Goal: Task Accomplishment & Management: Manage account settings

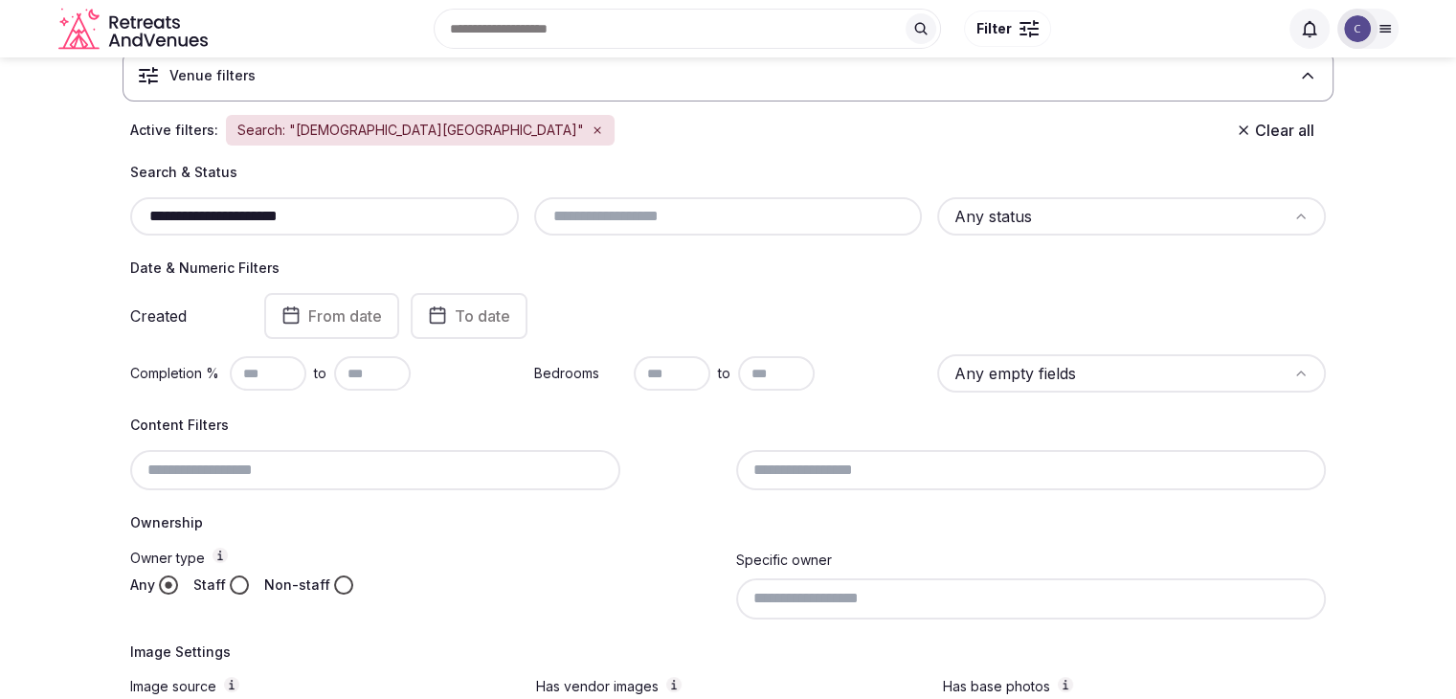
scroll to position [84, 0]
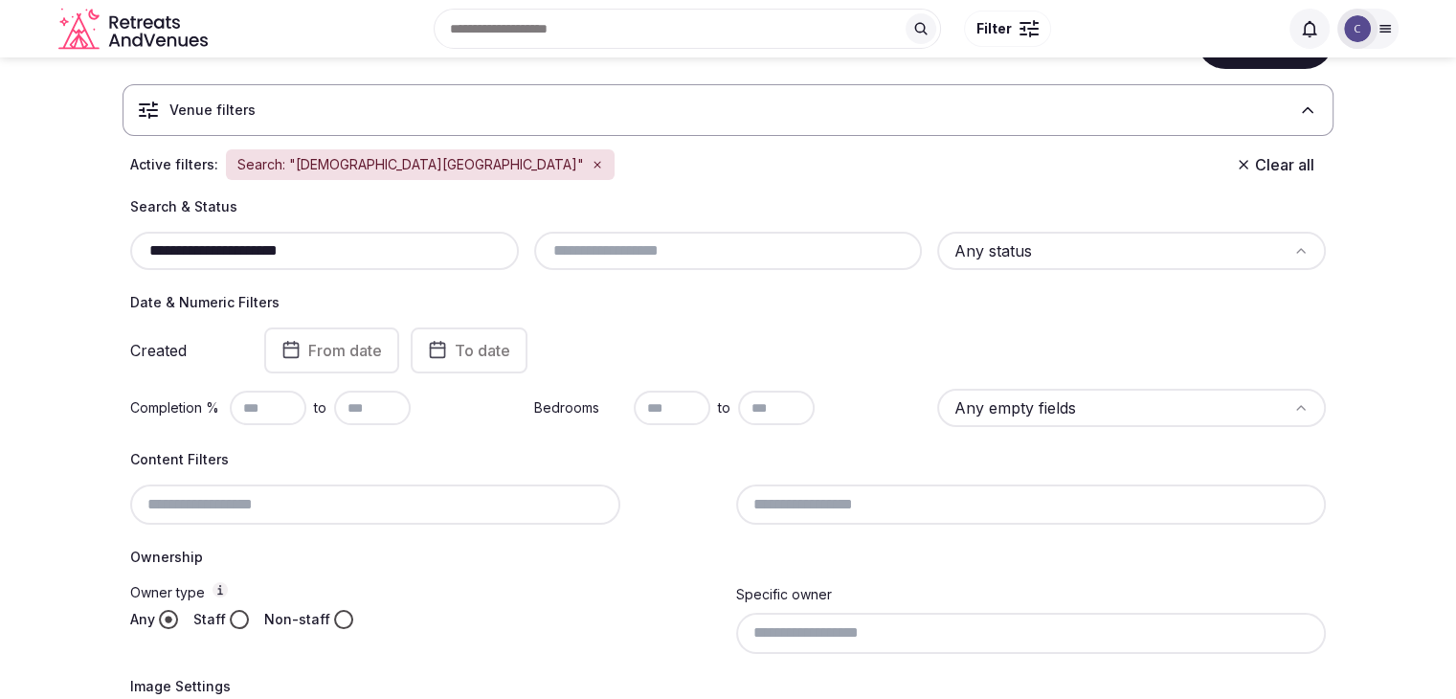
click at [594, 162] on icon "button" at bounding box center [597, 165] width 6 height 6
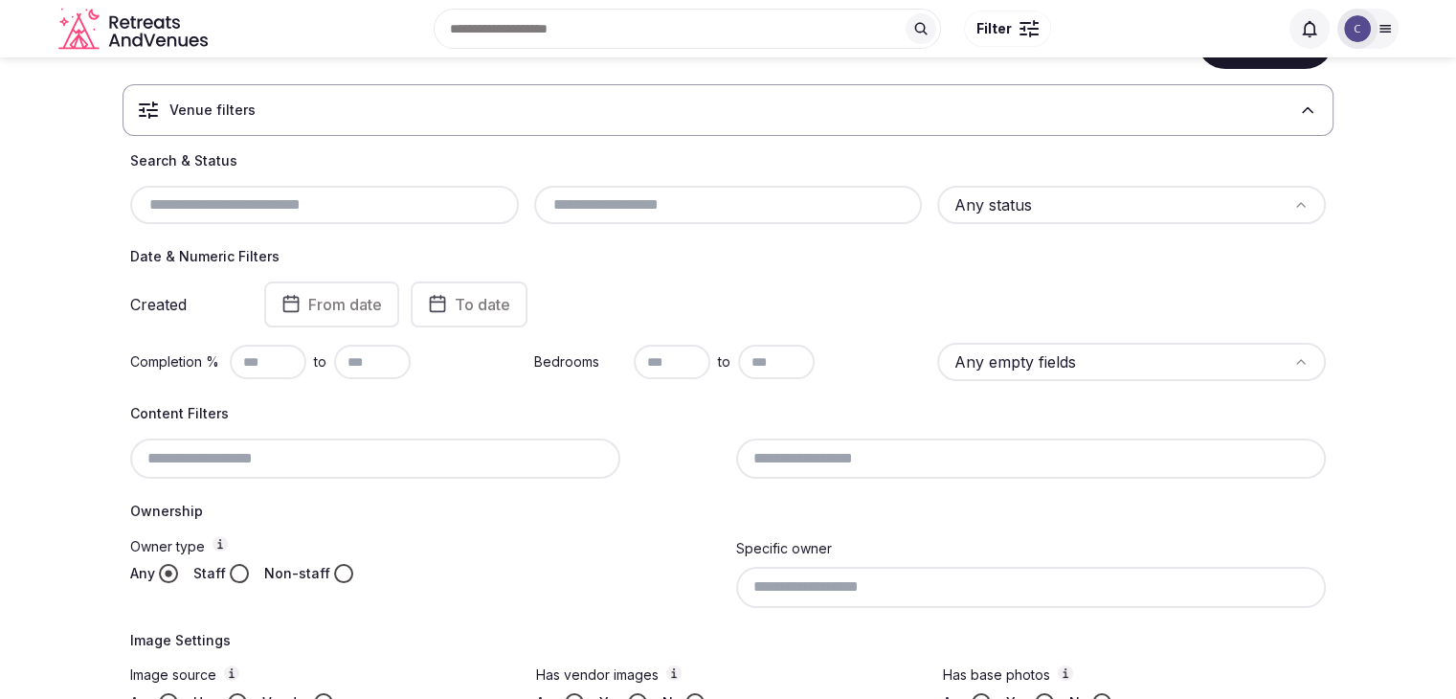
click at [697, 200] on input "text" at bounding box center [728, 204] width 373 height 23
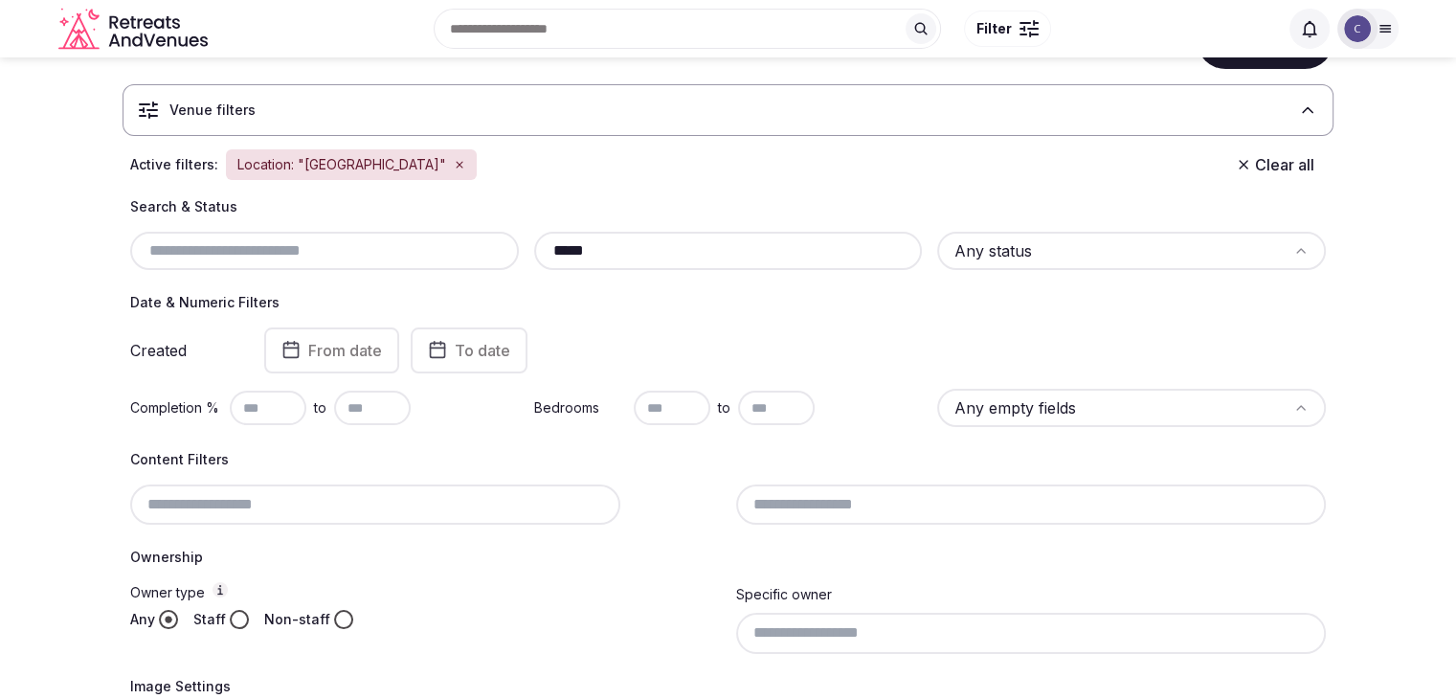
type input "*****"
click at [1215, 258] on html "Search Popular Destinations Toscana, Italy Riviera Maya, Mexico Indonesia, Bali…" at bounding box center [728, 265] width 1456 height 699
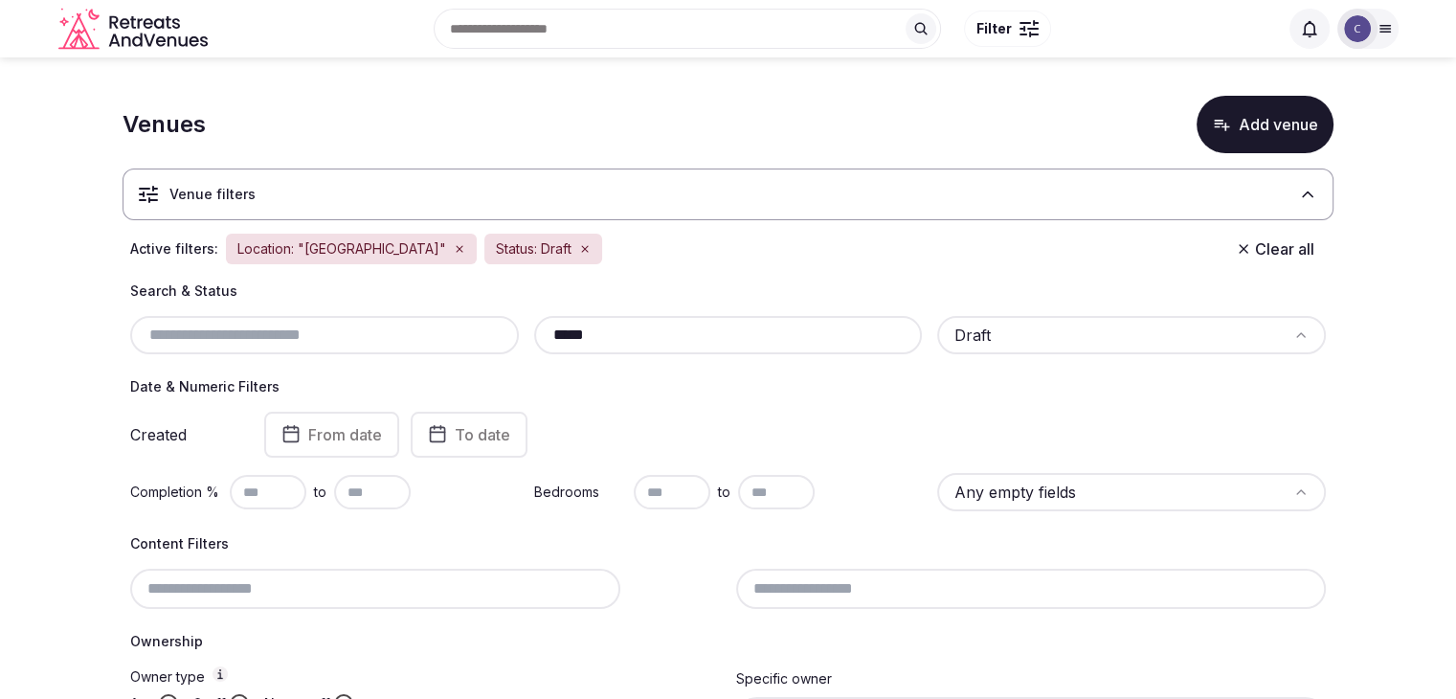
drag, startPoint x: 235, startPoint y: 491, endPoint x: 244, endPoint y: 501, distance: 12.9
click at [237, 495] on input "text" at bounding box center [268, 492] width 77 height 34
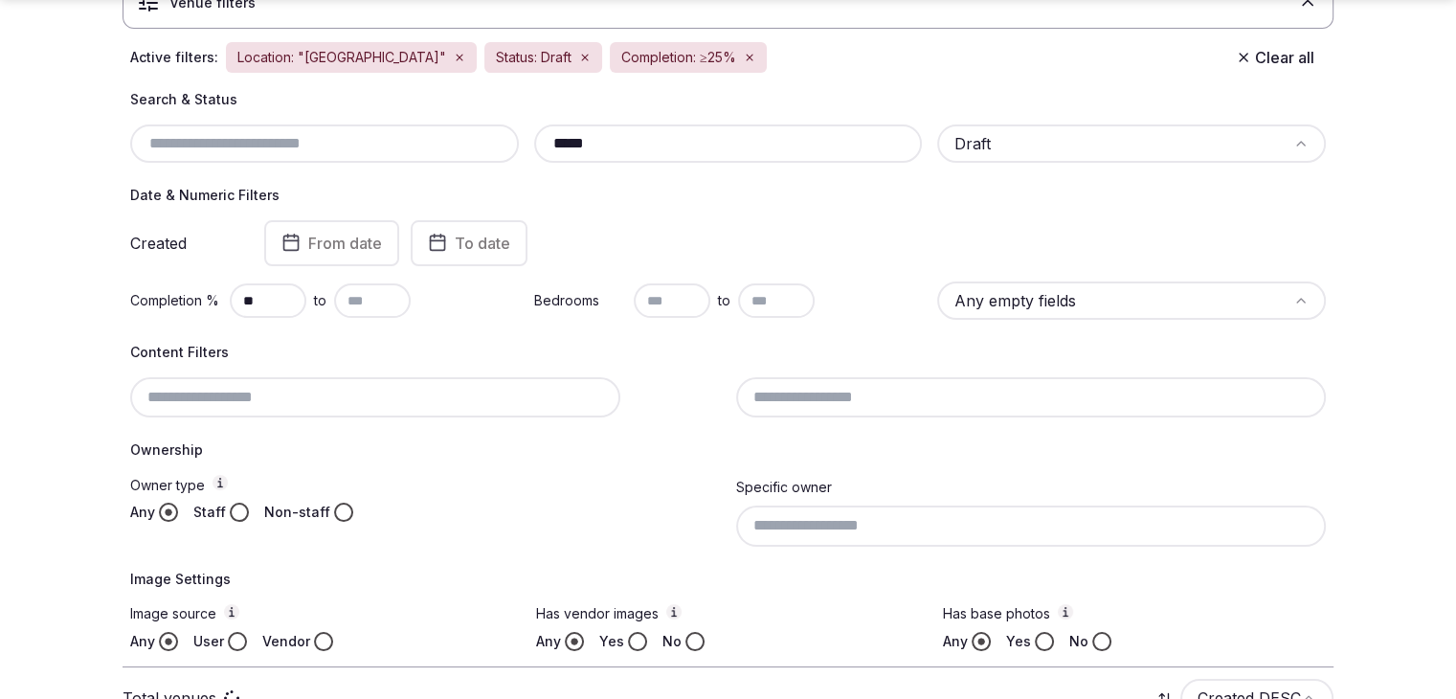
scroll to position [383, 0]
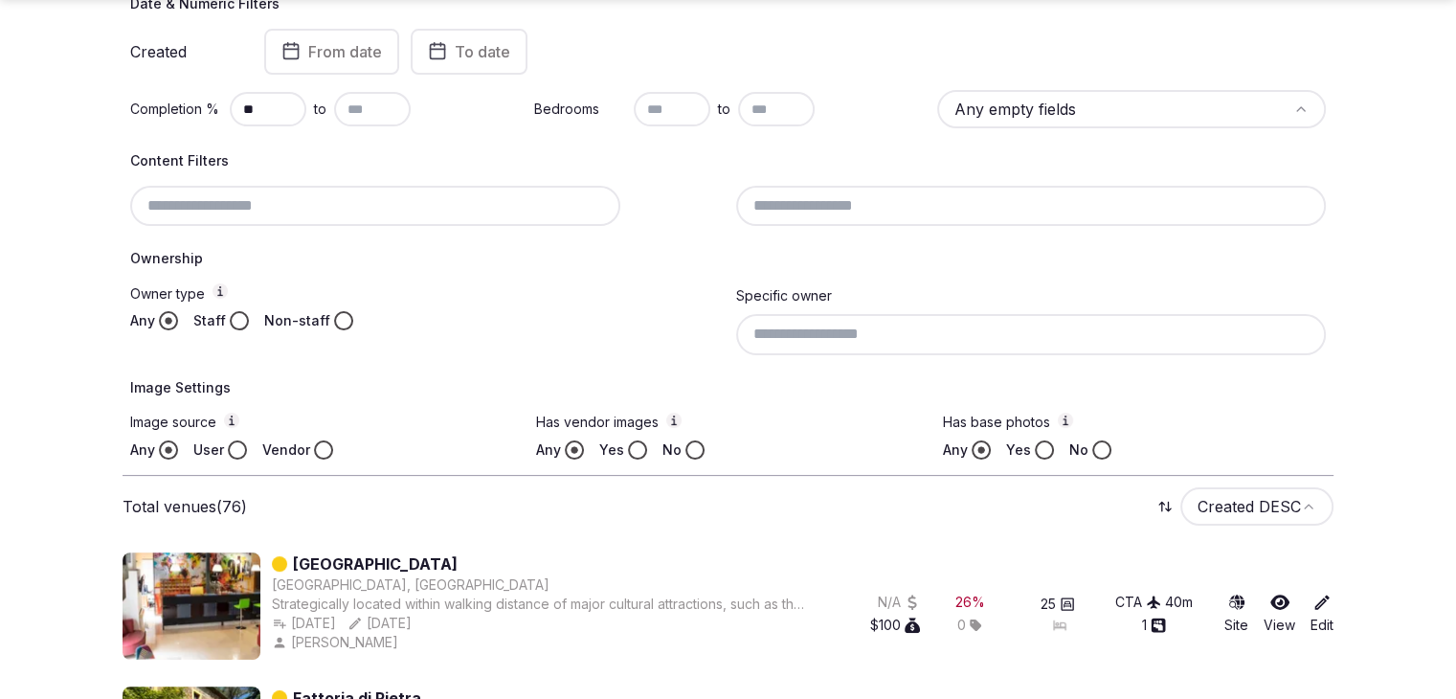
type input "**"
click at [878, 333] on input at bounding box center [1031, 334] width 591 height 40
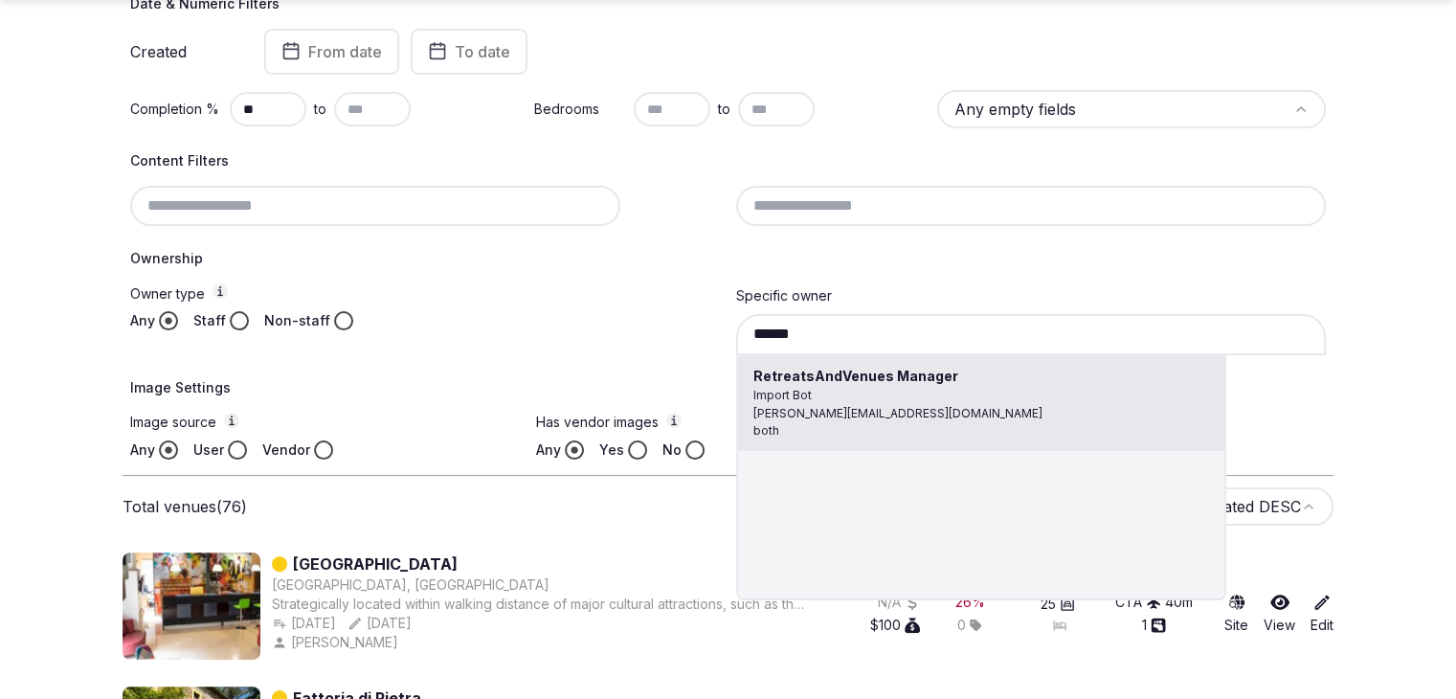
type input "**********"
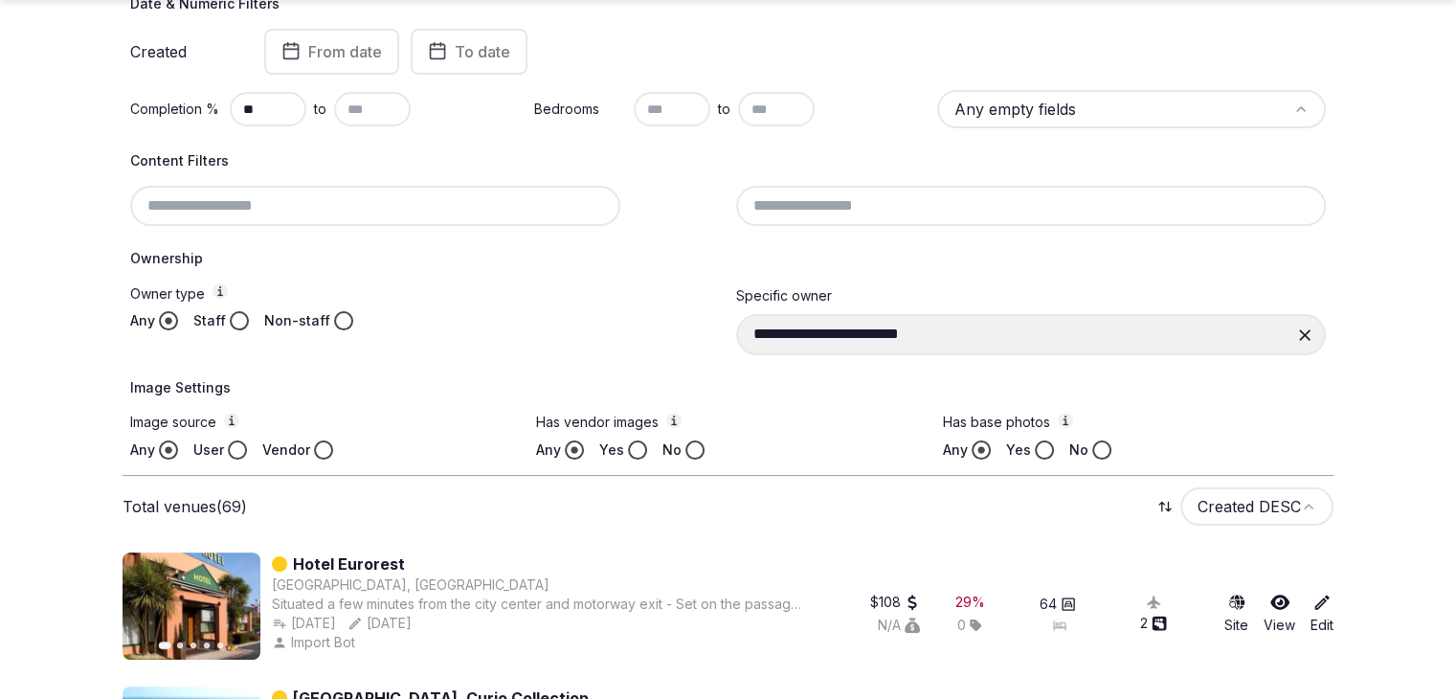
click at [643, 449] on button "Yes" at bounding box center [637, 449] width 19 height 19
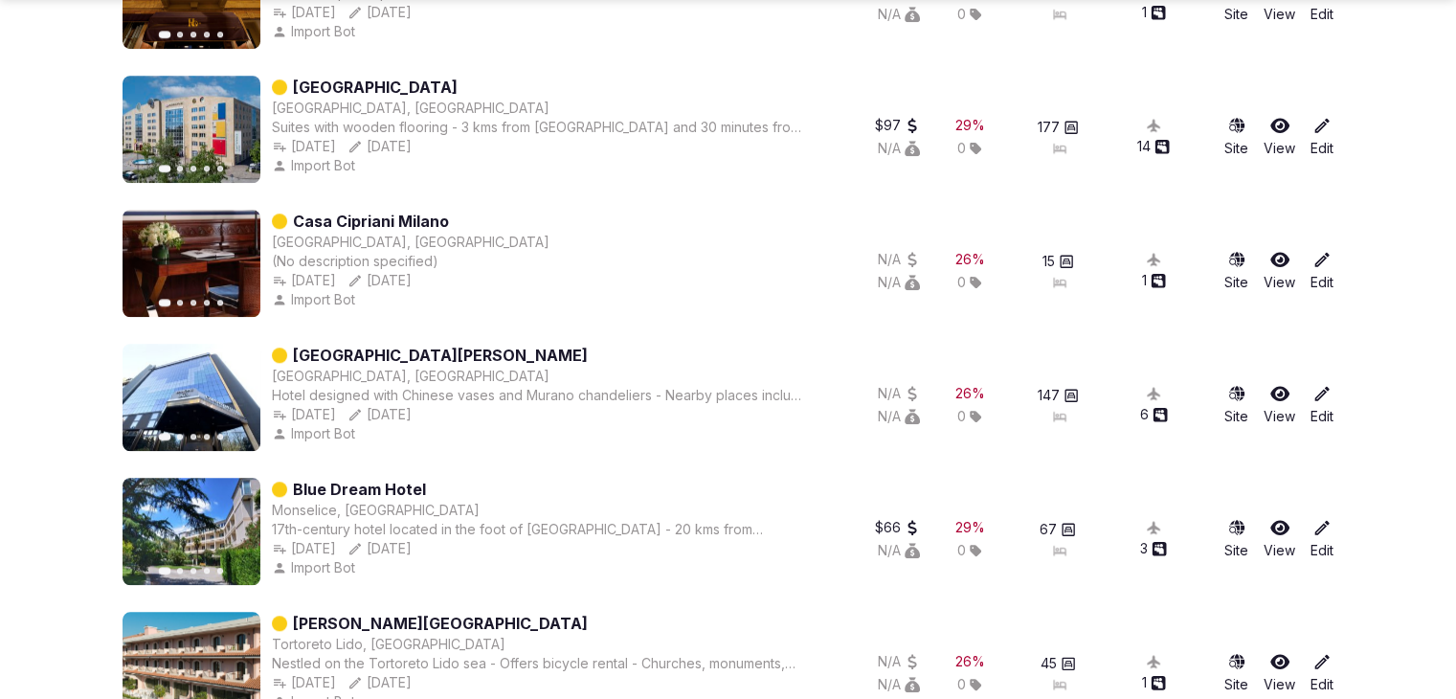
scroll to position [1532, 0]
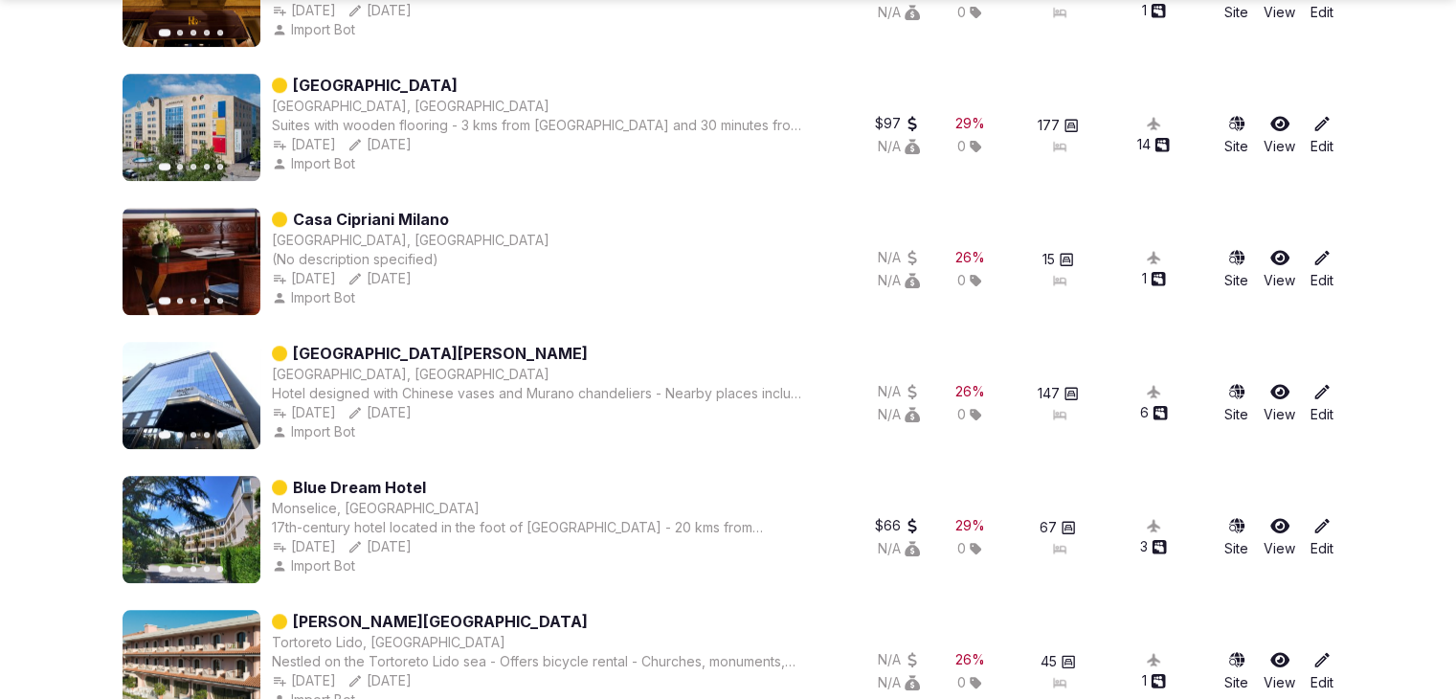
drag, startPoint x: 395, startPoint y: 213, endPoint x: 334, endPoint y: 350, distance: 150.9
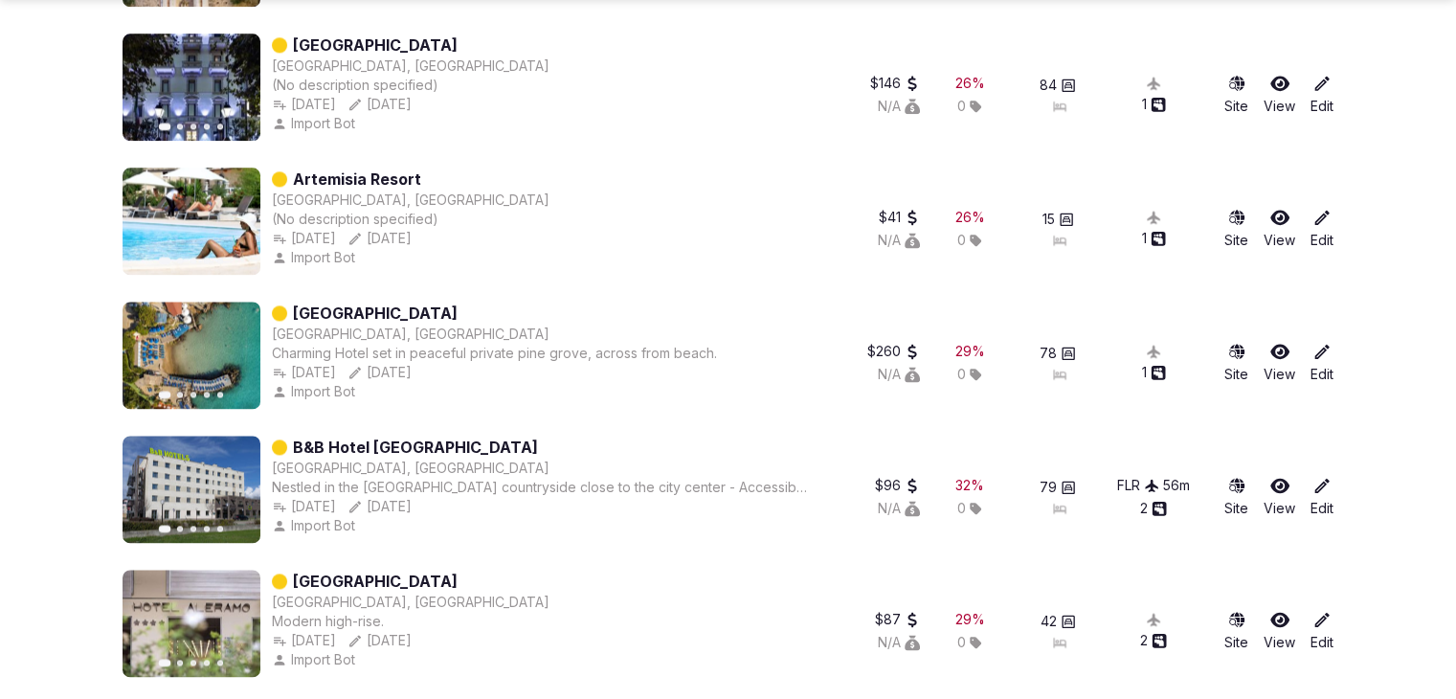
scroll to position [2585, 0]
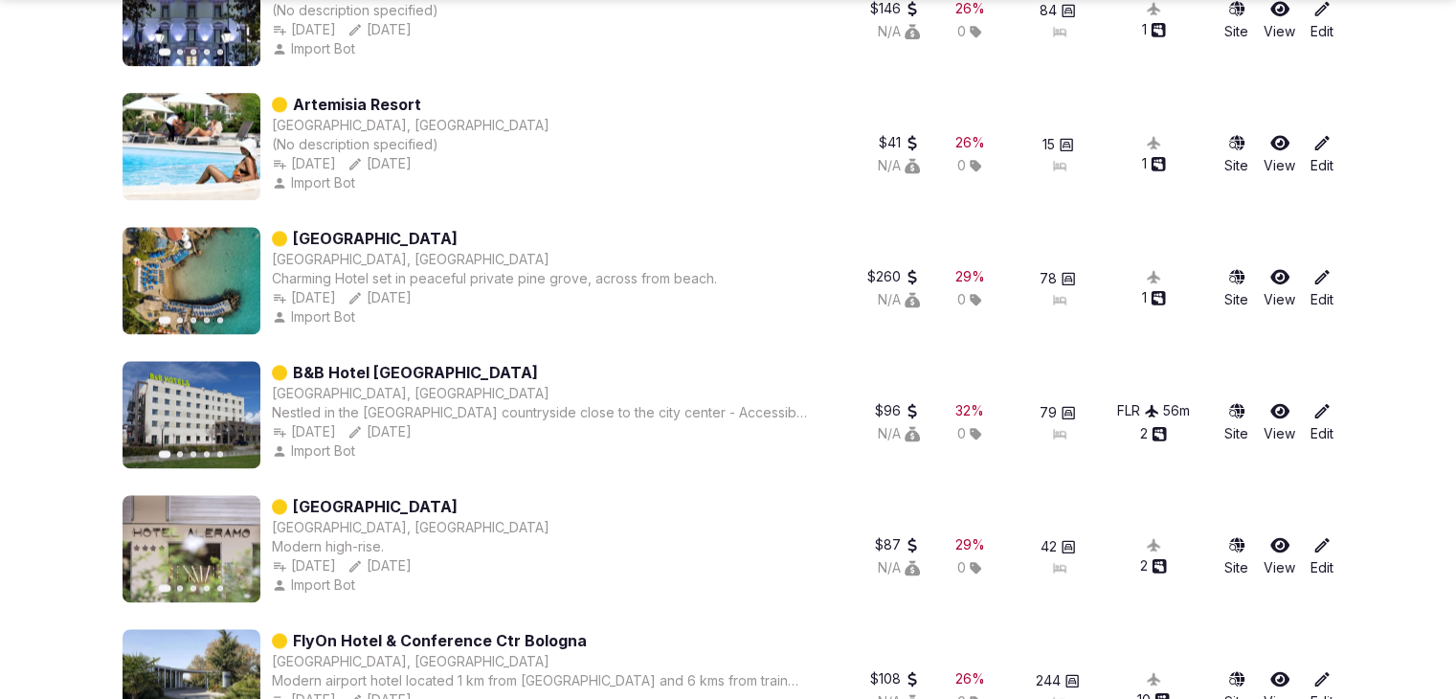
click at [407, 393] on div "AREZZO, Italy" at bounding box center [540, 393] width 537 height 19
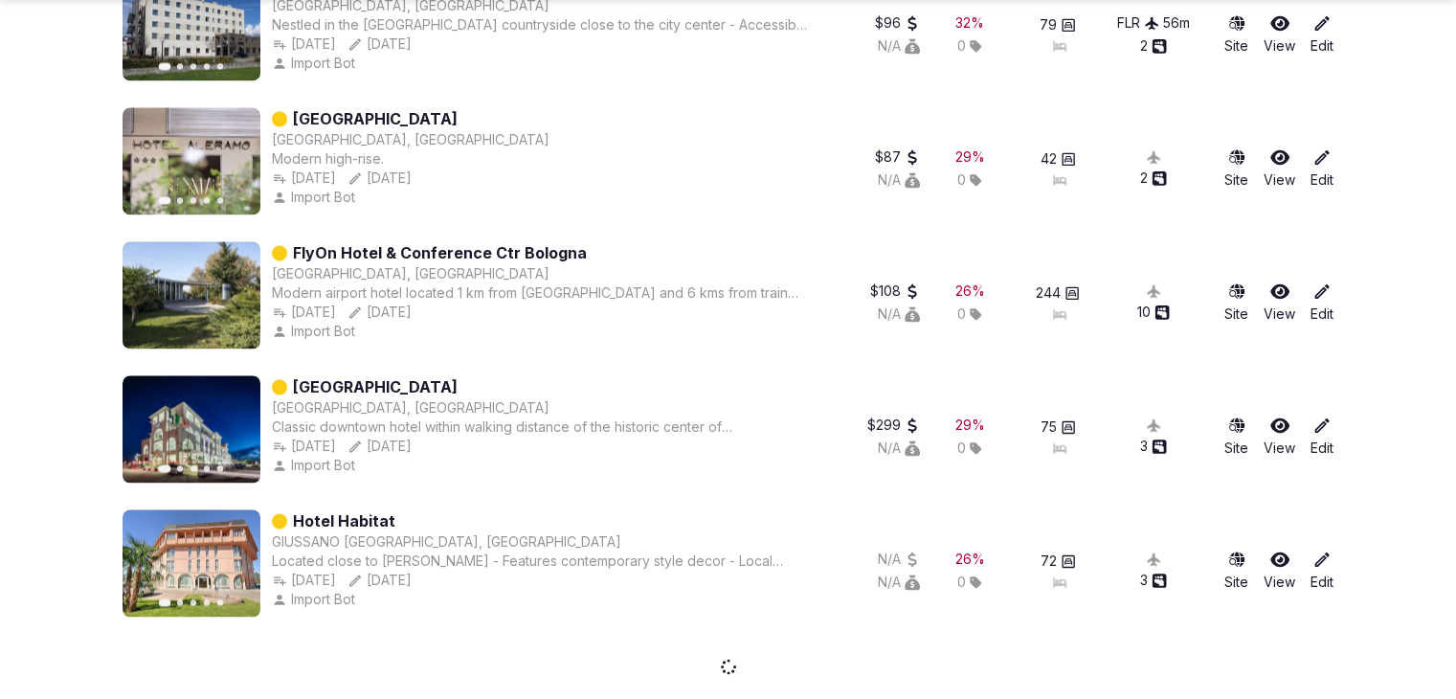
scroll to position [3014, 0]
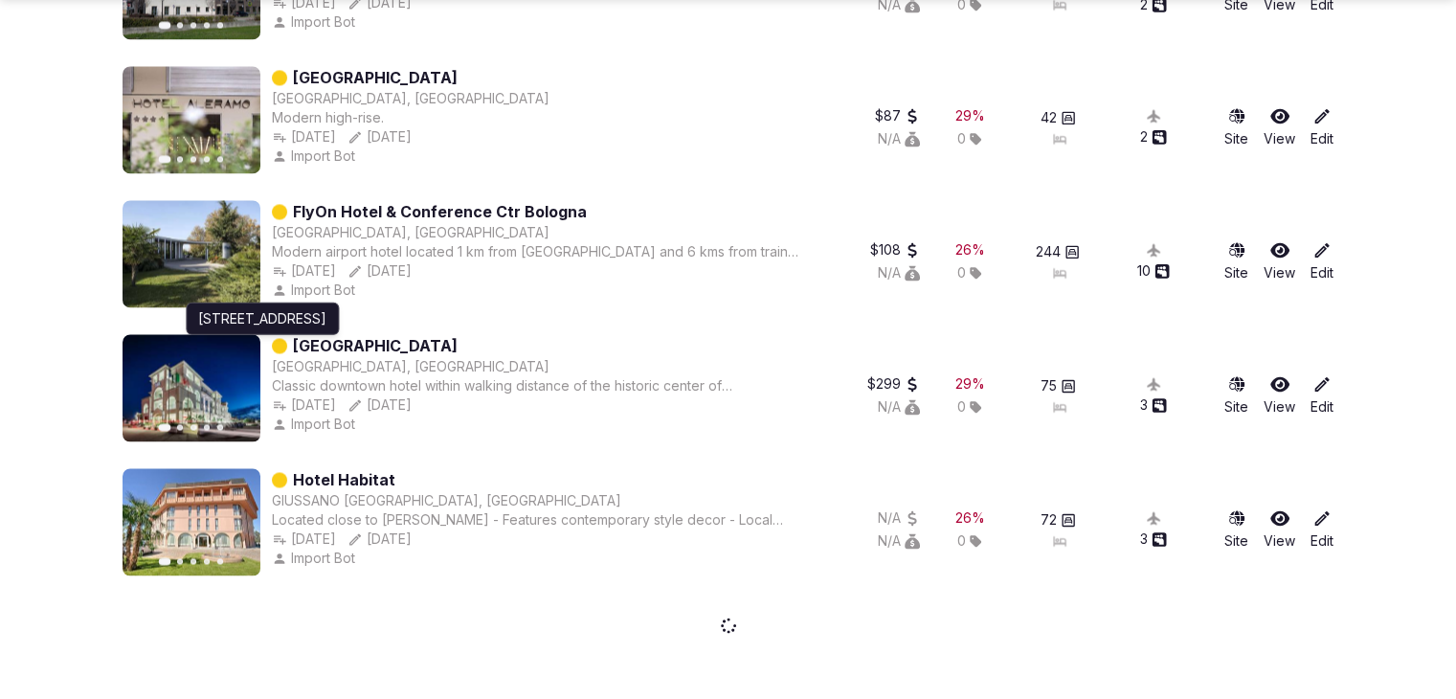
drag, startPoint x: 339, startPoint y: 335, endPoint x: 64, endPoint y: 370, distance: 276.9
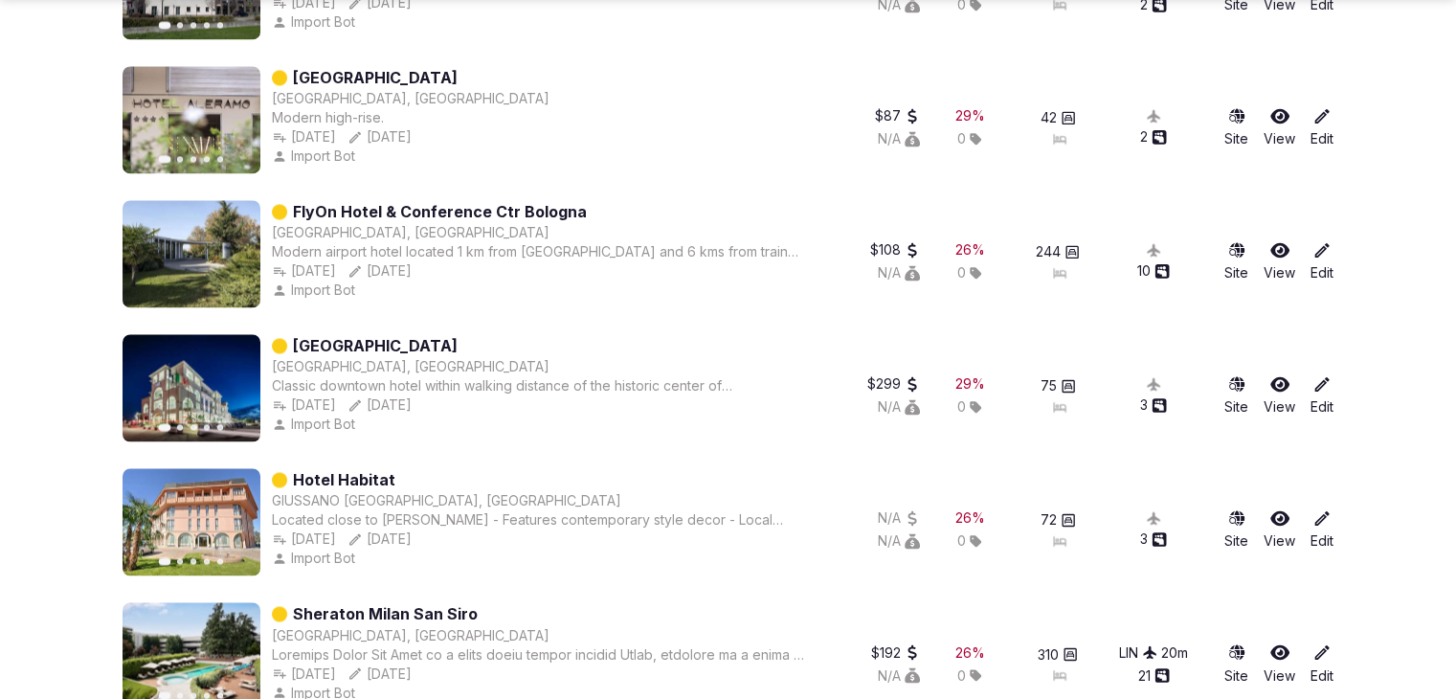
click at [579, 349] on div "Jazz Hotel" at bounding box center [540, 345] width 537 height 23
drag, startPoint x: 338, startPoint y: 341, endPoint x: 396, endPoint y: 390, distance: 76.1
drag, startPoint x: 396, startPoint y: 390, endPoint x: 338, endPoint y: 342, distance: 75.5
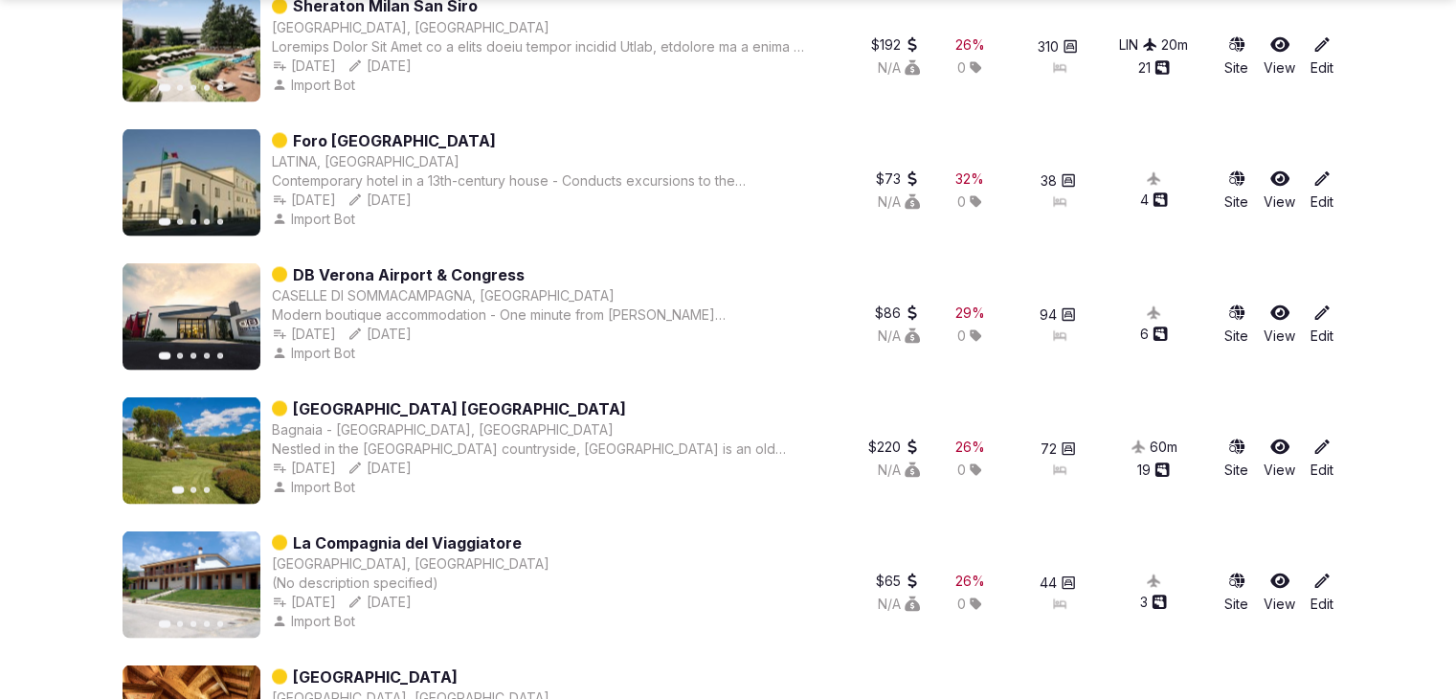
scroll to position [3684, 0]
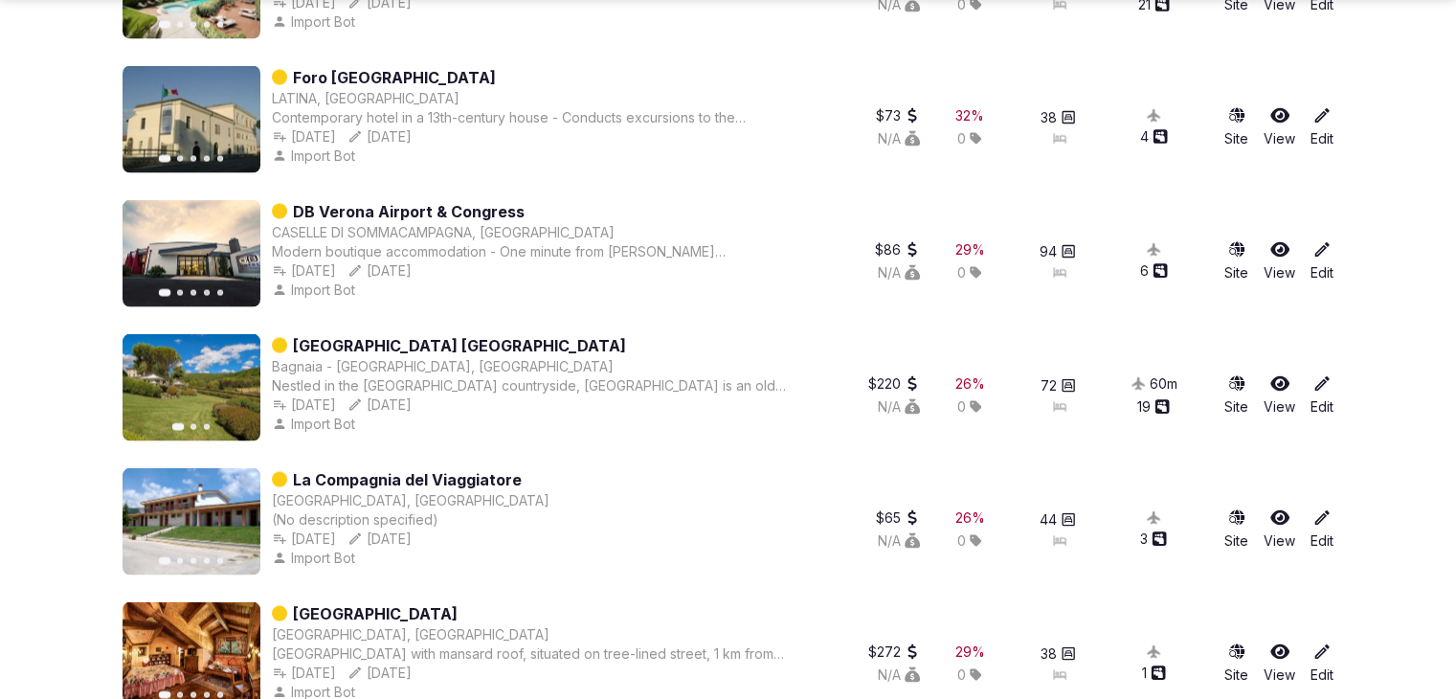
drag, startPoint x: 408, startPoint y: 338, endPoint x: 430, endPoint y: 200, distance: 139.6
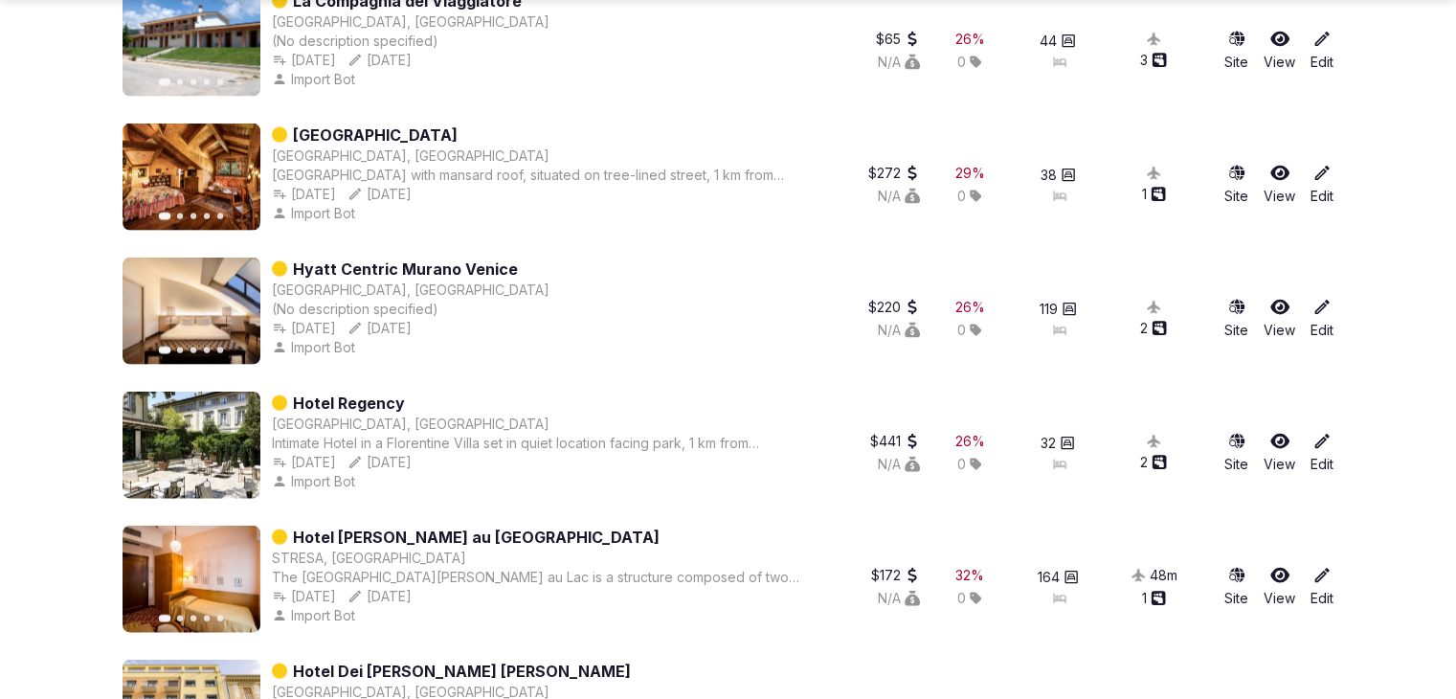
scroll to position [4258, 0]
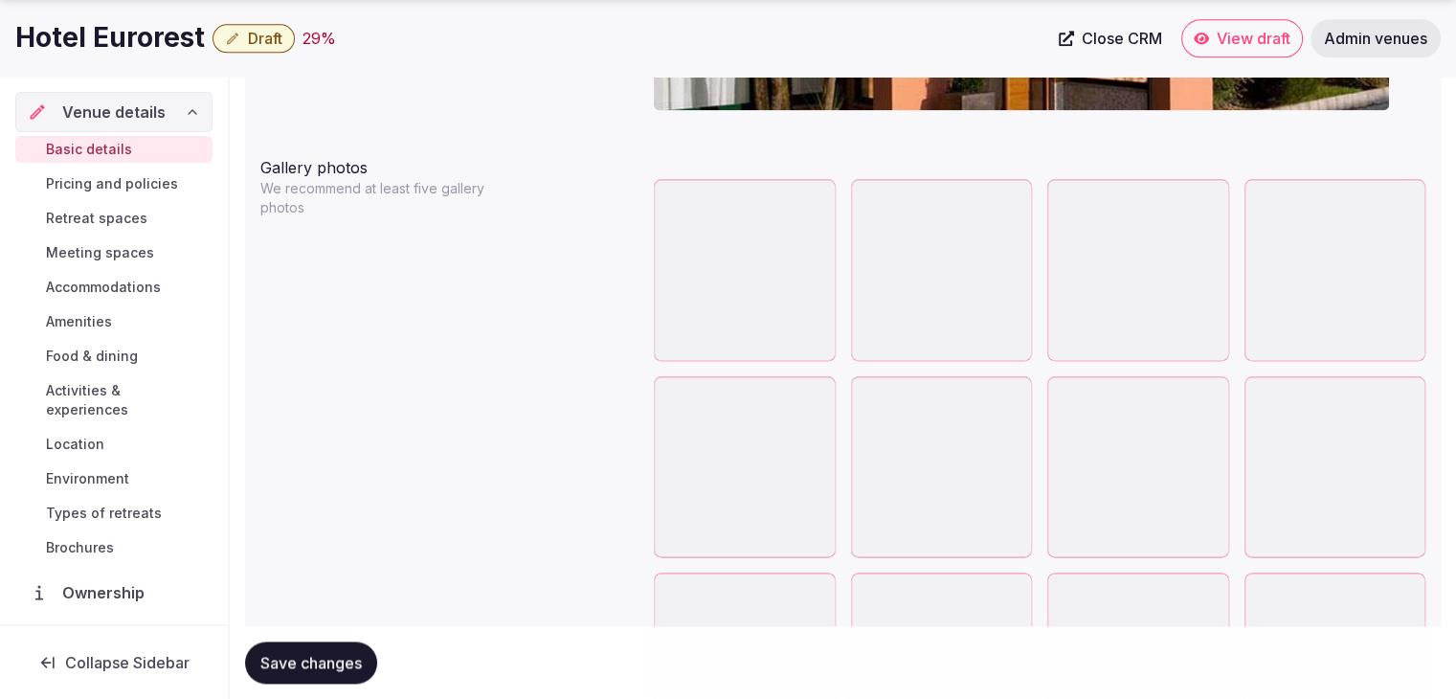
scroll to position [2329, 0]
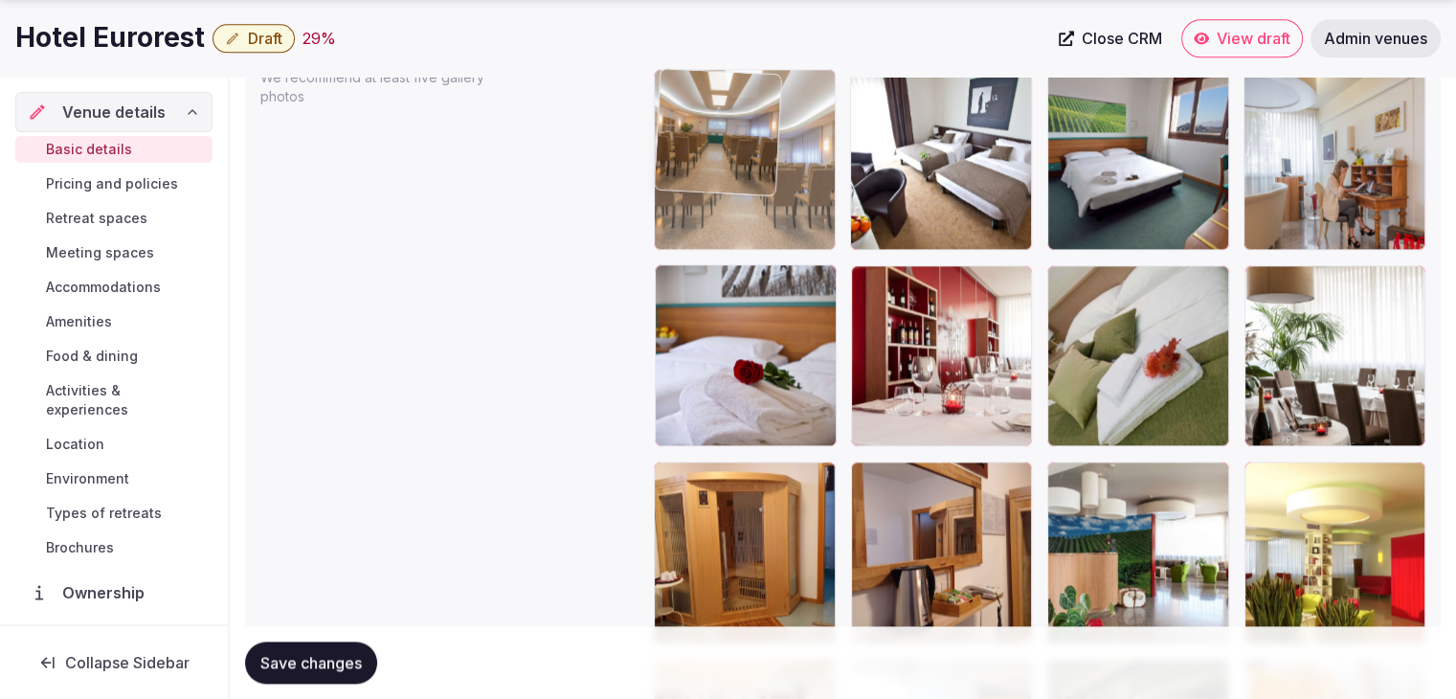
drag, startPoint x: 666, startPoint y: 274, endPoint x: 677, endPoint y: 185, distance: 89.6
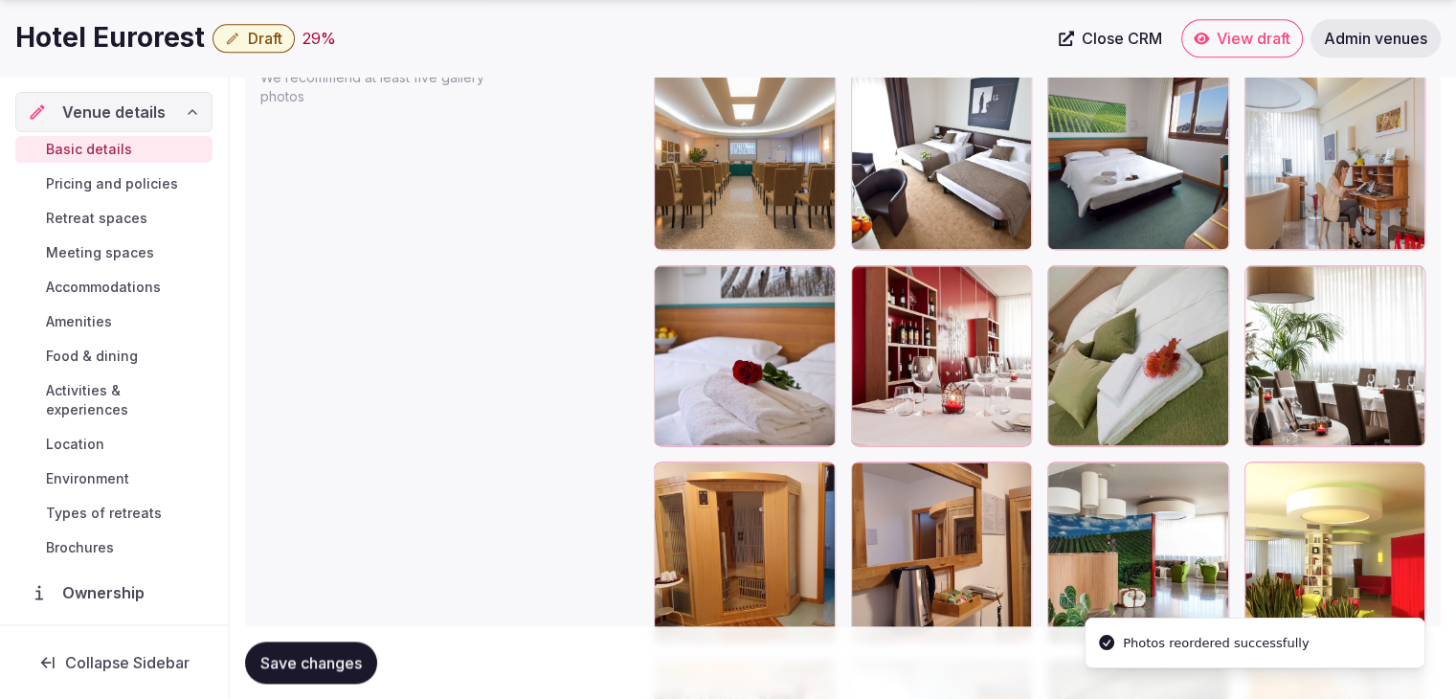
scroll to position [2521, 0]
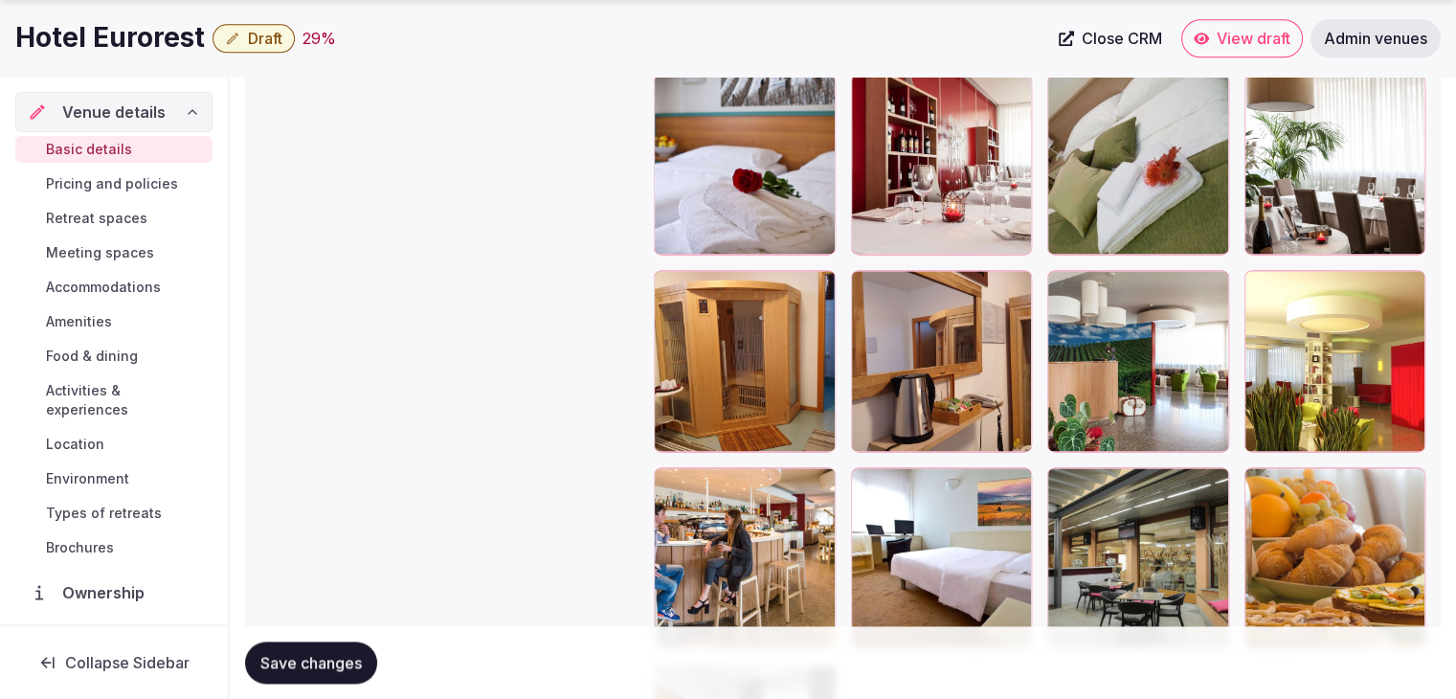
click at [1057, 280] on icon at bounding box center [1062, 285] width 23 height 23
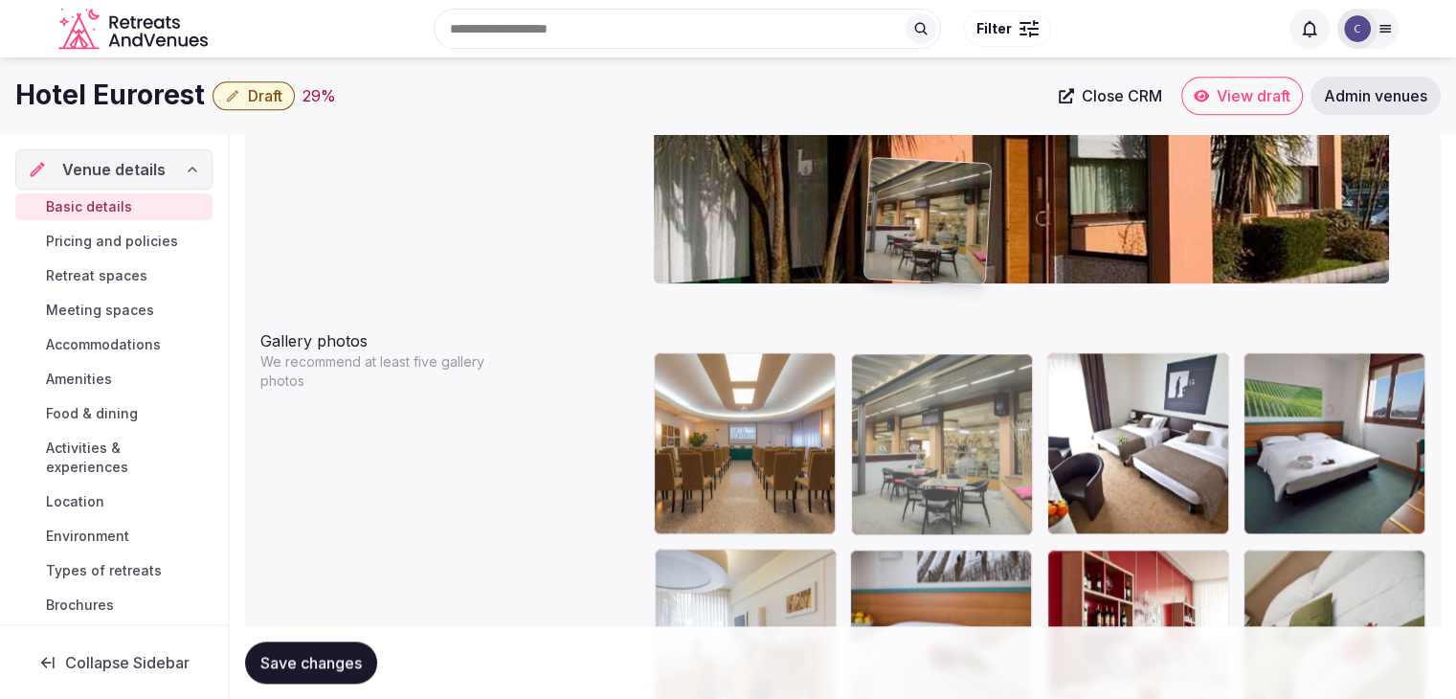
scroll to position [2007, 0]
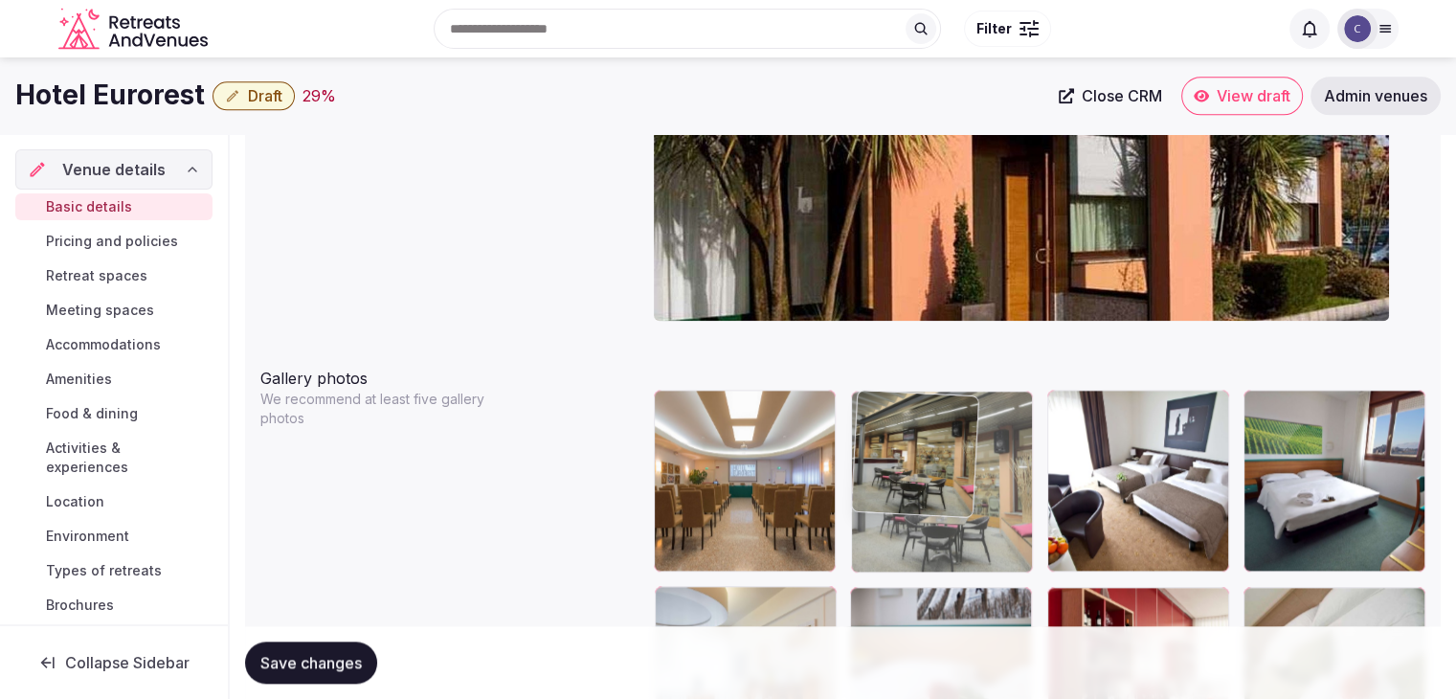
drag, startPoint x: 1068, startPoint y: 485, endPoint x: 907, endPoint y: 453, distance: 165.0
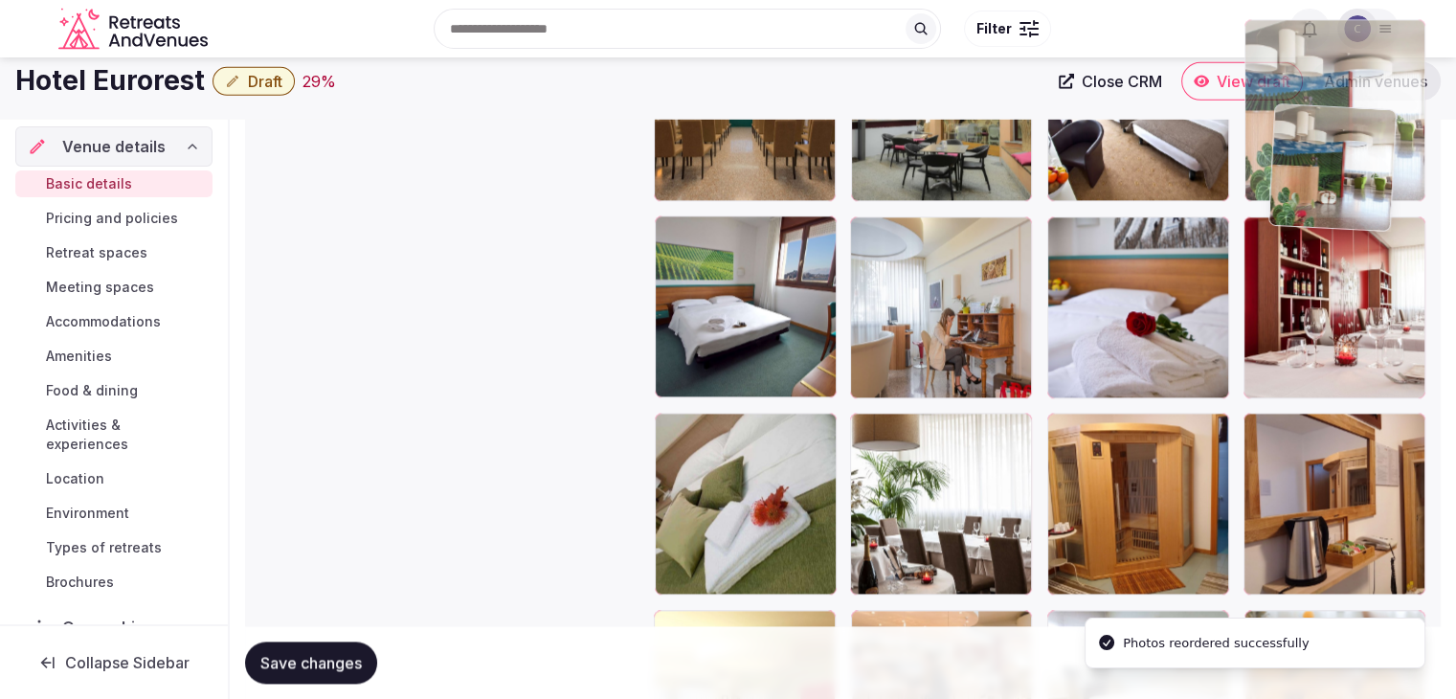
scroll to position [2375, 0]
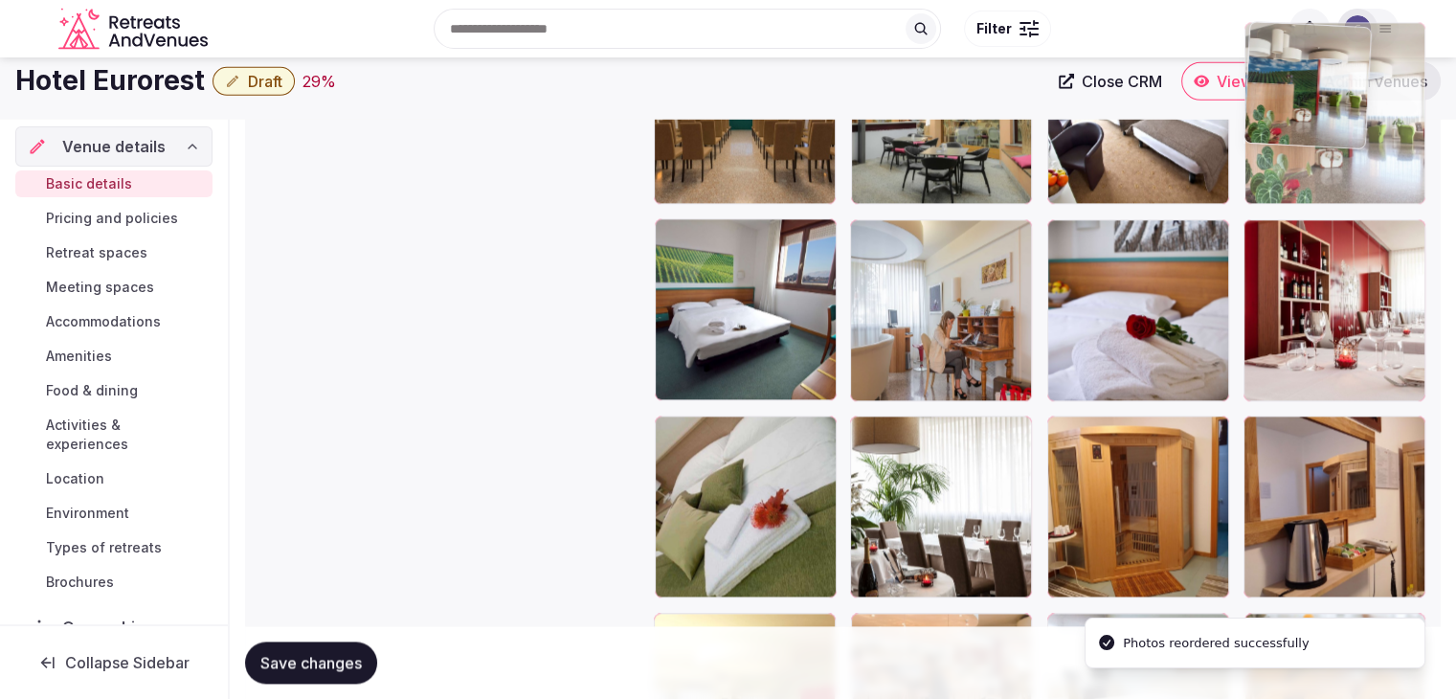
drag, startPoint x: 1260, startPoint y: 411, endPoint x: 1287, endPoint y: 118, distance: 294.2
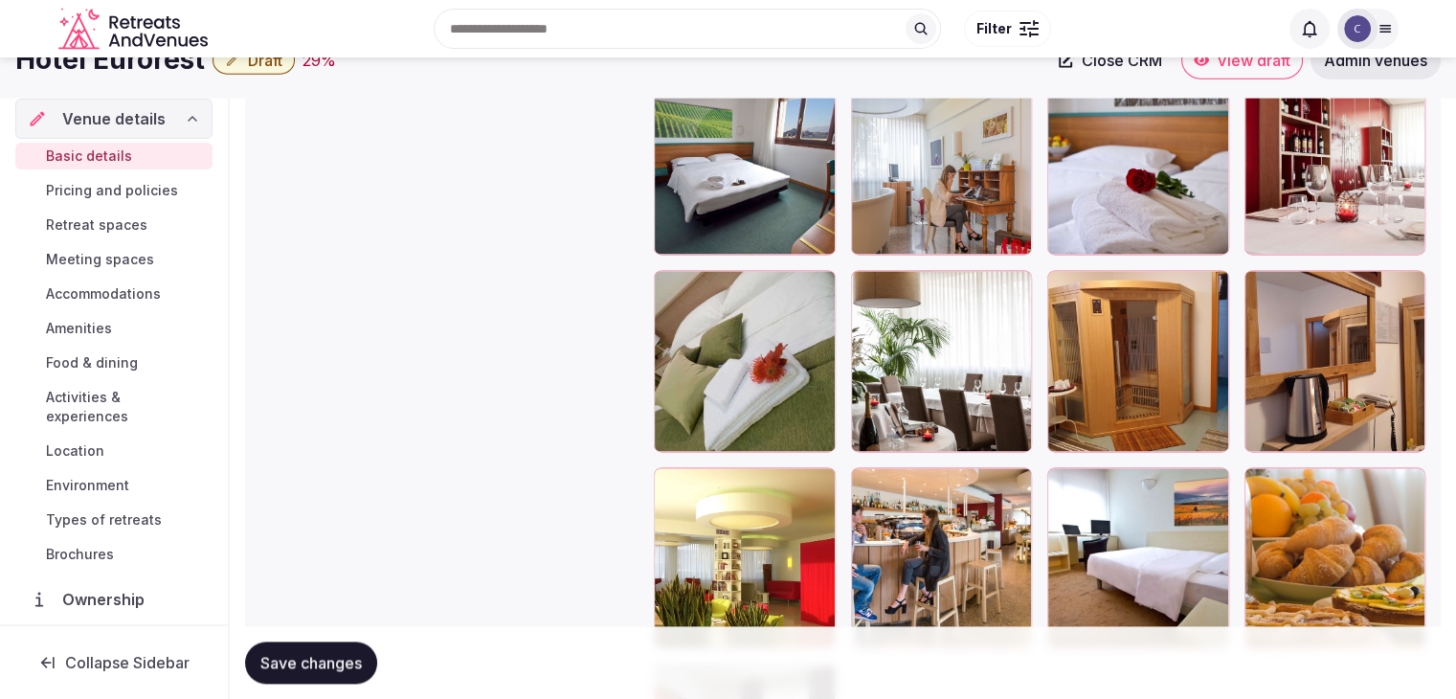
scroll to position [2425, 0]
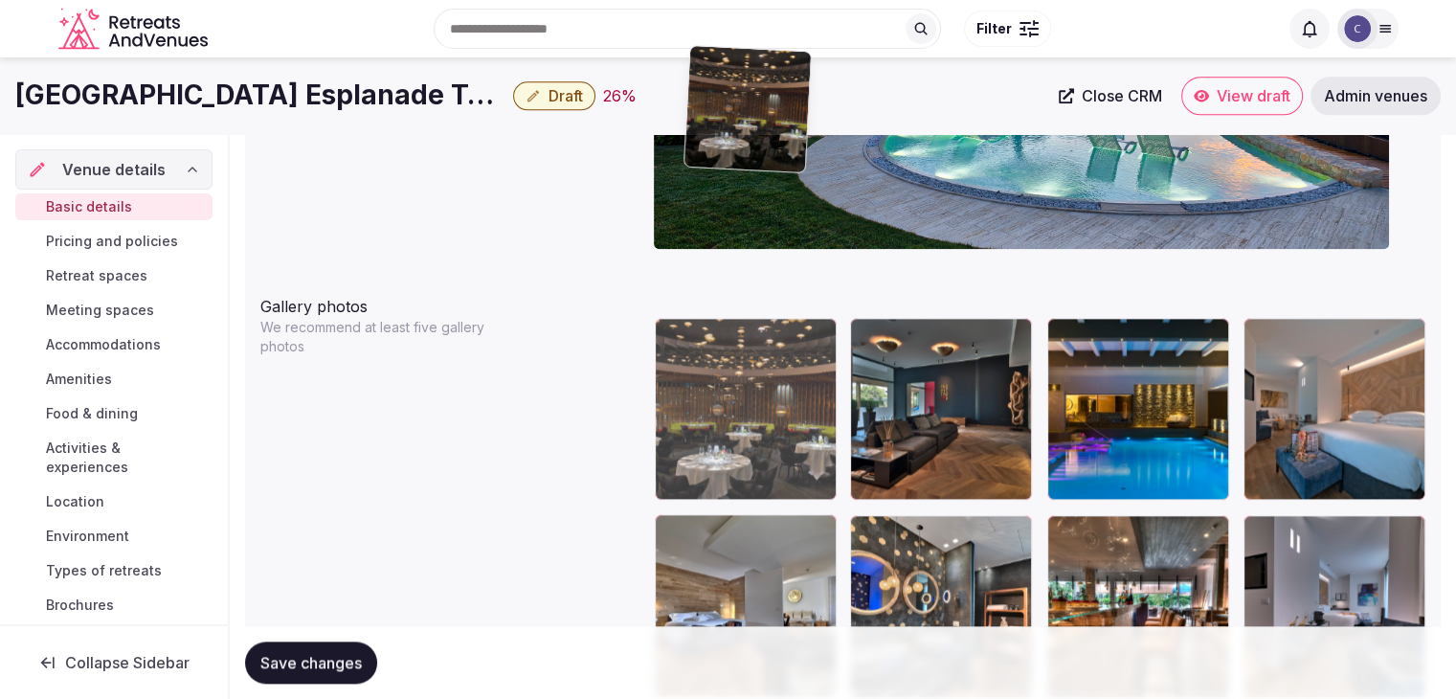
scroll to position [1984, 0]
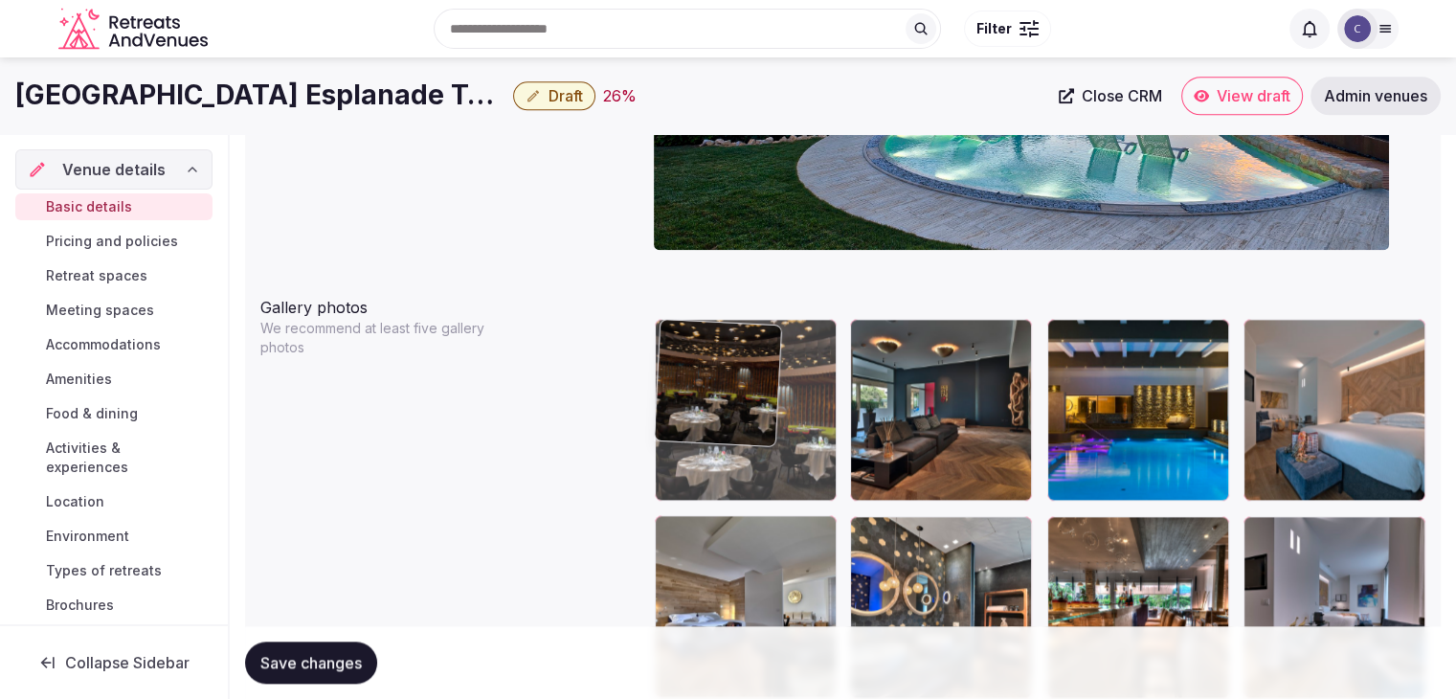
drag, startPoint x: 1263, startPoint y: 254, endPoint x: 689, endPoint y: 342, distance: 580.1
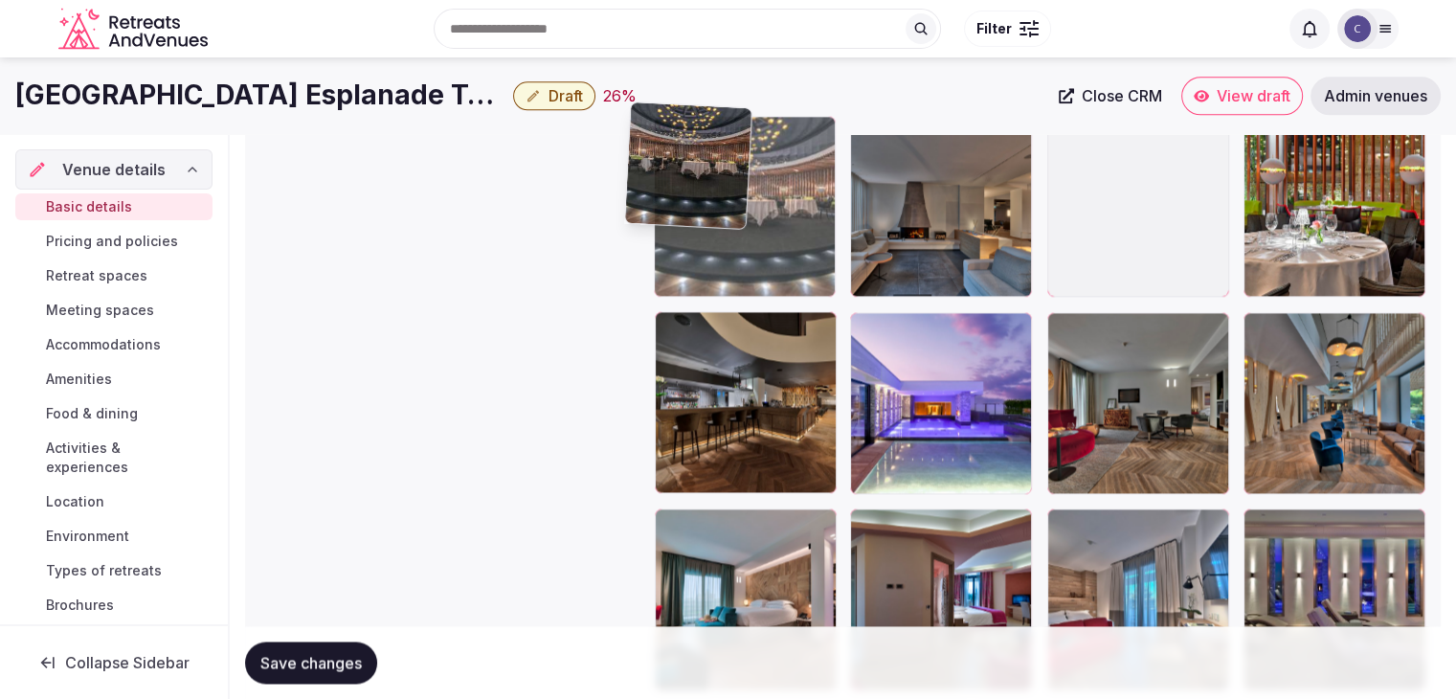
scroll to position [2569, 0]
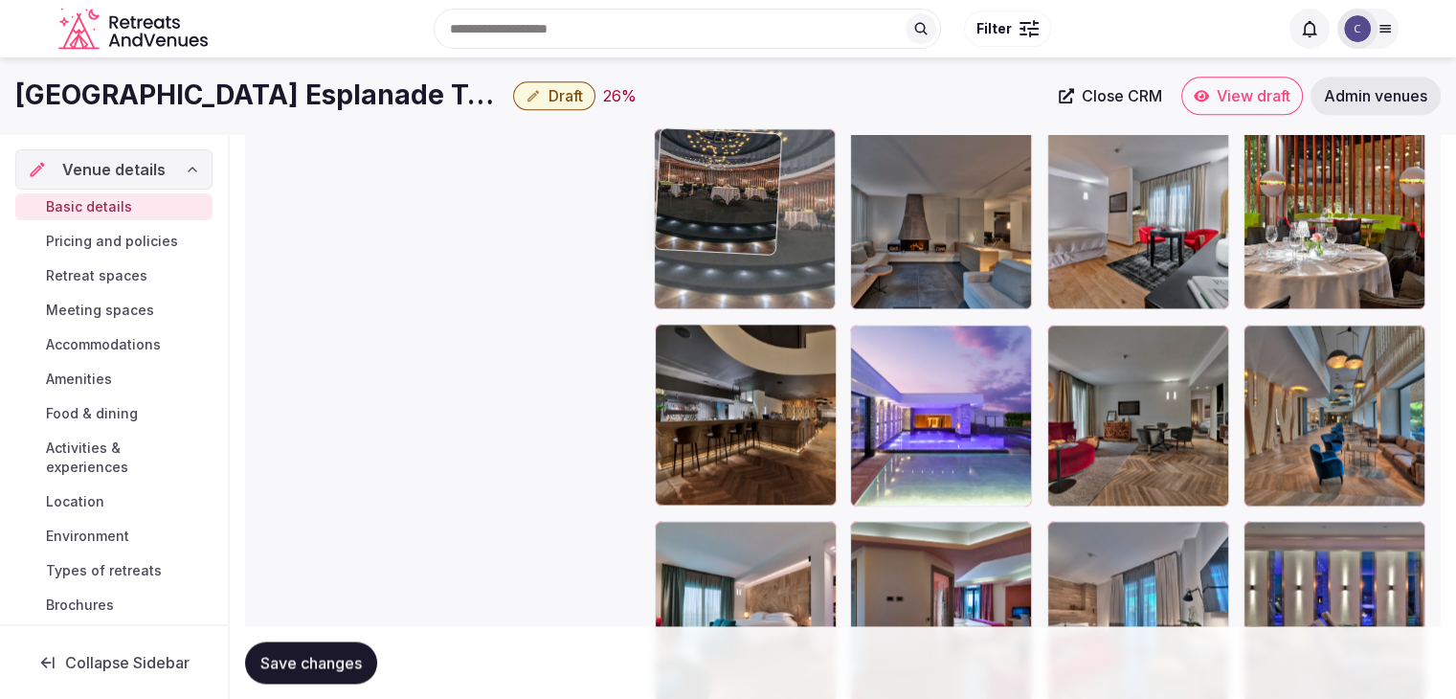
drag, startPoint x: 1062, startPoint y: 380, endPoint x: 641, endPoint y: 199, distance: 457.5
click at [641, 199] on body "**********" at bounding box center [728, 318] width 1456 height 5774
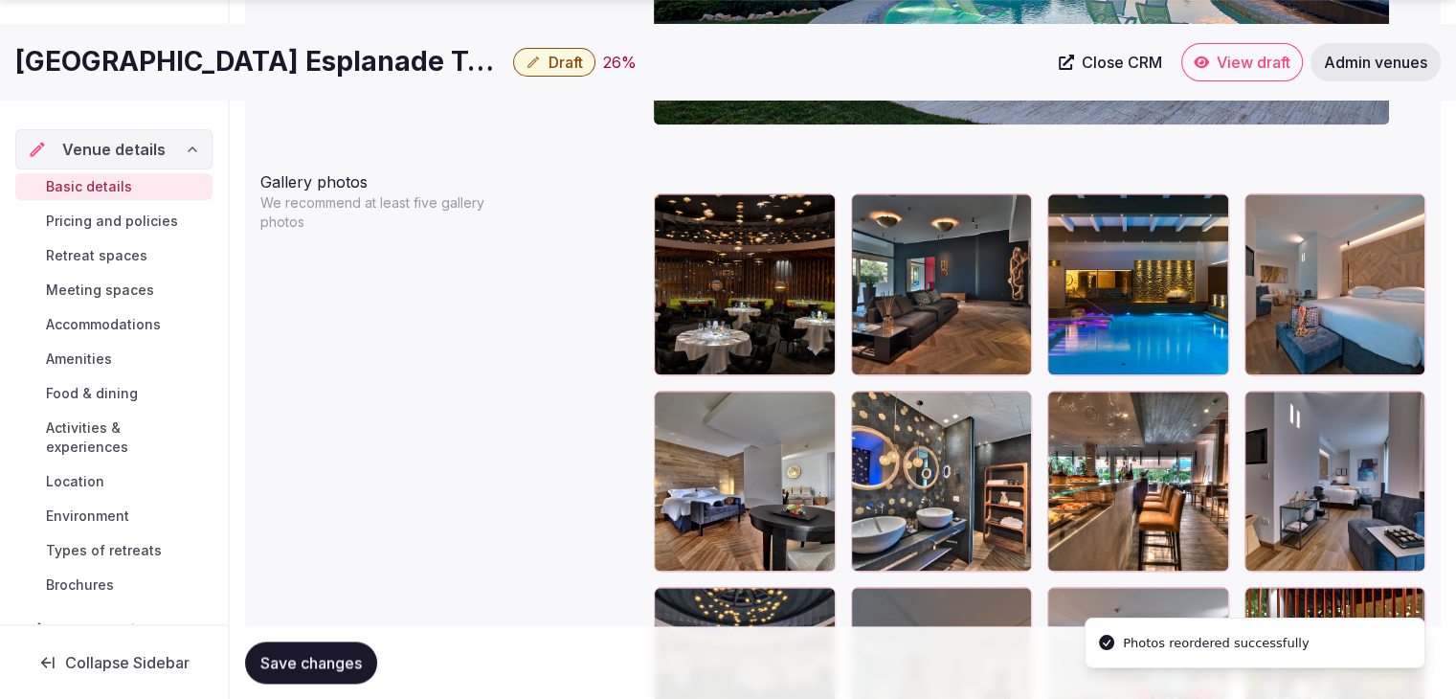
scroll to position [2282, 0]
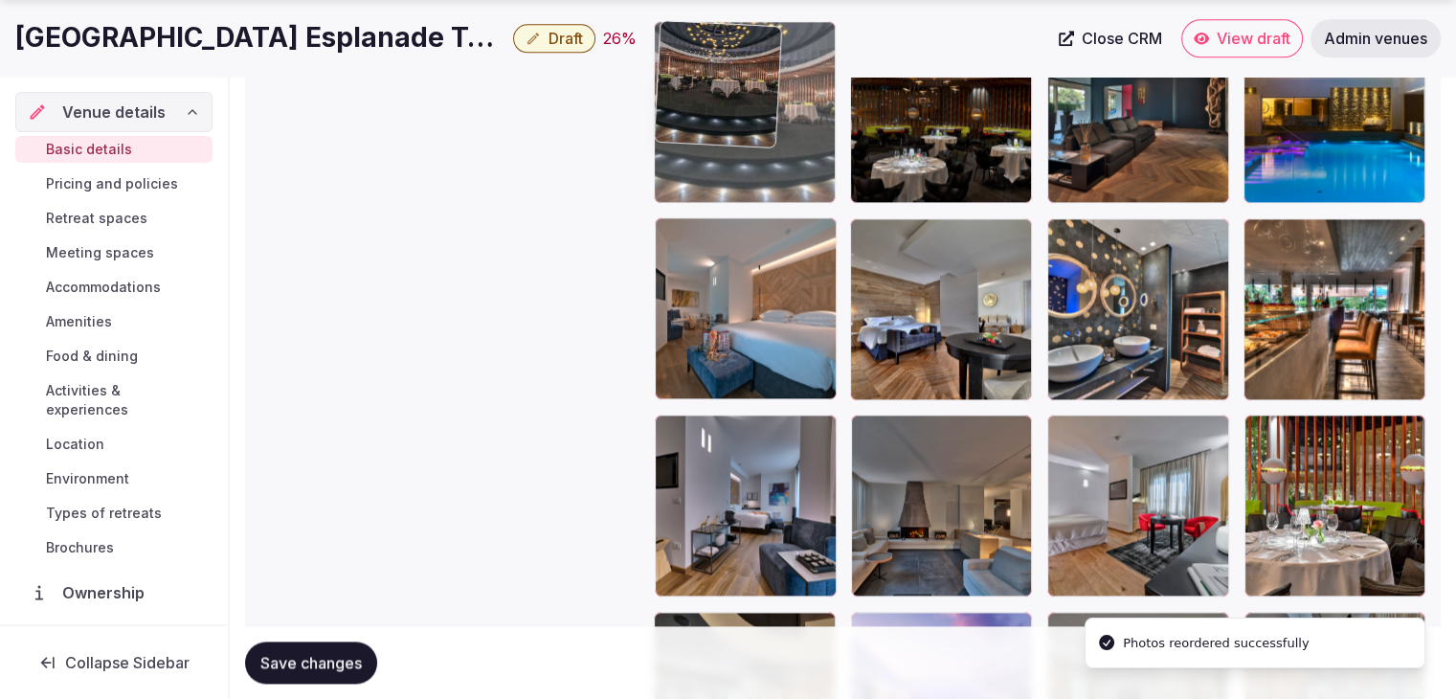
drag, startPoint x: 685, startPoint y: 433, endPoint x: 668, endPoint y: 135, distance: 298.2
click at [668, 135] on body "**********" at bounding box center [728, 605] width 1456 height 5774
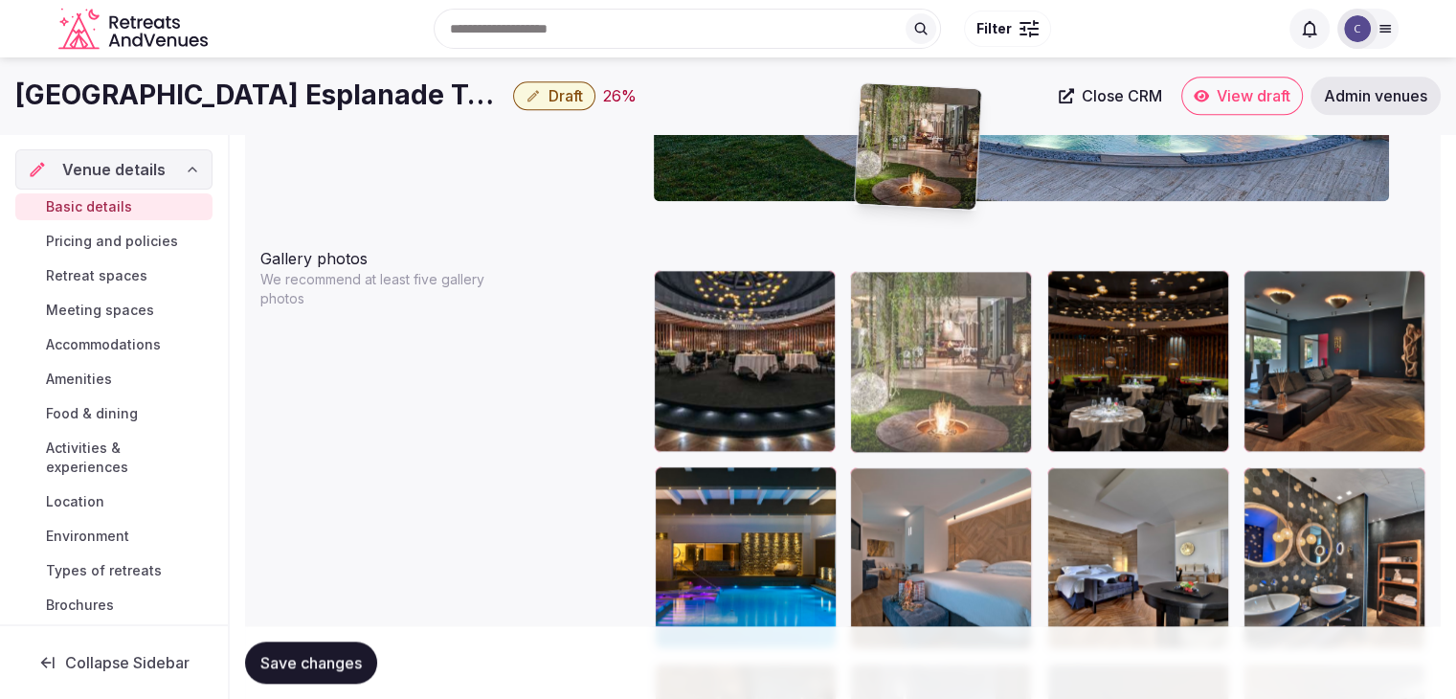
scroll to position [1999, 0]
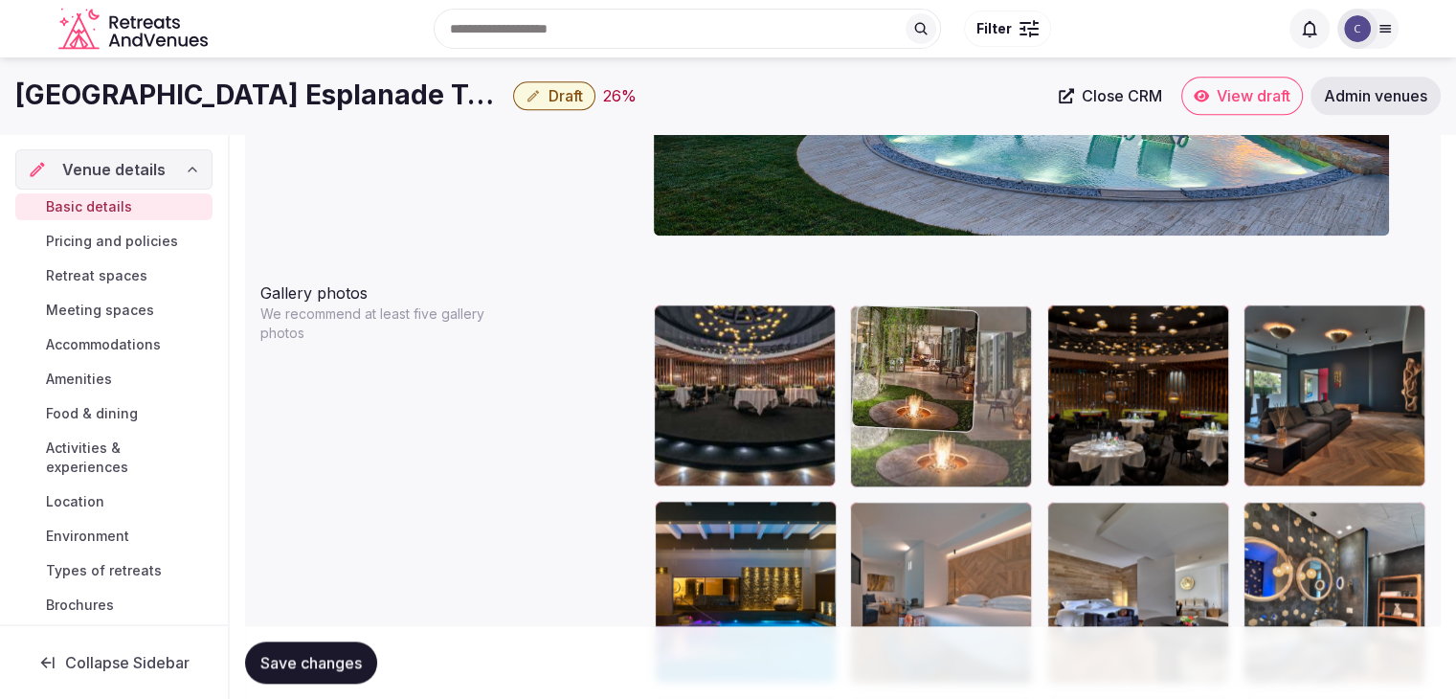
drag, startPoint x: 679, startPoint y: 208, endPoint x: 884, endPoint y: 311, distance: 229.5
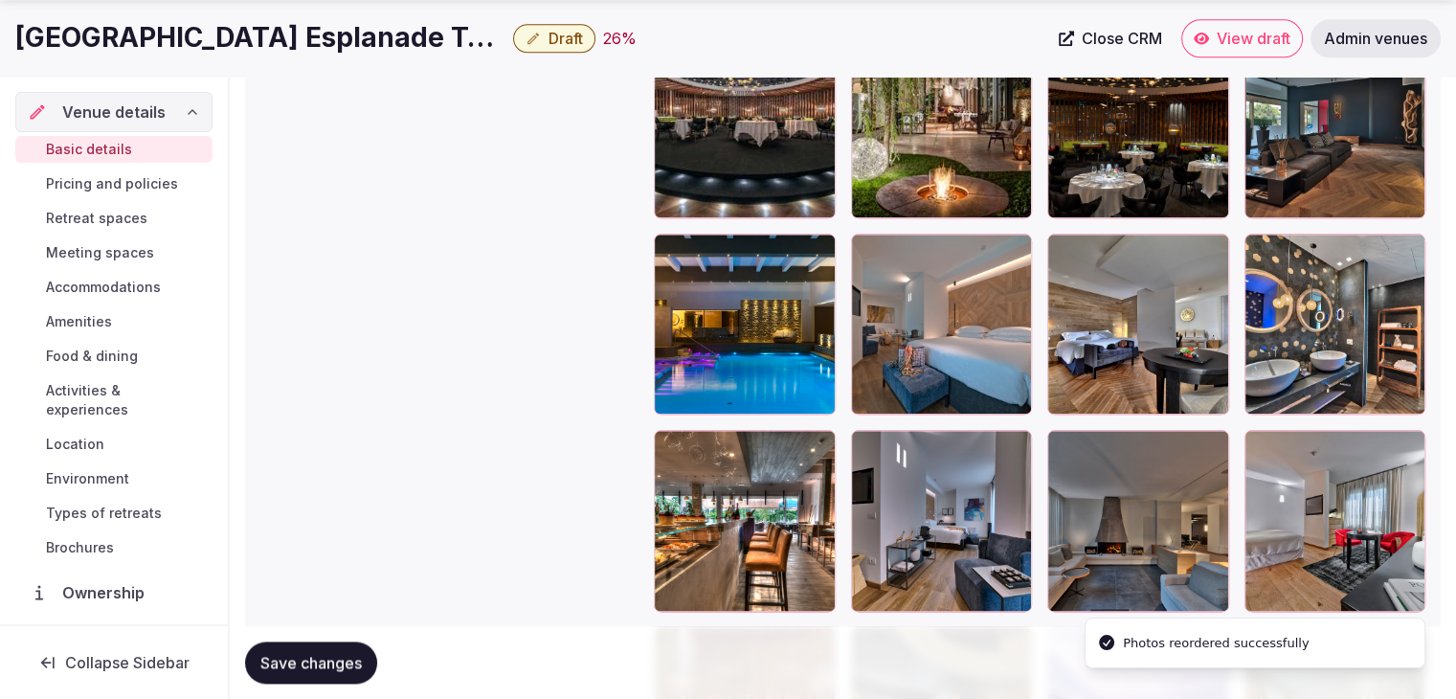
scroll to position [2286, 0]
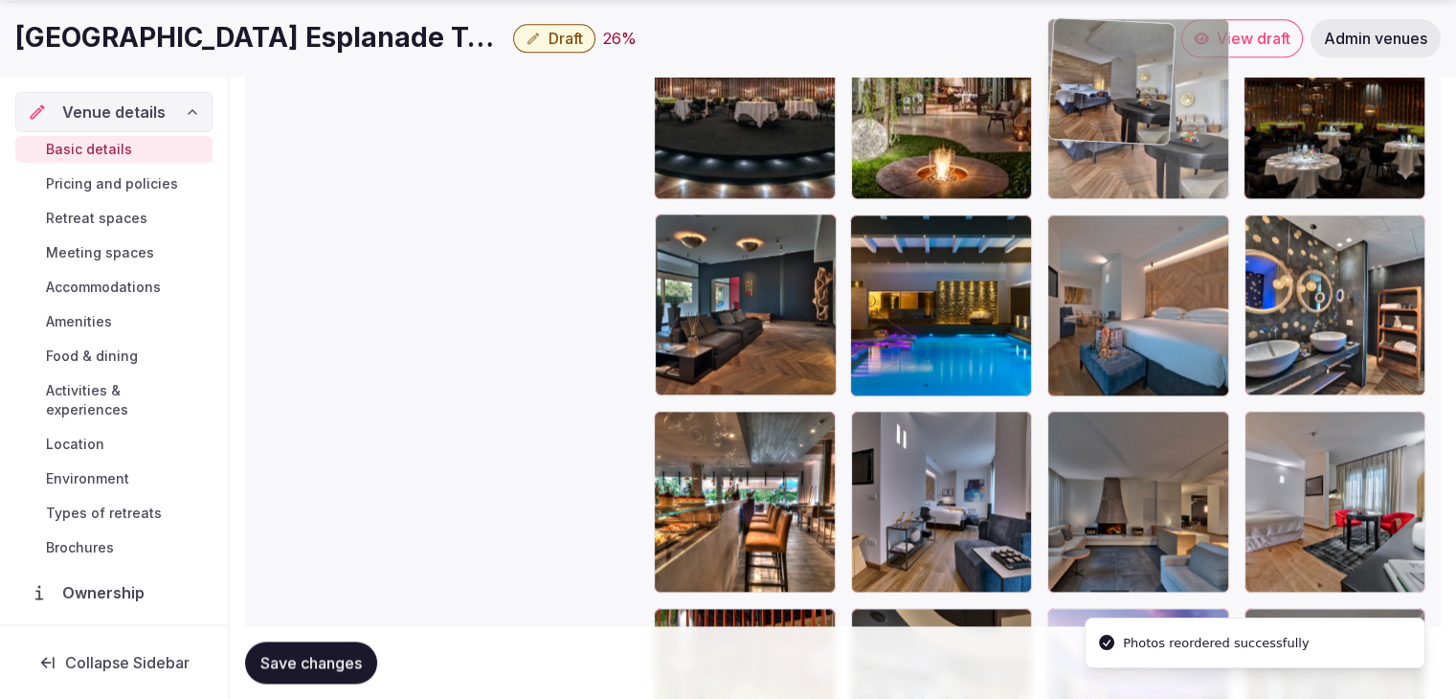
drag, startPoint x: 1075, startPoint y: 226, endPoint x: 1093, endPoint y: 140, distance: 88.1
click at [1093, 140] on body "**********" at bounding box center [728, 601] width 1456 height 5774
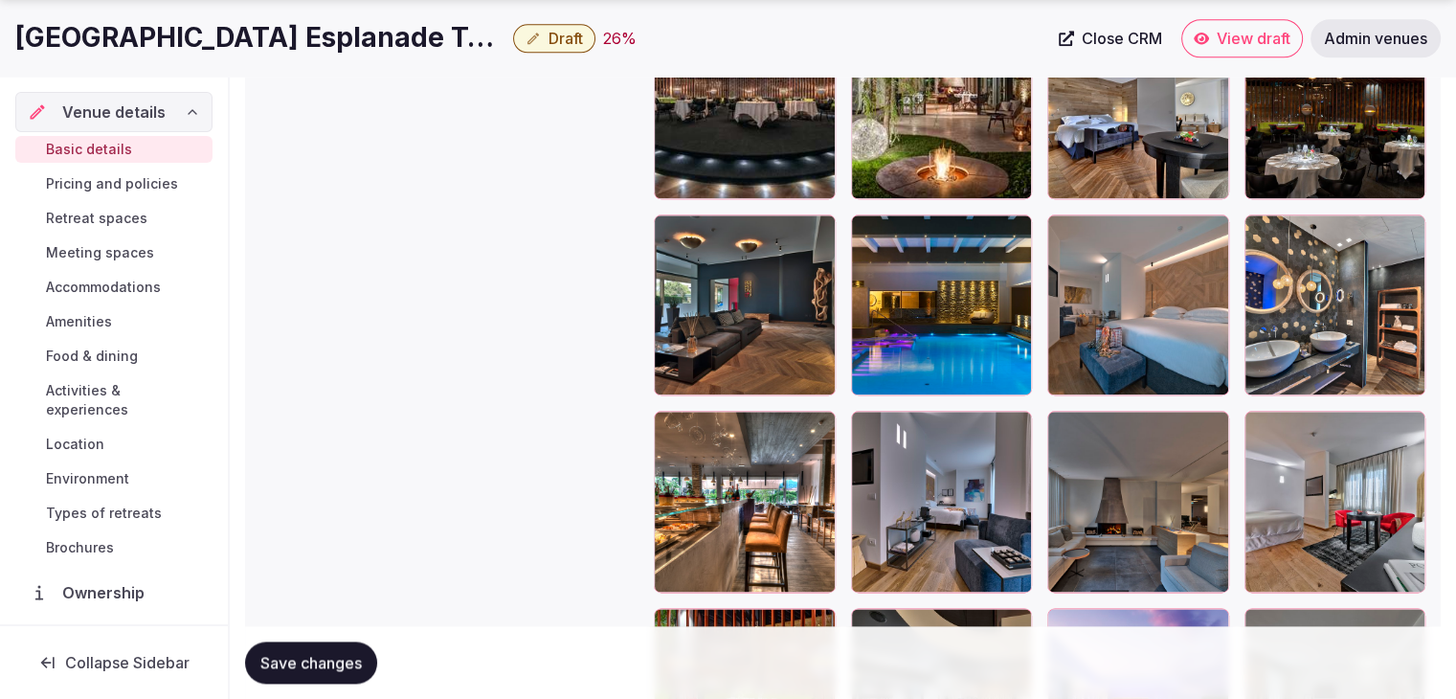
click at [864, 242] on div at bounding box center [942, 305] width 182 height 182
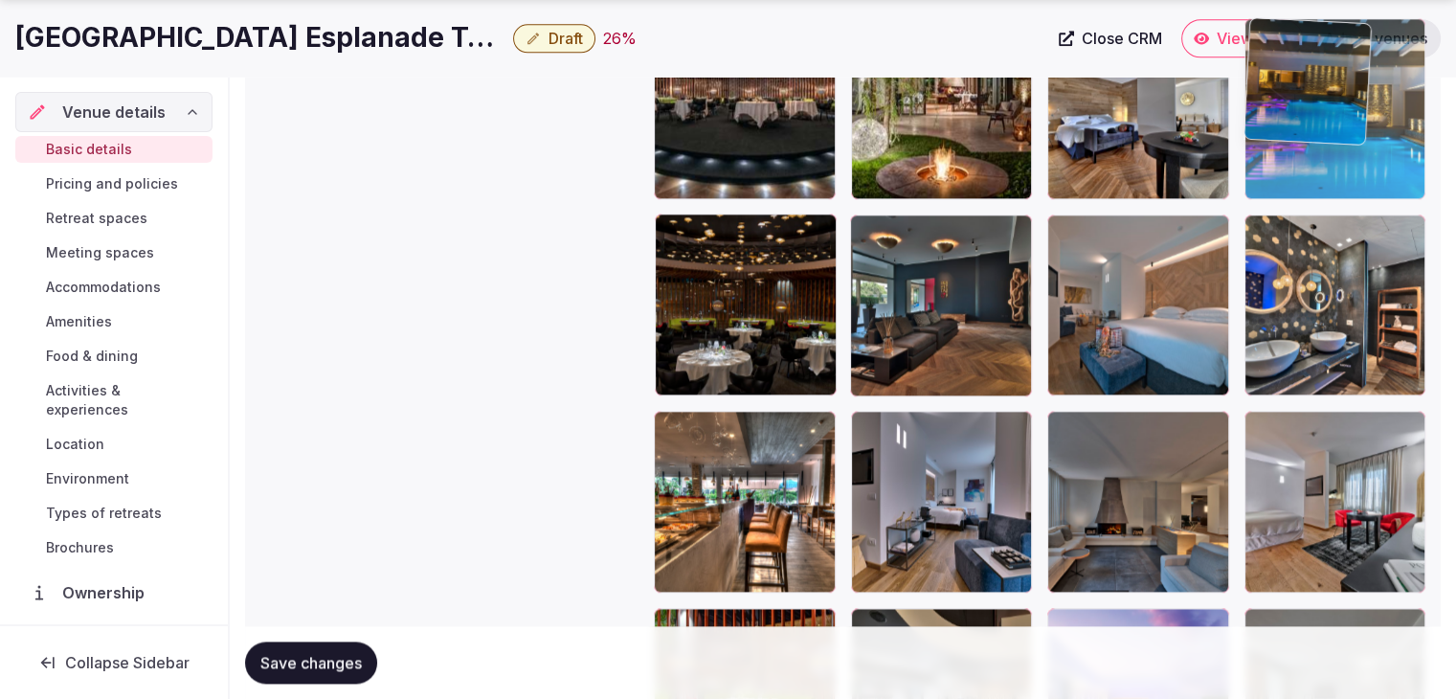
drag, startPoint x: 864, startPoint y: 242, endPoint x: 1260, endPoint y: 145, distance: 407.2
click at [1260, 145] on body "**********" at bounding box center [728, 601] width 1456 height 5774
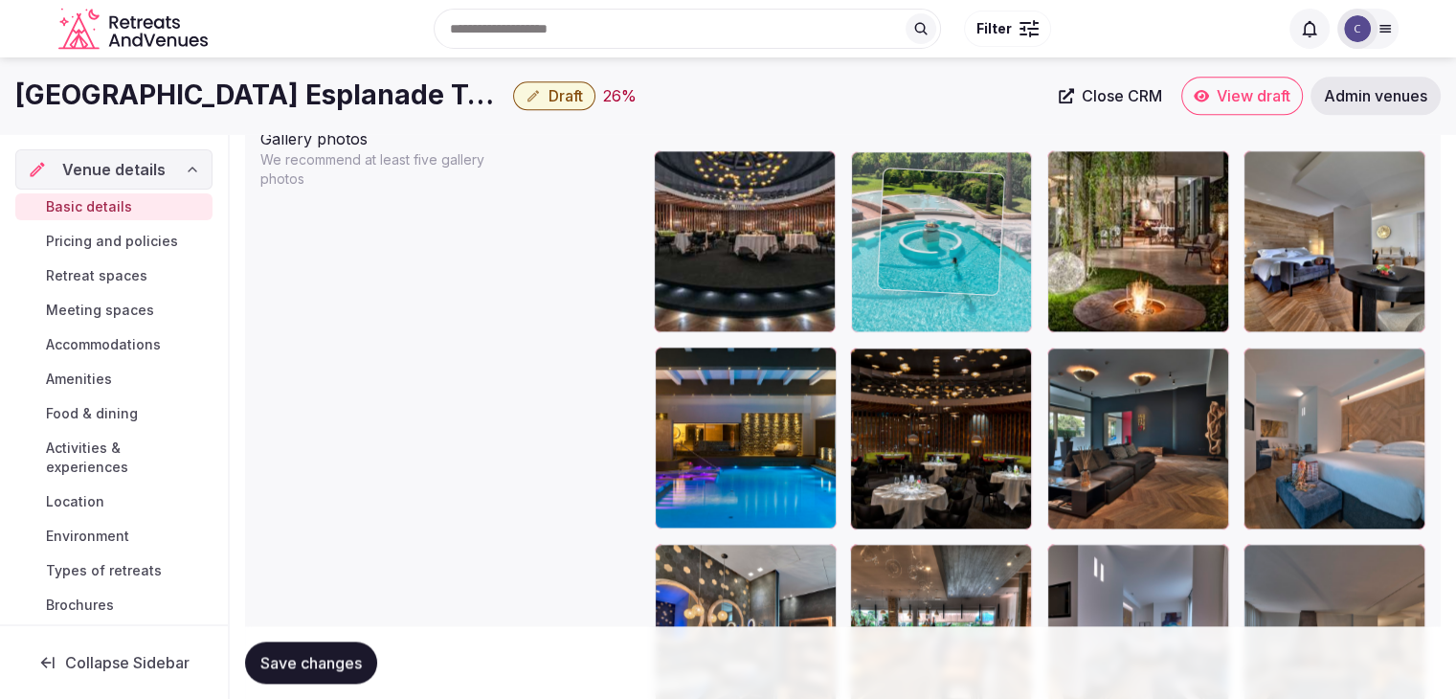
scroll to position [2152, 0]
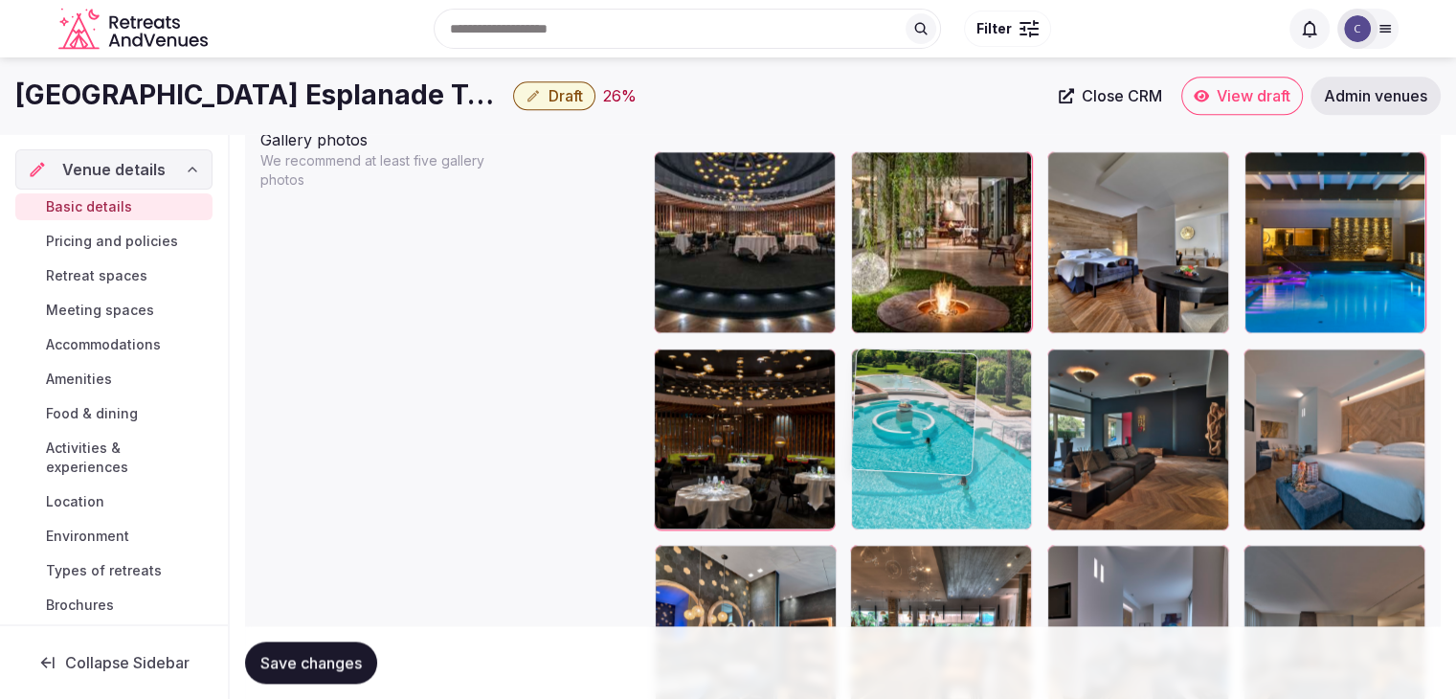
drag, startPoint x: 1248, startPoint y: 352, endPoint x: 885, endPoint y: 329, distance: 364.5
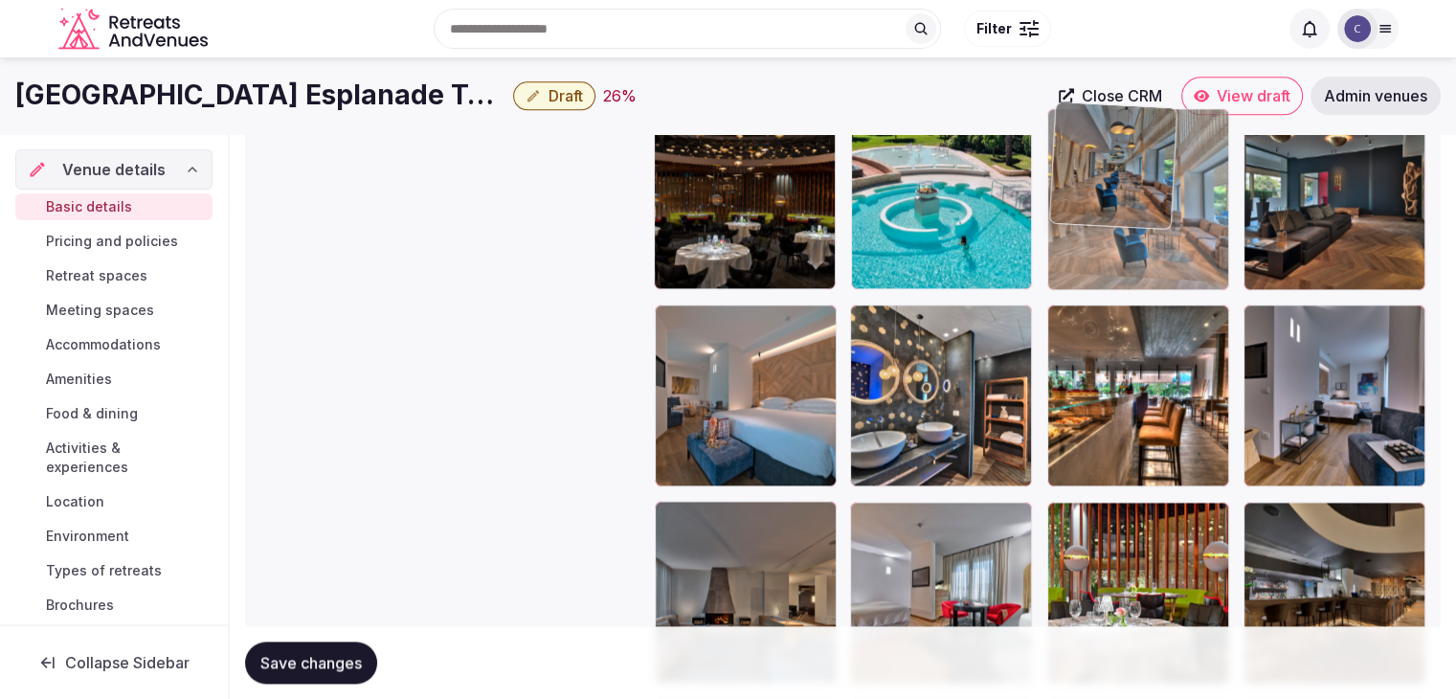
scroll to position [2384, 0]
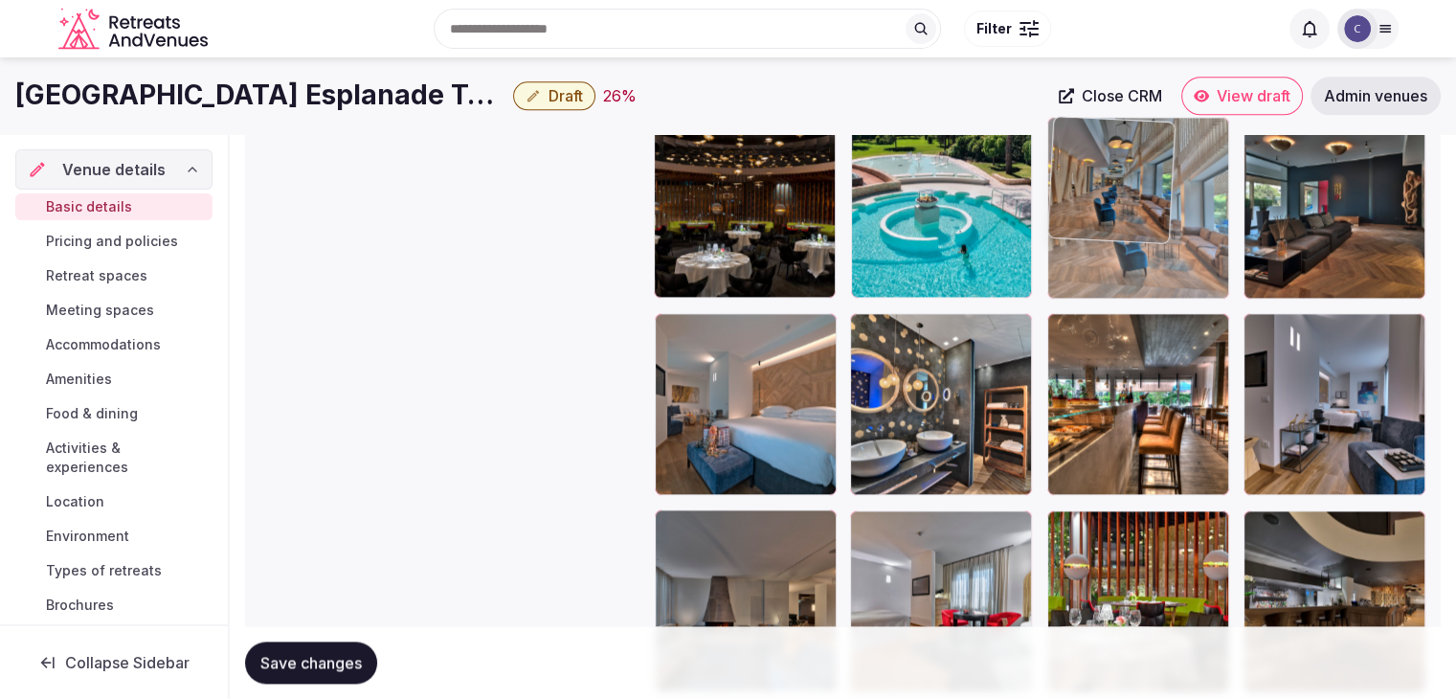
drag, startPoint x: 865, startPoint y: 385, endPoint x: 1071, endPoint y: 161, distance: 304.2
click at [1071, 161] on body "**********" at bounding box center [728, 503] width 1456 height 5774
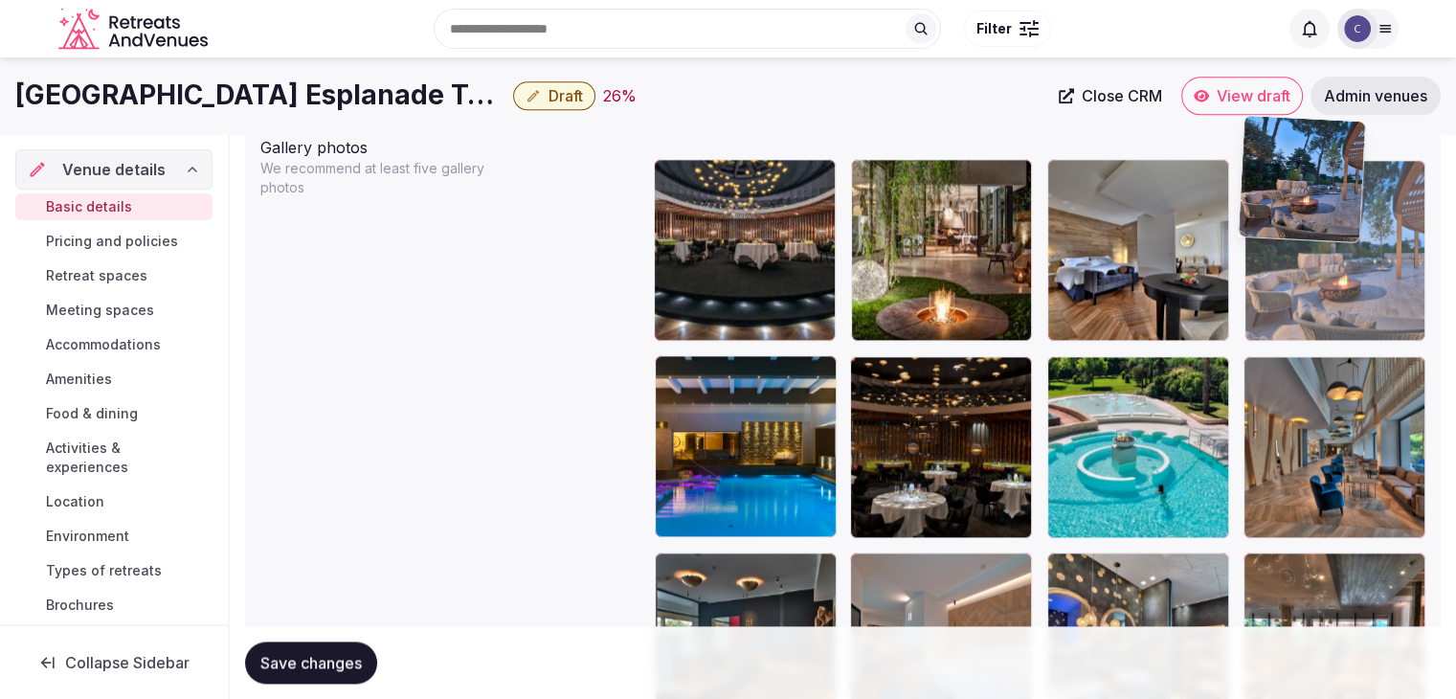
scroll to position [2140, 0]
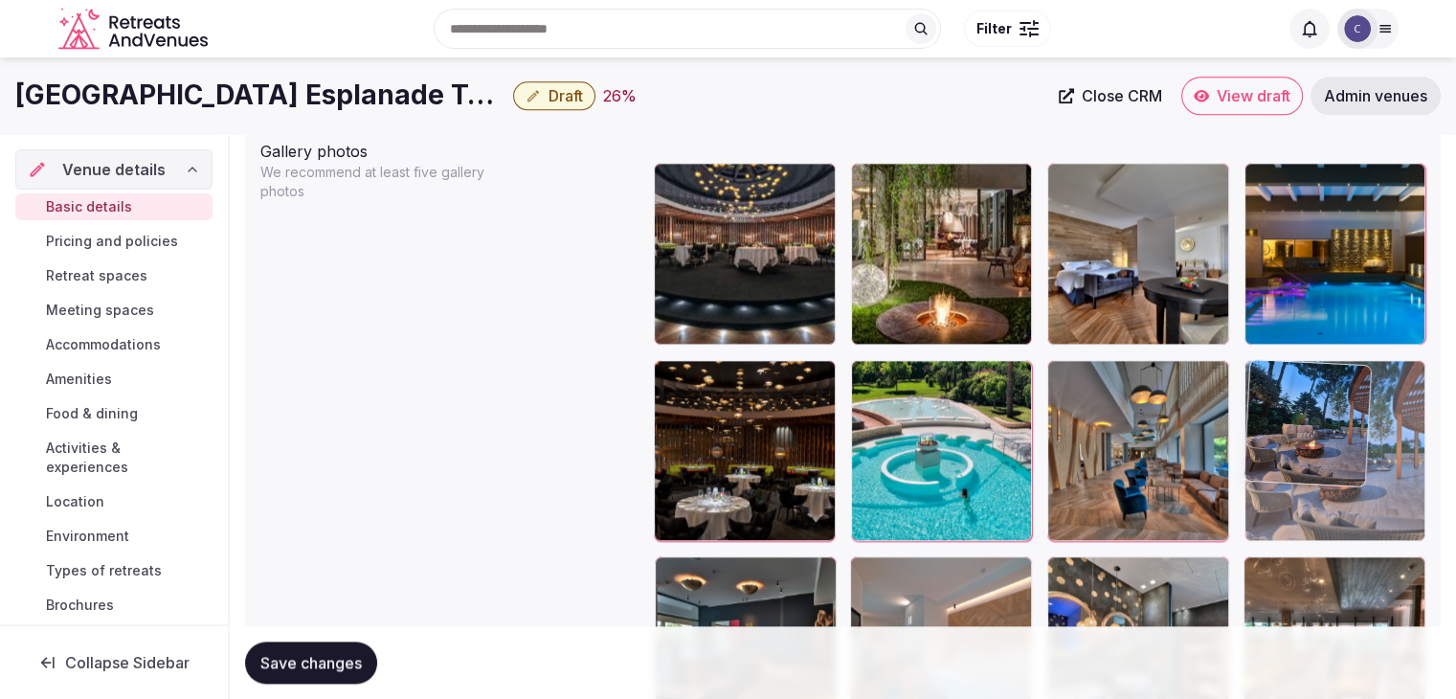
drag, startPoint x: 1253, startPoint y: 152, endPoint x: 1272, endPoint y: 370, distance: 218.1
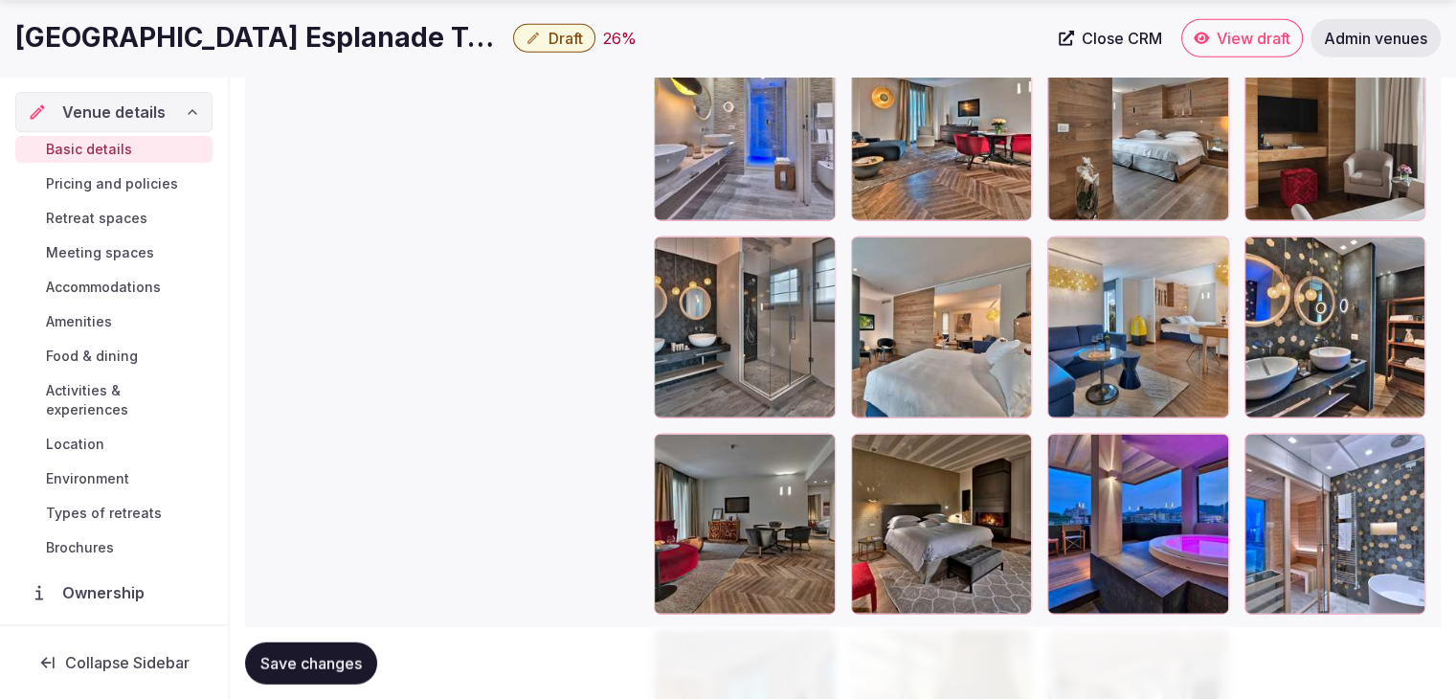
scroll to position [5075, 0]
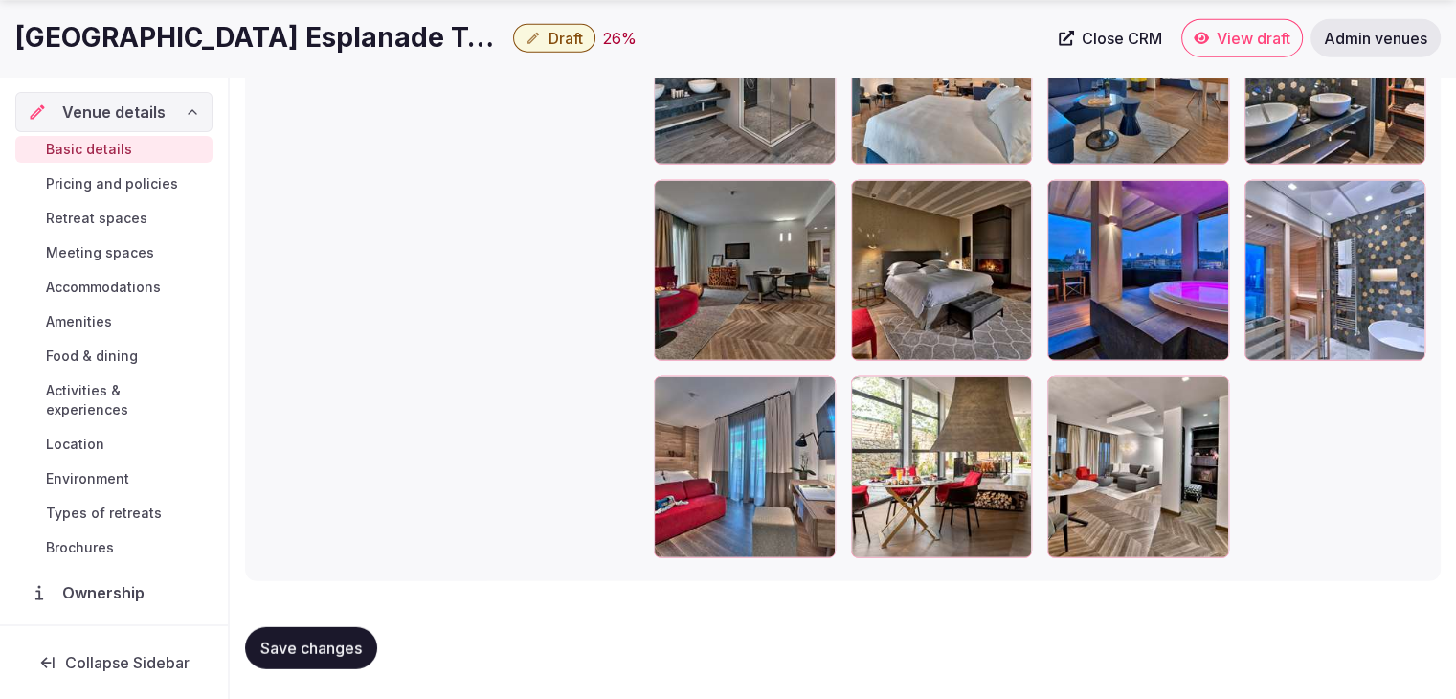
click at [326, 647] on span "Save changes" at bounding box center [310, 648] width 101 height 19
click at [355, 23] on h1 "Hotel Terme Esplanade Tergesteo" at bounding box center [260, 37] width 490 height 37
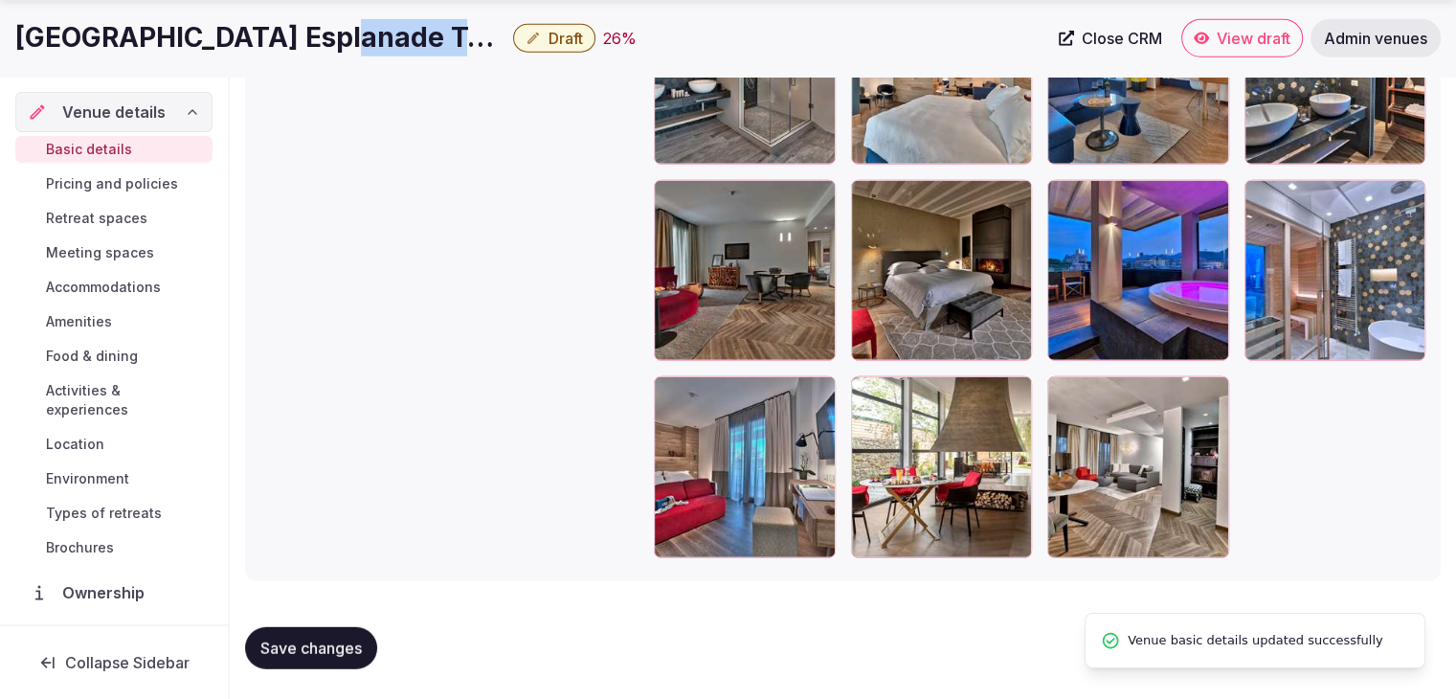
click at [355, 23] on h1 "Hotel Terme Esplanade Tergesteo" at bounding box center [260, 37] width 490 height 37
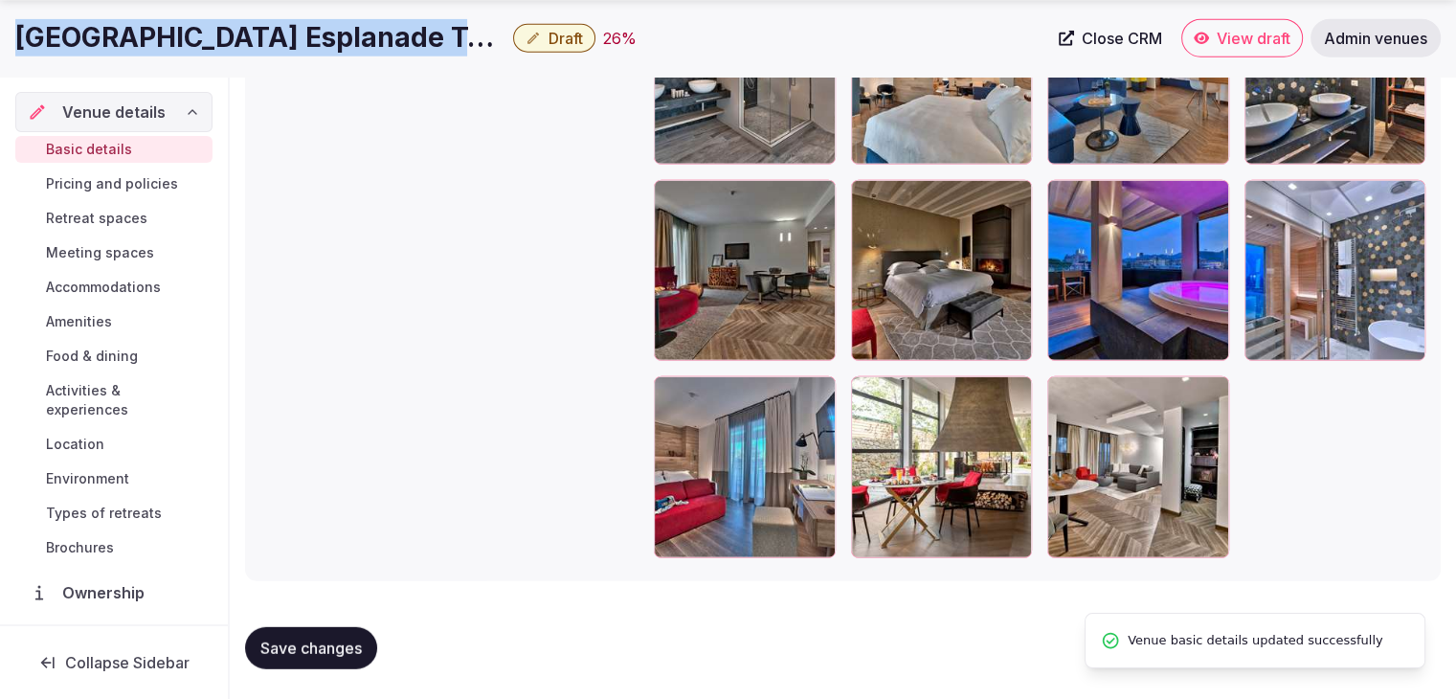
click at [355, 23] on h1 "Hotel Terme Esplanade Tergesteo" at bounding box center [260, 37] width 490 height 37
copy div "Hotel Terme Esplanade Tergesteo"
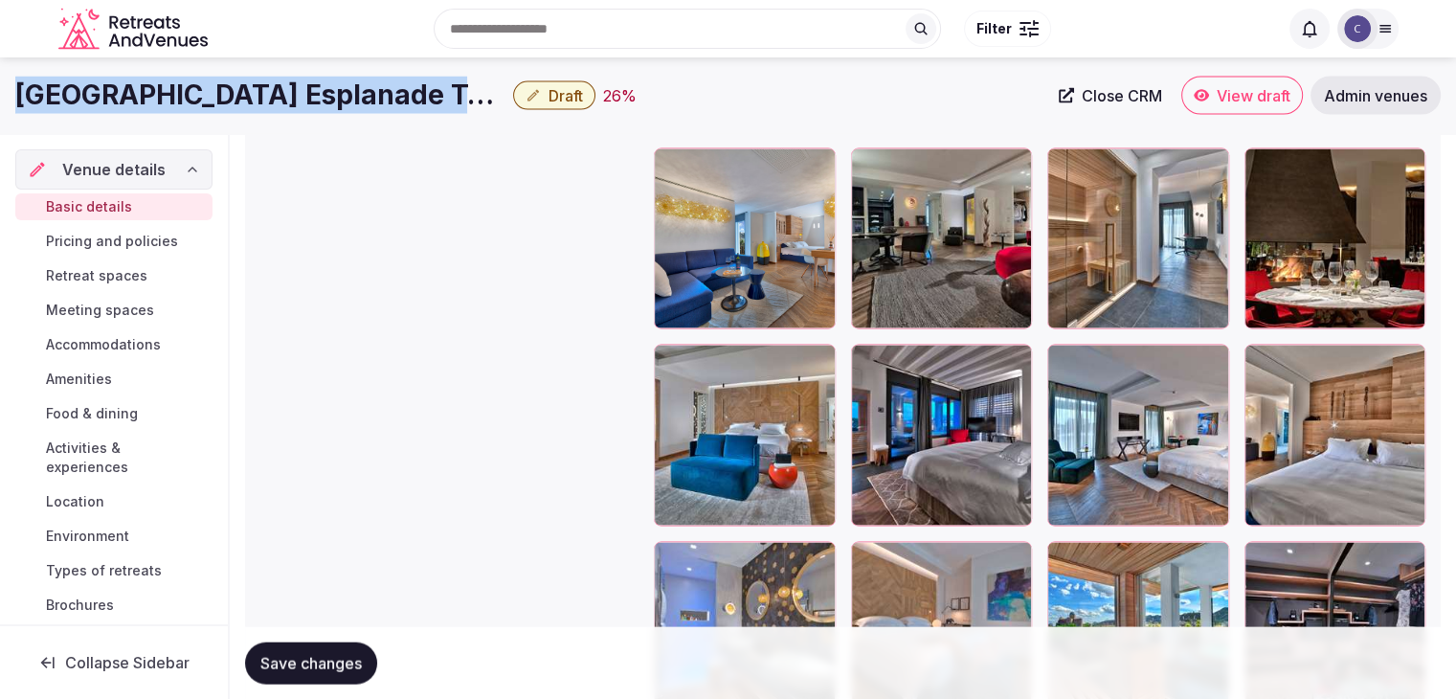
scroll to position [203, 0]
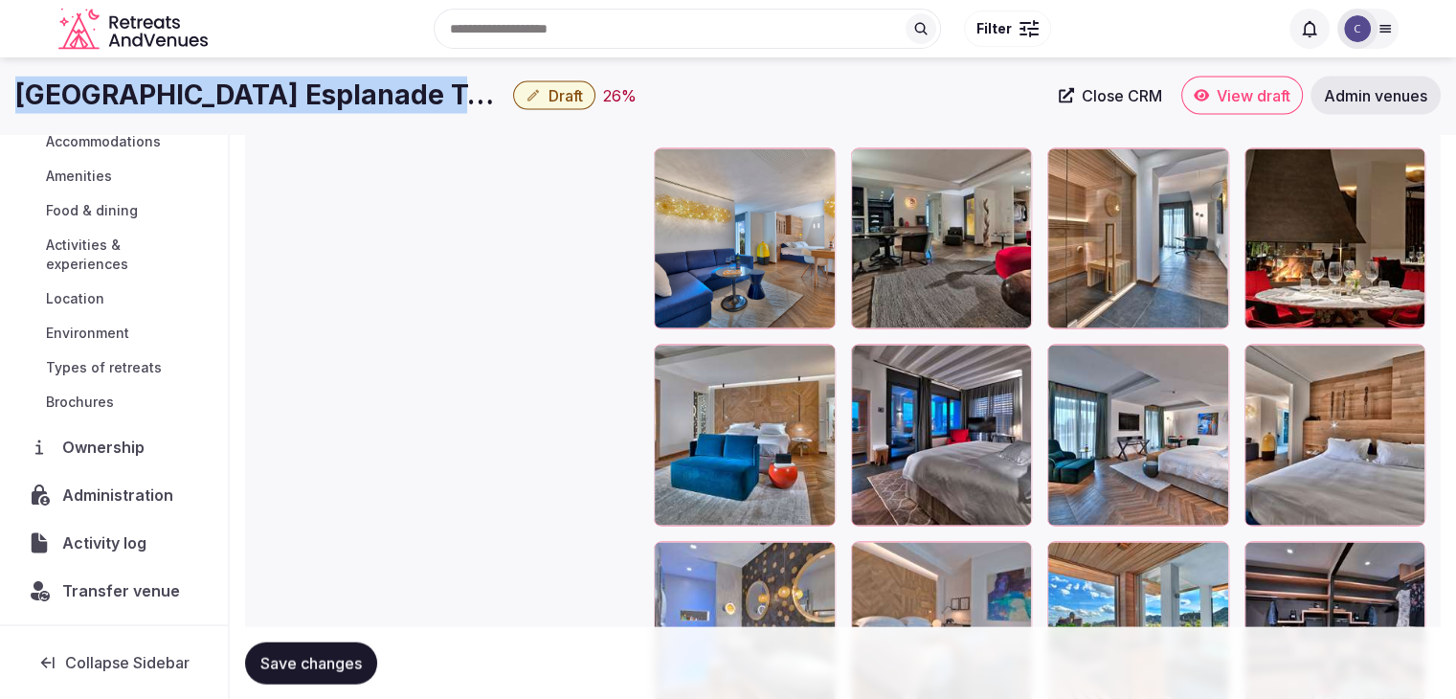
click at [126, 509] on div "Administration" at bounding box center [113, 495] width 197 height 40
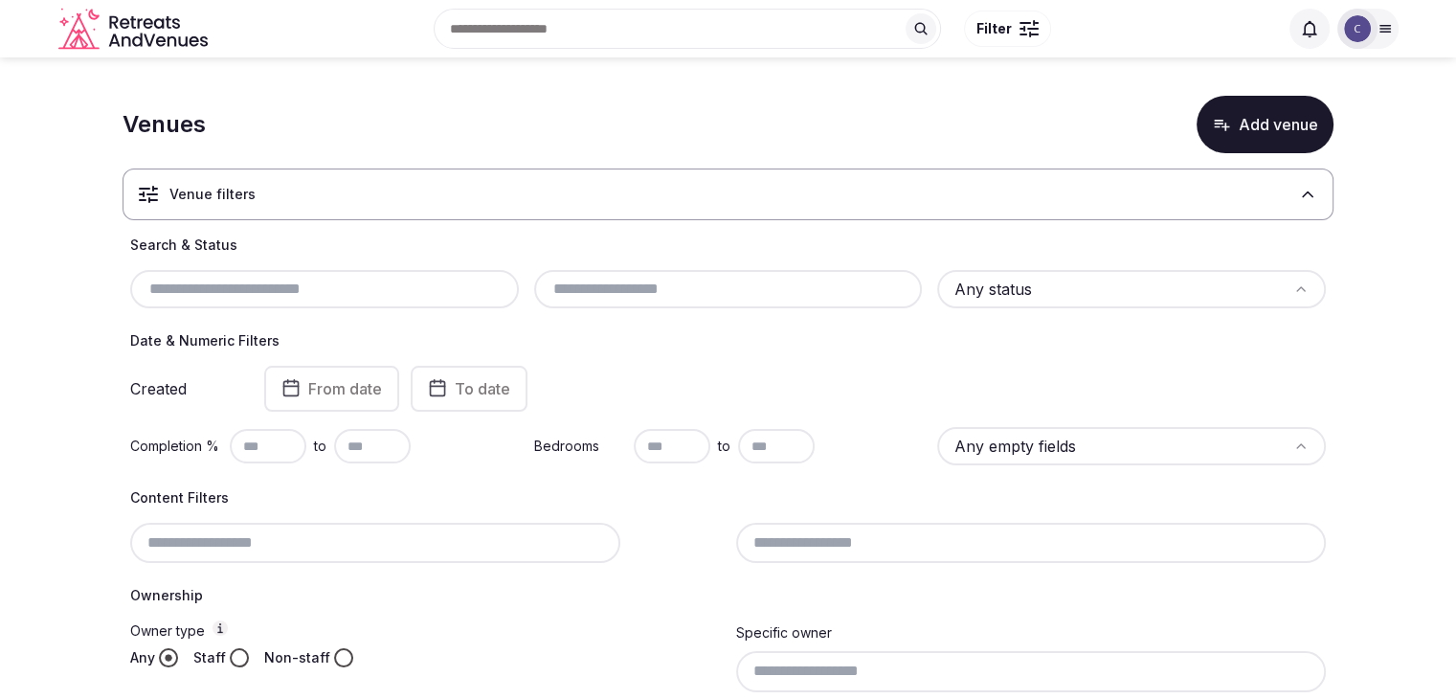
click at [211, 288] on input "text" at bounding box center [324, 289] width 373 height 23
paste input "**********"
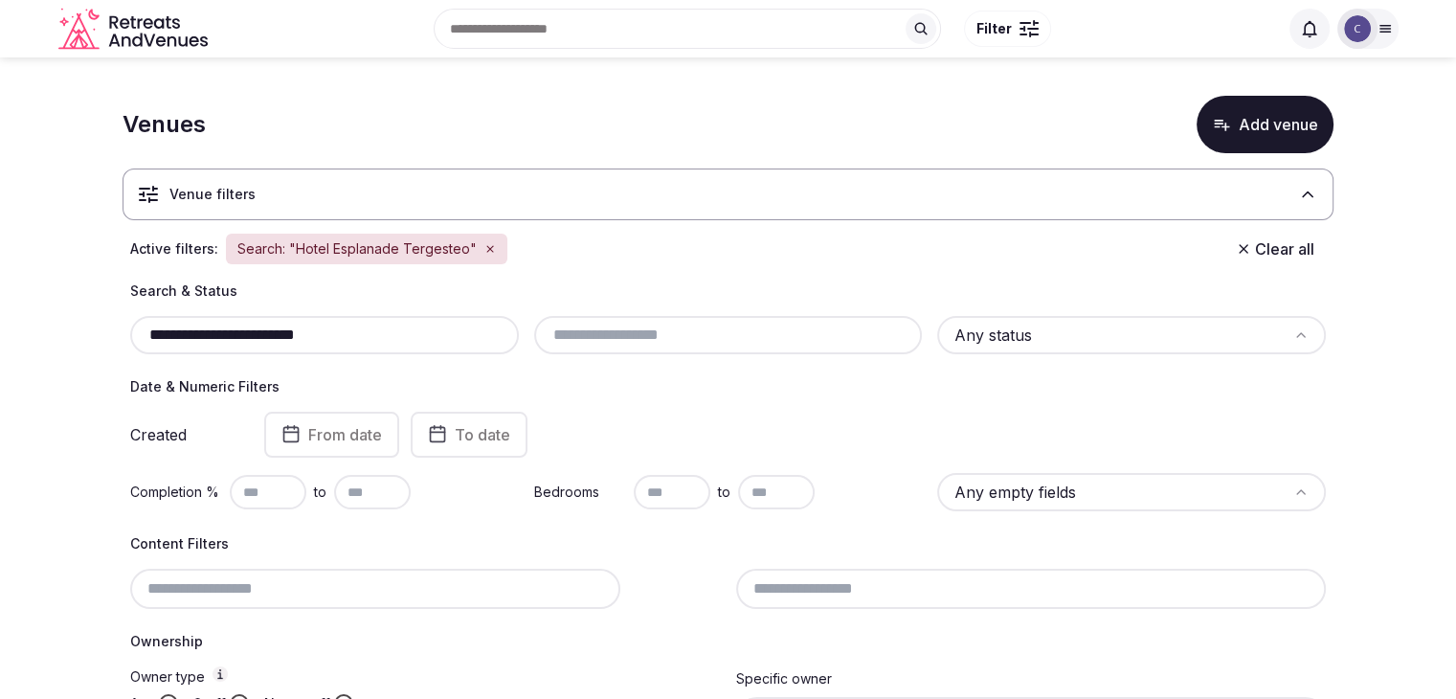
drag, startPoint x: 194, startPoint y: 339, endPoint x: 126, endPoint y: 339, distance: 68.0
click at [126, 339] on div "**********" at bounding box center [728, 561] width 1211 height 561
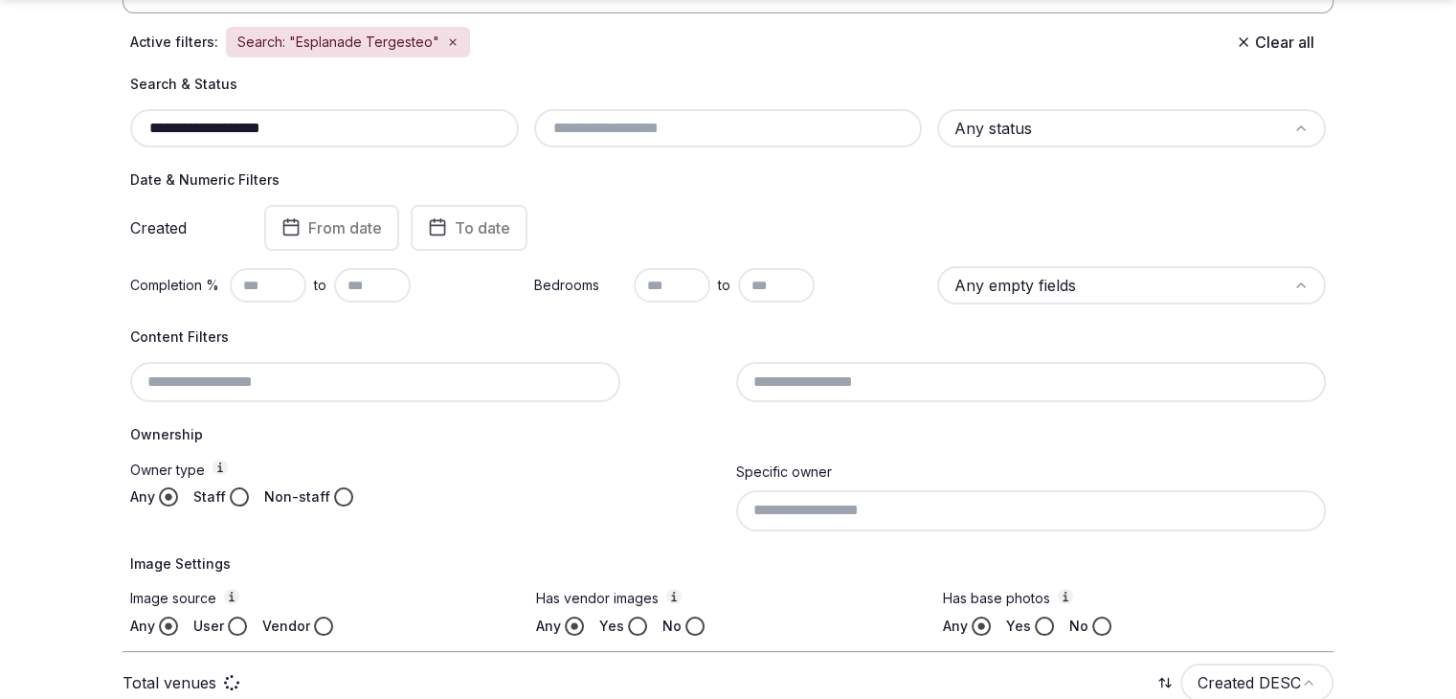
scroll to position [257, 0]
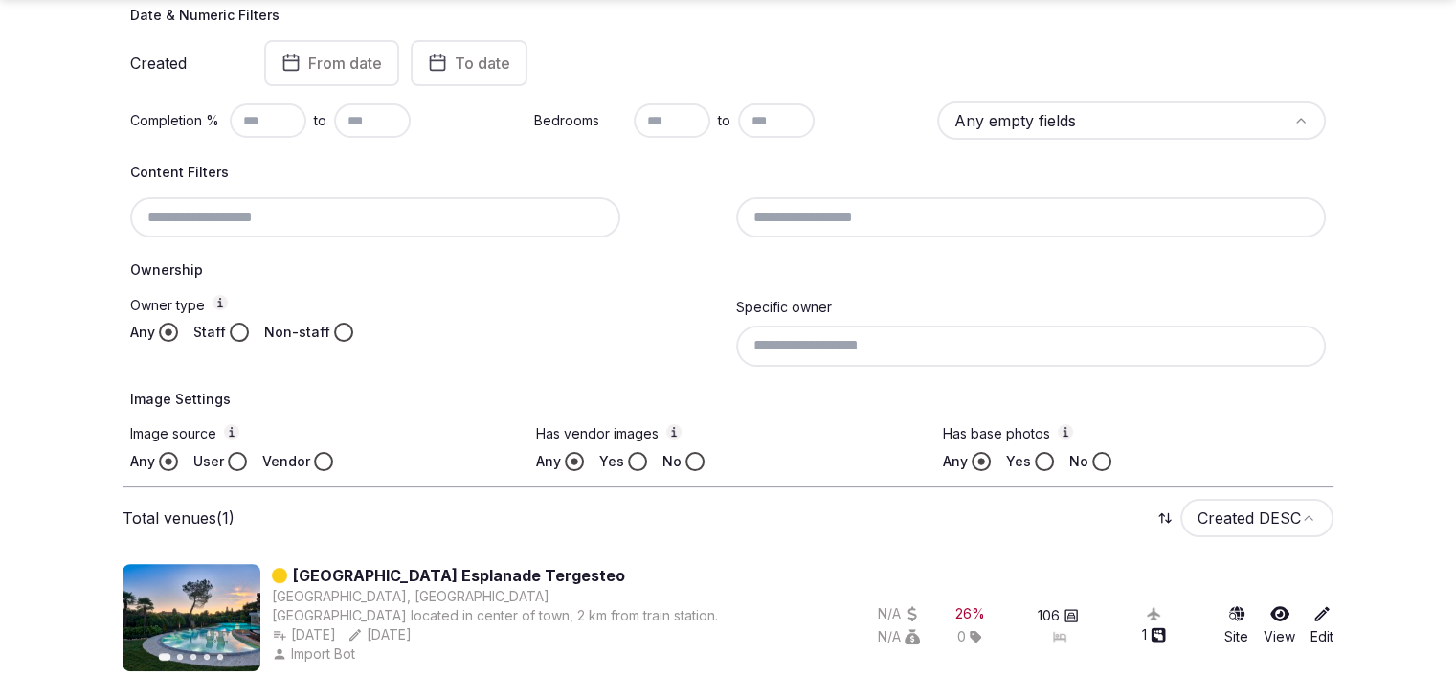
scroll to position [84, 0]
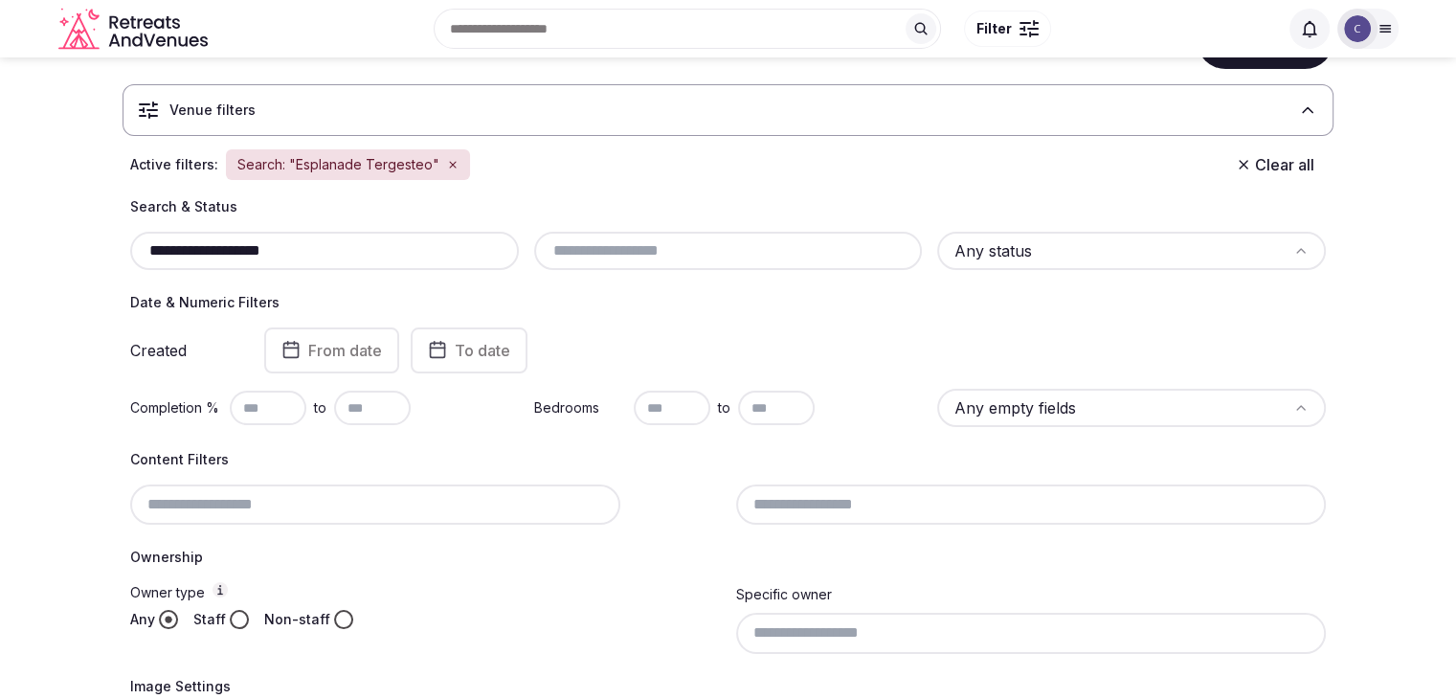
drag, startPoint x: 222, startPoint y: 243, endPoint x: 401, endPoint y: 243, distance: 179.0
click at [401, 243] on input "**********" at bounding box center [324, 250] width 373 height 23
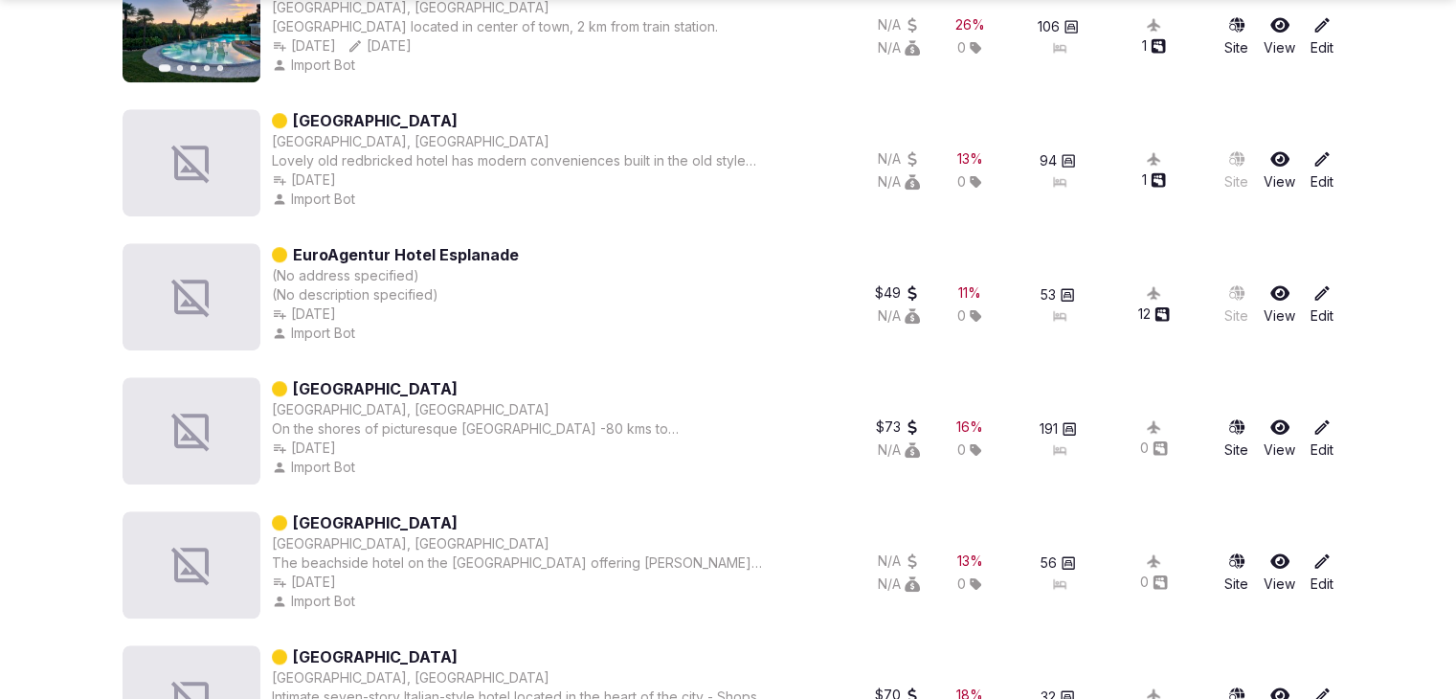
scroll to position [1329, 0]
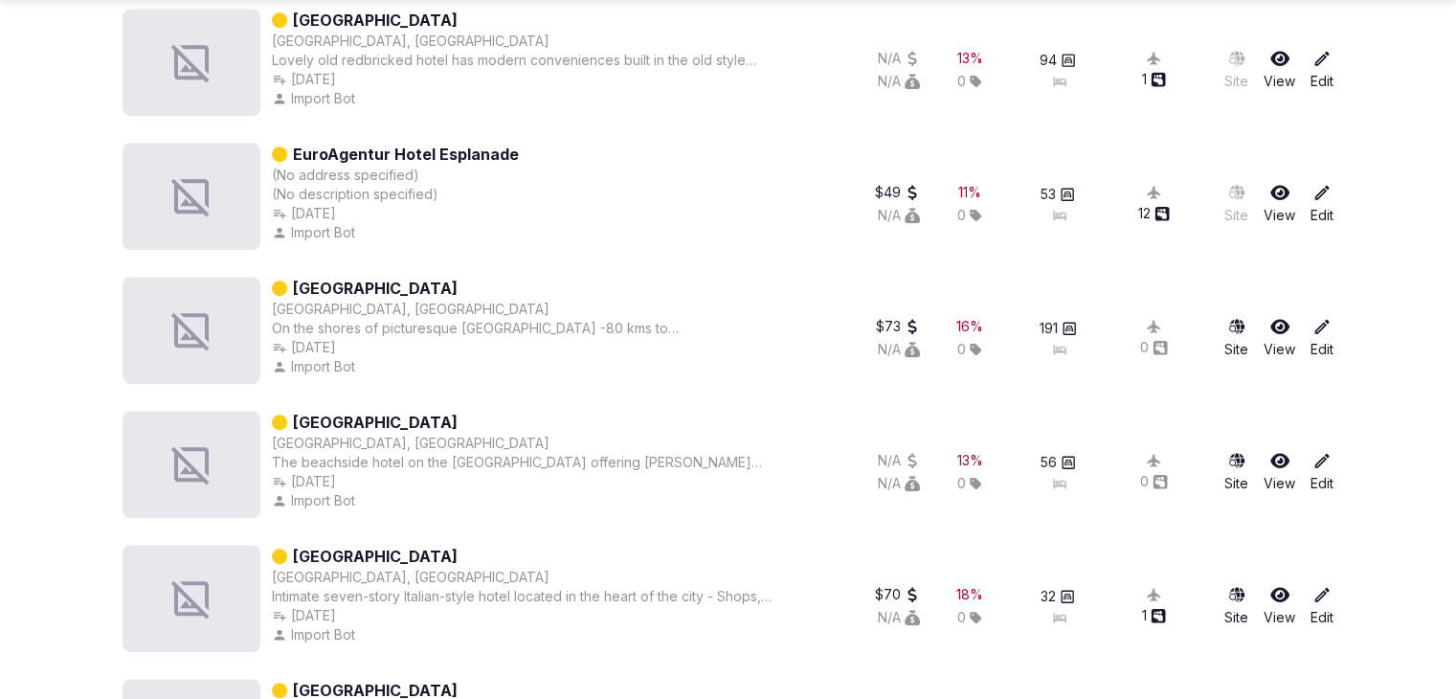
type input "*********"
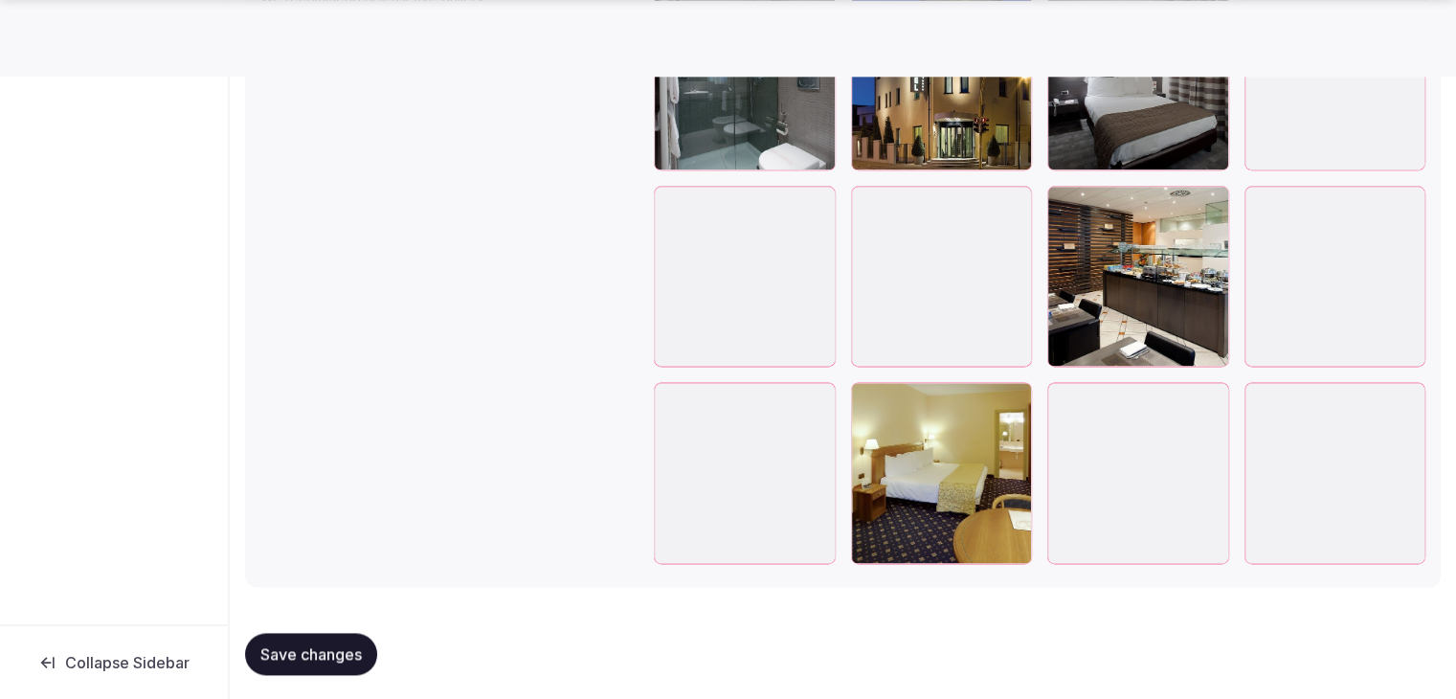
scroll to position [2414, 0]
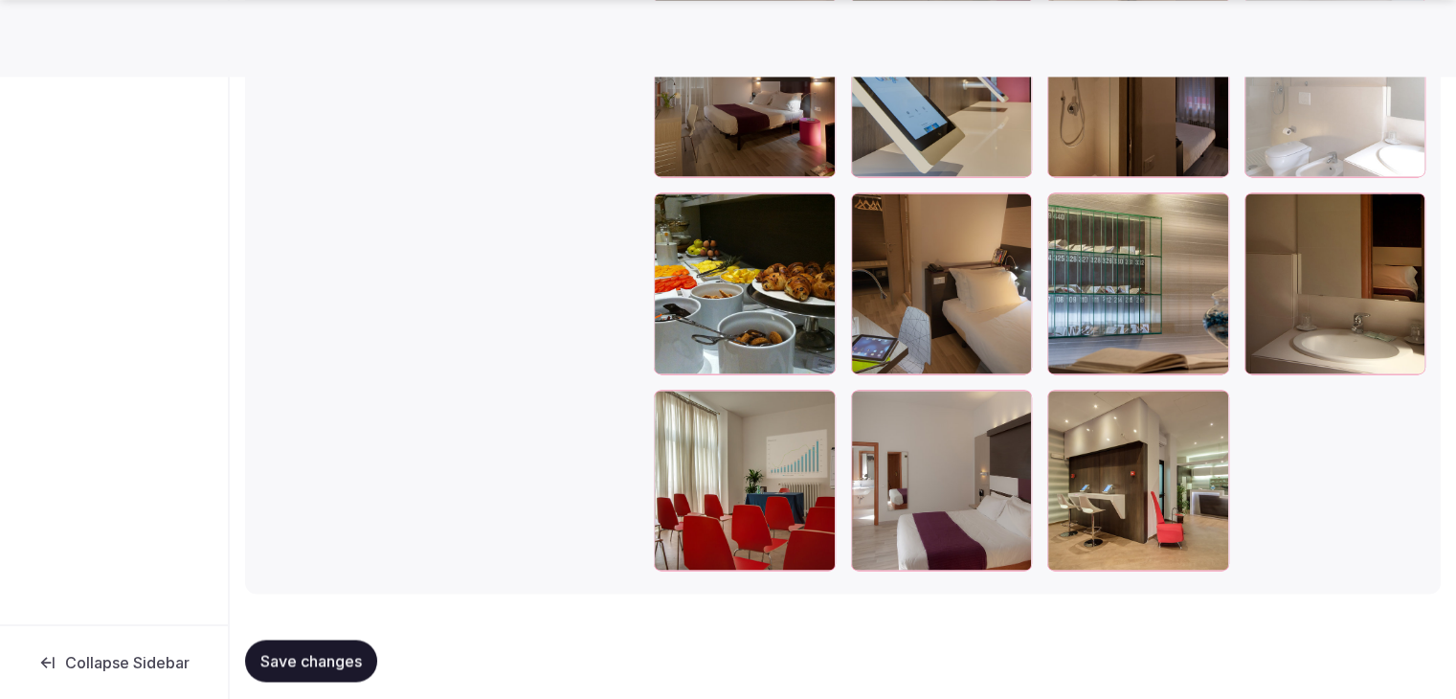
scroll to position [3005, 0]
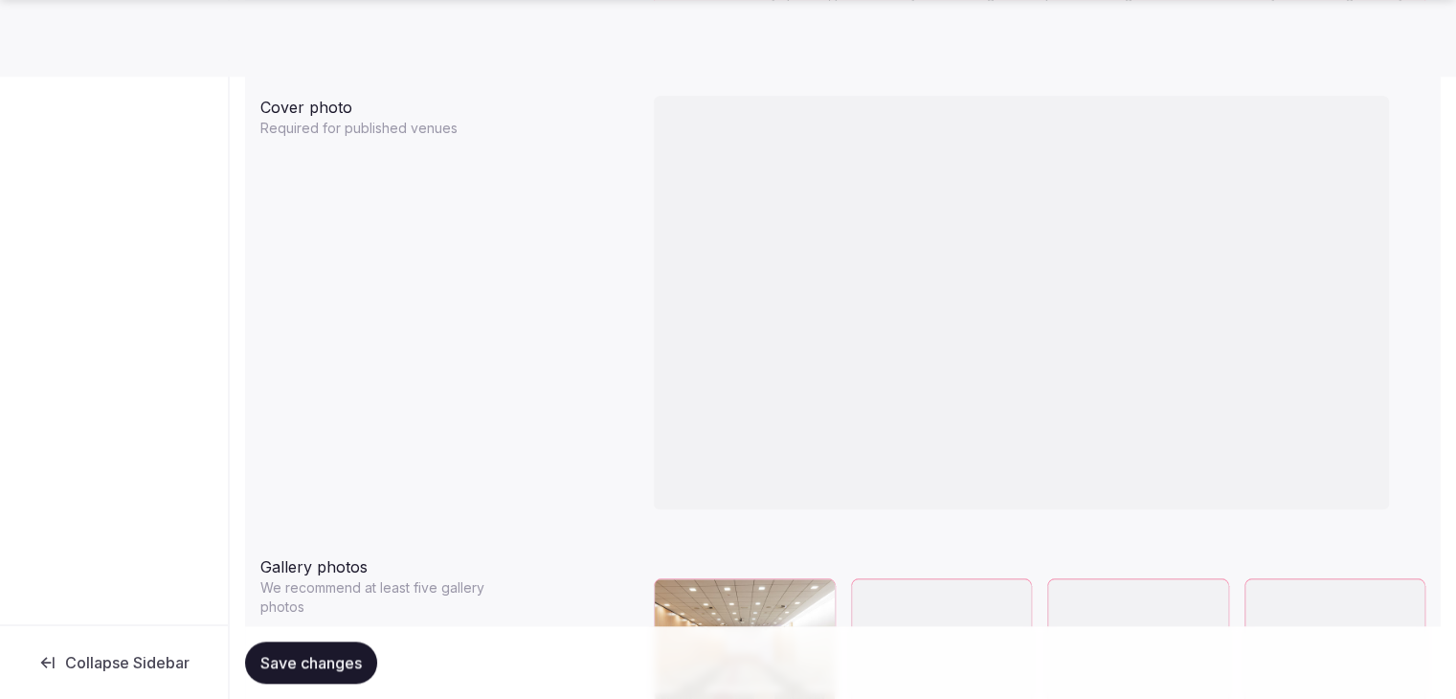
scroll to position [2106, 0]
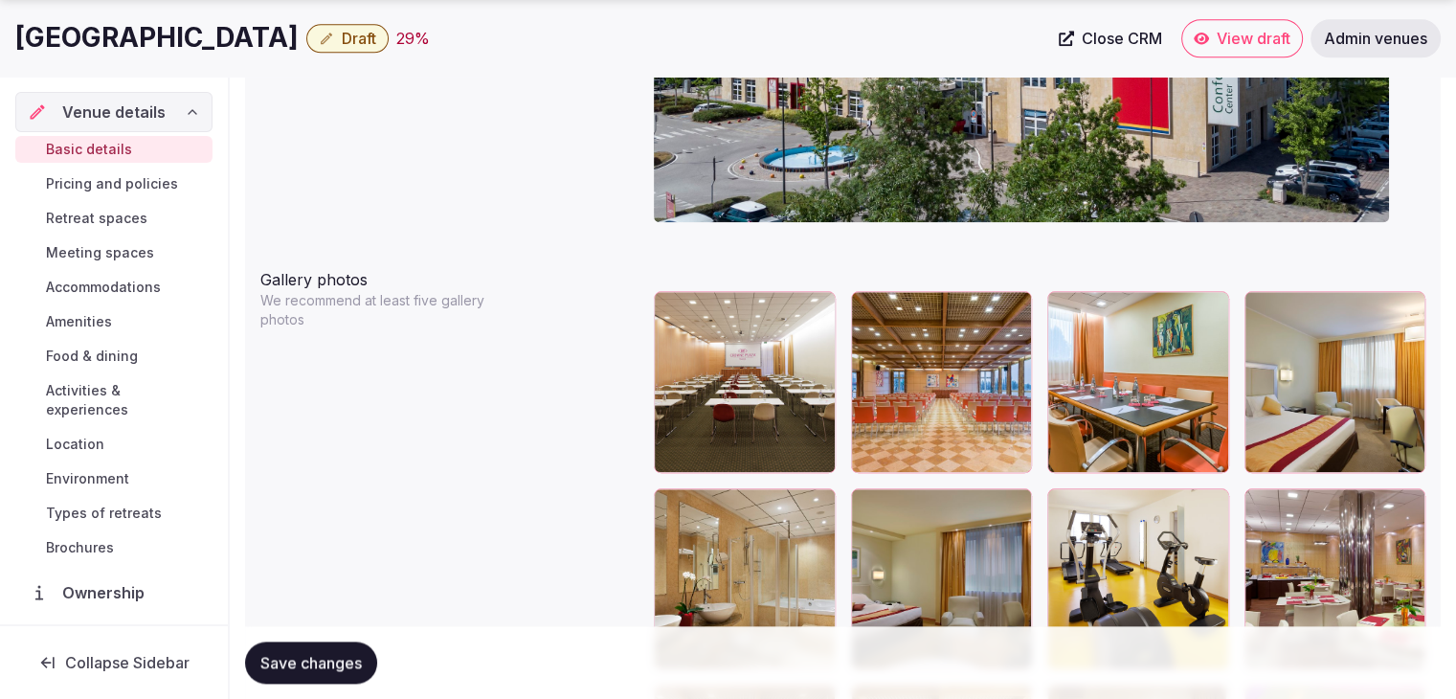
click at [186, 30] on h1 "[GEOGRAPHIC_DATA]" at bounding box center [156, 37] width 283 height 37
copy div "[GEOGRAPHIC_DATA]"
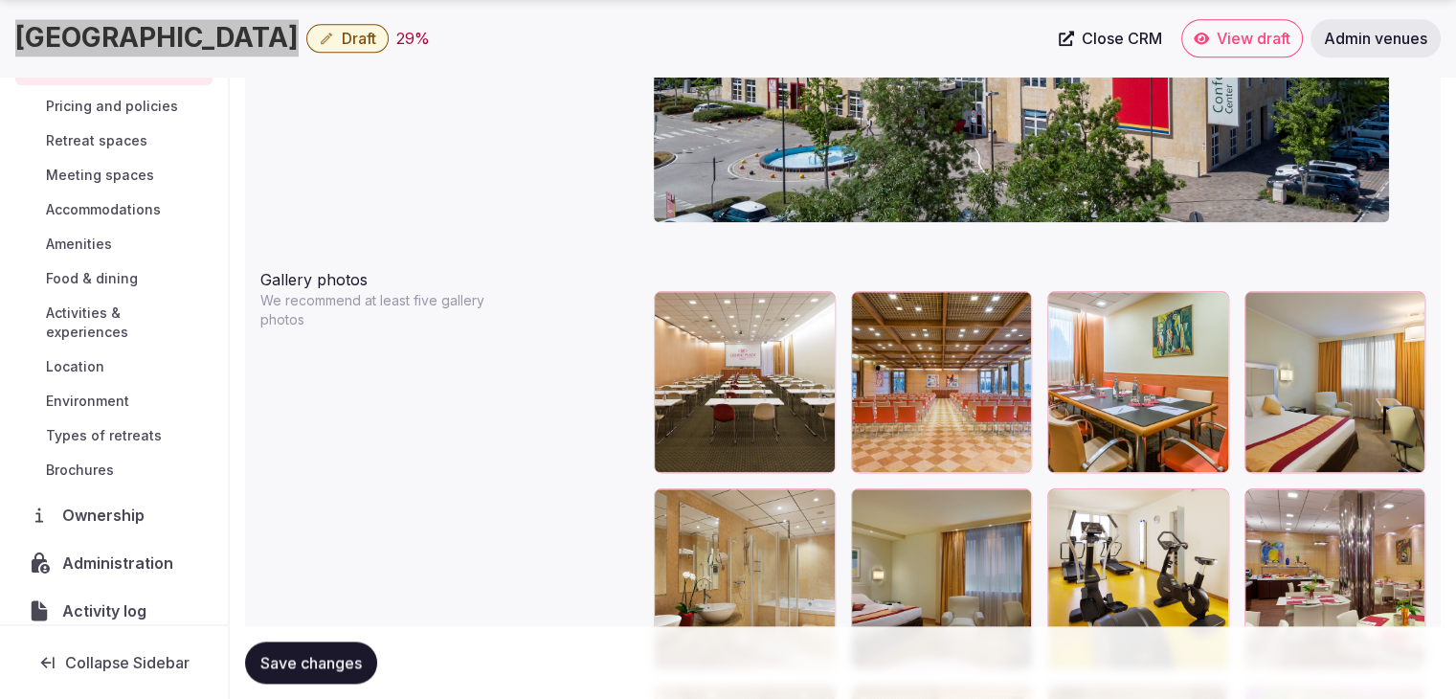
scroll to position [146, 0]
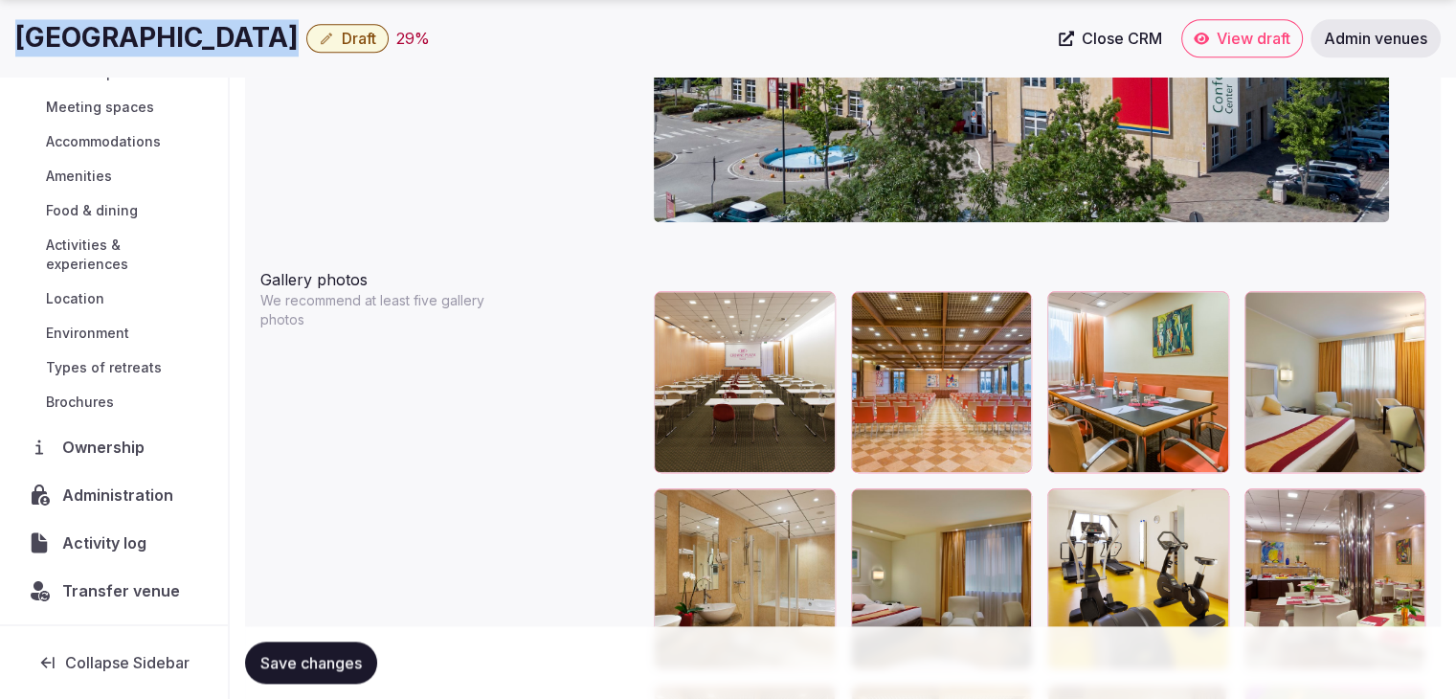
click at [132, 493] on span "Administration" at bounding box center [121, 494] width 119 height 23
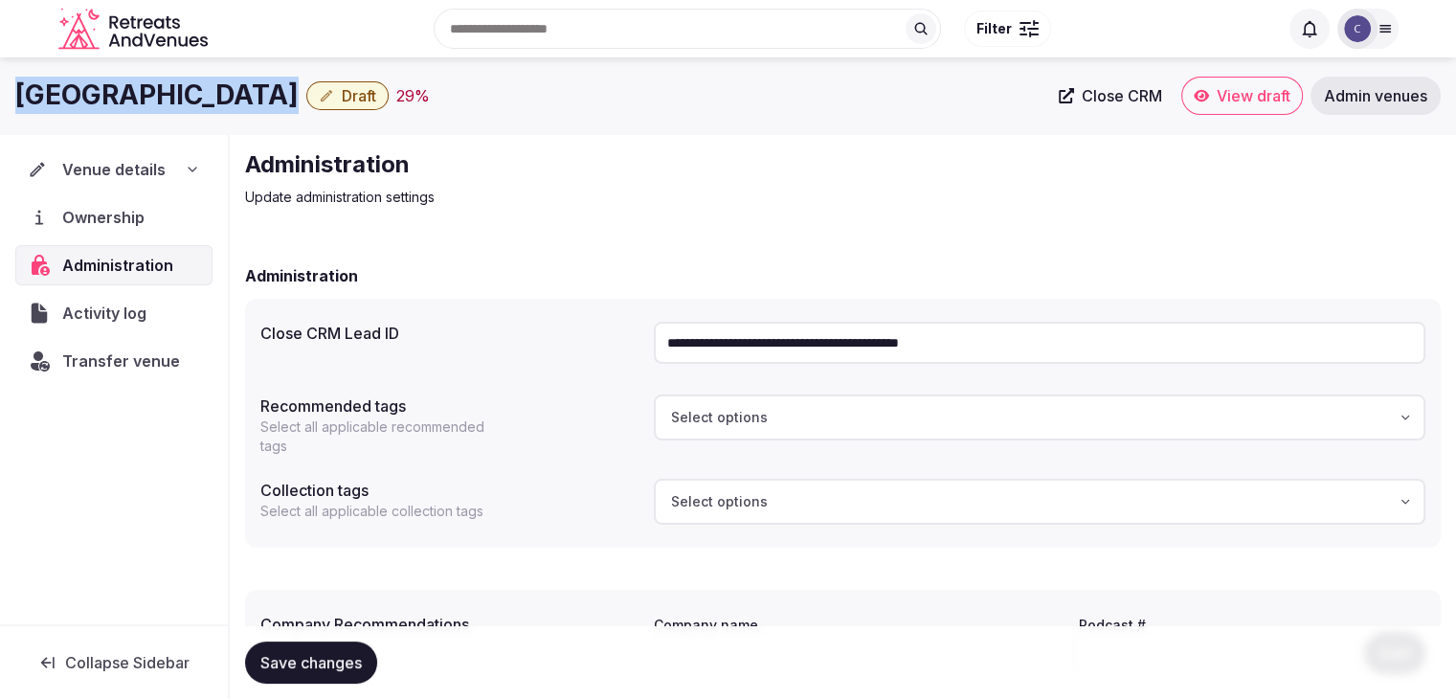
click at [154, 368] on span "Transfer venue" at bounding box center [121, 360] width 118 height 23
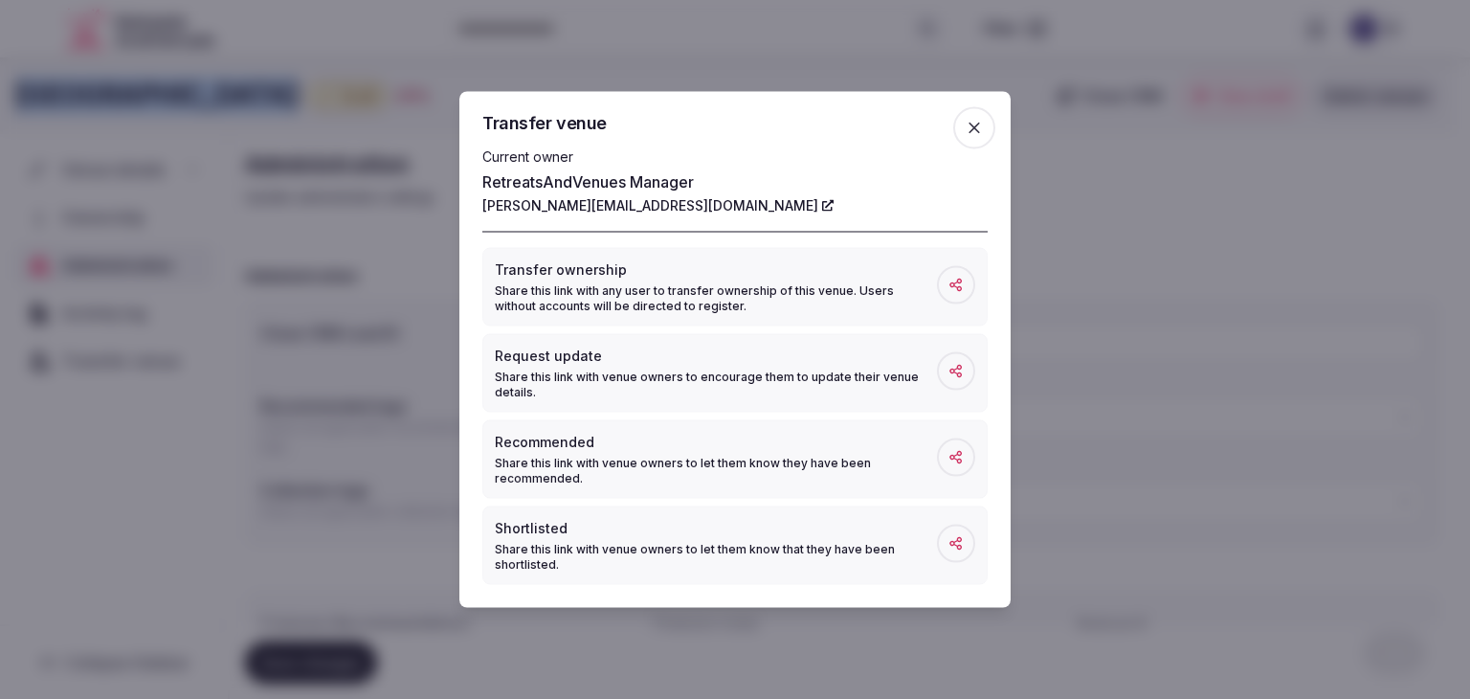
click at [976, 123] on icon "button" at bounding box center [974, 128] width 19 height 19
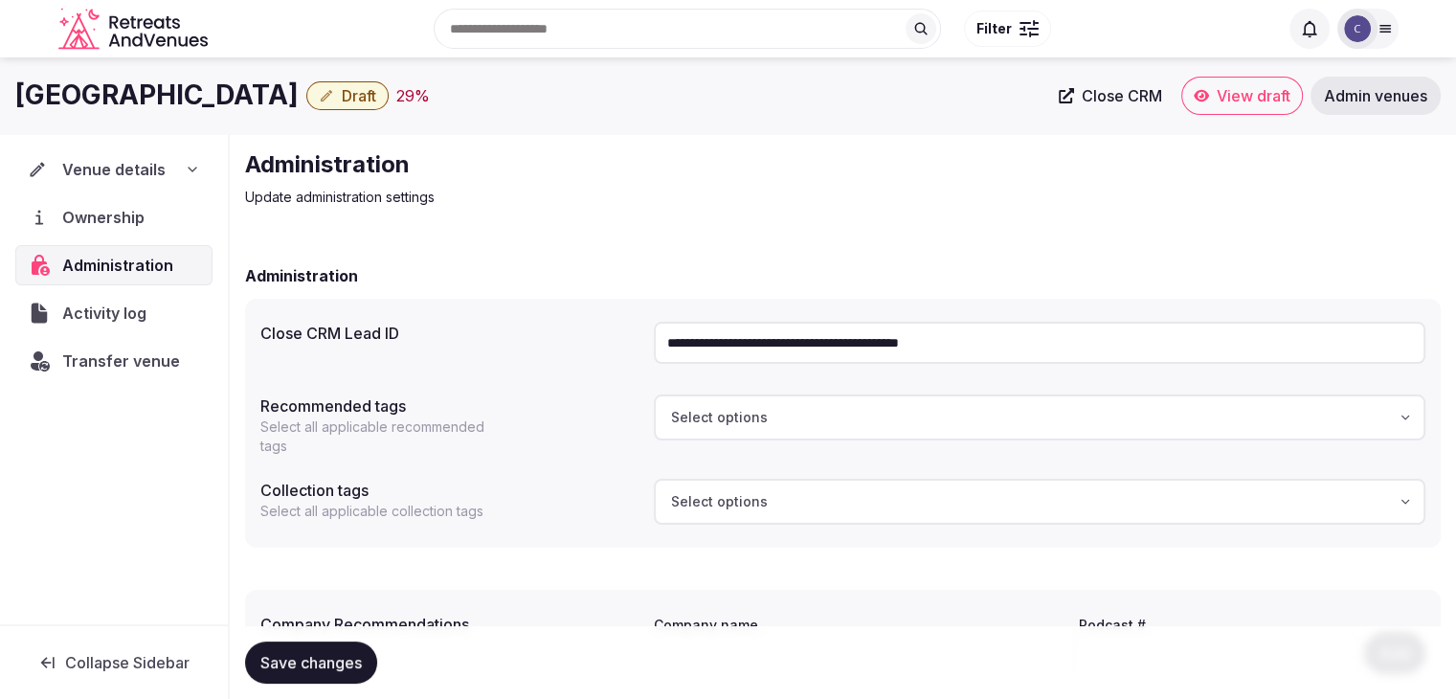
click at [179, 164] on div "Venue details" at bounding box center [114, 169] width 172 height 23
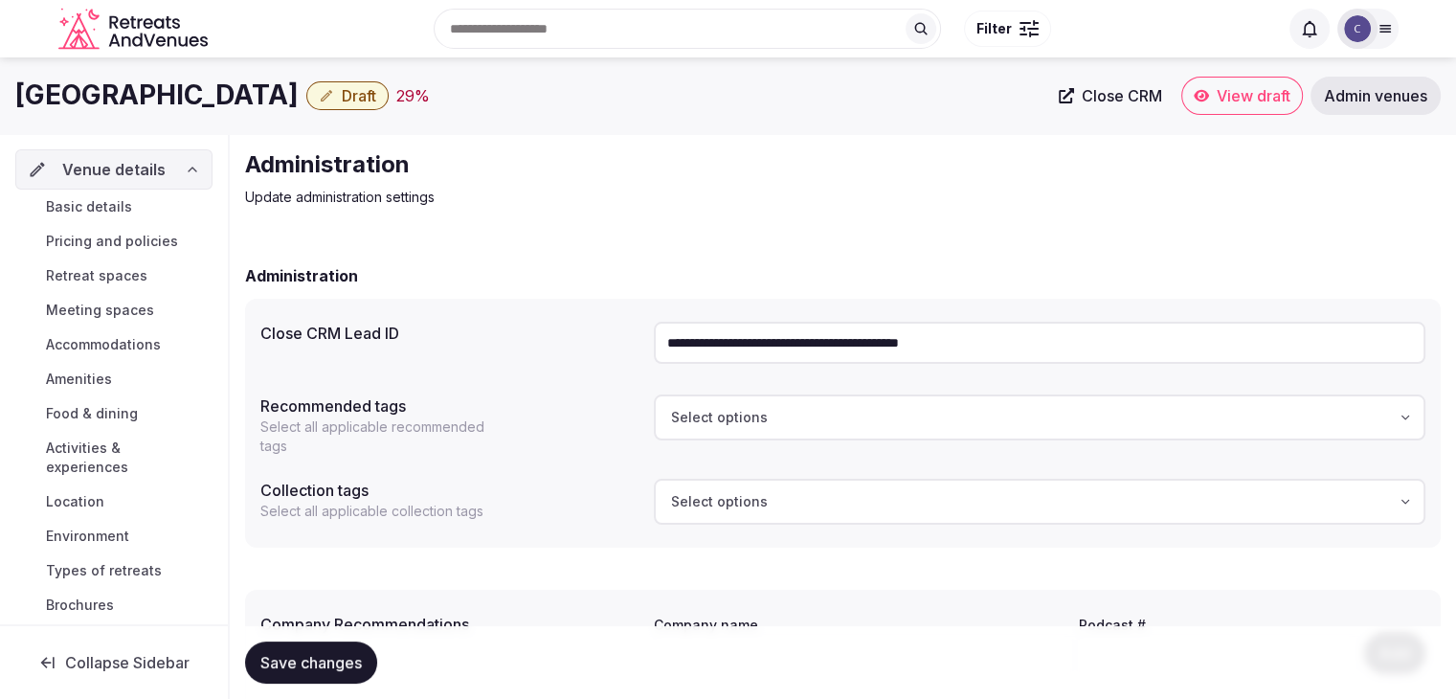
click at [154, 209] on link "Basic details" at bounding box center [113, 206] width 197 height 27
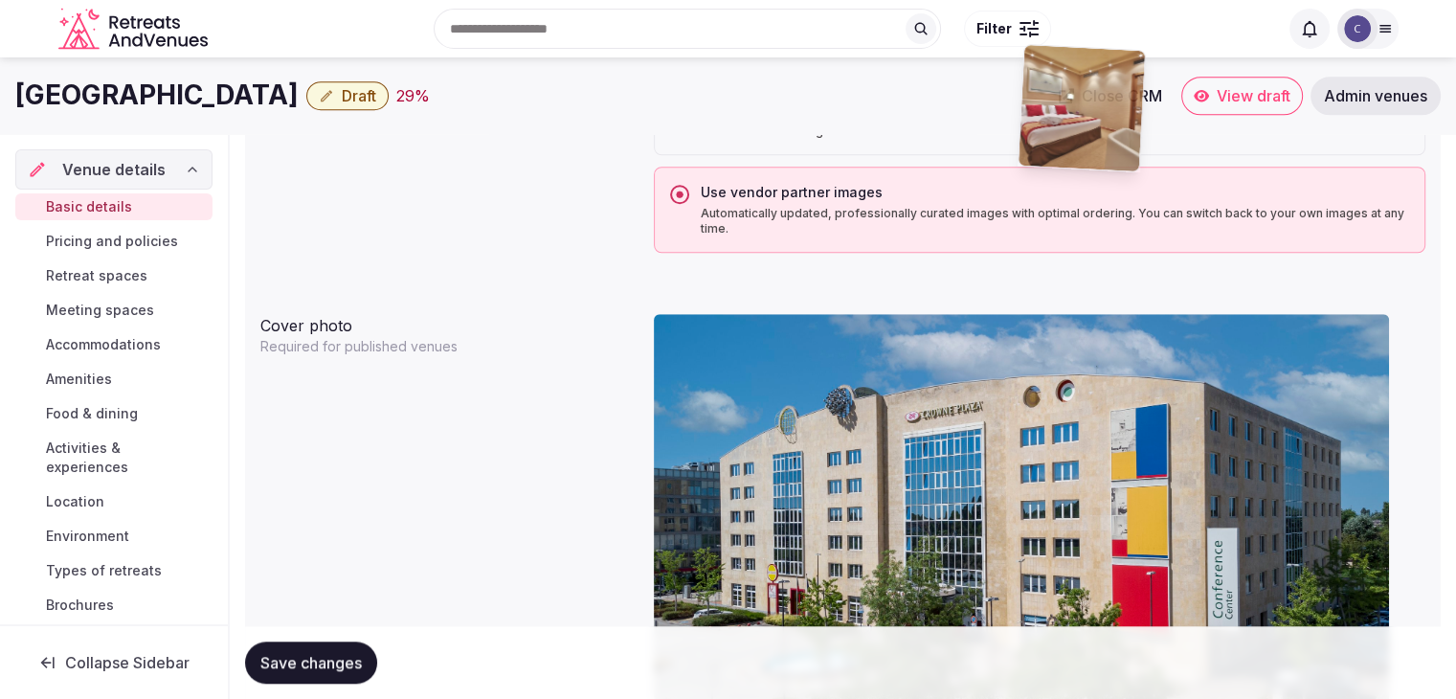
scroll to position [1600, 0]
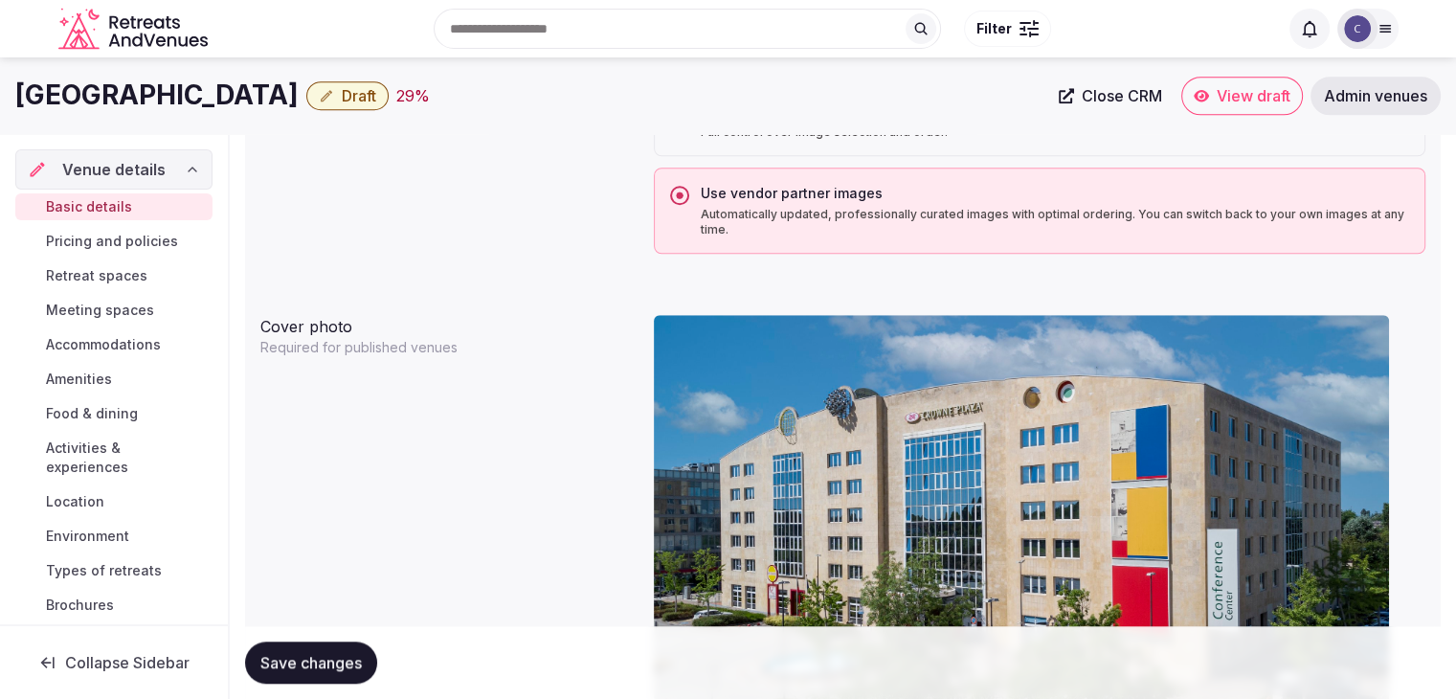
drag, startPoint x: 873, startPoint y: 458, endPoint x: 1053, endPoint y: 441, distance: 180.7
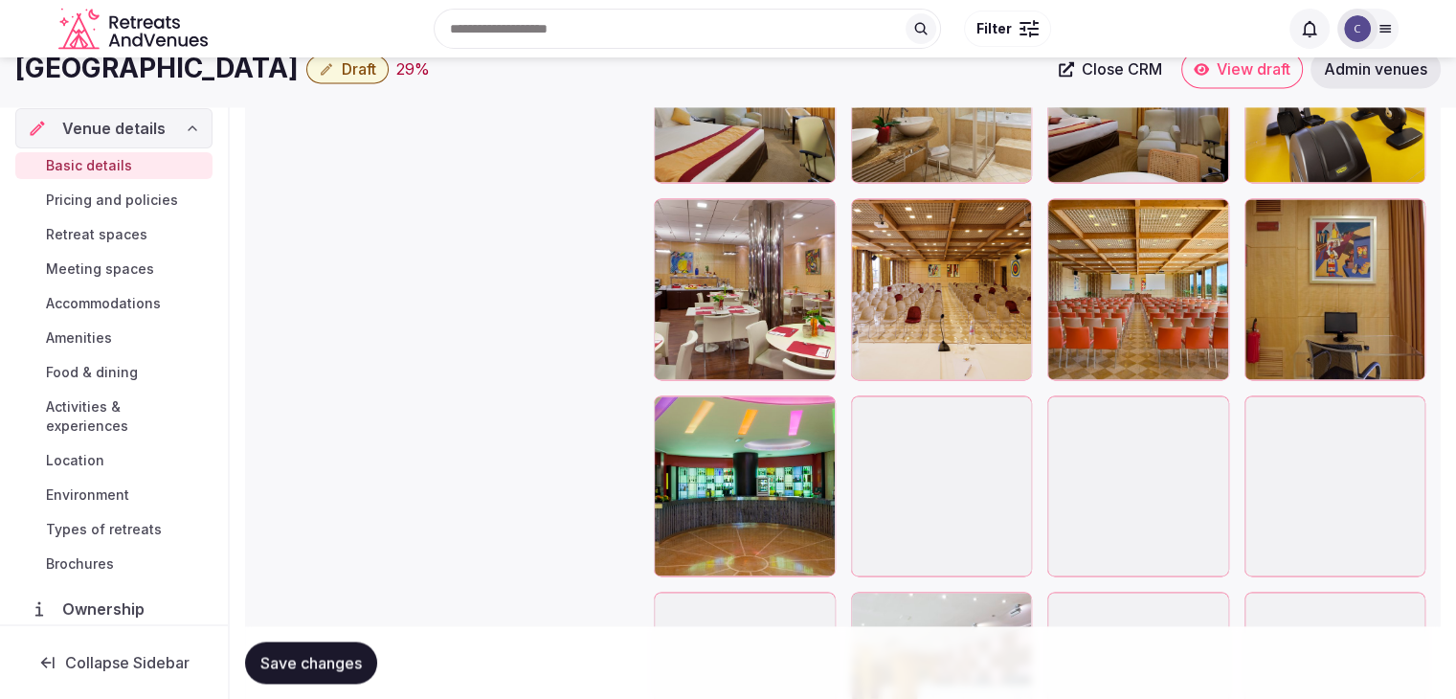
scroll to position [2585, 0]
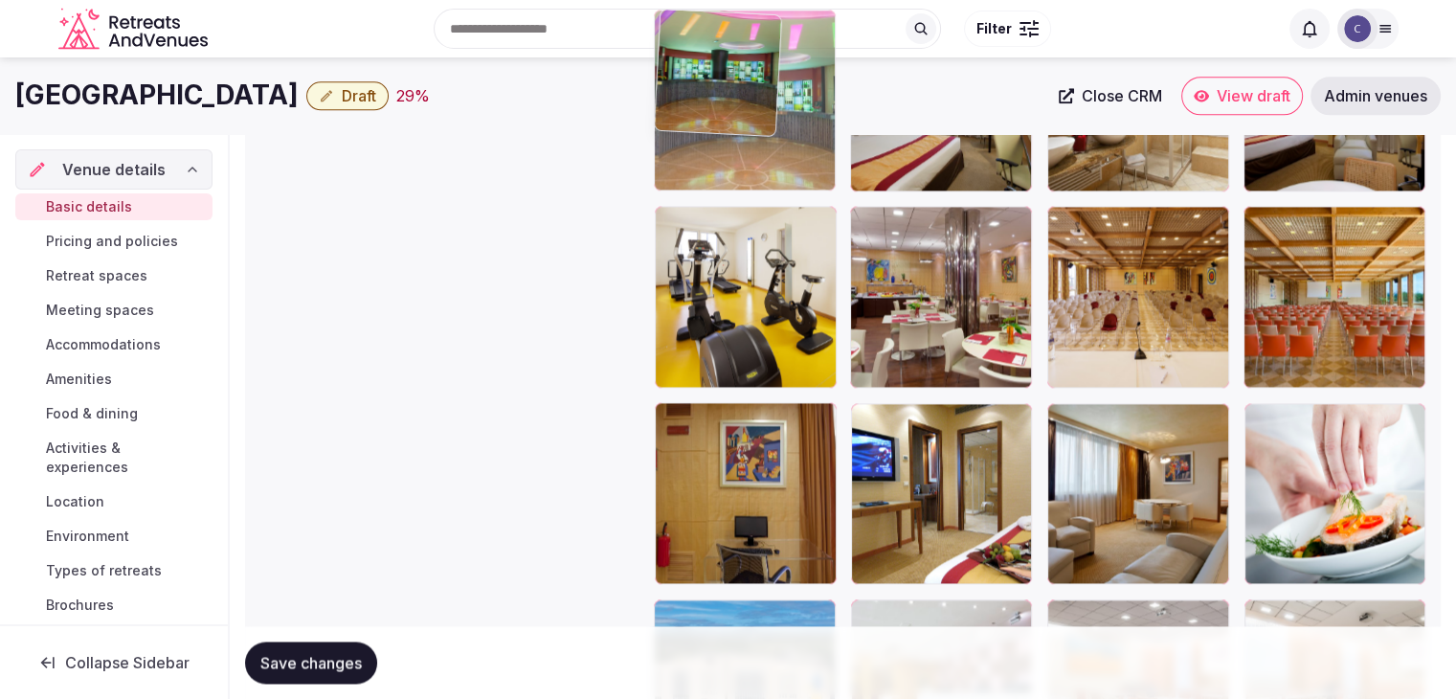
drag, startPoint x: 668, startPoint y: 413, endPoint x: 674, endPoint y: 135, distance: 277.7
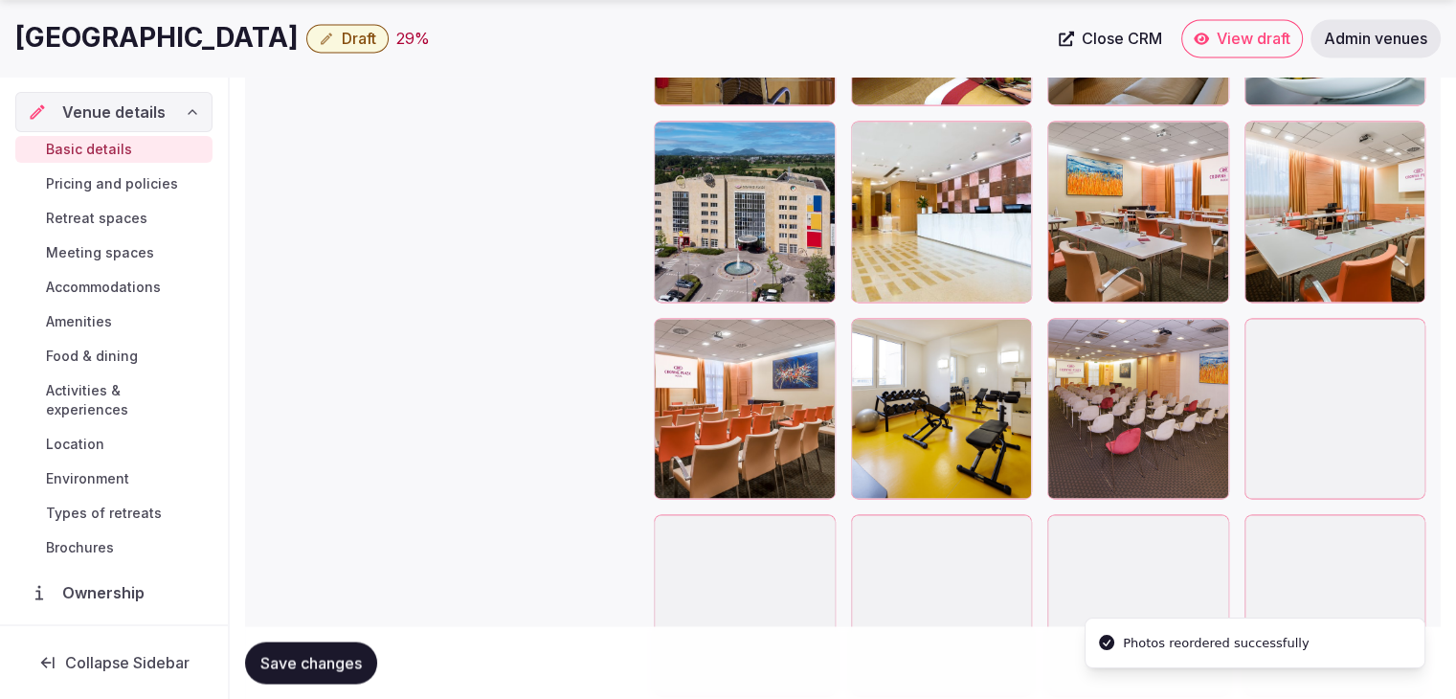
scroll to position [3351, 0]
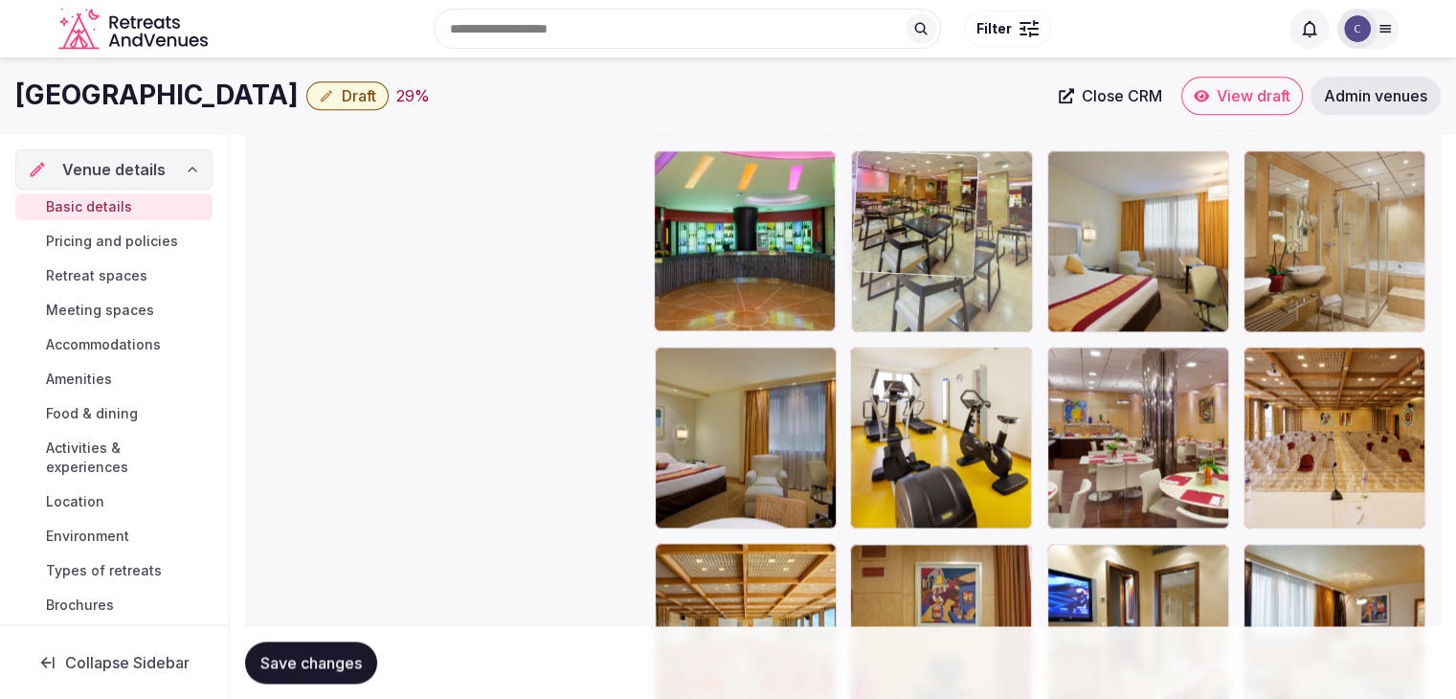
drag, startPoint x: 1075, startPoint y: 445, endPoint x: 870, endPoint y: 179, distance: 335.8
click at [863, 173] on body "**********" at bounding box center [728, 96] width 1456 height 5081
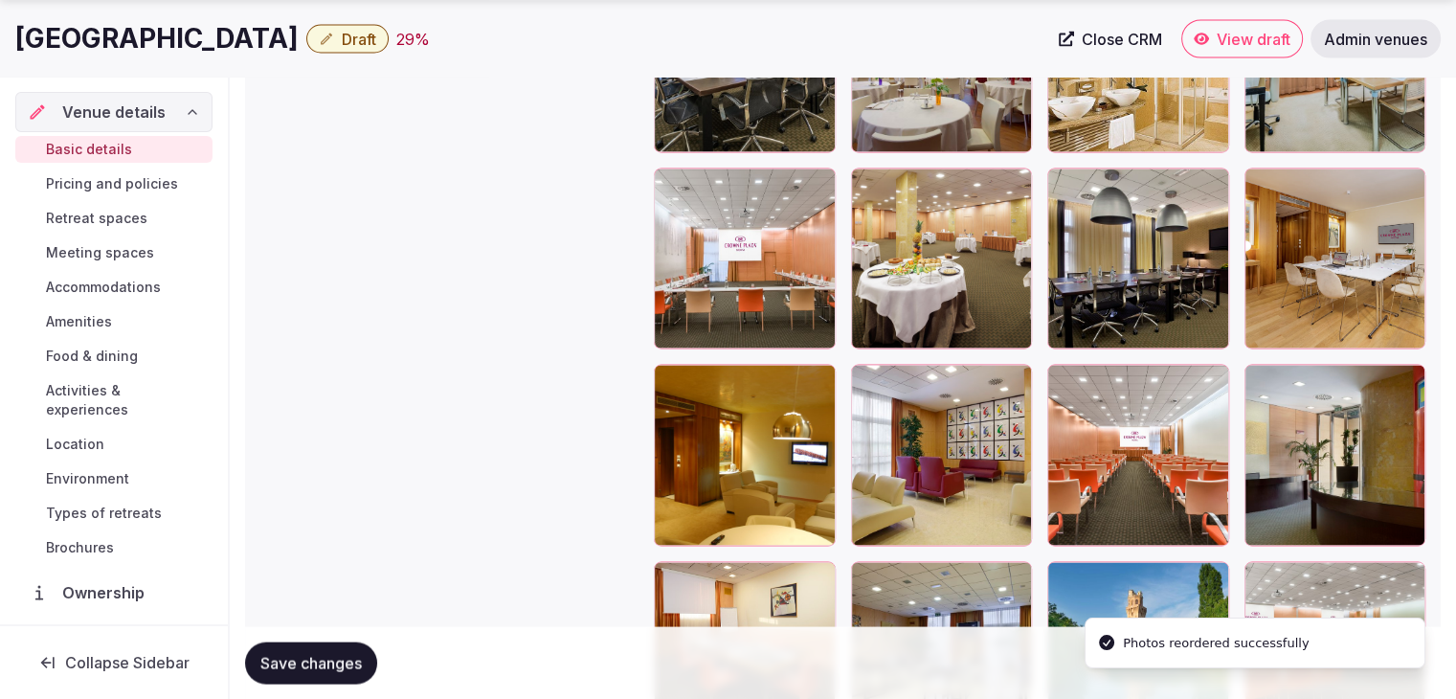
scroll to position [3688, 0]
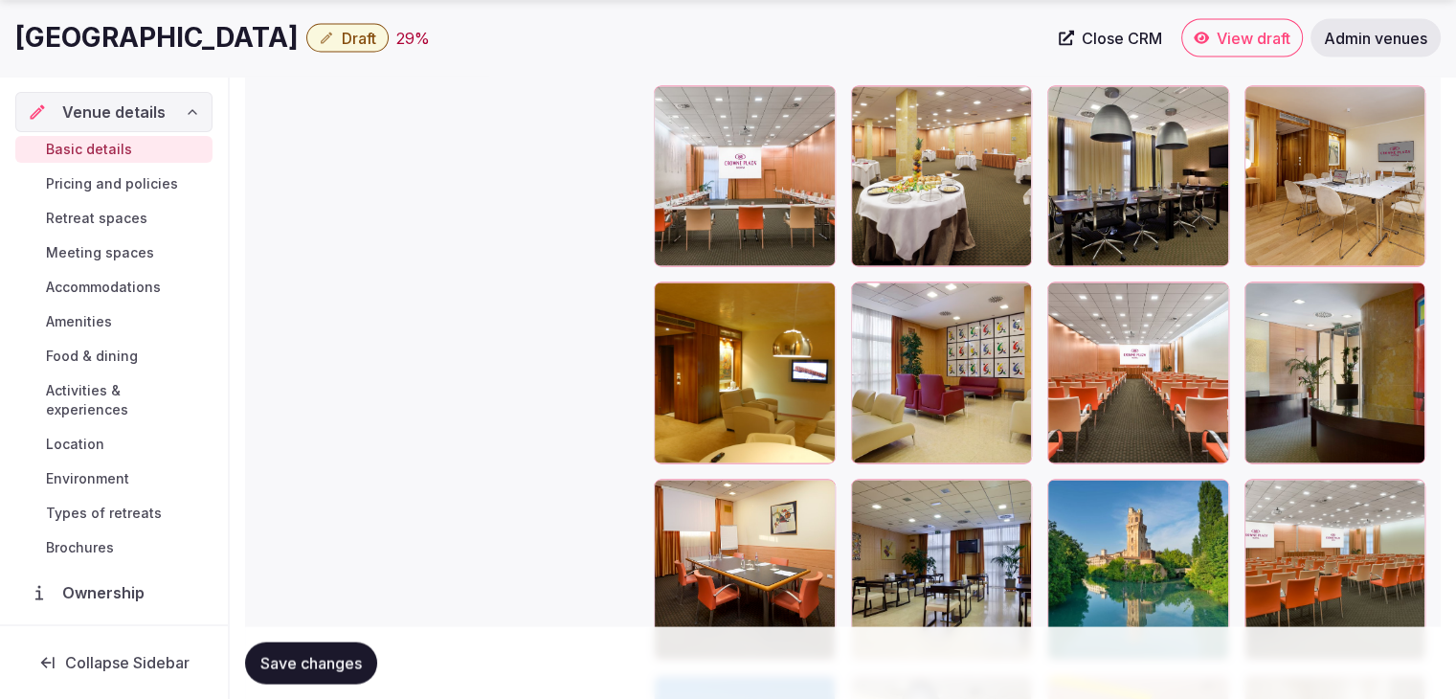
click at [1064, 292] on icon at bounding box center [1062, 297] width 23 height 23
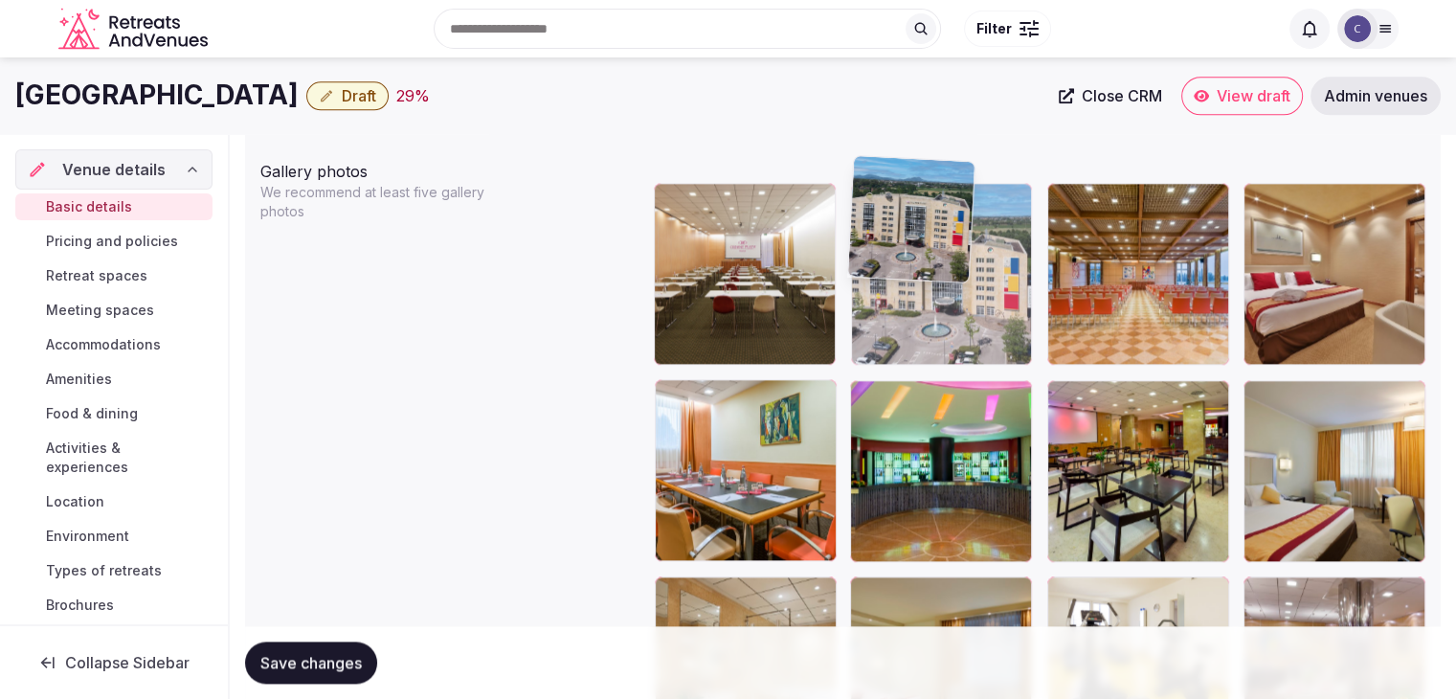
scroll to position [2209, 0]
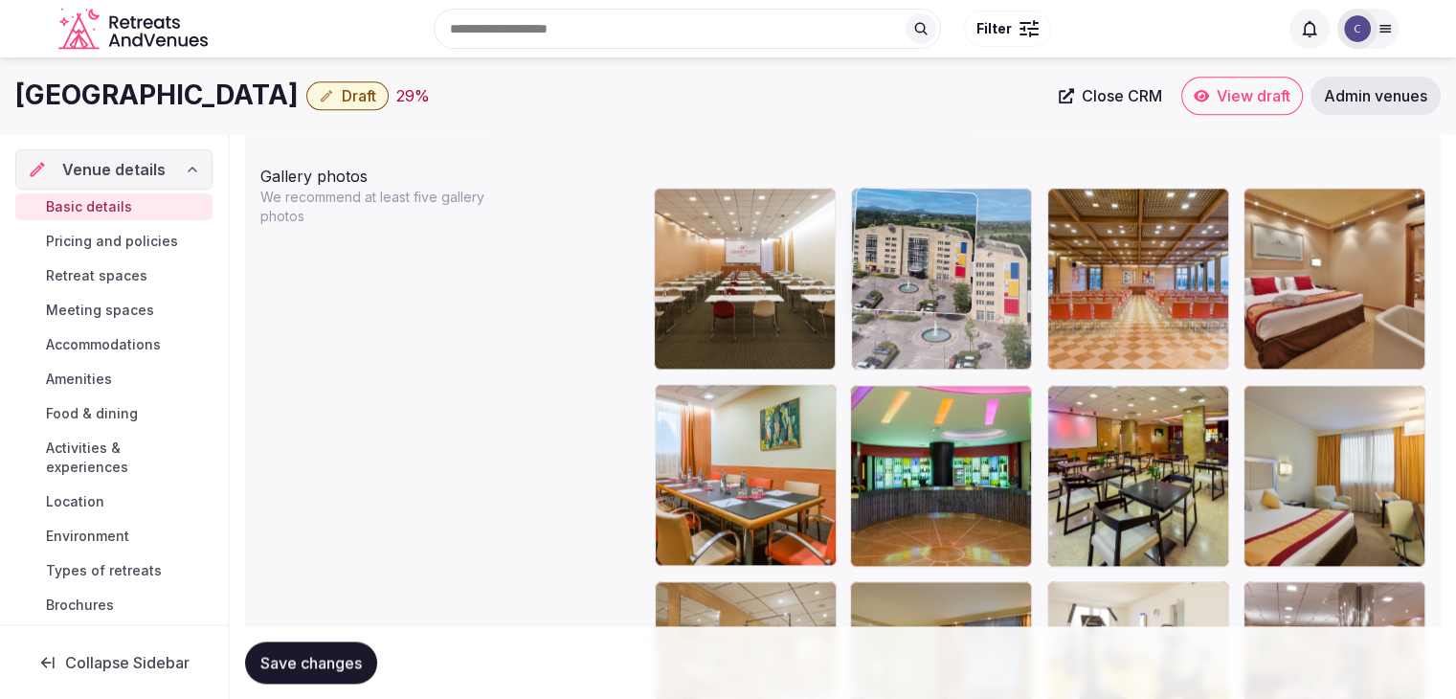
drag, startPoint x: 862, startPoint y: 477, endPoint x: 869, endPoint y: 228, distance: 249.0
click at [869, 228] on body "**********" at bounding box center [728, 331] width 1456 height 5081
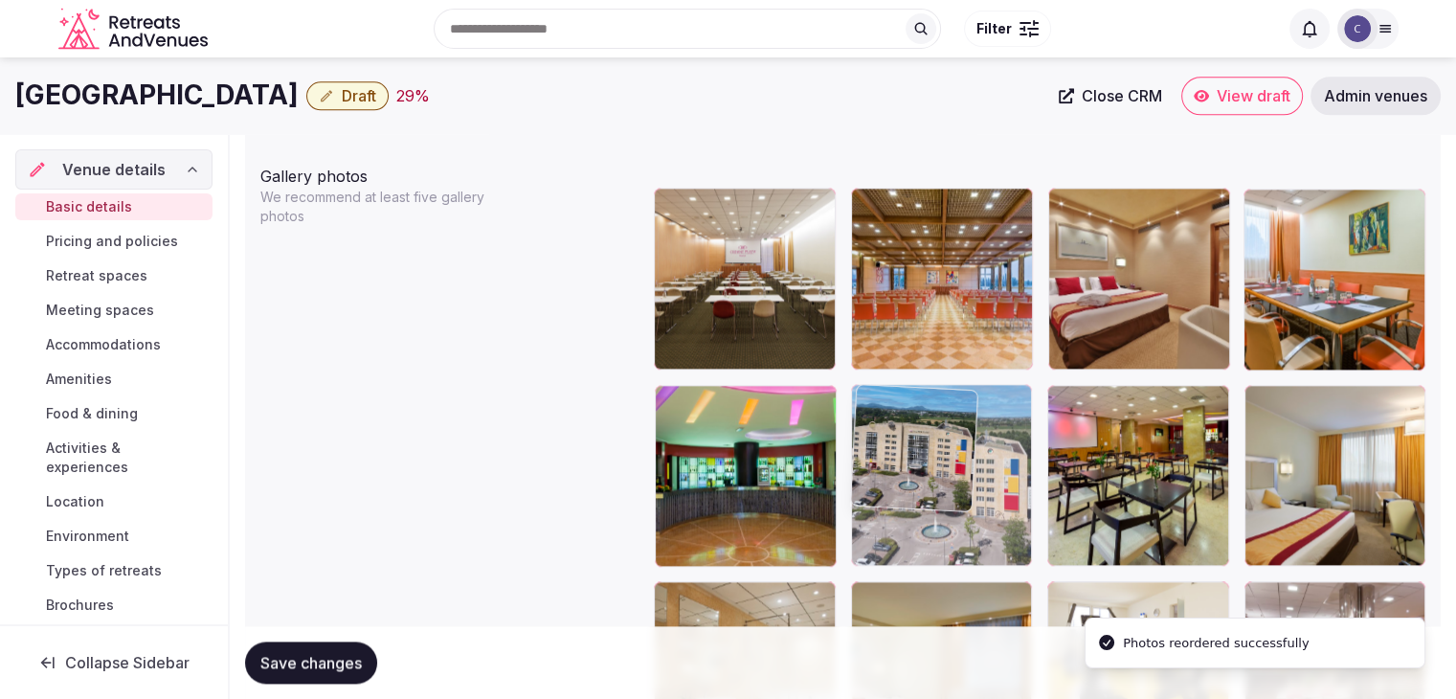
drag, startPoint x: 860, startPoint y: 212, endPoint x: 908, endPoint y: 432, distance: 225.3
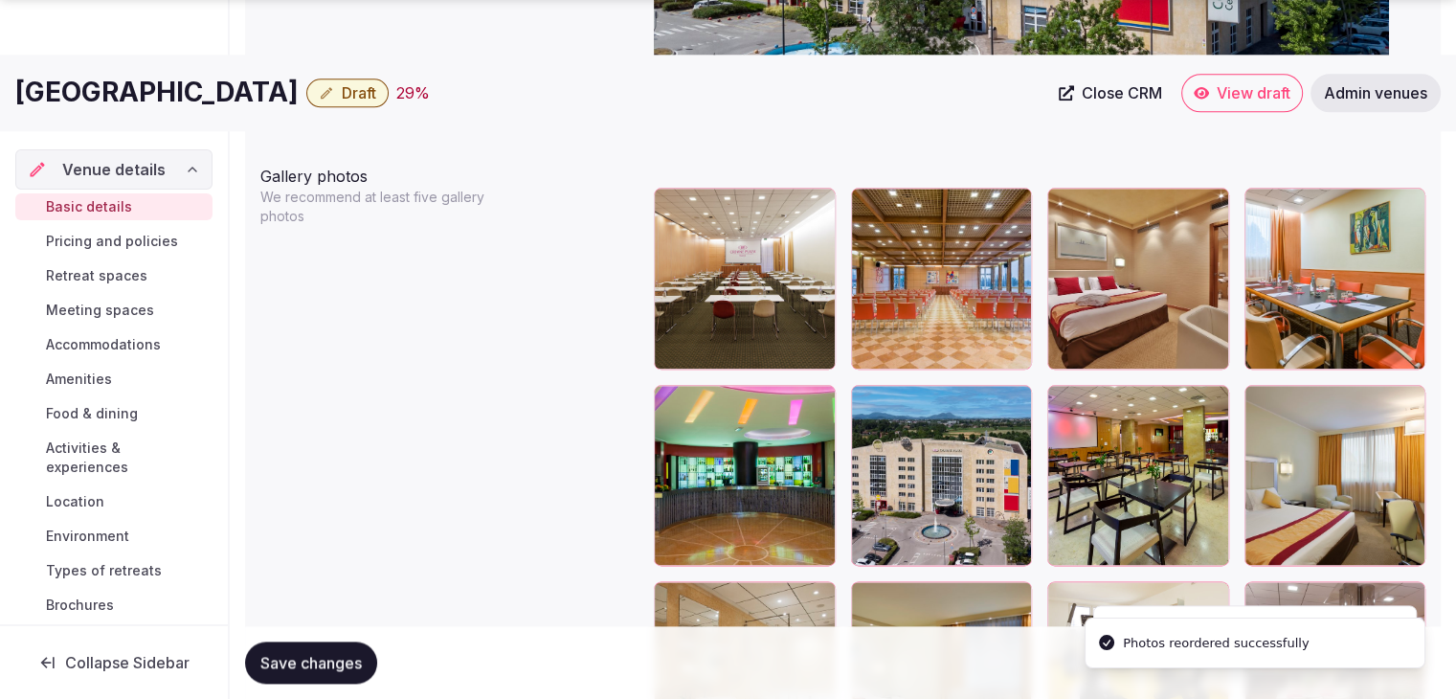
scroll to position [2497, 0]
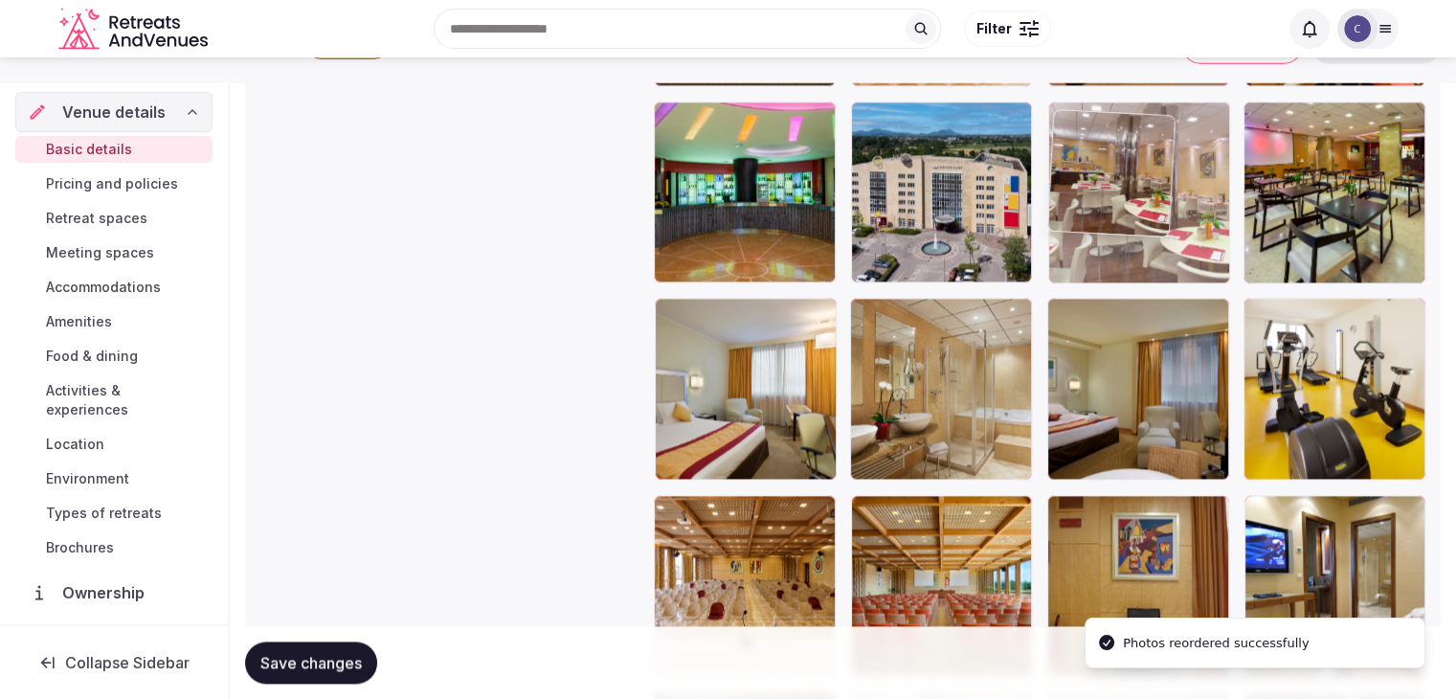
drag, startPoint x: 1271, startPoint y: 300, endPoint x: 1103, endPoint y: 136, distance: 234.9
click at [1095, 120] on body "**********" at bounding box center [728, 47] width 1456 height 5081
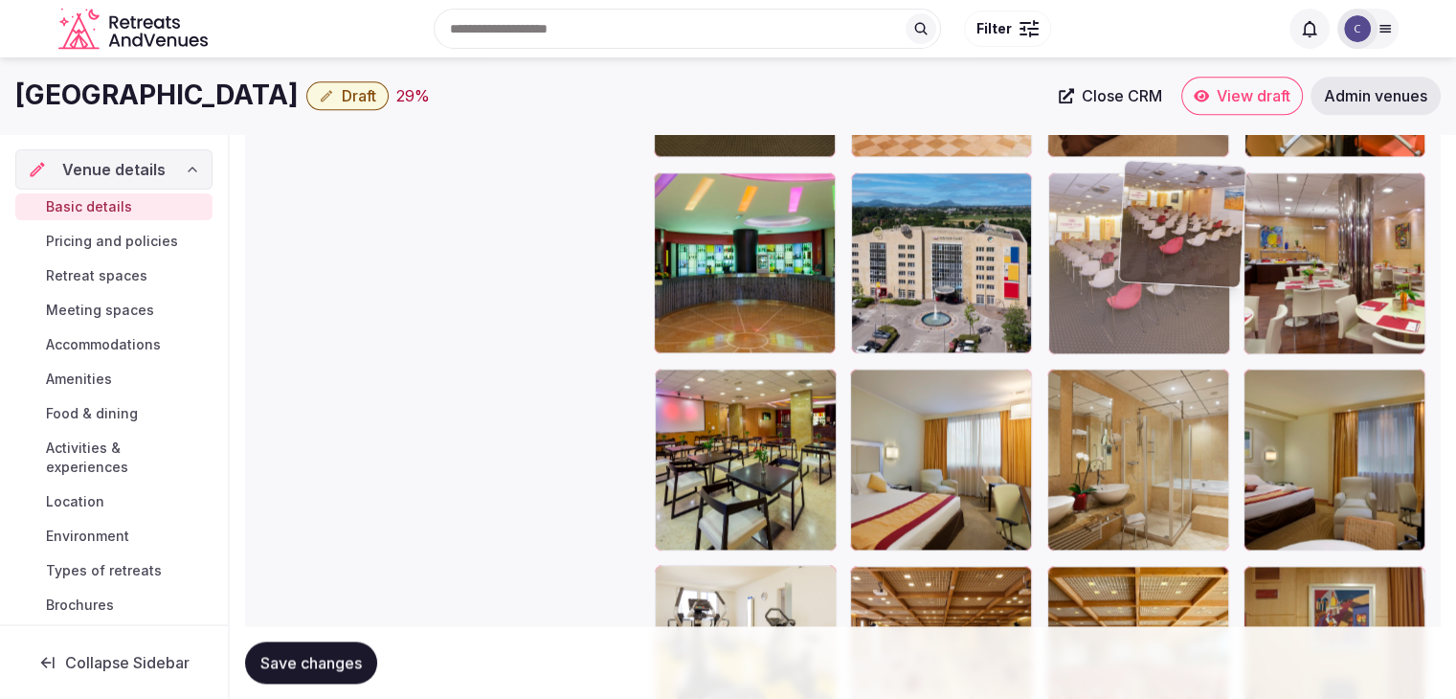
scroll to position [2414, 0]
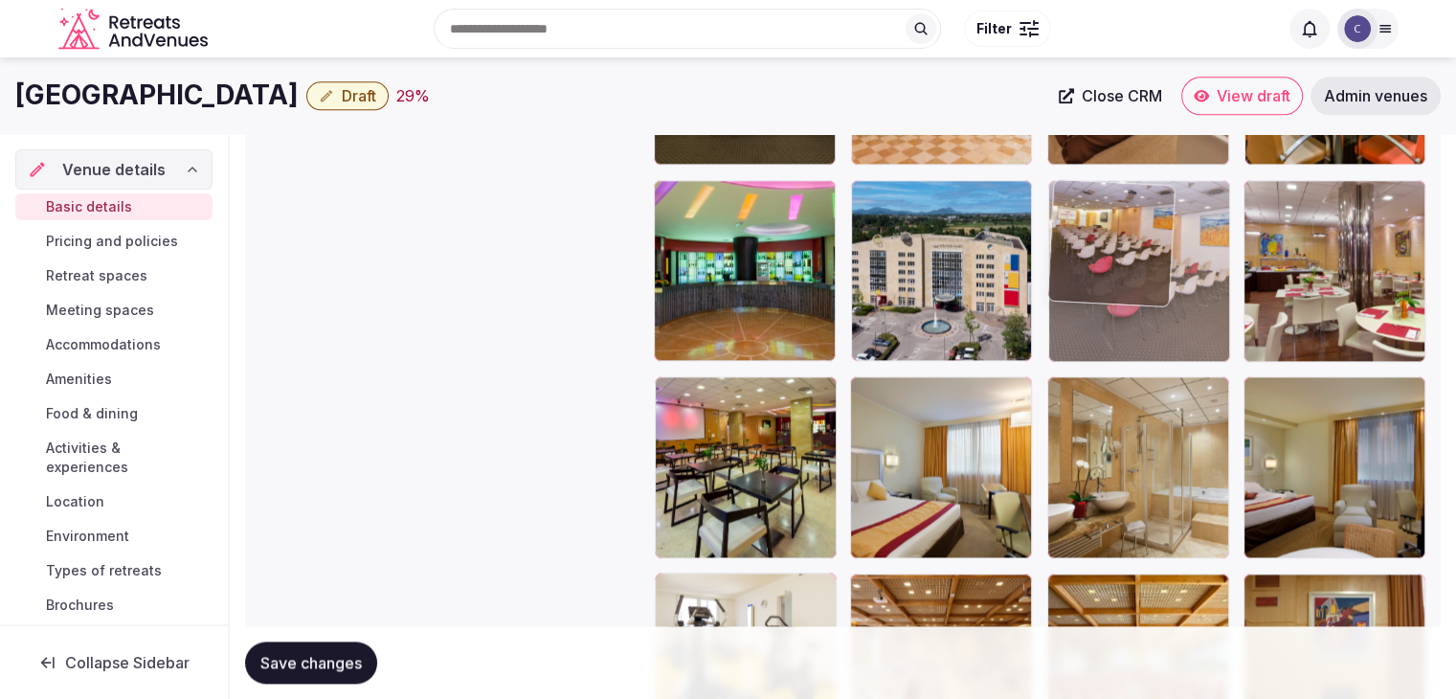
drag, startPoint x: 1259, startPoint y: 181, endPoint x: 1085, endPoint y: 238, distance: 183.4
click at [1085, 238] on body "**********" at bounding box center [728, 126] width 1456 height 5081
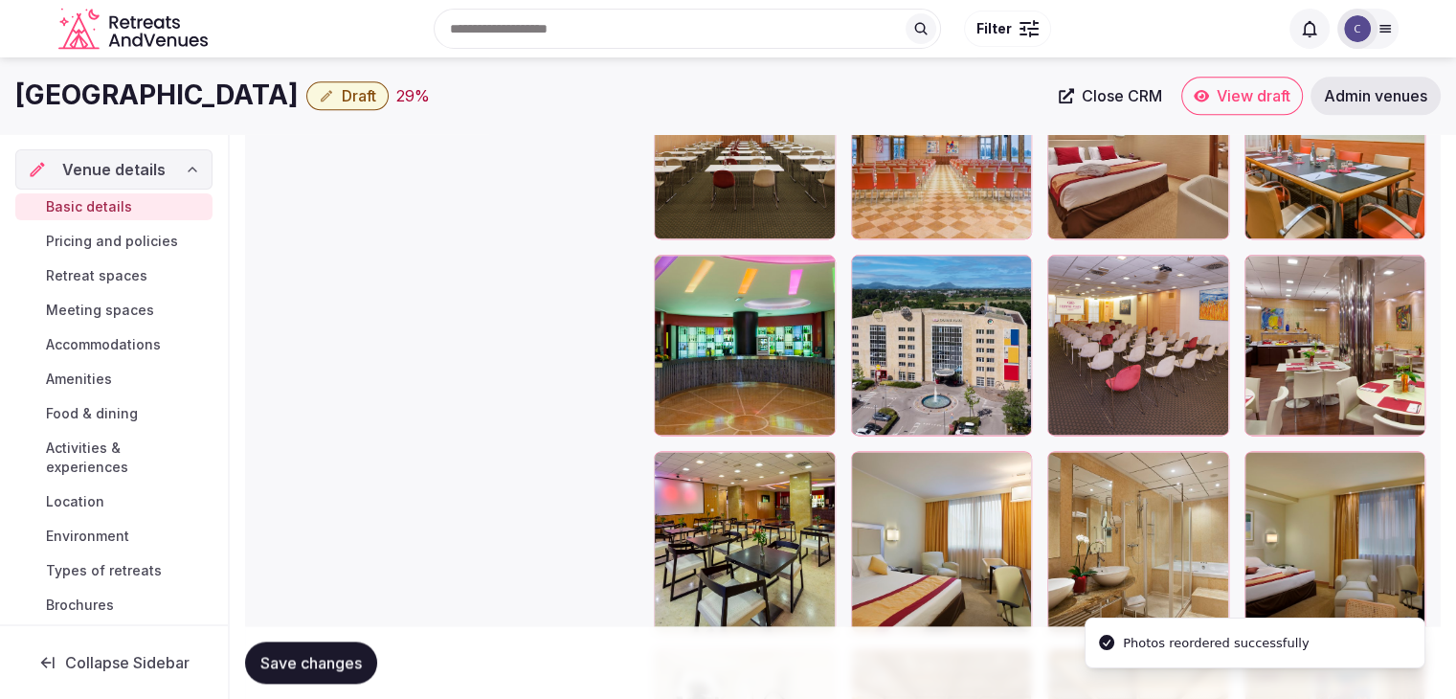
scroll to position [2223, 0]
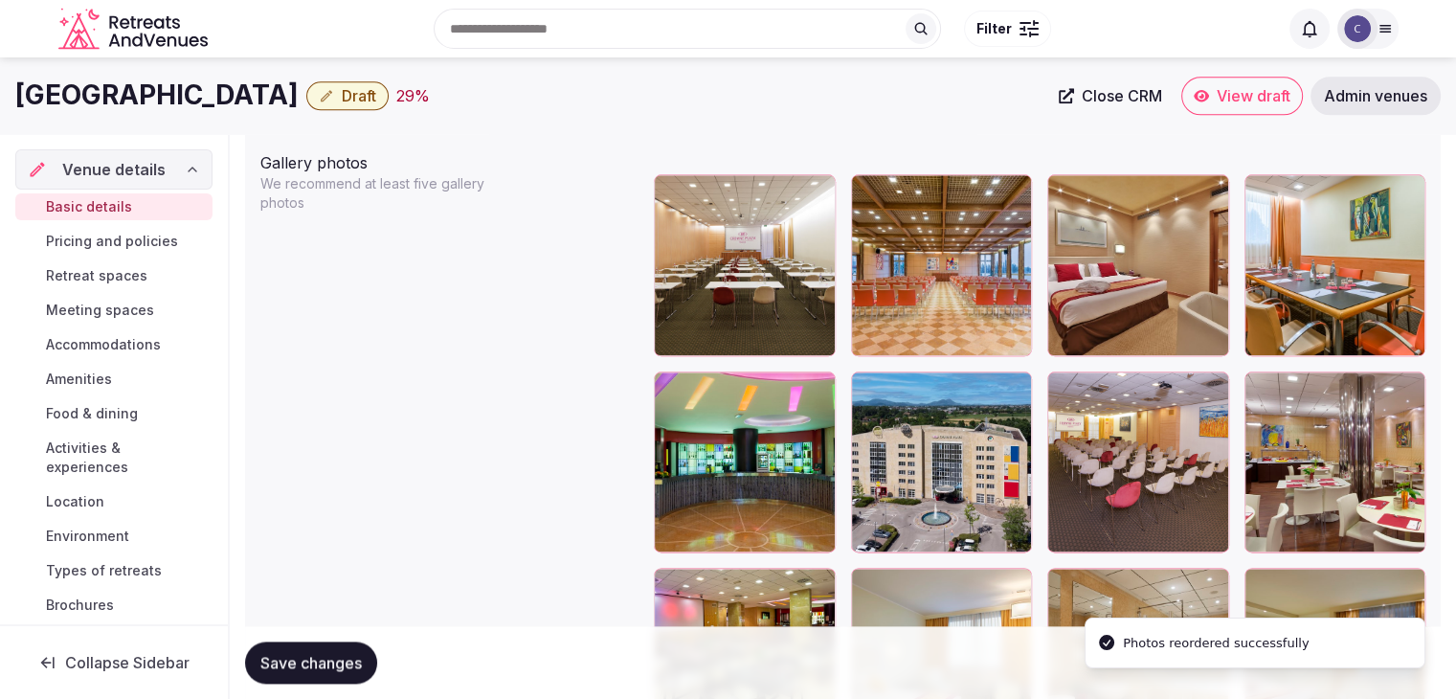
click at [355, 656] on span "Save changes" at bounding box center [310, 662] width 101 height 19
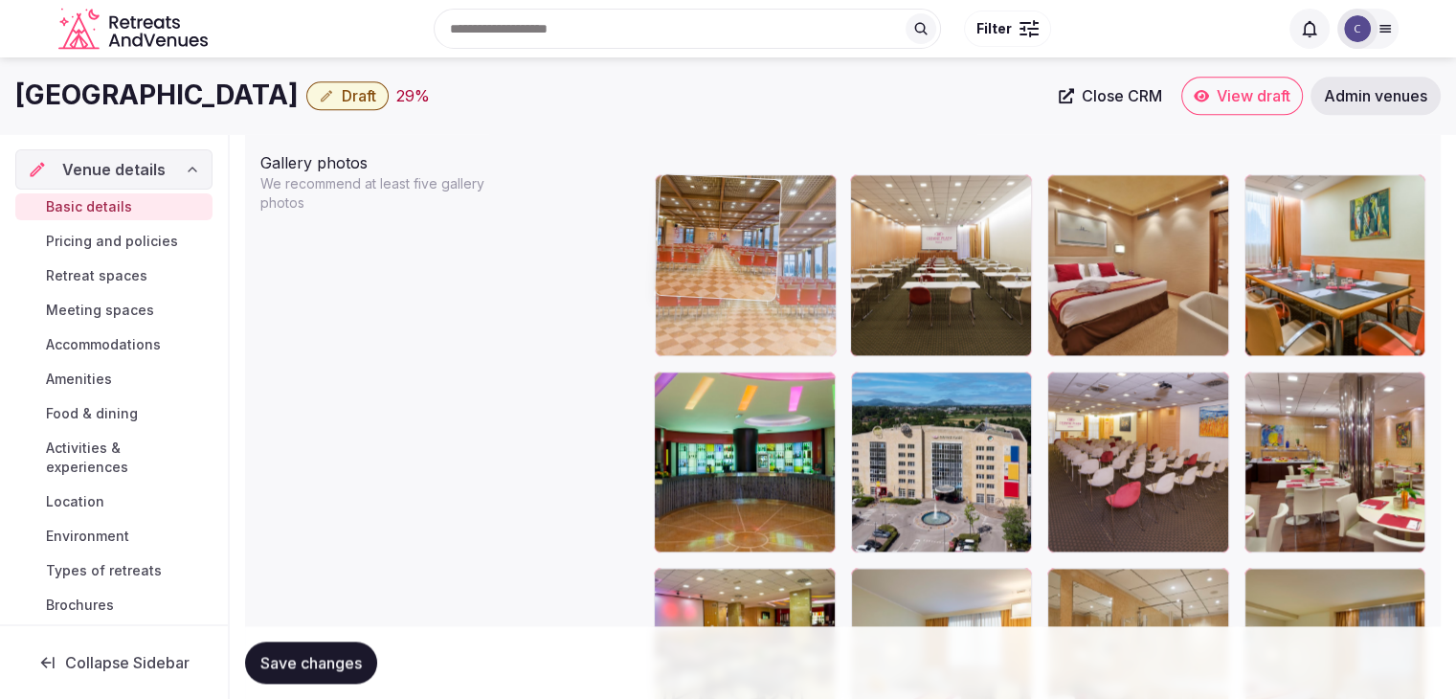
drag, startPoint x: 869, startPoint y: 187, endPoint x: 721, endPoint y: 166, distance: 149.9
click at [721, 166] on body "**********" at bounding box center [728, 317] width 1456 height 5081
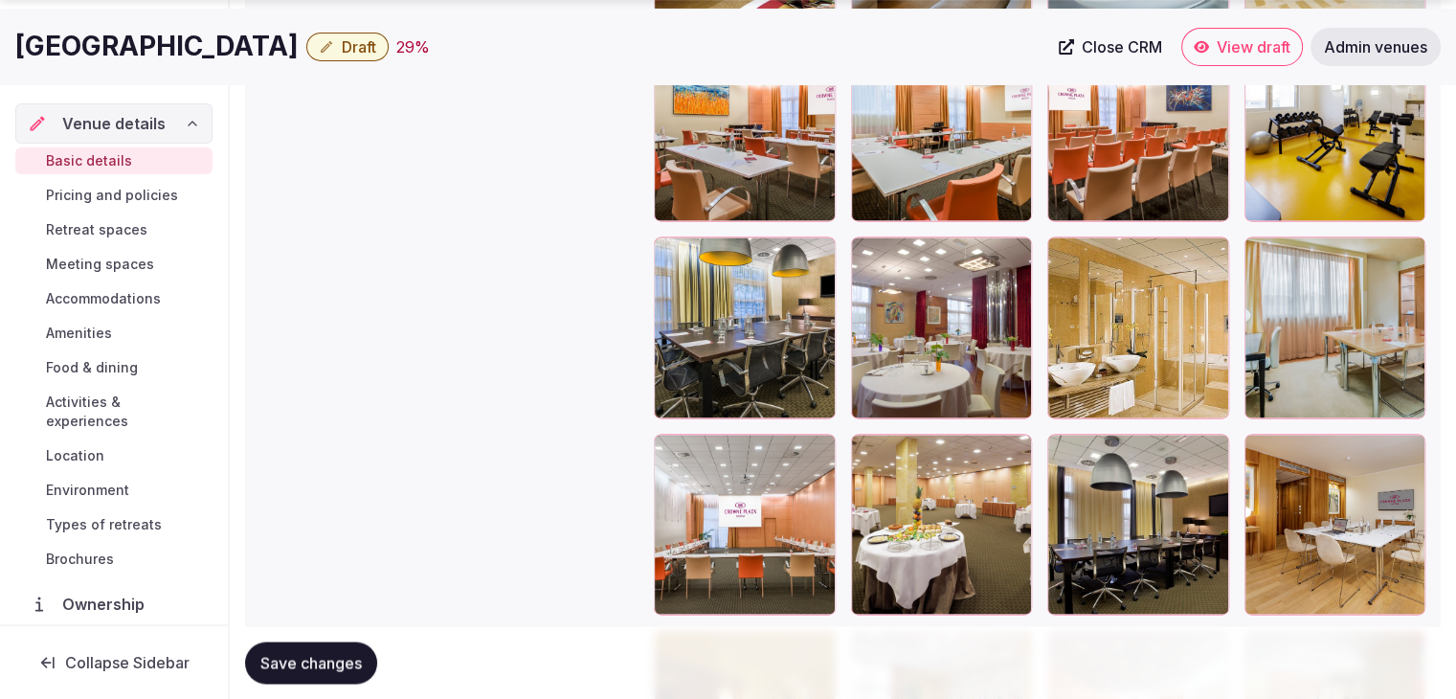
scroll to position [3467, 0]
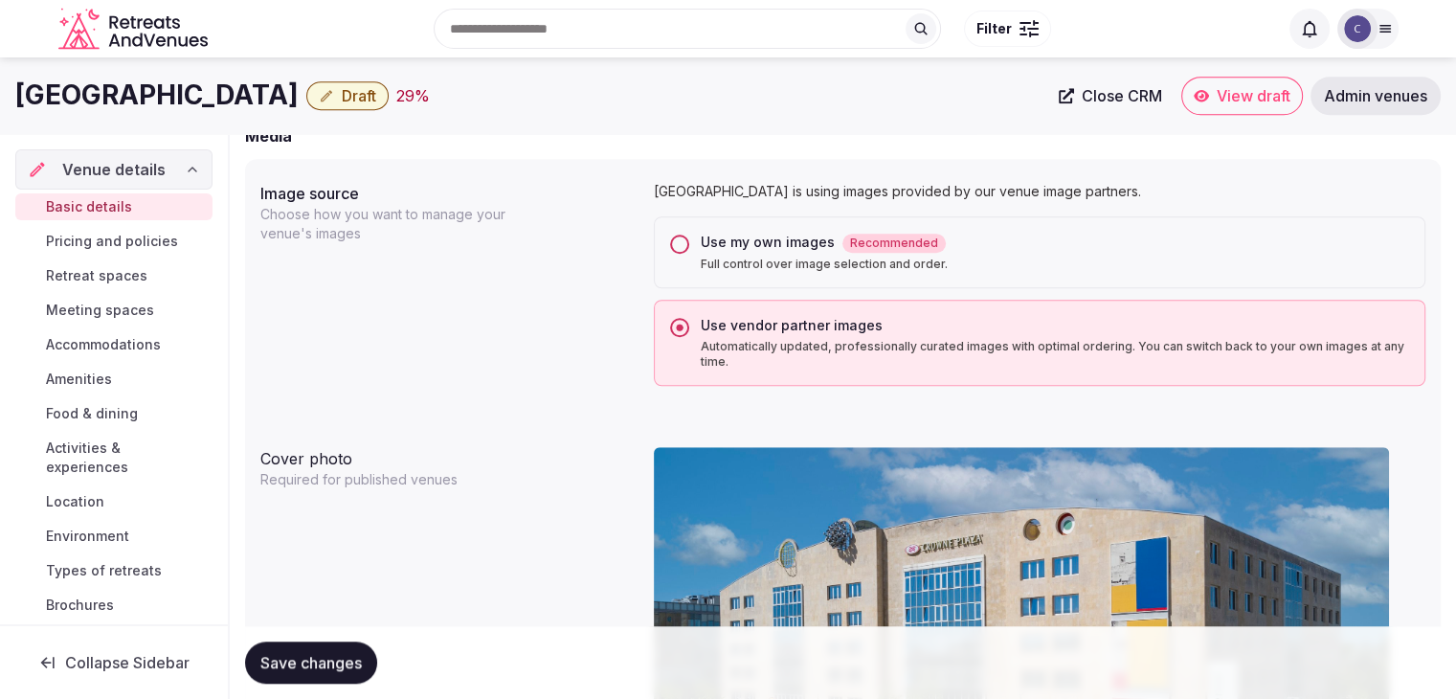
drag, startPoint x: 1269, startPoint y: 317, endPoint x: 1324, endPoint y: 376, distance: 80.6
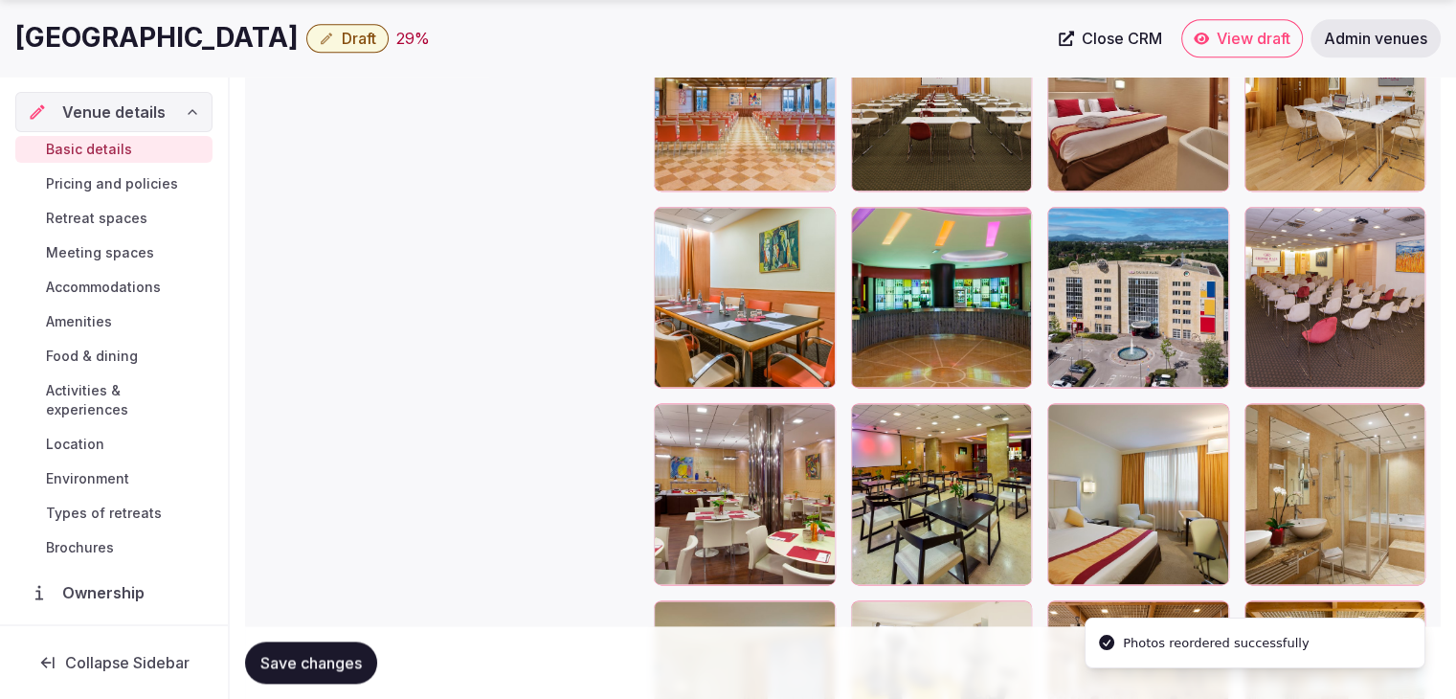
scroll to position [2389, 0]
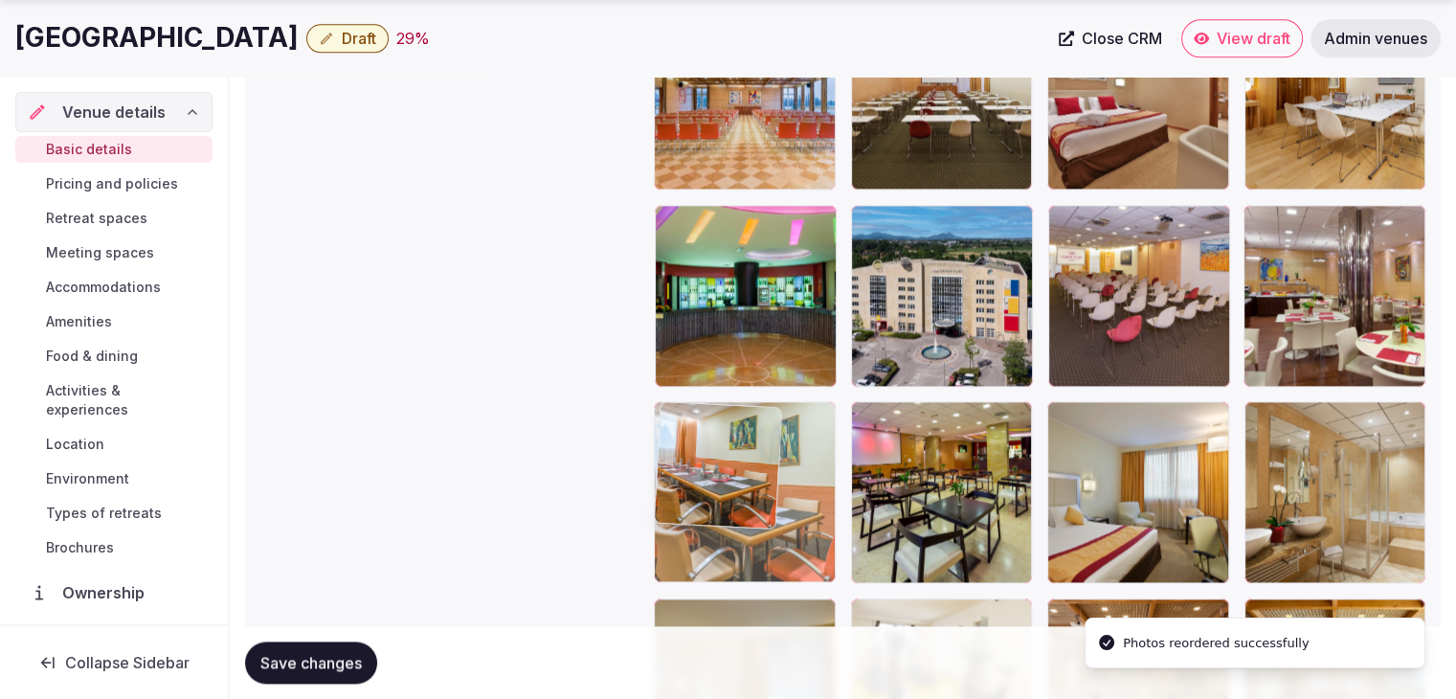
drag, startPoint x: 674, startPoint y: 213, endPoint x: 698, endPoint y: 450, distance: 237.7
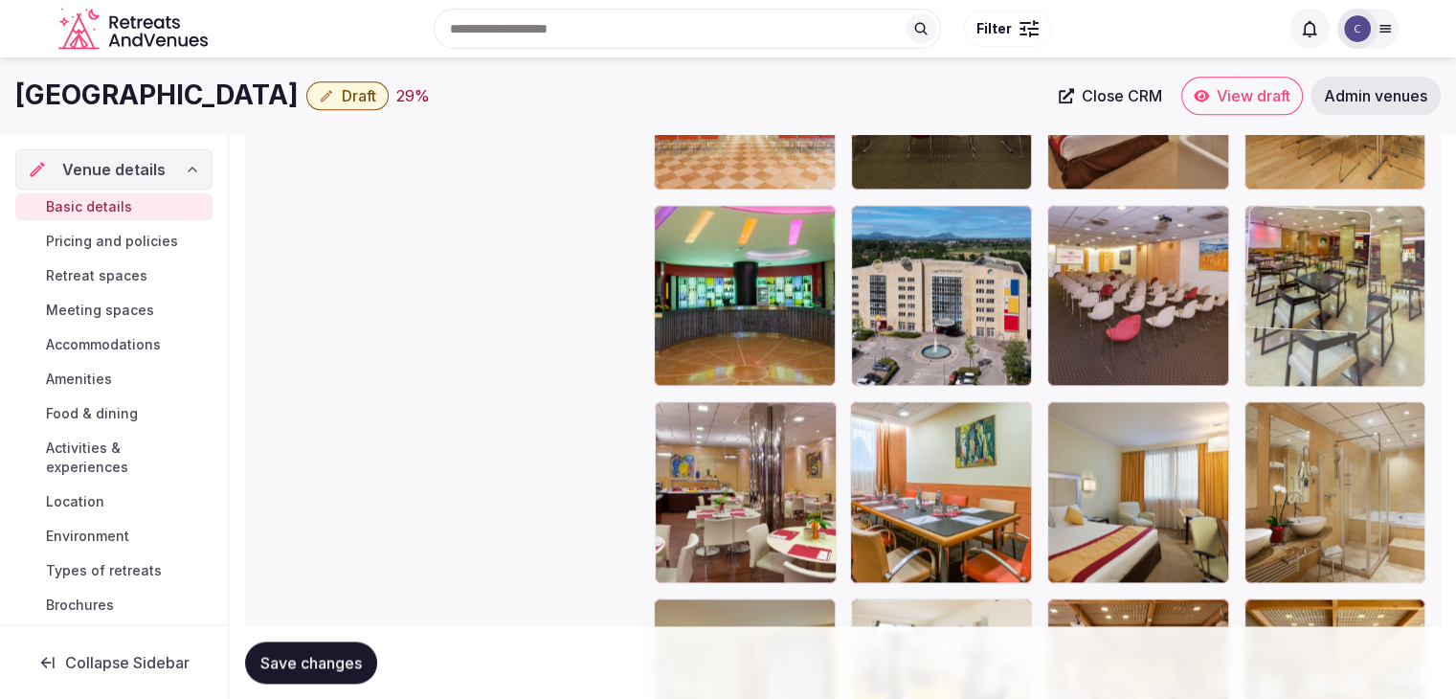
drag, startPoint x: 878, startPoint y: 413, endPoint x: 1273, endPoint y: 283, distance: 415.9
click at [1273, 283] on body "**********" at bounding box center [728, 151] width 1456 height 5081
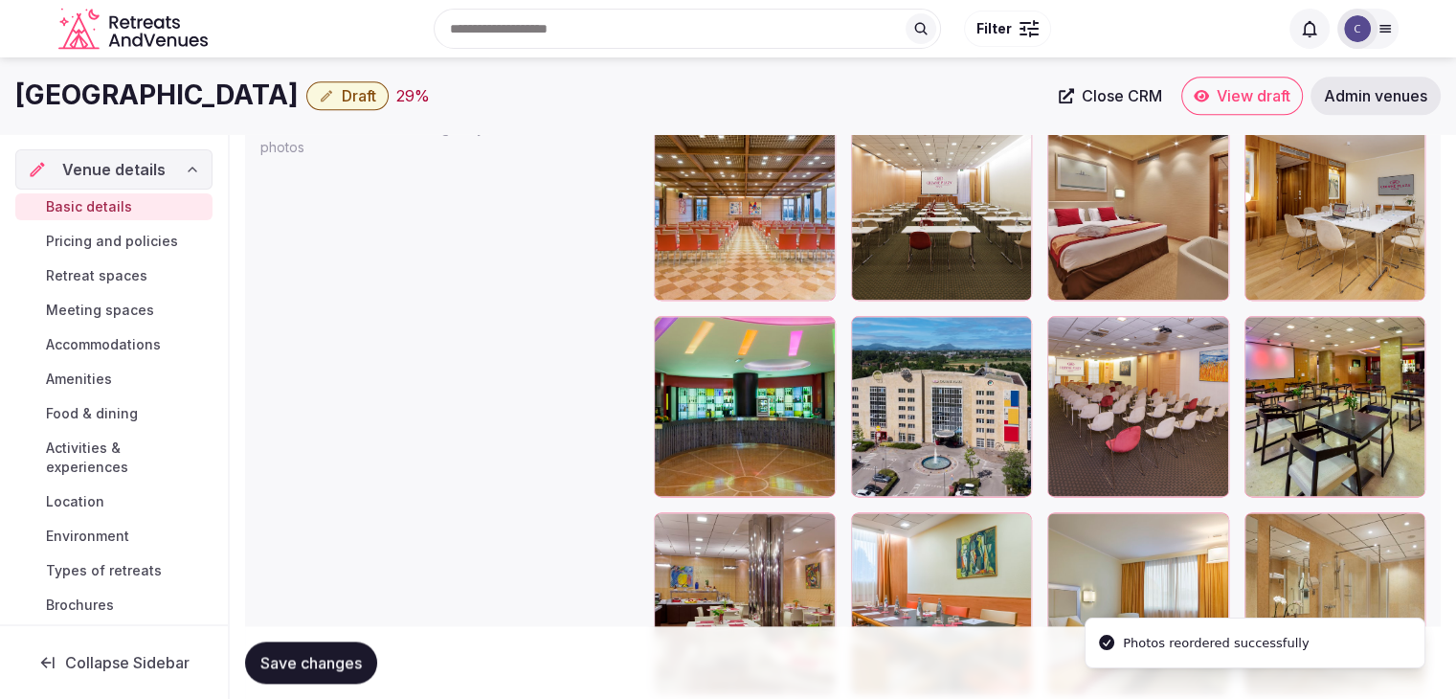
scroll to position [2198, 0]
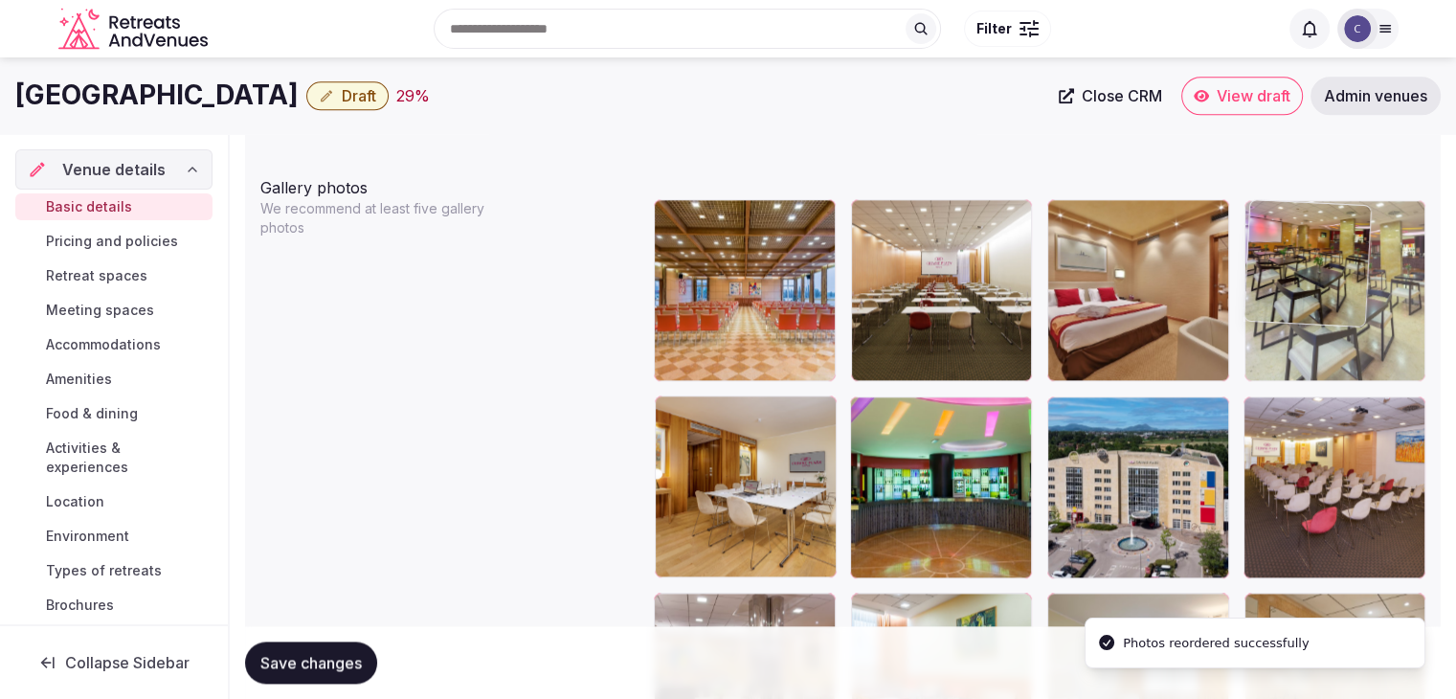
drag, startPoint x: 1258, startPoint y: 415, endPoint x: 1276, endPoint y: 294, distance: 122.9
click at [1276, 294] on body "**********" at bounding box center [728, 342] width 1456 height 5081
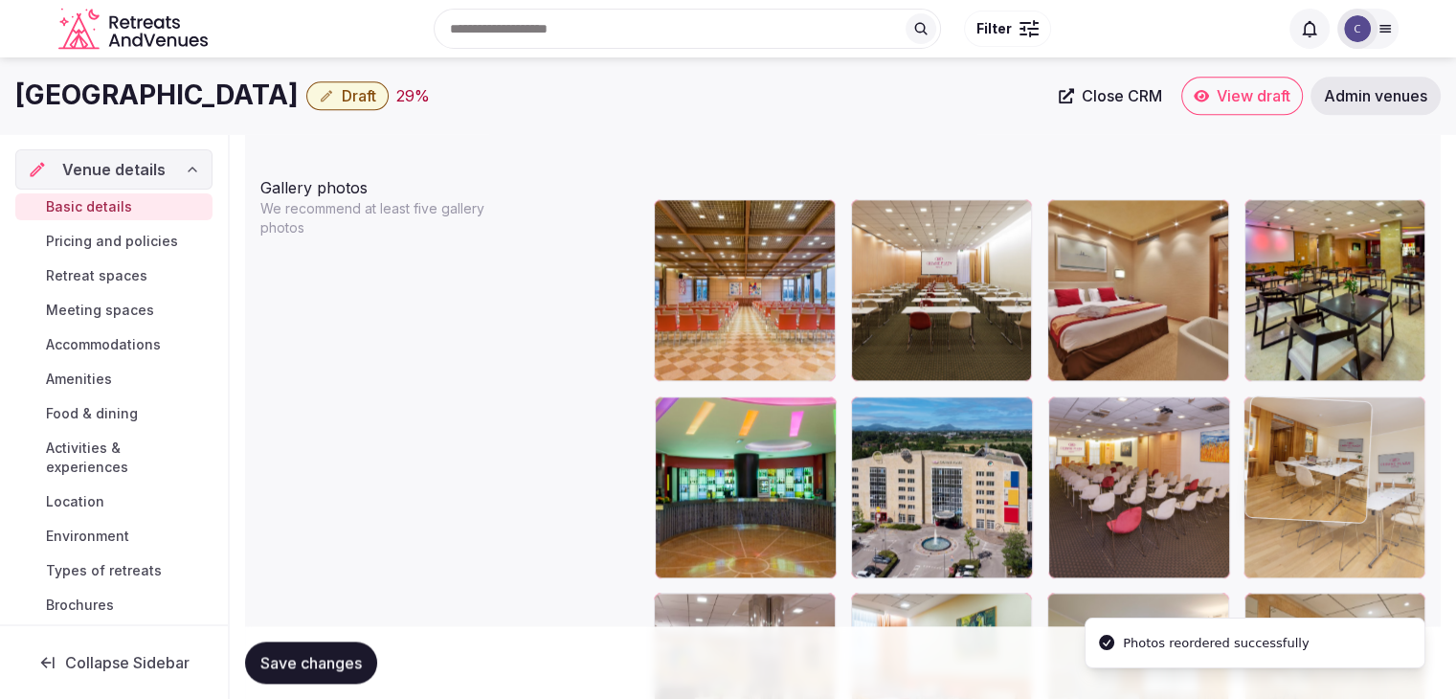
drag, startPoint x: 674, startPoint y: 424, endPoint x: 1253, endPoint y: 423, distance: 579.2
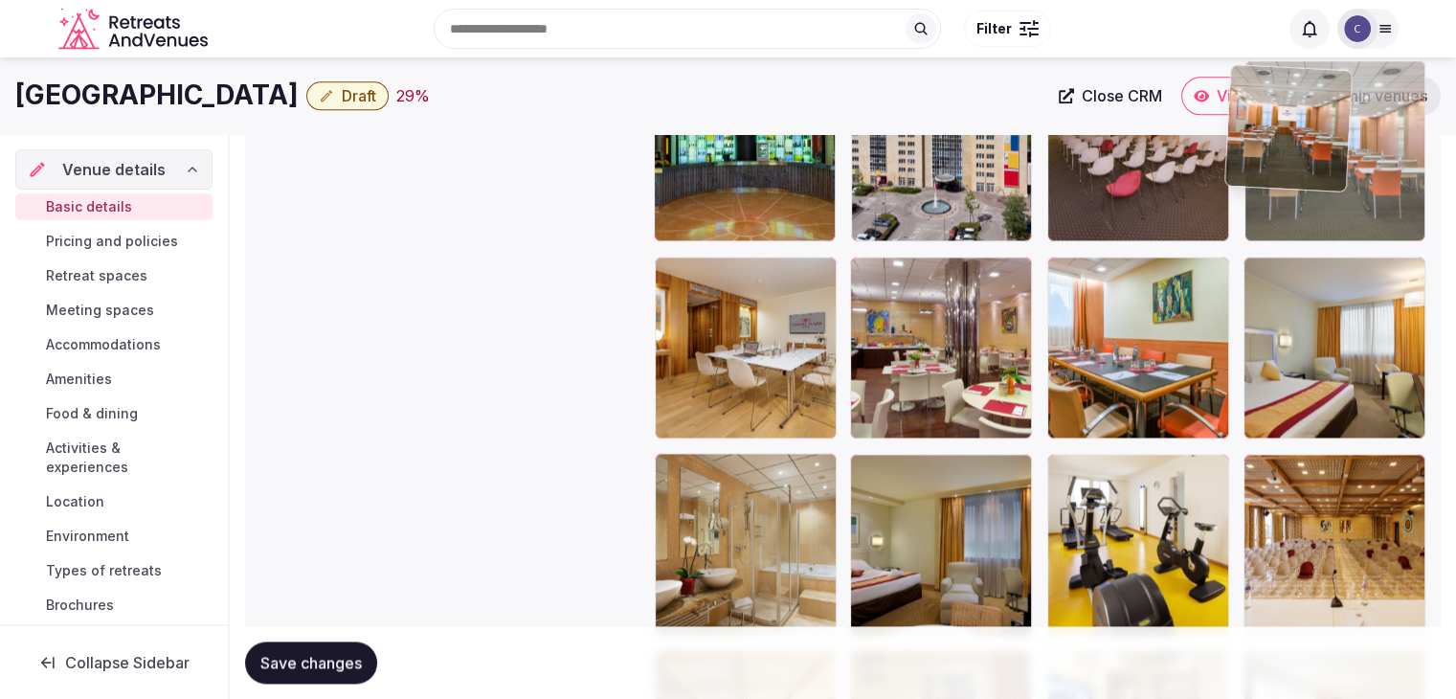
scroll to position [2518, 0]
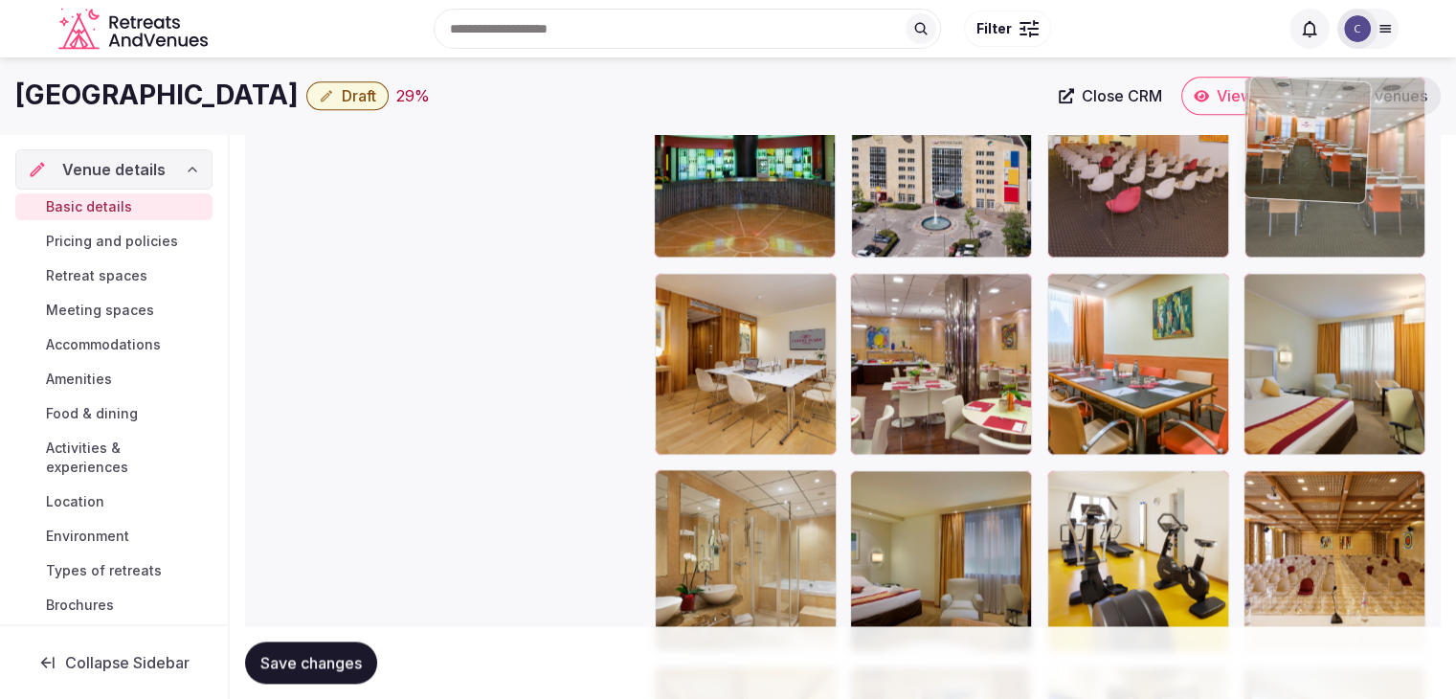
drag, startPoint x: 863, startPoint y: 370, endPoint x: 1270, endPoint y: 190, distance: 446.1
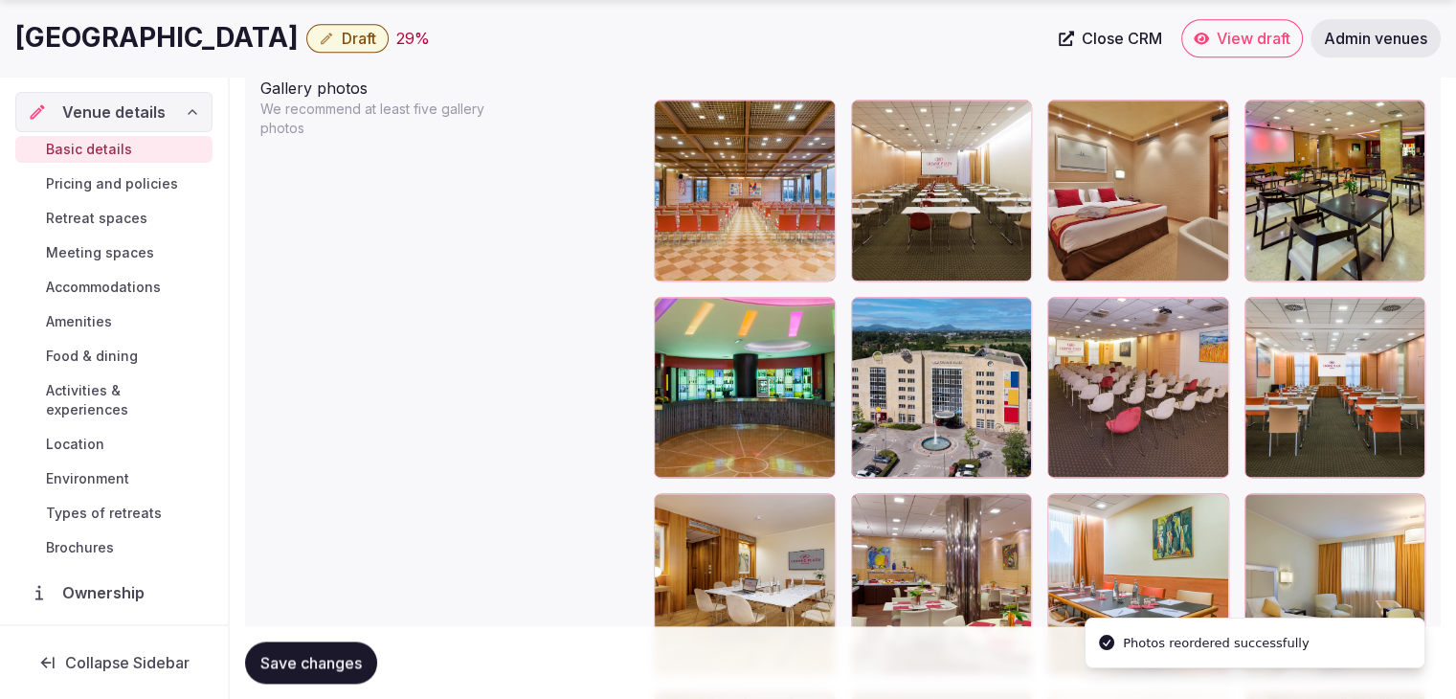
scroll to position [2326, 0]
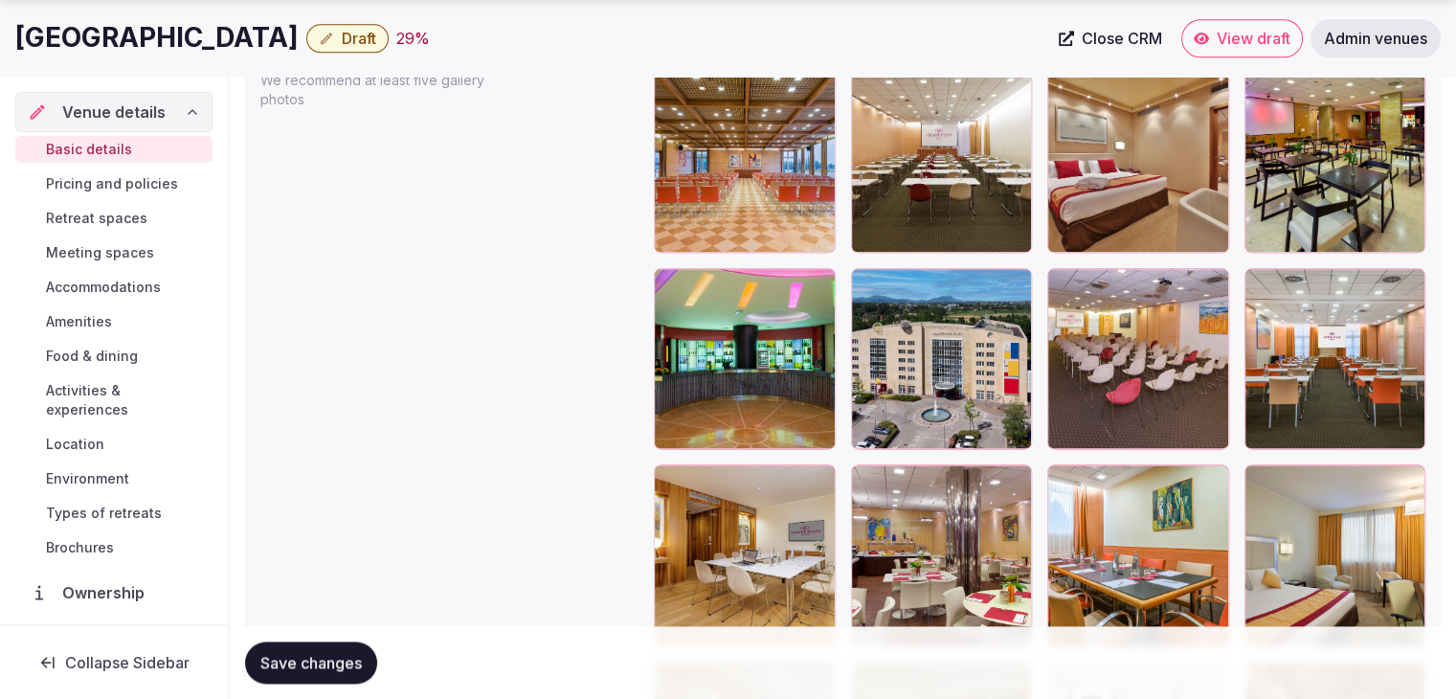
click at [376, 659] on button "Save changes" at bounding box center [311, 662] width 132 height 42
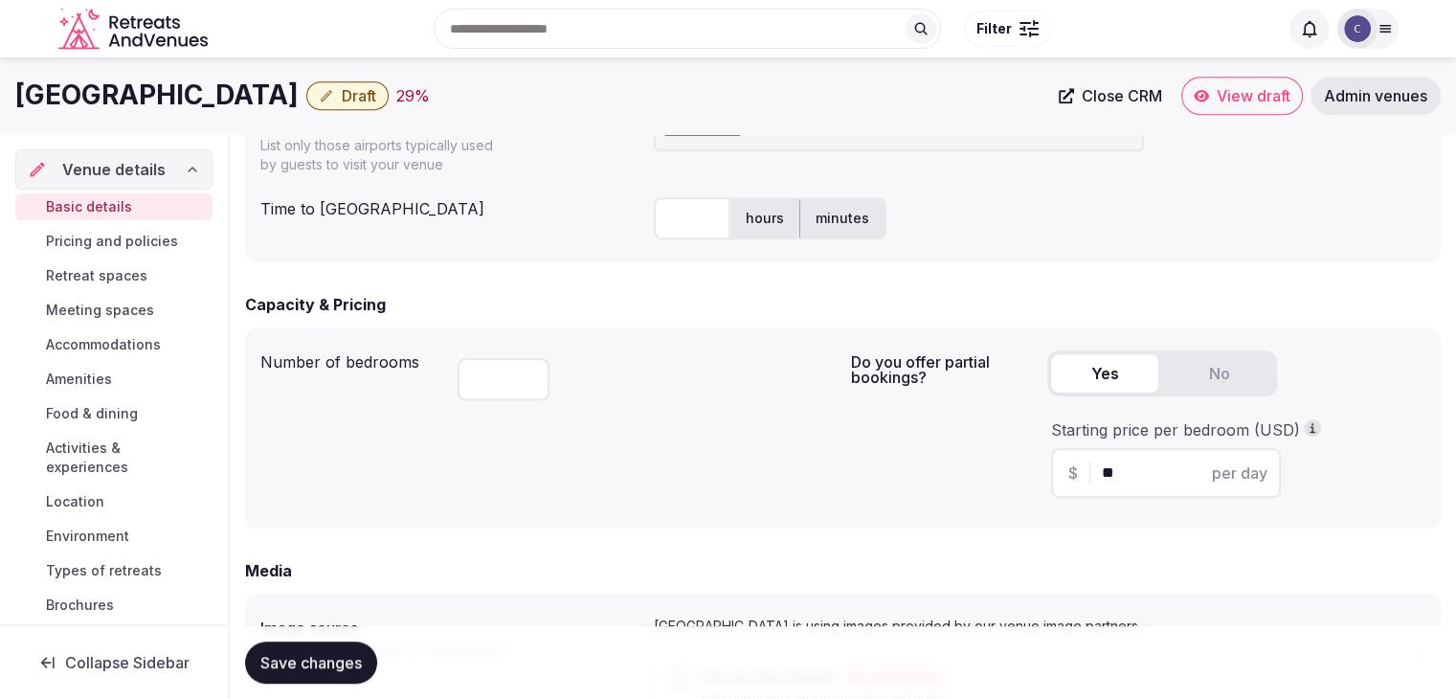
scroll to position [890, 0]
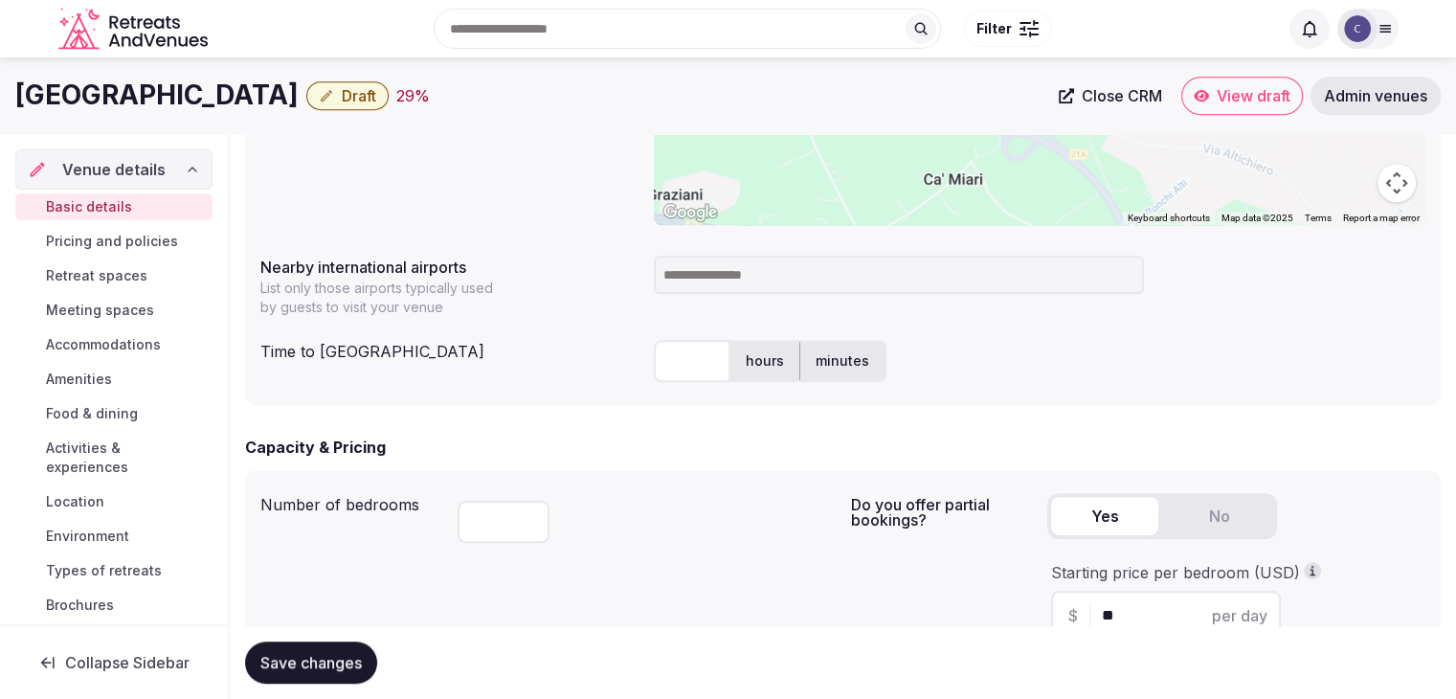
click at [714, 280] on input at bounding box center [899, 275] width 490 height 38
type input "***"
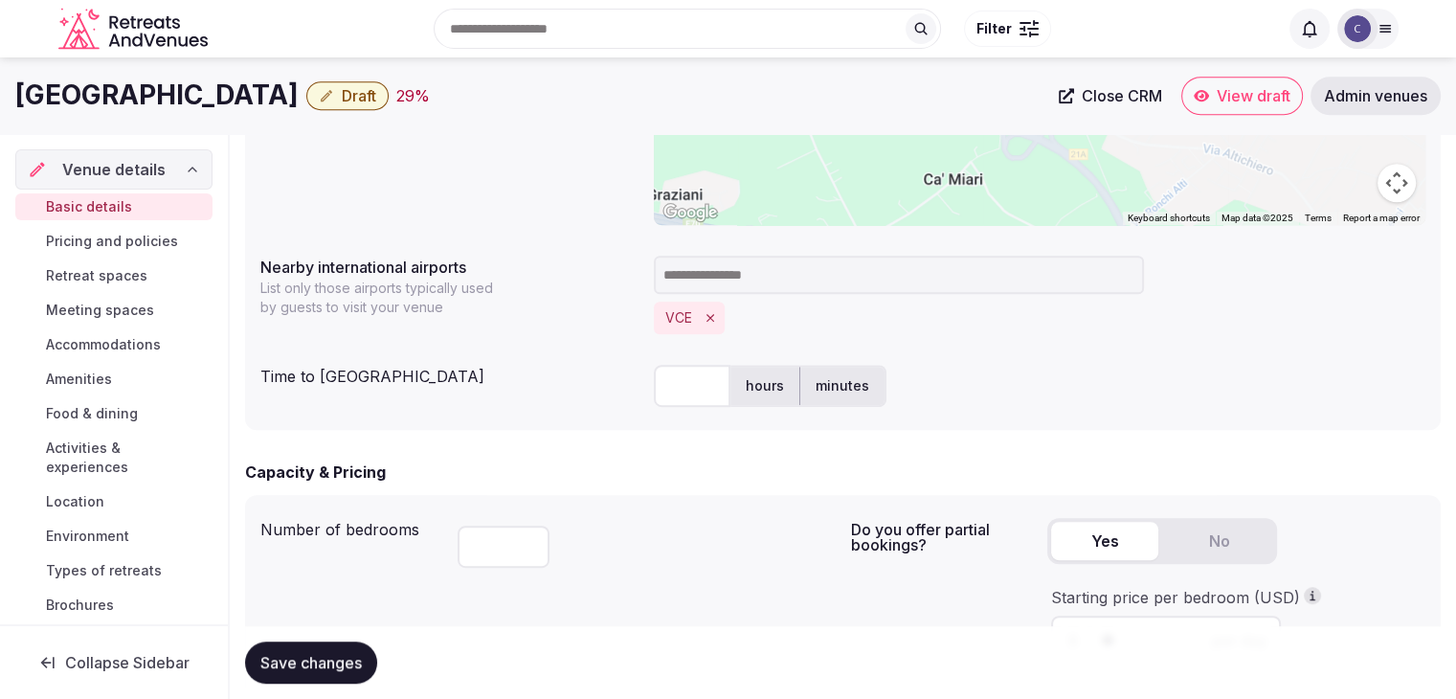
click at [700, 376] on input "text" at bounding box center [692, 386] width 77 height 42
type input "**"
click at [585, 426] on div "**********" at bounding box center [843, 145] width 1196 height 569
click at [309, 667] on span "Save changes" at bounding box center [310, 662] width 101 height 19
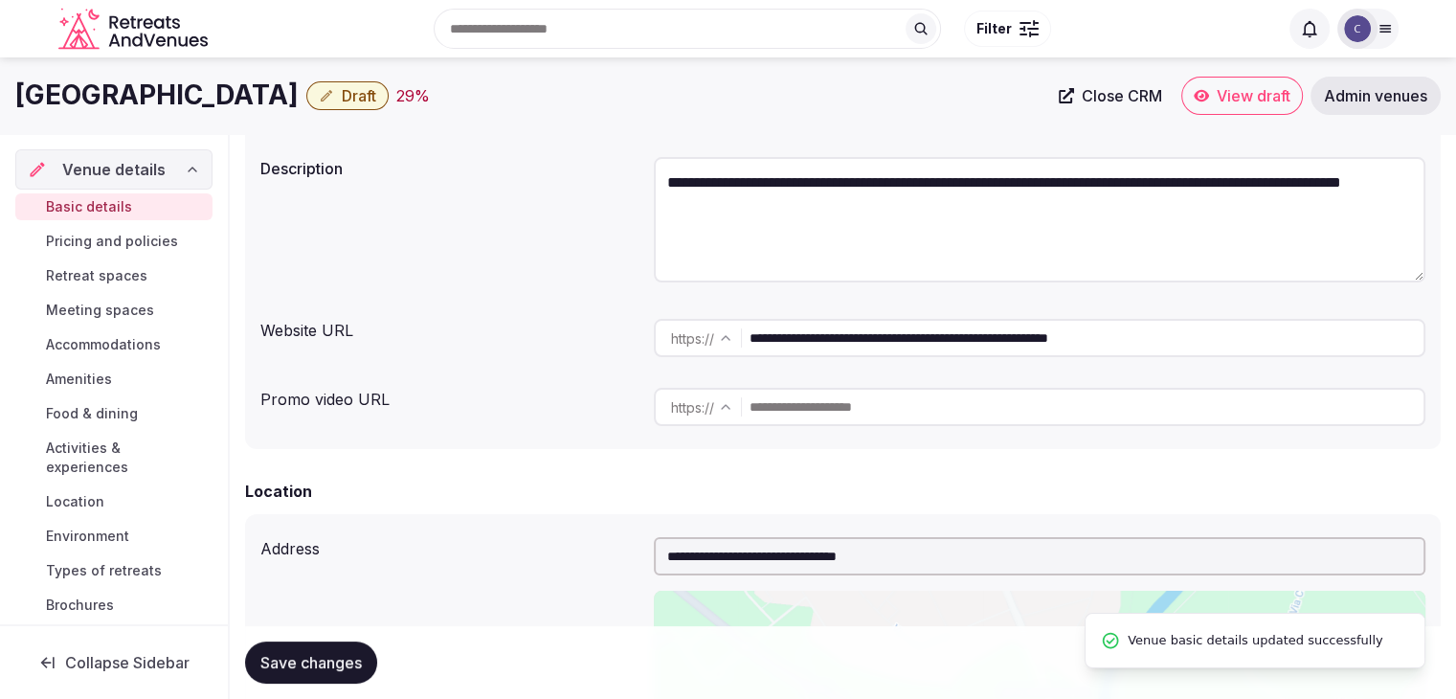
scroll to position [124, 0]
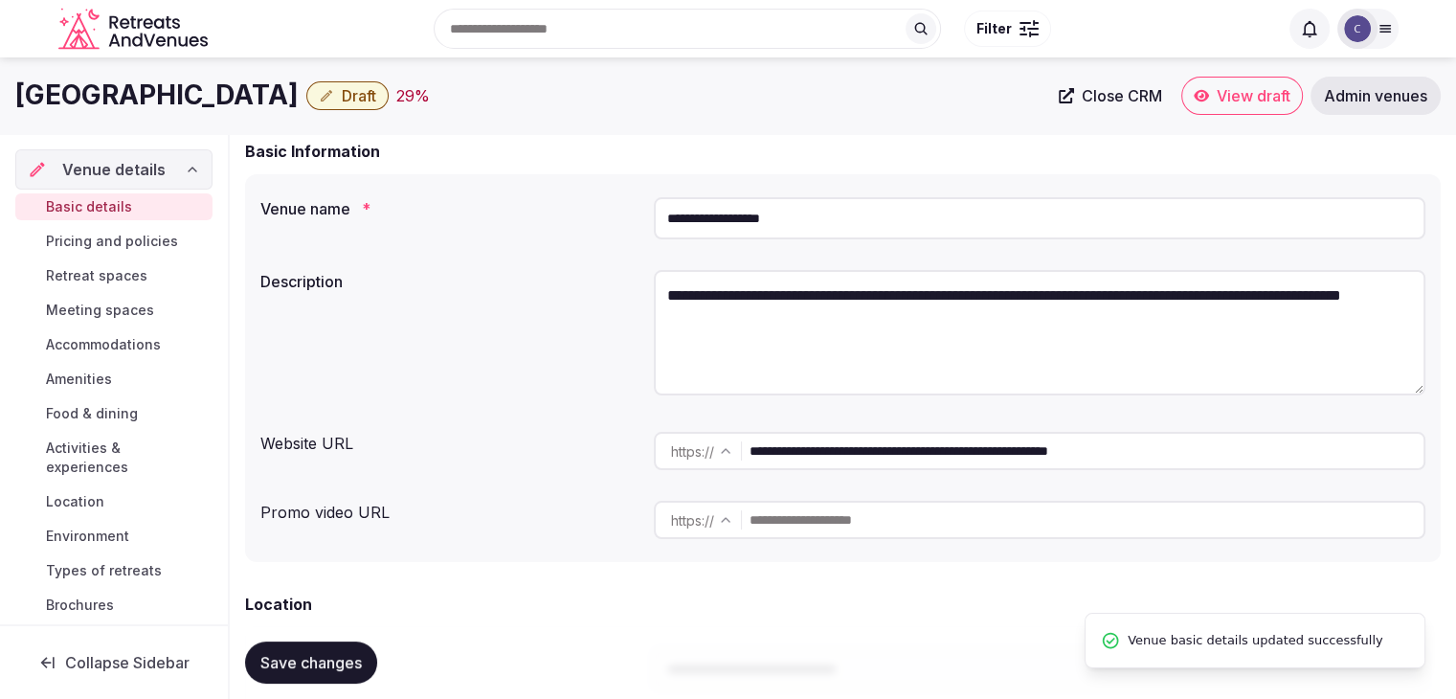
click at [192, 96] on h1 "Crowne Plaza Padova" at bounding box center [156, 95] width 283 height 37
copy div "Crowne Plaza Padova"
click at [846, 287] on textarea "**********" at bounding box center [1040, 332] width 772 height 125
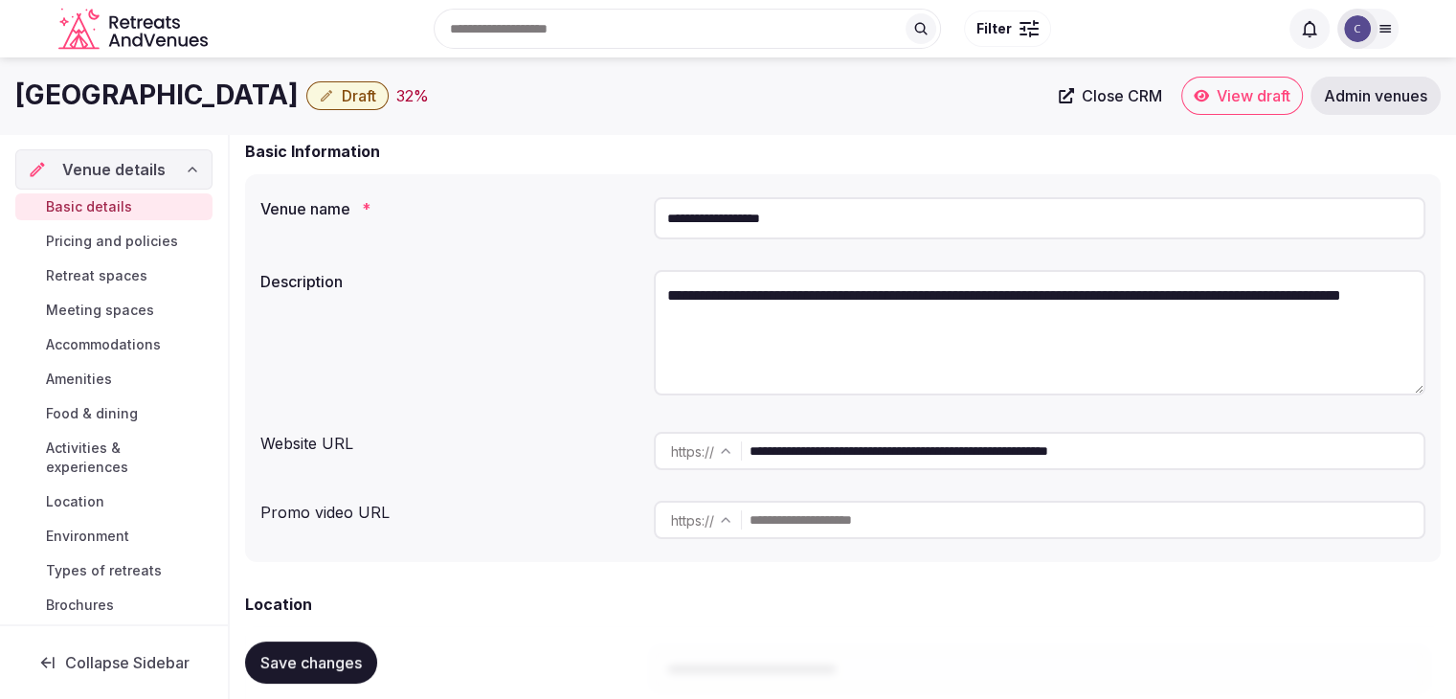
click at [846, 287] on textarea "**********" at bounding box center [1040, 332] width 772 height 125
paste textarea "**********"
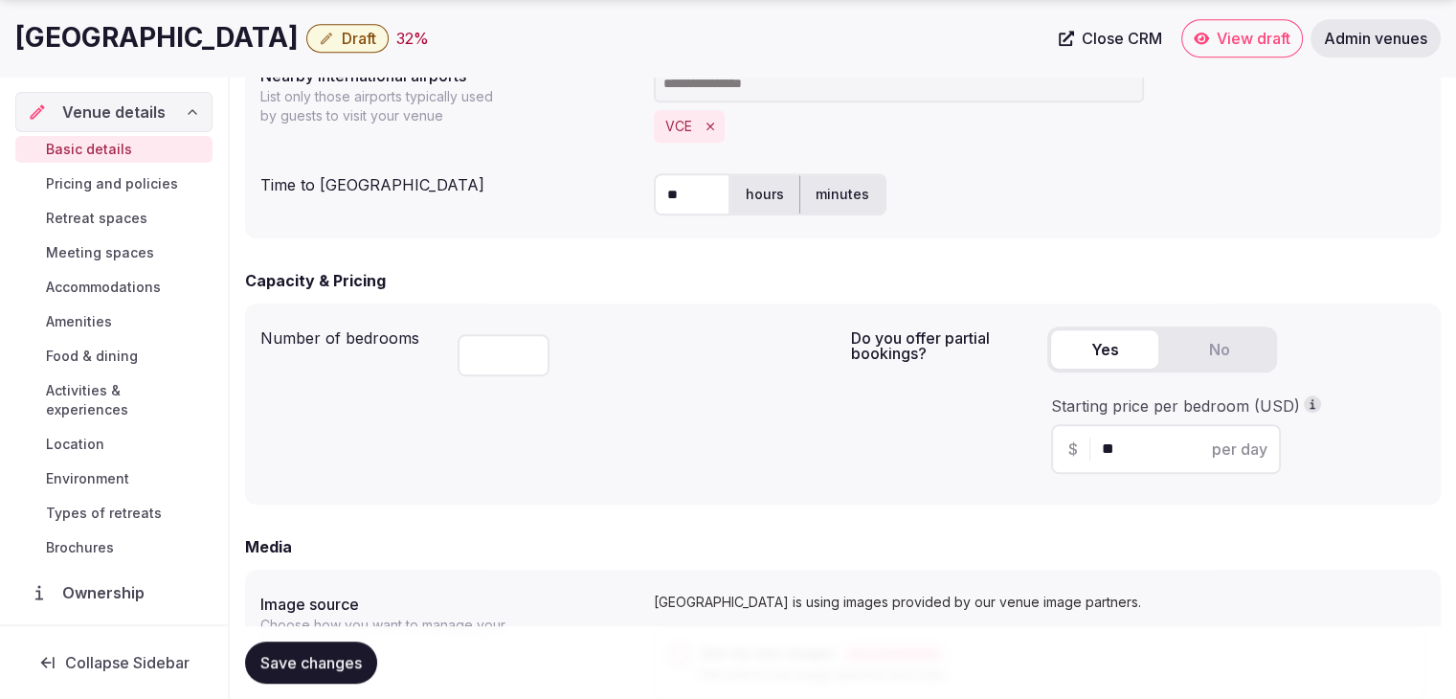
scroll to position [1369, 0]
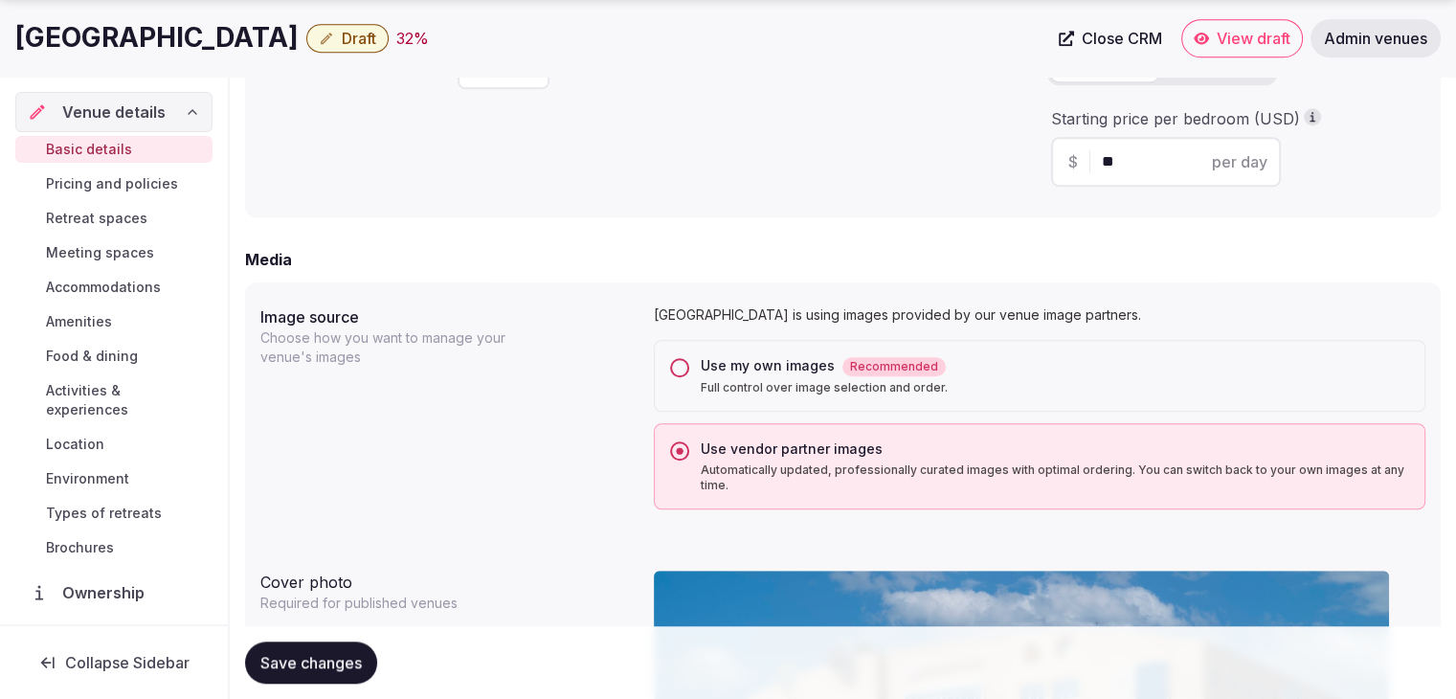
type textarea "**********"
drag, startPoint x: 331, startPoint y: 663, endPoint x: 341, endPoint y: 666, distance: 10.0
click at [332, 663] on span "Save changes" at bounding box center [310, 662] width 101 height 19
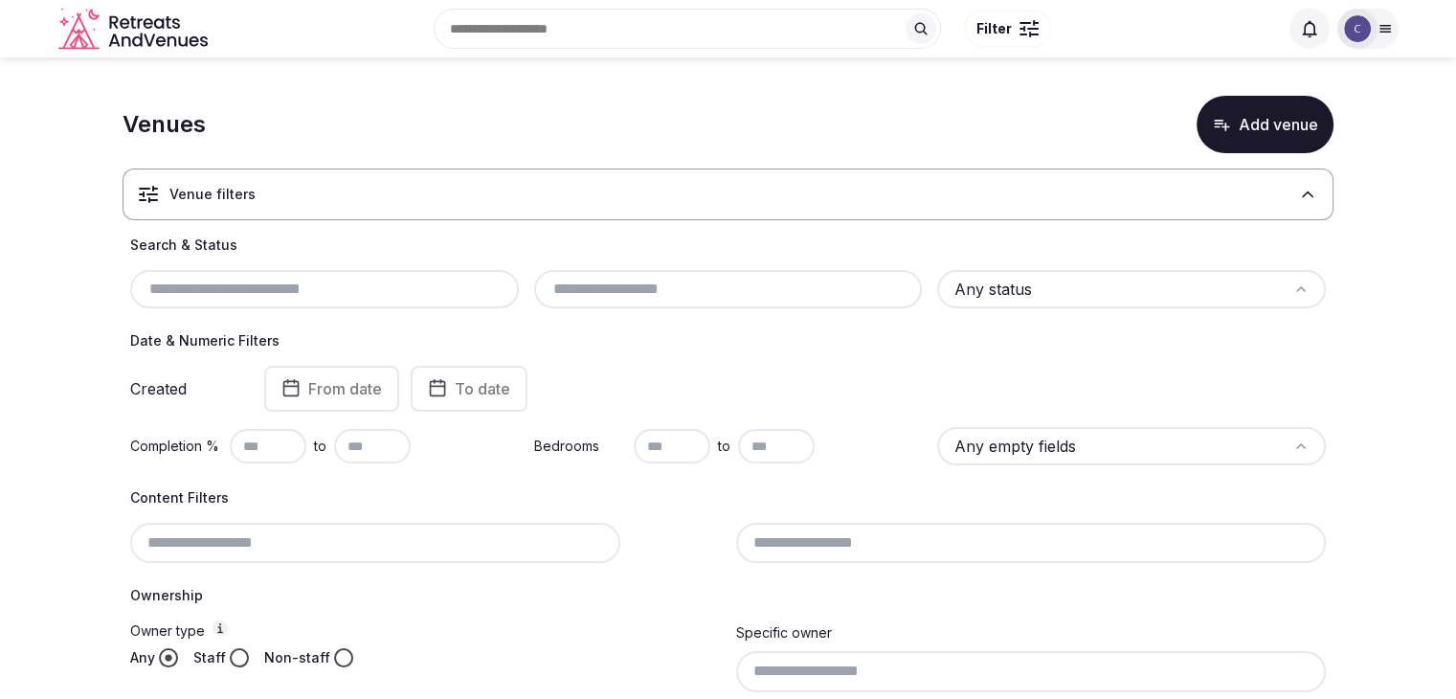
click at [404, 286] on input "text" at bounding box center [324, 289] width 373 height 23
paste input "**********"
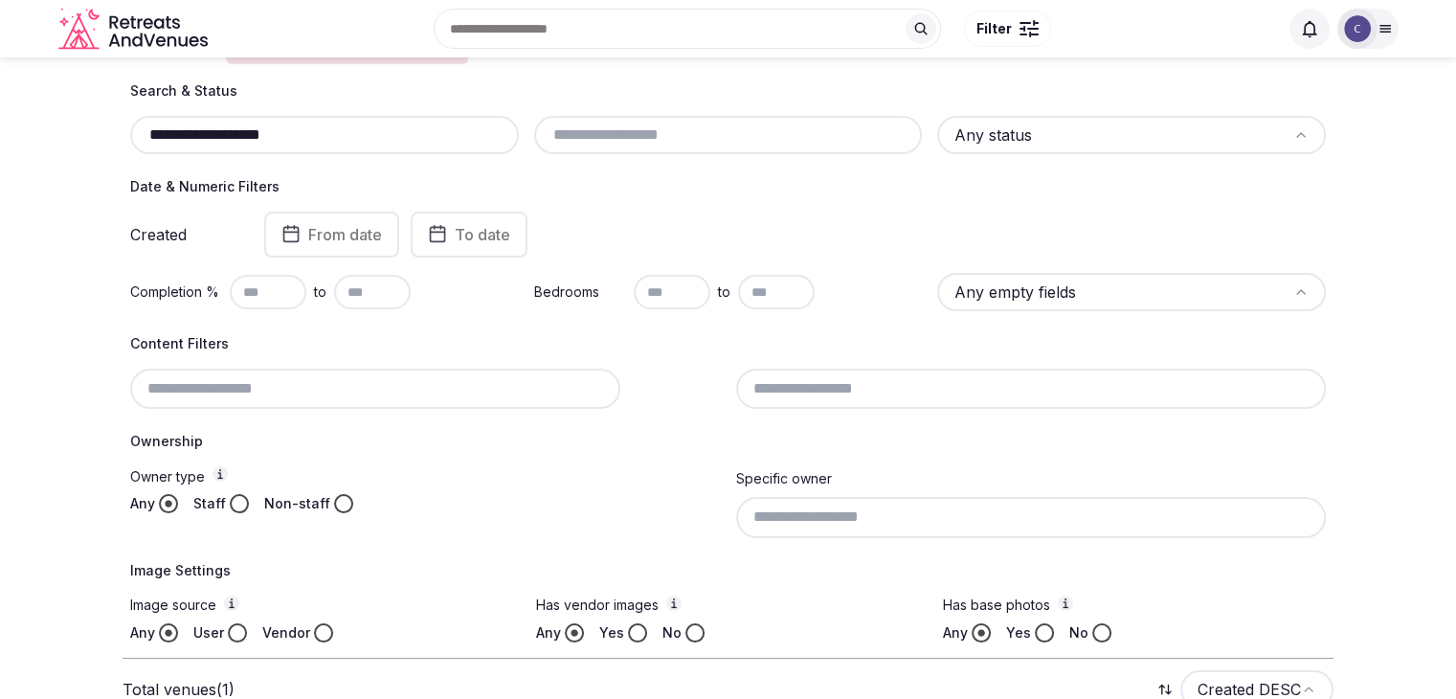
scroll to position [180, 0]
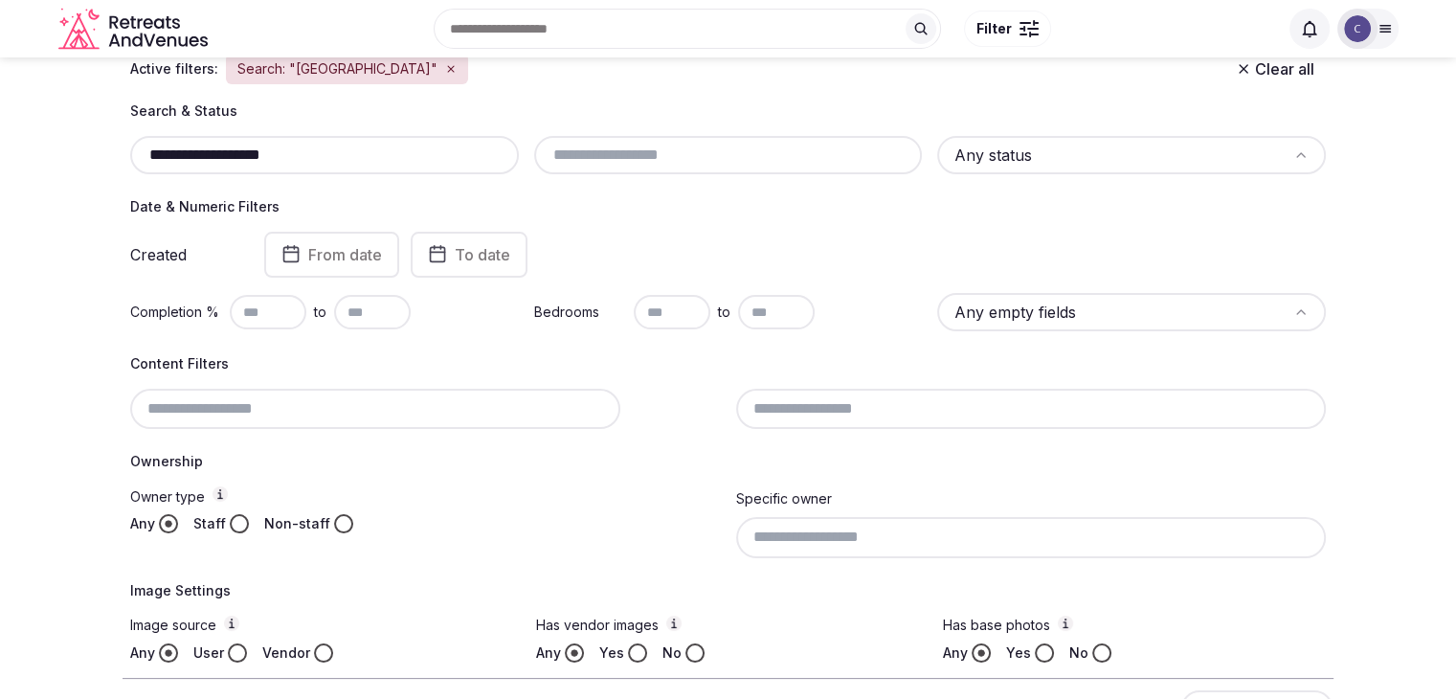
click at [217, 161] on input "**********" at bounding box center [324, 155] width 373 height 23
paste input "text"
drag, startPoint x: 214, startPoint y: 154, endPoint x: 366, endPoint y: 158, distance: 151.3
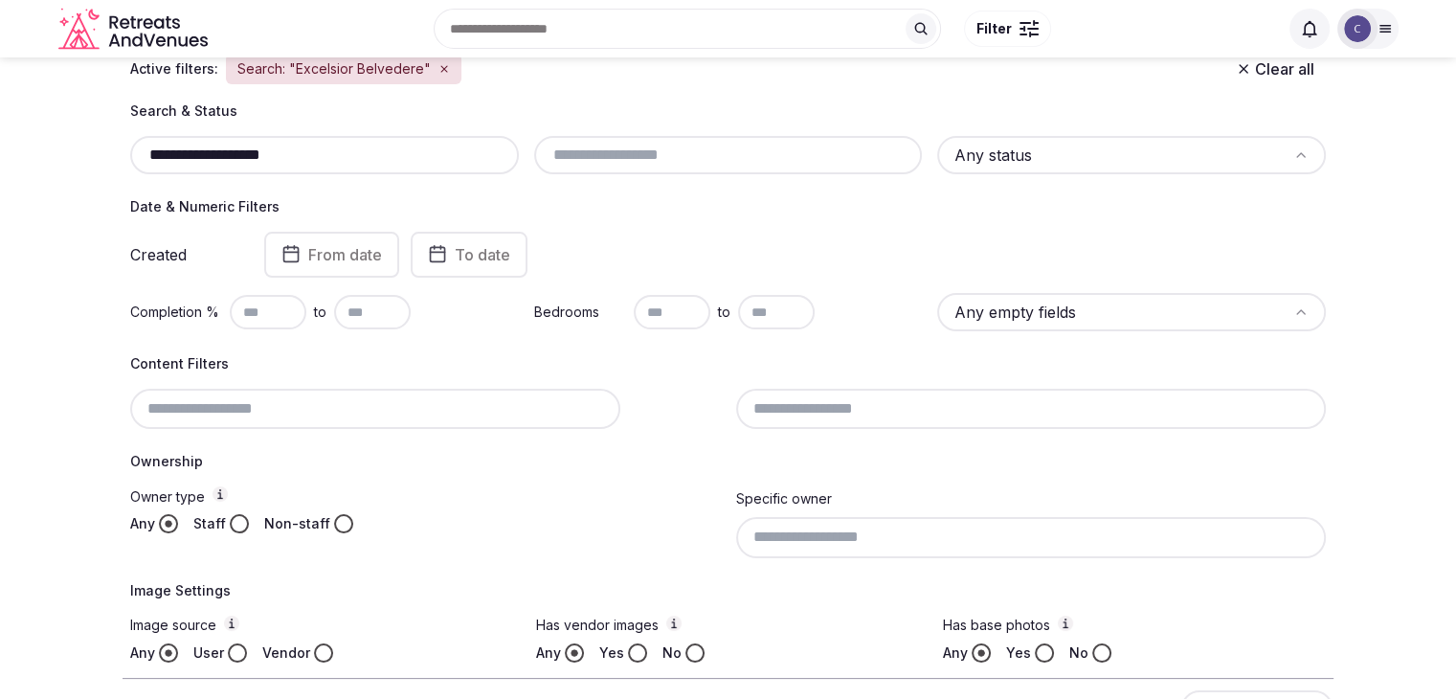
click at [366, 158] on input "**********" at bounding box center [324, 155] width 373 height 23
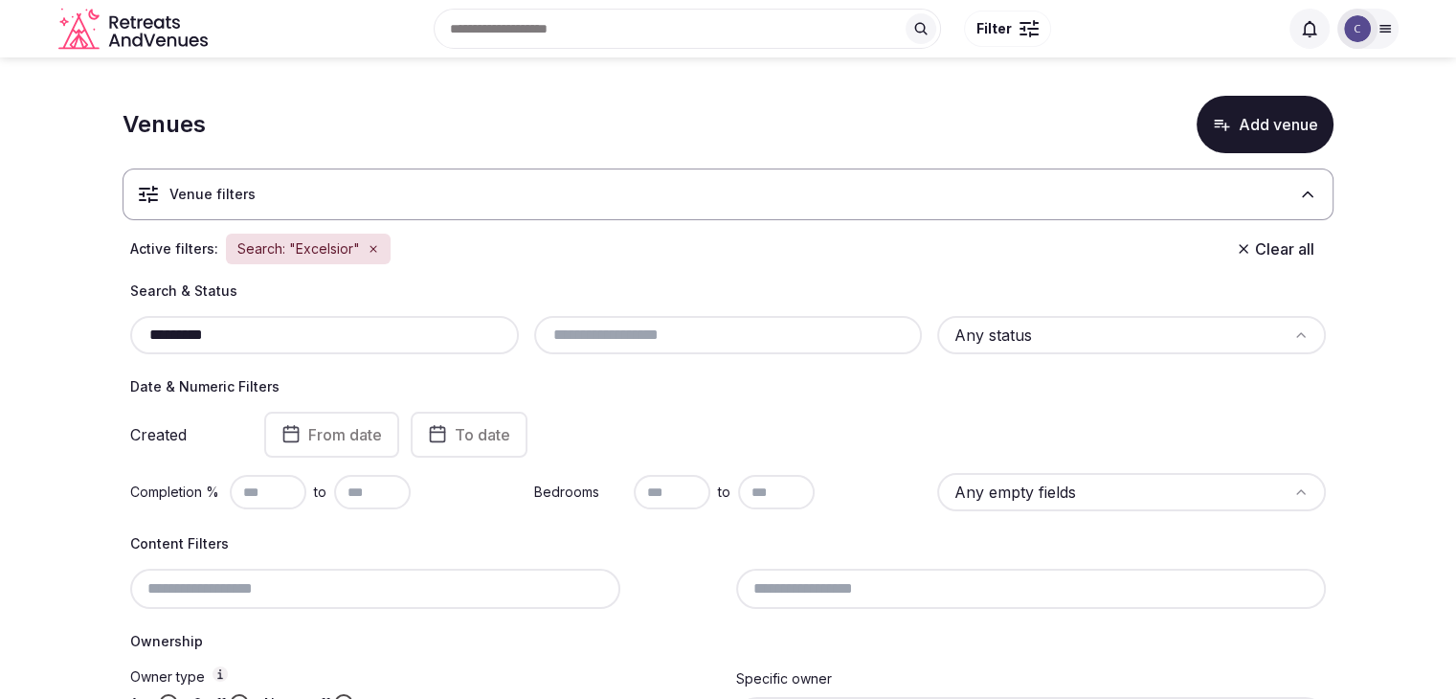
click at [303, 330] on input "*********" at bounding box center [324, 335] width 373 height 23
paste input "*******"
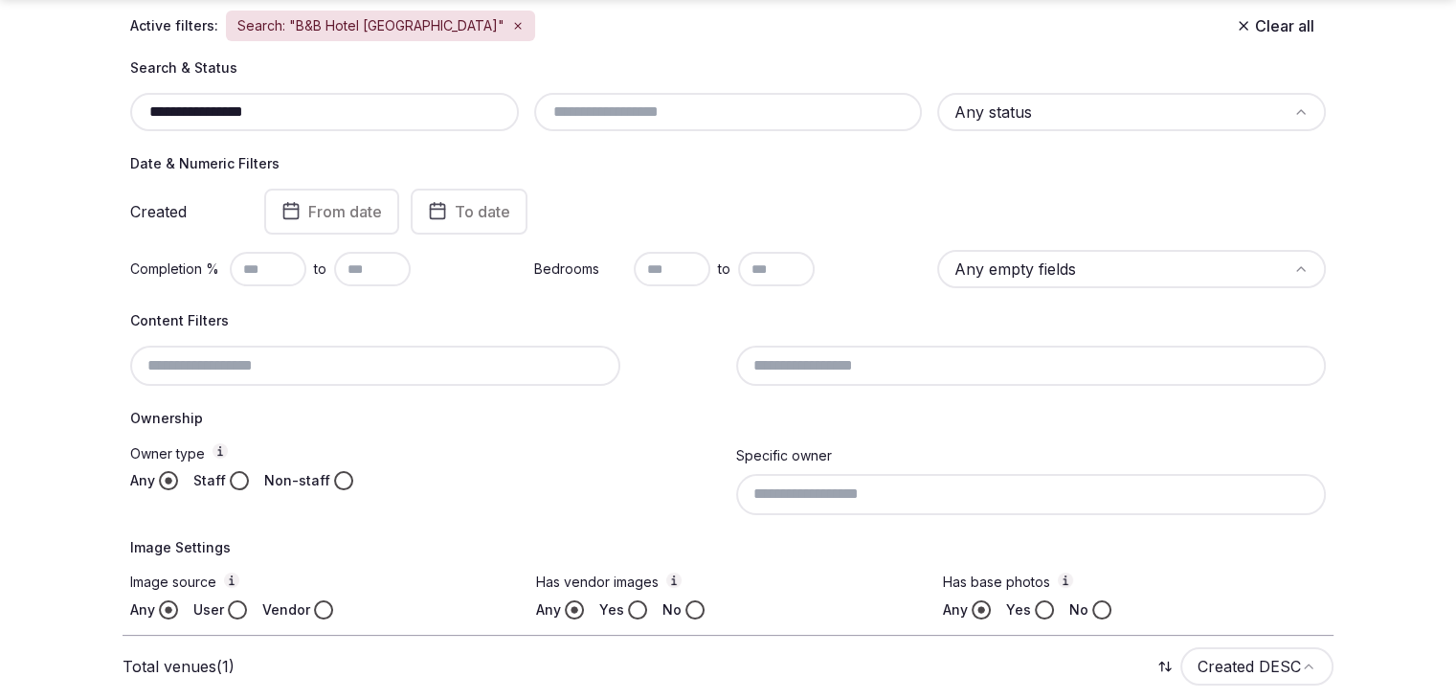
scroll to position [371, 0]
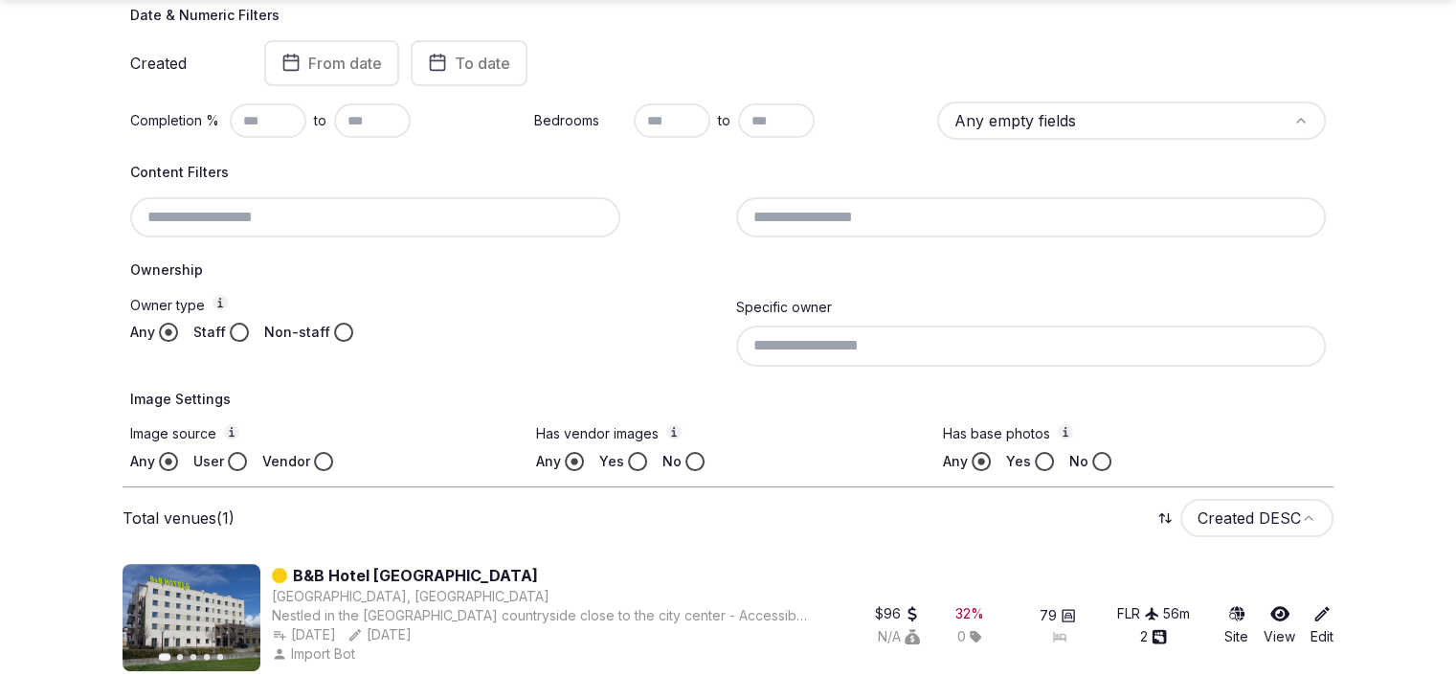
type input "**********"
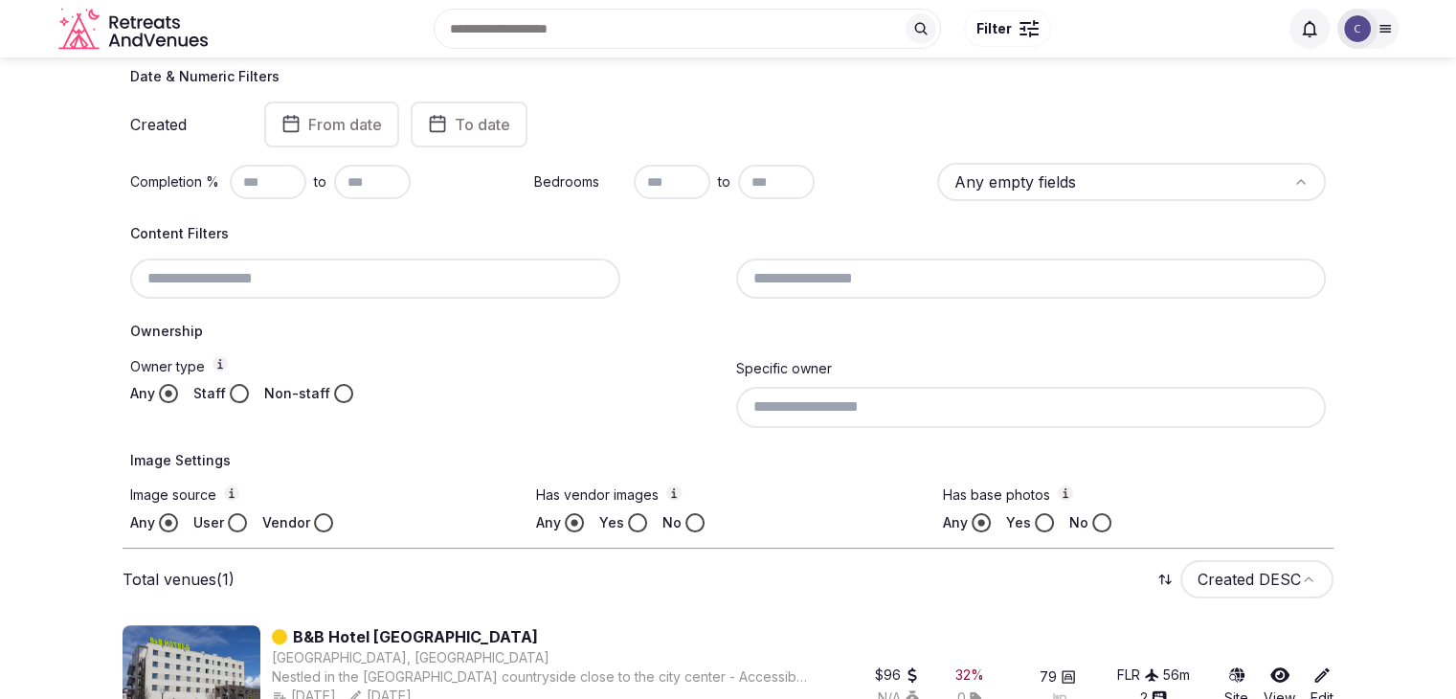
scroll to position [276, 0]
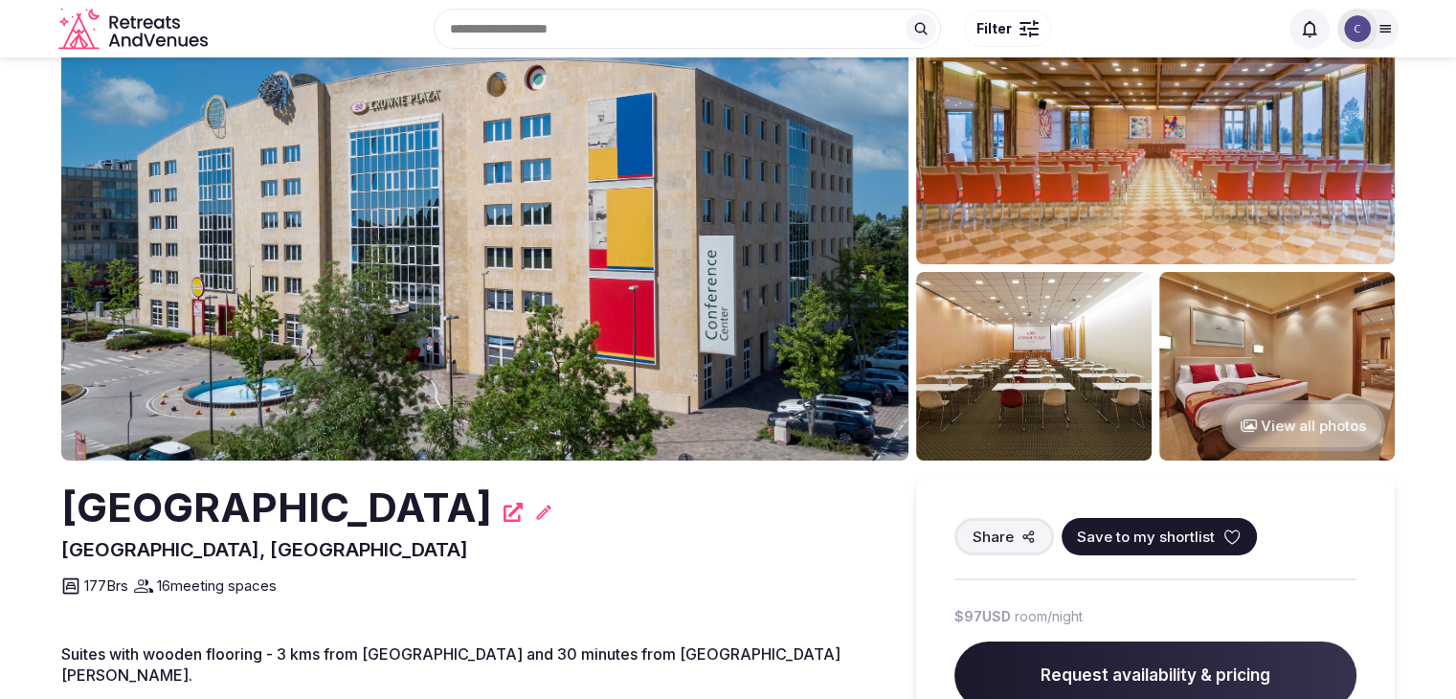
scroll to position [191, 0]
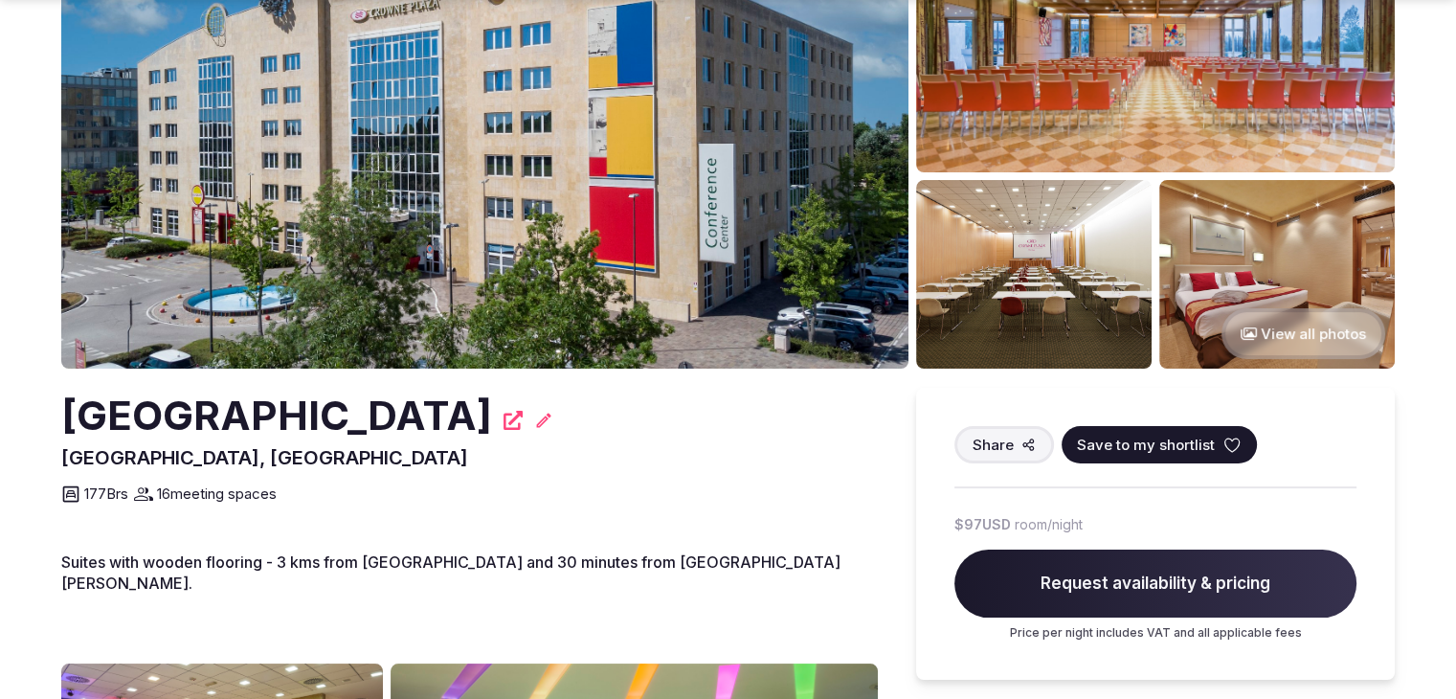
click at [352, 407] on h2 "[GEOGRAPHIC_DATA]" at bounding box center [276, 416] width 431 height 56
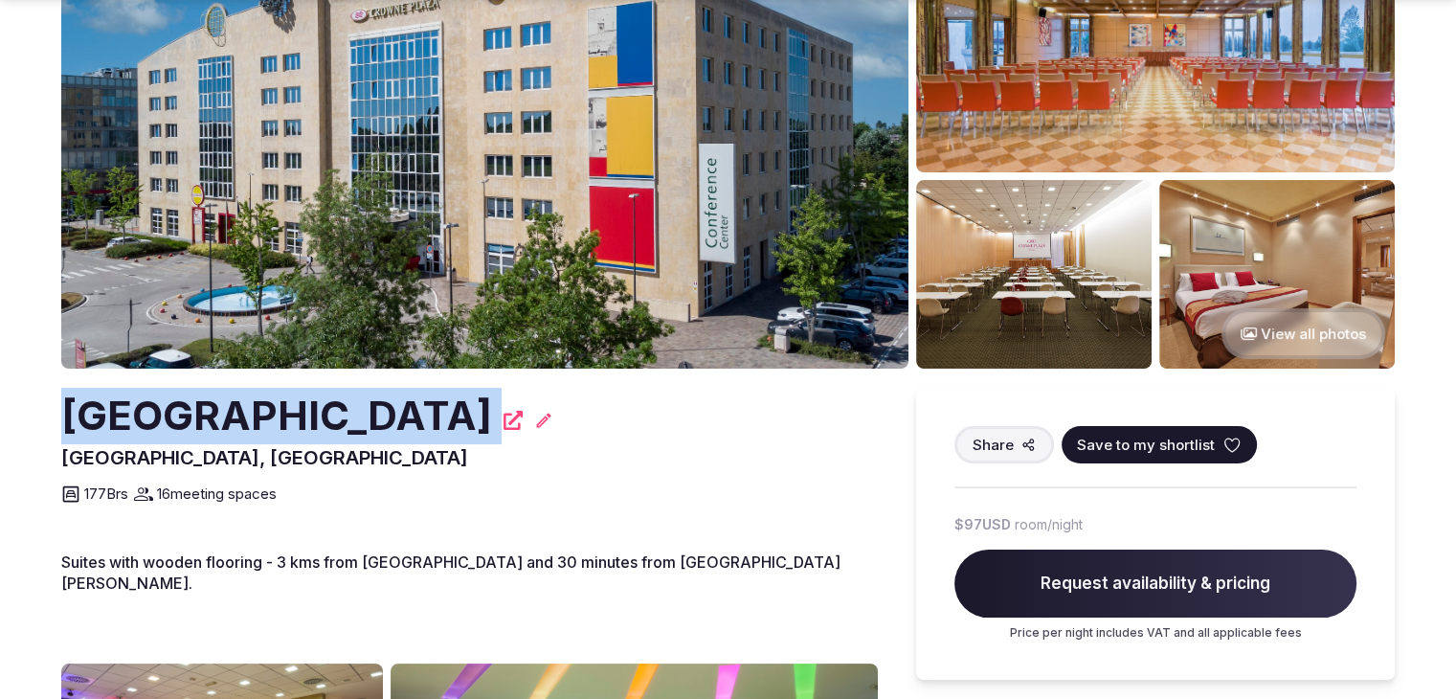
click at [352, 407] on h2 "[GEOGRAPHIC_DATA]" at bounding box center [276, 416] width 431 height 56
copy div "[GEOGRAPHIC_DATA]"
click at [537, 424] on icon at bounding box center [544, 420] width 14 height 14
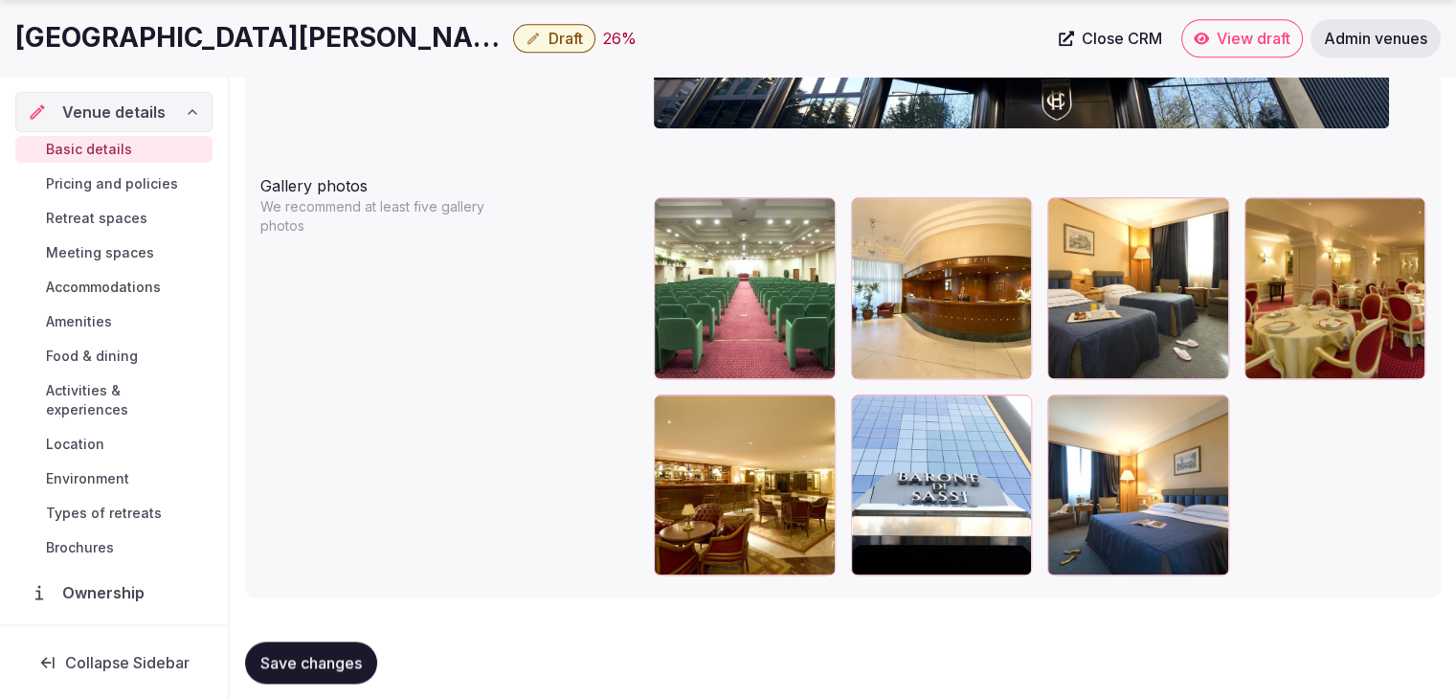
scroll to position [2124, 0]
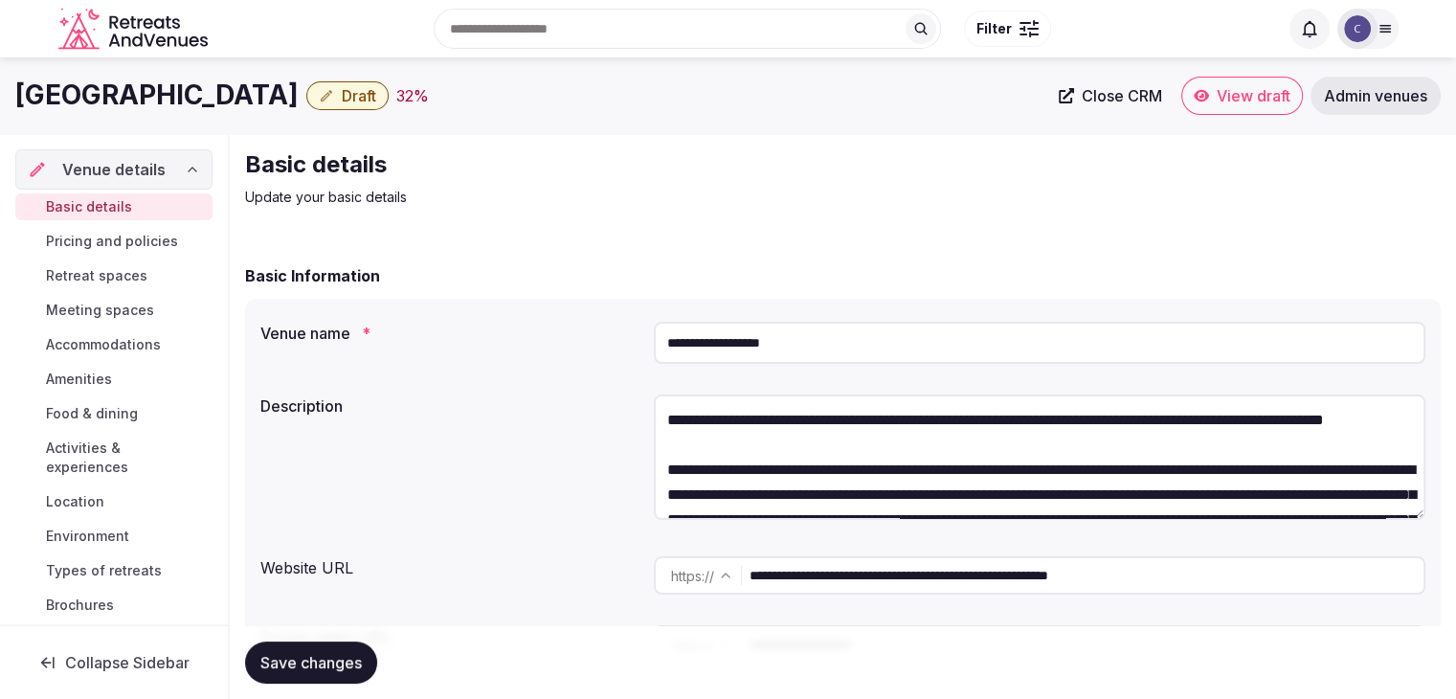
click at [345, 97] on span "Draft" at bounding box center [359, 95] width 34 height 19
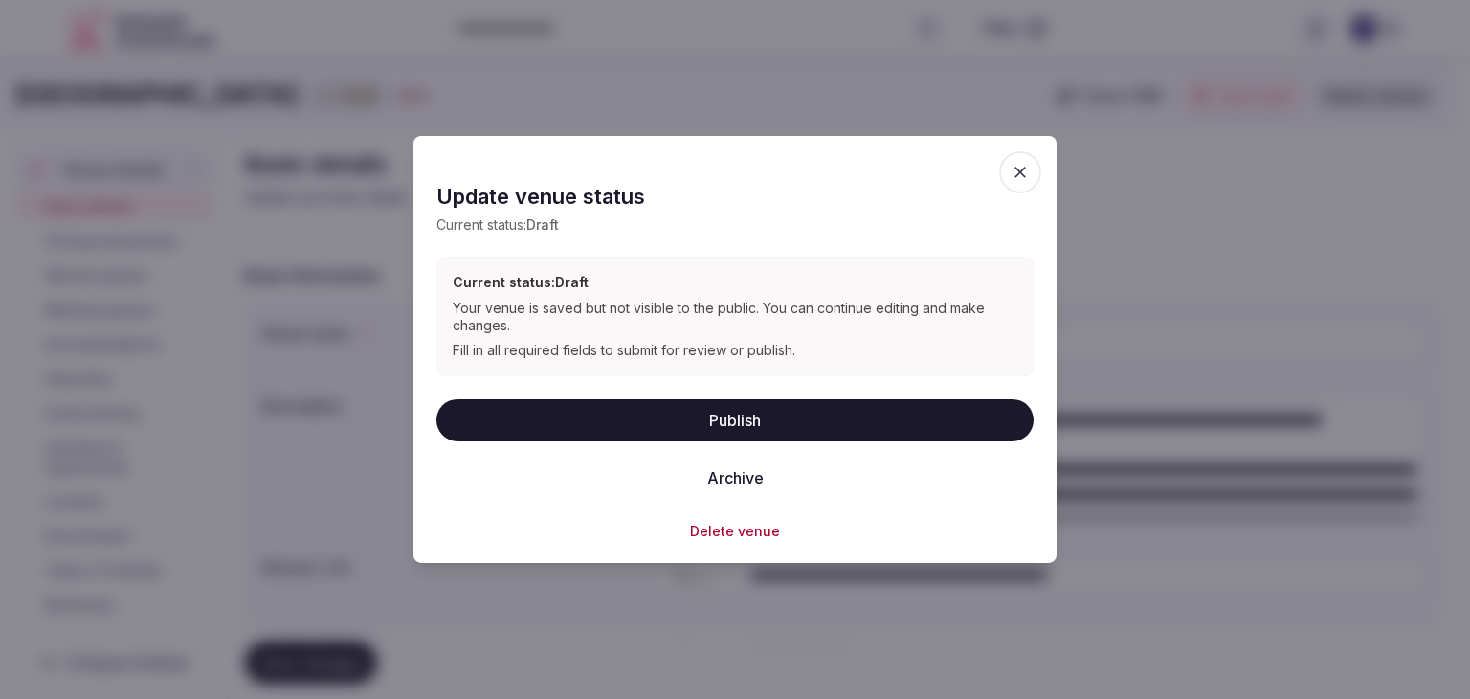
drag, startPoint x: 813, startPoint y: 423, endPoint x: 827, endPoint y: 425, distance: 14.5
click at [815, 423] on button "Publish" at bounding box center [735, 419] width 597 height 42
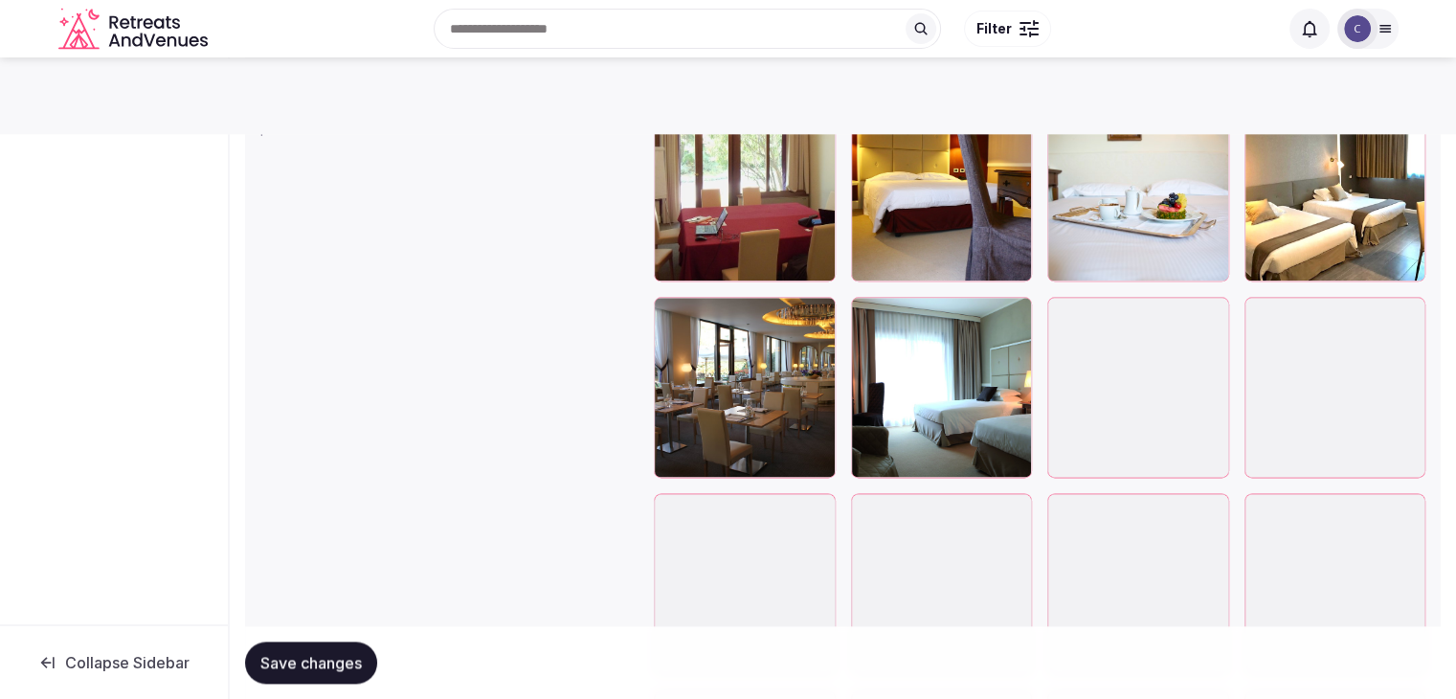
scroll to position [2010, 0]
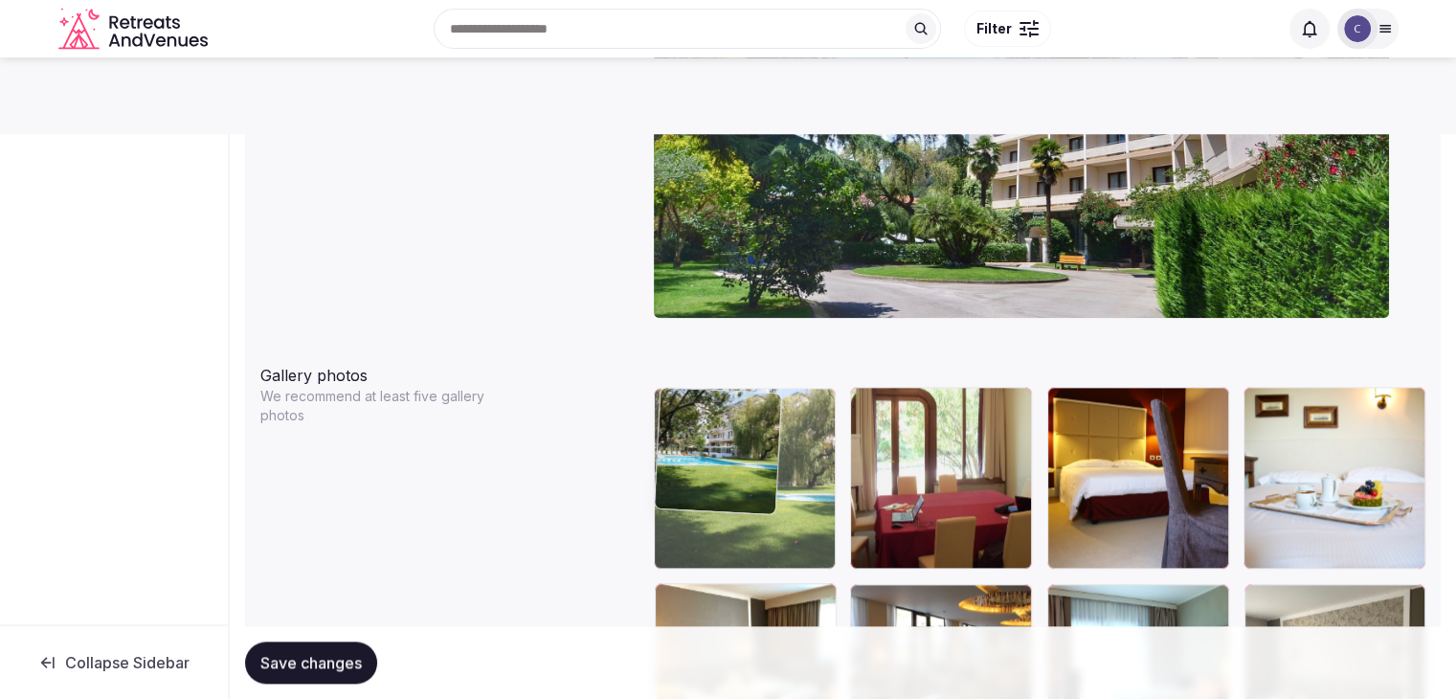
drag, startPoint x: 1050, startPoint y: 595, endPoint x: 819, endPoint y: 507, distance: 246.9
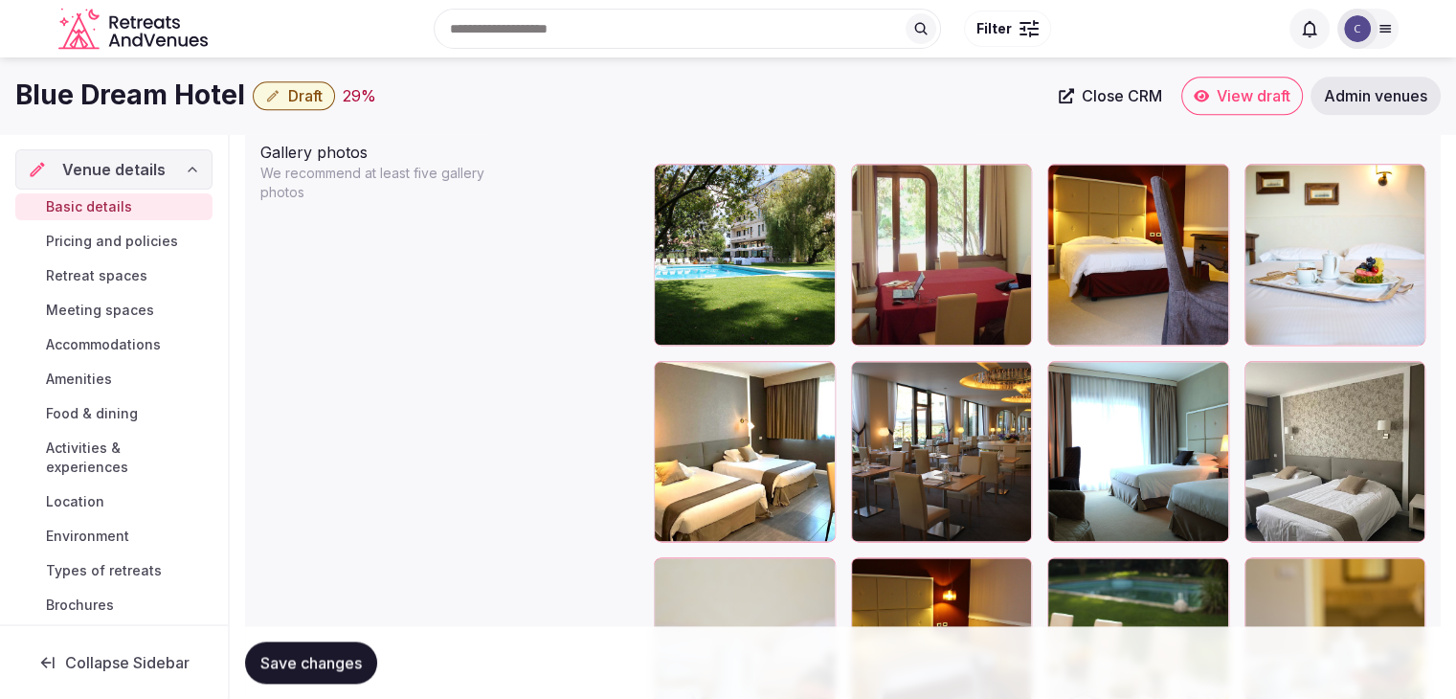
scroll to position [2138, 0]
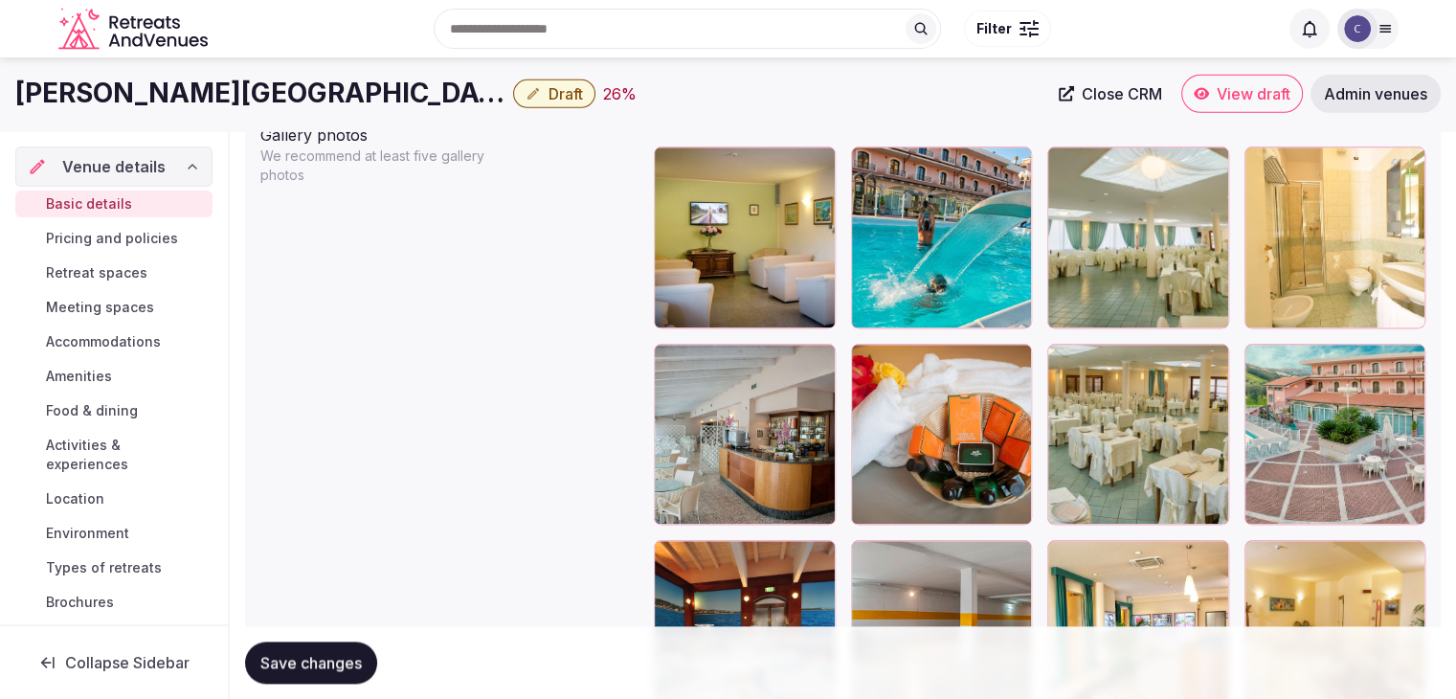
scroll to position [2106, 0]
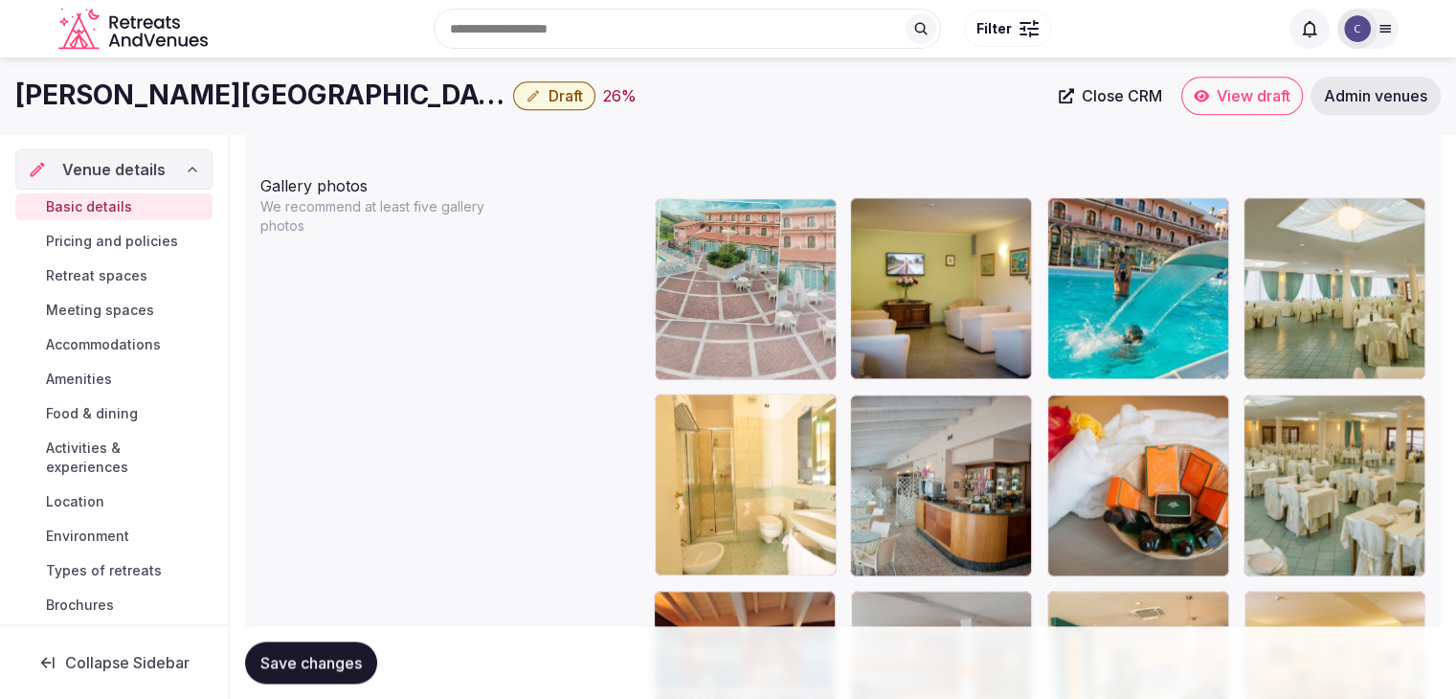
drag, startPoint x: 1269, startPoint y: 410, endPoint x: 730, endPoint y: 273, distance: 556.1
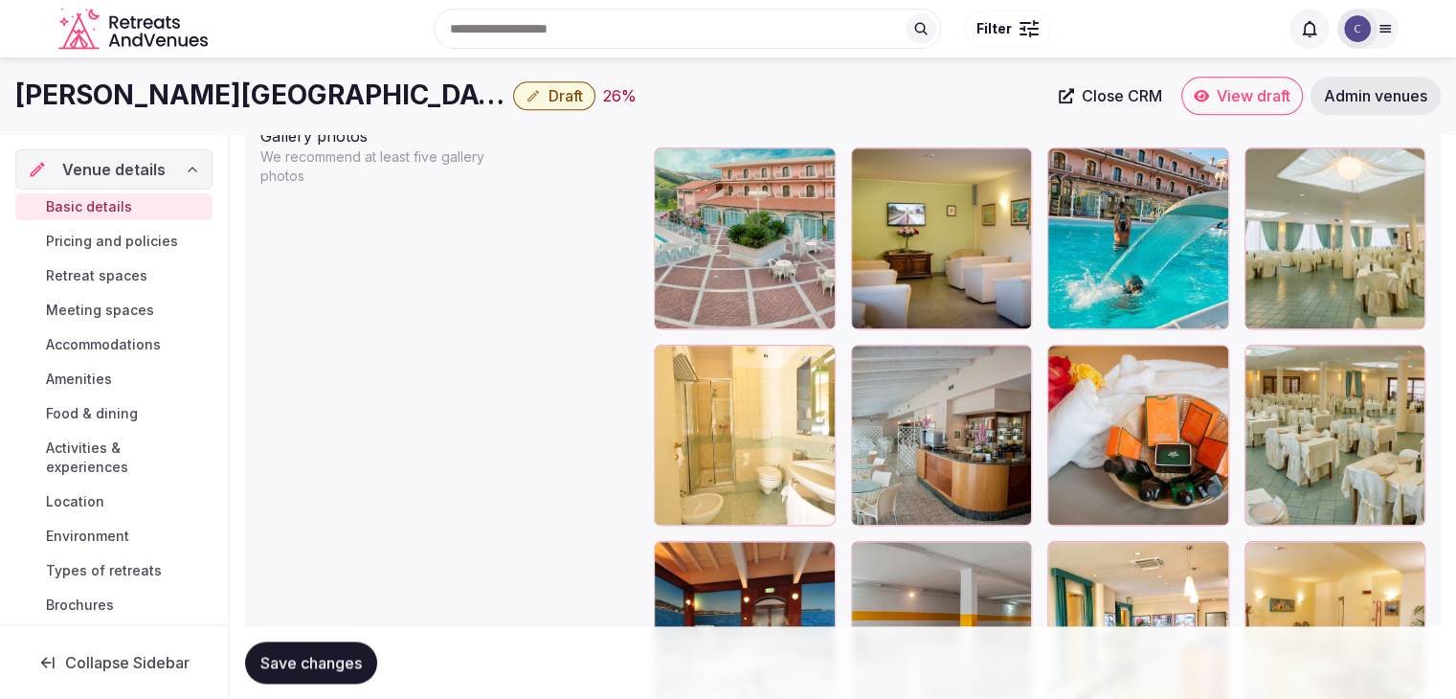
scroll to position [2140, 0]
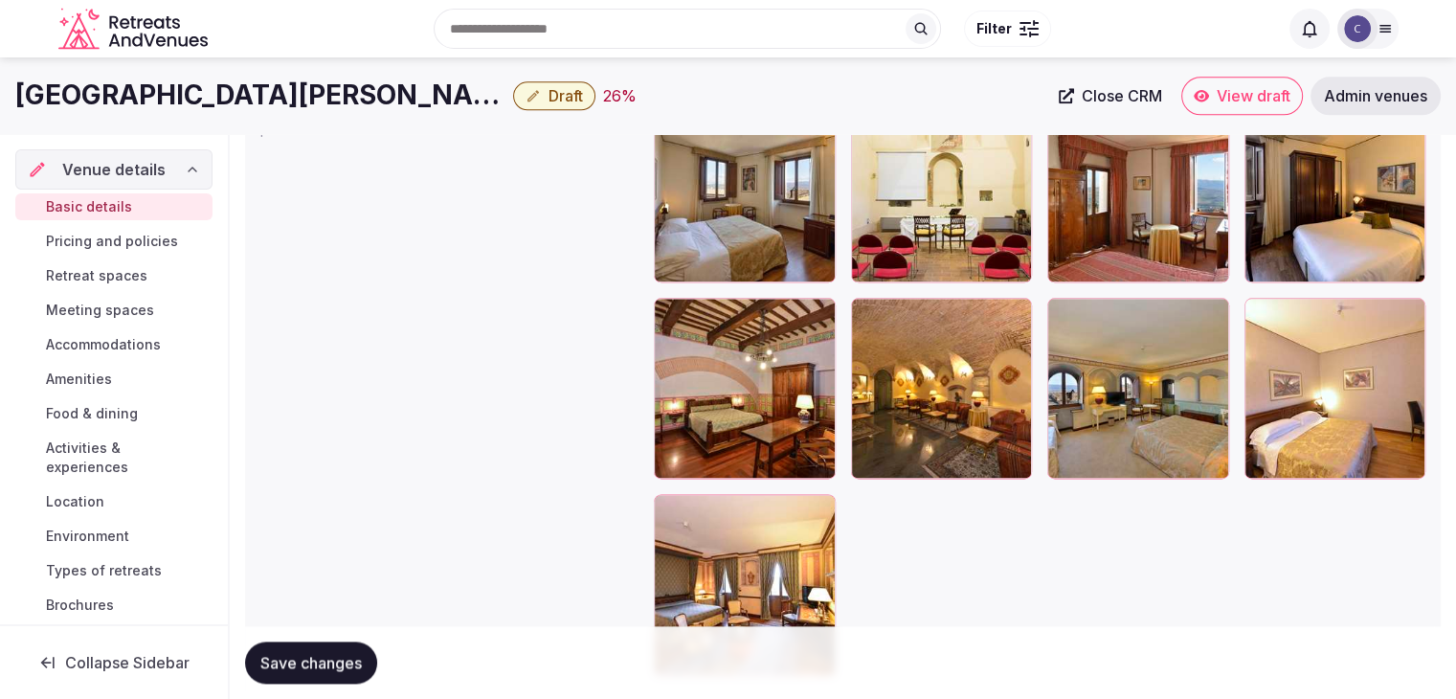
scroll to position [2202, 0]
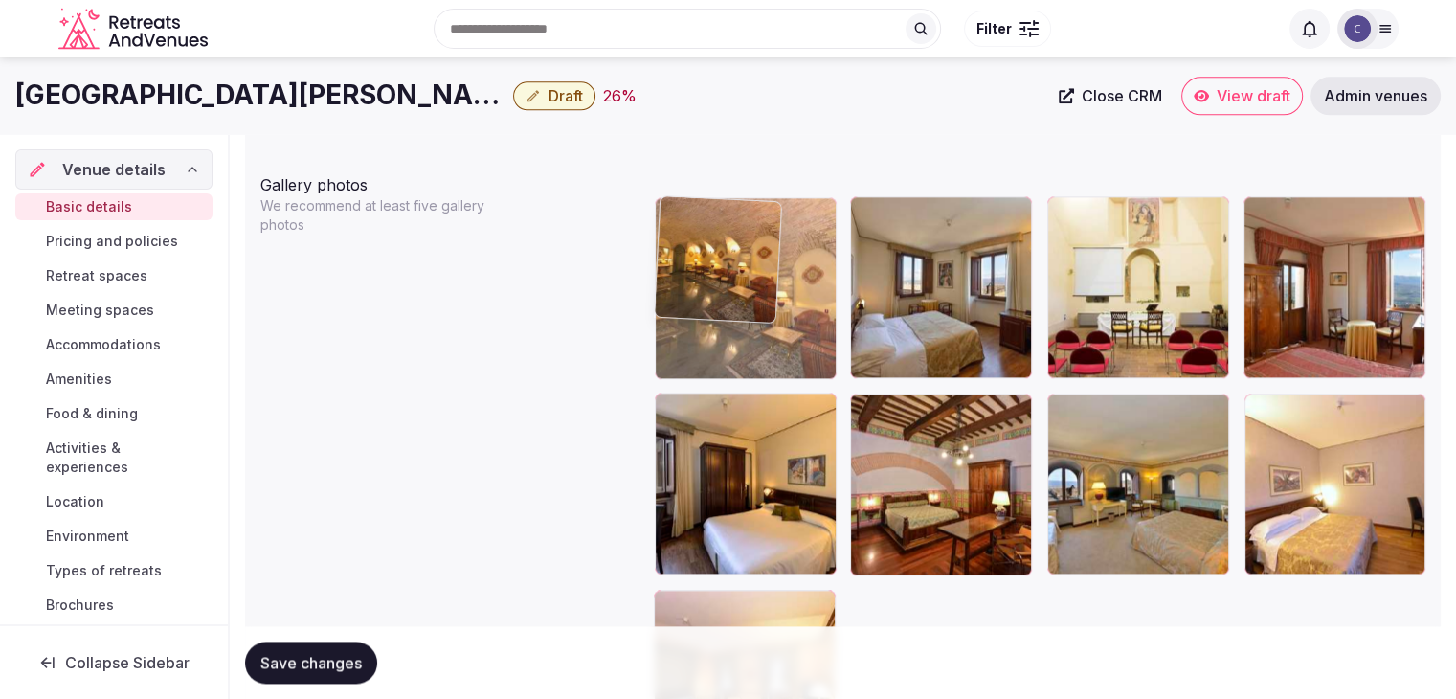
drag, startPoint x: 880, startPoint y: 403, endPoint x: 779, endPoint y: 247, distance: 185.6
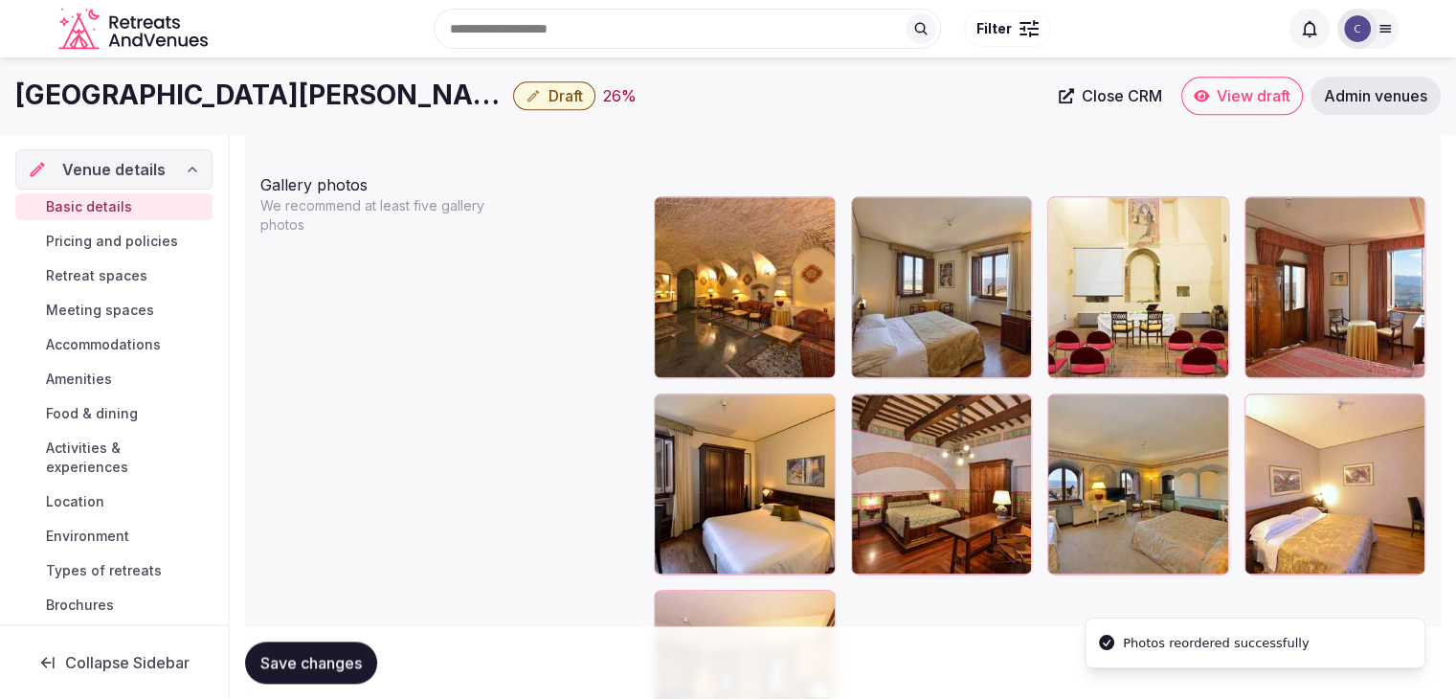
drag, startPoint x: 1054, startPoint y: 213, endPoint x: 916, endPoint y: 204, distance: 138.1
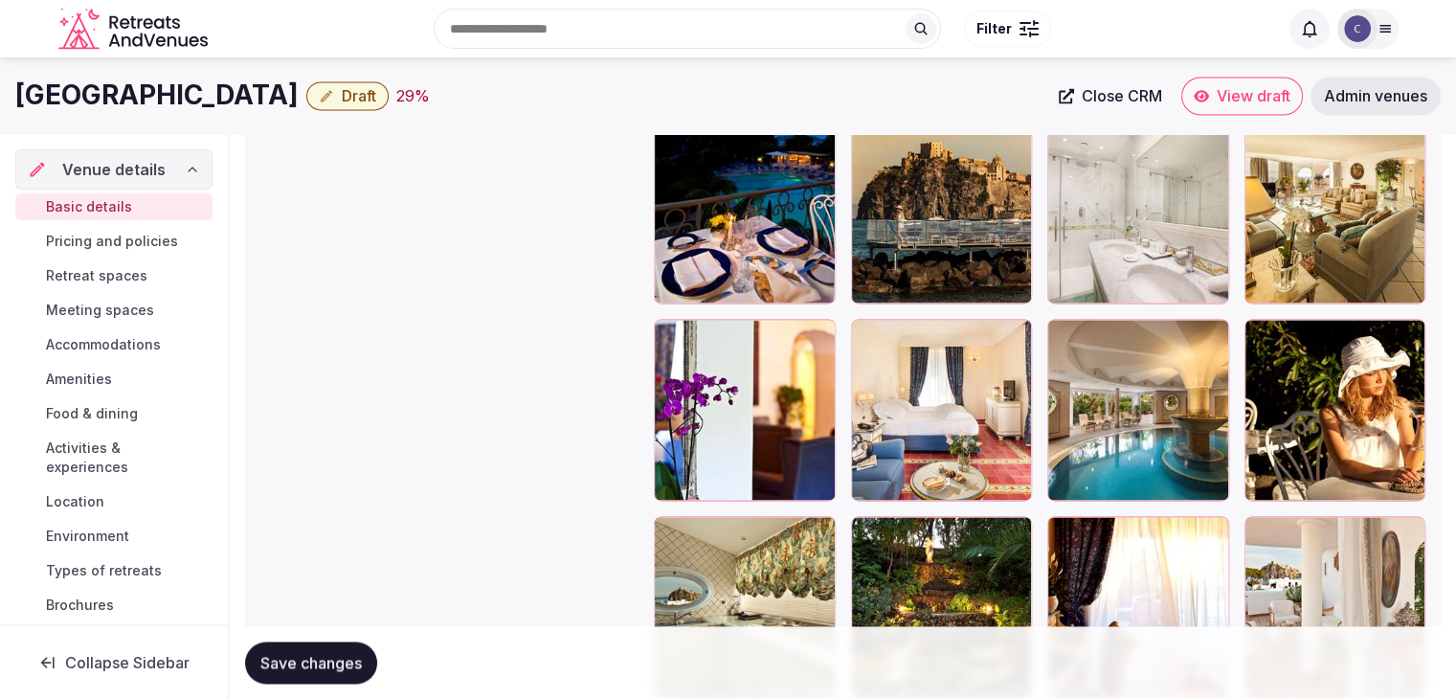
scroll to position [2680, 0]
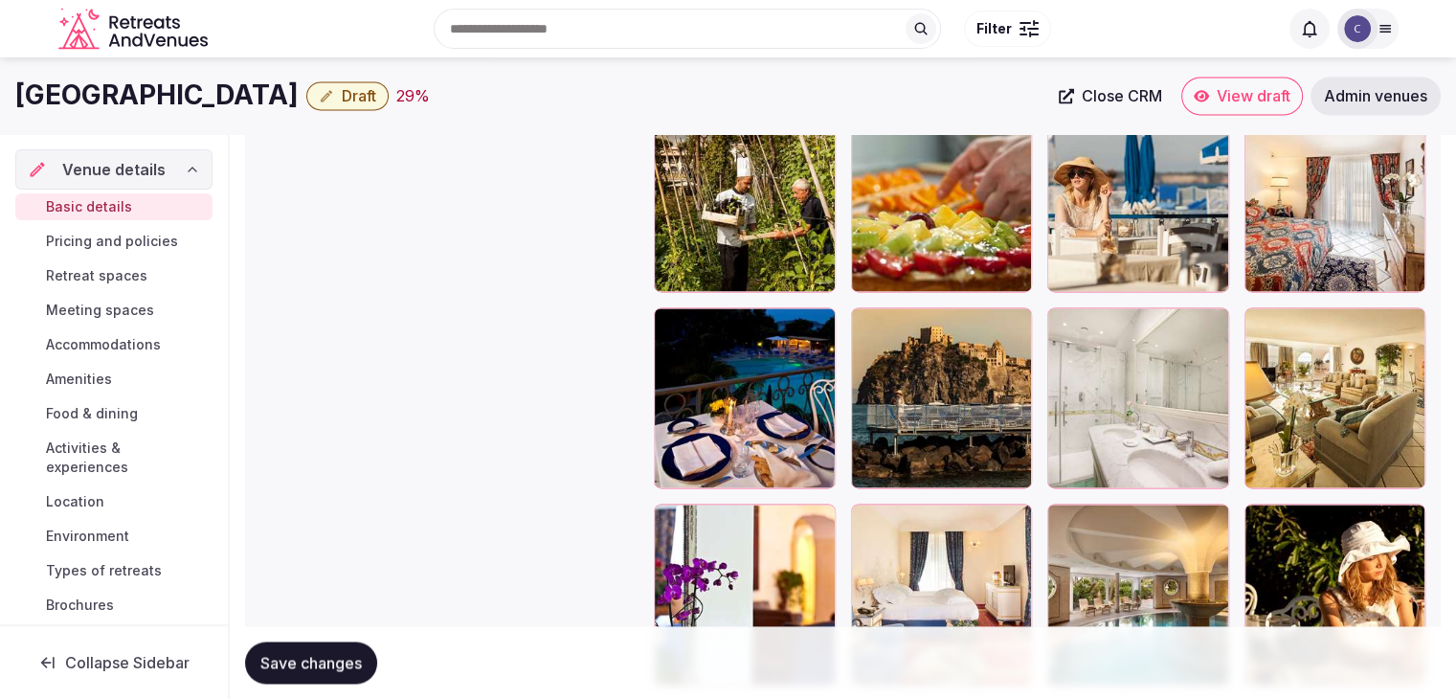
drag, startPoint x: 6, startPoint y: 97, endPoint x: 272, endPoint y: 100, distance: 266.1
click at [272, 100] on div "[GEOGRAPHIC_DATA] & Spa Draft 29 % Close CRM View draft Admin venues" at bounding box center [728, 96] width 1456 height 38
copy h1 "Excelsior Belvedere"
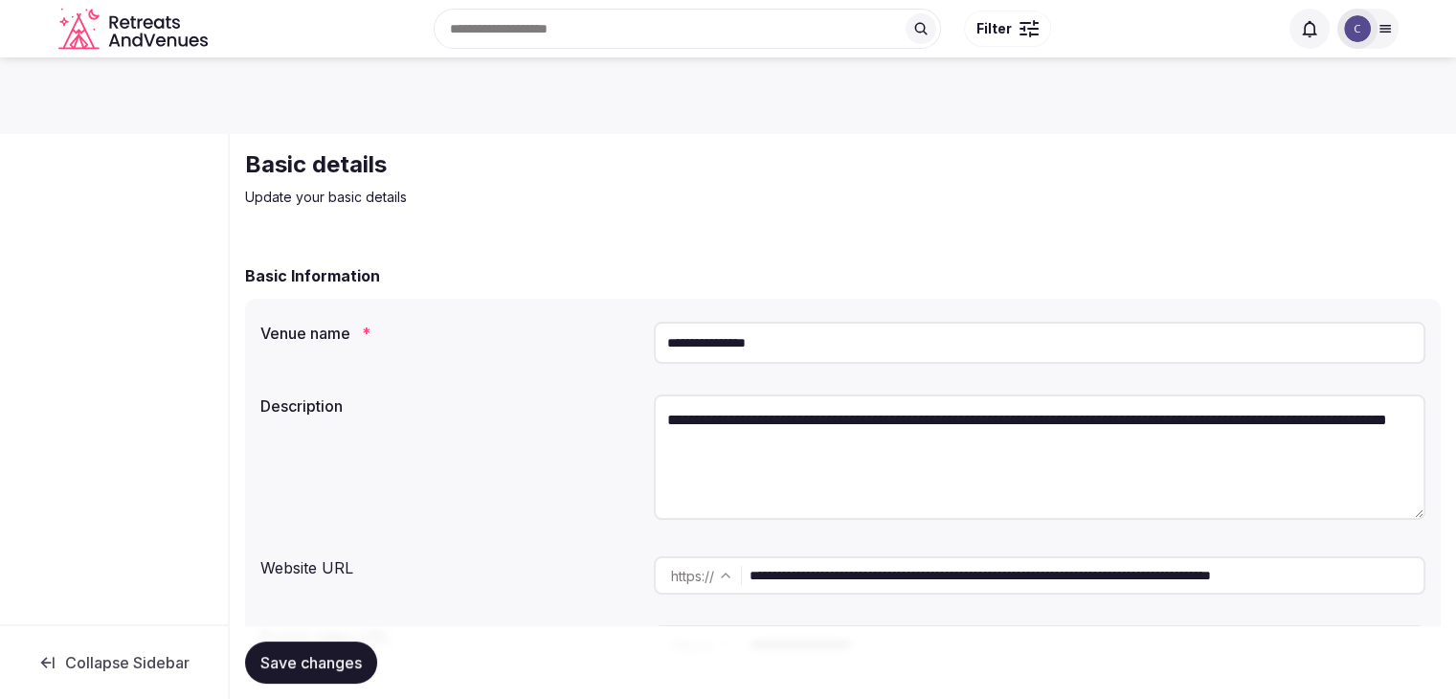
click at [782, 346] on input "**********" at bounding box center [1040, 343] width 772 height 42
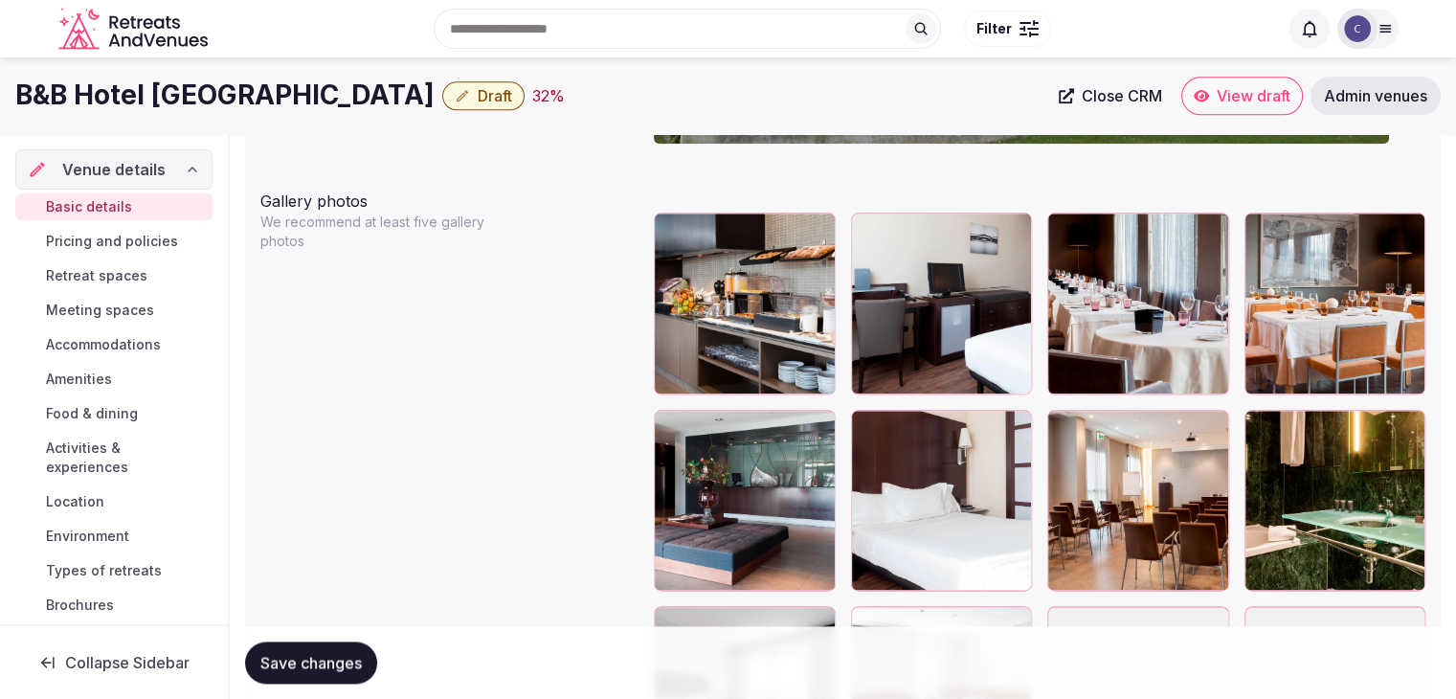
scroll to position [2106, 0]
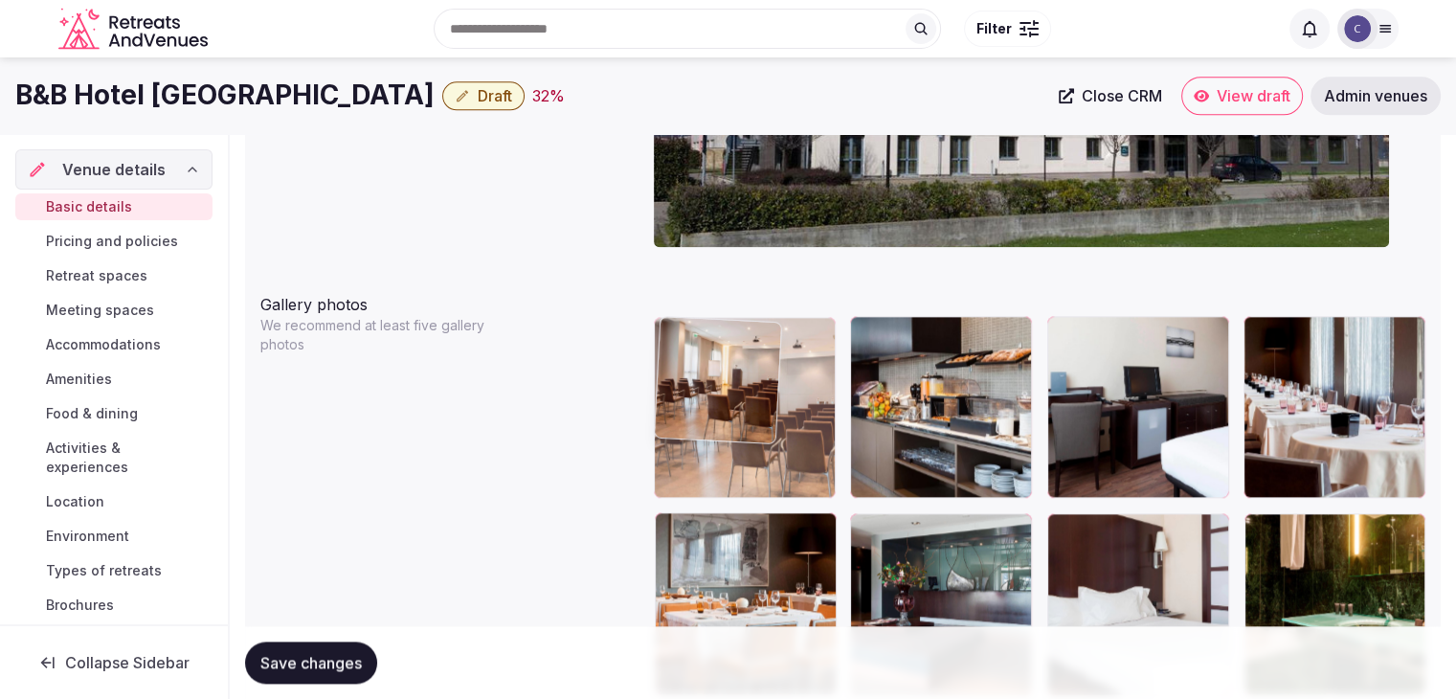
drag, startPoint x: 1079, startPoint y: 535, endPoint x: 671, endPoint y: 388, distance: 433.6
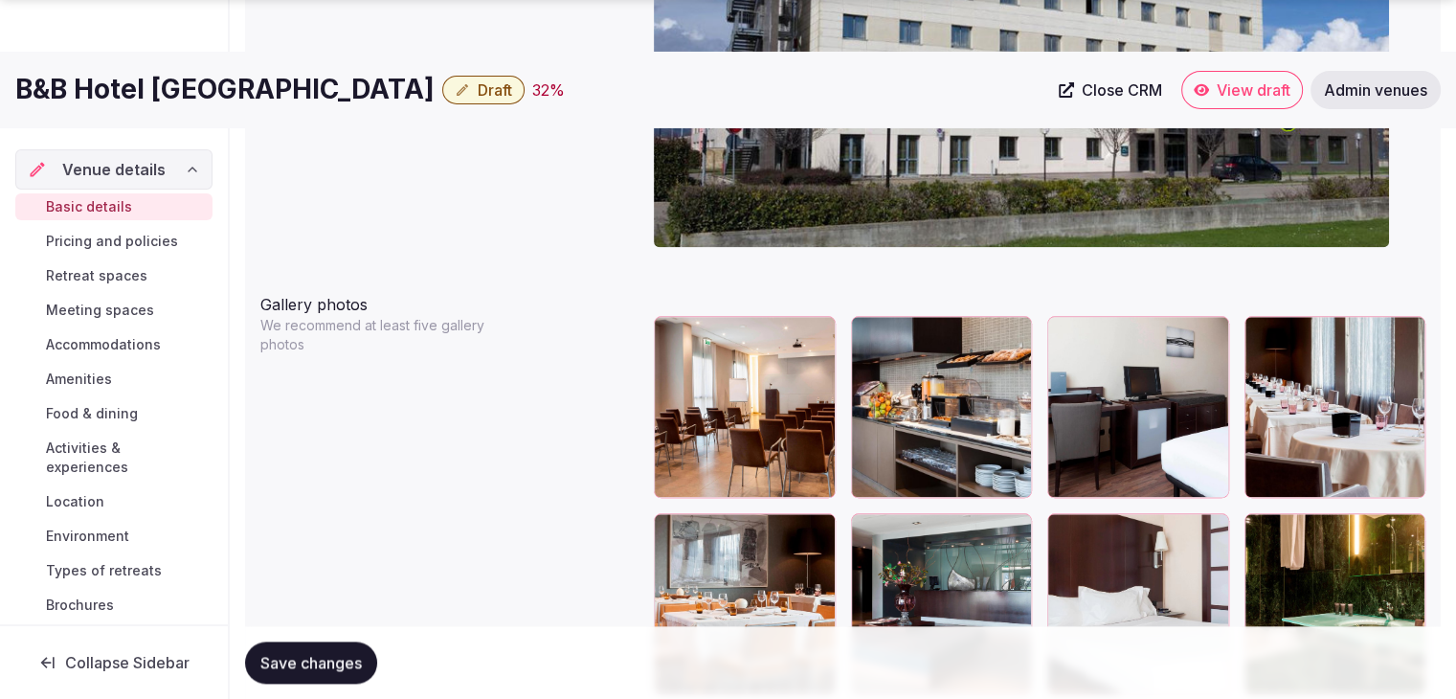
scroll to position [2393, 0]
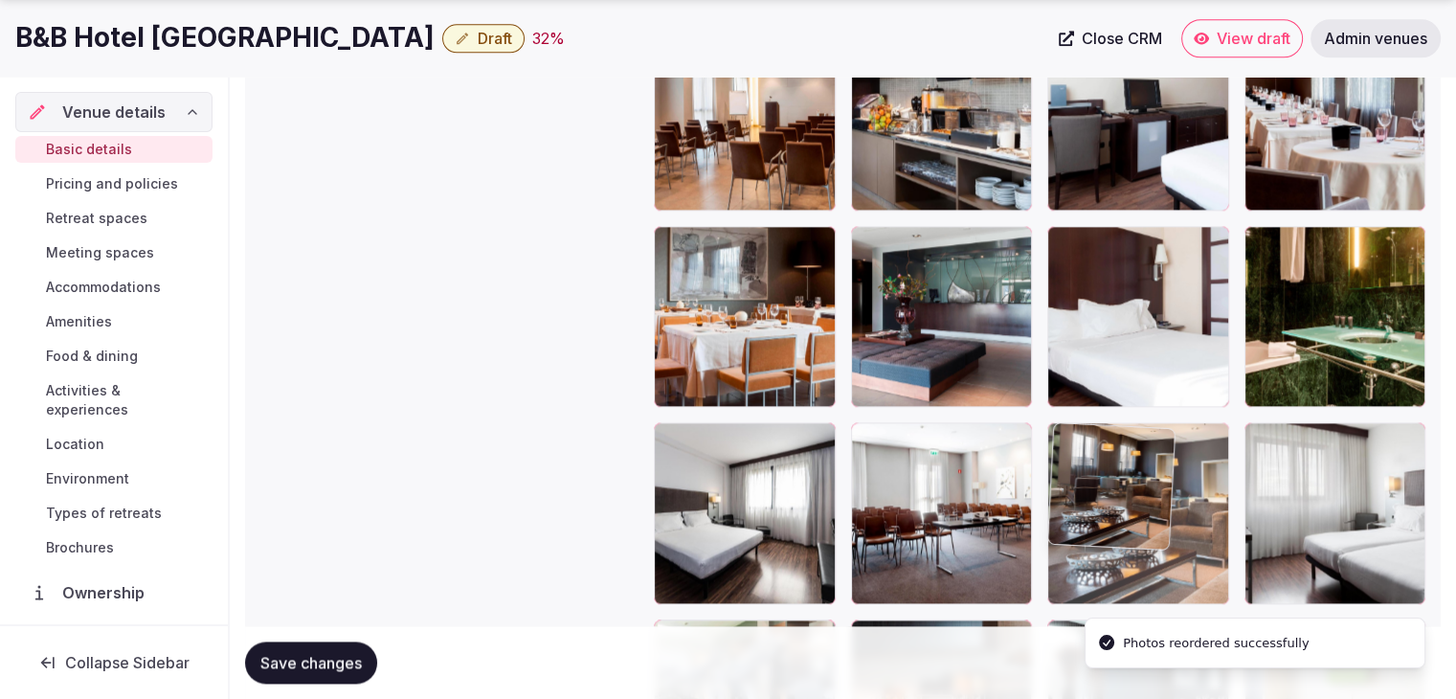
drag, startPoint x: 1068, startPoint y: 449, endPoint x: 885, endPoint y: 346, distance: 210.9
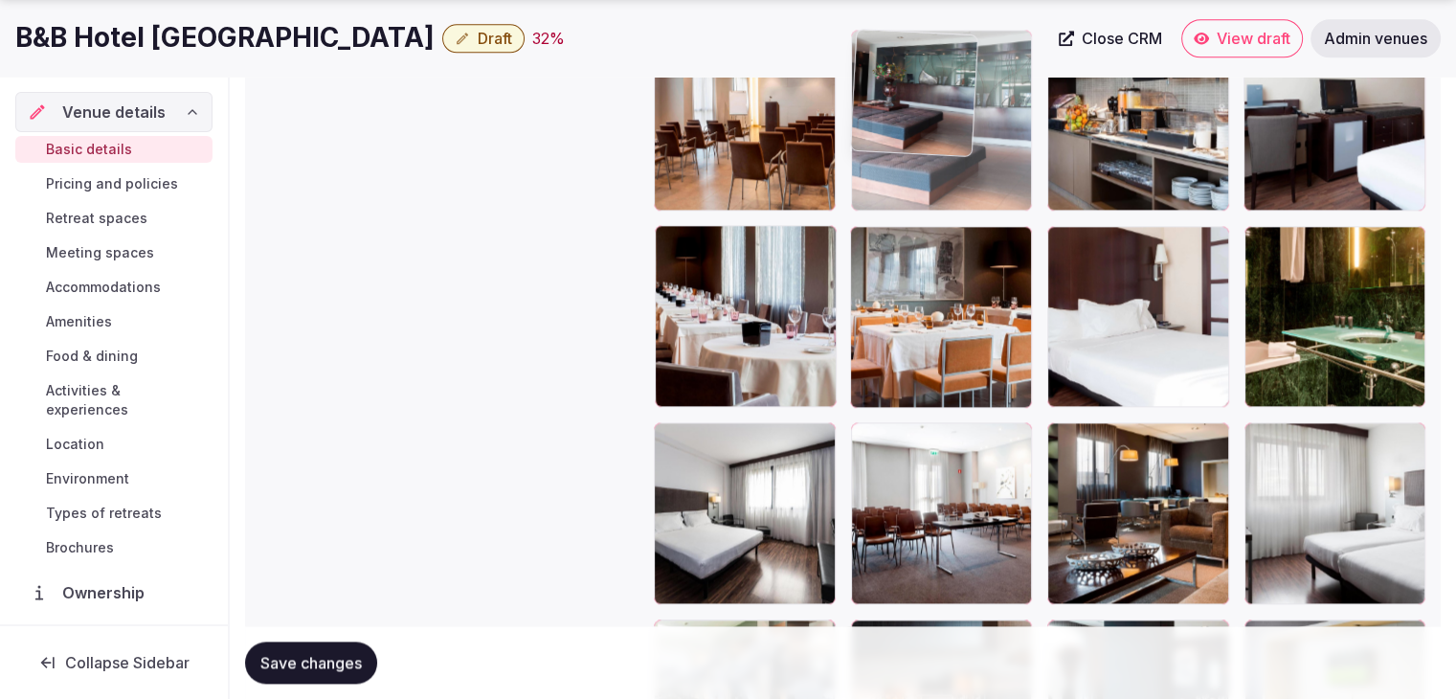
drag, startPoint x: 869, startPoint y: 255, endPoint x: 873, endPoint y: 159, distance: 95.8
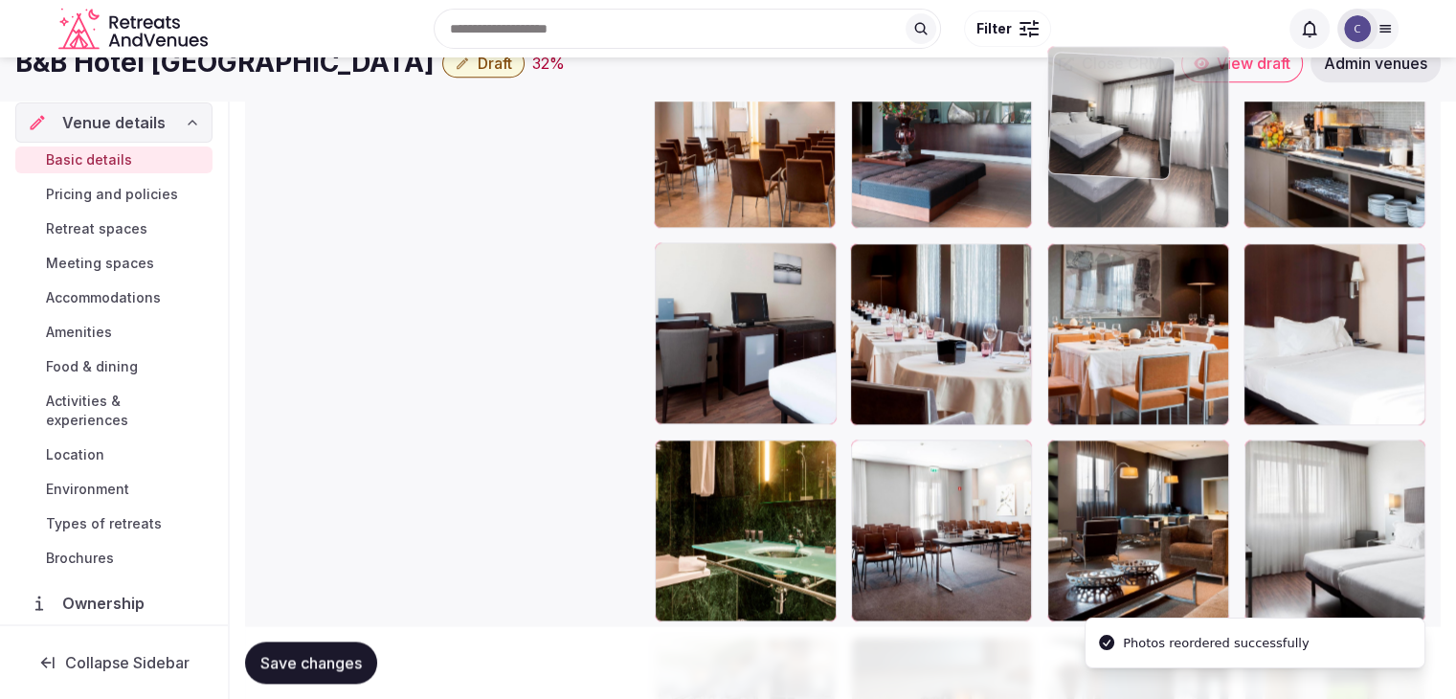
drag, startPoint x: 667, startPoint y: 429, endPoint x: 1067, endPoint y: 112, distance: 510.4
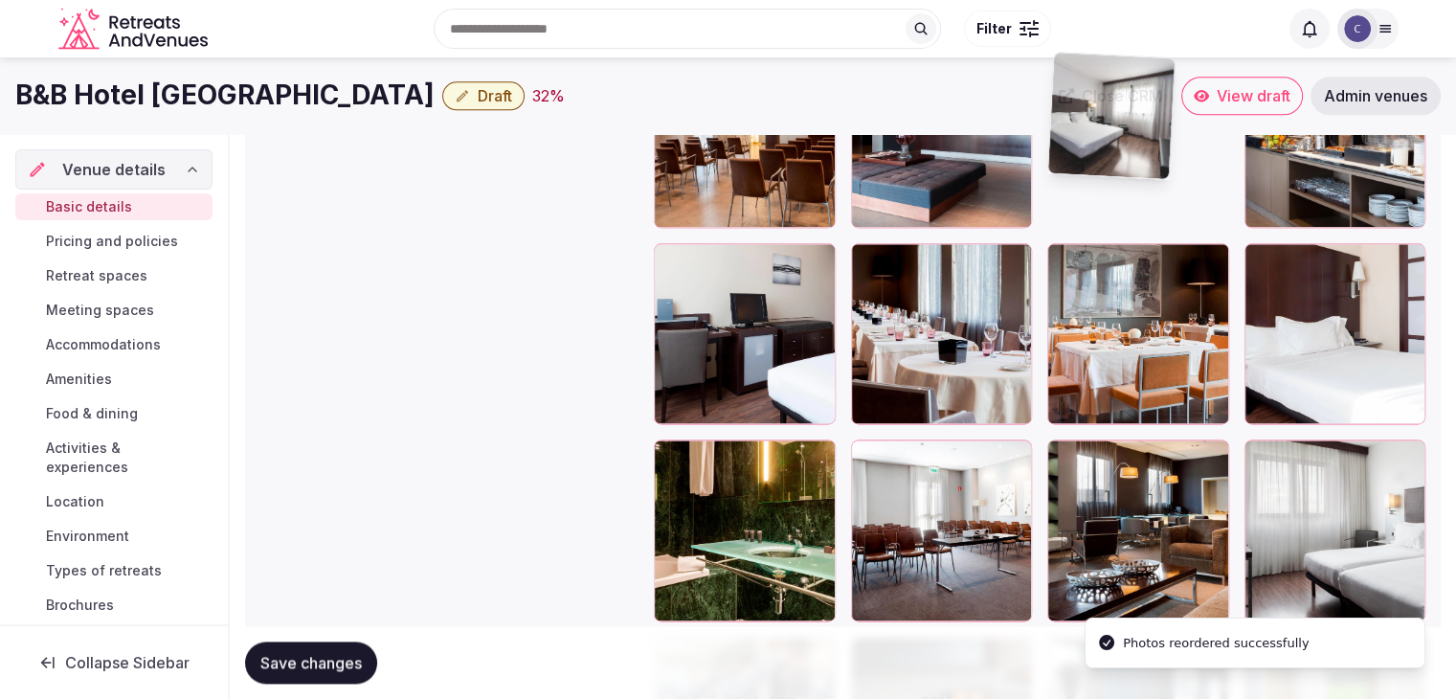
scroll to position [2370, 0]
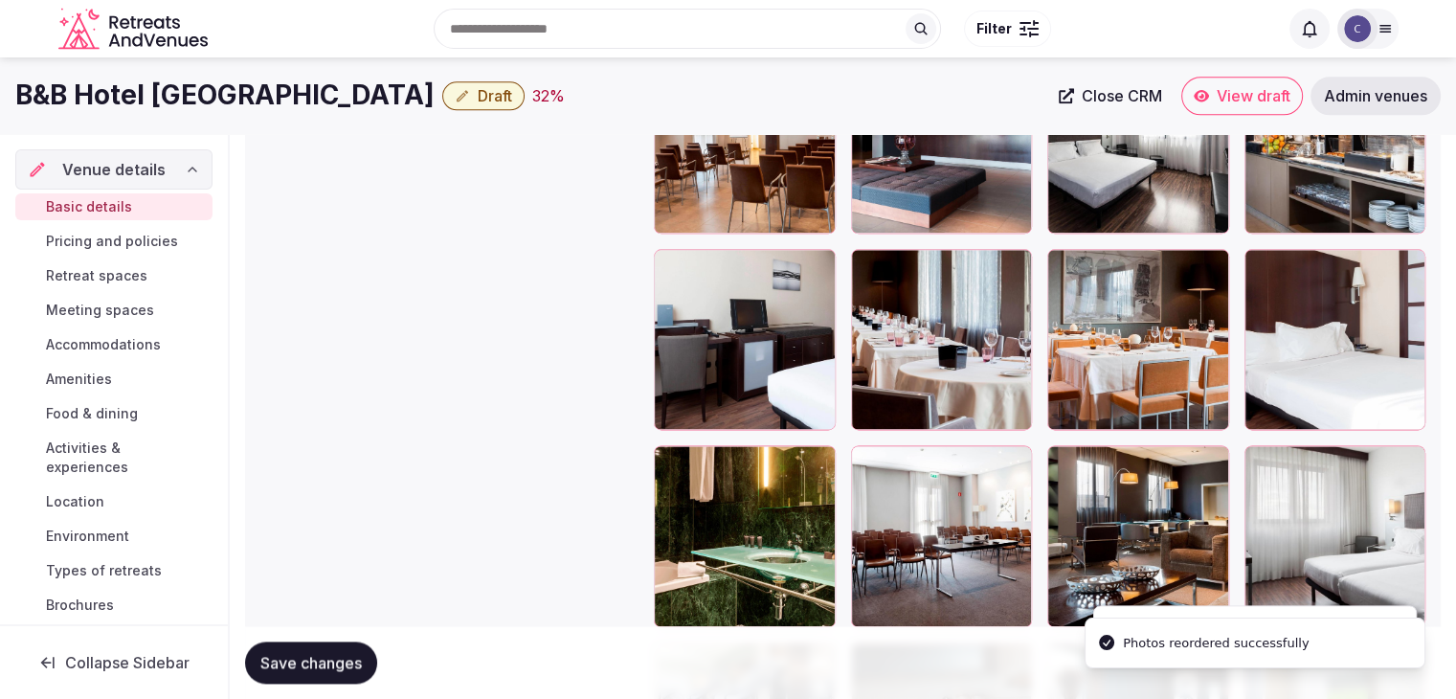
drag, startPoint x: 1072, startPoint y: 457, endPoint x: 1236, endPoint y: 209, distance: 297.1
click at [1170, 328] on div at bounding box center [1040, 536] width 772 height 969
click at [1229, 445] on div at bounding box center [1138, 536] width 182 height 182
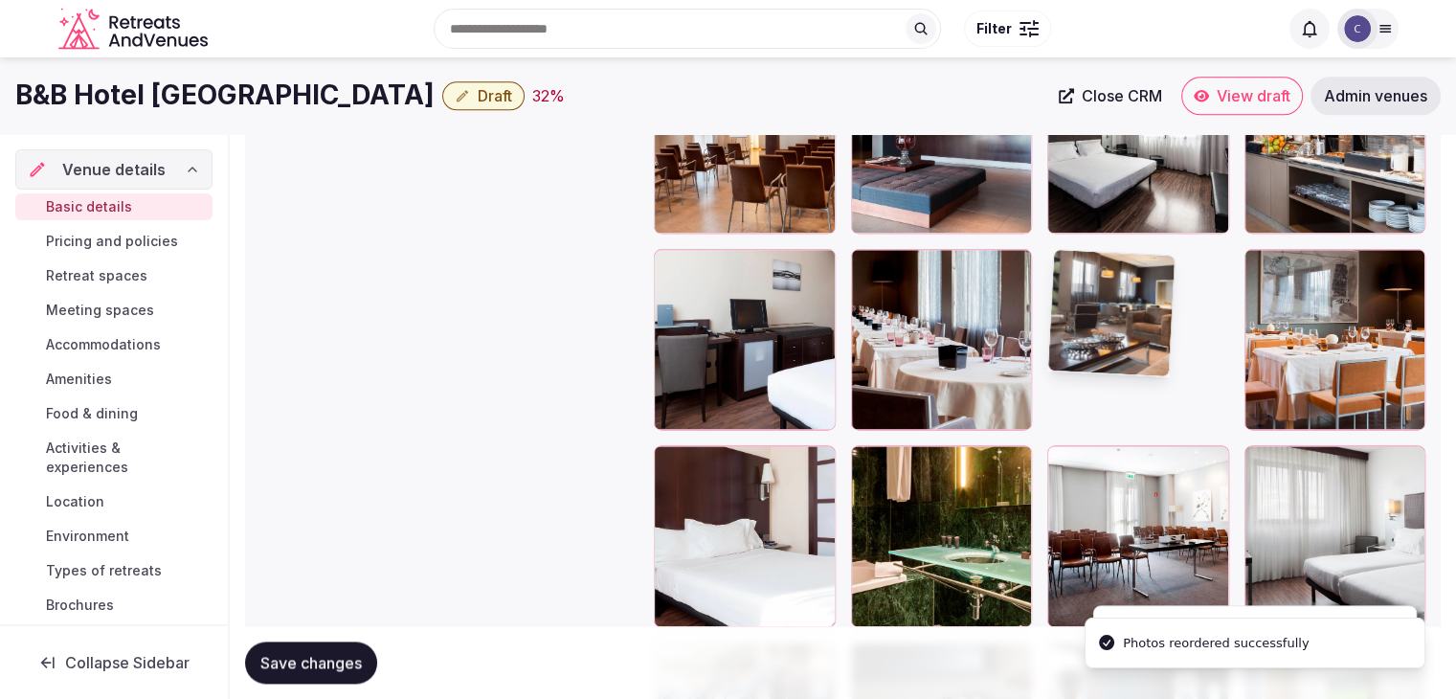
drag, startPoint x: 1236, startPoint y: 209, endPoint x: 1297, endPoint y: 190, distance: 64.2
click at [1302, 162] on div at bounding box center [1040, 536] width 772 height 969
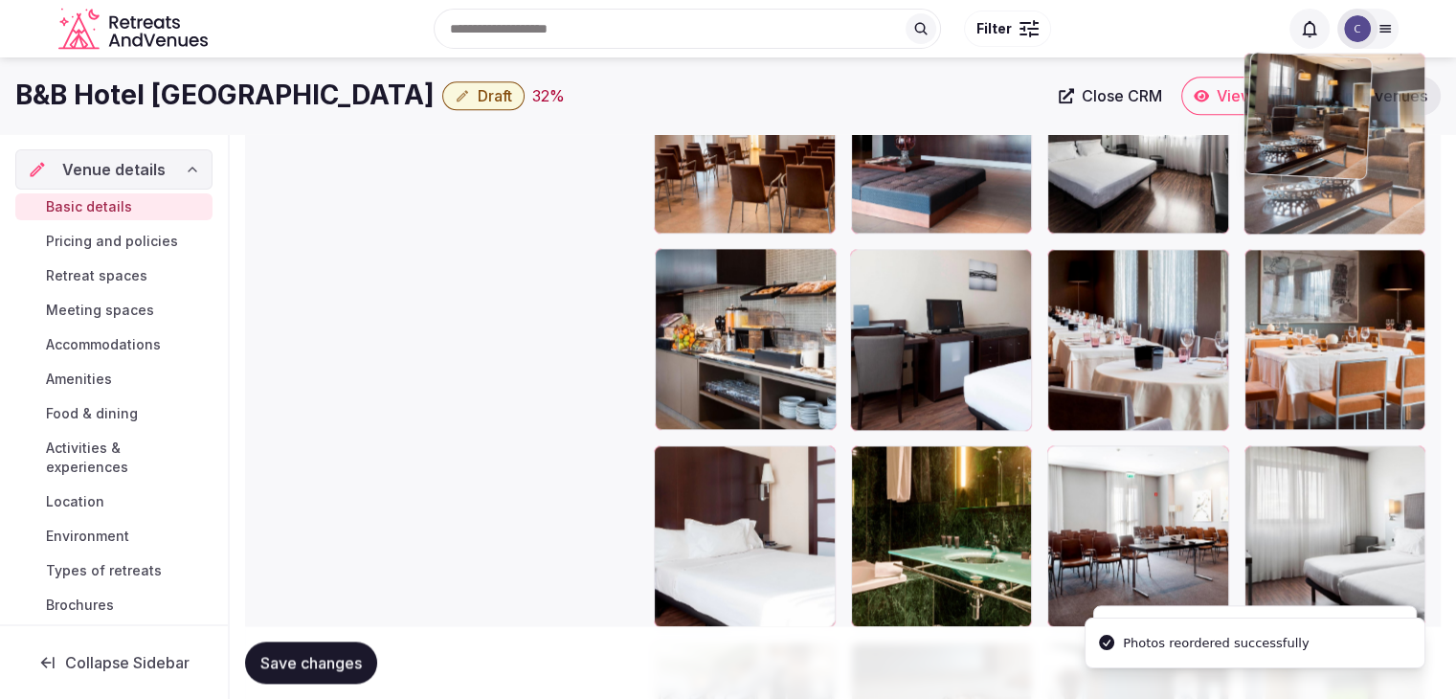
drag, startPoint x: 1071, startPoint y: 265, endPoint x: 1191, endPoint y: 311, distance: 128.2
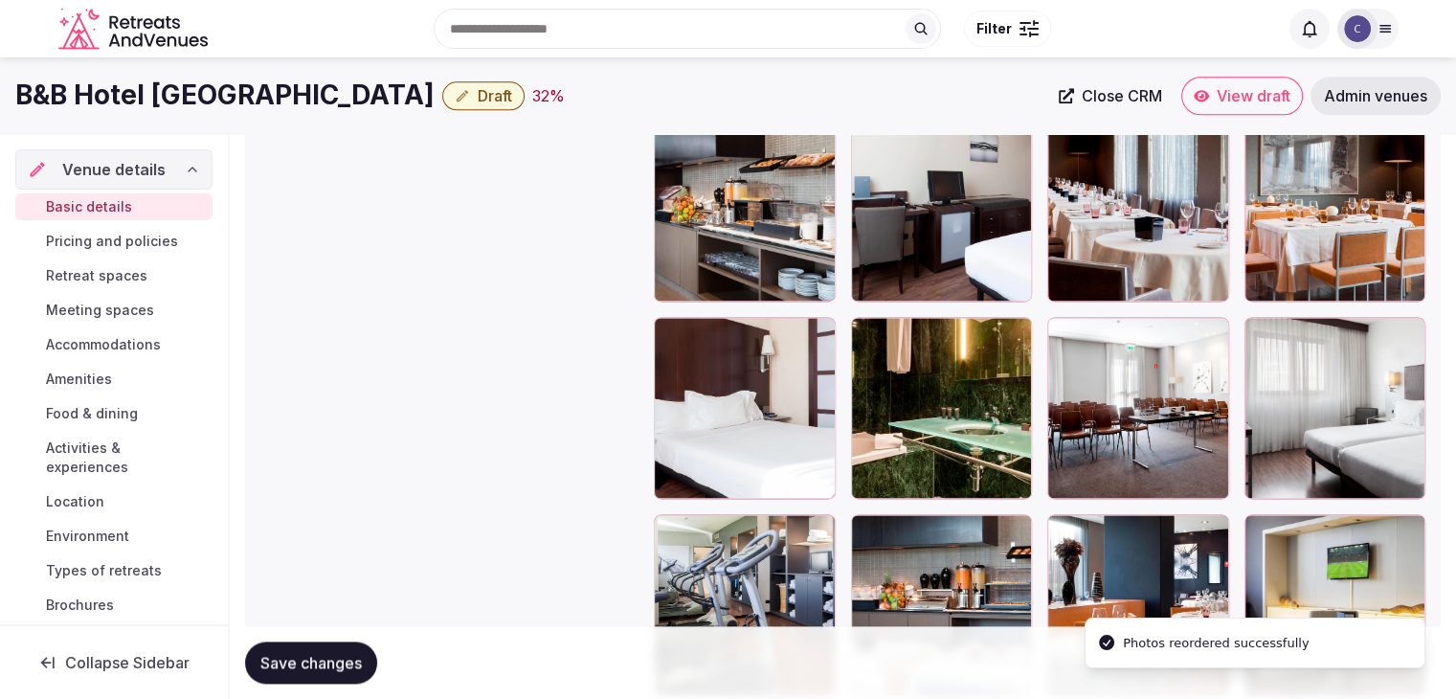
scroll to position [2450, 0]
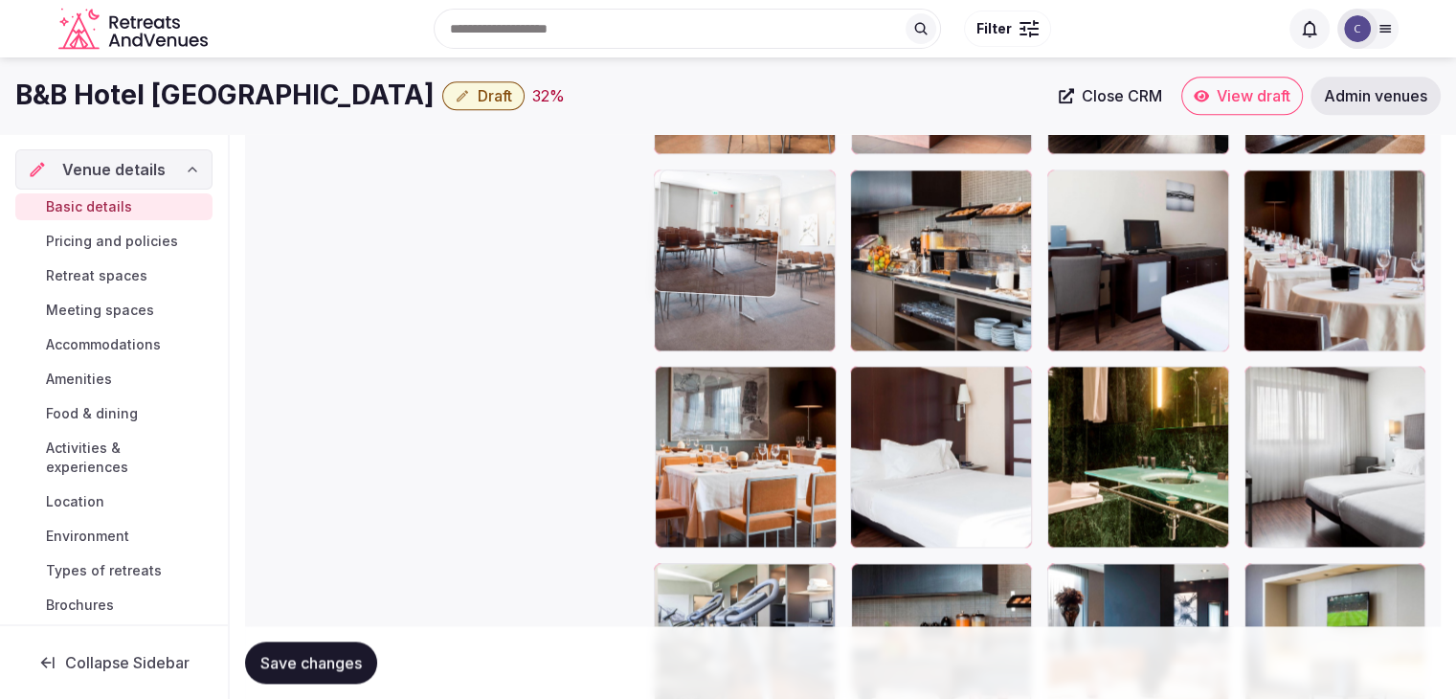
drag, startPoint x: 1057, startPoint y: 380, endPoint x: 766, endPoint y: 254, distance: 317.3
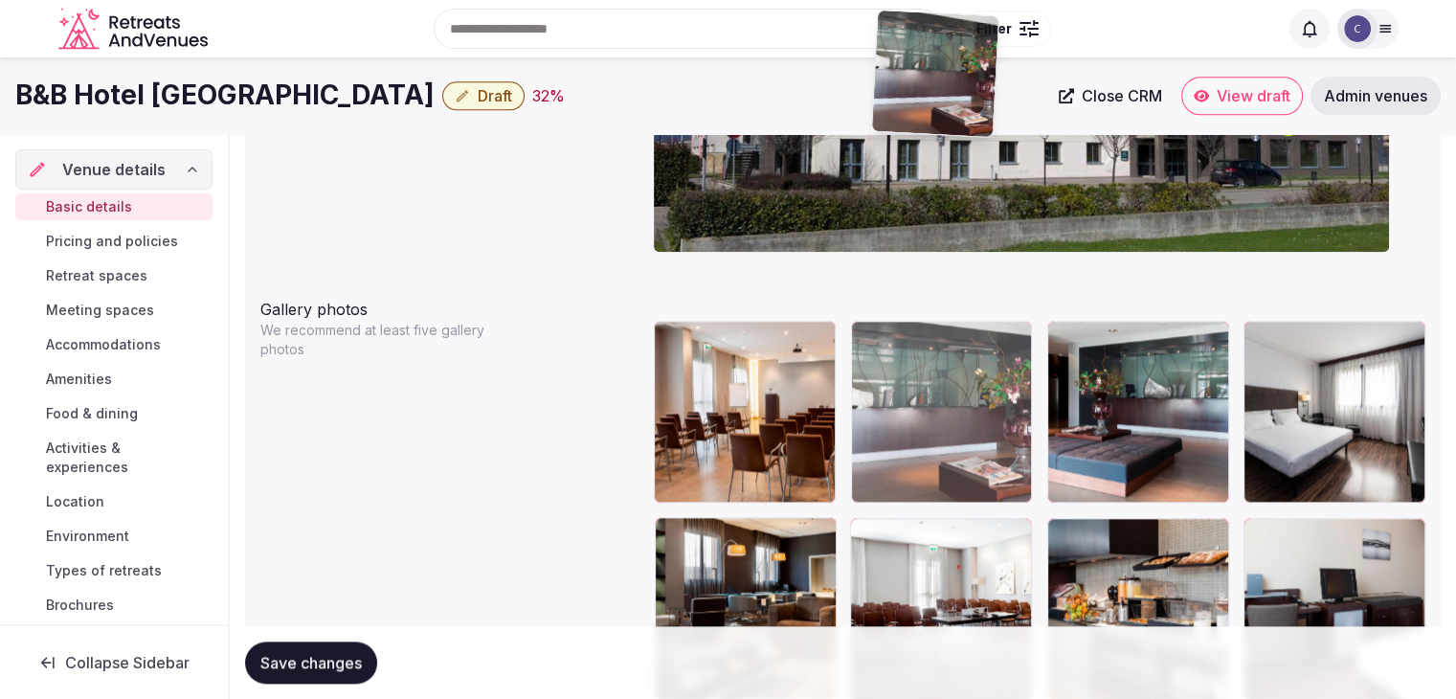
scroll to position [2072, 0]
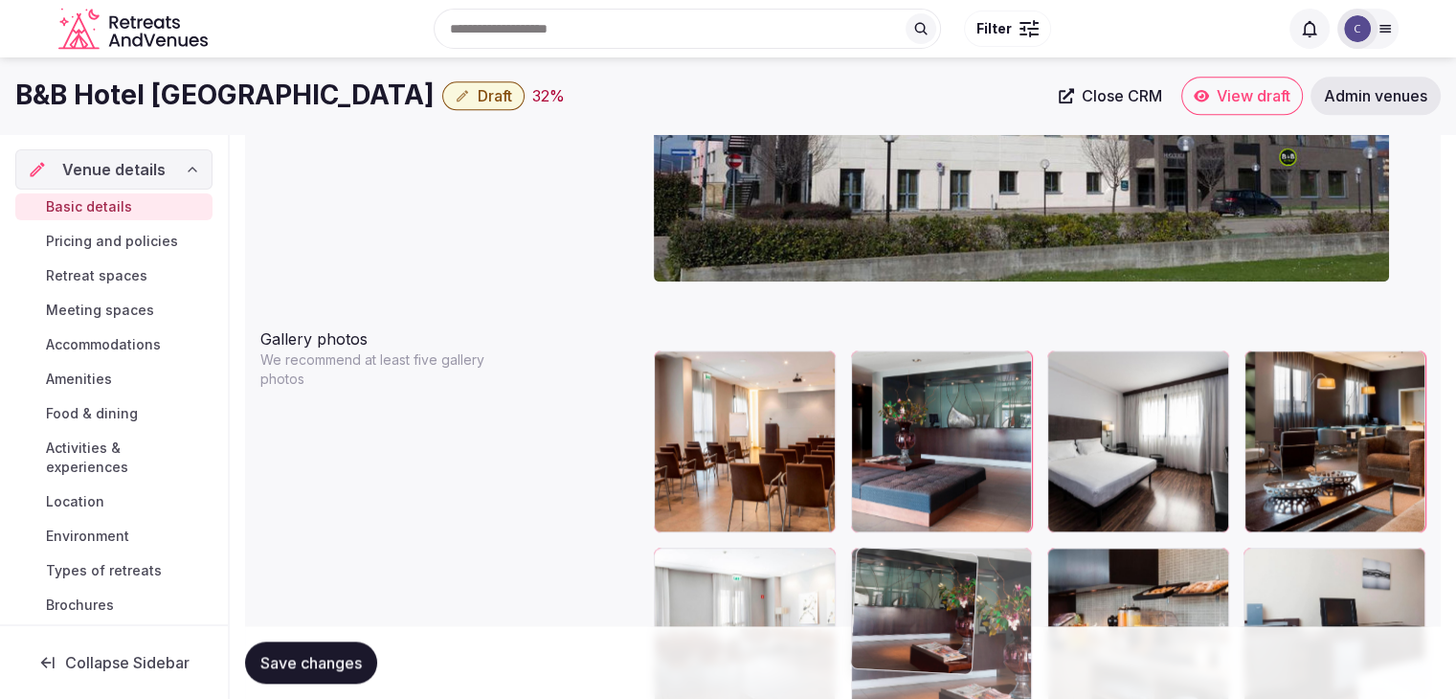
drag, startPoint x: 871, startPoint y: 486, endPoint x: 904, endPoint y: 520, distance: 46.7
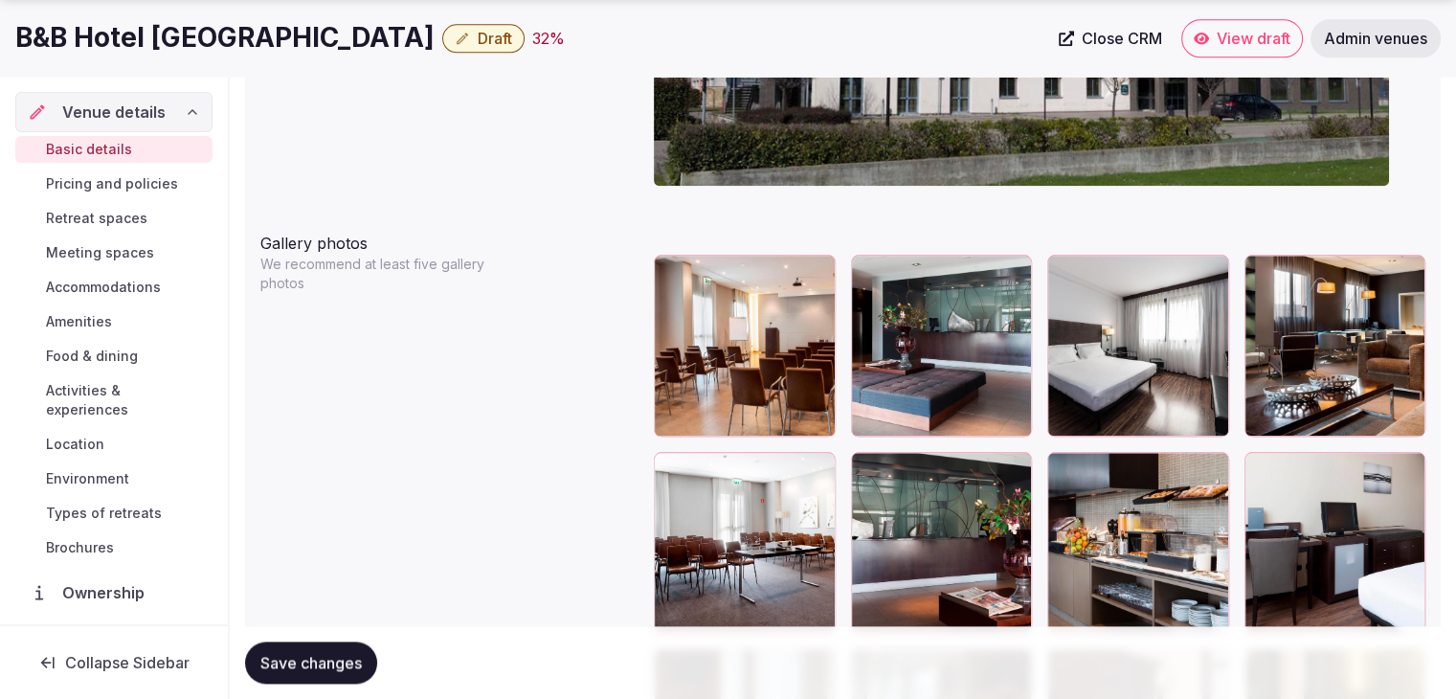
scroll to position [2550, 0]
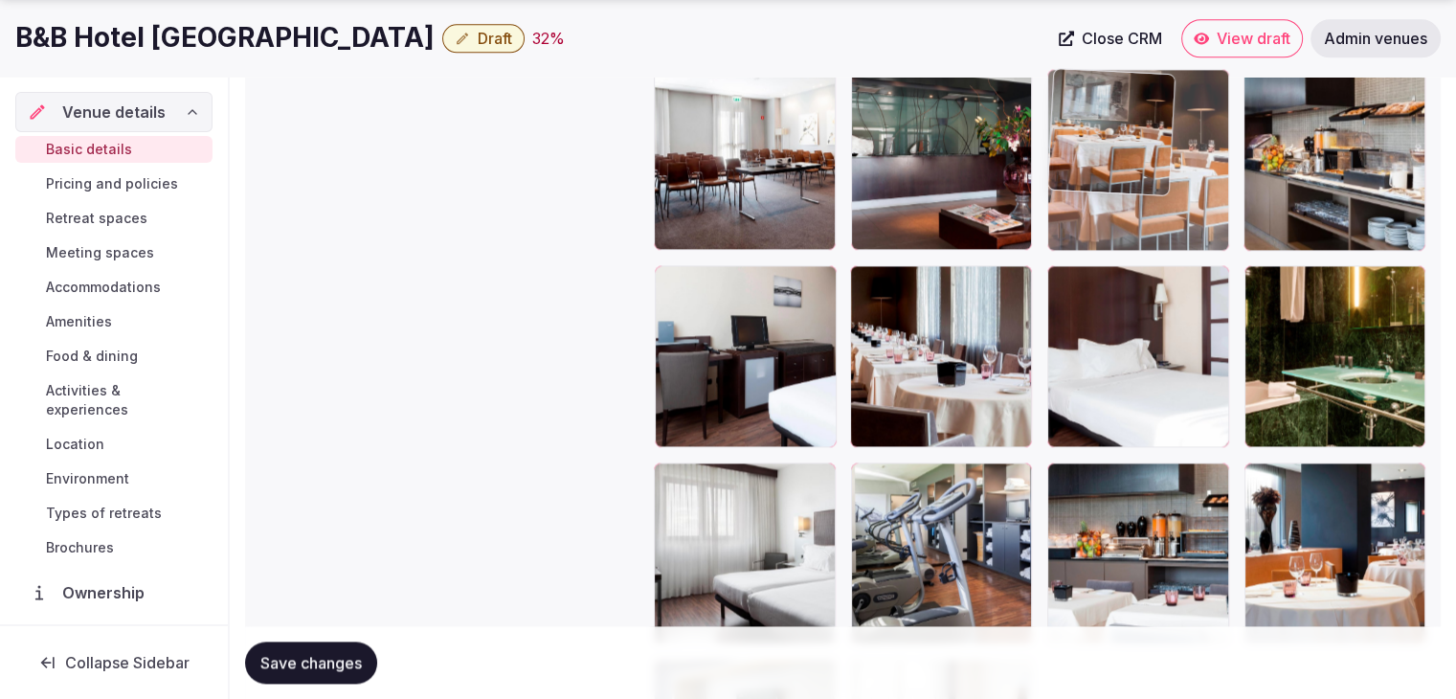
drag, startPoint x: 887, startPoint y: 277, endPoint x: 1087, endPoint y: 164, distance: 228.9
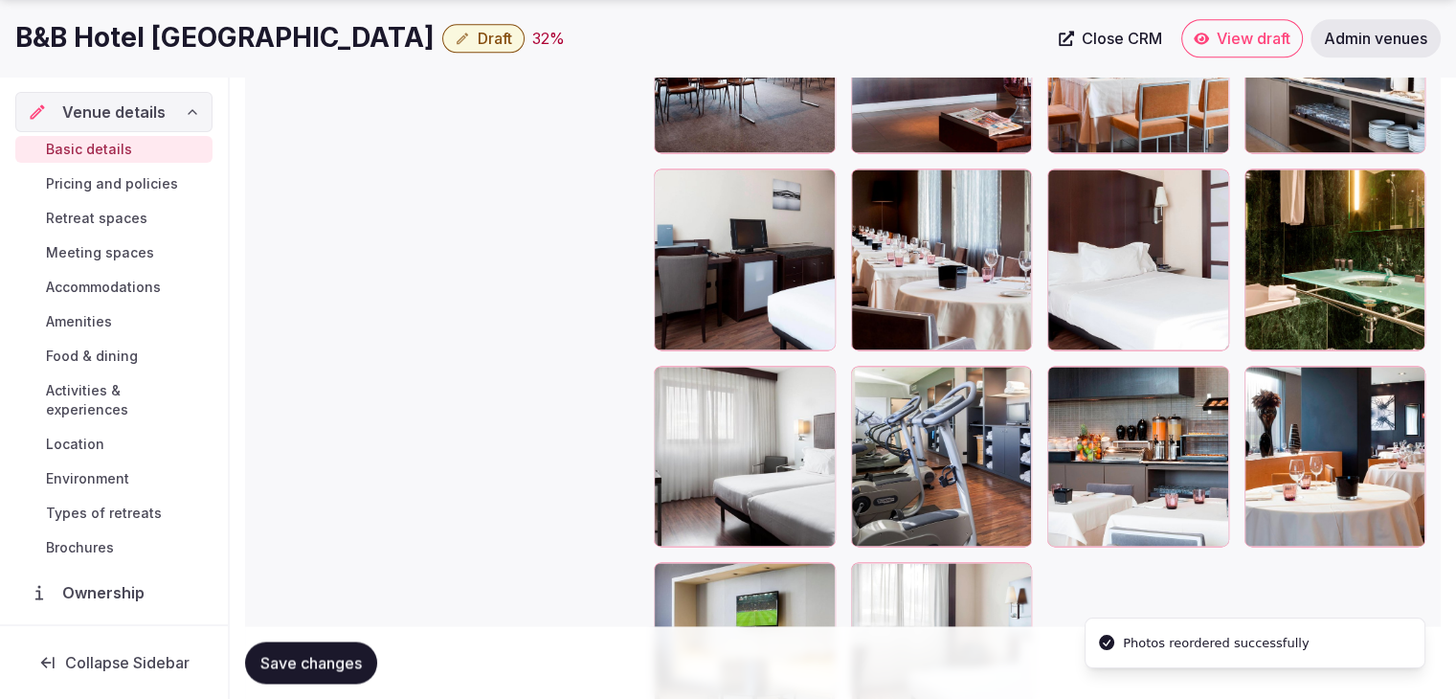
scroll to position [2742, 0]
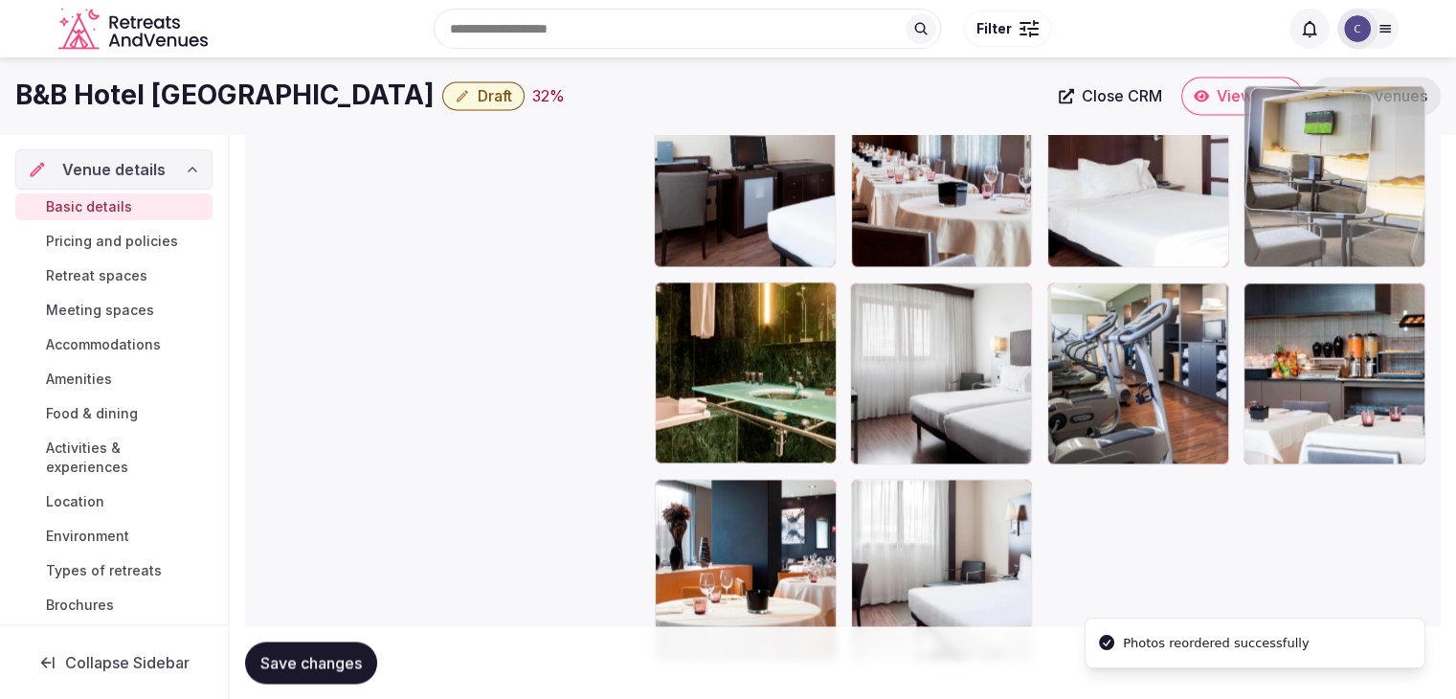
drag, startPoint x: 669, startPoint y: 482, endPoint x: 1237, endPoint y: 123, distance: 671.1
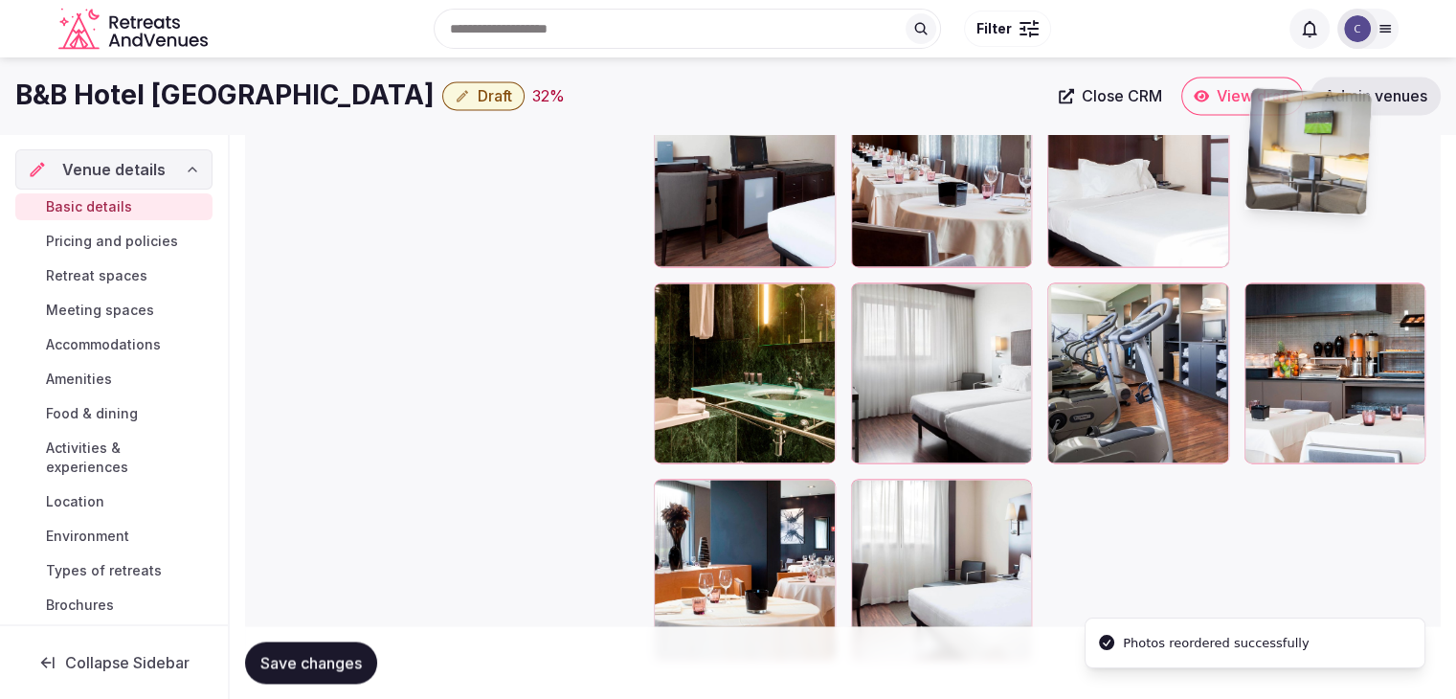
scroll to position [2728, 0]
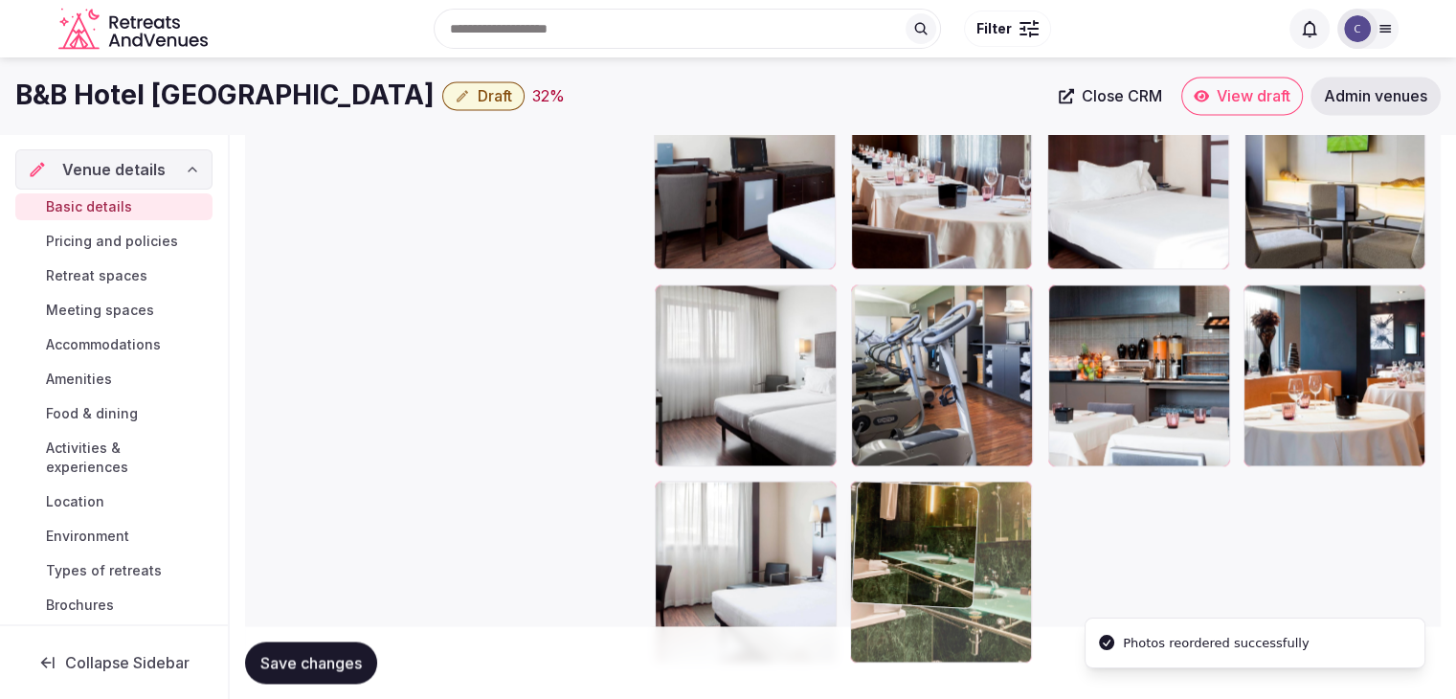
drag, startPoint x: 667, startPoint y: 305, endPoint x: 832, endPoint y: 515, distance: 266.6
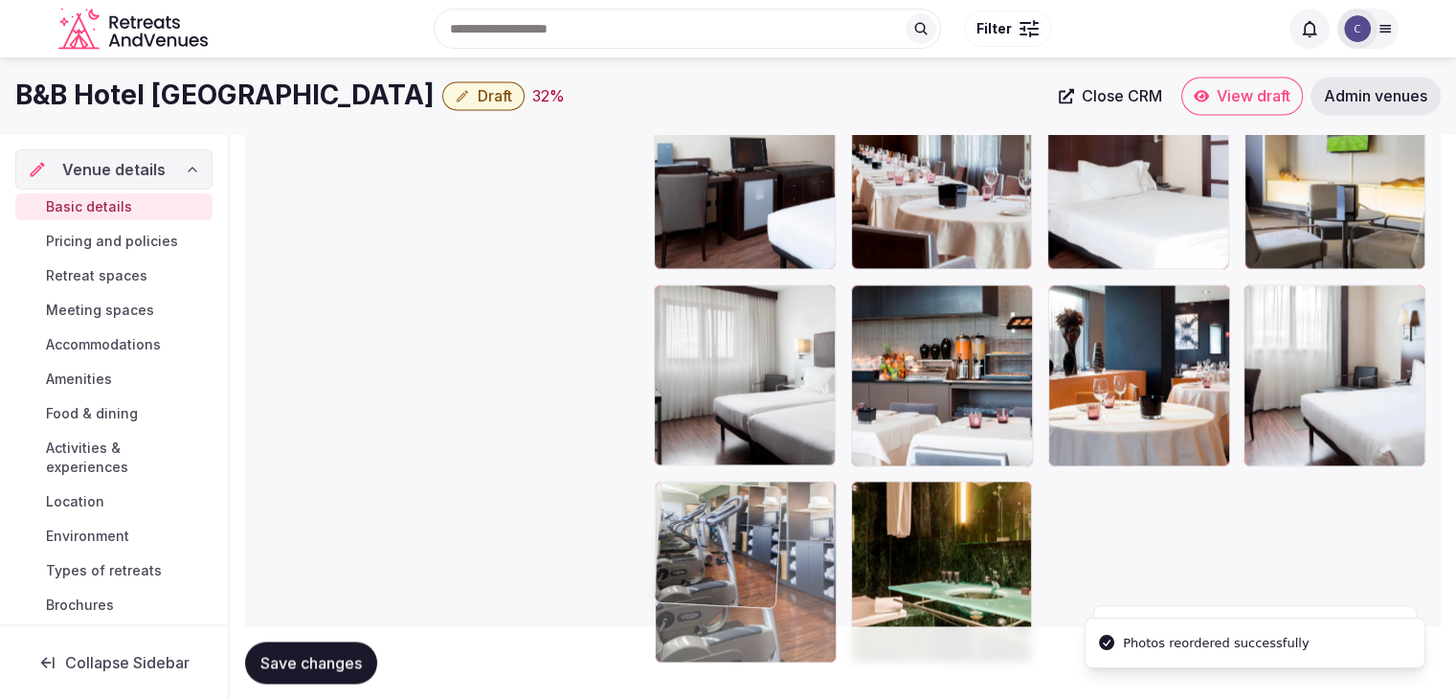
drag, startPoint x: 882, startPoint y: 307, endPoint x: 431, endPoint y: 637, distance: 558.3
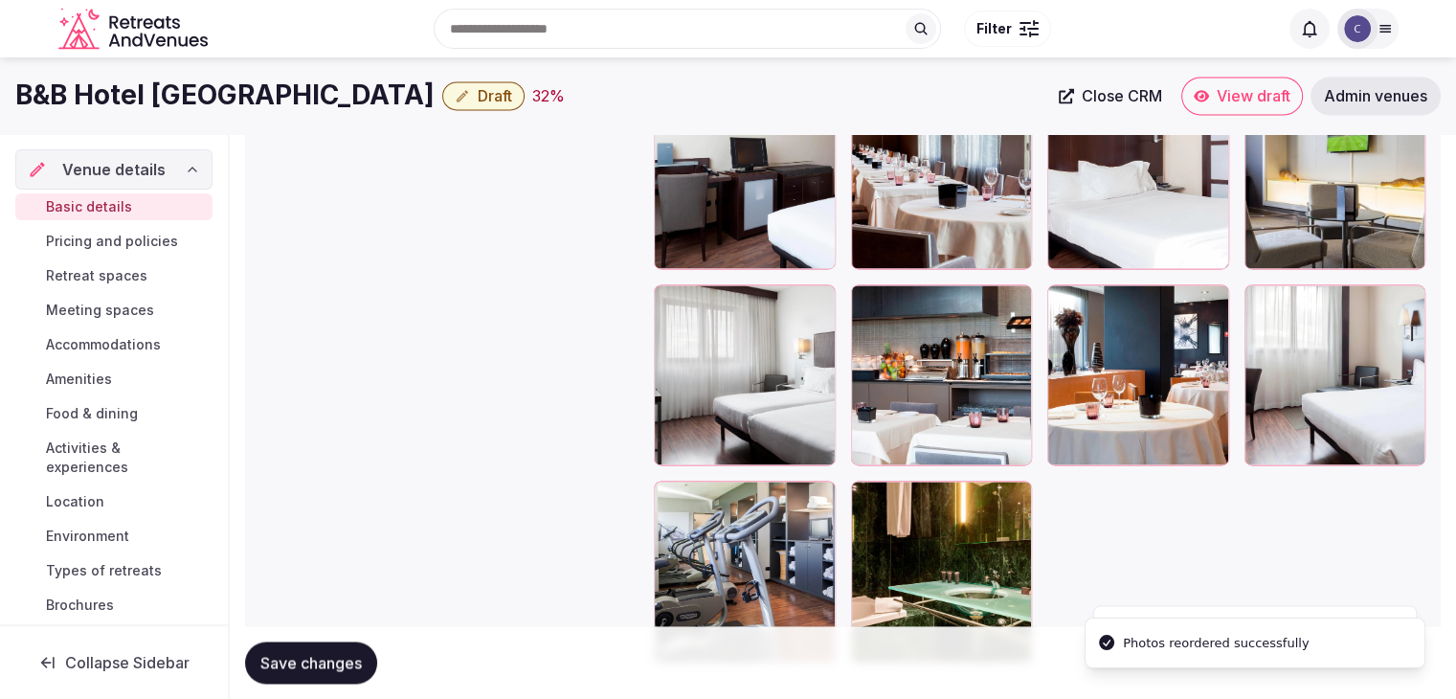
click at [356, 656] on span "Save changes" at bounding box center [310, 662] width 101 height 19
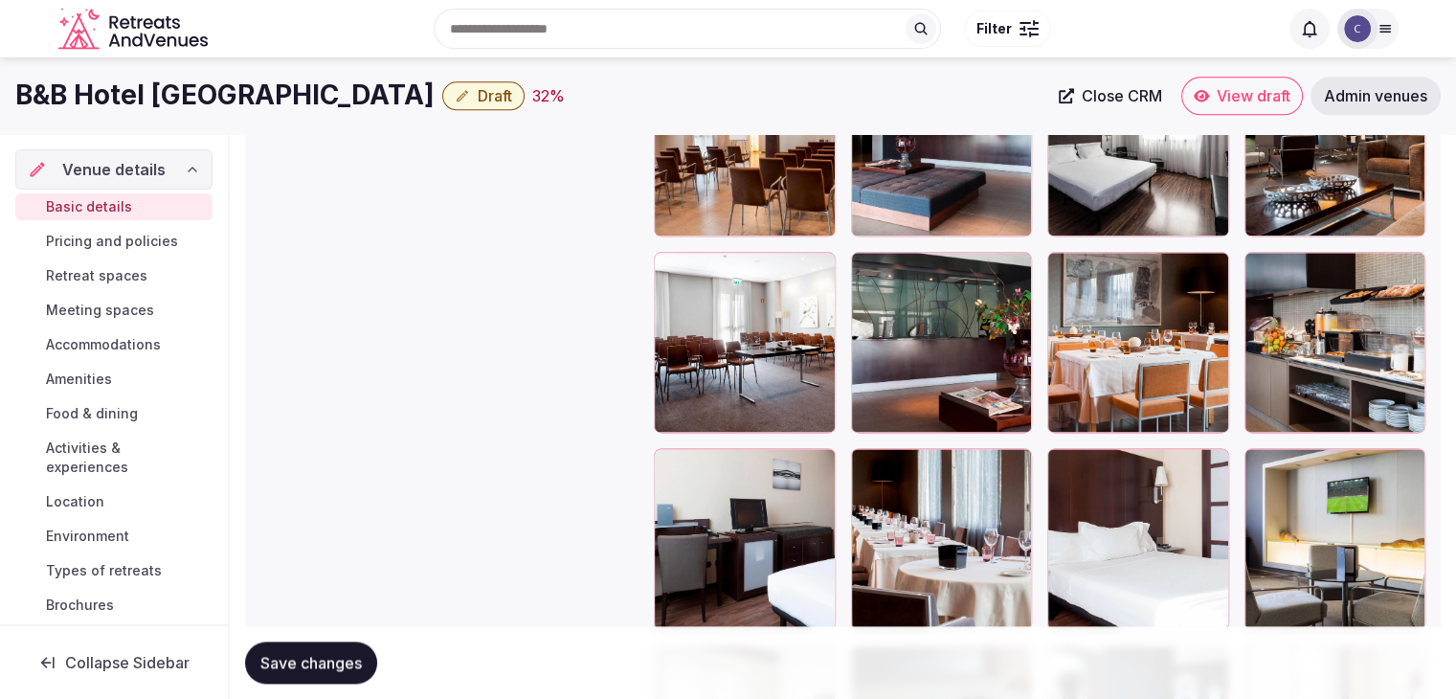
scroll to position [2250, 0]
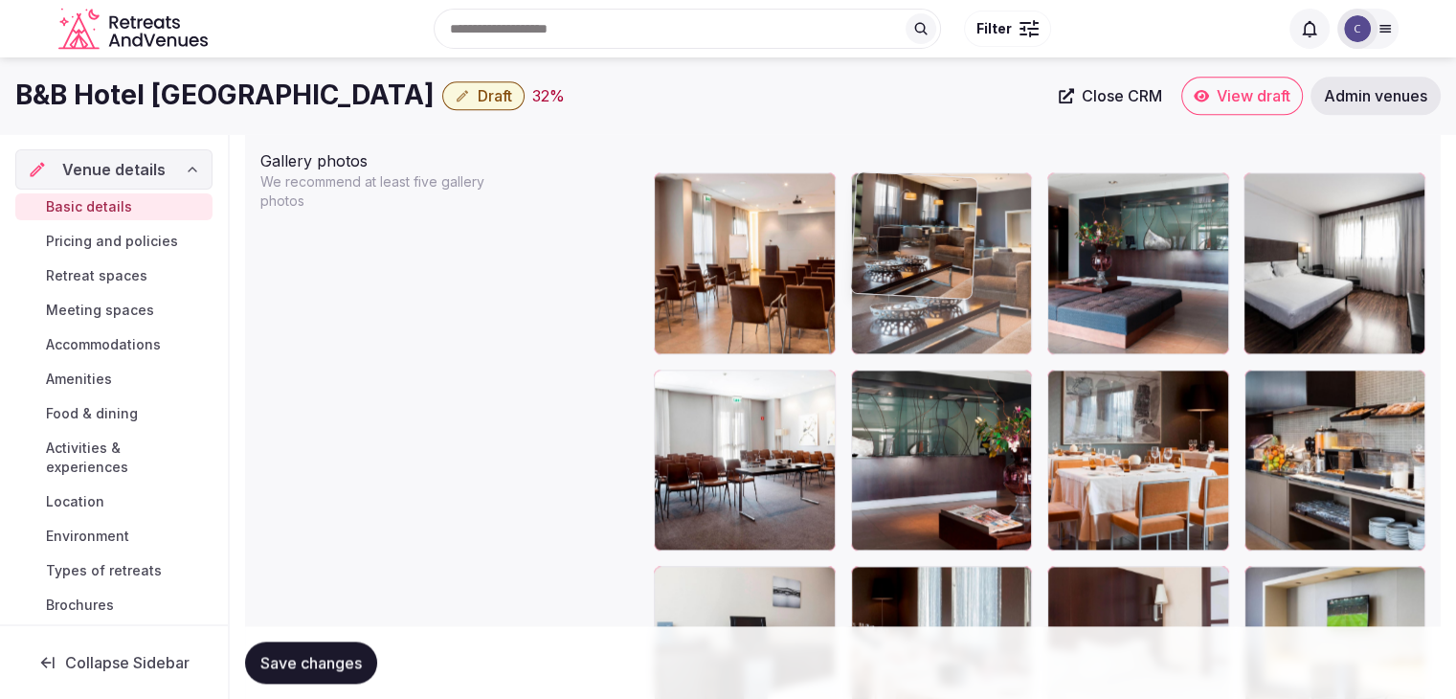
drag, startPoint x: 1271, startPoint y: 180, endPoint x: 1109, endPoint y: 196, distance: 163.6
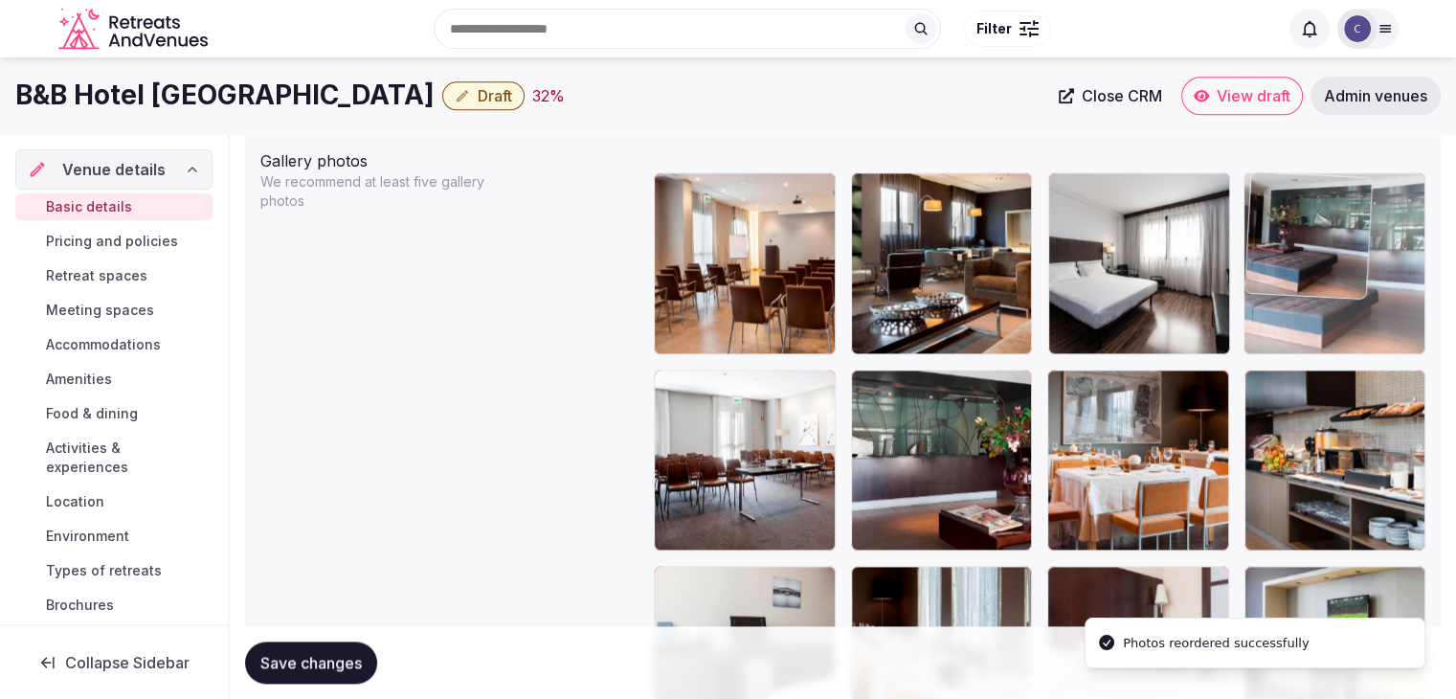
drag, startPoint x: 1065, startPoint y: 184, endPoint x: 1320, endPoint y: 200, distance: 256.1
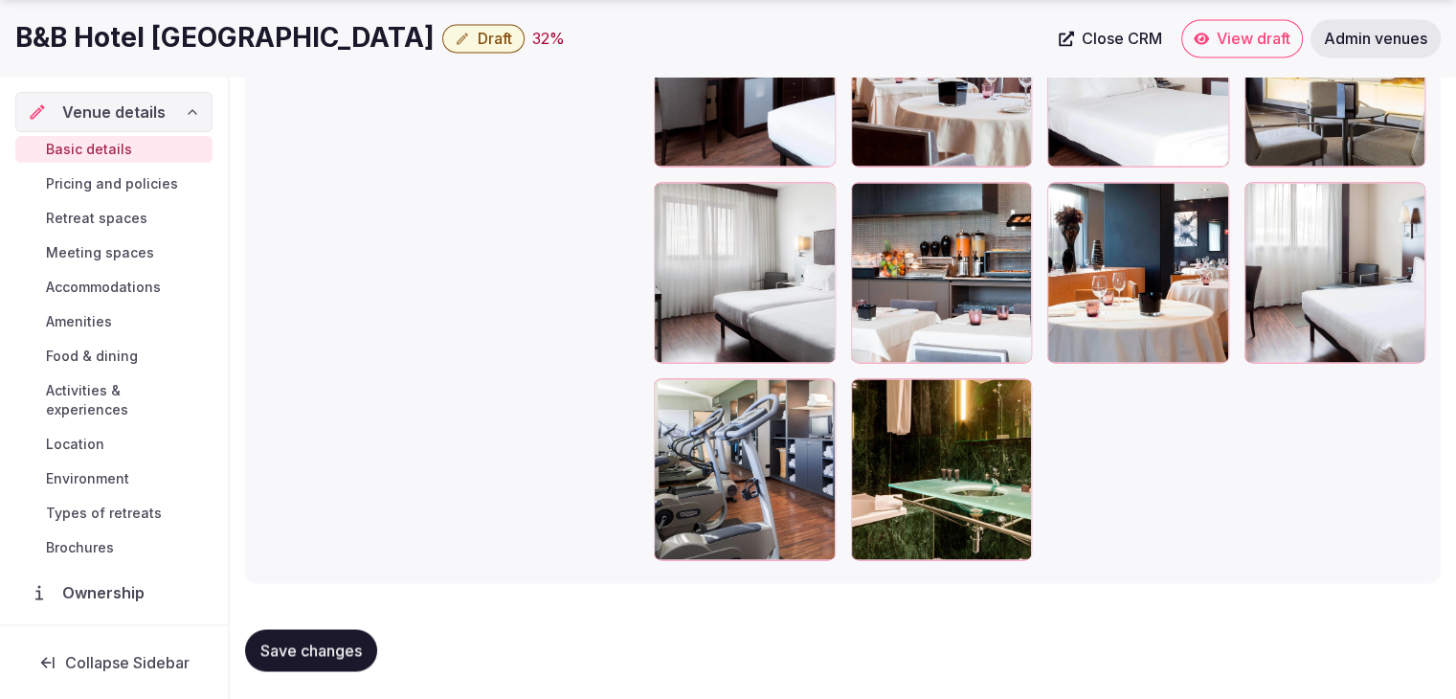
scroll to position [2833, 0]
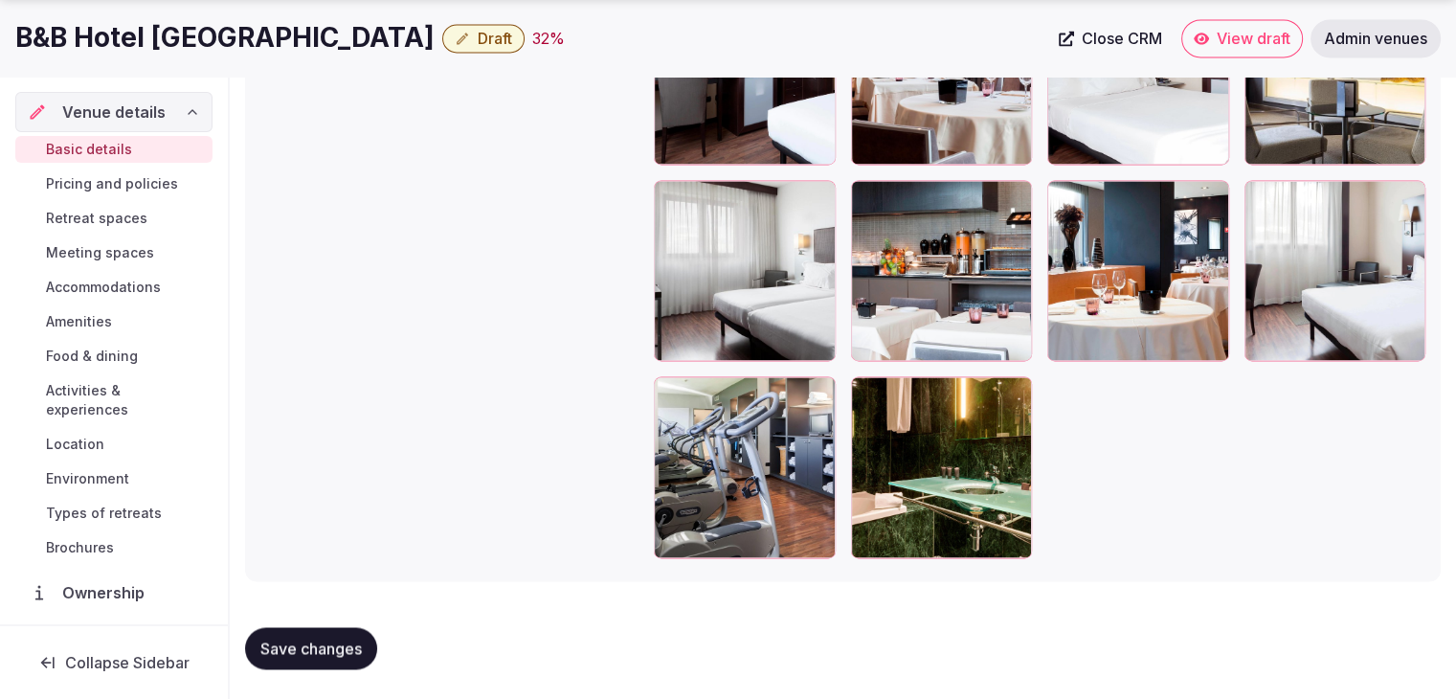
click at [348, 649] on span "Save changes" at bounding box center [310, 648] width 101 height 19
click at [204, 20] on h1 "B&B Hotel [GEOGRAPHIC_DATA]" at bounding box center [224, 37] width 419 height 37
click at [200, 47] on h1 "B&B Hotel [GEOGRAPHIC_DATA]" at bounding box center [224, 37] width 419 height 37
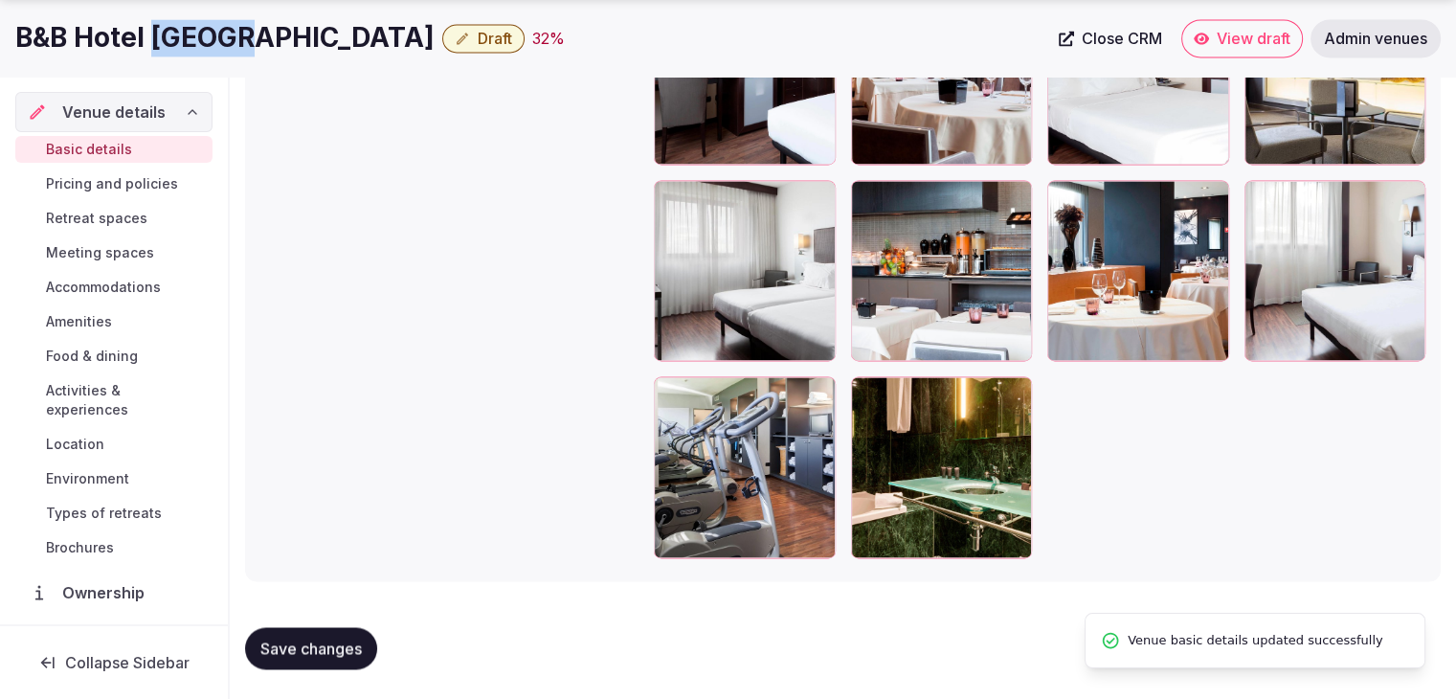
click at [200, 47] on h1 "B&B Hotel [GEOGRAPHIC_DATA]" at bounding box center [224, 37] width 419 height 37
copy div "B&B Hotel [GEOGRAPHIC_DATA]"
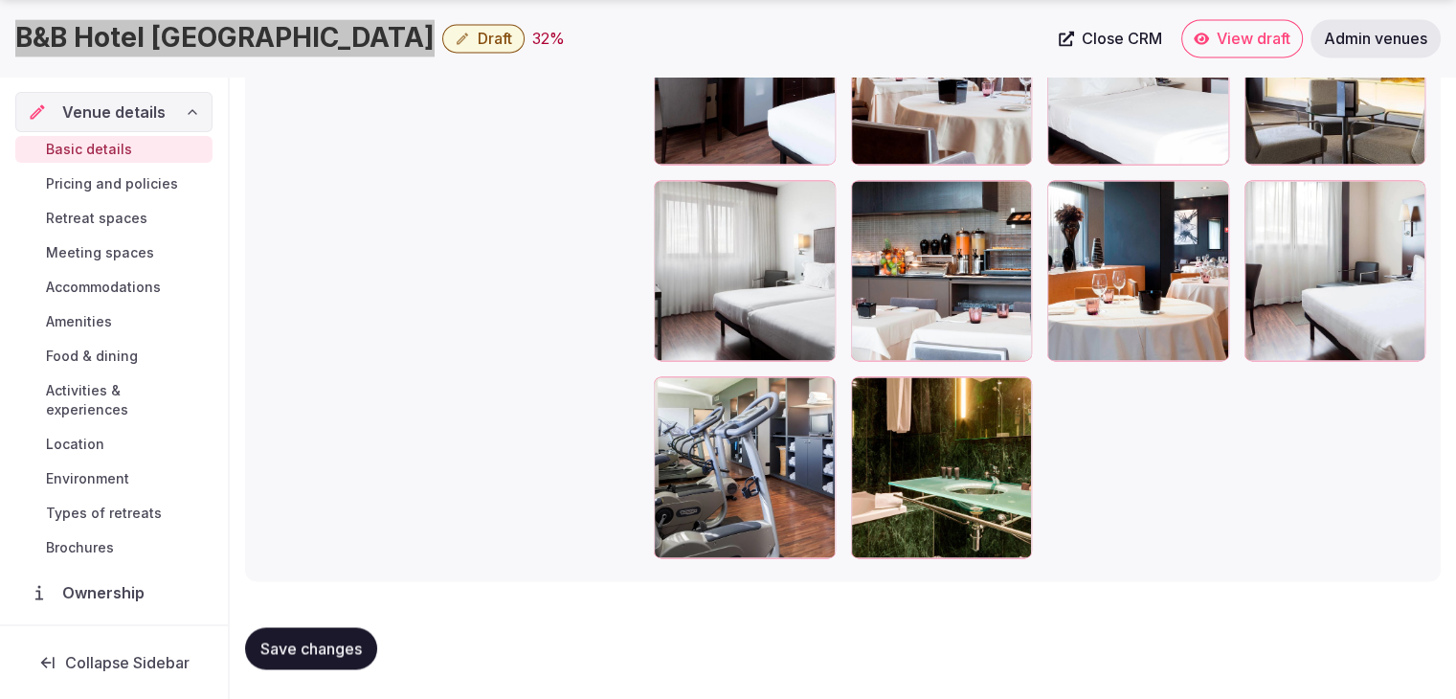
scroll to position [146, 0]
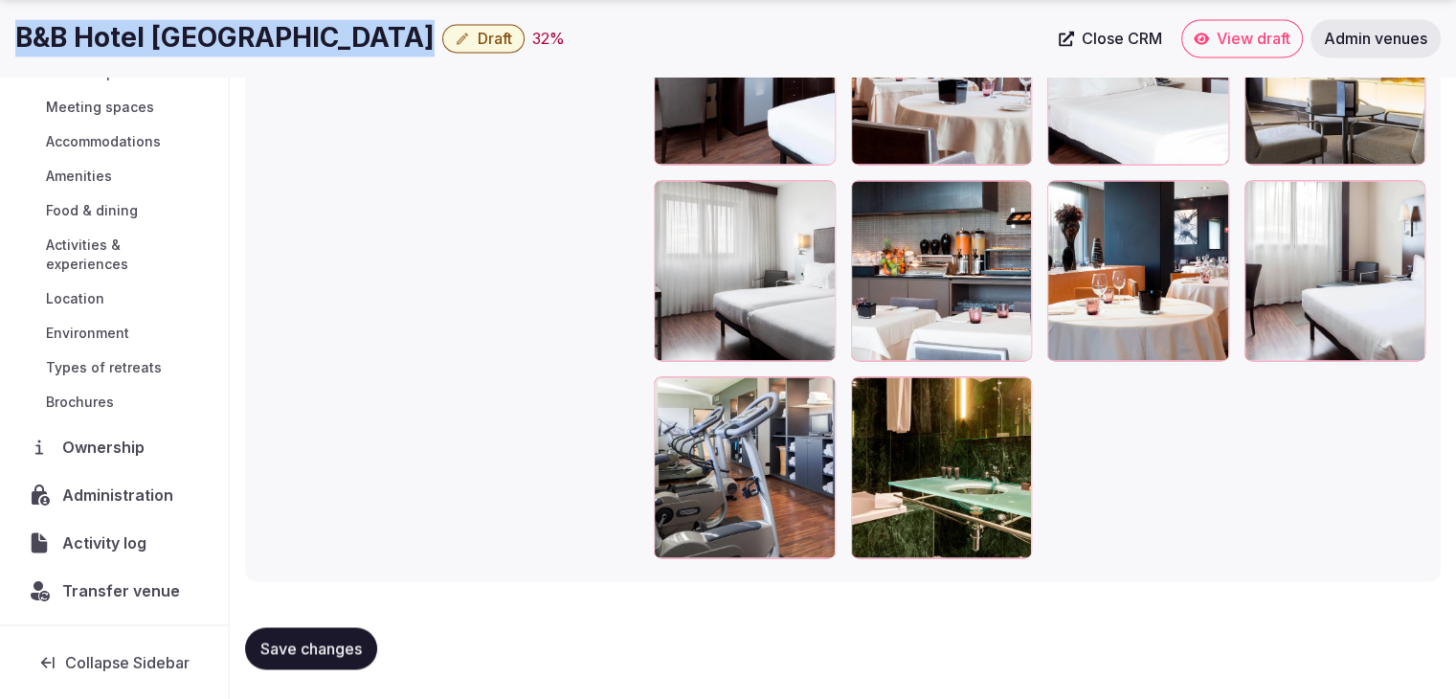
click at [117, 494] on span "Administration" at bounding box center [121, 494] width 119 height 23
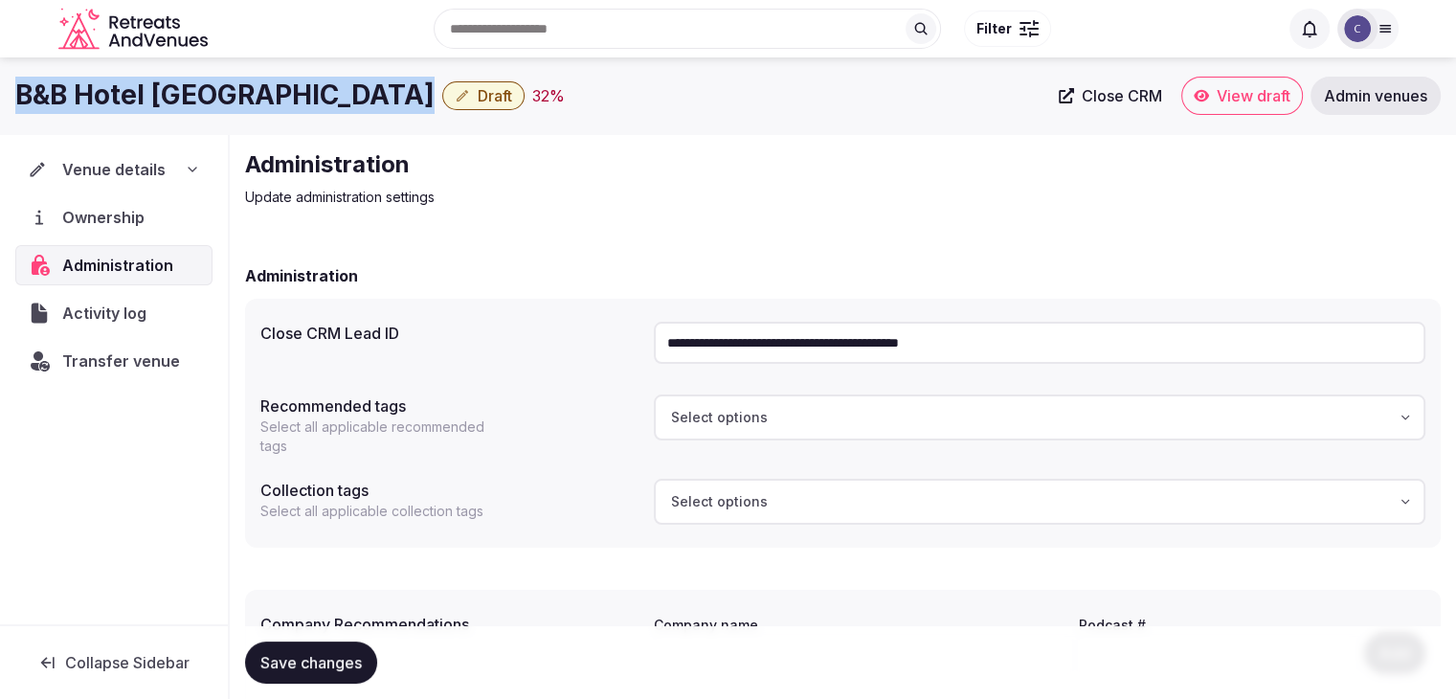
click at [107, 368] on span "Transfer venue" at bounding box center [121, 360] width 118 height 23
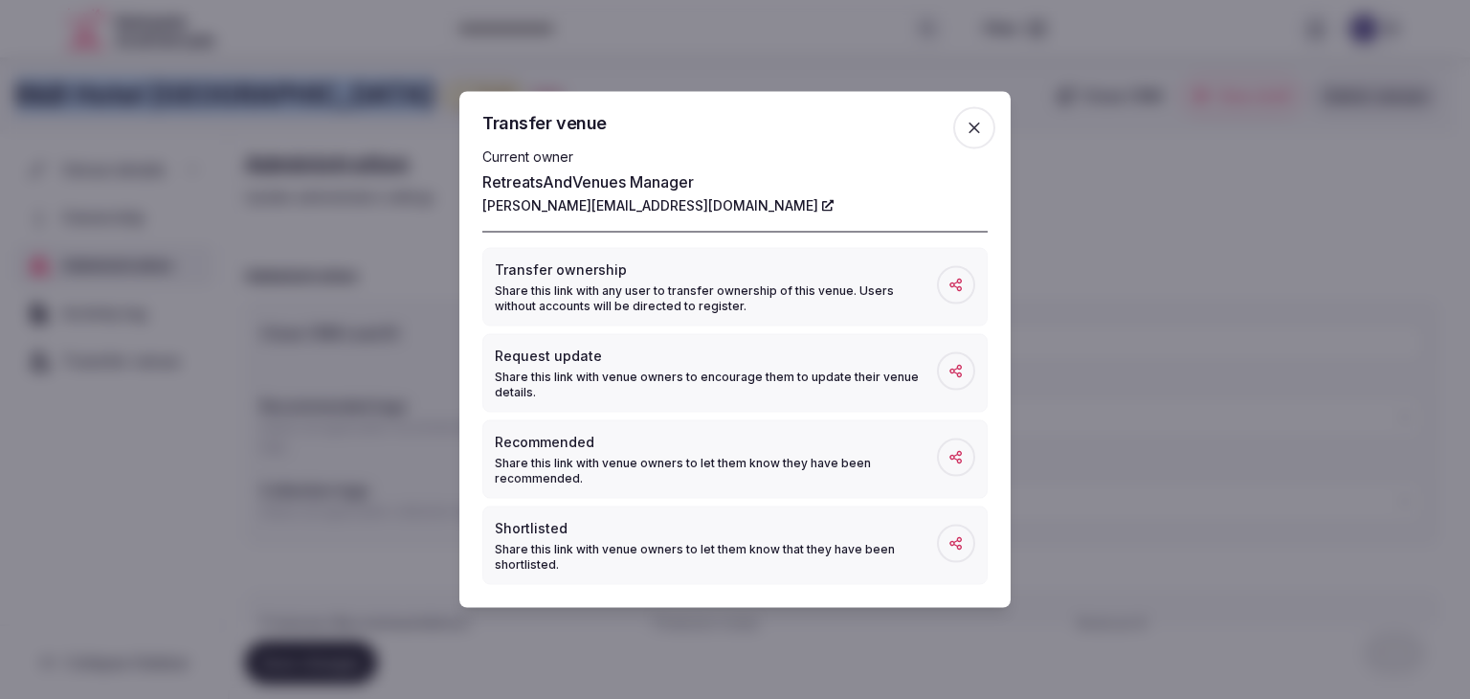
click at [986, 126] on span "button" at bounding box center [974, 128] width 42 height 42
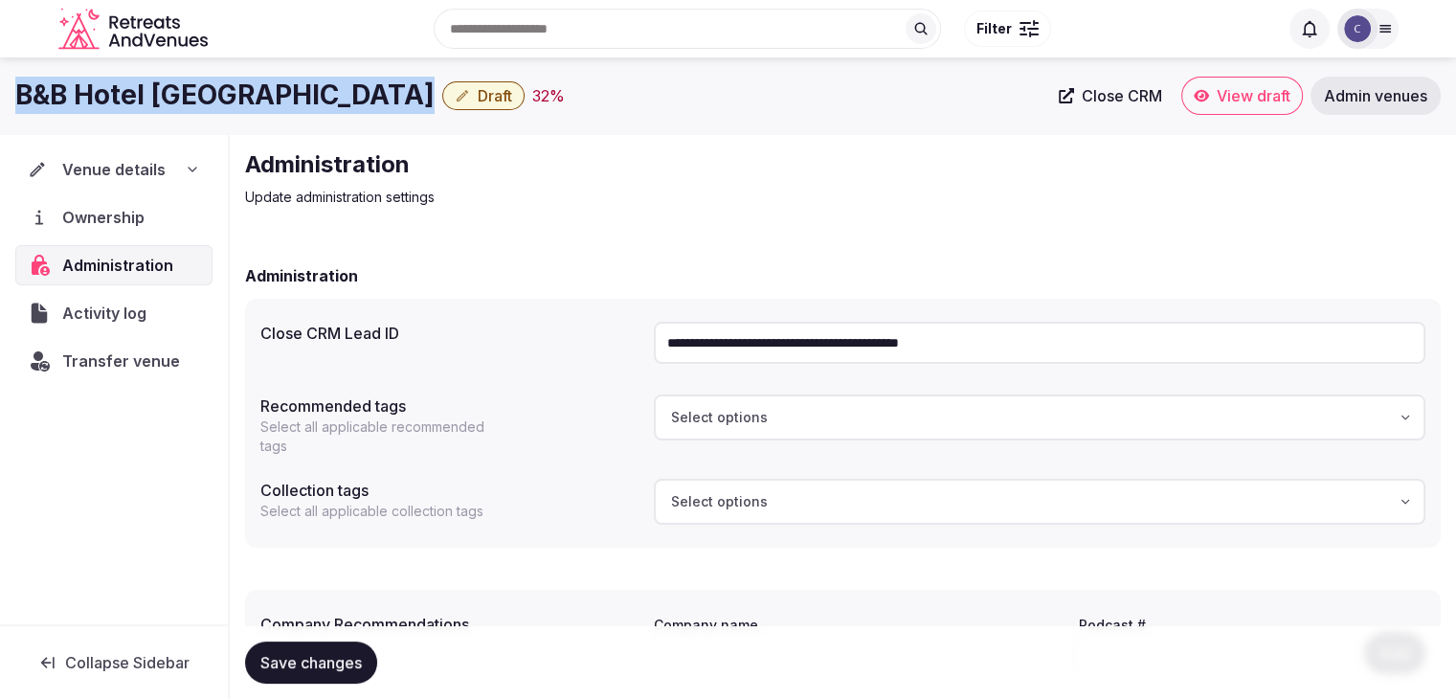
scroll to position [96, 0]
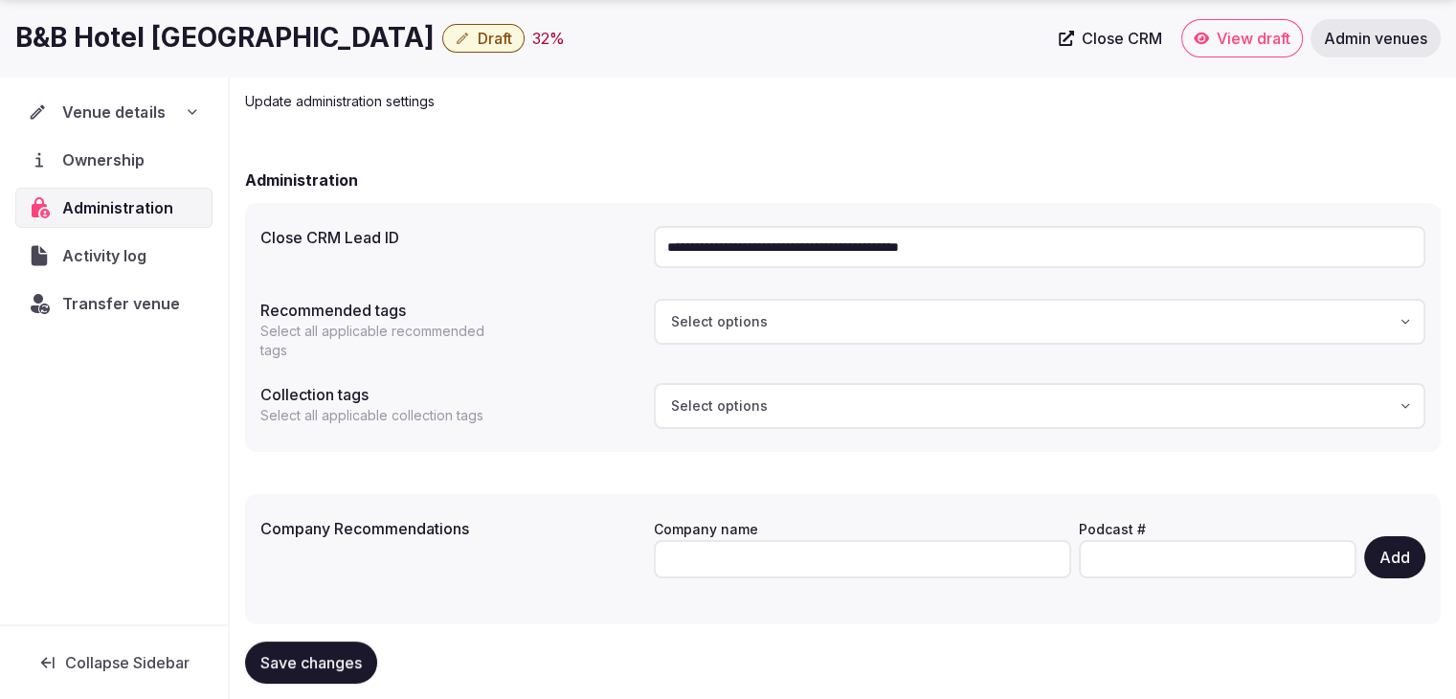
click at [186, 108] on icon at bounding box center [192, 111] width 15 height 15
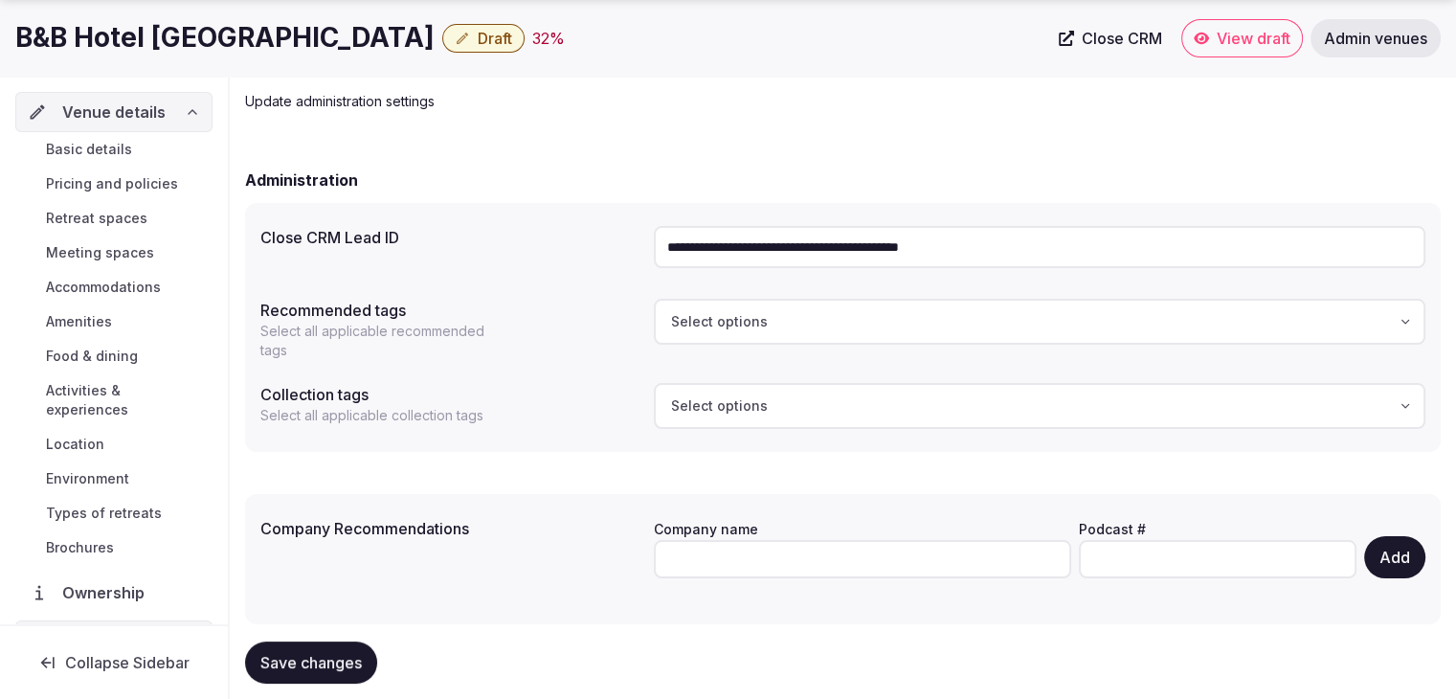
click at [155, 147] on link "Basic details" at bounding box center [113, 149] width 197 height 27
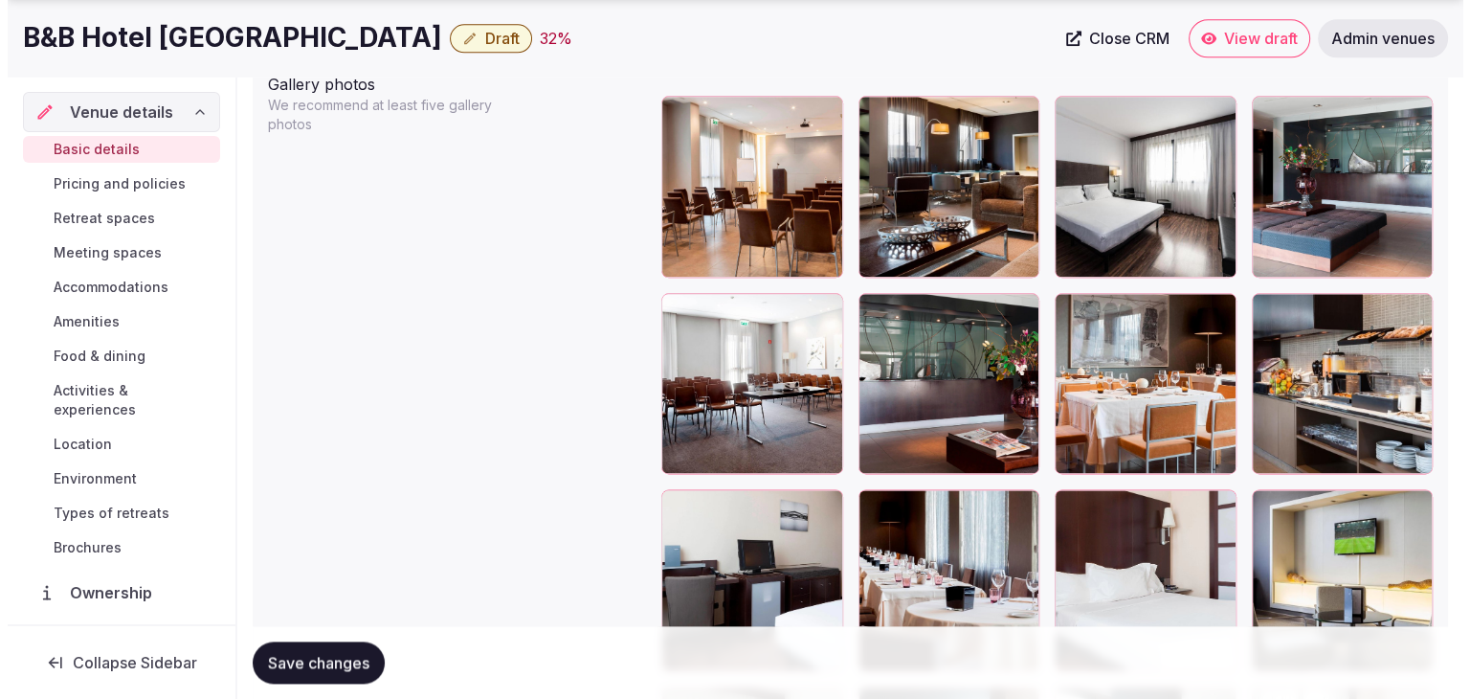
scroll to position [2489, 0]
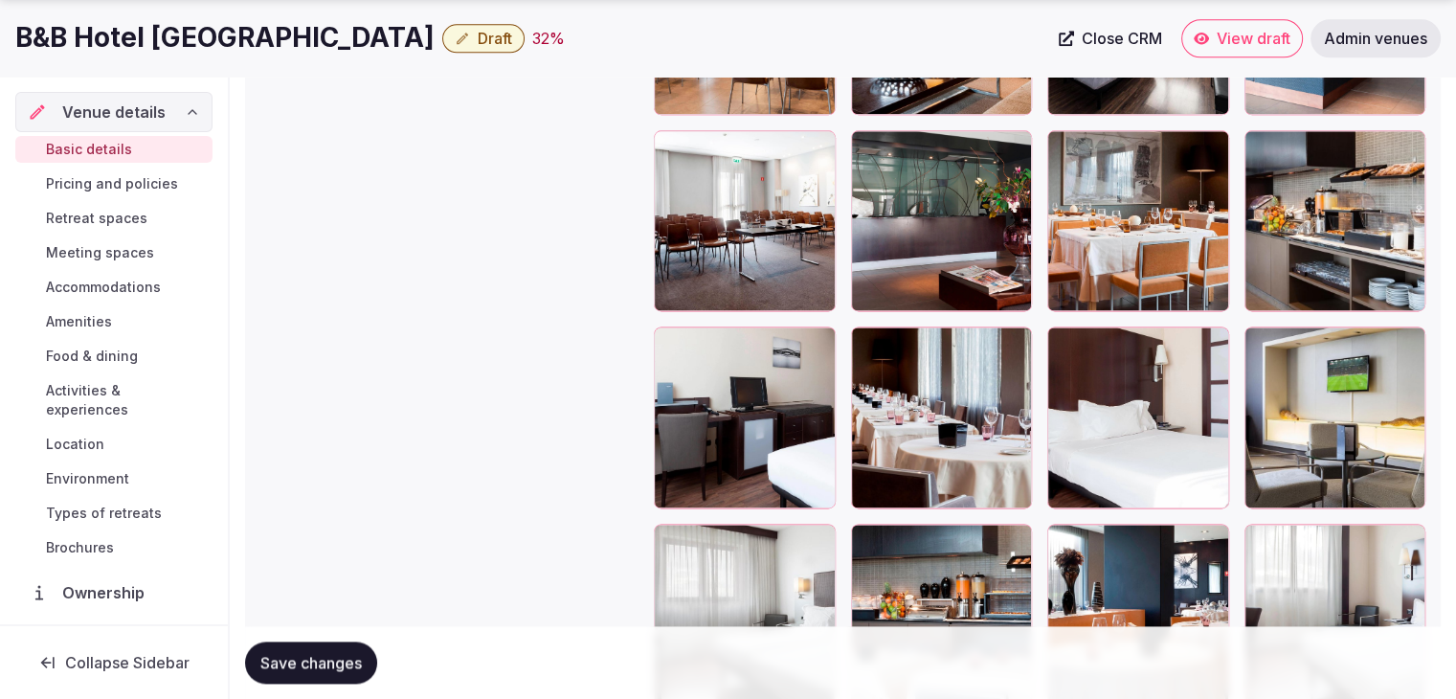
click at [335, 668] on span "Save changes" at bounding box center [310, 662] width 101 height 19
click at [478, 40] on span "Draft" at bounding box center [495, 38] width 34 height 19
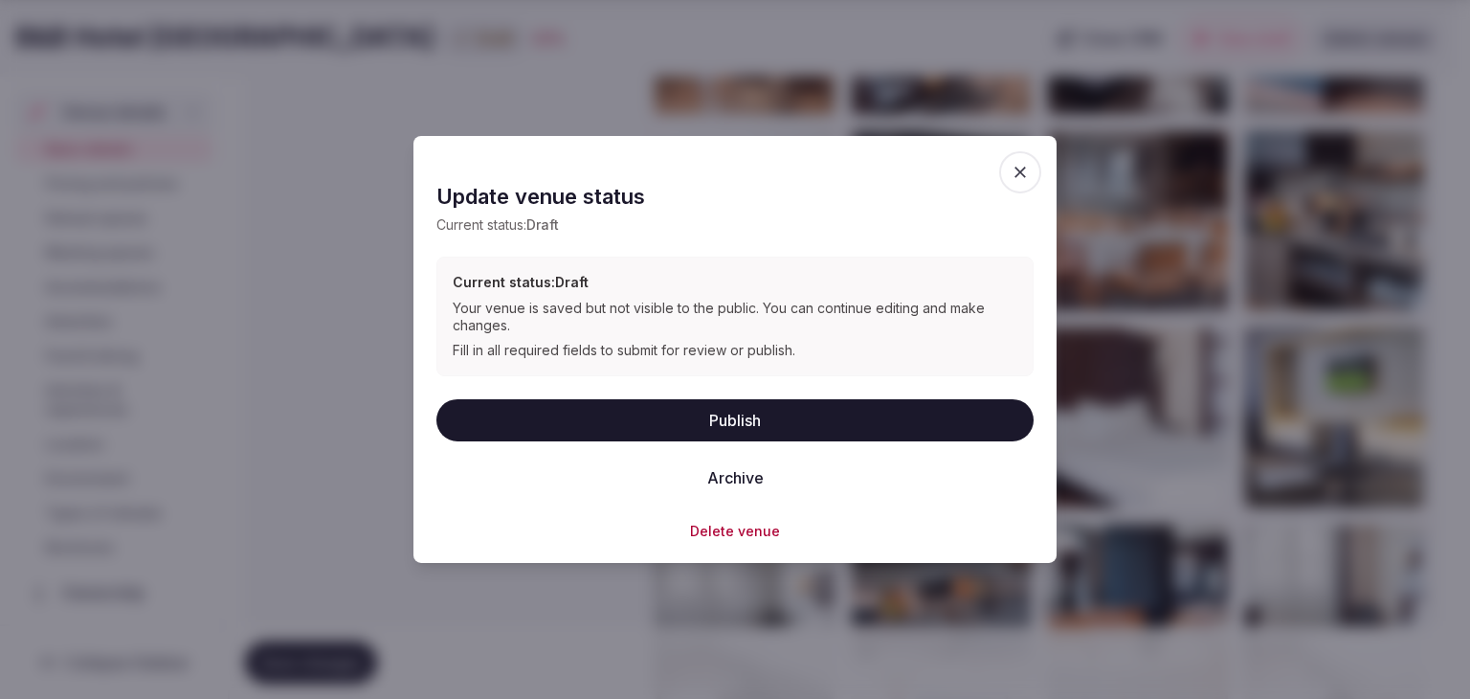
click at [675, 415] on button "Publish" at bounding box center [735, 419] width 597 height 42
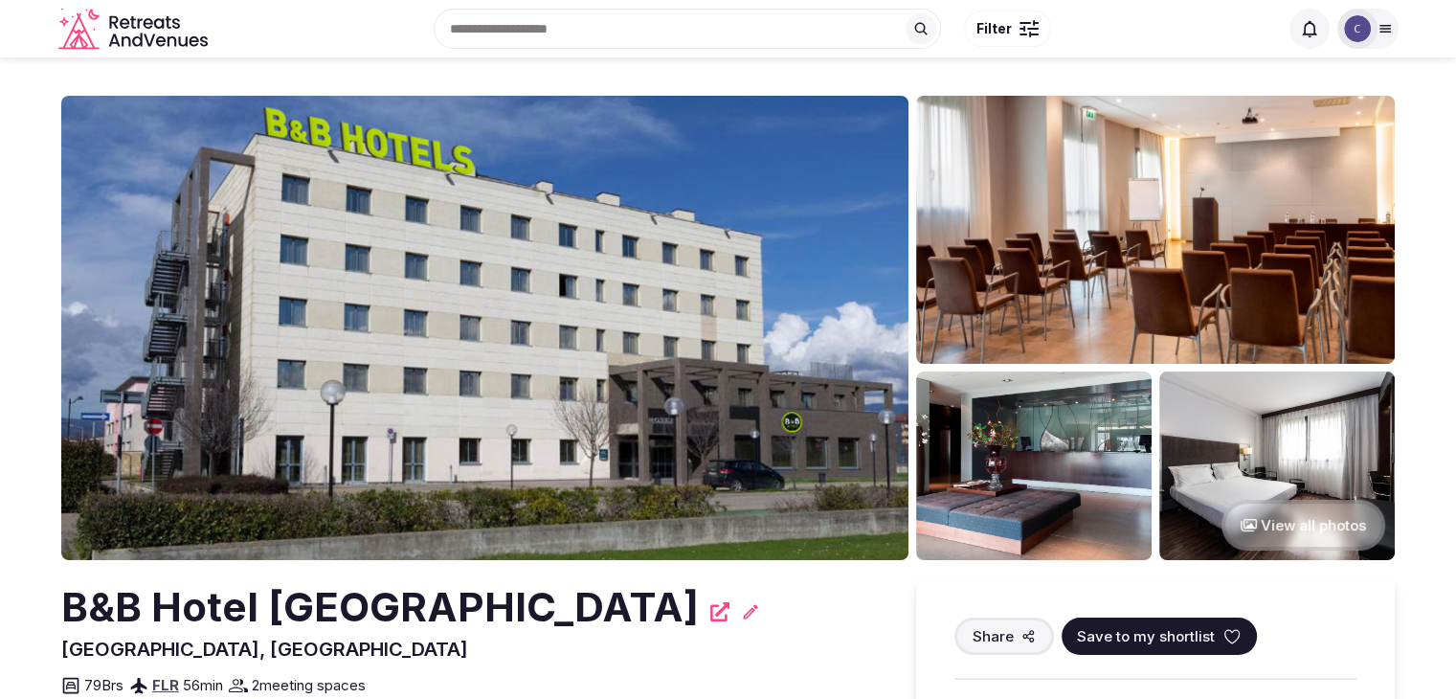
scroll to position [191, 0]
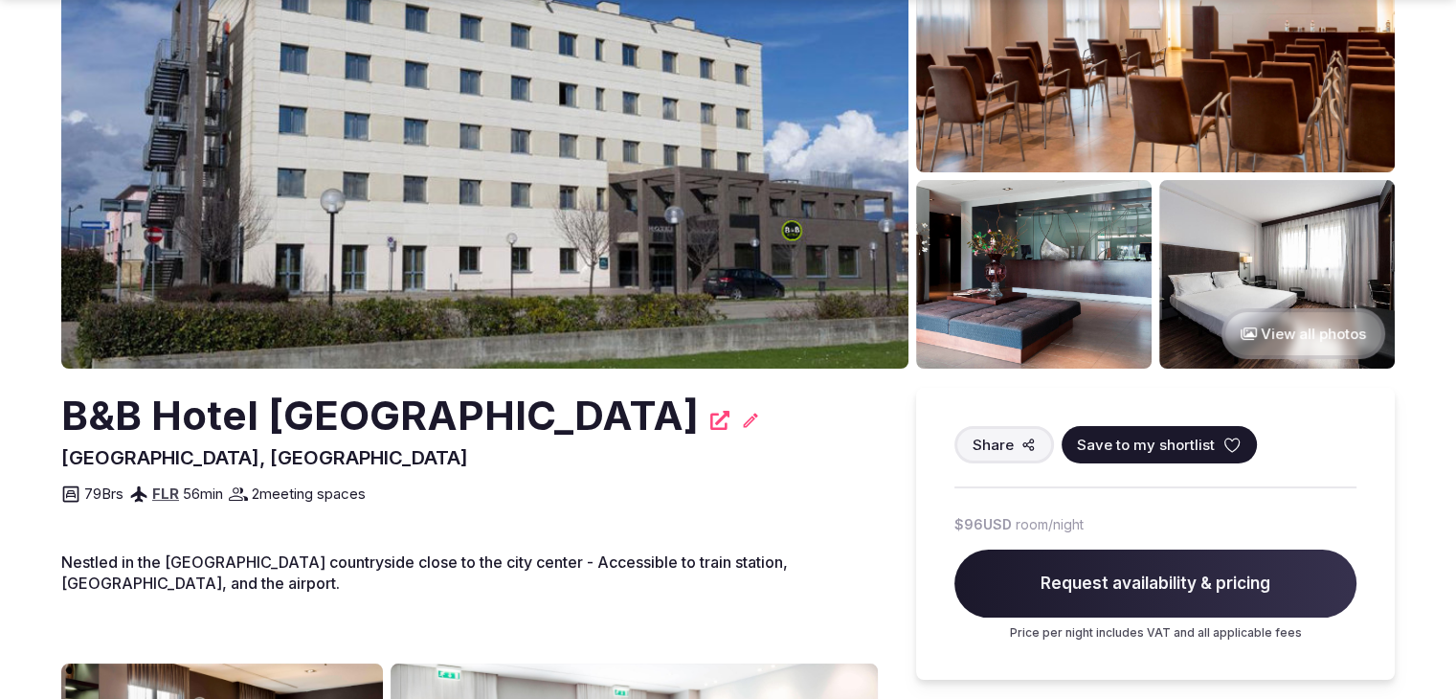
click at [161, 407] on h2 "B&B Hotel [GEOGRAPHIC_DATA]" at bounding box center [380, 416] width 638 height 56
click at [161, 407] on h2 "B&B Hotel Arezzo" at bounding box center [380, 416] width 638 height 56
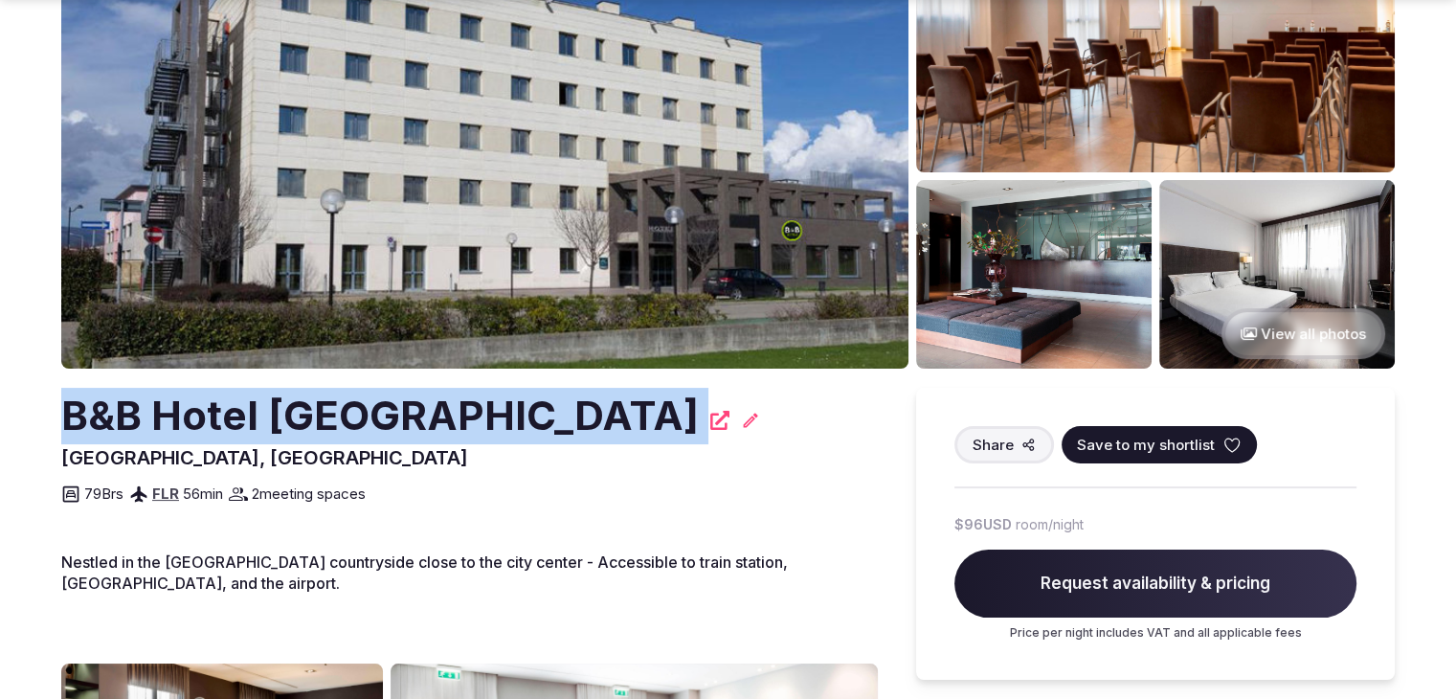
click at [161, 407] on h2 "B&B Hotel Arezzo" at bounding box center [380, 416] width 638 height 56
copy div "B&B Hotel Arezzo"
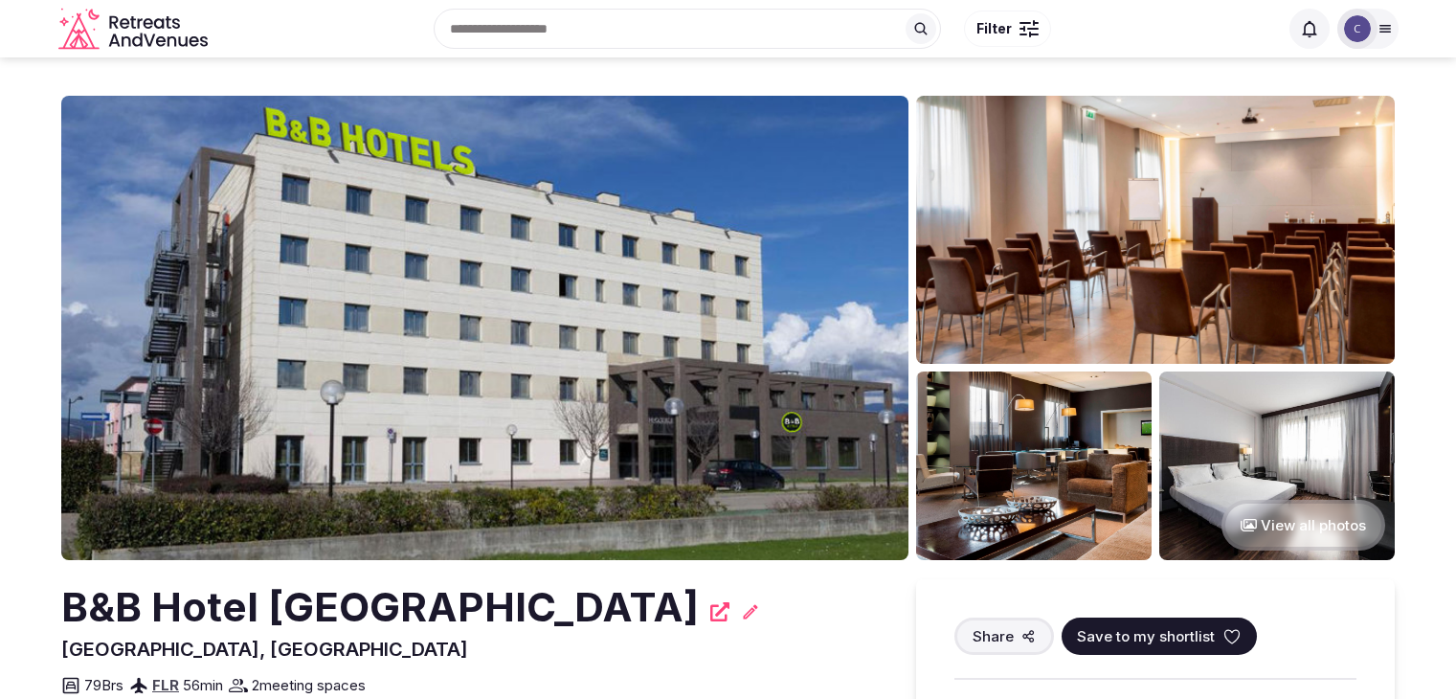
scroll to position [191, 0]
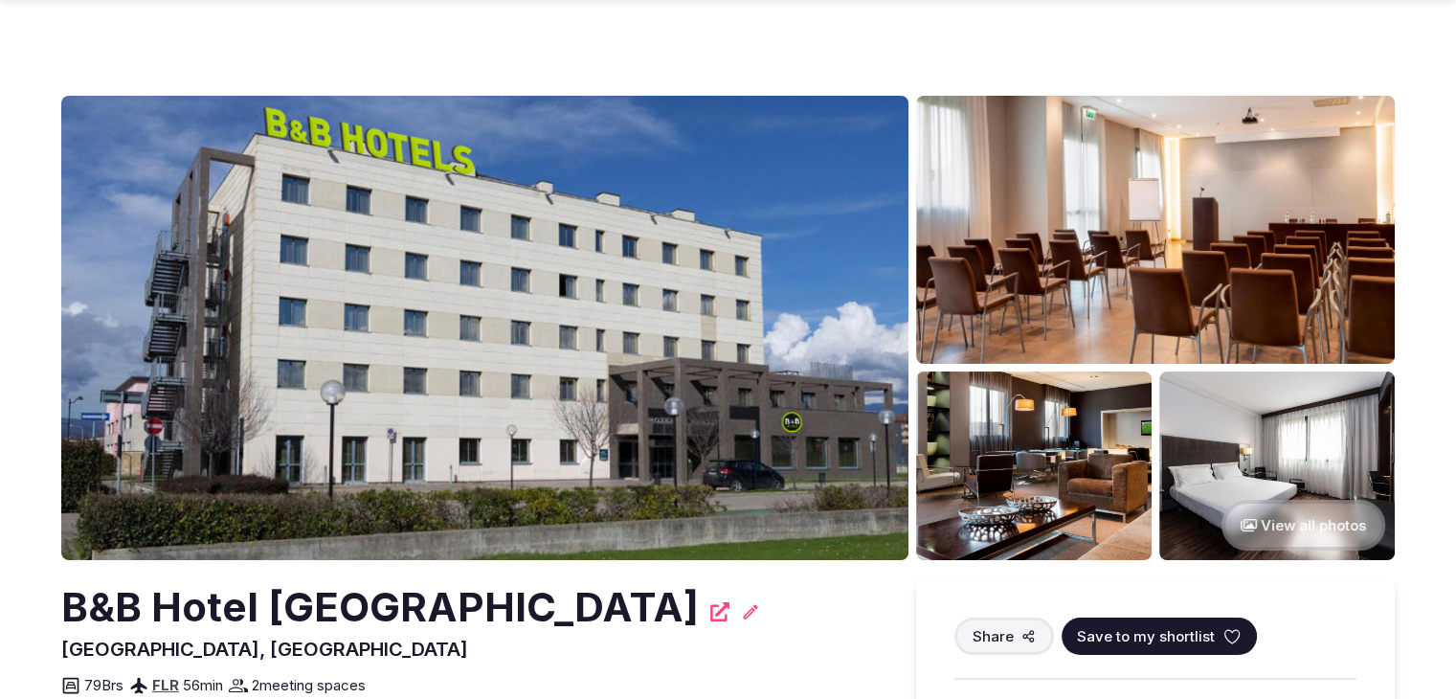
scroll to position [383, 0]
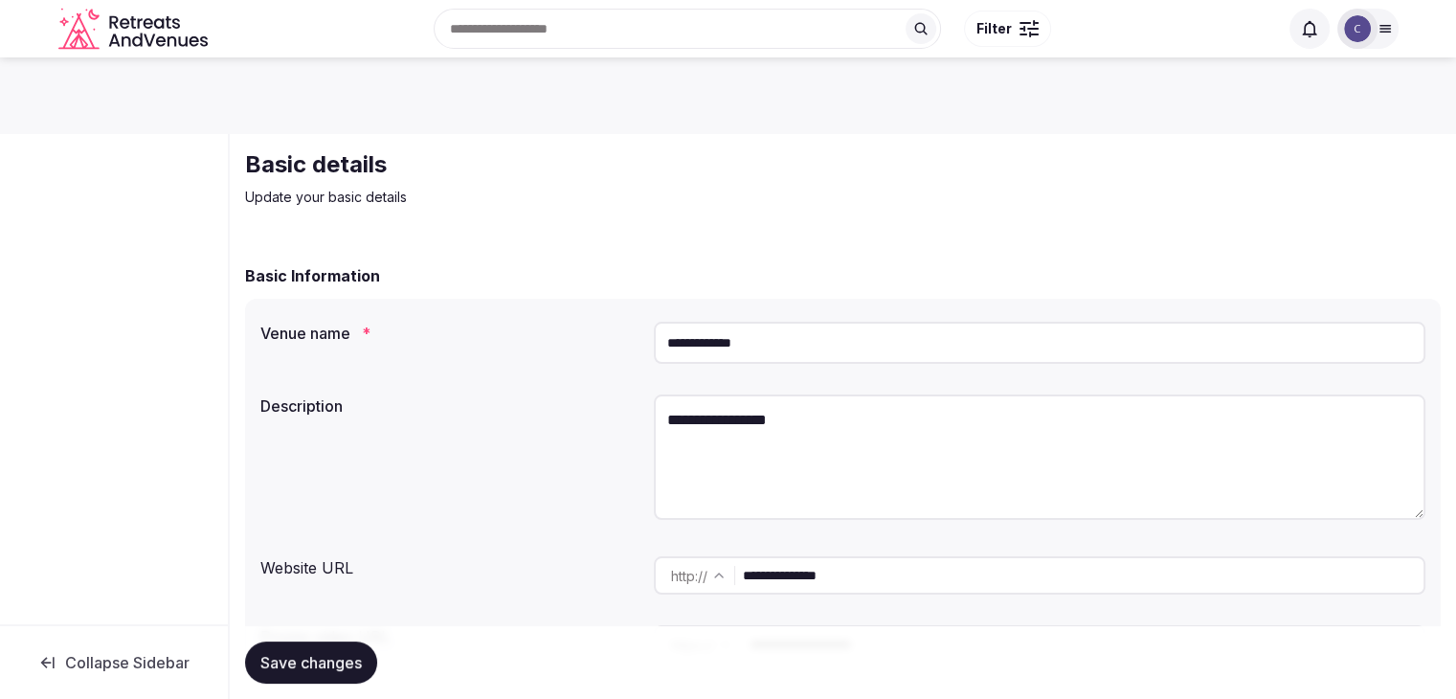
click at [796, 355] on input "**********" at bounding box center [1040, 343] width 772 height 42
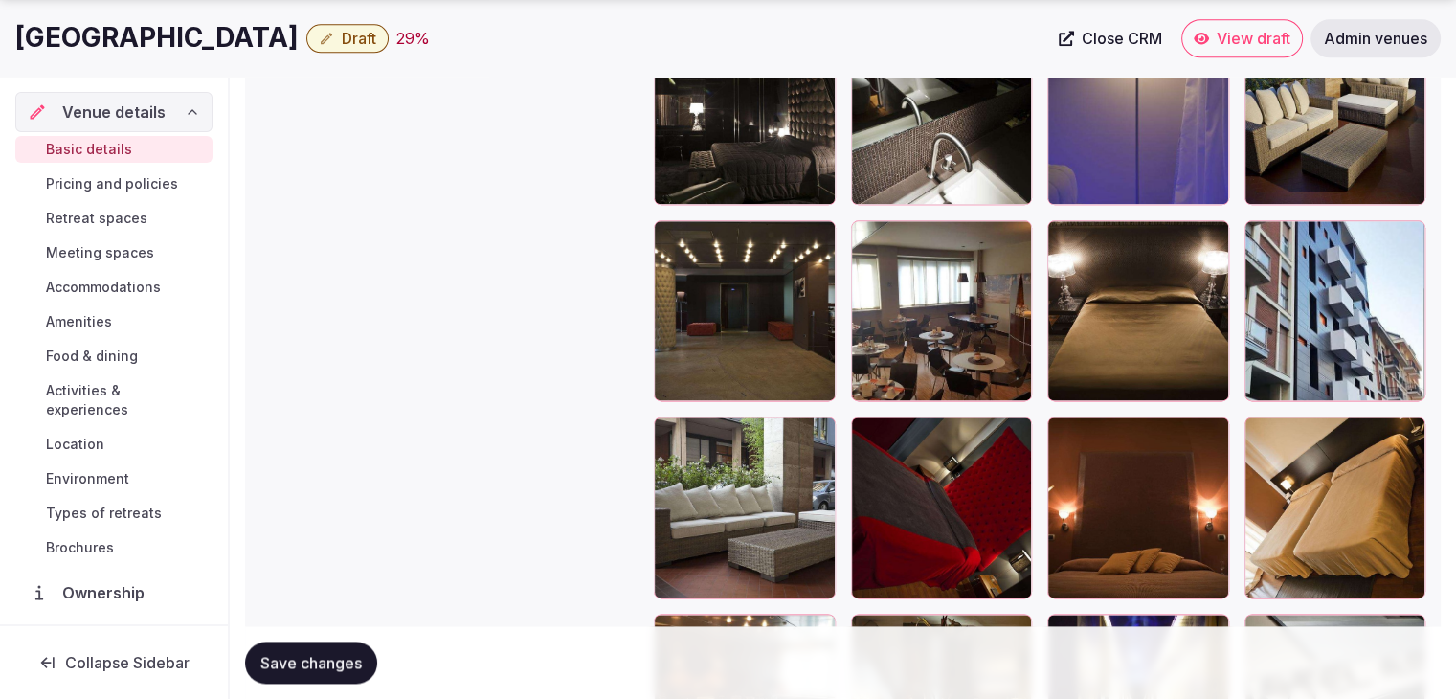
scroll to position [2456, 0]
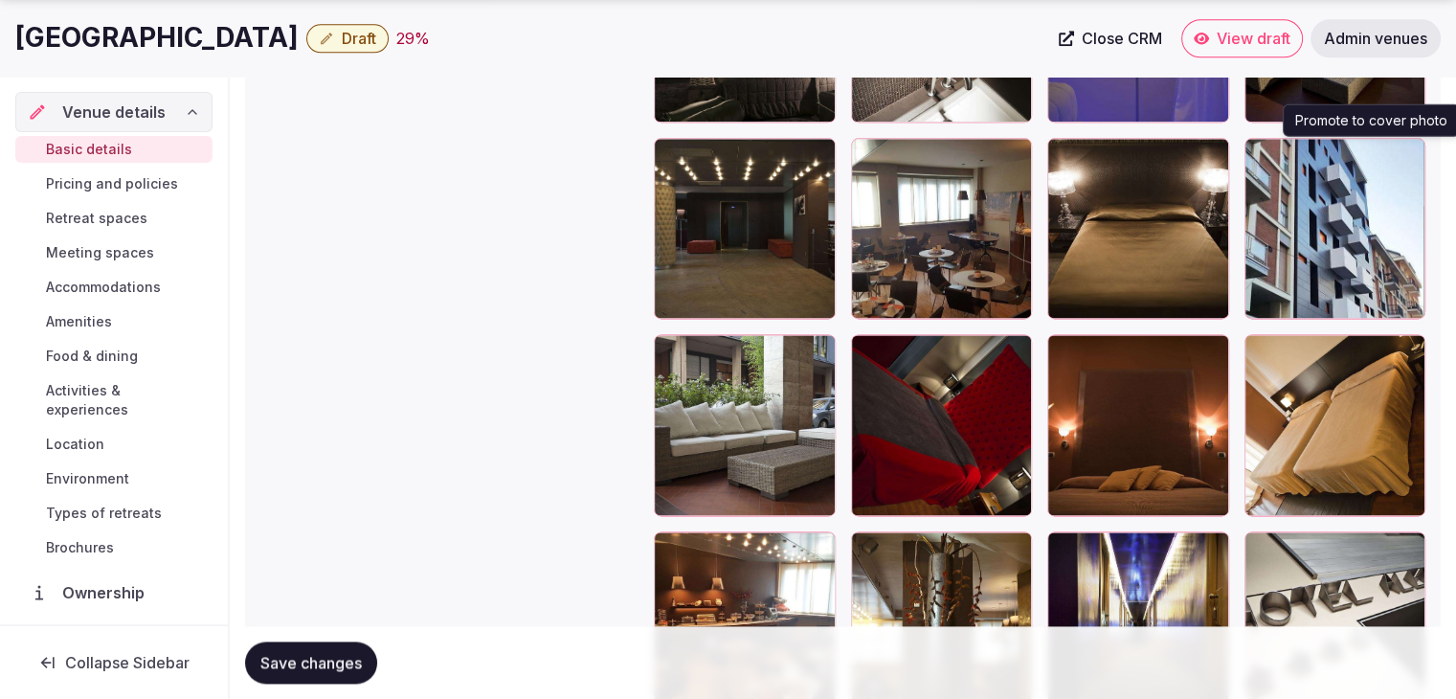
click at [1405, 153] on icon "button" at bounding box center [1406, 156] width 15 height 15
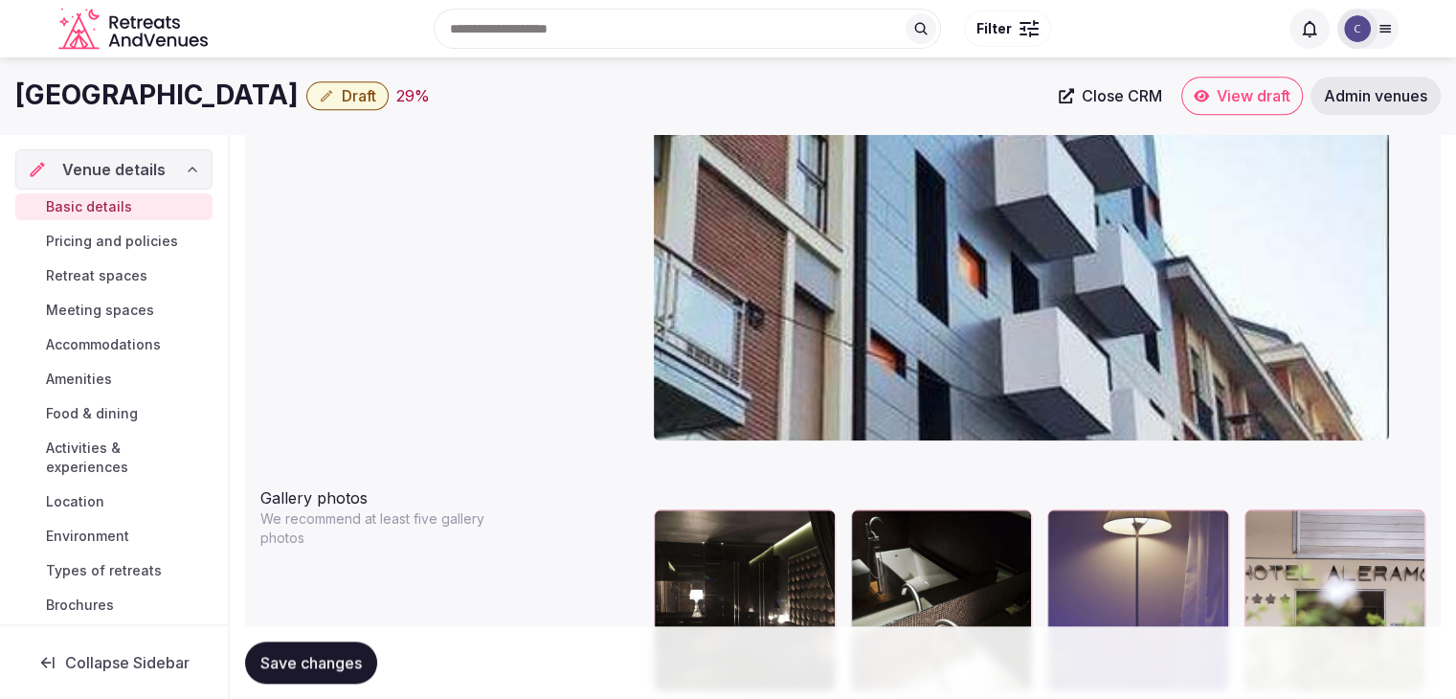
scroll to position [1786, 0]
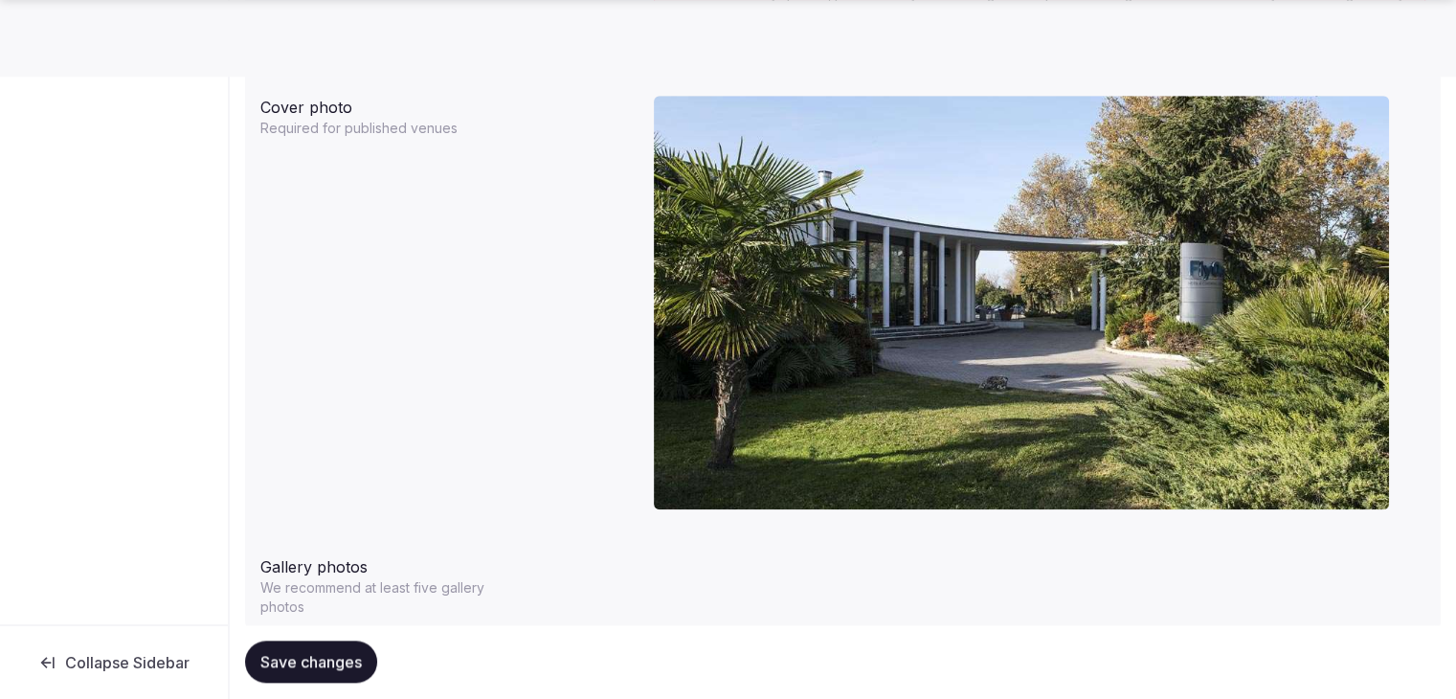
scroll to position [1871, 0]
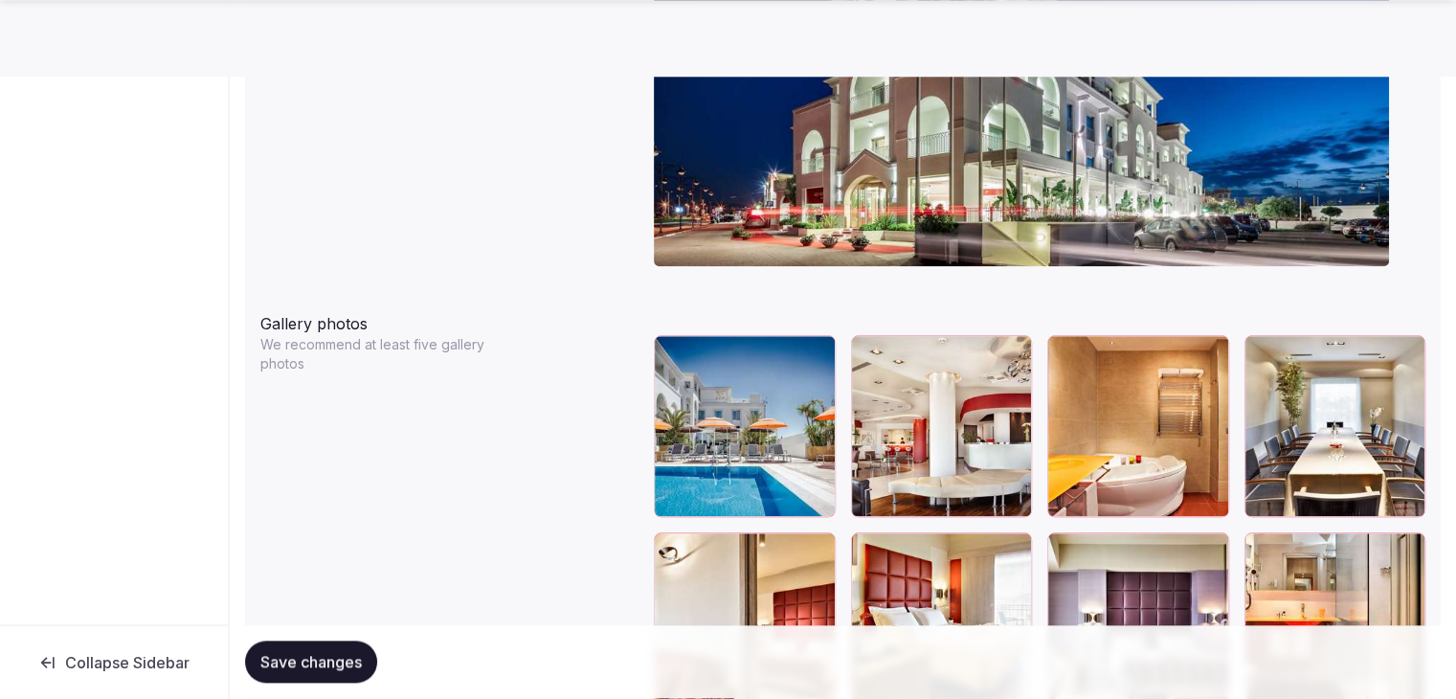
scroll to position [2202, 0]
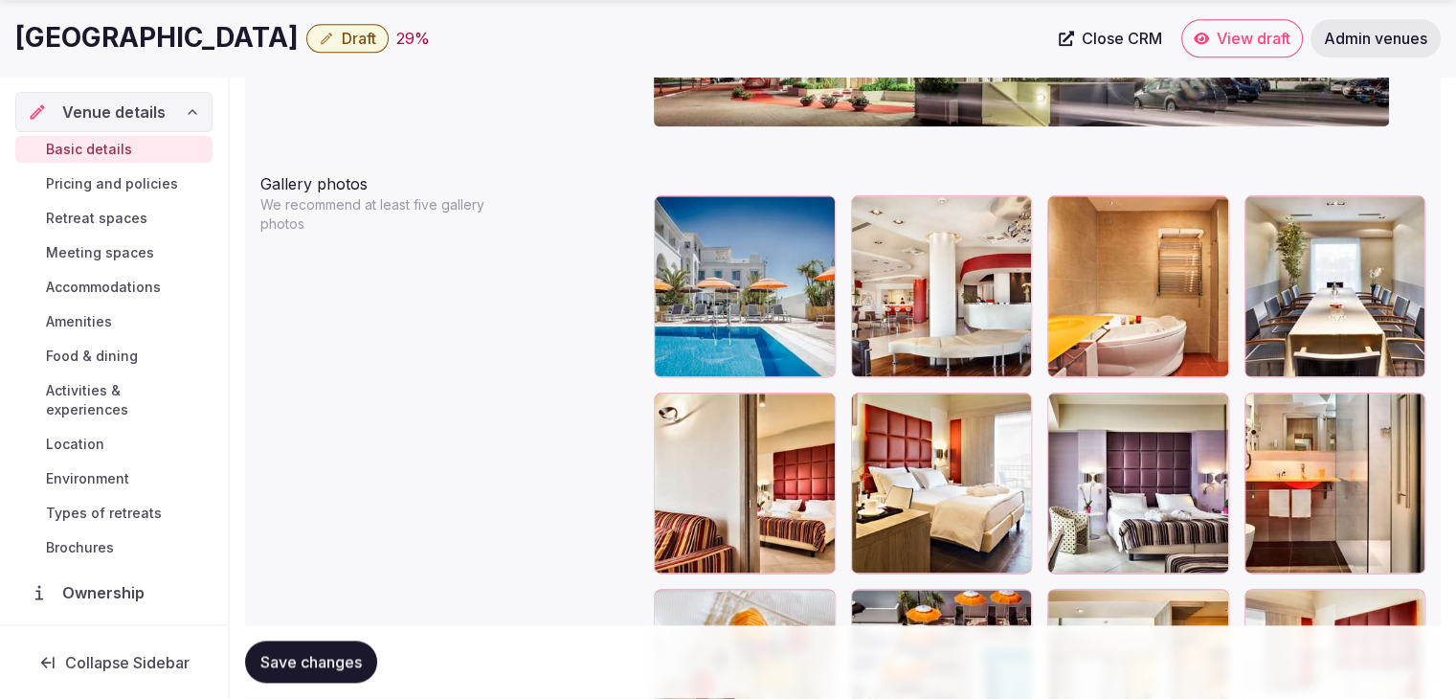
drag, startPoint x: 1076, startPoint y: 415, endPoint x: 1073, endPoint y: 369, distance: 46.0
click at [1076, 410] on div at bounding box center [1138, 483] width 182 height 182
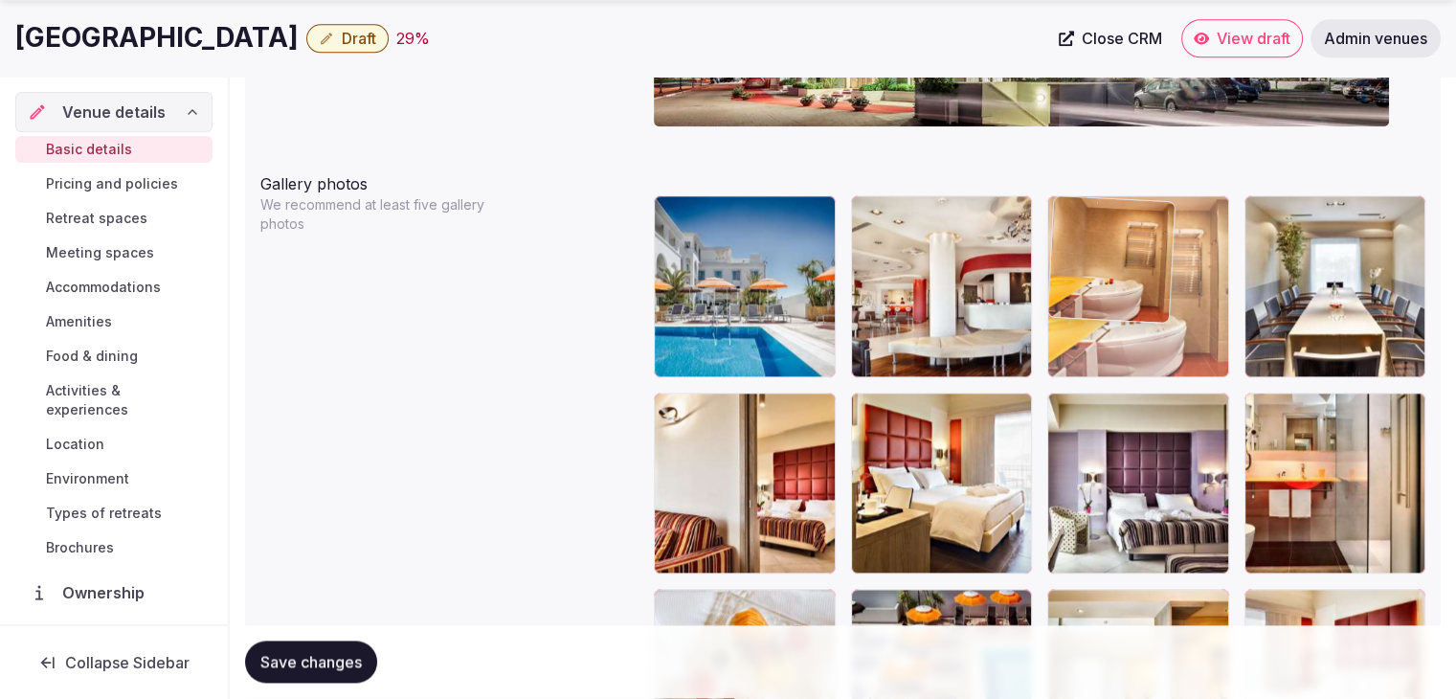
drag, startPoint x: 1073, startPoint y: 369, endPoint x: 1074, endPoint y: 306, distance: 62.2
click at [1074, 306] on body "**********" at bounding box center [728, 43] width 1456 height 4491
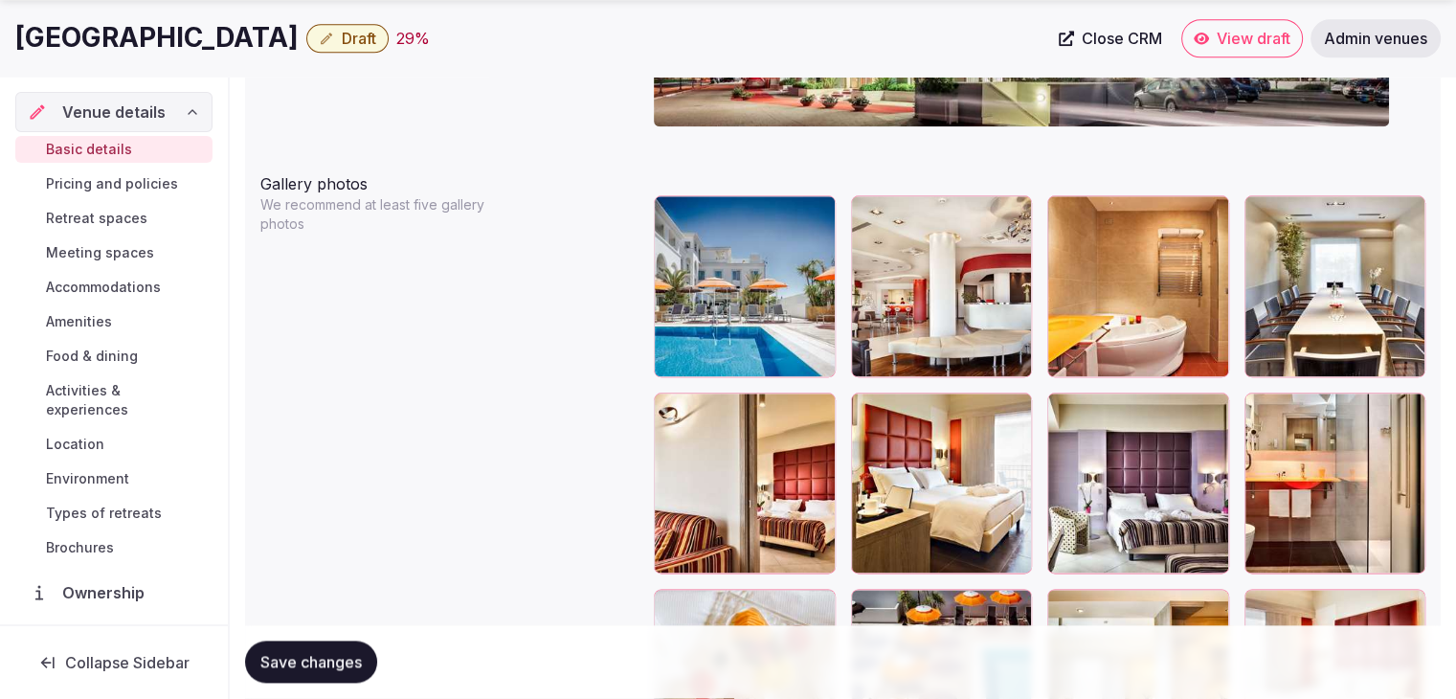
drag, startPoint x: 1062, startPoint y: 398, endPoint x: 1061, endPoint y: 355, distance: 43.1
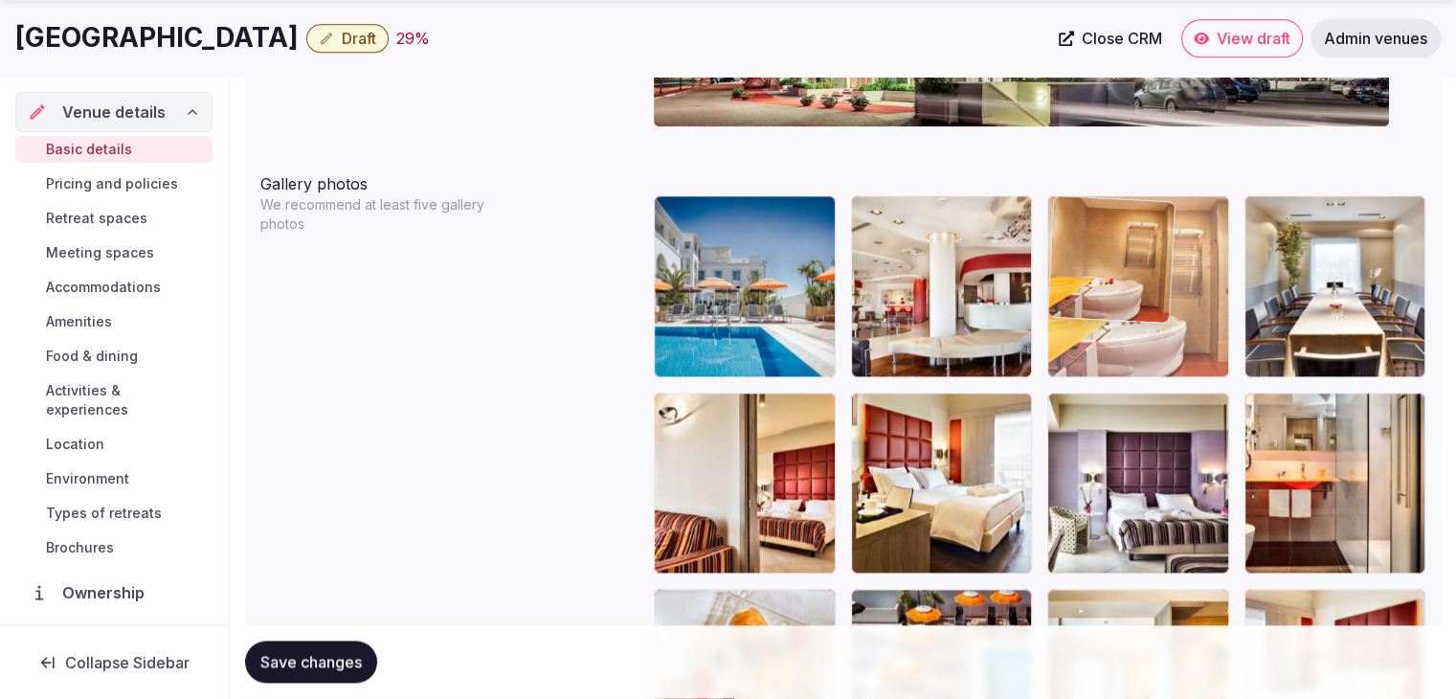
click at [1059, 293] on body "**********" at bounding box center [728, 43] width 1456 height 4491
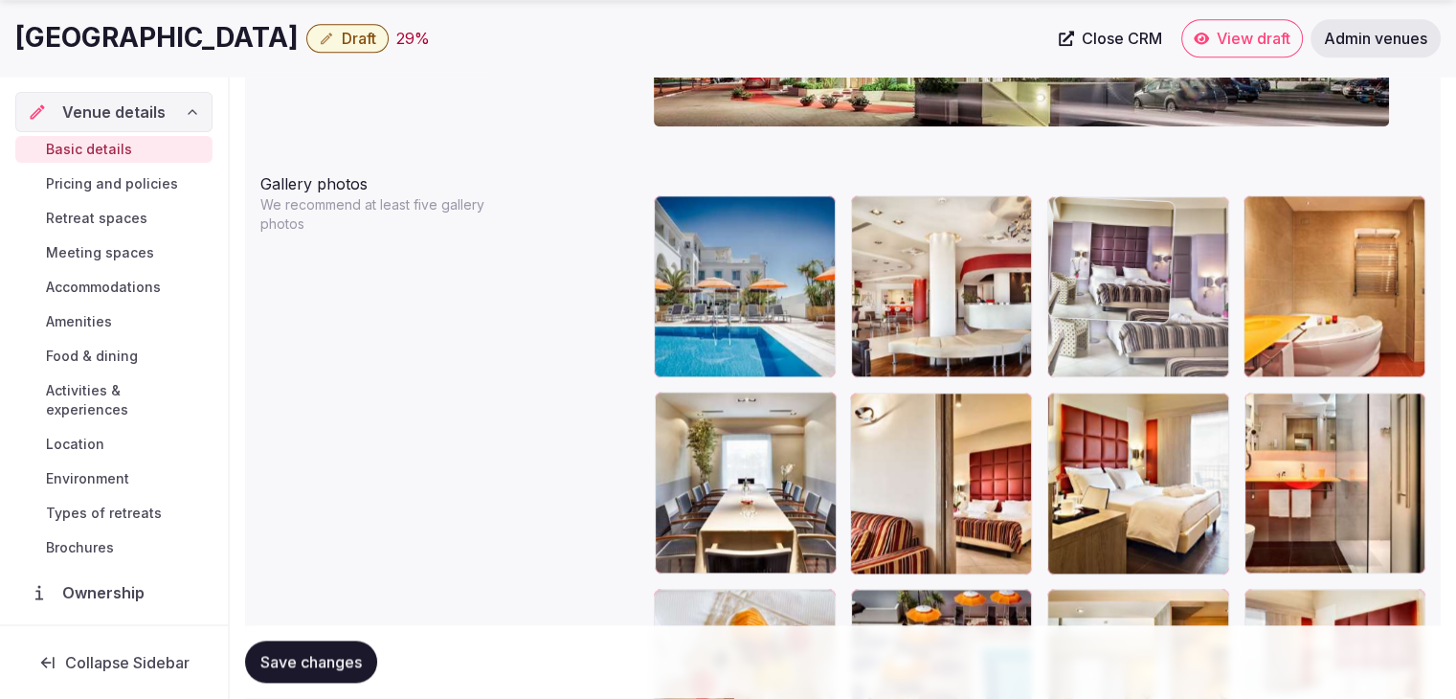
drag, startPoint x: 1063, startPoint y: 416, endPoint x: 1065, endPoint y: 267, distance: 149.4
click at [1065, 268] on body "**********" at bounding box center [728, 43] width 1456 height 4491
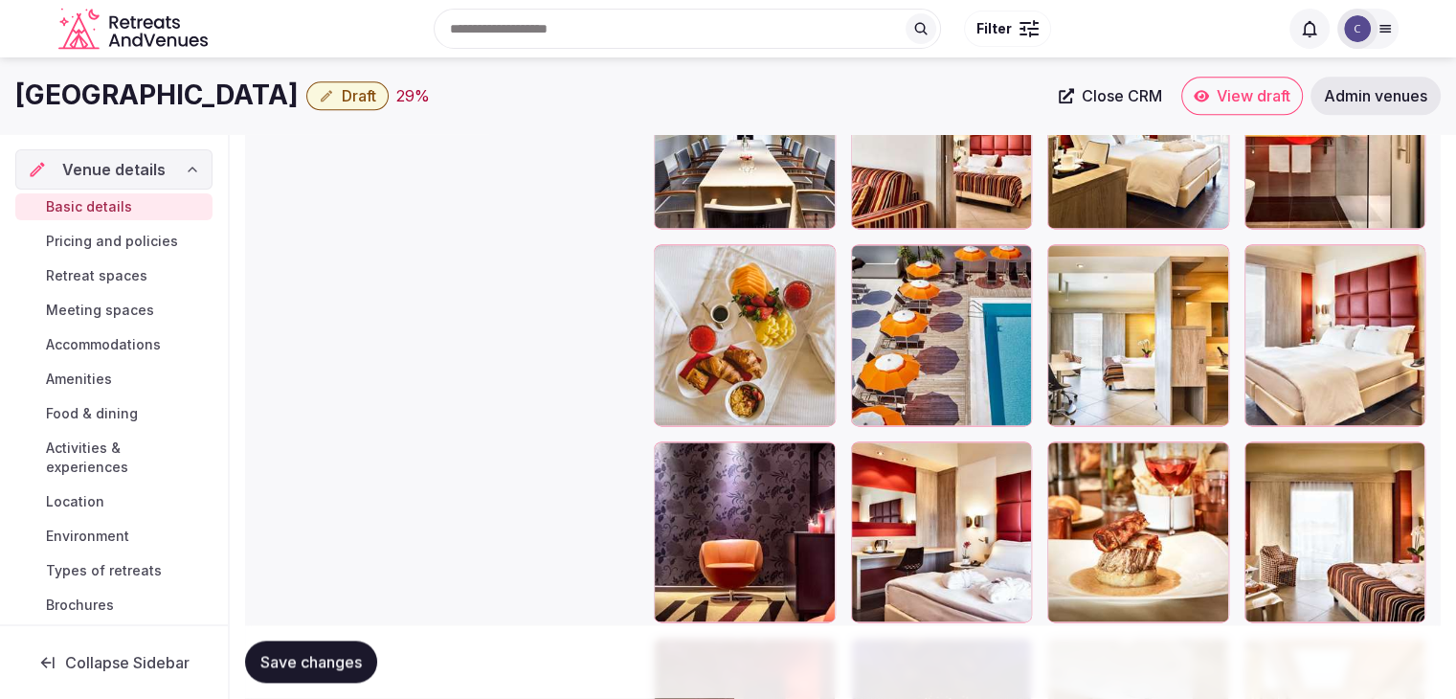
scroll to position [2355, 0]
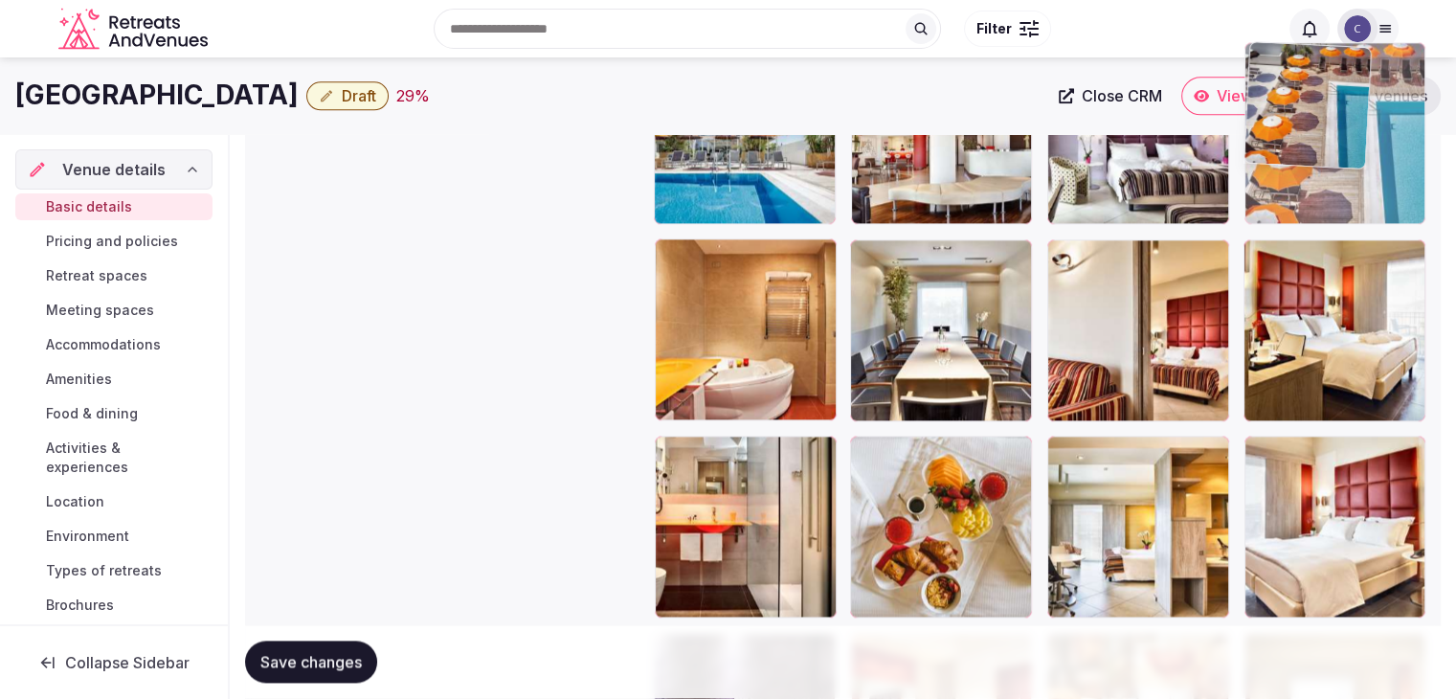
drag, startPoint x: 863, startPoint y: 457, endPoint x: 1241, endPoint y: 162, distance: 478.7
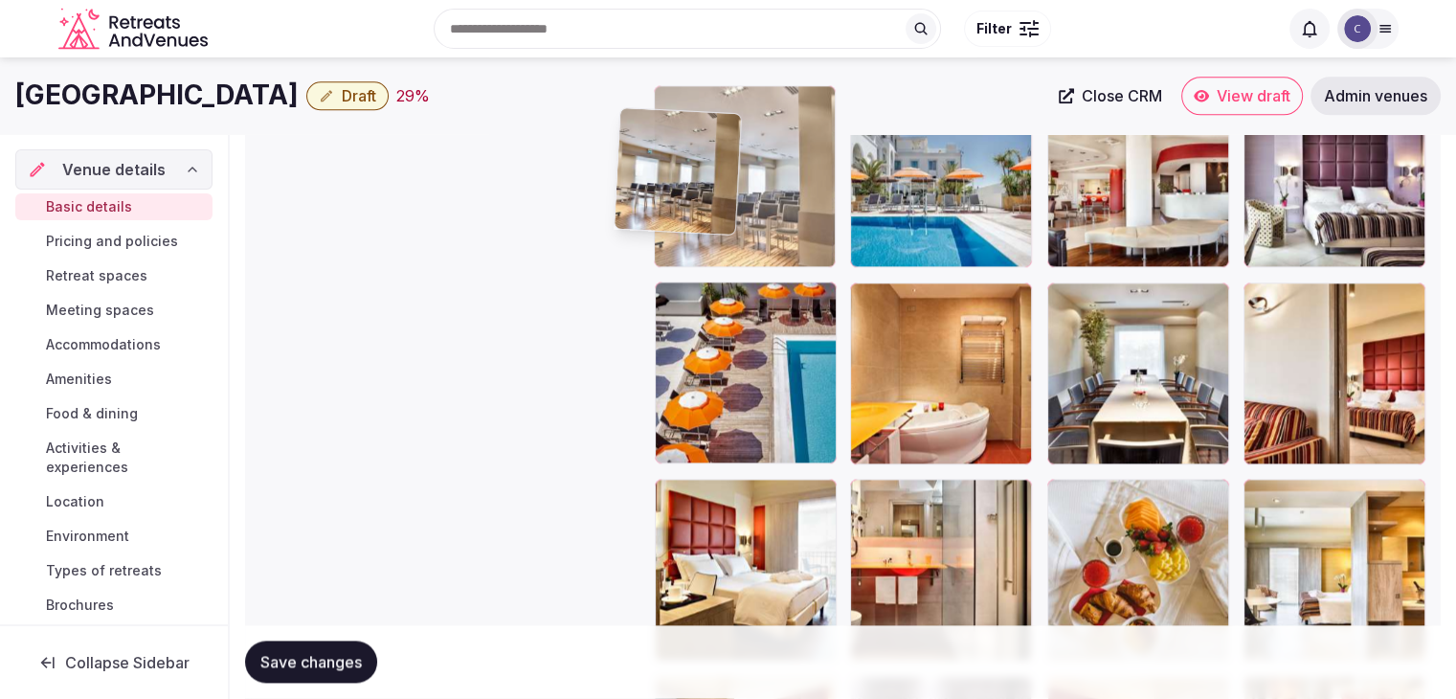
scroll to position [2310, 0]
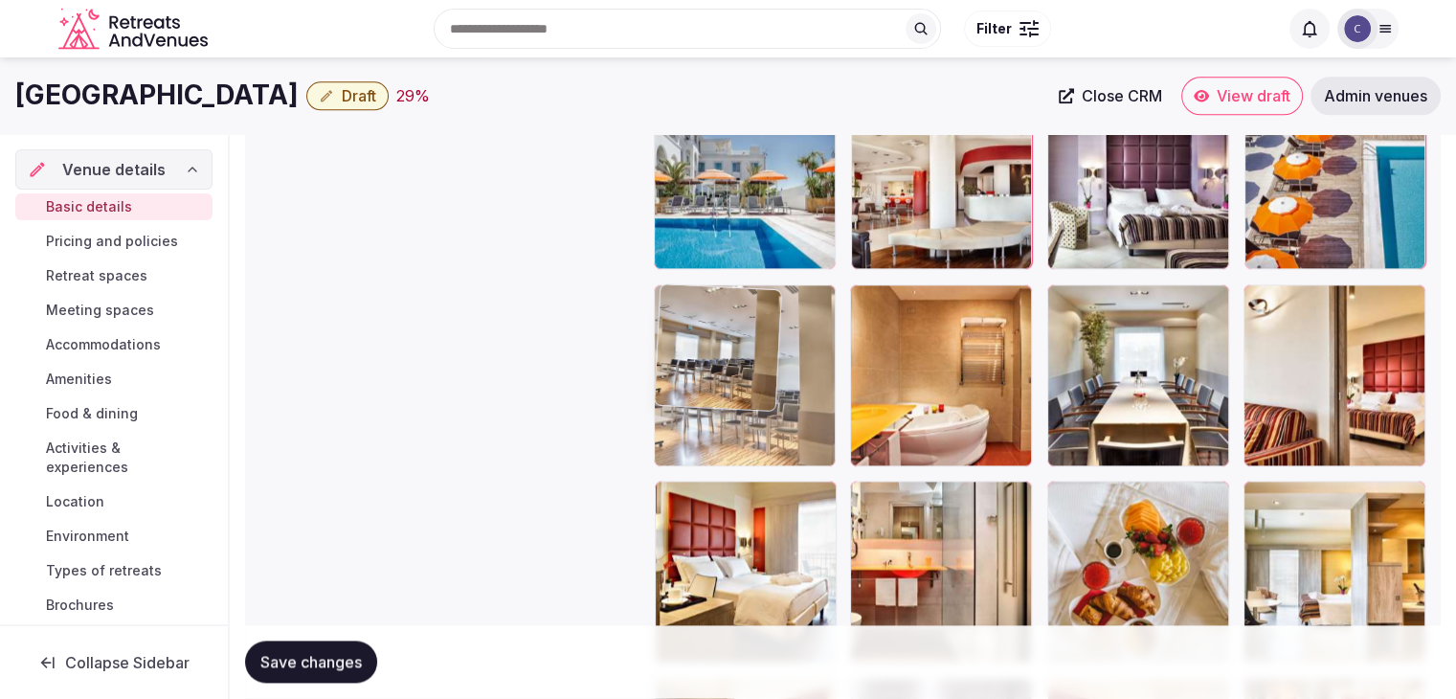
drag, startPoint x: 1062, startPoint y: 273, endPoint x: 664, endPoint y: 280, distance: 397.3
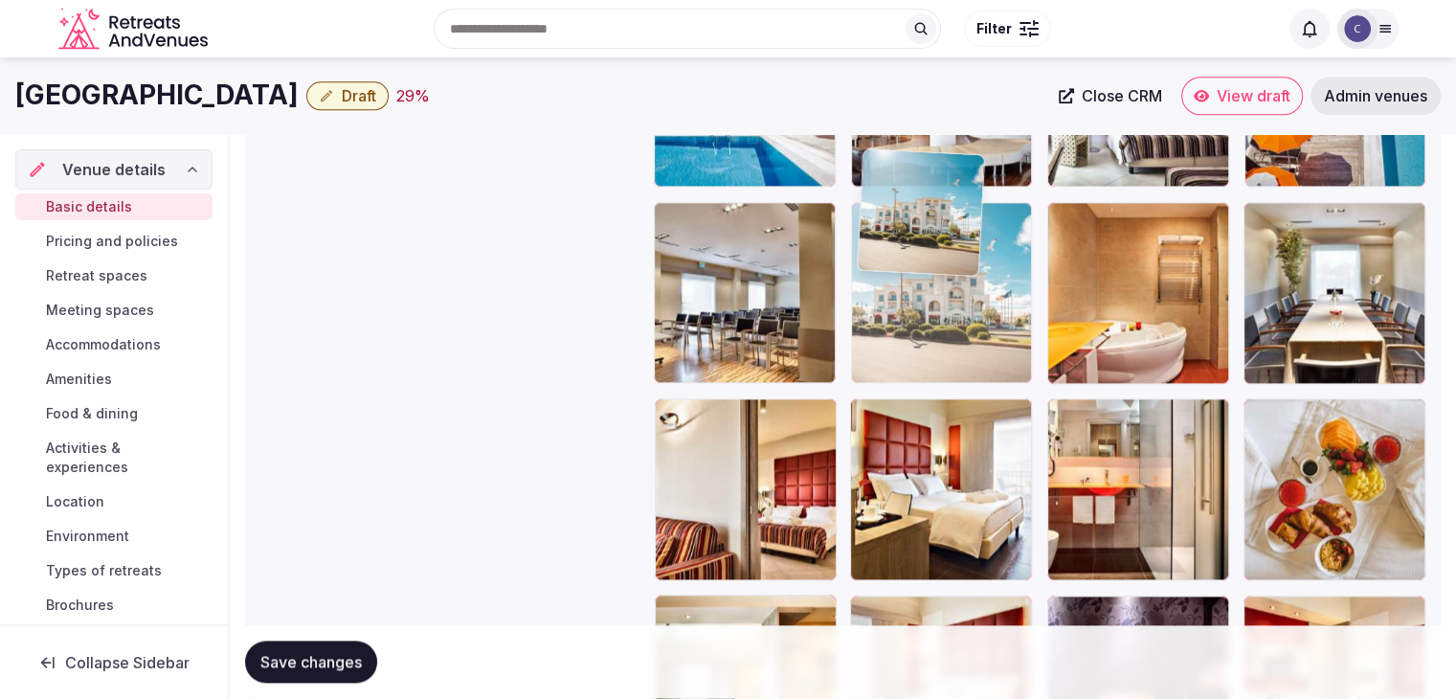
scroll to position [2391, 0]
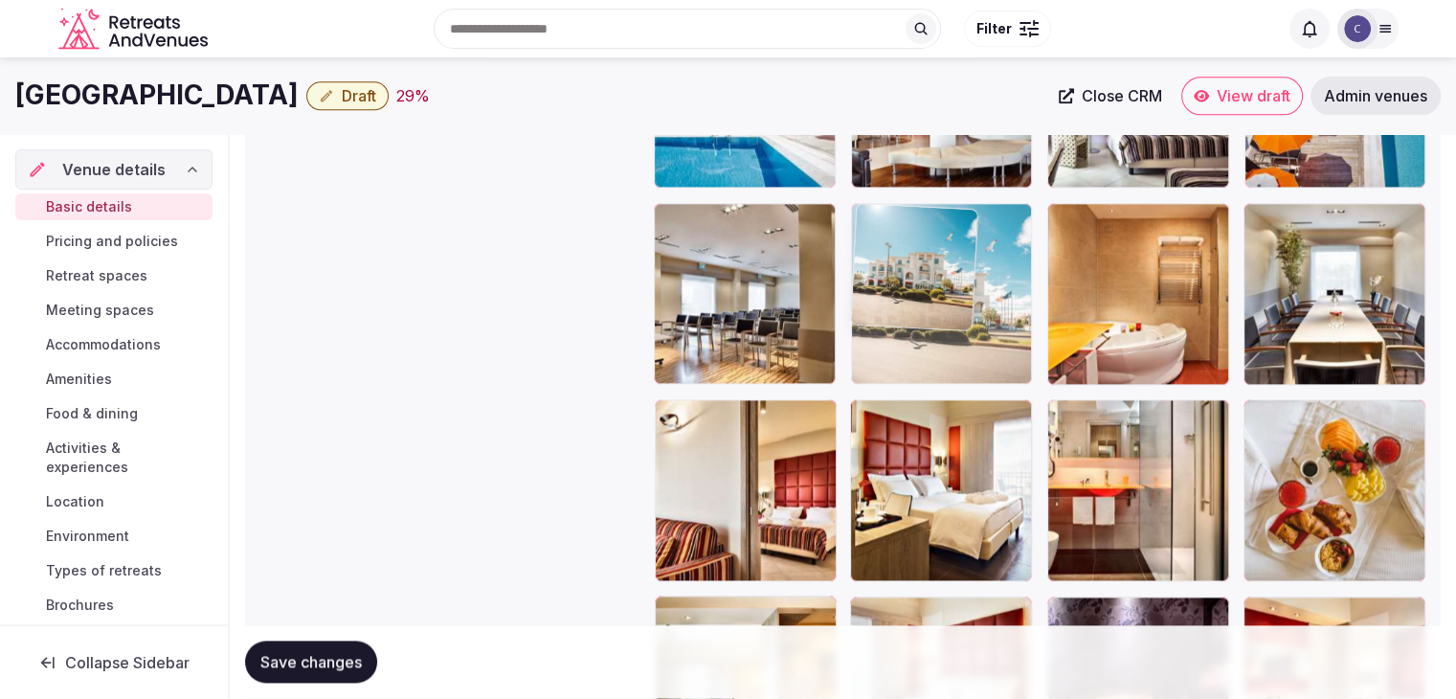
drag, startPoint x: 943, startPoint y: 218, endPoint x: 896, endPoint y: 246, distance: 54.5
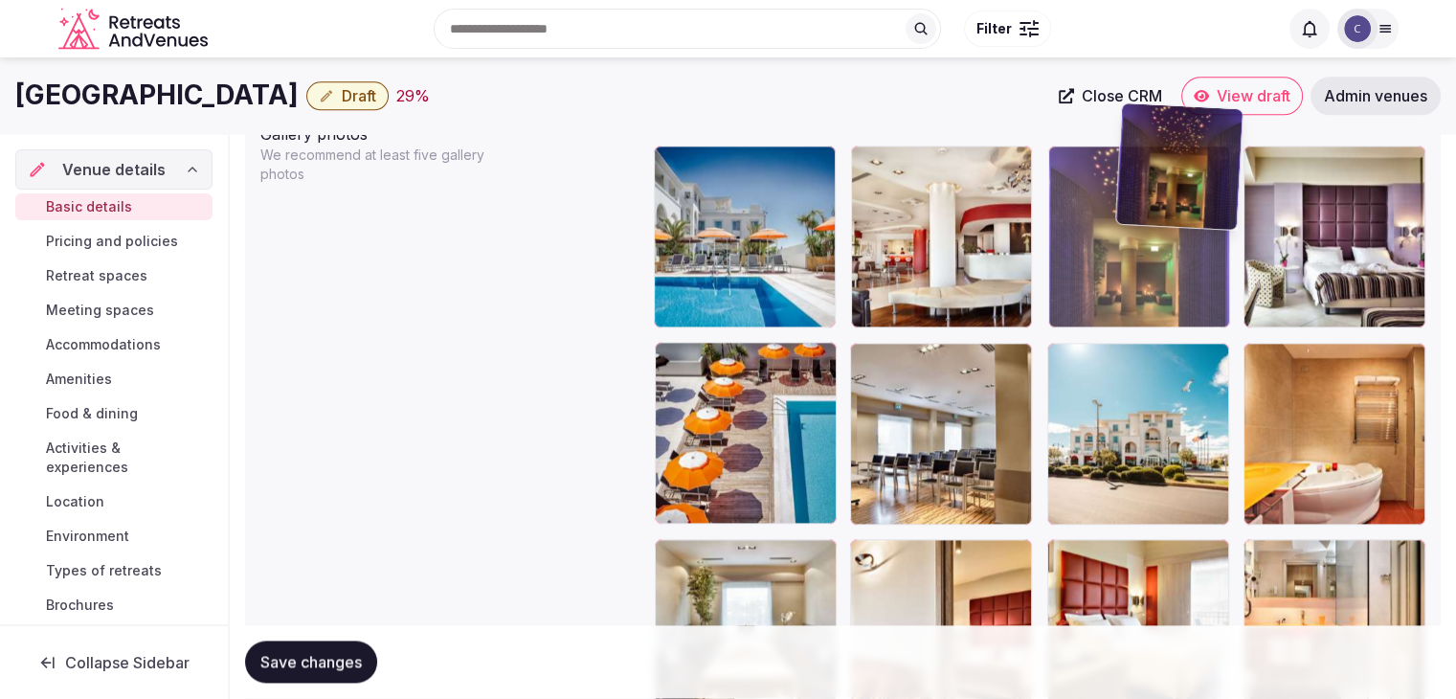
scroll to position [2243, 0]
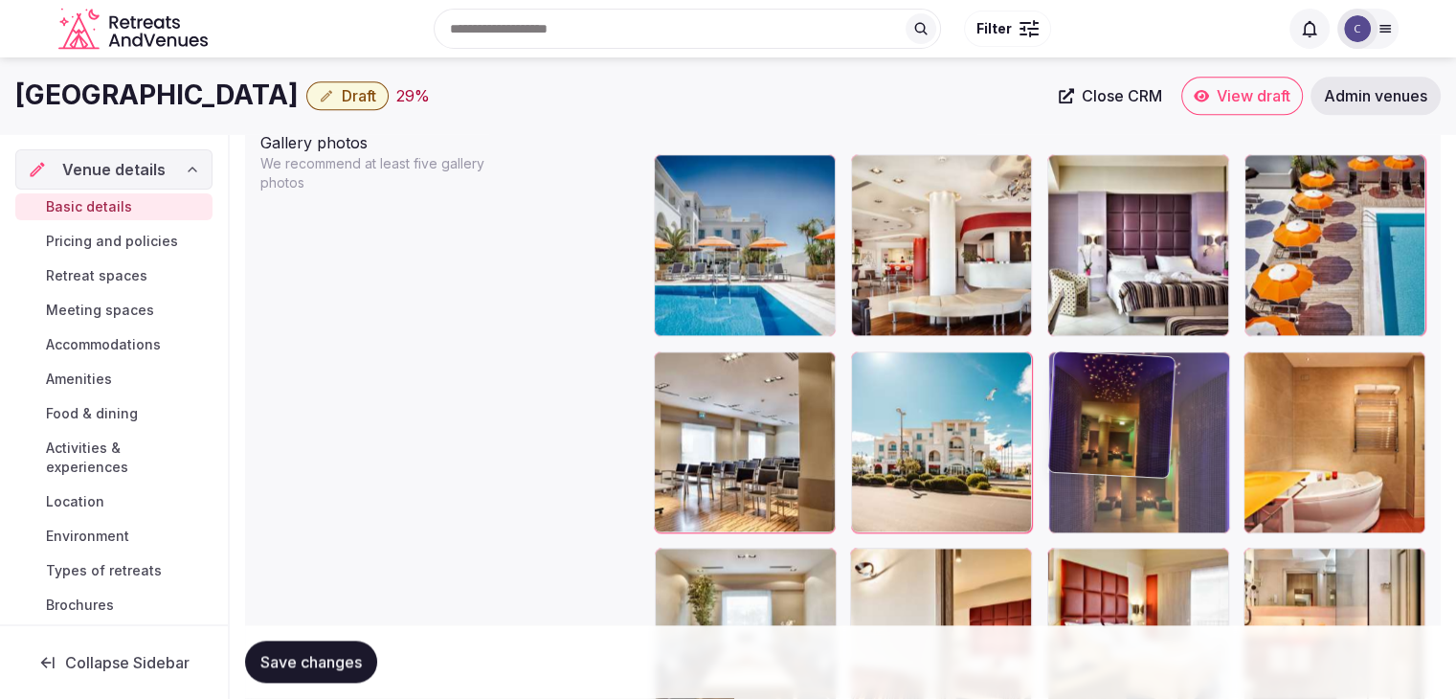
drag, startPoint x: 1268, startPoint y: 549, endPoint x: 1145, endPoint y: 368, distance: 219.1
click at [1145, 363] on body "**********" at bounding box center [728, 2] width 1456 height 4491
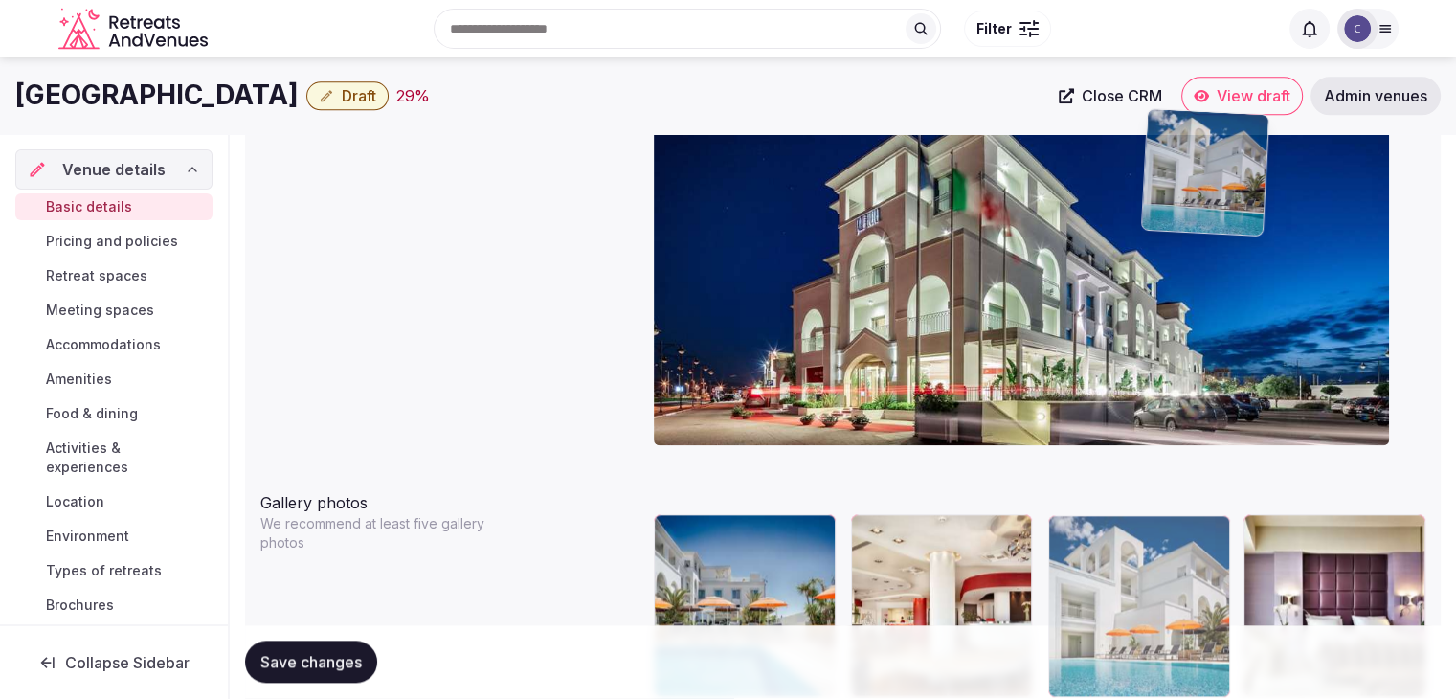
scroll to position [1865, 0]
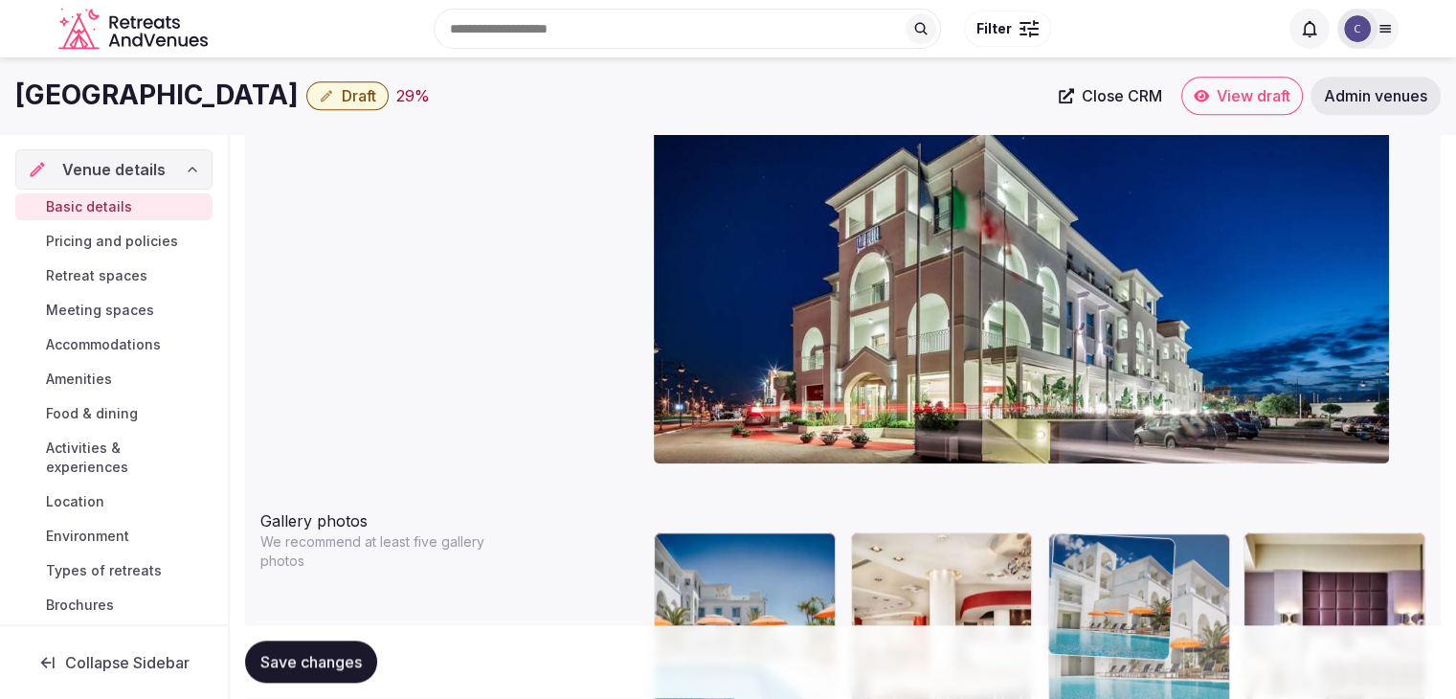
drag, startPoint x: 1260, startPoint y: 289, endPoint x: 1168, endPoint y: 528, distance: 256.4
click at [1168, 528] on body "**********" at bounding box center [728, 380] width 1456 height 4491
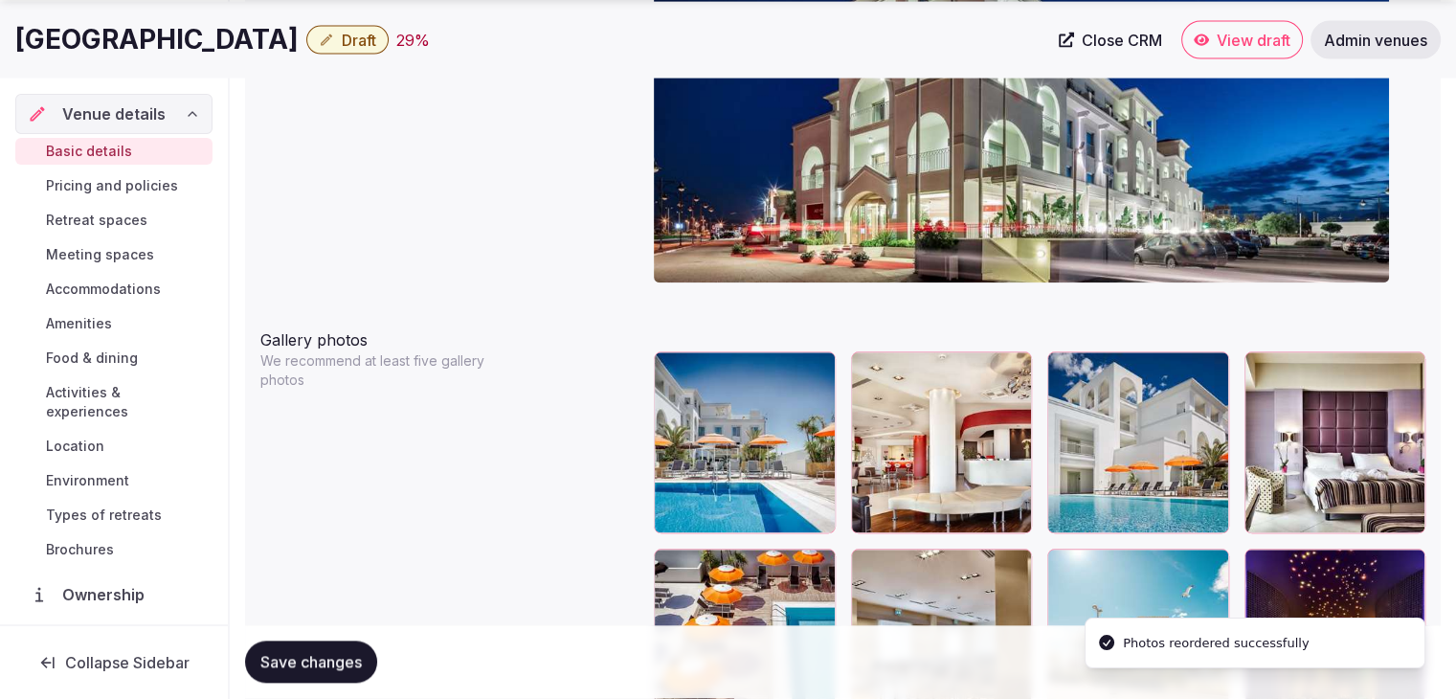
scroll to position [2152, 0]
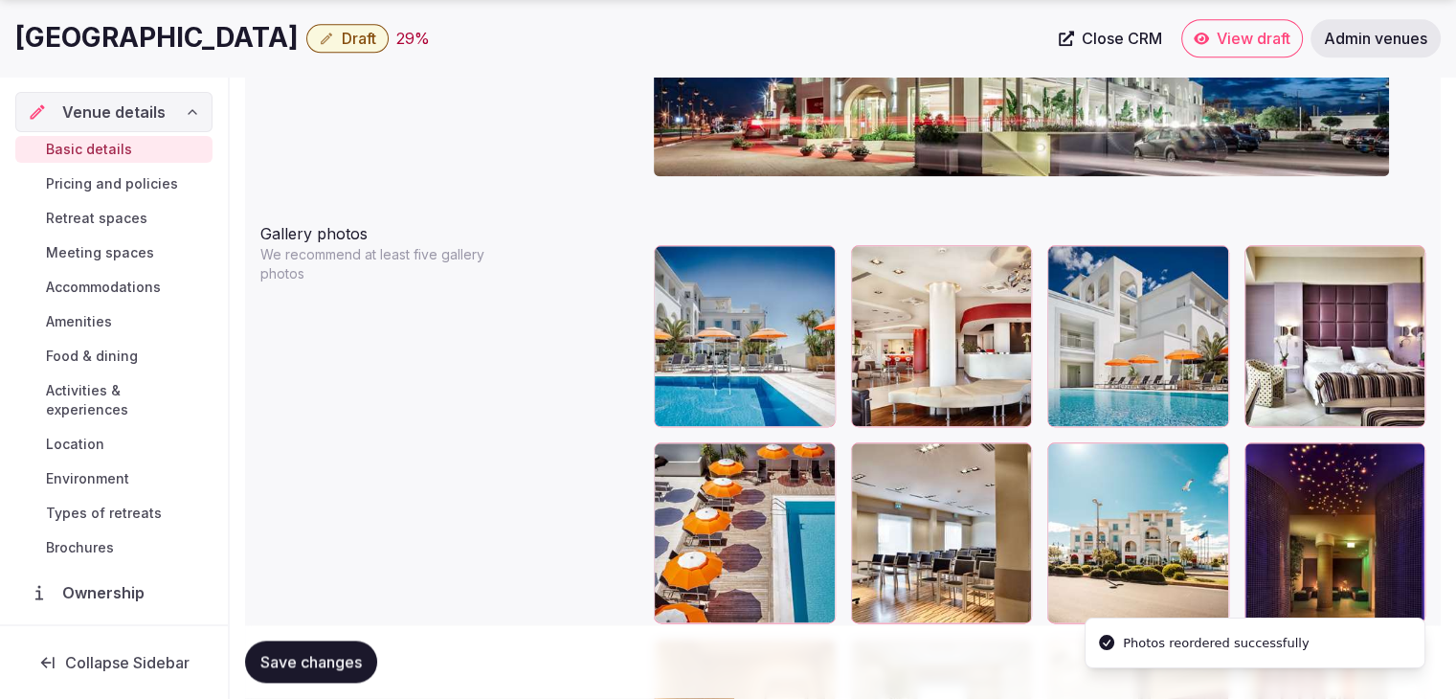
click at [1072, 294] on body "**********" at bounding box center [728, 93] width 1456 height 4491
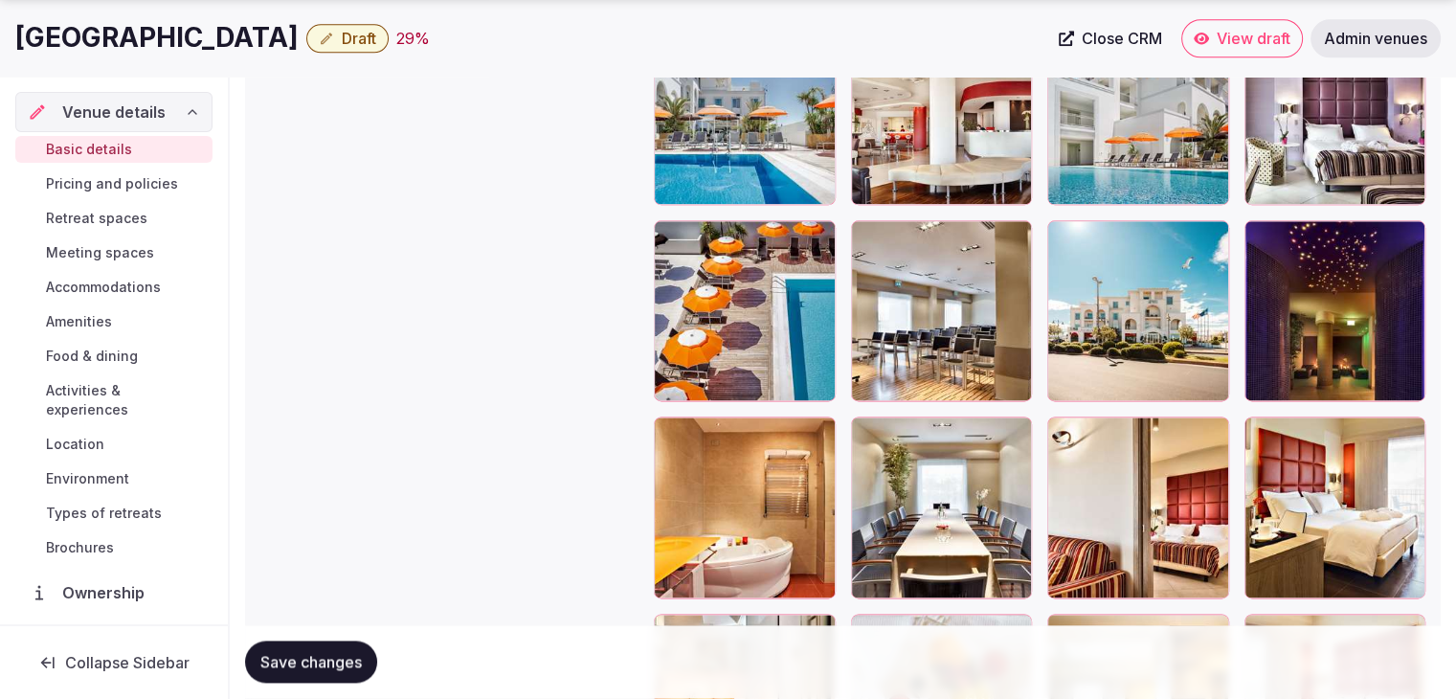
scroll to position [2248, 0]
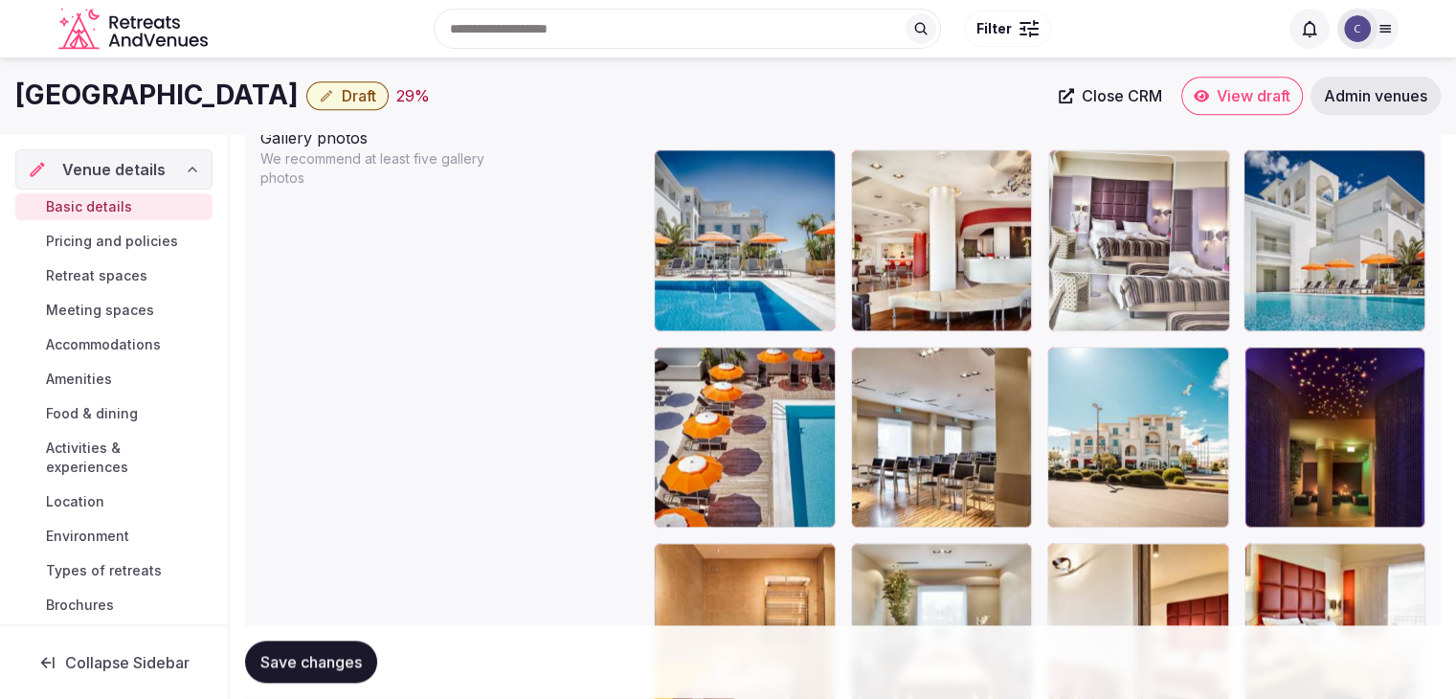
drag, startPoint x: 1252, startPoint y: 167, endPoint x: 1206, endPoint y: 222, distance: 72.1
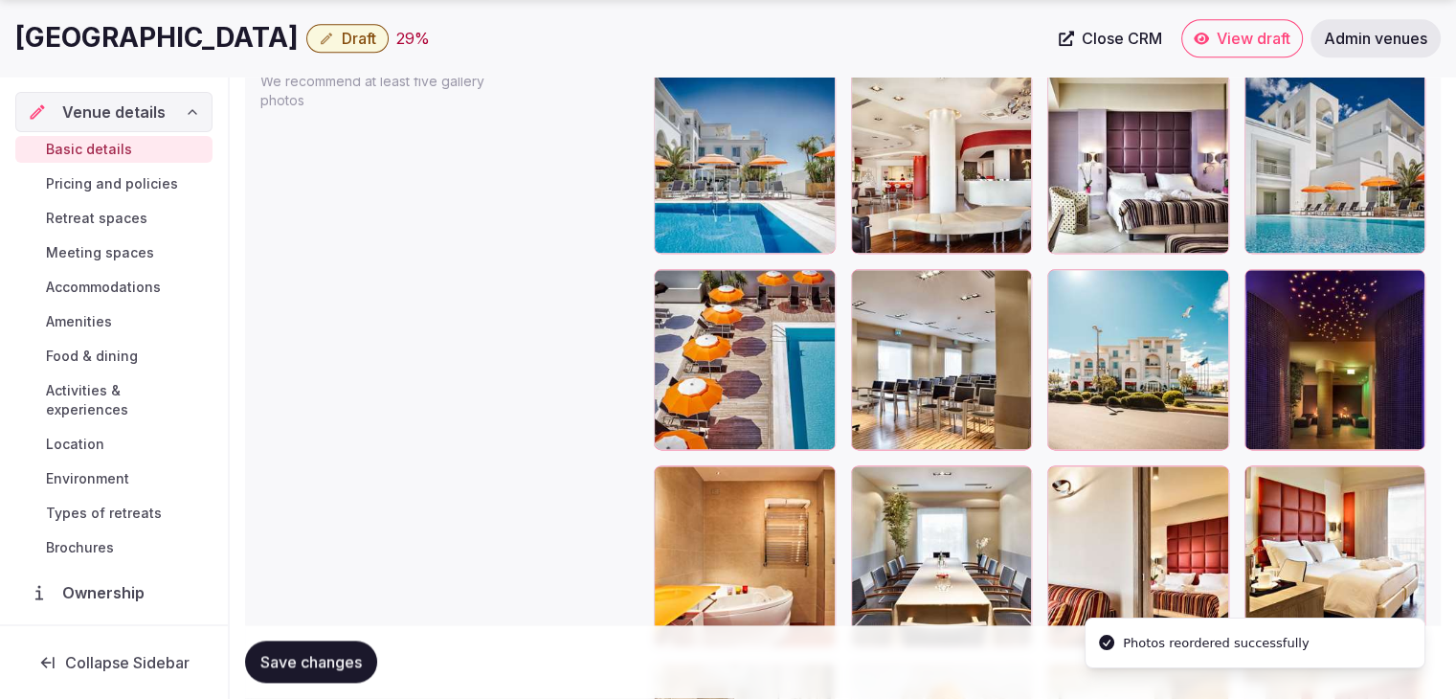
scroll to position [2439, 0]
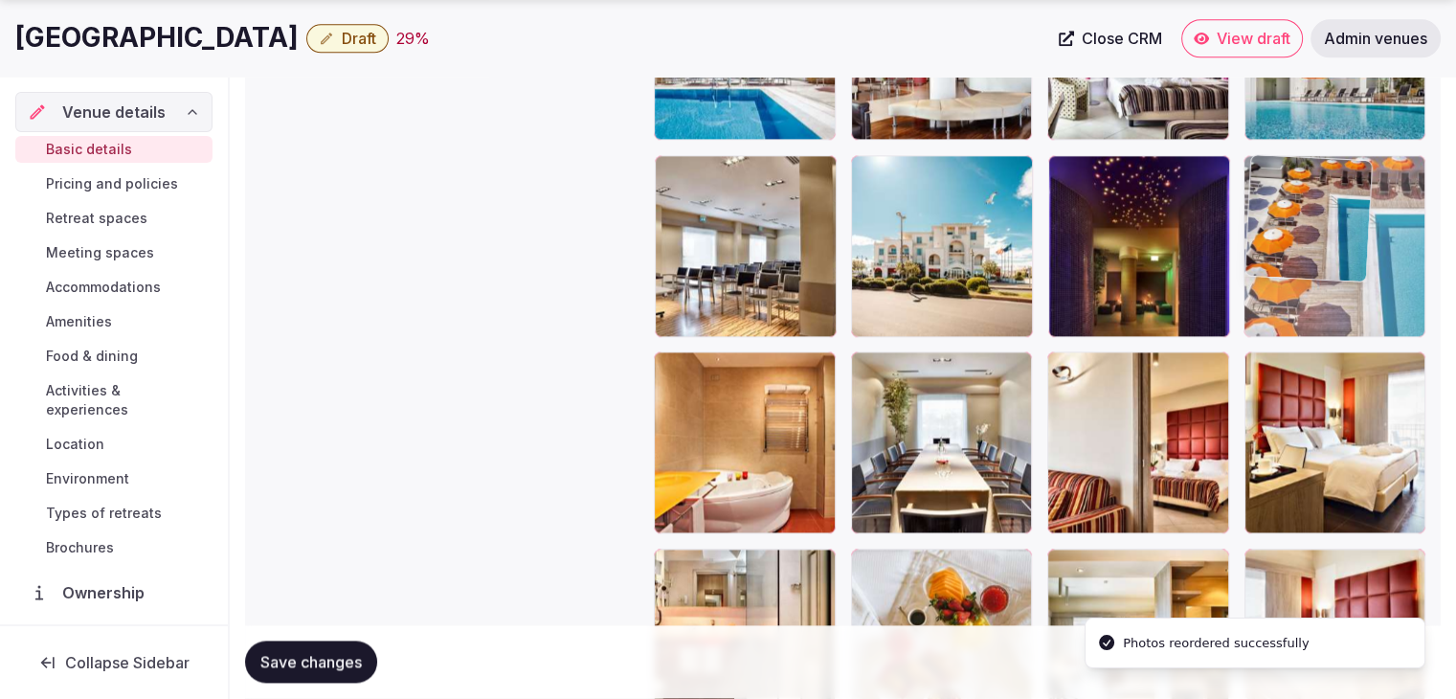
drag, startPoint x: 673, startPoint y: 172, endPoint x: 1334, endPoint y: 214, distance: 662.8
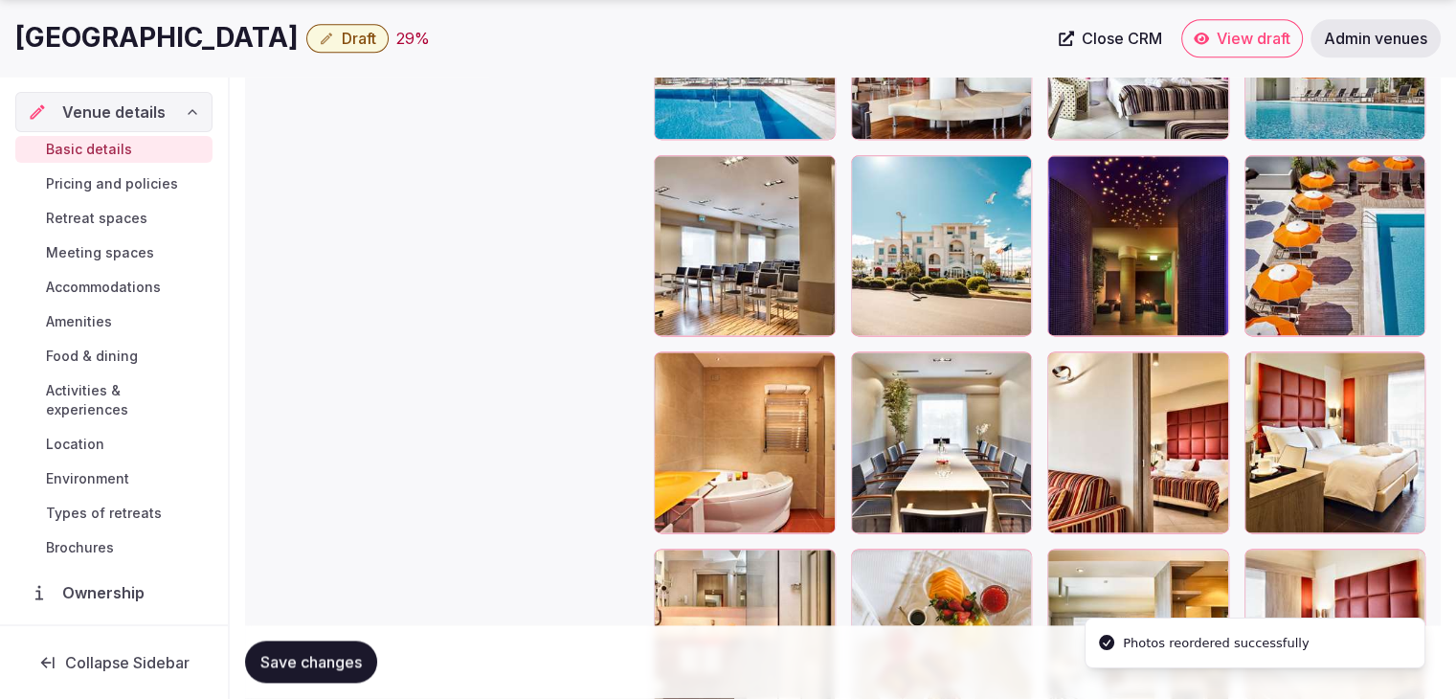
drag, startPoint x: 356, startPoint y: 661, endPoint x: 379, endPoint y: 676, distance: 27.6
click at [356, 661] on span "Save changes" at bounding box center [310, 662] width 101 height 19
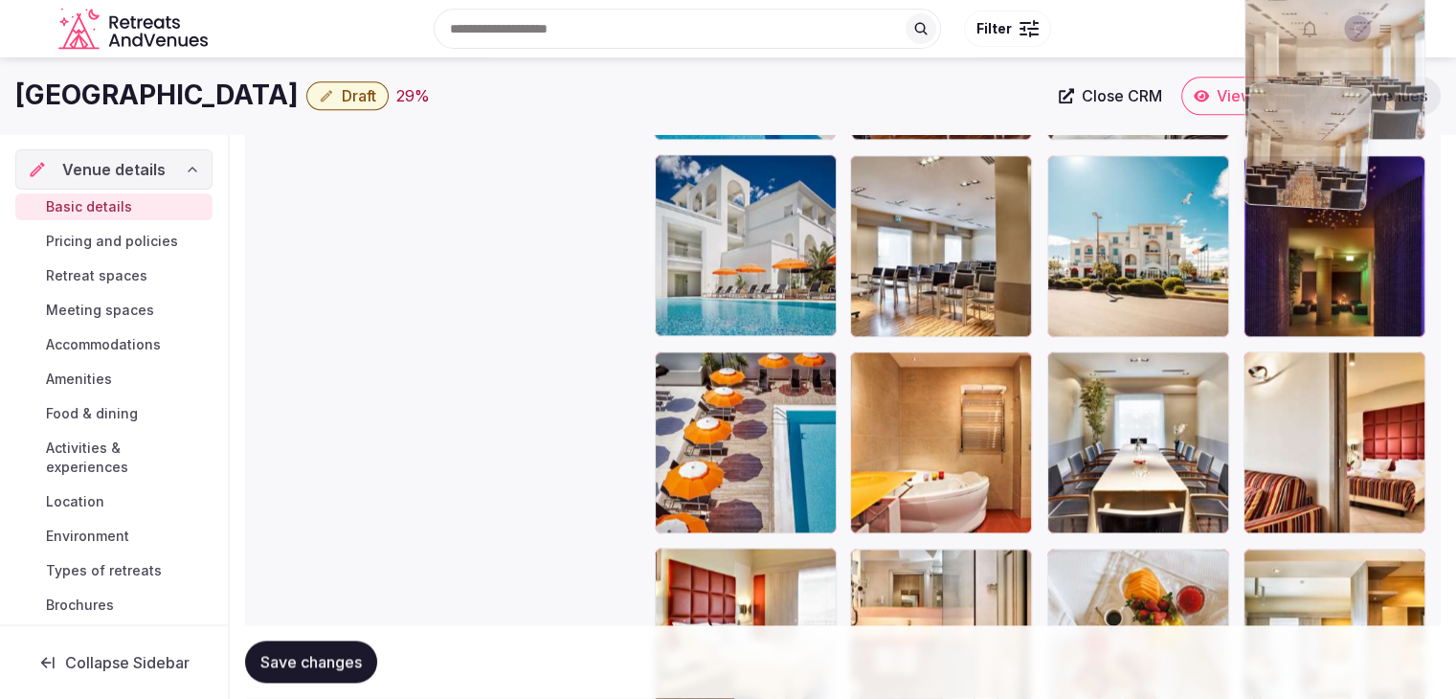
scroll to position [2405, 0]
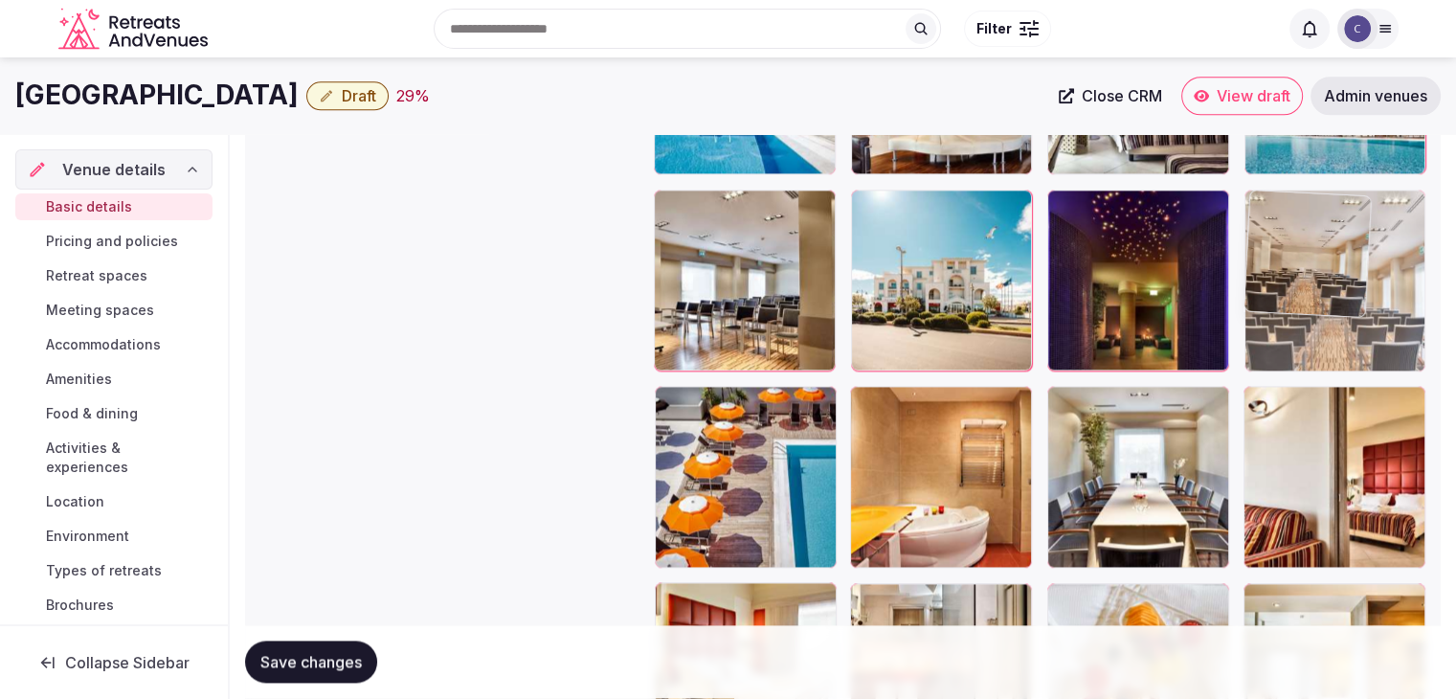
drag, startPoint x: 1217, startPoint y: 116, endPoint x: 1294, endPoint y: 271, distance: 173.4
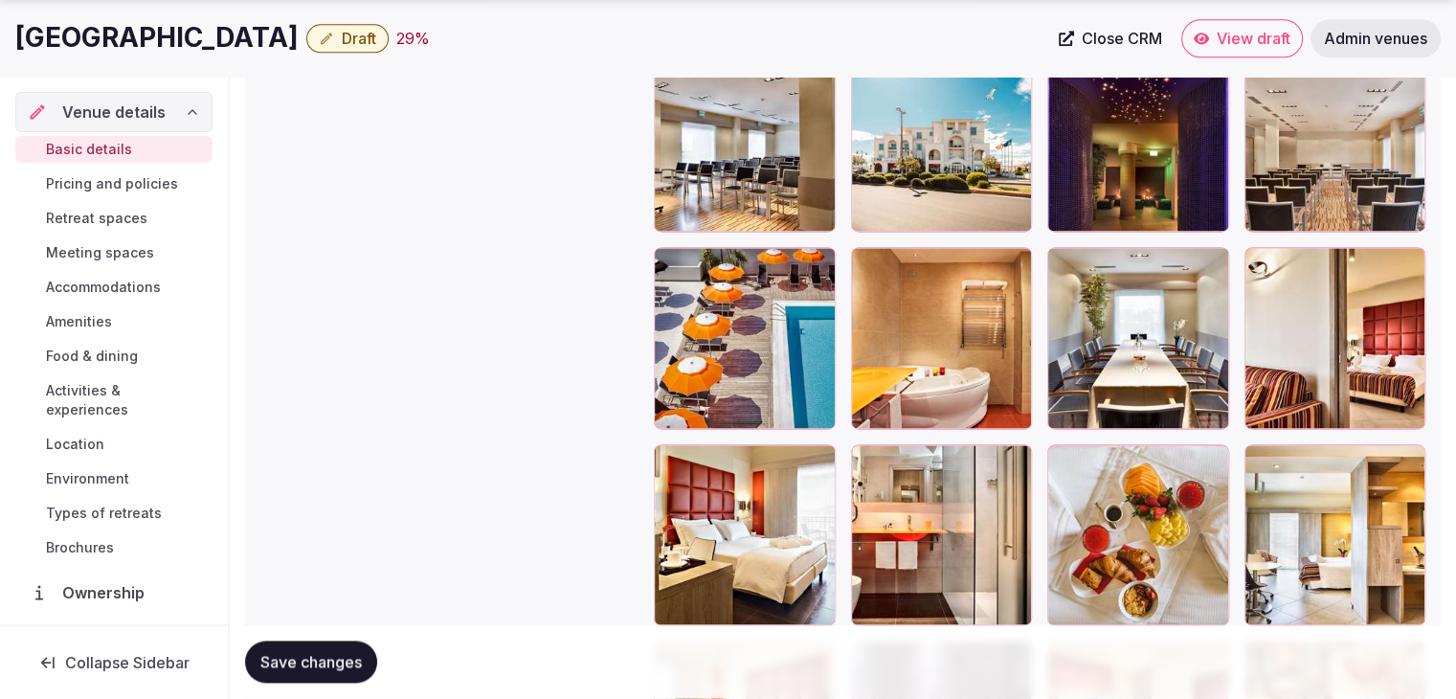
scroll to position [2692, 0]
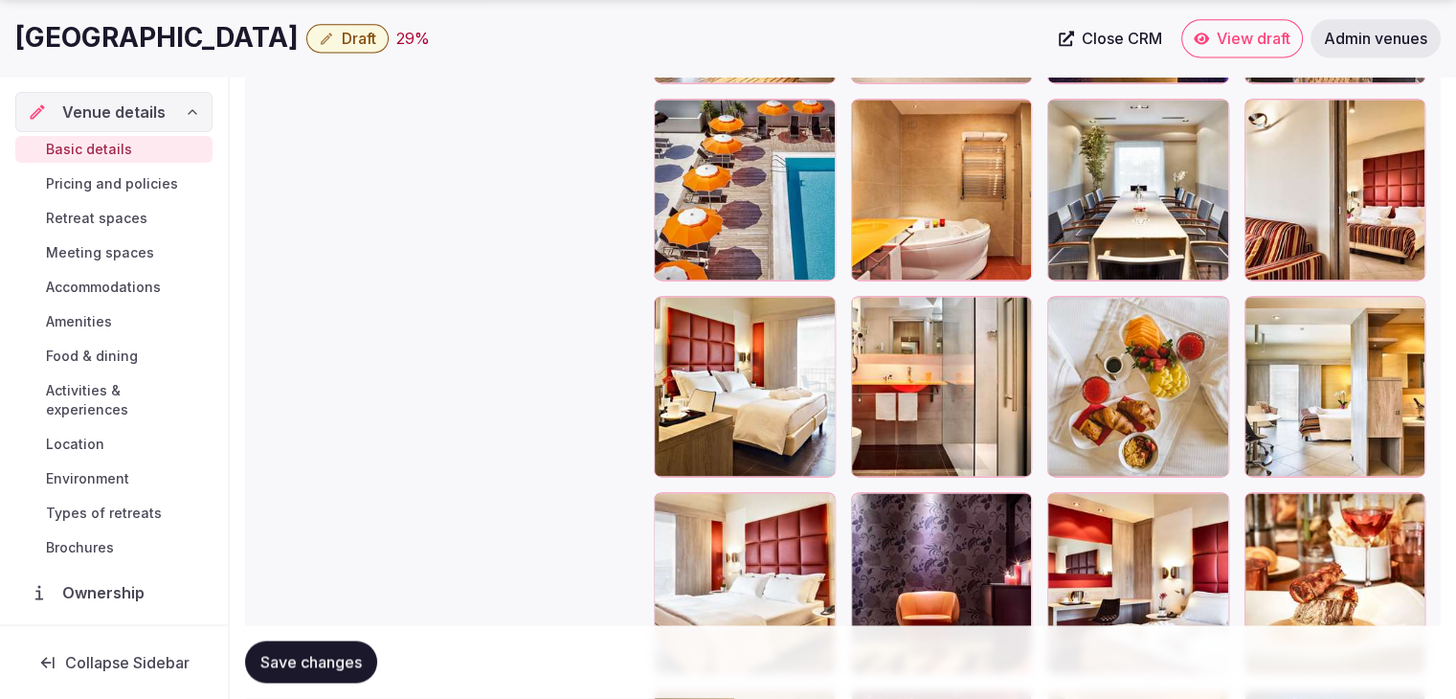
click at [311, 669] on span "Save changes" at bounding box center [310, 662] width 101 height 19
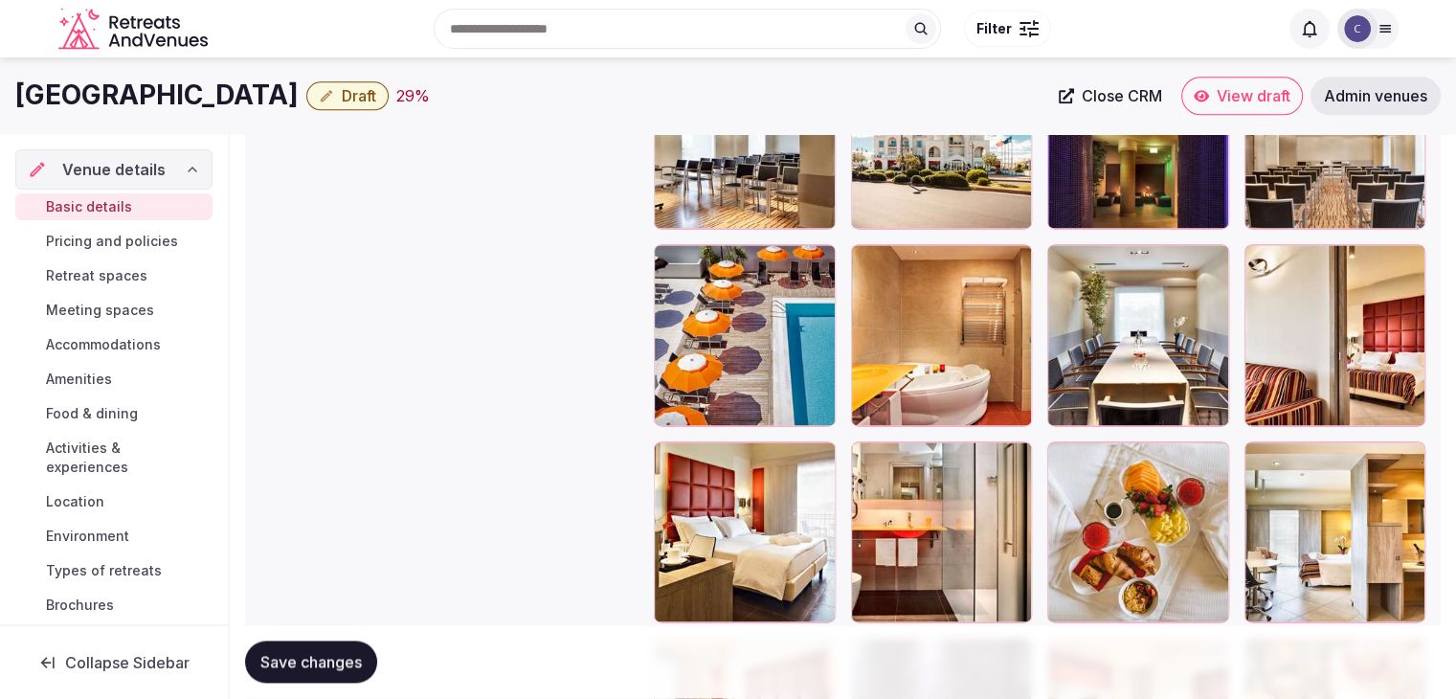
scroll to position [2355, 0]
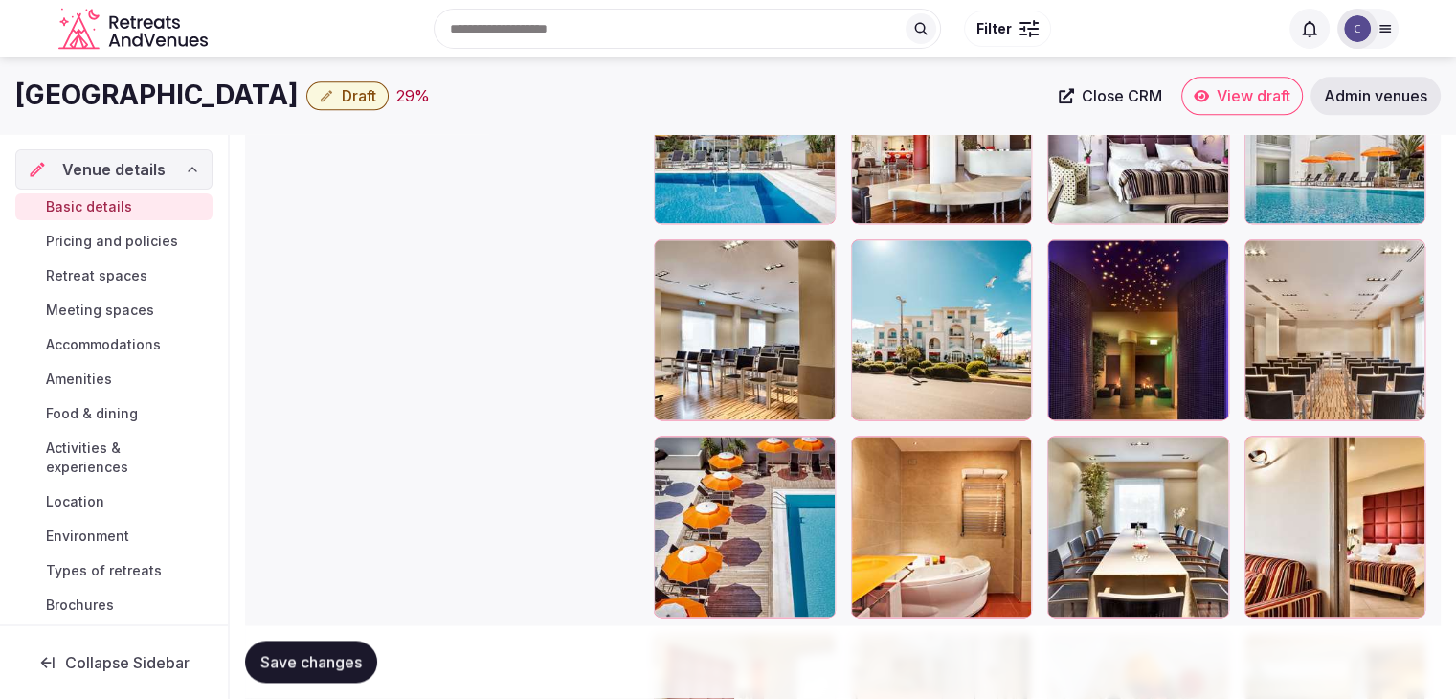
drag, startPoint x: 1256, startPoint y: 435, endPoint x: 1258, endPoint y: 365, distance: 69.9
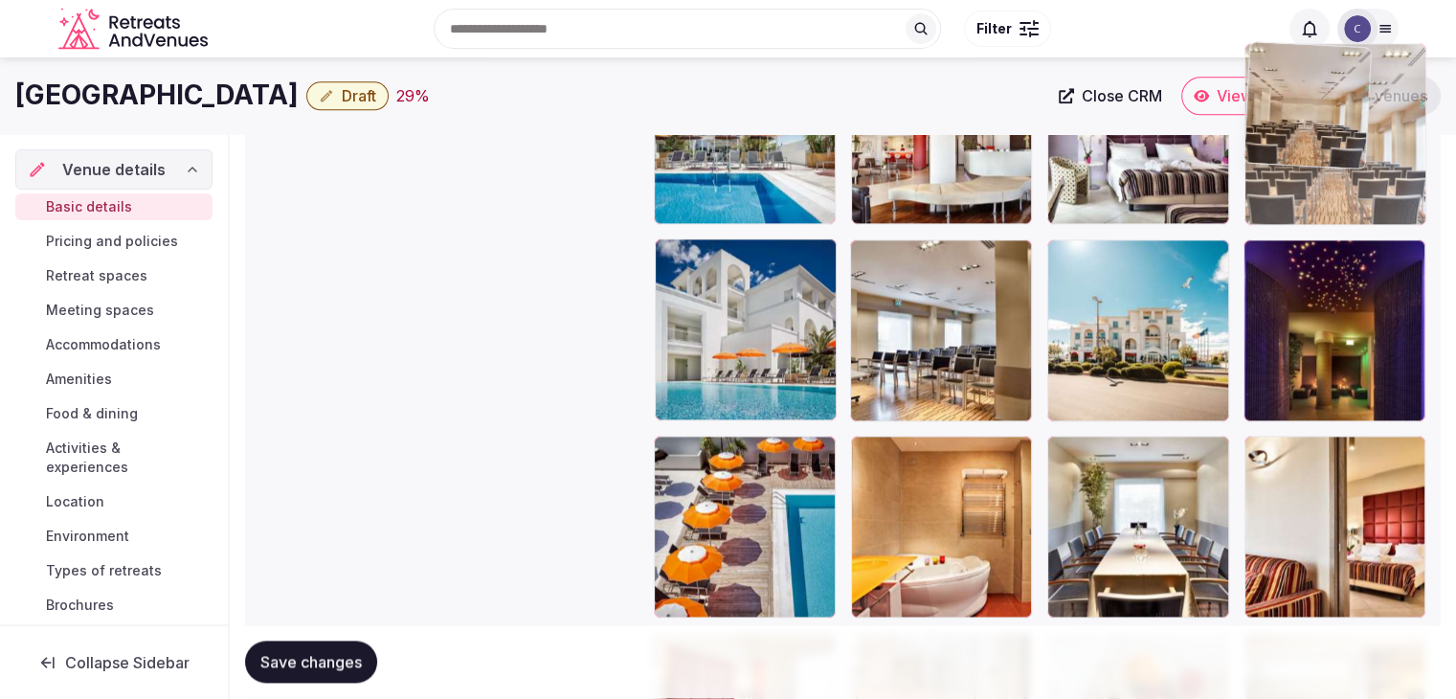
drag, startPoint x: 1258, startPoint y: 365, endPoint x: 1258, endPoint y: 324, distance: 41.2
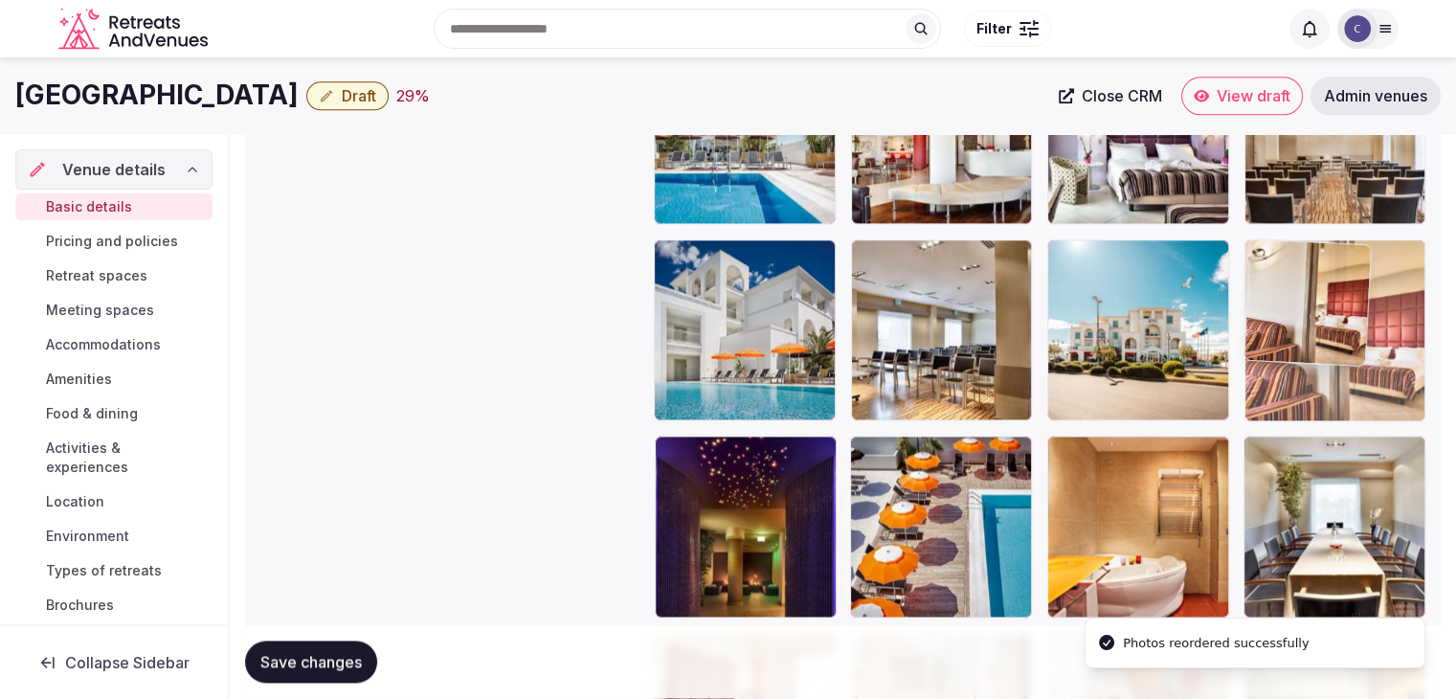
drag, startPoint x: 1256, startPoint y: 419, endPoint x: 1255, endPoint y: 362, distance: 57.4
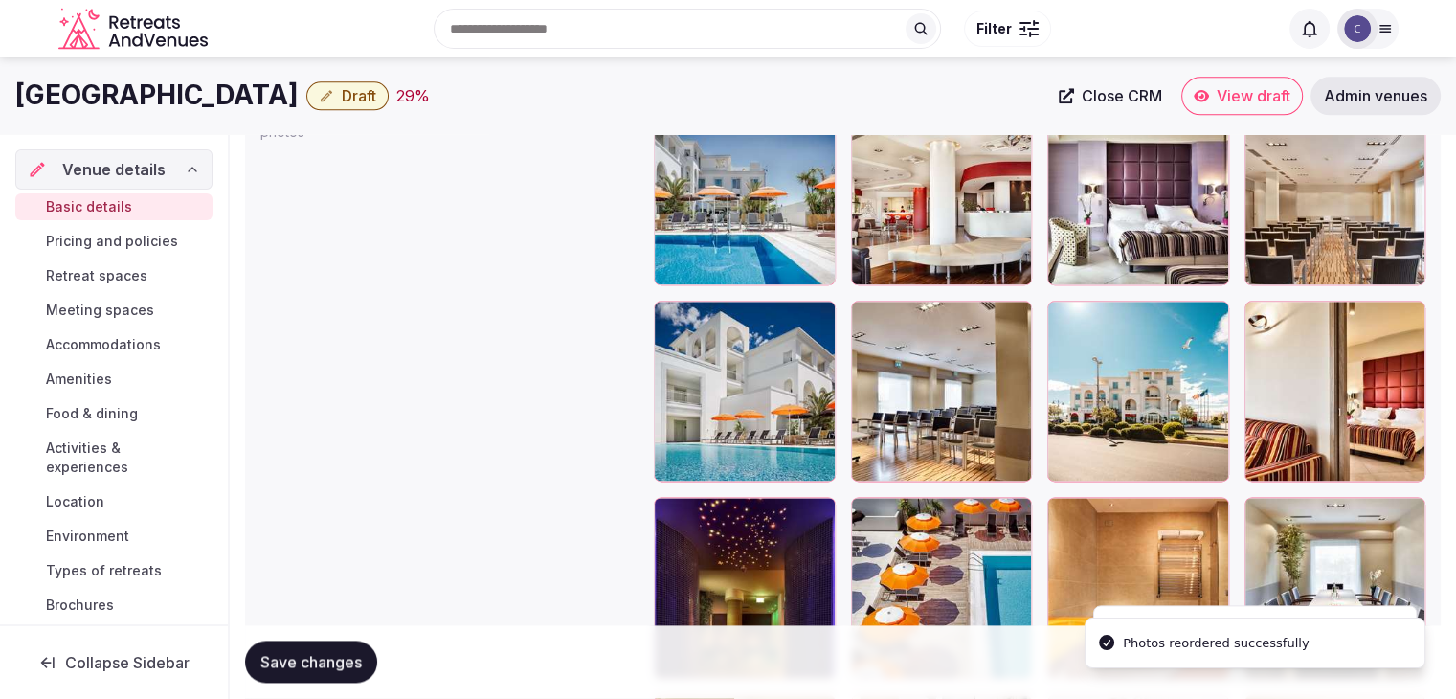
scroll to position [2259, 0]
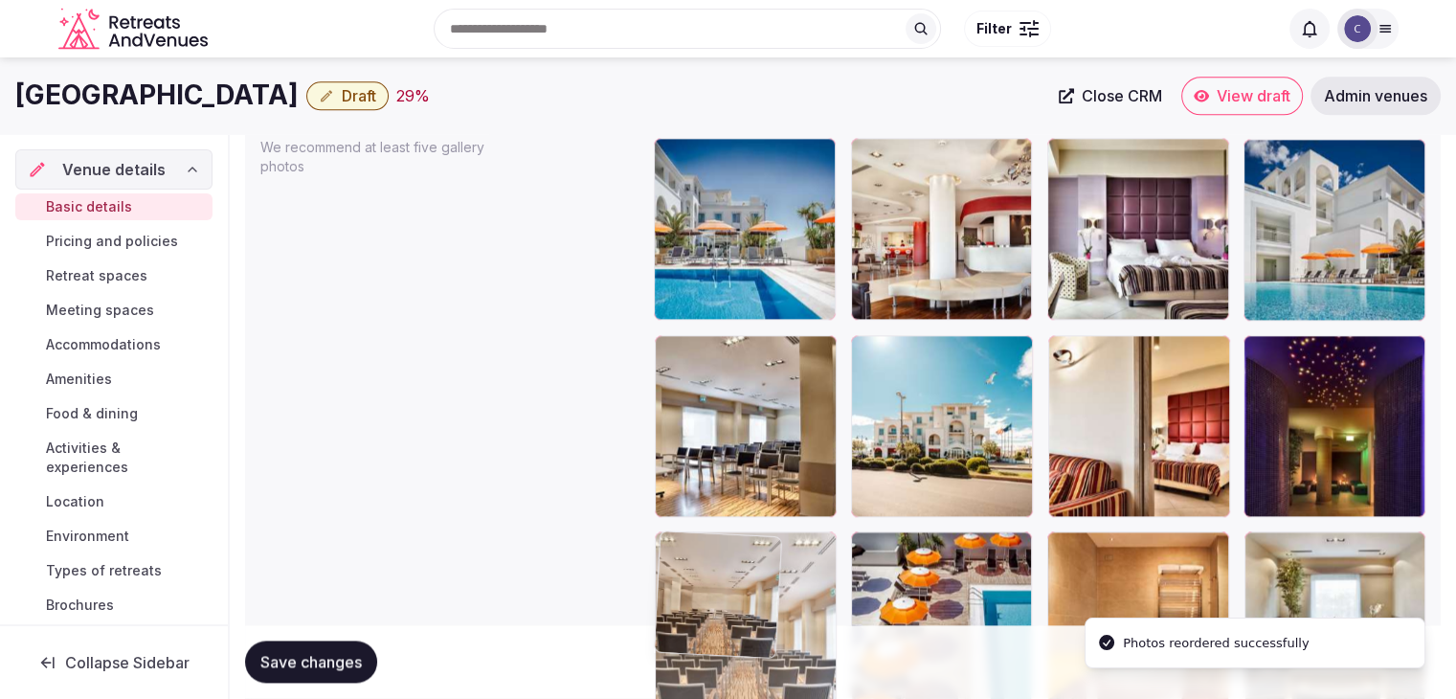
drag, startPoint x: 1266, startPoint y: 151, endPoint x: 684, endPoint y: 523, distance: 689.6
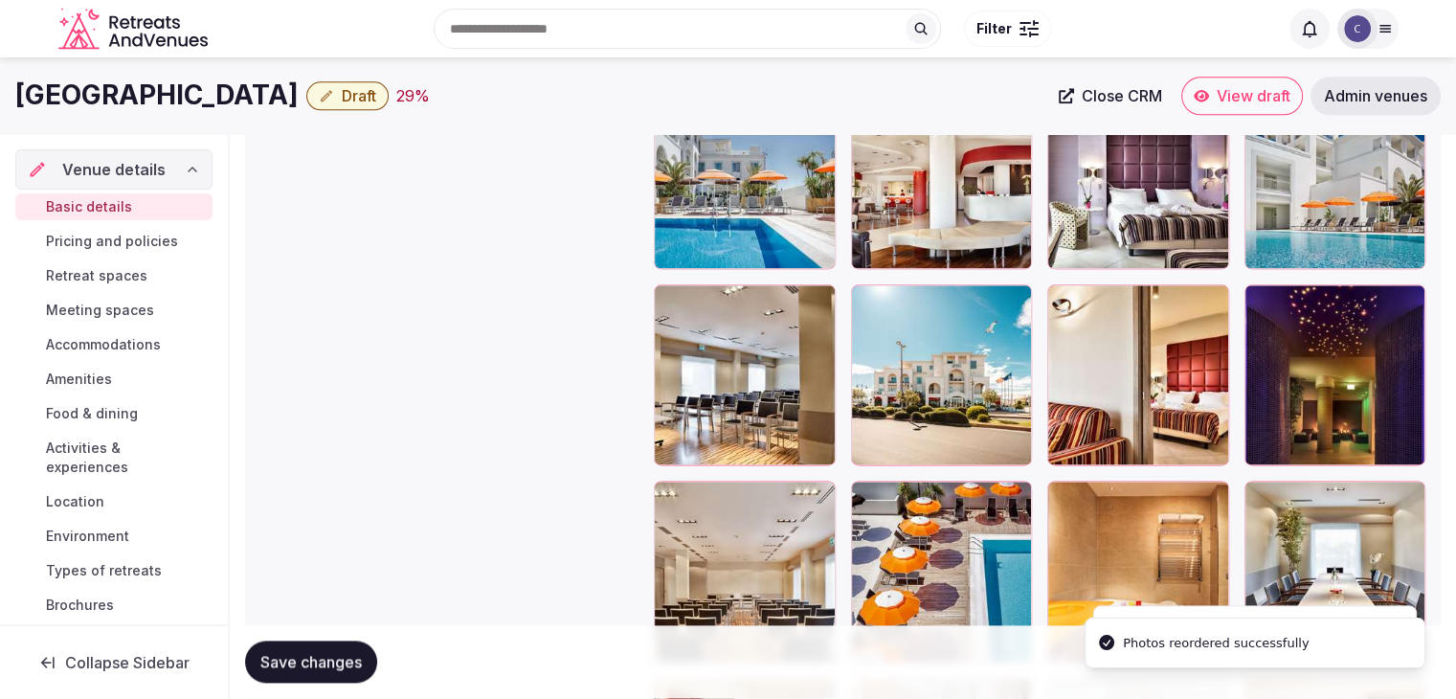
scroll to position [2355, 0]
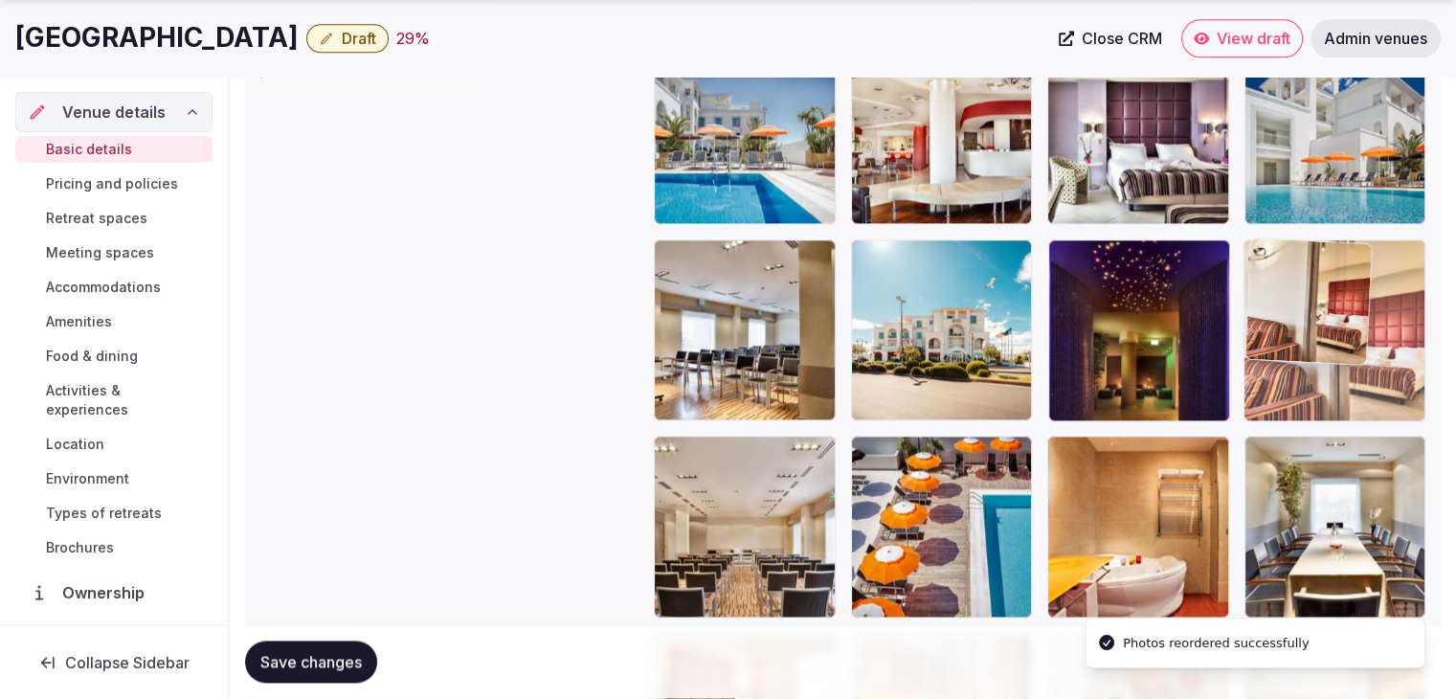
drag, startPoint x: 1071, startPoint y: 250, endPoint x: 1260, endPoint y: 250, distance: 188.6
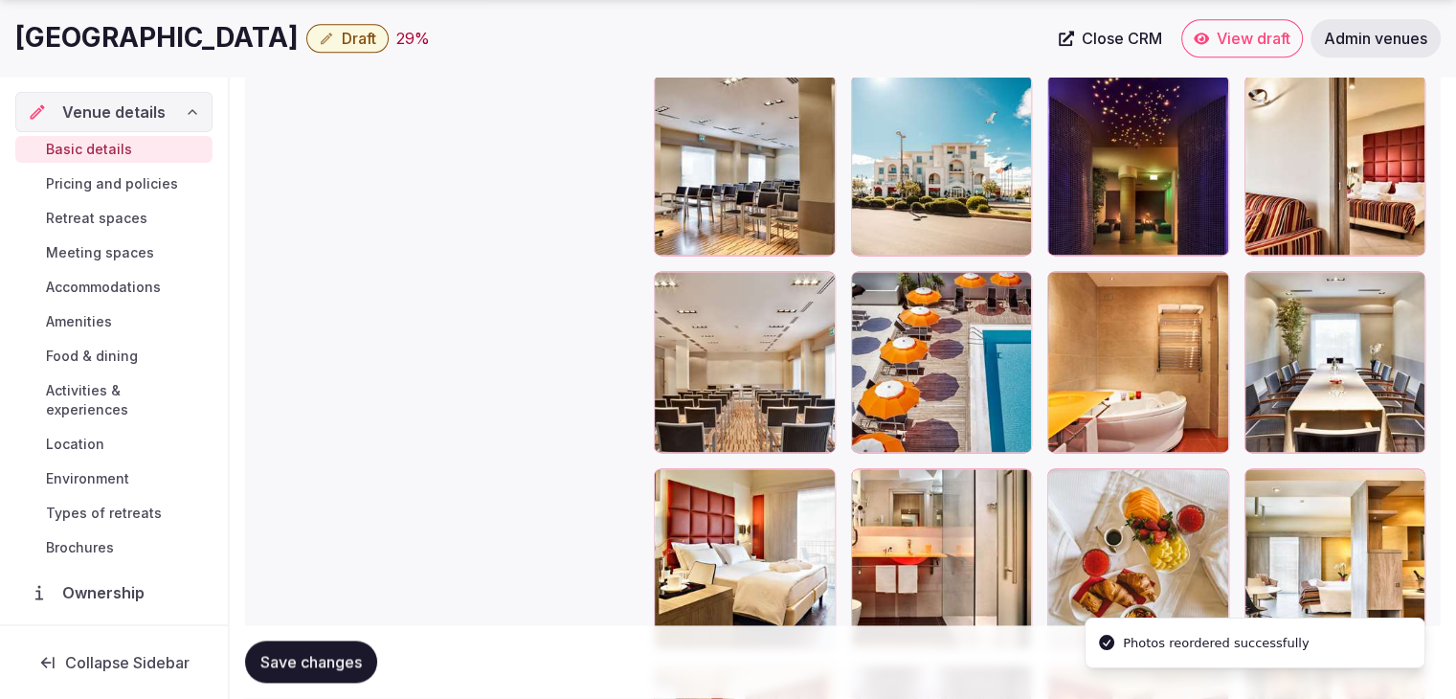
scroll to position [2546, 0]
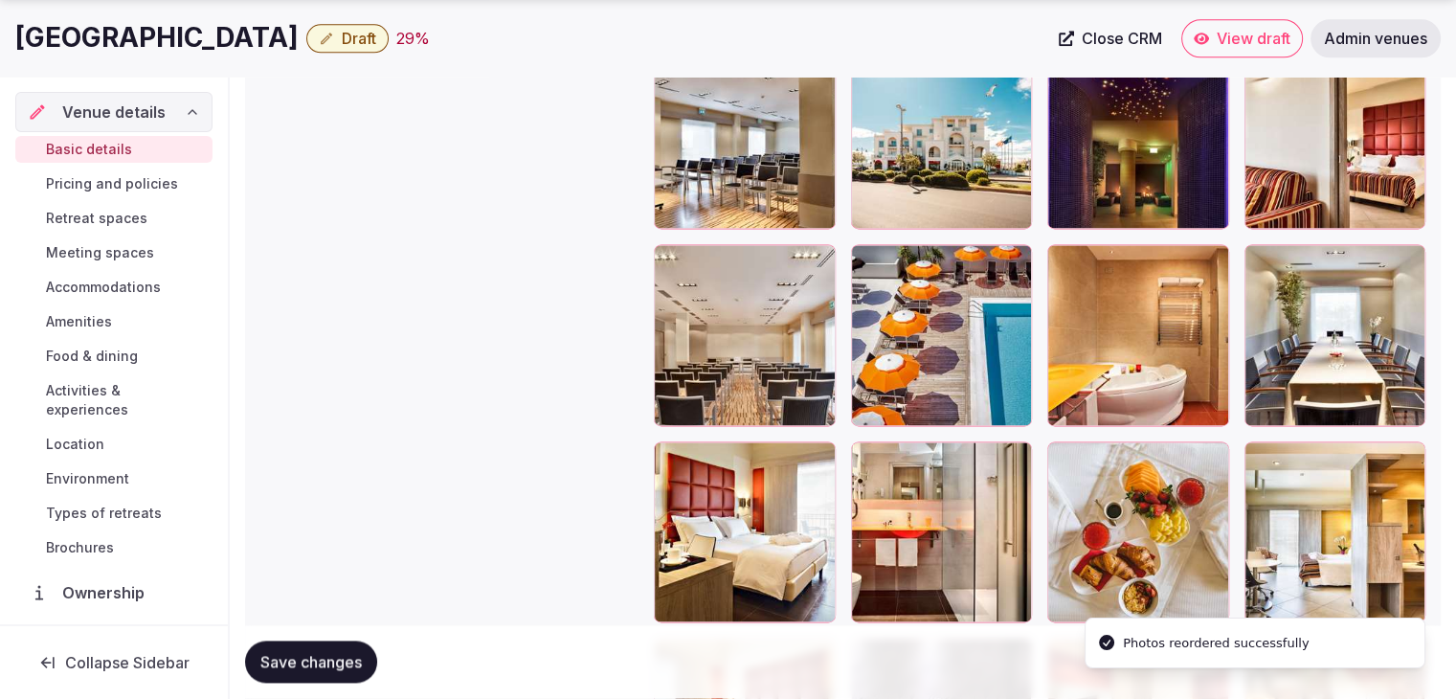
click at [328, 665] on span "Save changes" at bounding box center [310, 662] width 101 height 19
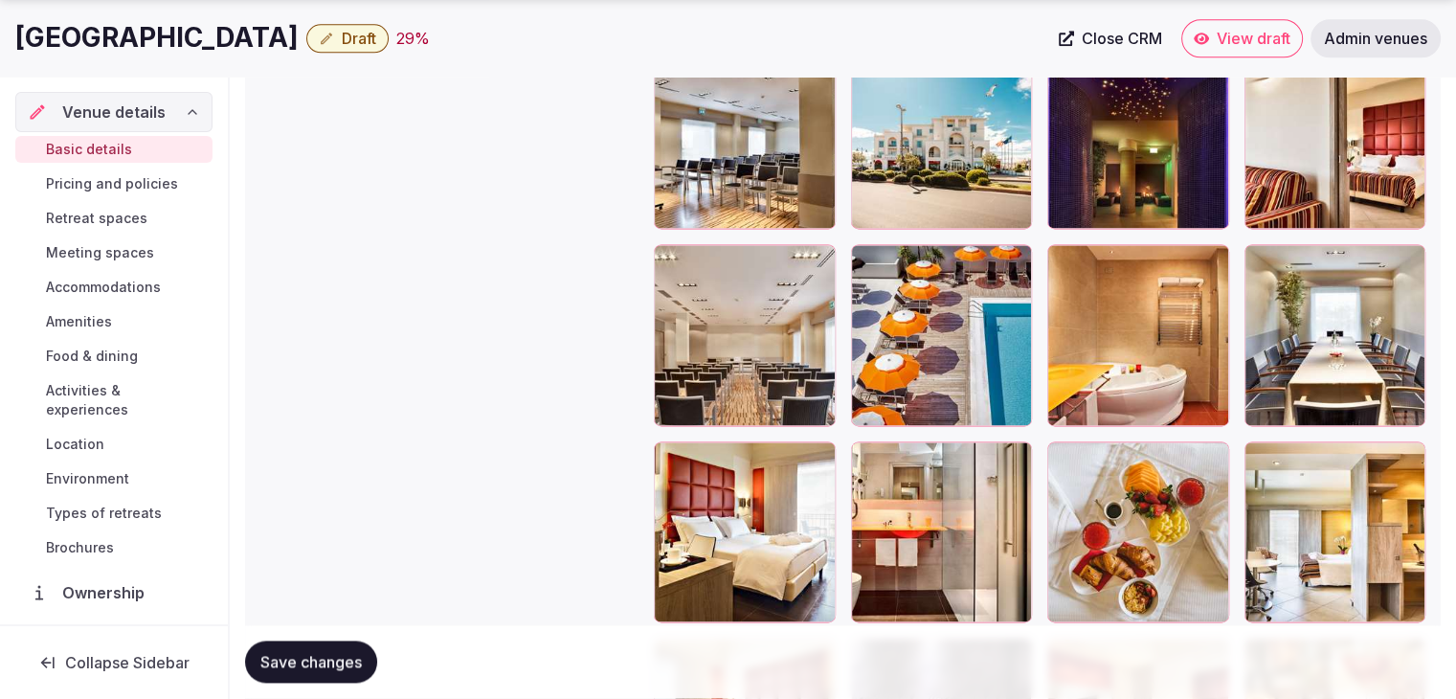
click at [55, 35] on h1 "Jazz Hotel" at bounding box center [156, 37] width 283 height 37
copy div "Jazz Hotel"
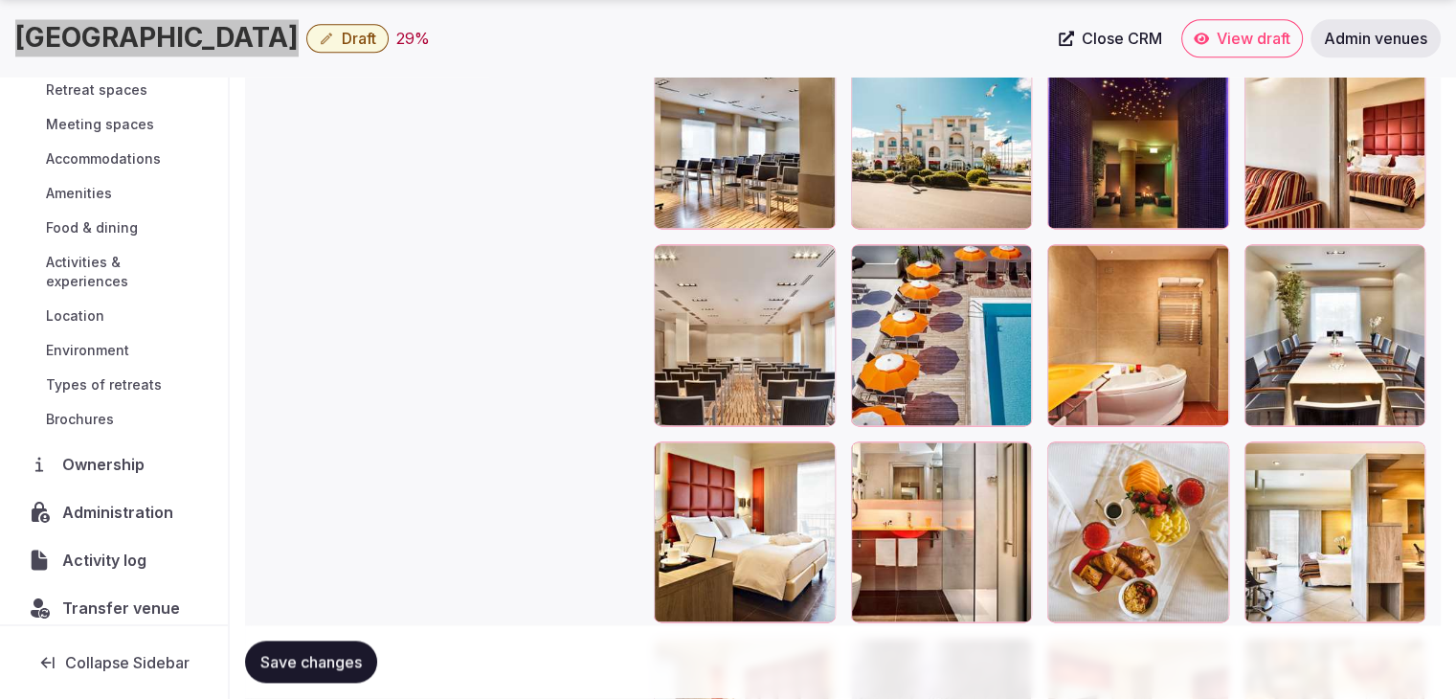
scroll to position [146, 0]
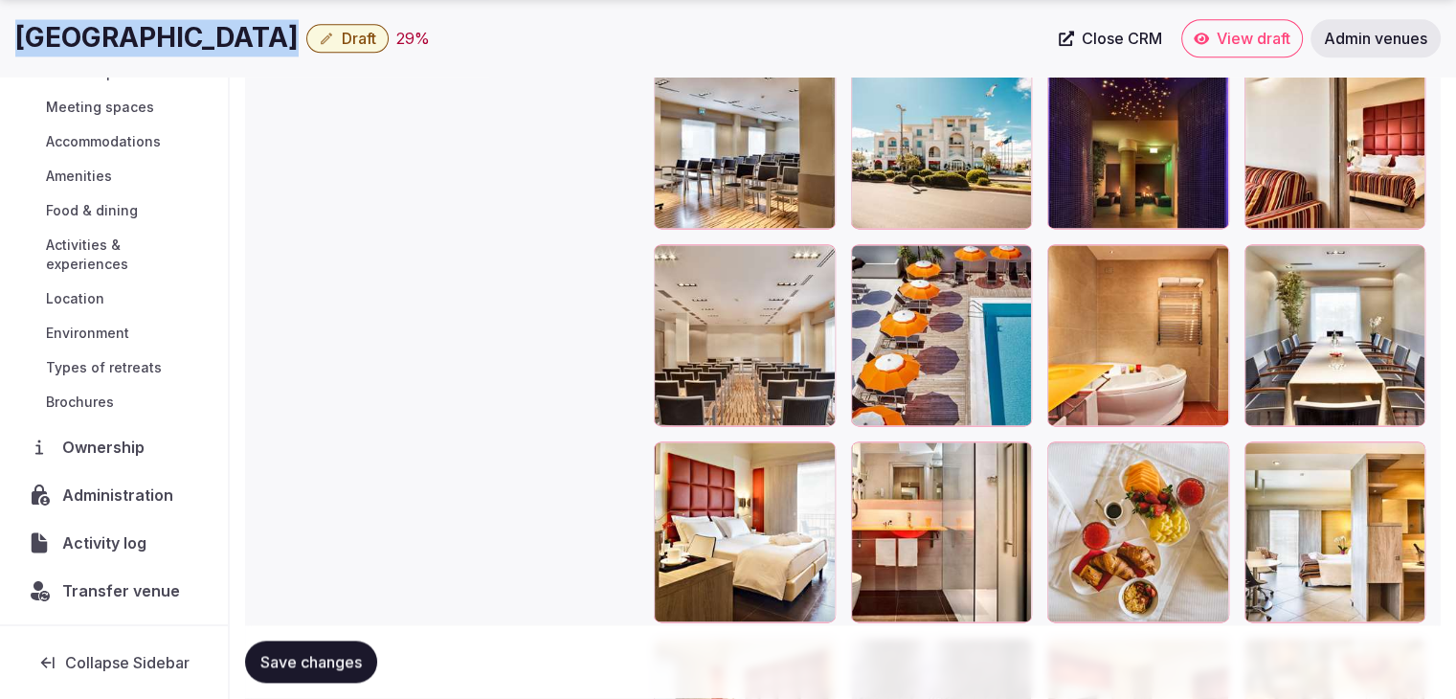
click at [142, 498] on span "Administration" at bounding box center [121, 494] width 119 height 23
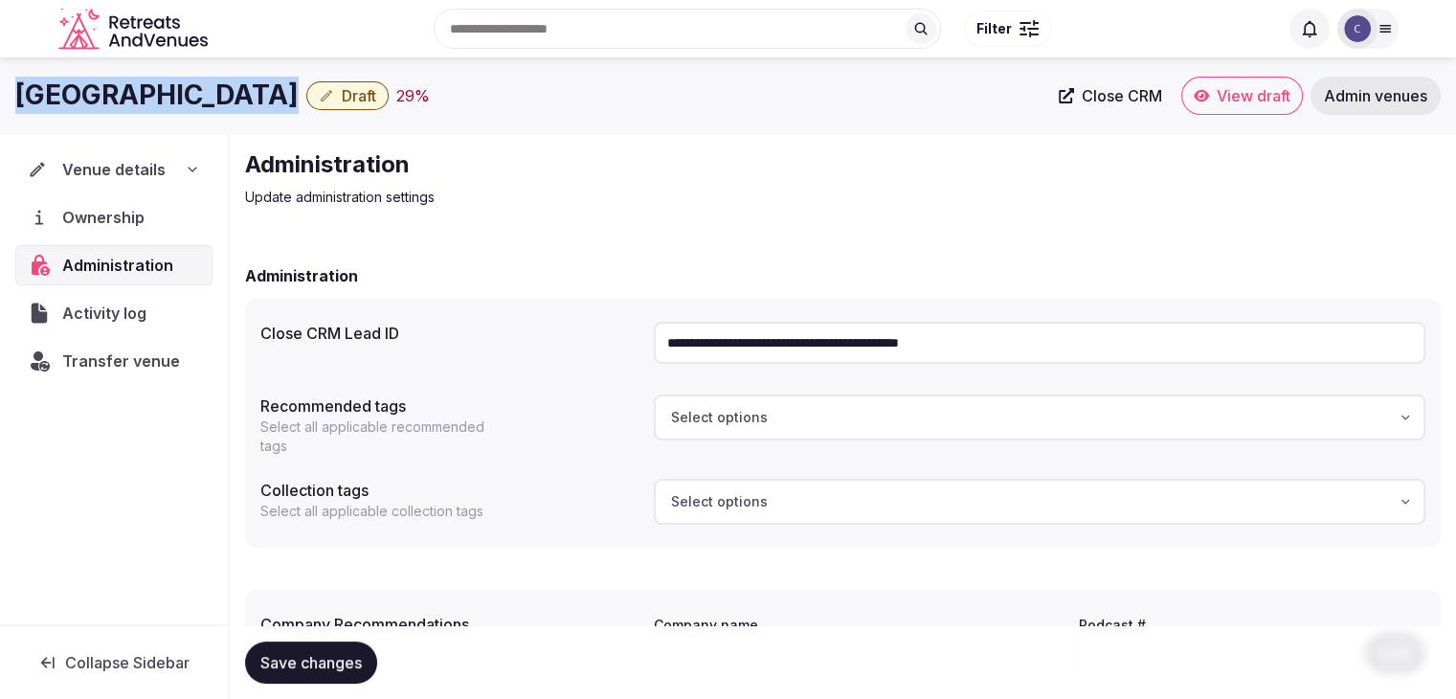
click at [117, 354] on span "Transfer venue" at bounding box center [121, 360] width 118 height 23
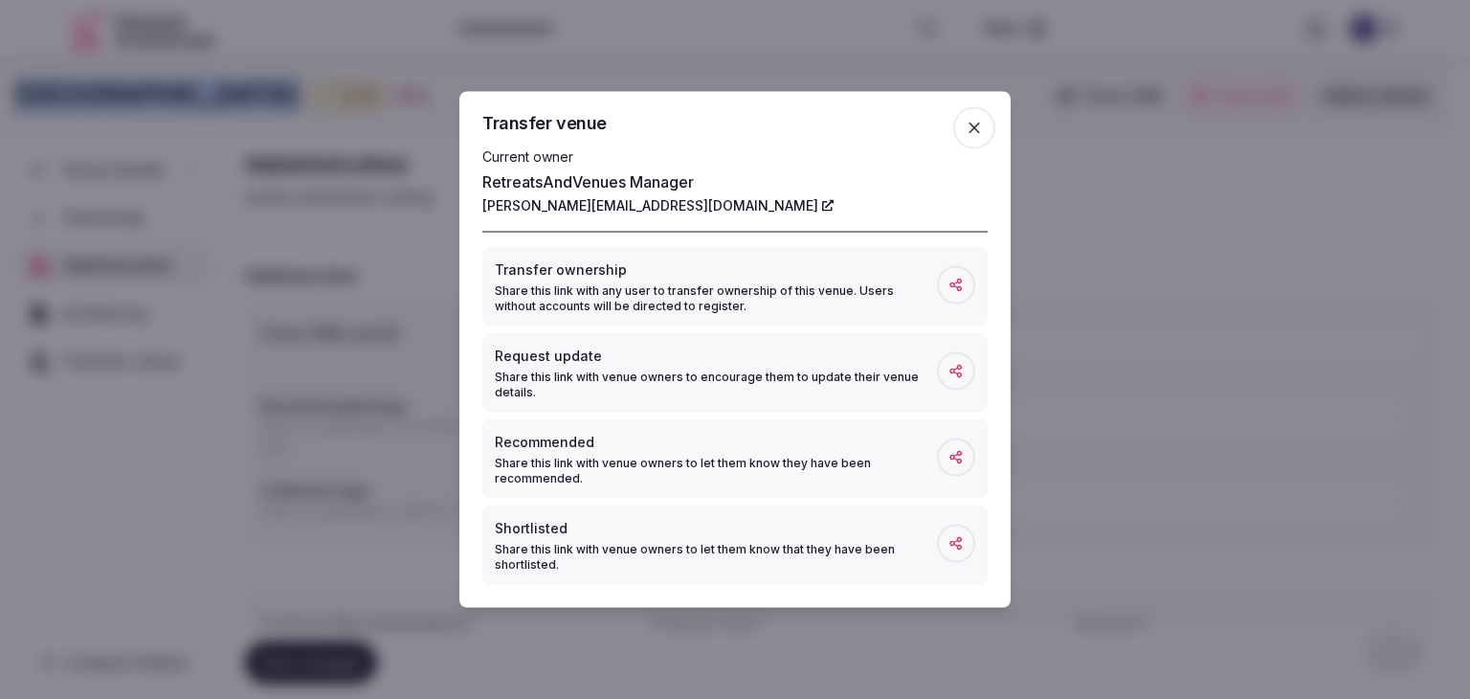
click at [984, 127] on span "button" at bounding box center [974, 128] width 42 height 42
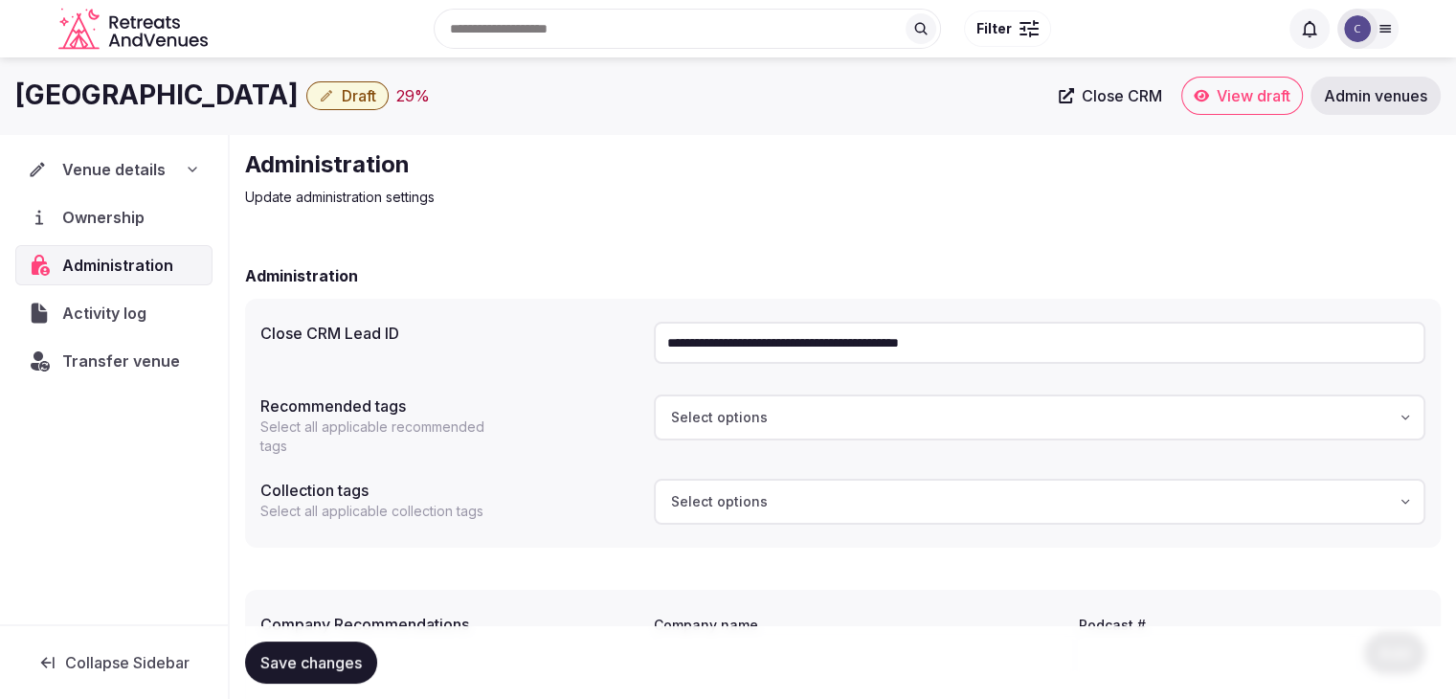
click at [168, 172] on div "Venue details" at bounding box center [114, 169] width 172 height 23
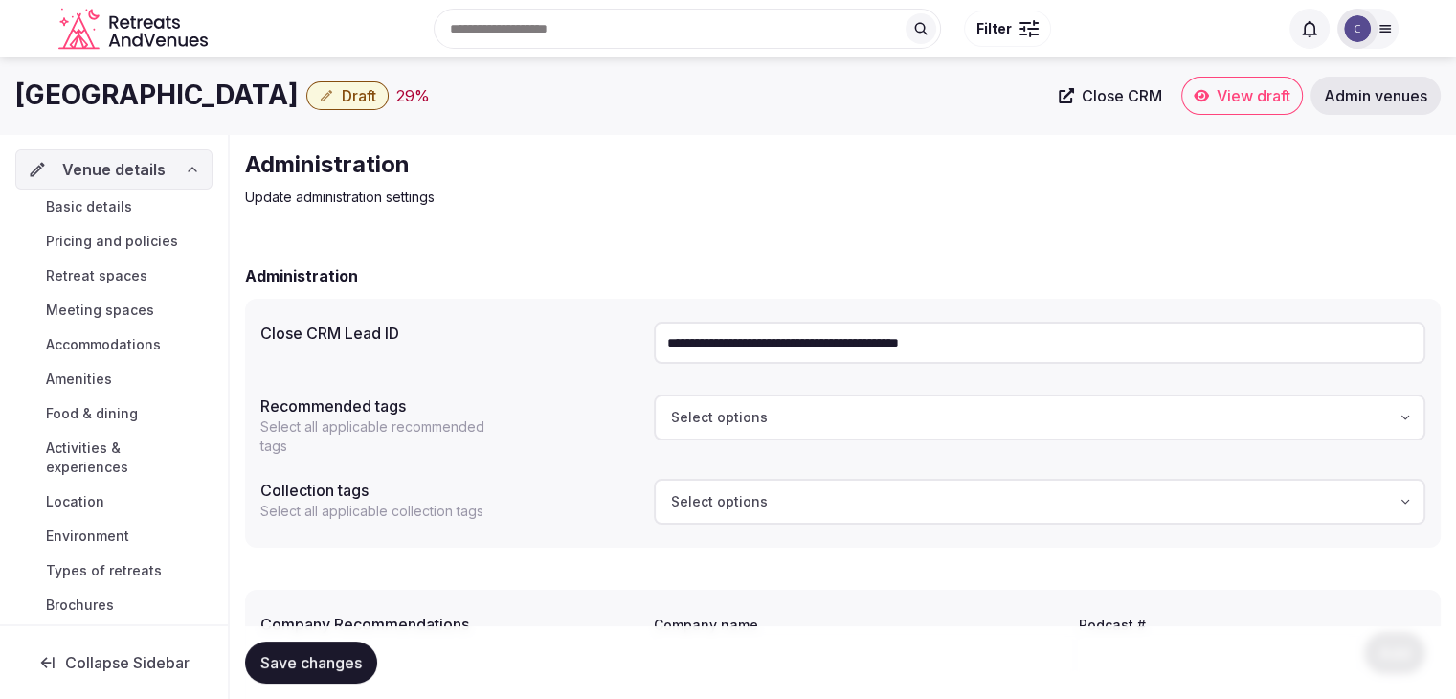
click at [157, 213] on link "Basic details" at bounding box center [113, 206] width 197 height 27
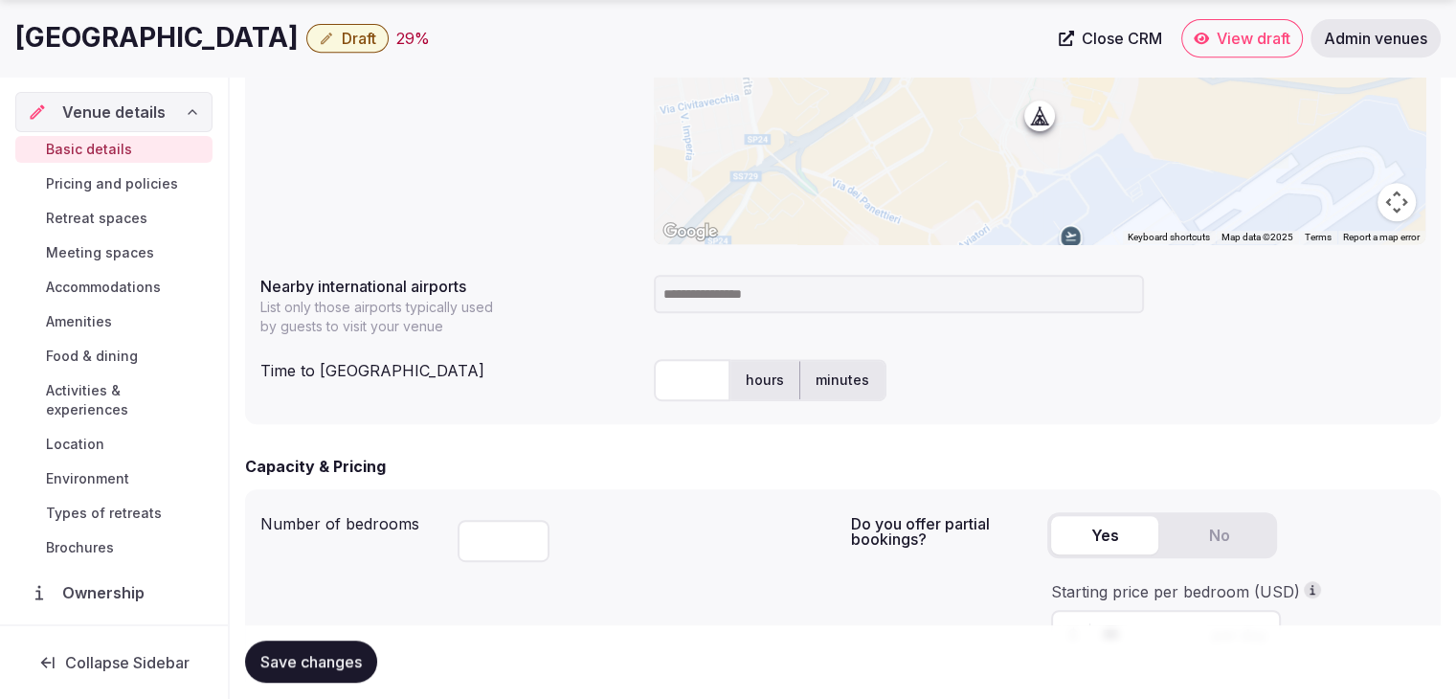
scroll to position [957, 0]
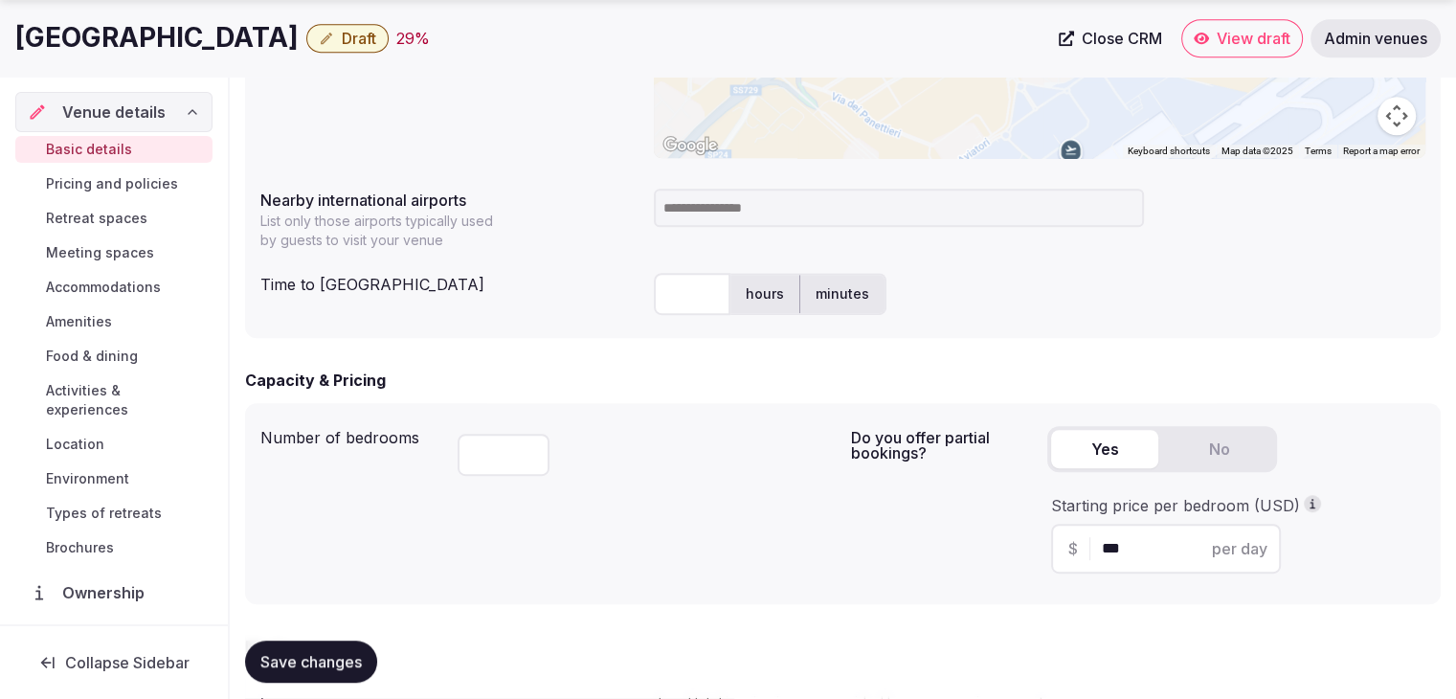
click at [110, 40] on h1 "Jazz Hotel" at bounding box center [156, 37] width 283 height 37
copy div "Jazz Hotel"
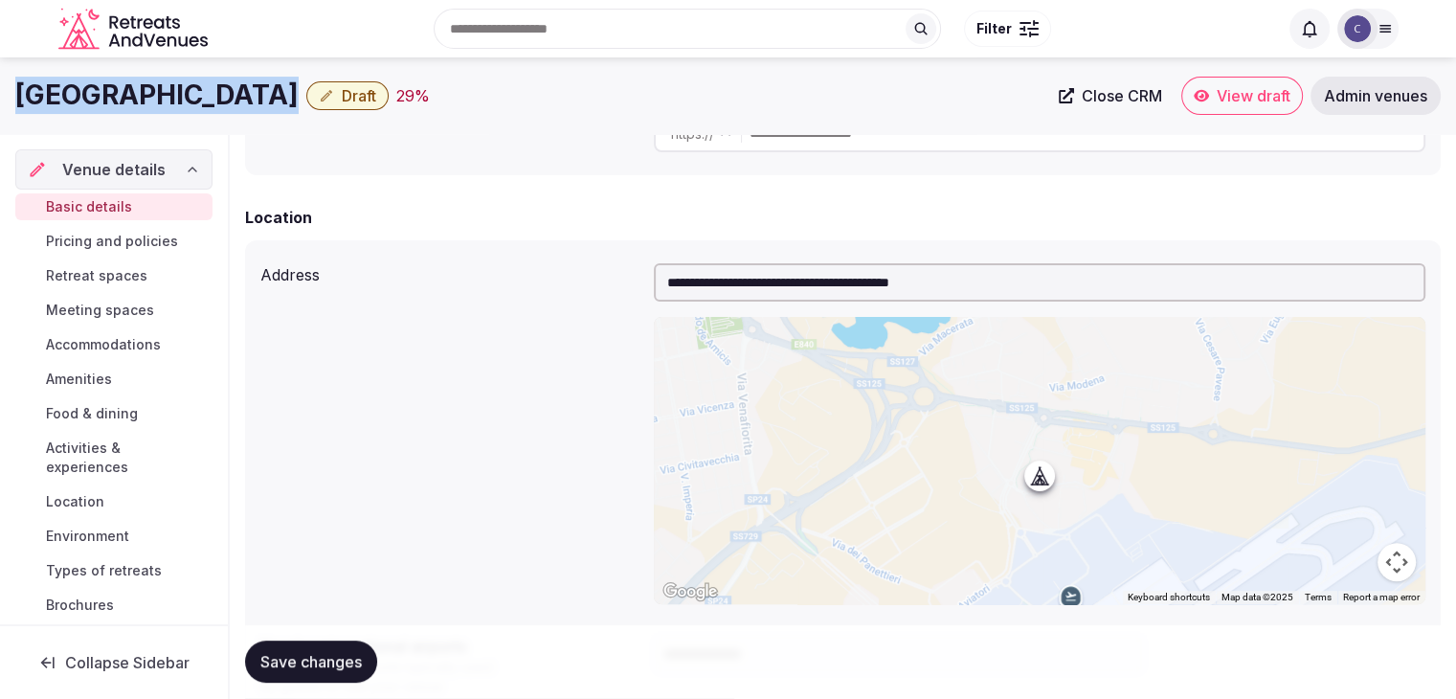
scroll to position [479, 0]
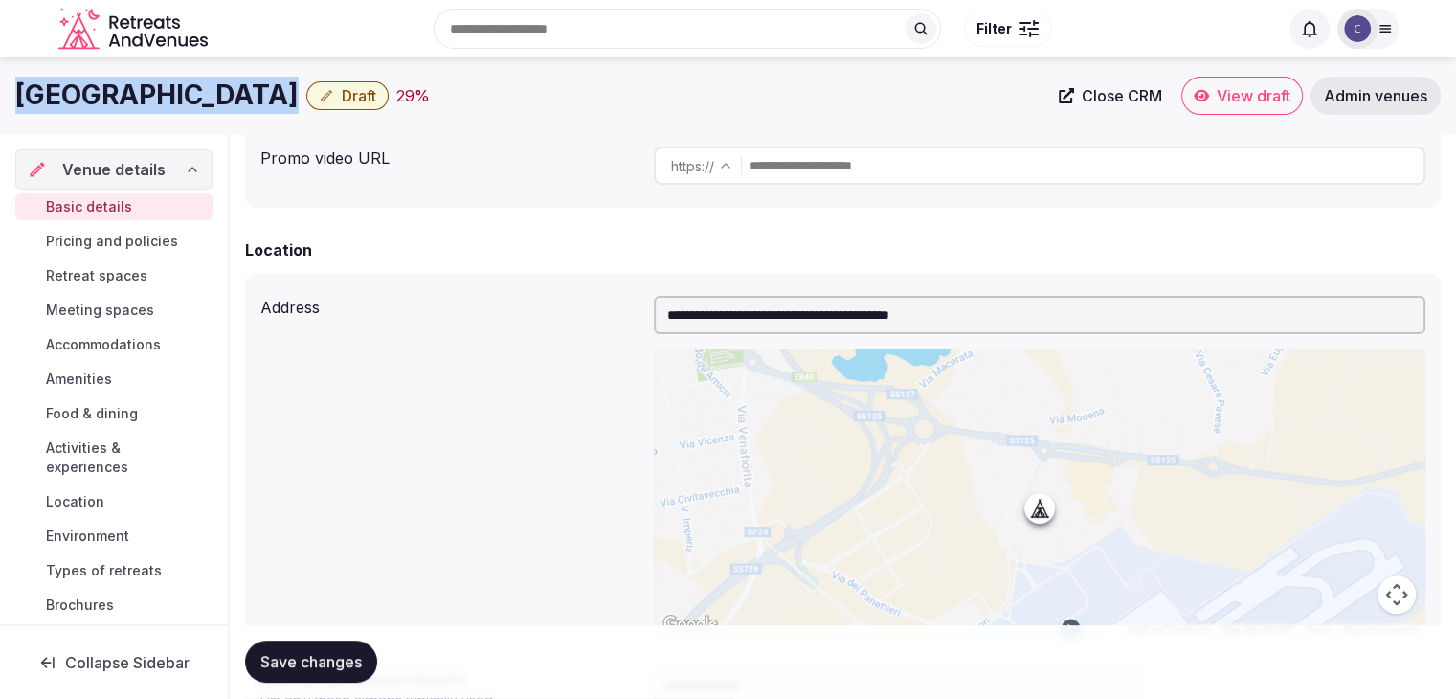
click at [765, 327] on input "**********" at bounding box center [1040, 315] width 772 height 38
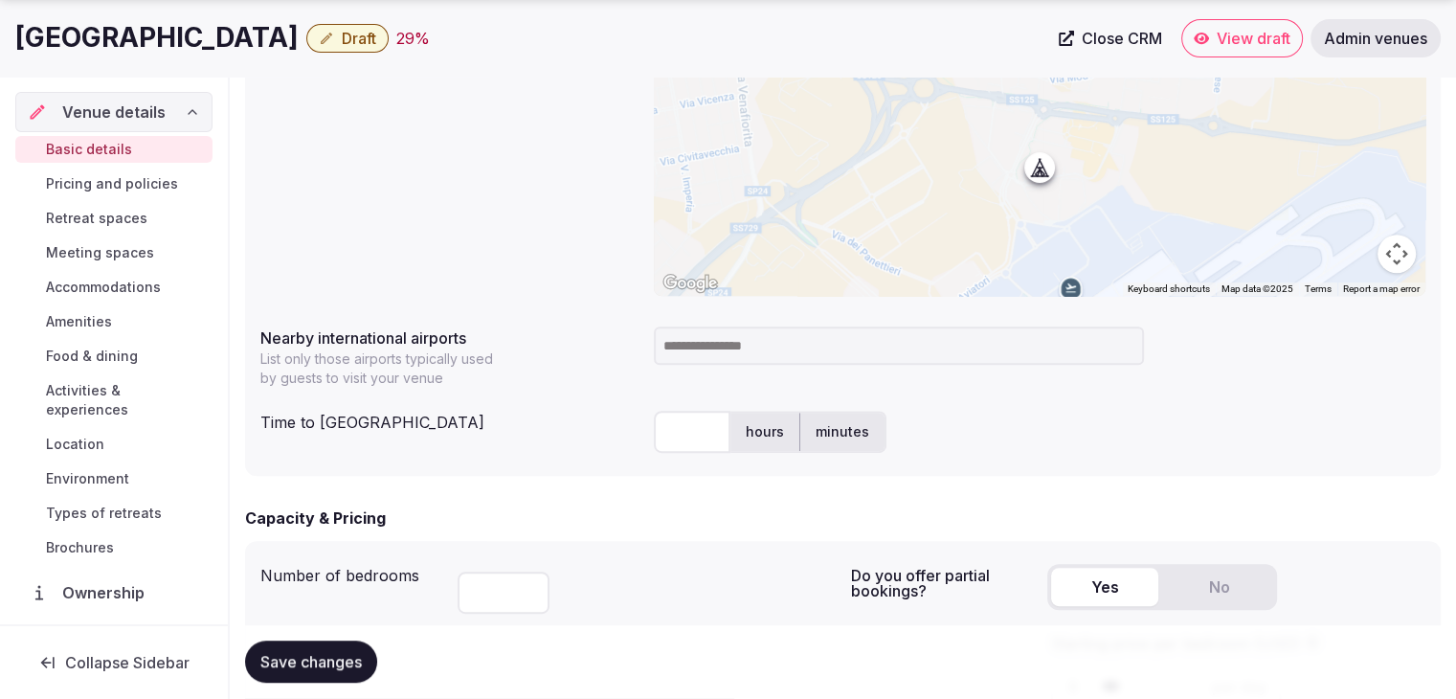
scroll to position [957, 0]
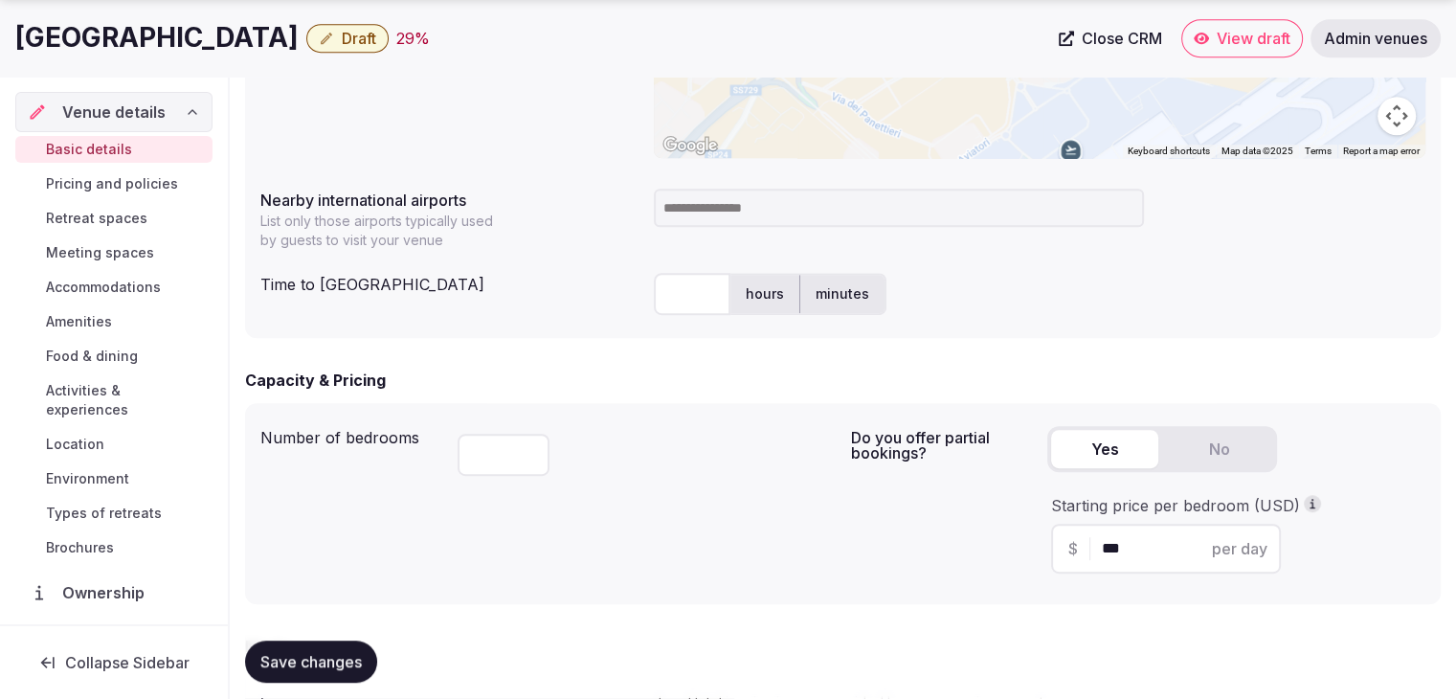
click at [759, 209] on input at bounding box center [899, 208] width 490 height 38
type input "***"
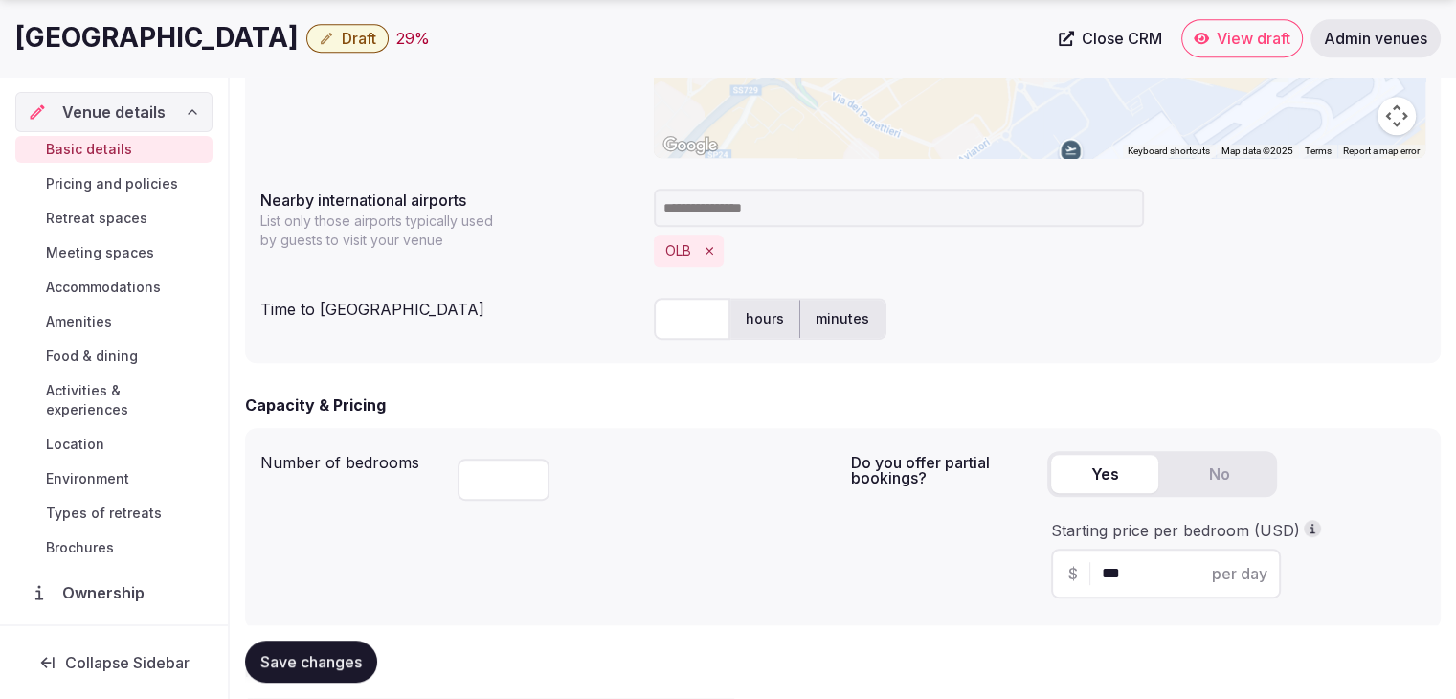
click at [689, 327] on input "text" at bounding box center [692, 319] width 77 height 42
type input "*"
click at [548, 429] on div "Number of bedrooms ** Do you offer partial bookings? Yes No Starting price per …" at bounding box center [843, 528] width 1196 height 201
click at [323, 664] on span "Save changes" at bounding box center [310, 662] width 101 height 19
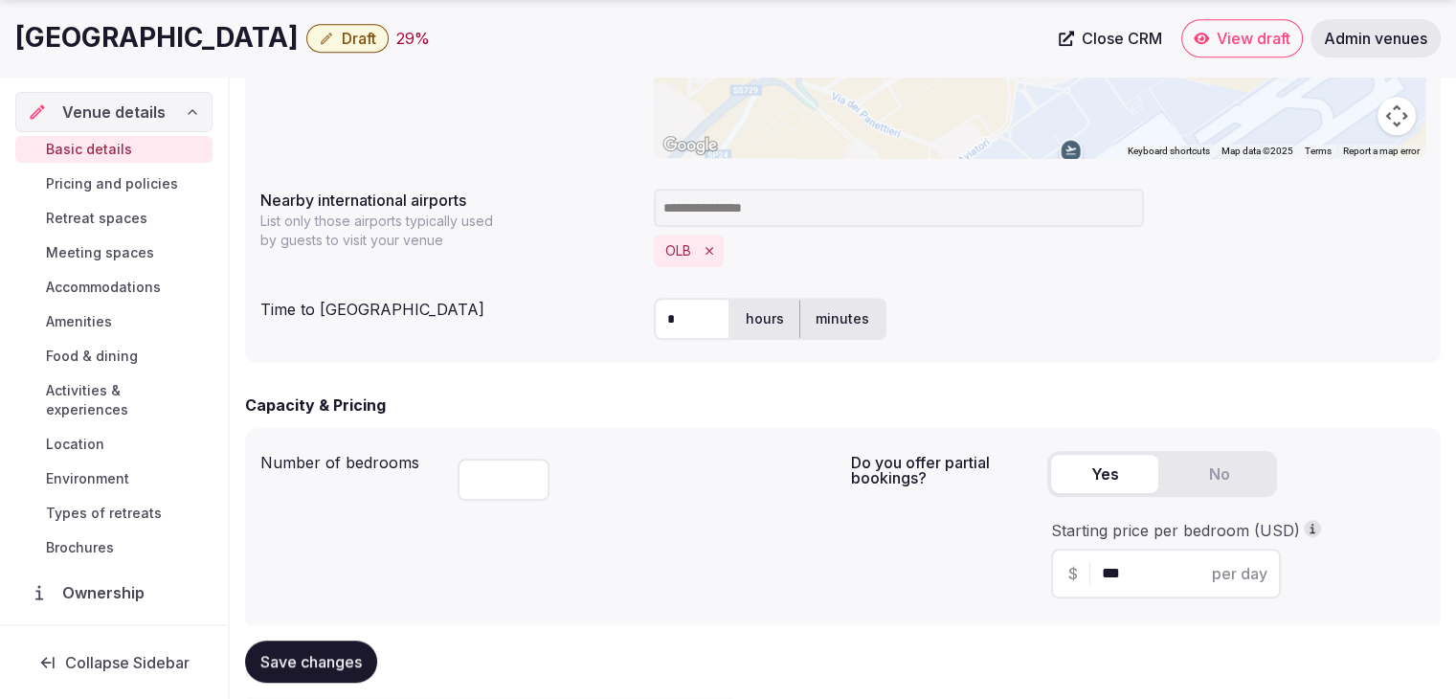
click at [323, 664] on div "Save changes" at bounding box center [311, 662] width 132 height 42
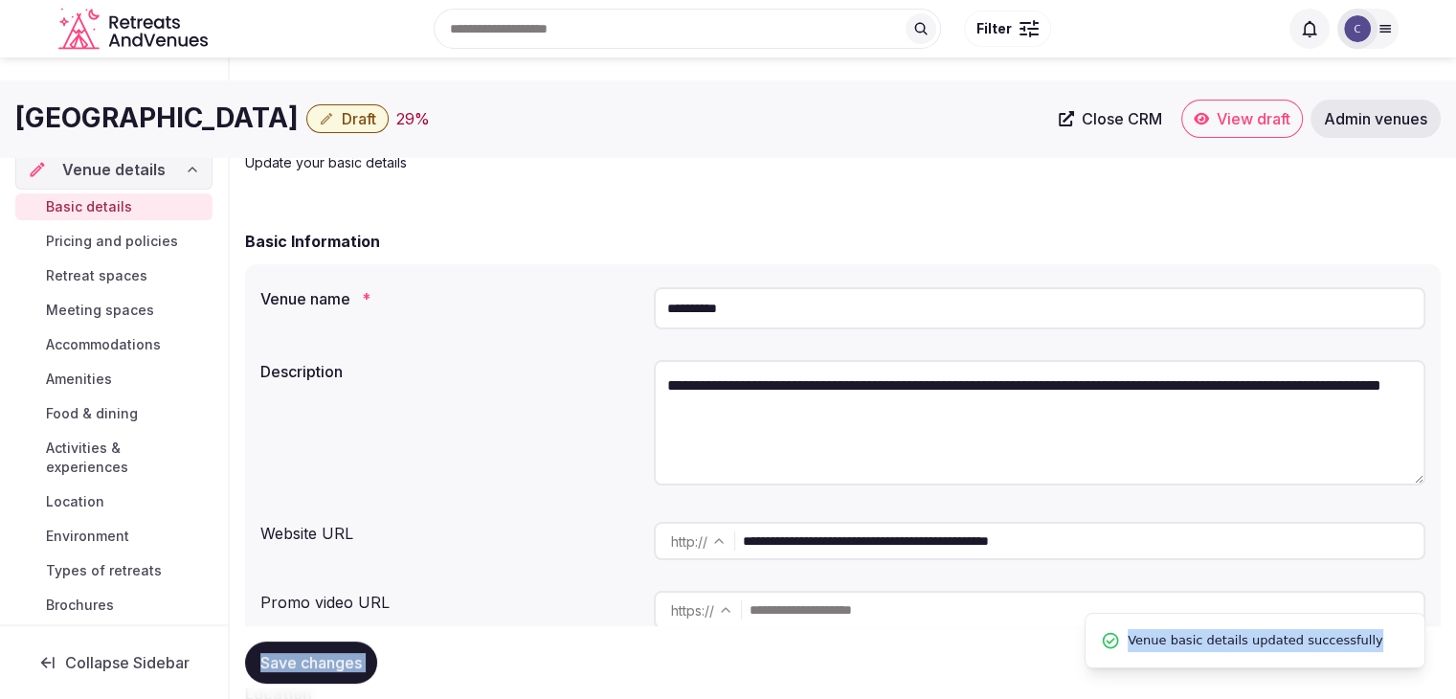
scroll to position [0, 0]
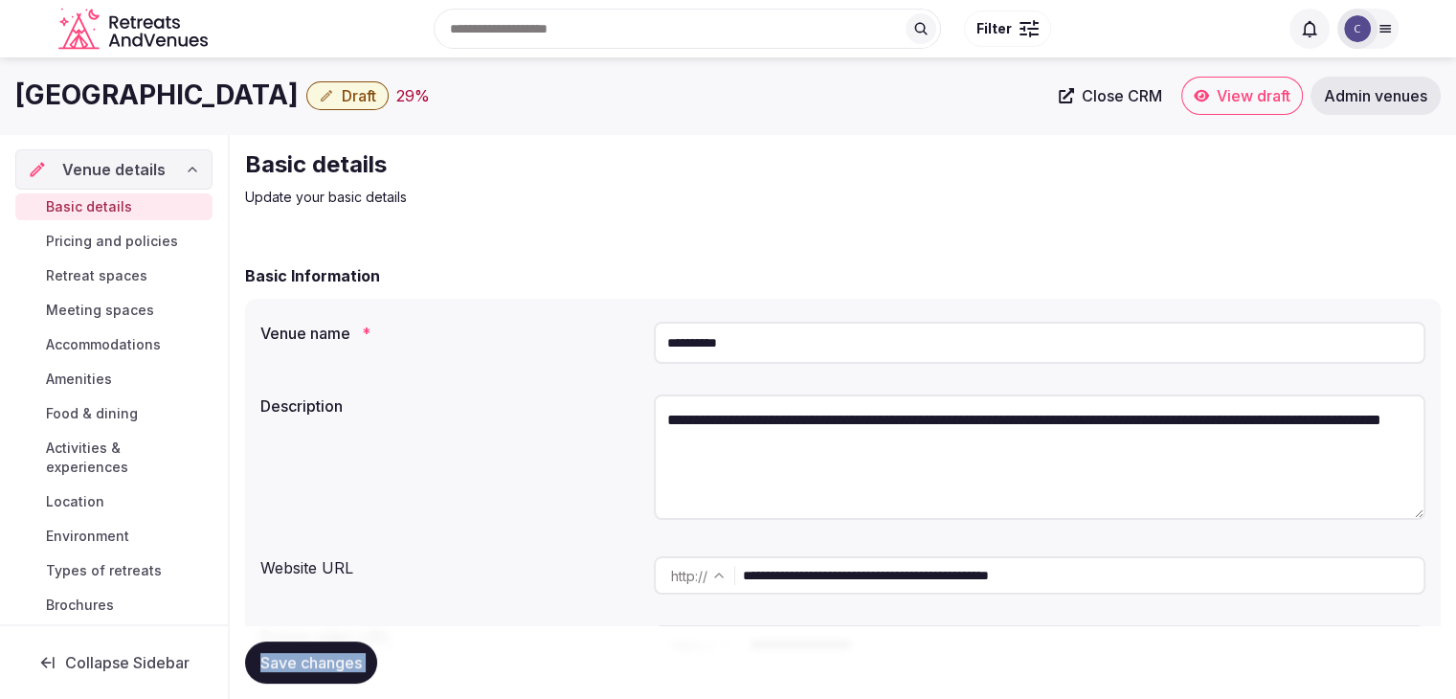
click at [342, 90] on span "Draft" at bounding box center [359, 95] width 34 height 19
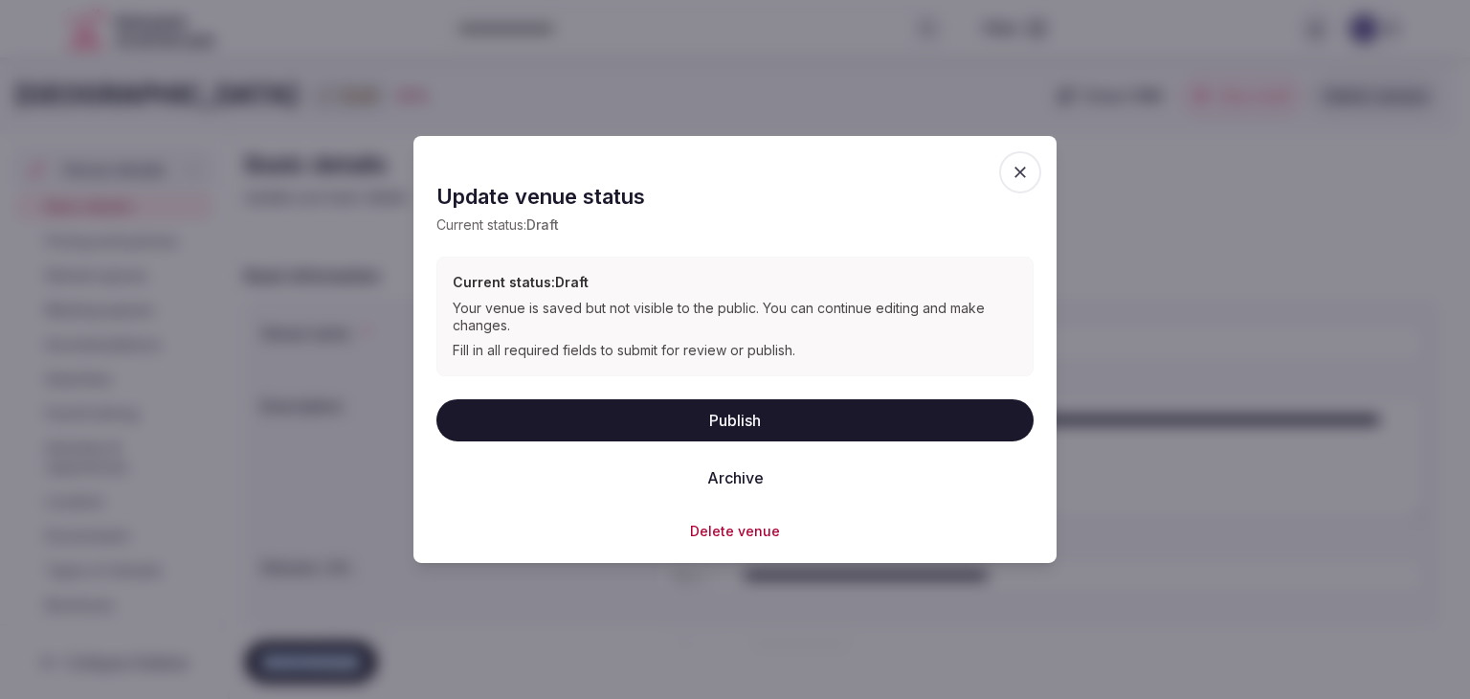
click at [587, 414] on button "Publish" at bounding box center [735, 419] width 597 height 42
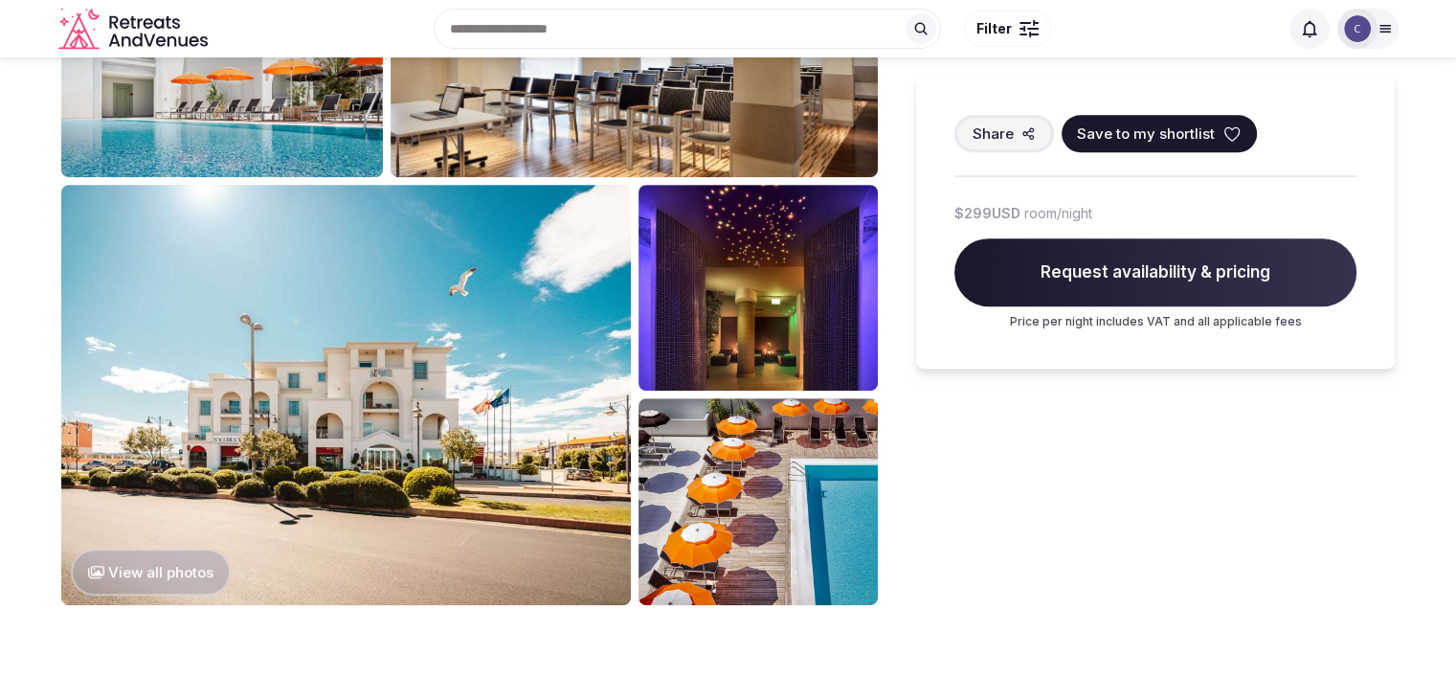
scroll to position [1053, 0]
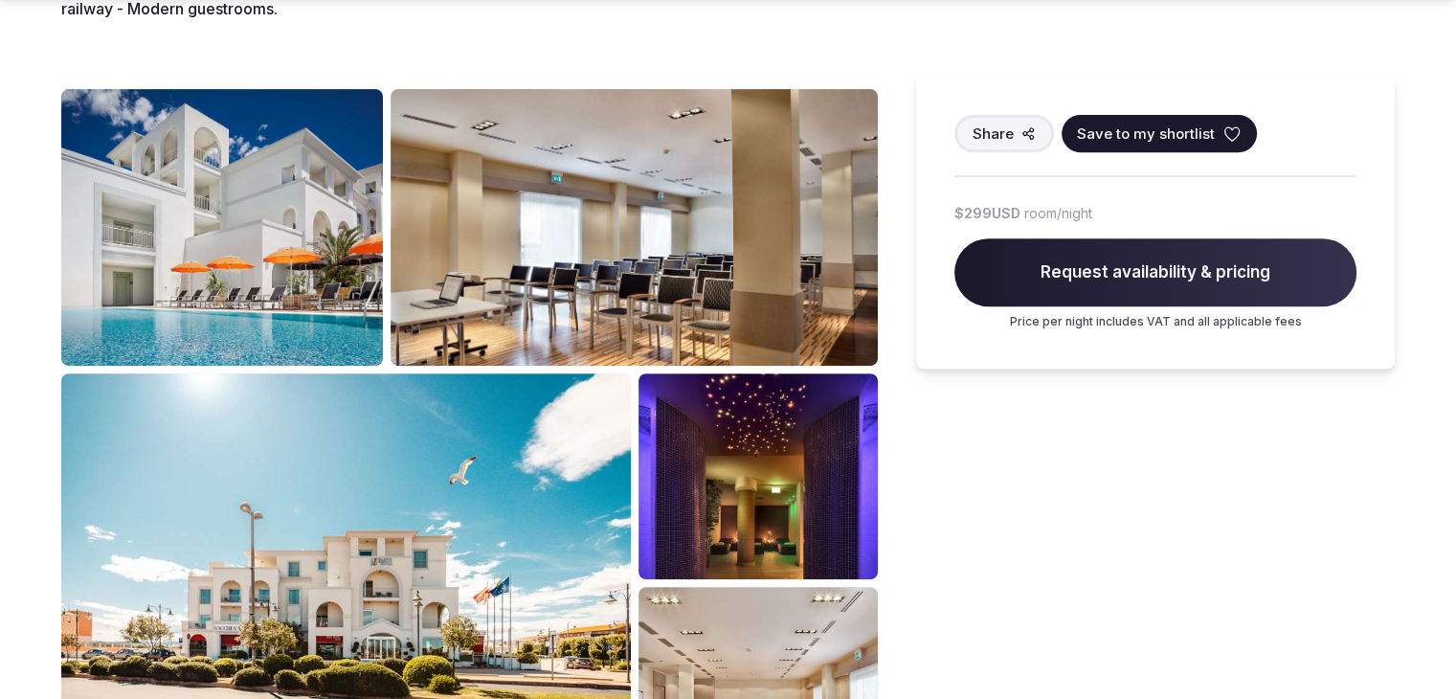
scroll to position [1053, 0]
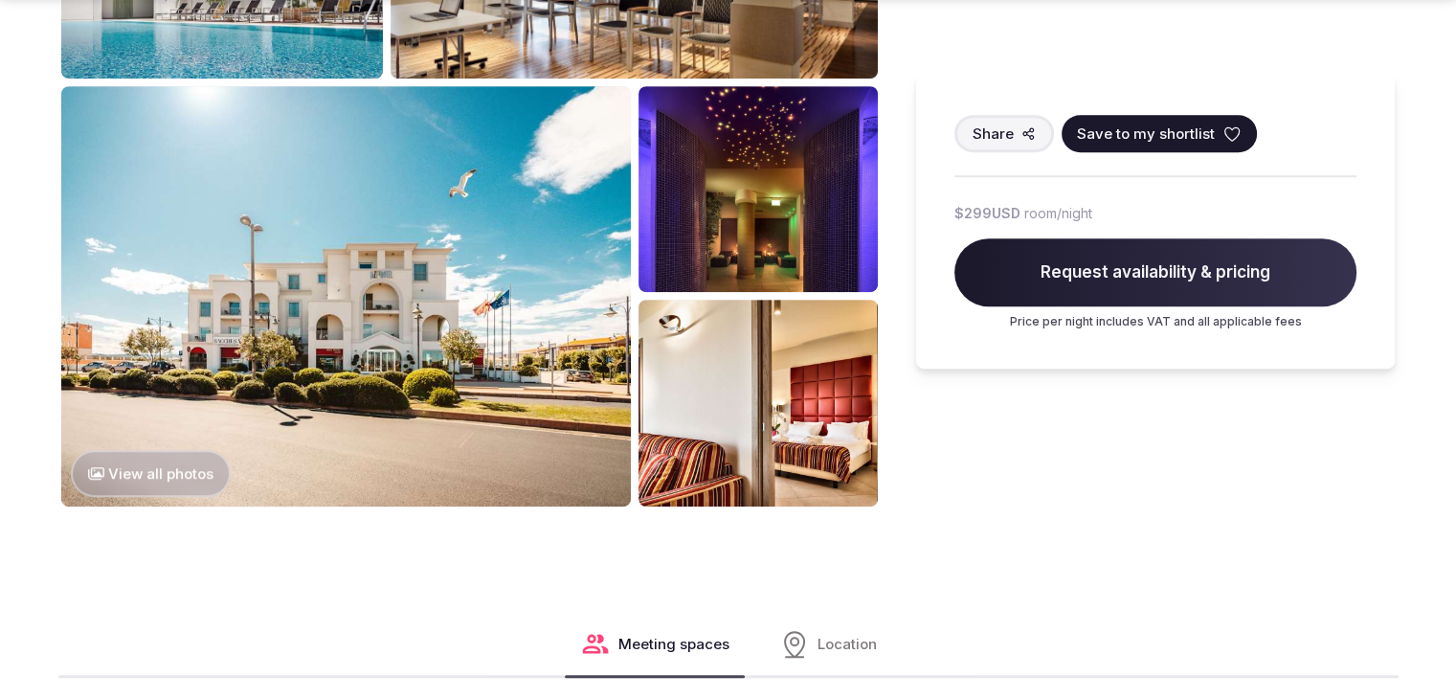
scroll to position [1053, 0]
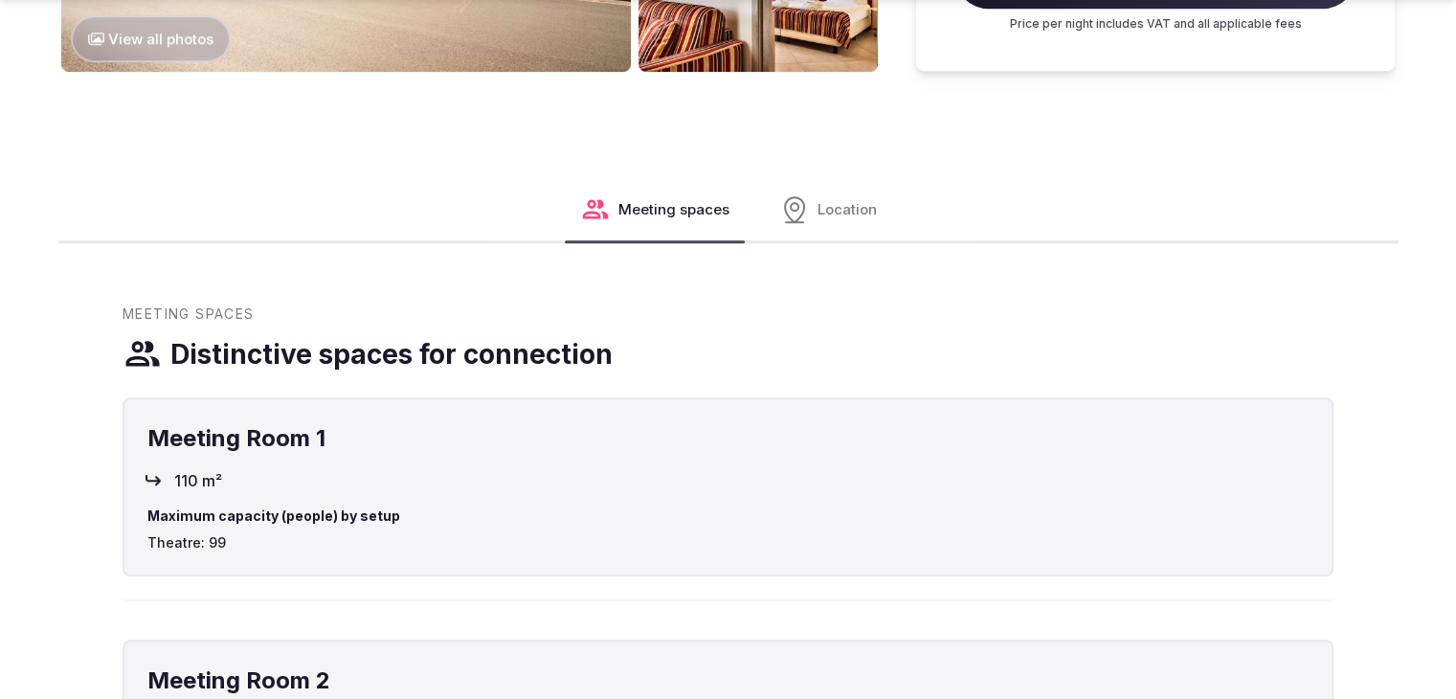
scroll to position [1627, 0]
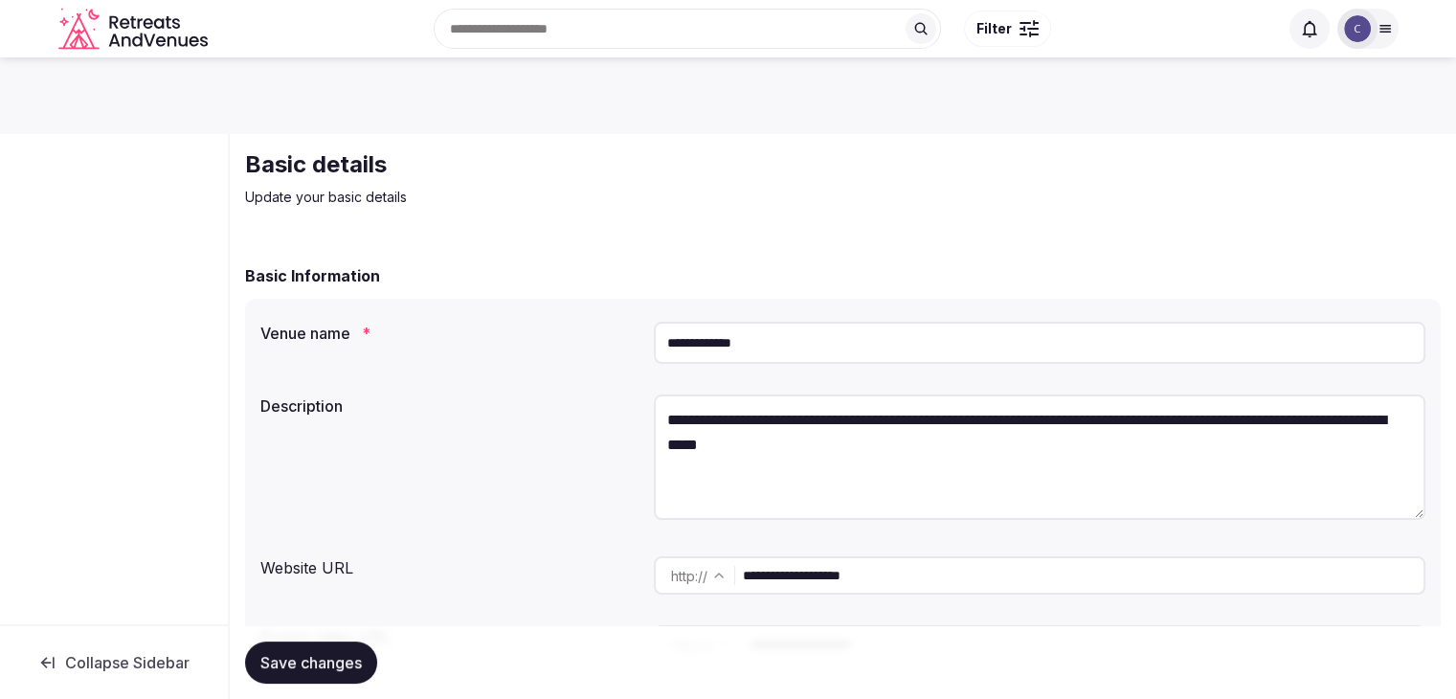
click at [968, 344] on input "**********" at bounding box center [1040, 343] width 772 height 42
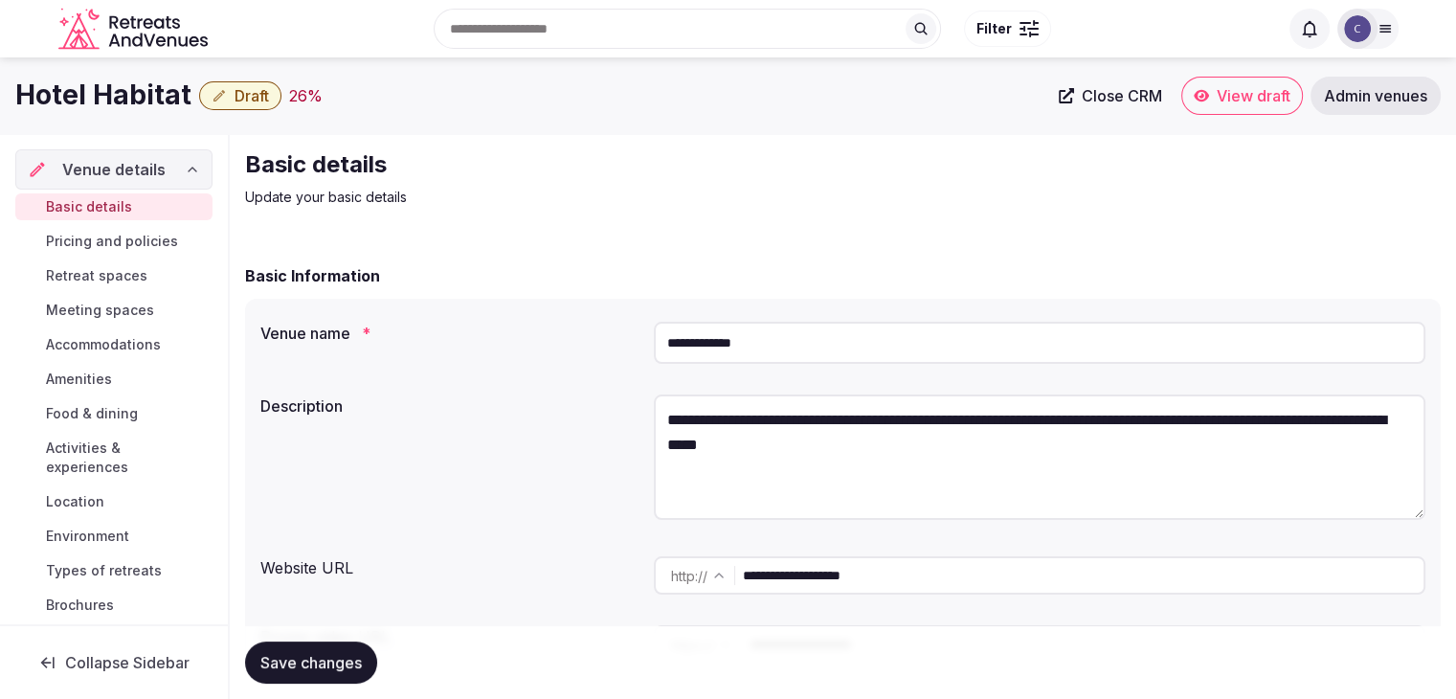
click at [912, 569] on input "**********" at bounding box center [1083, 575] width 681 height 38
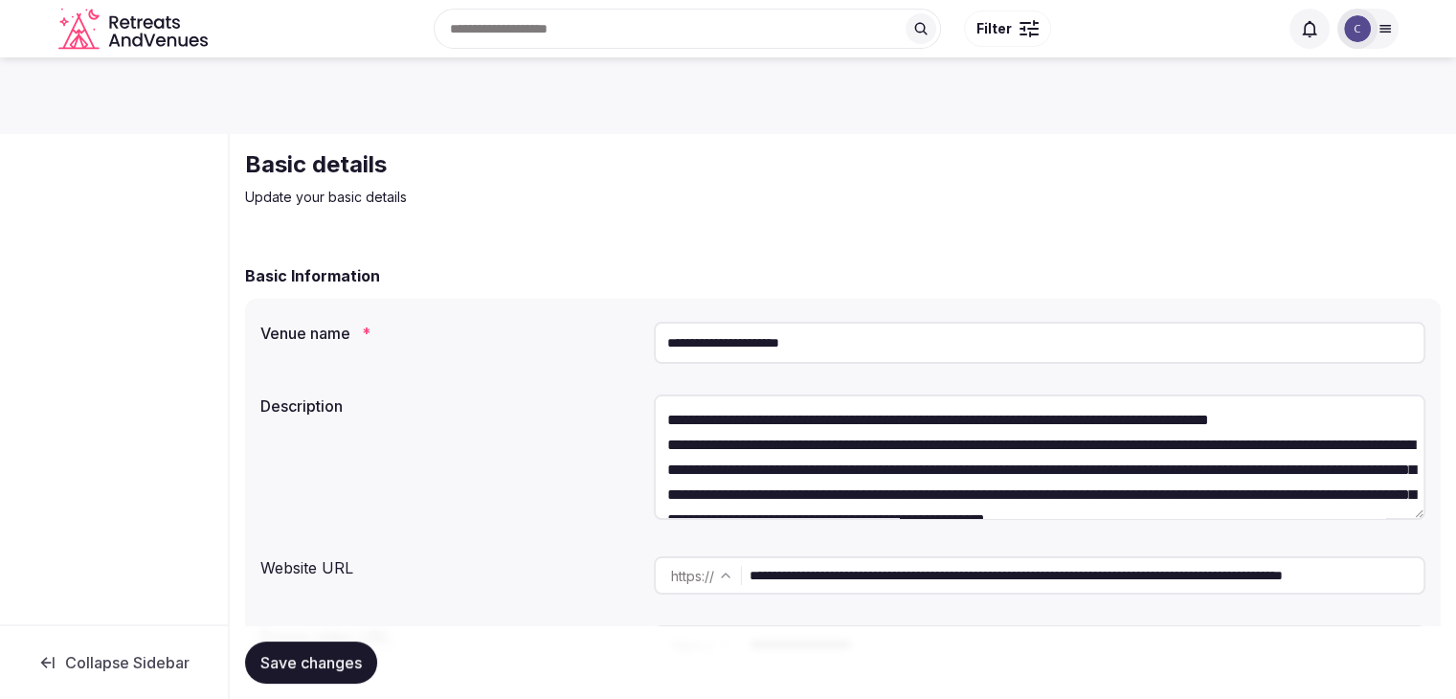
click at [865, 326] on input "**********" at bounding box center [1040, 343] width 772 height 42
click at [863, 344] on input "**********" at bounding box center [1040, 343] width 772 height 42
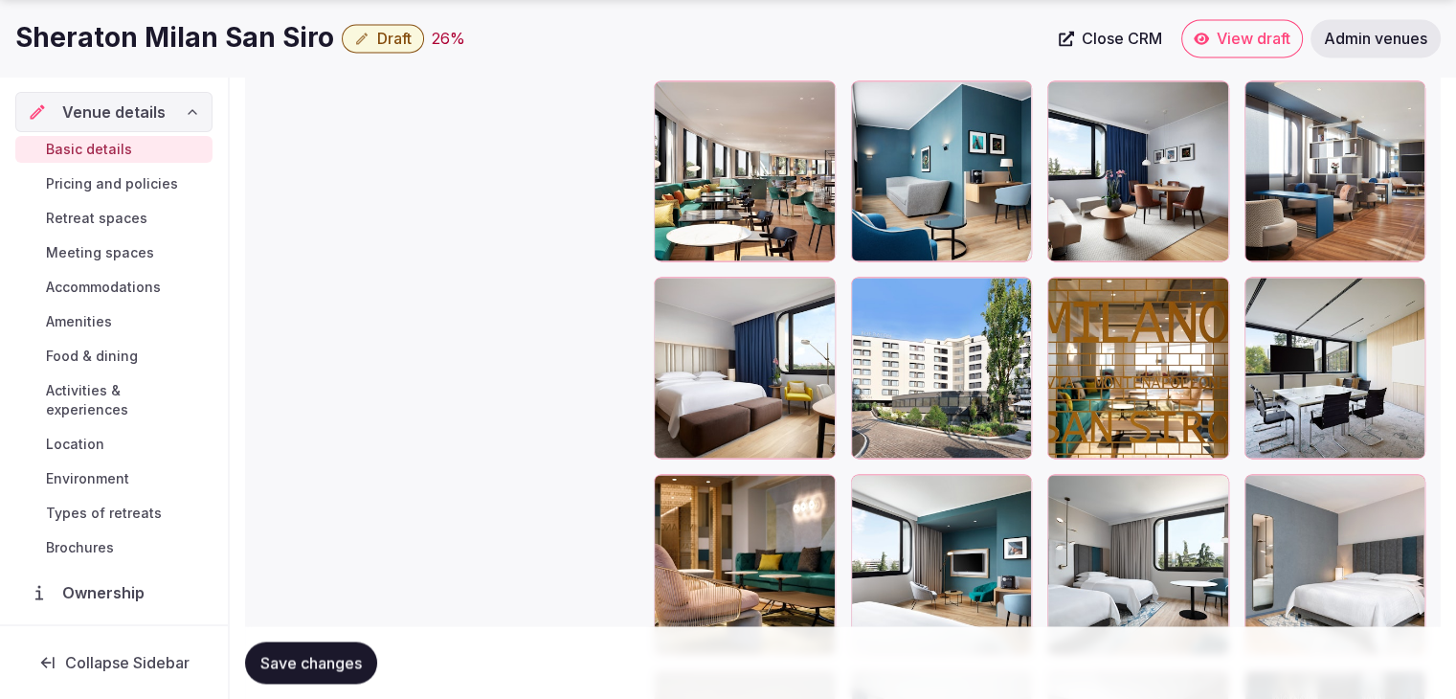
scroll to position [2968, 0]
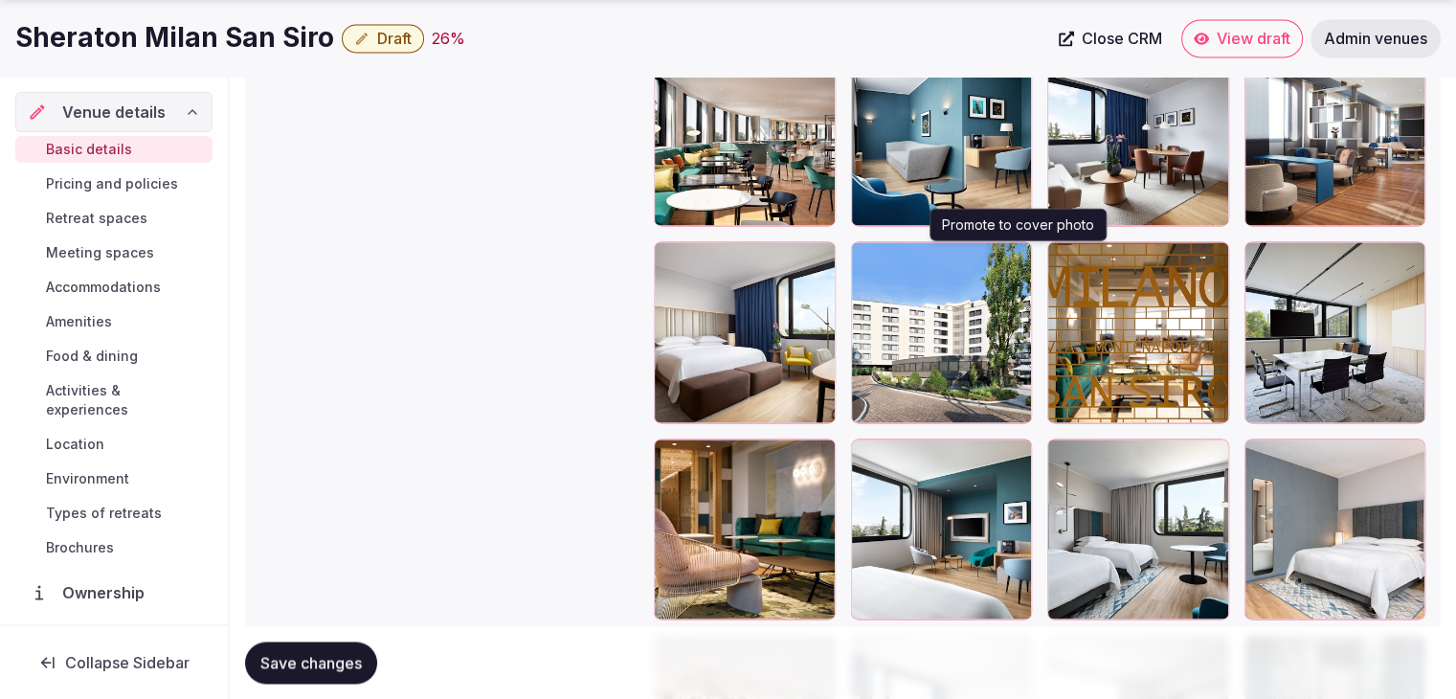
click at [1017, 256] on icon "button" at bounding box center [1012, 260] width 15 height 15
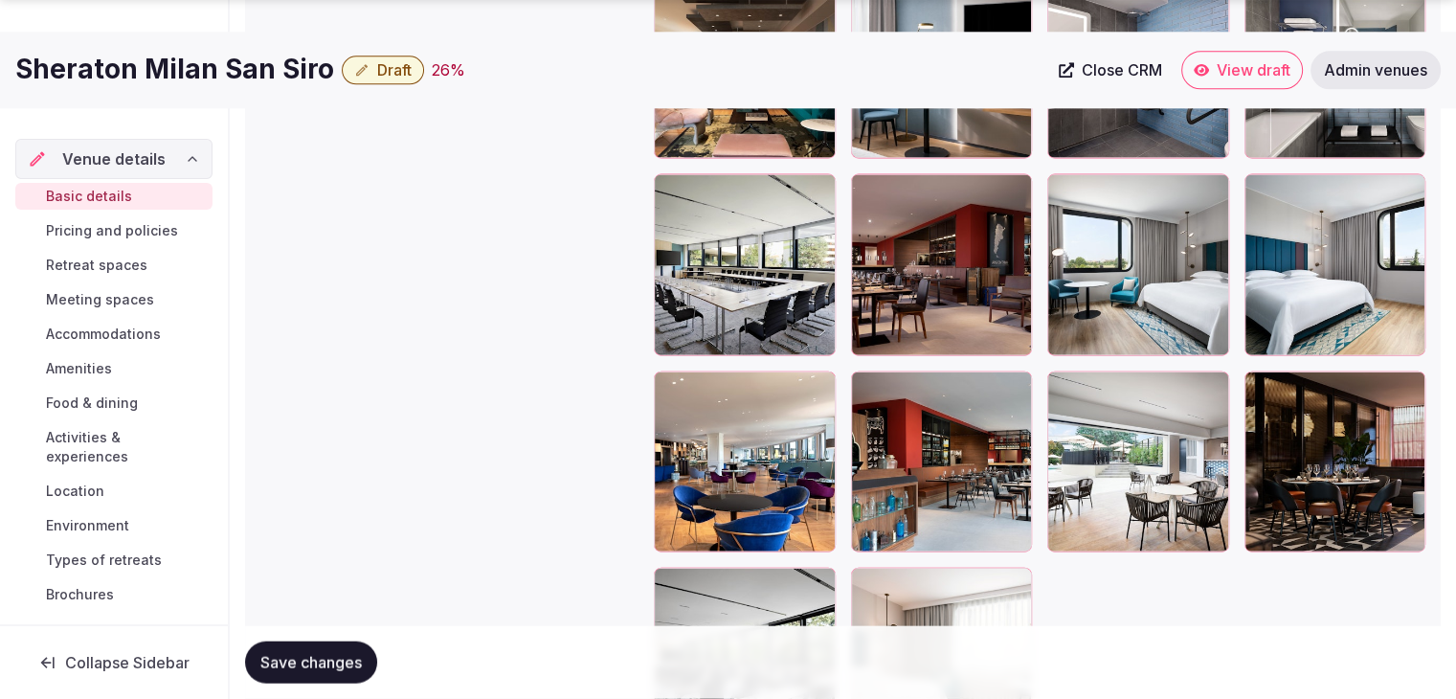
scroll to position [4406, 0]
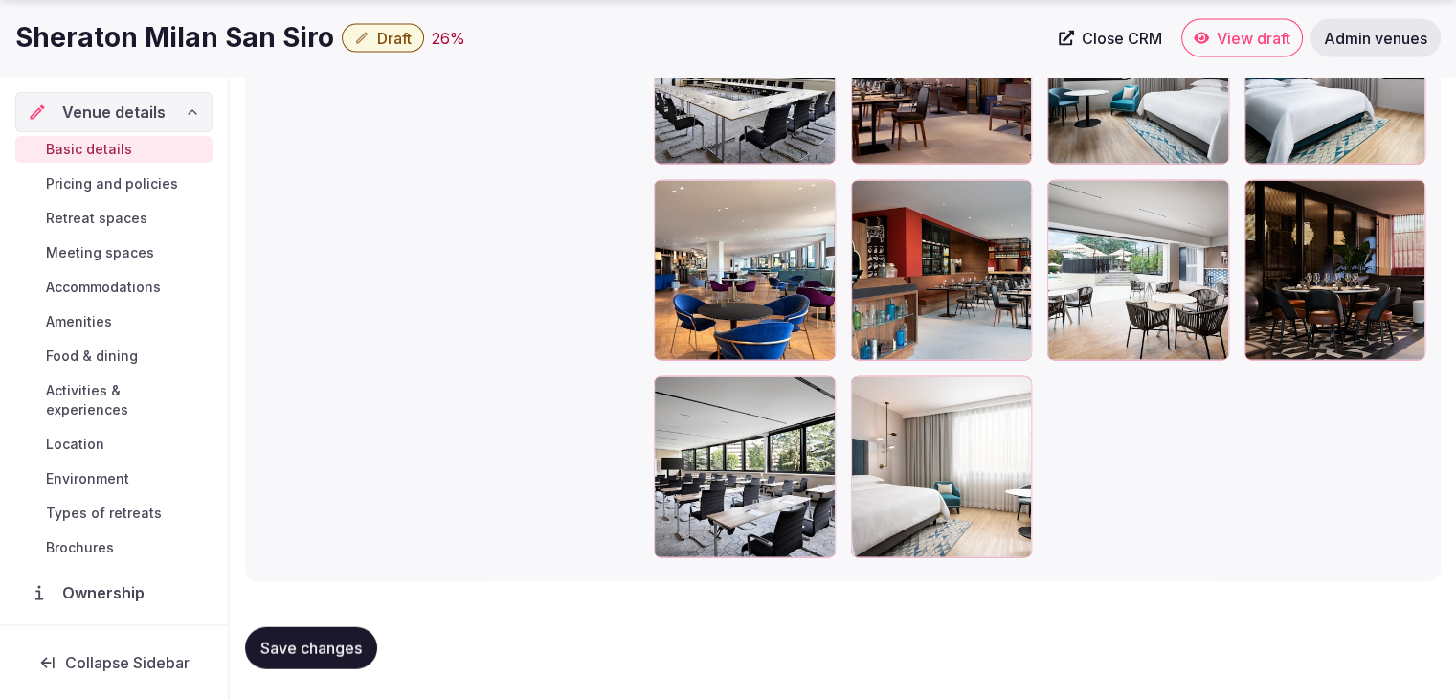
drag, startPoint x: 678, startPoint y: 200, endPoint x: 678, endPoint y: 180, distance: 20.1
click at [678, 199] on div at bounding box center [669, 195] width 31 height 31
click at [678, 189] on div at bounding box center [669, 195] width 31 height 31
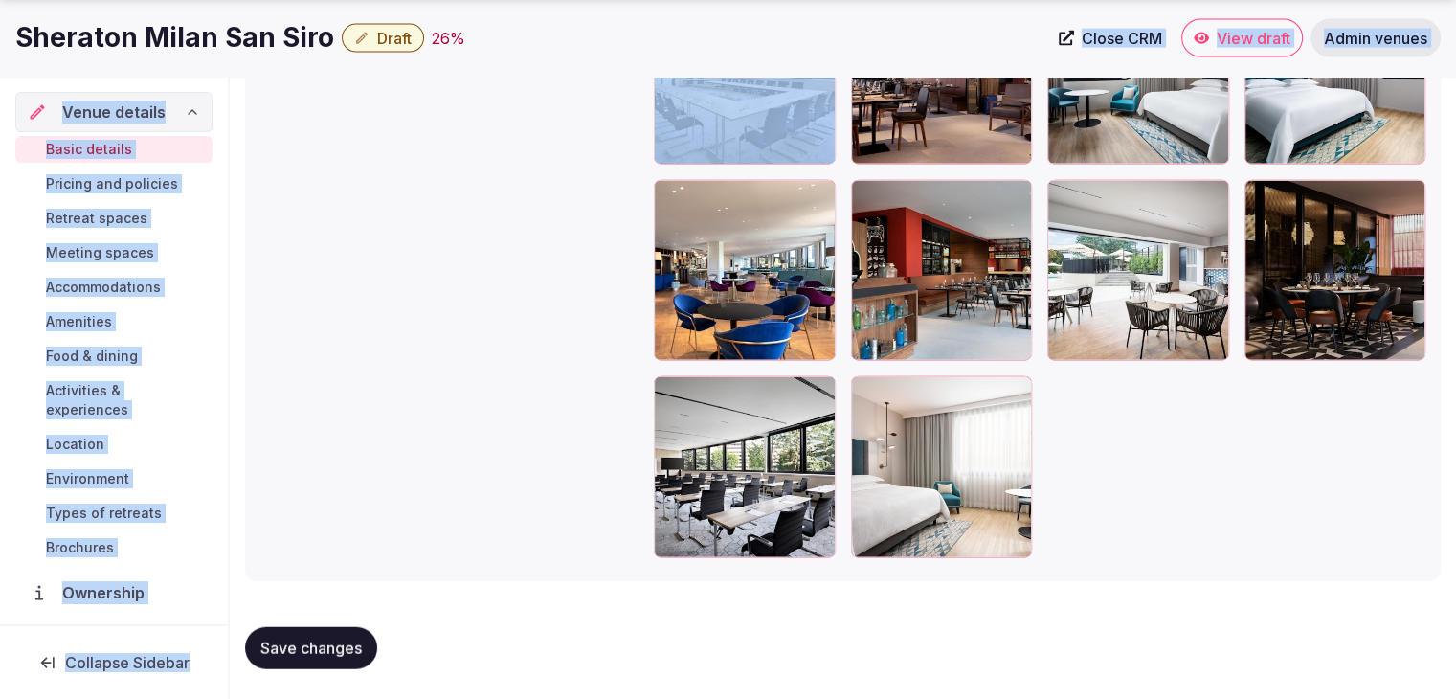
drag, startPoint x: 682, startPoint y: 110, endPoint x: 682, endPoint y: 28, distance: 82.3
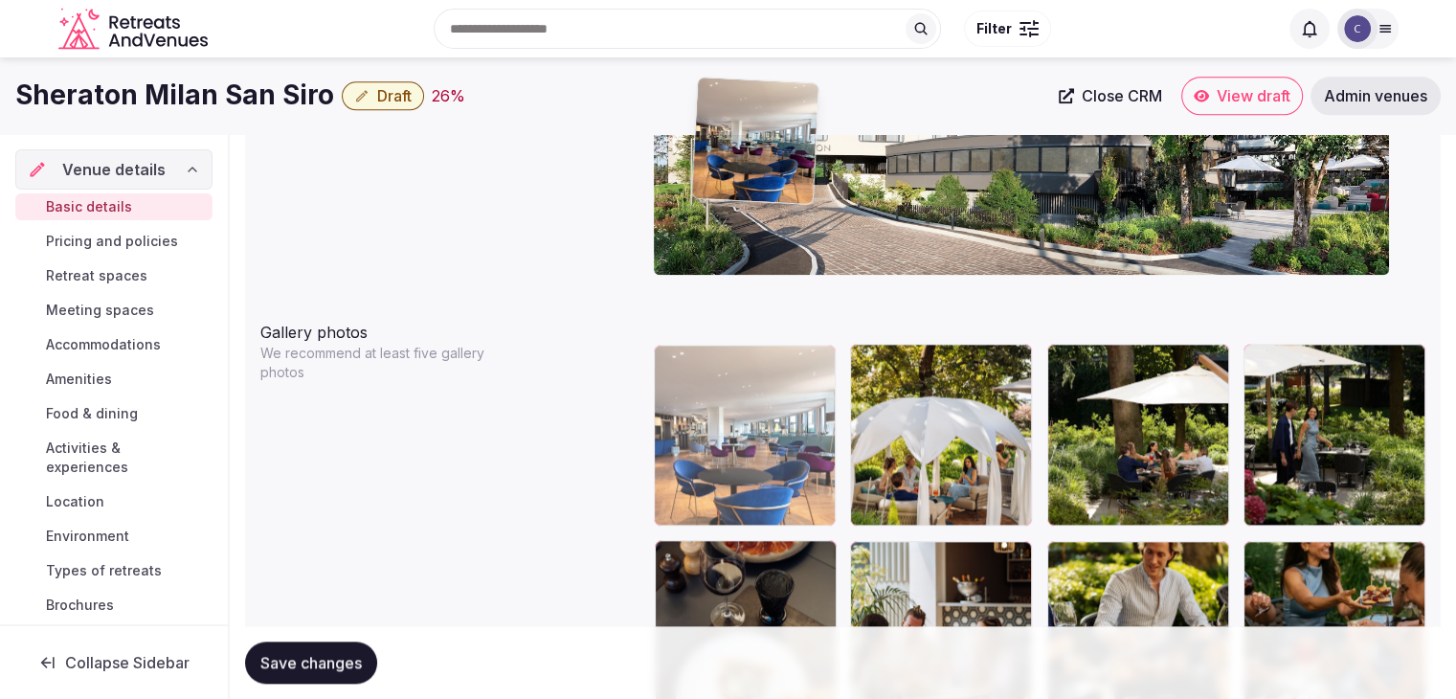
scroll to position [2041, 0]
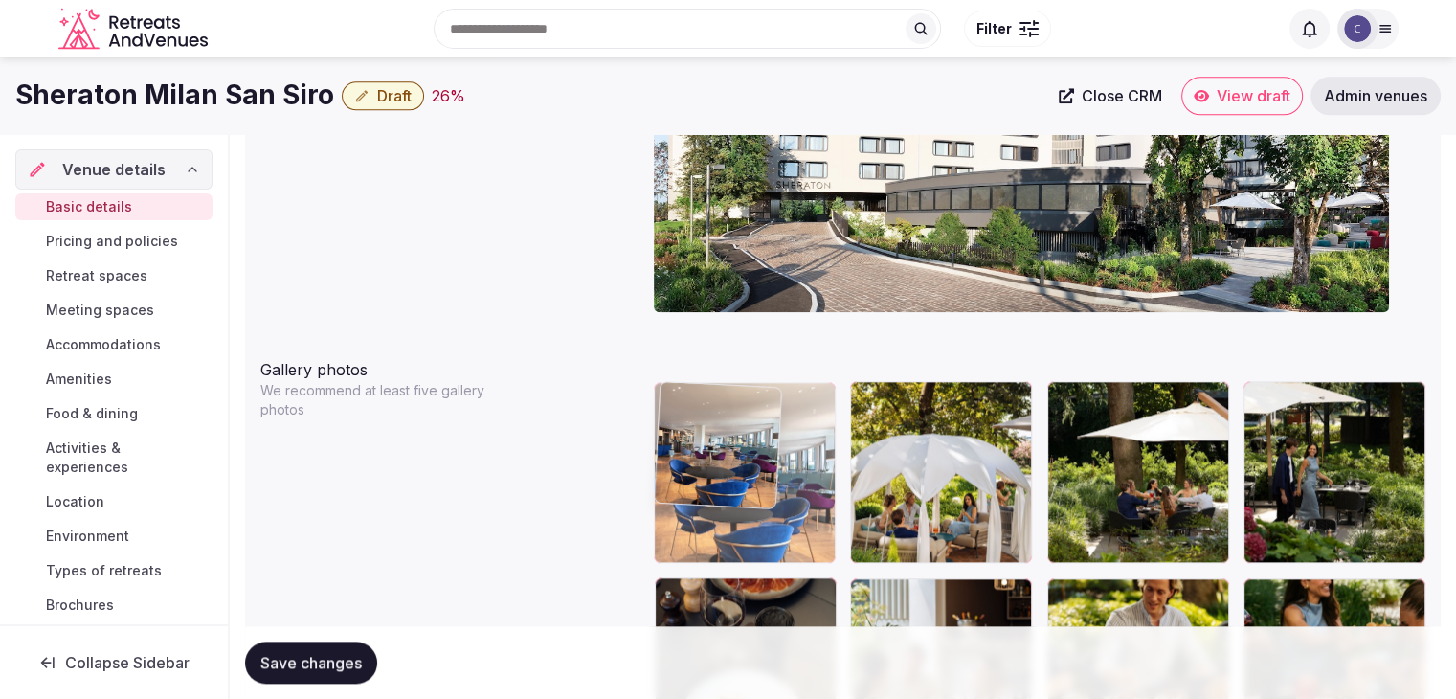
drag, startPoint x: 675, startPoint y: 475, endPoint x: 713, endPoint y: 363, distance: 118.4
click at [713, 363] on body "**********" at bounding box center [728, 512] width 1456 height 5106
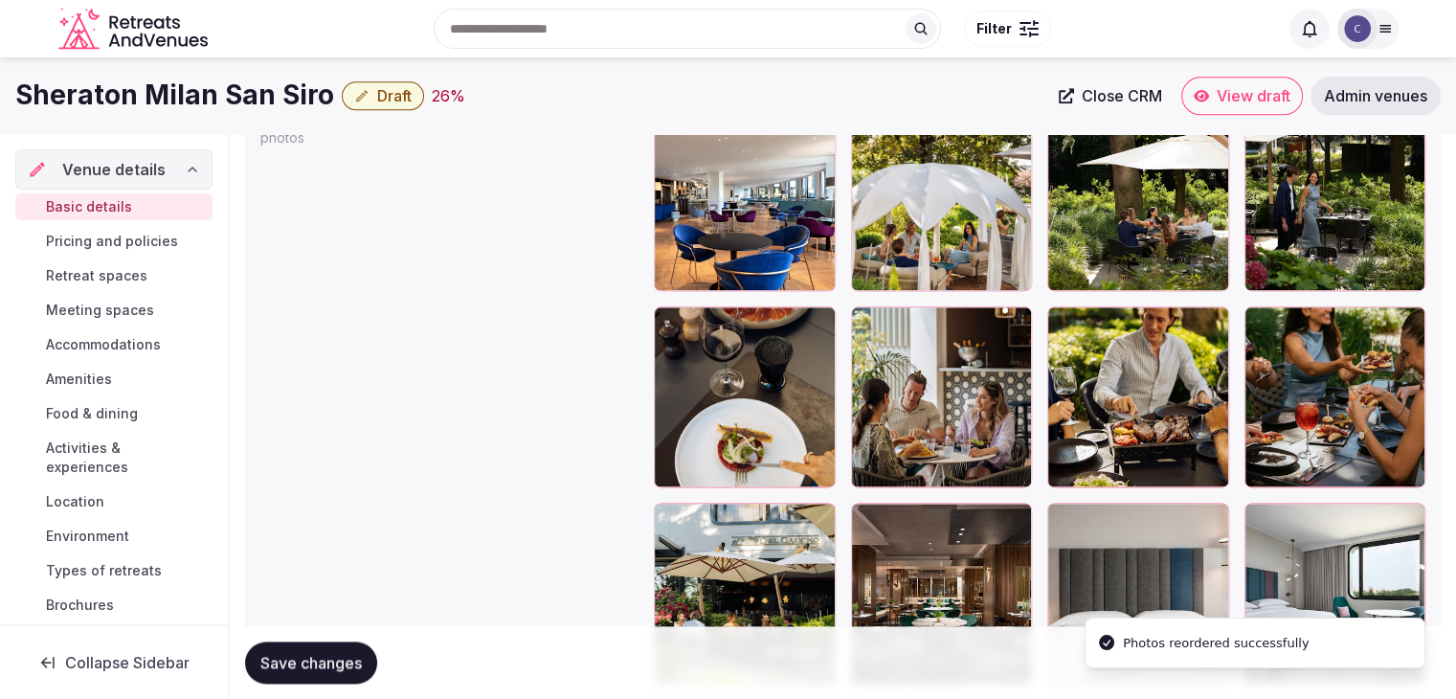
scroll to position [2232, 0]
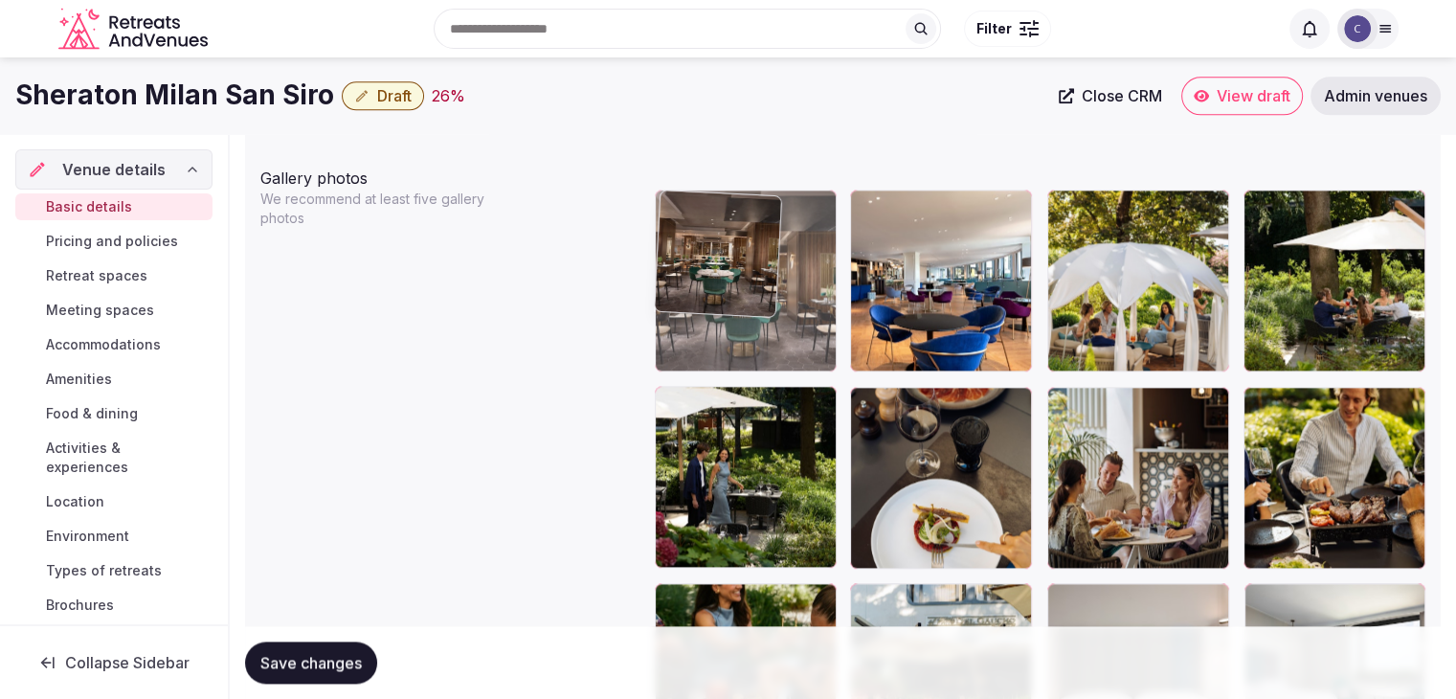
drag, startPoint x: 862, startPoint y: 593, endPoint x: 725, endPoint y: 224, distance: 393.2
click at [725, 224] on body "**********" at bounding box center [728, 321] width 1456 height 5106
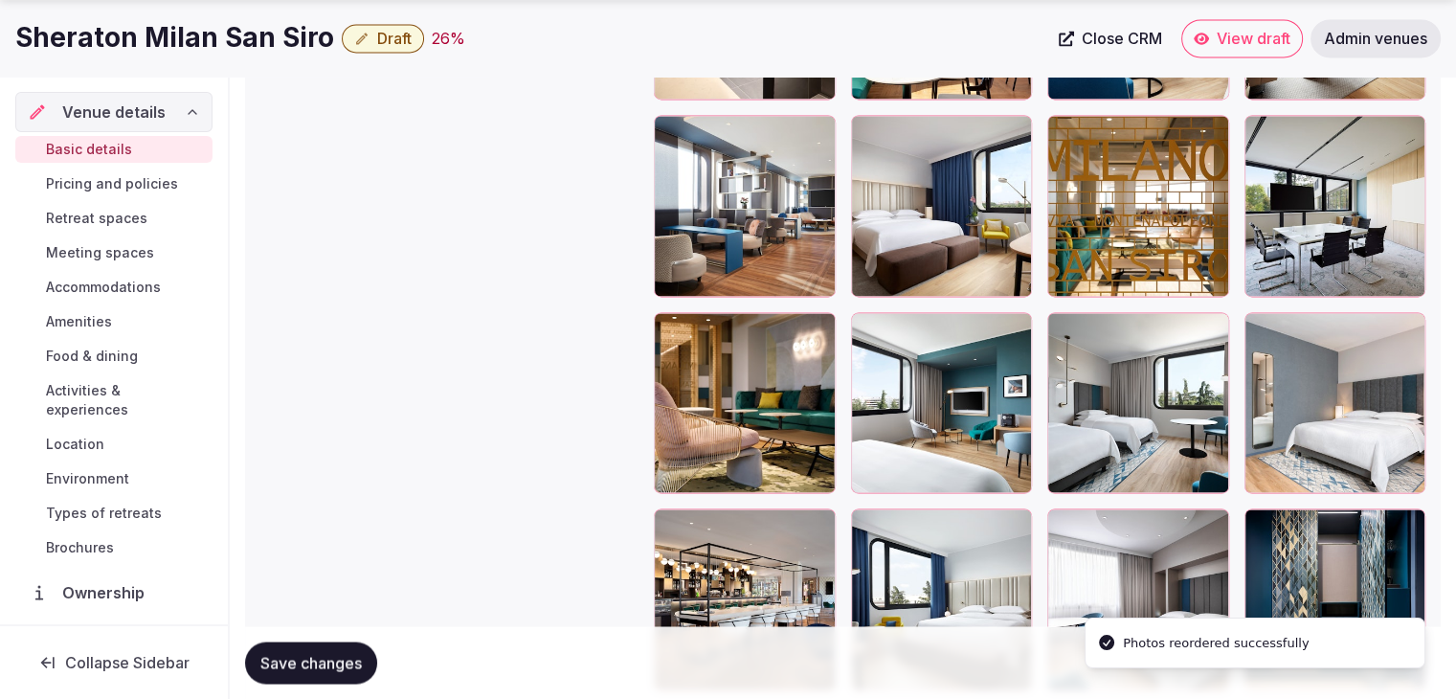
scroll to position [3477, 0]
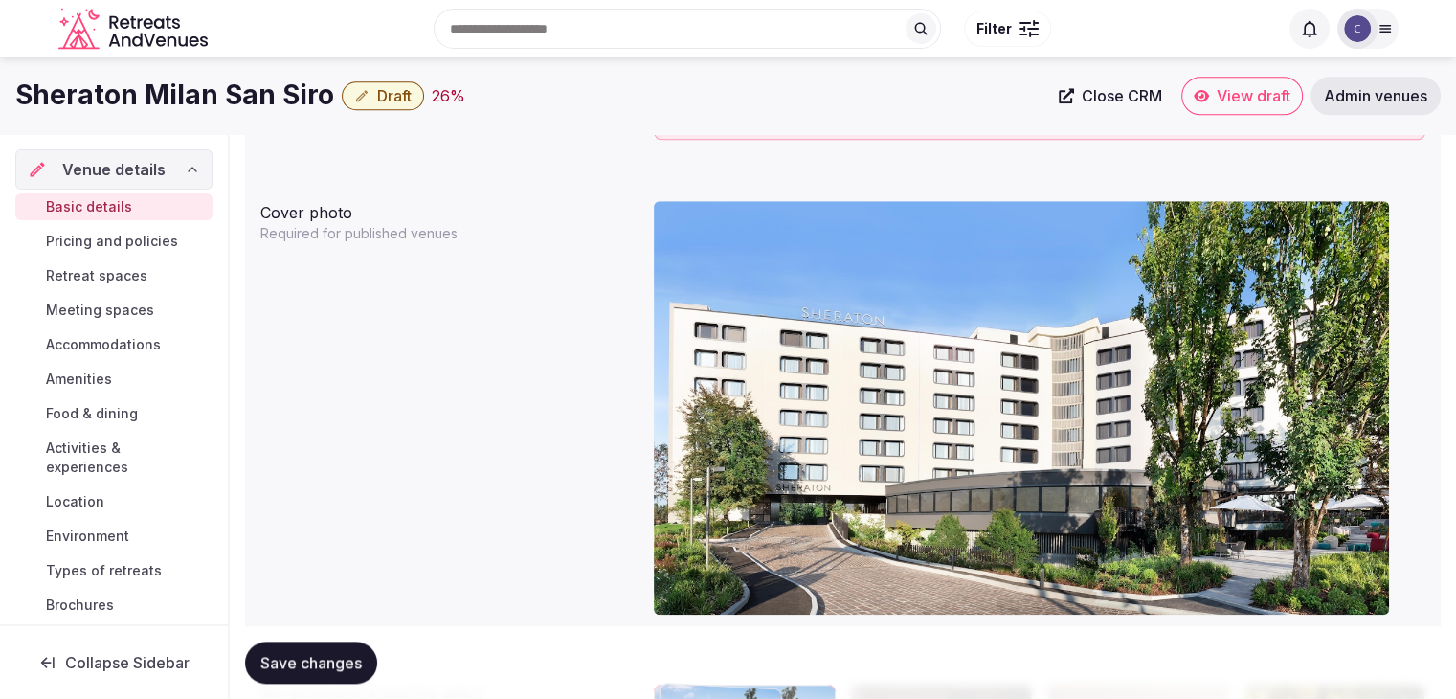
drag, startPoint x: 678, startPoint y: 338, endPoint x: 701, endPoint y: 517, distance: 180.5
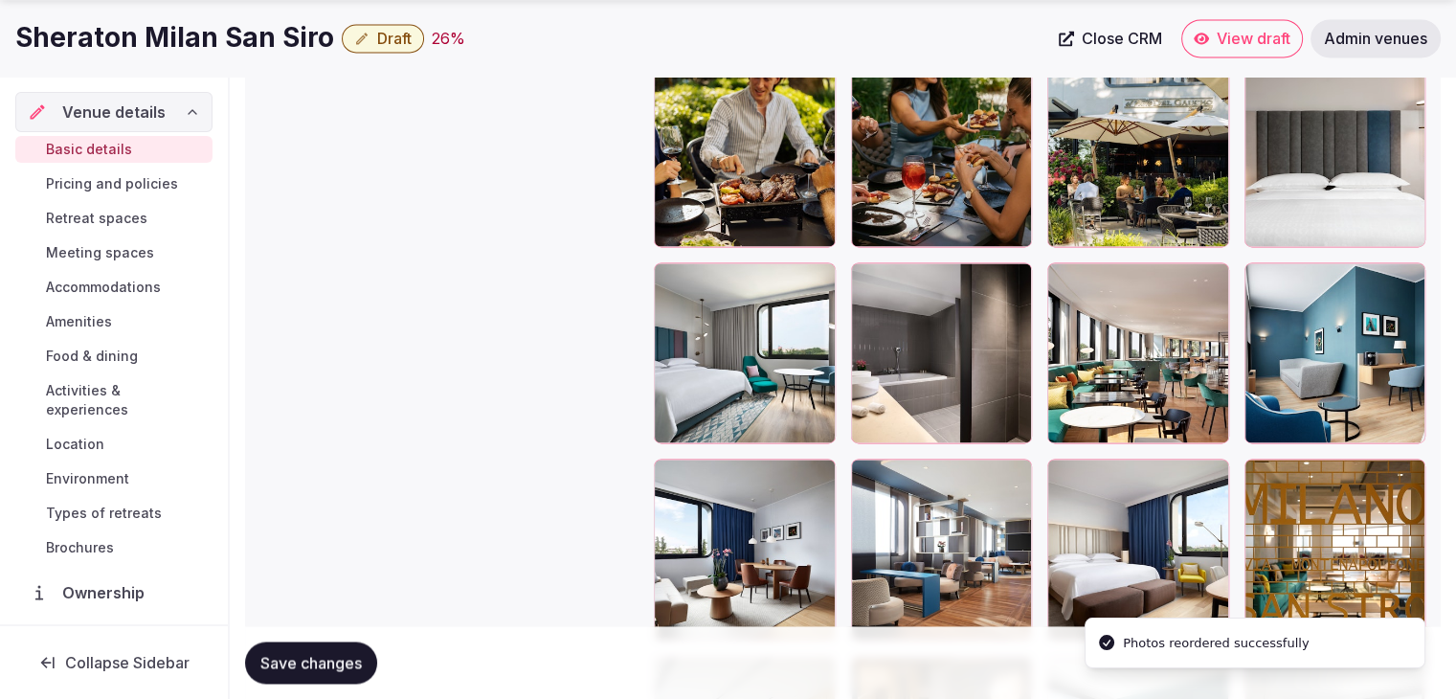
scroll to position [2887, 0]
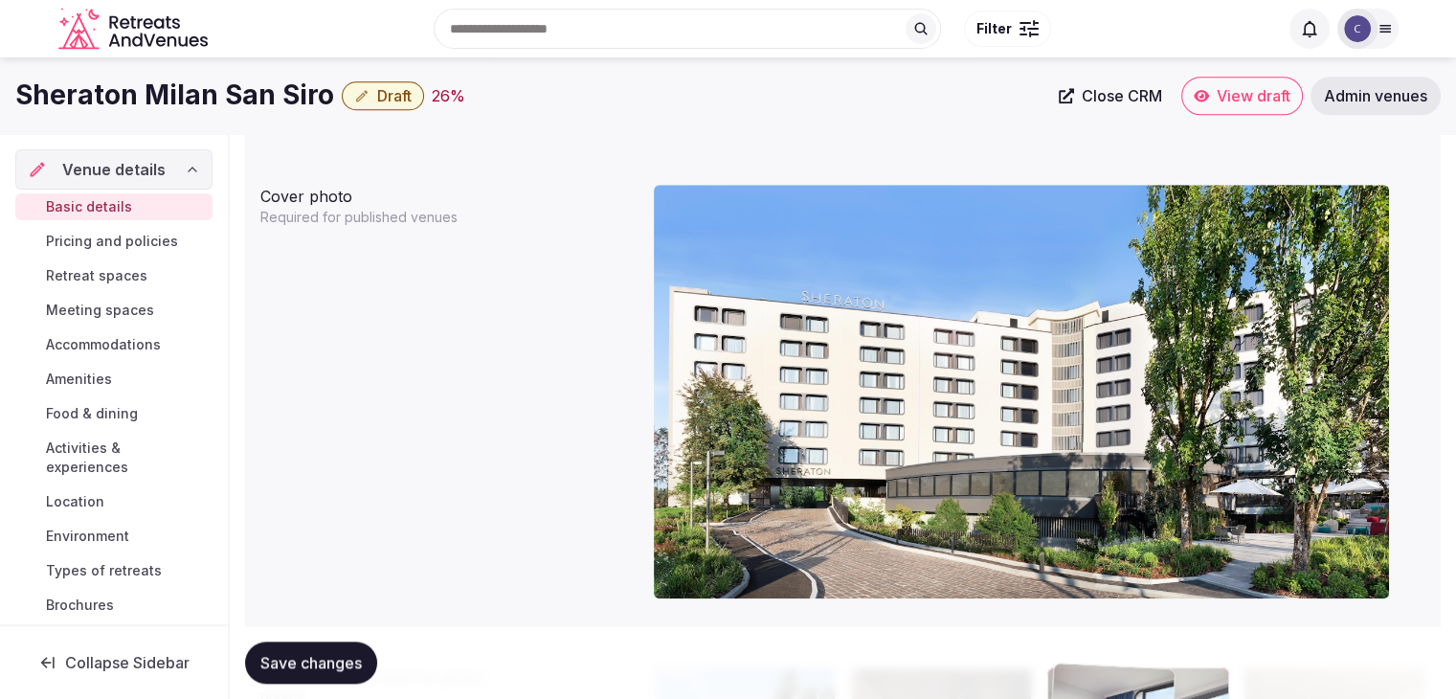
drag, startPoint x: 1069, startPoint y: 336, endPoint x: 1062, endPoint y: 566, distance: 229.9
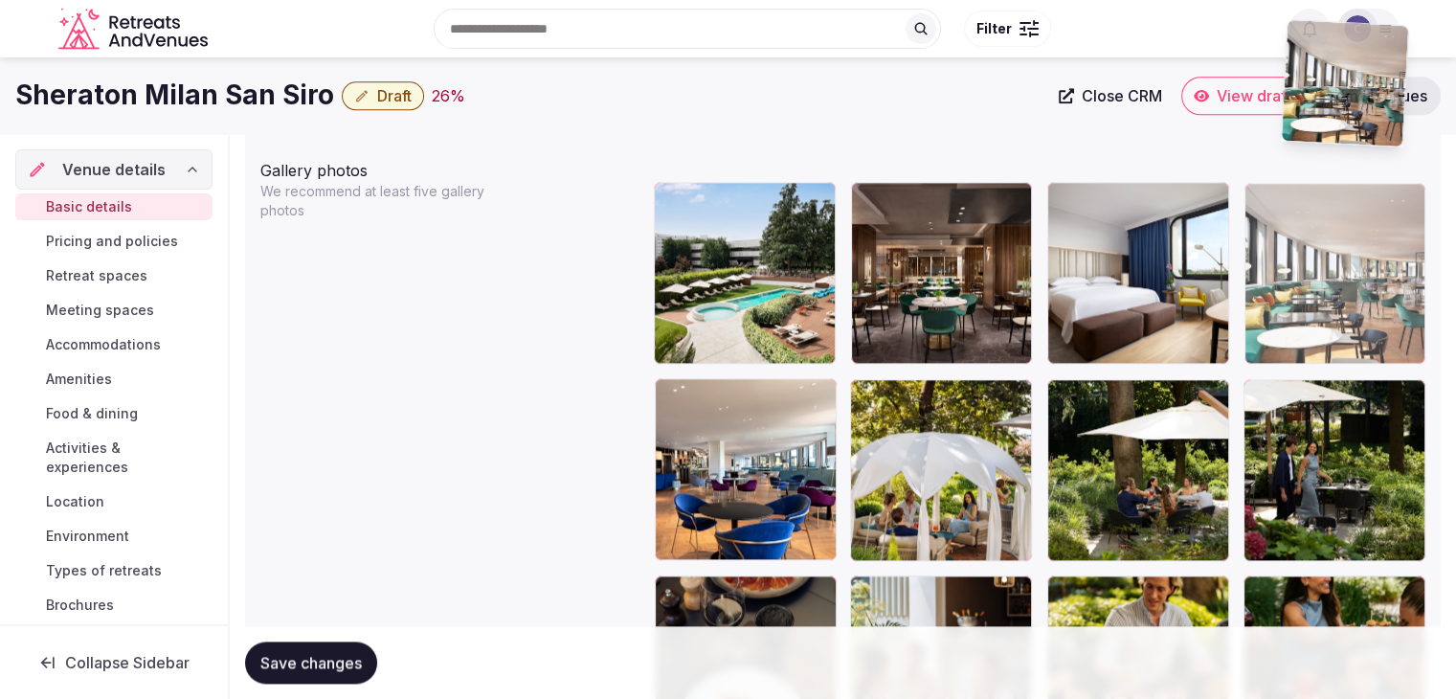
scroll to position [2206, 0]
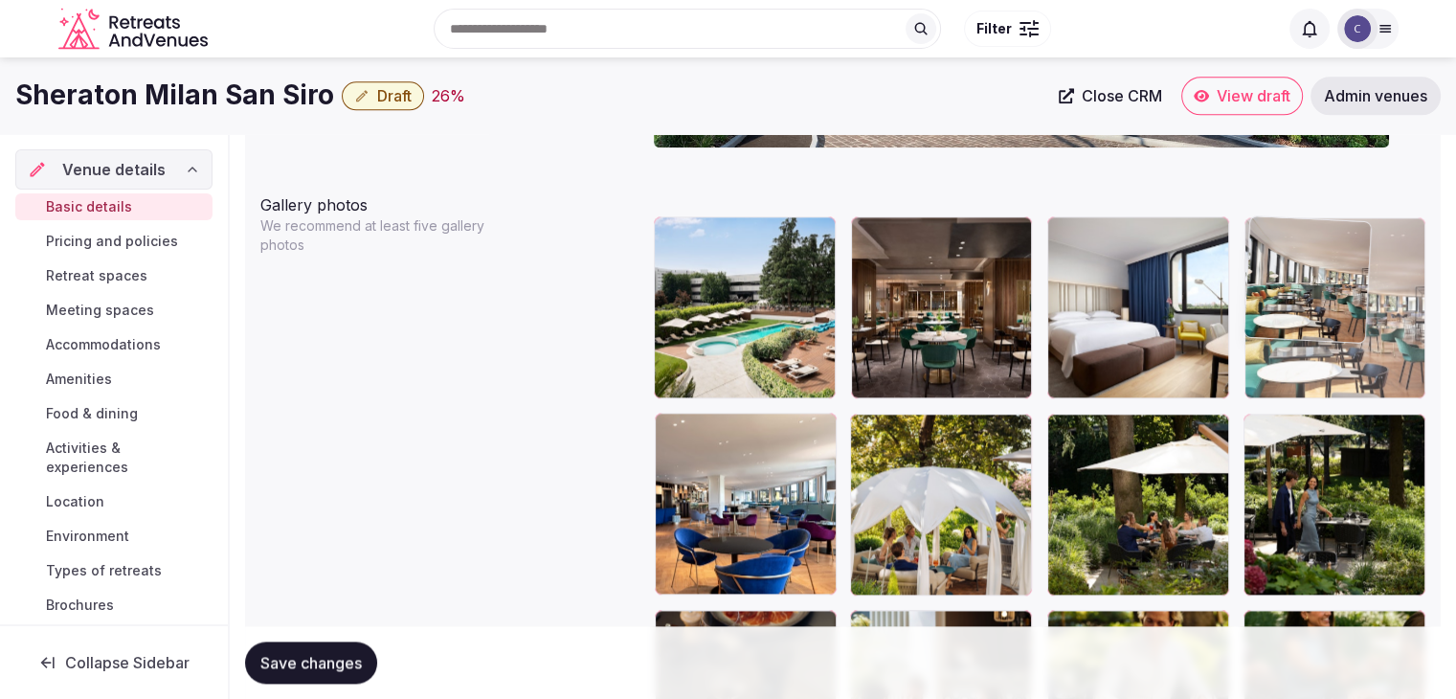
drag, startPoint x: 1252, startPoint y: 213, endPoint x: 1291, endPoint y: 298, distance: 92.9
click at [1298, 253] on body "**********" at bounding box center [728, 347] width 1456 height 5106
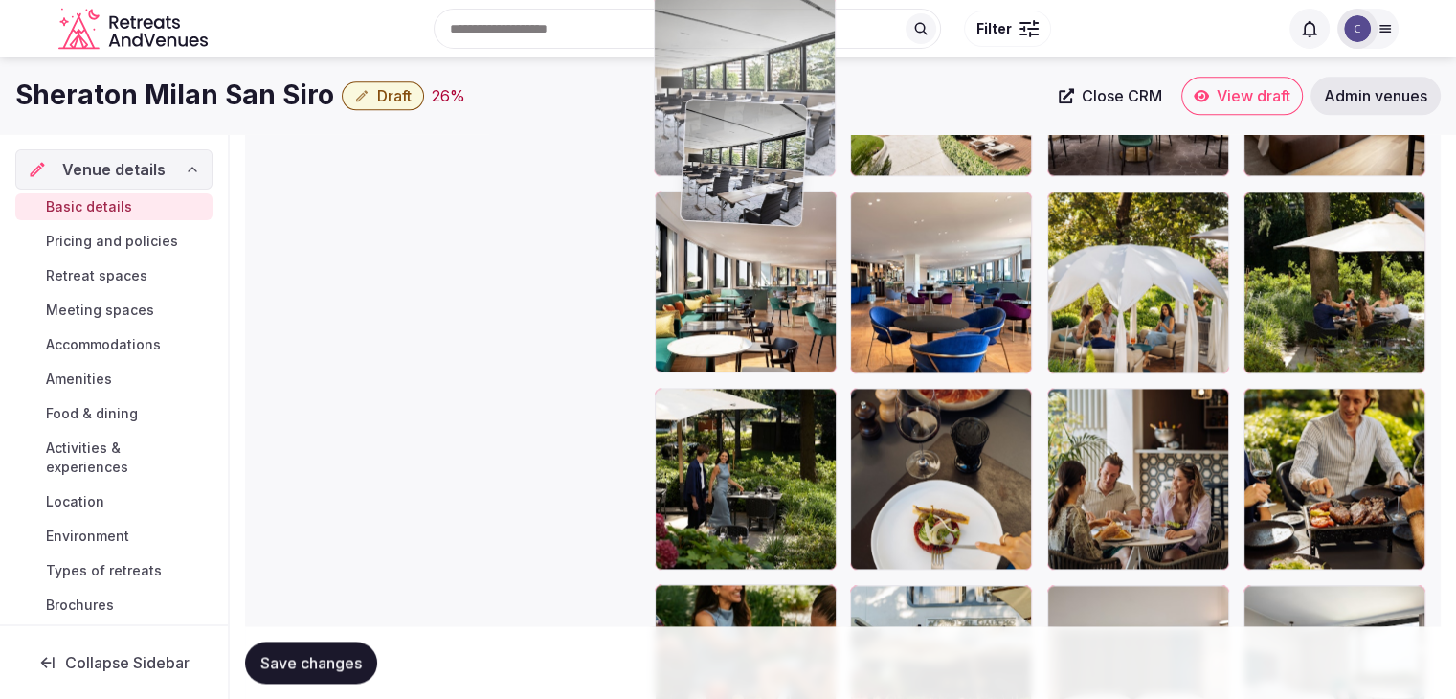
scroll to position [2425, 0]
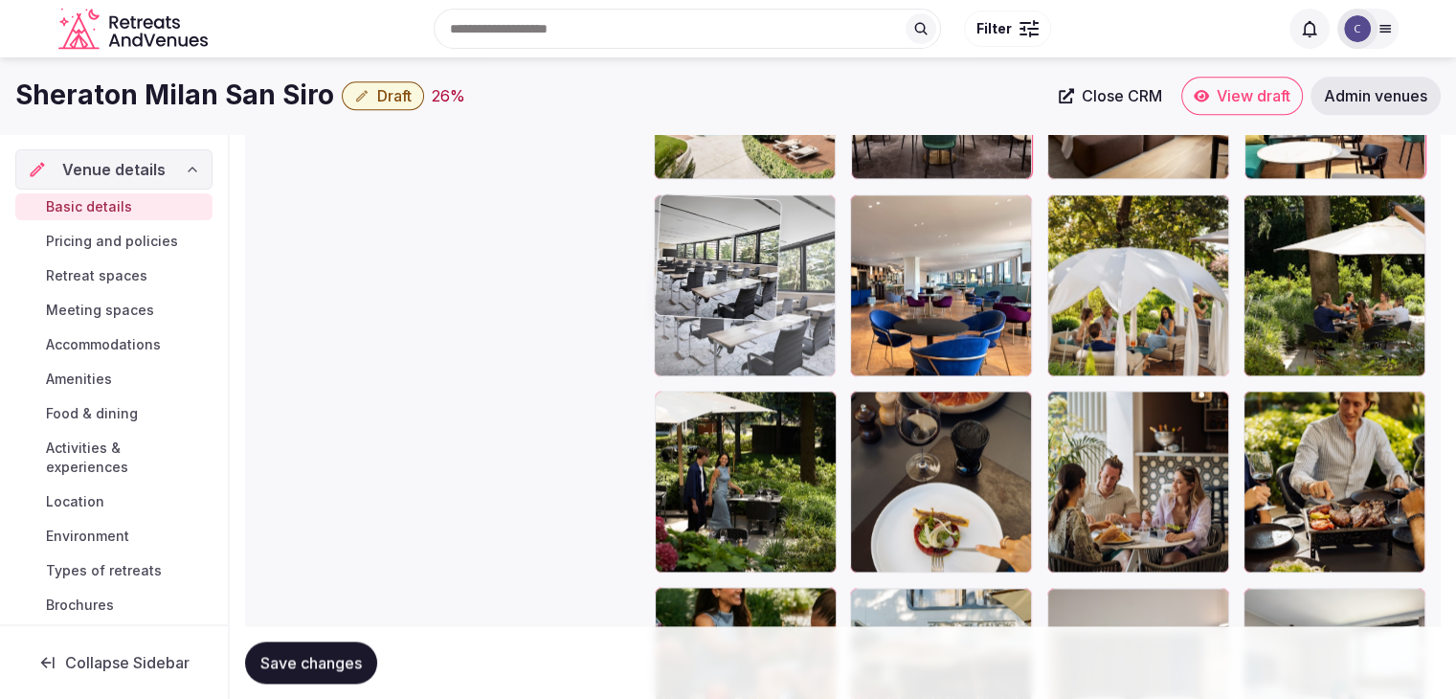
drag, startPoint x: 678, startPoint y: 391, endPoint x: 709, endPoint y: 193, distance: 199.7
click at [709, 193] on body "**********" at bounding box center [728, 128] width 1456 height 5106
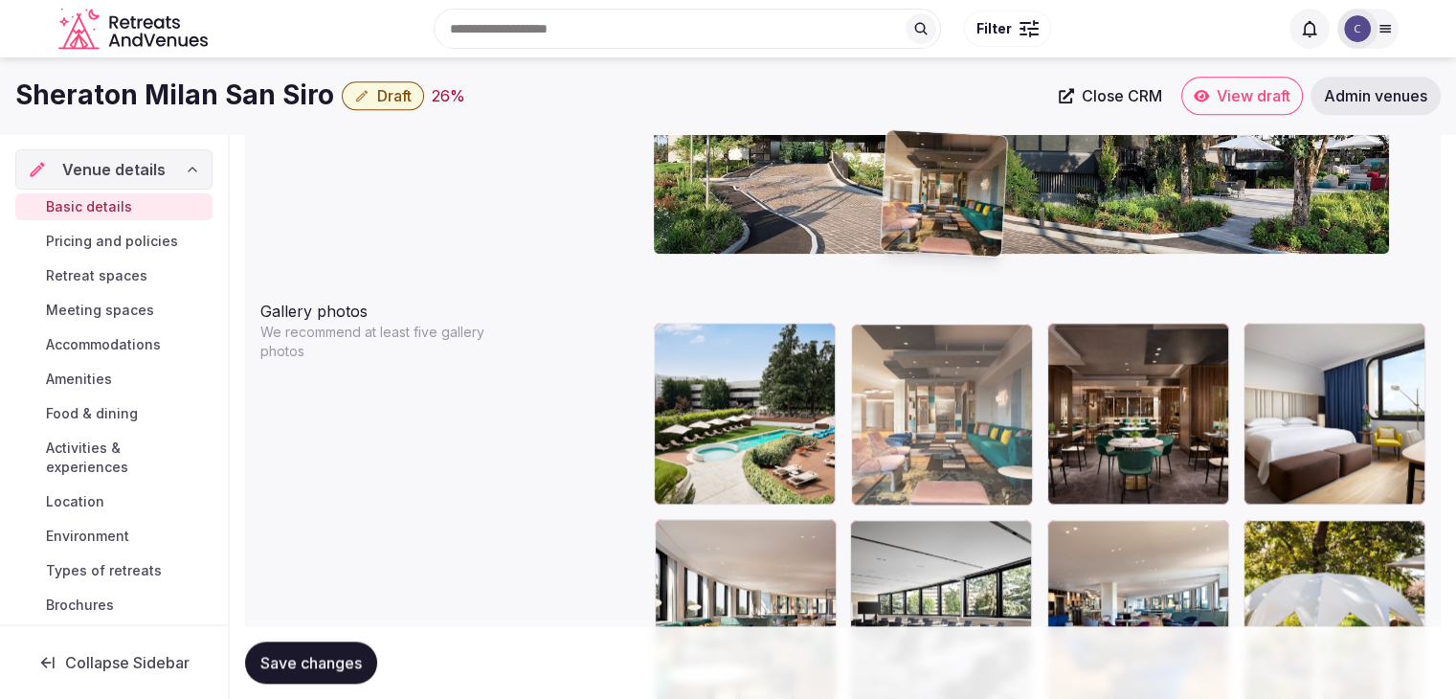
scroll to position [2091, 0]
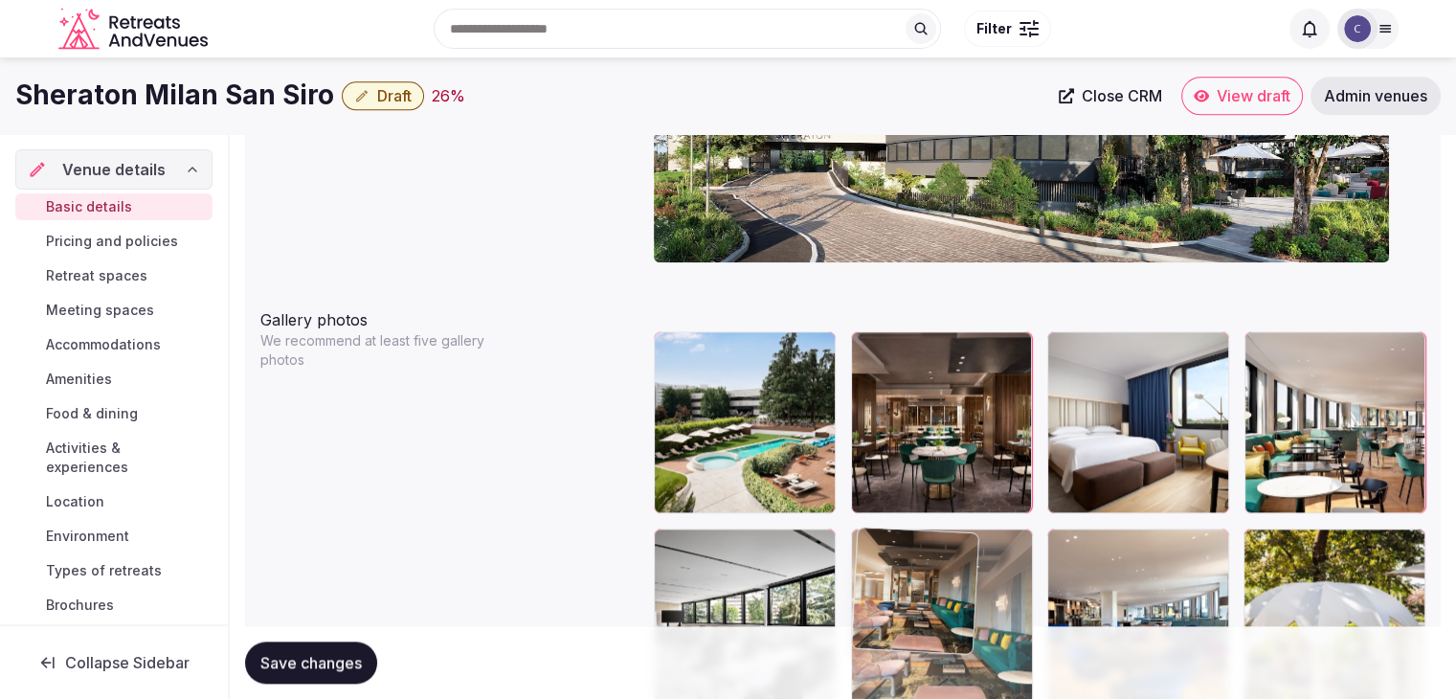
drag, startPoint x: 1068, startPoint y: 254, endPoint x: 897, endPoint y: 521, distance: 317.3
click at [897, 521] on body "**********" at bounding box center [728, 462] width 1456 height 5106
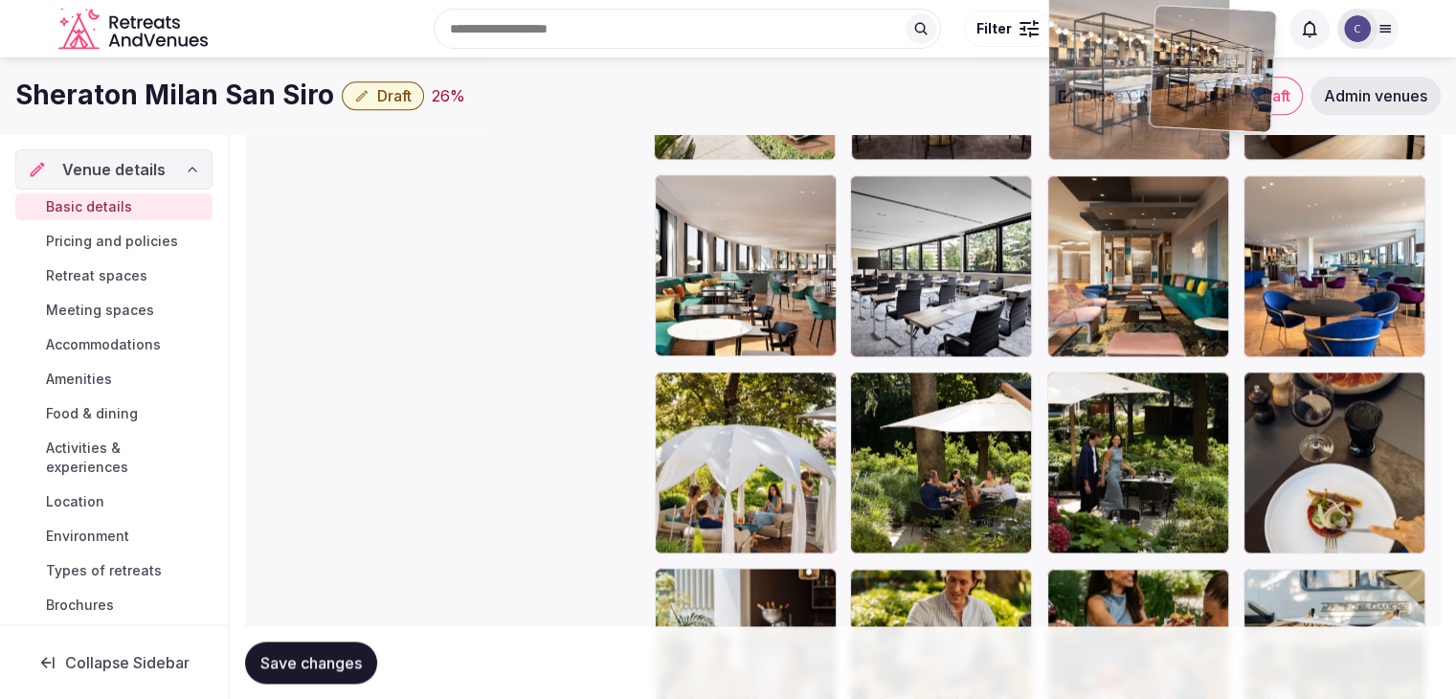
scroll to position [2420, 0]
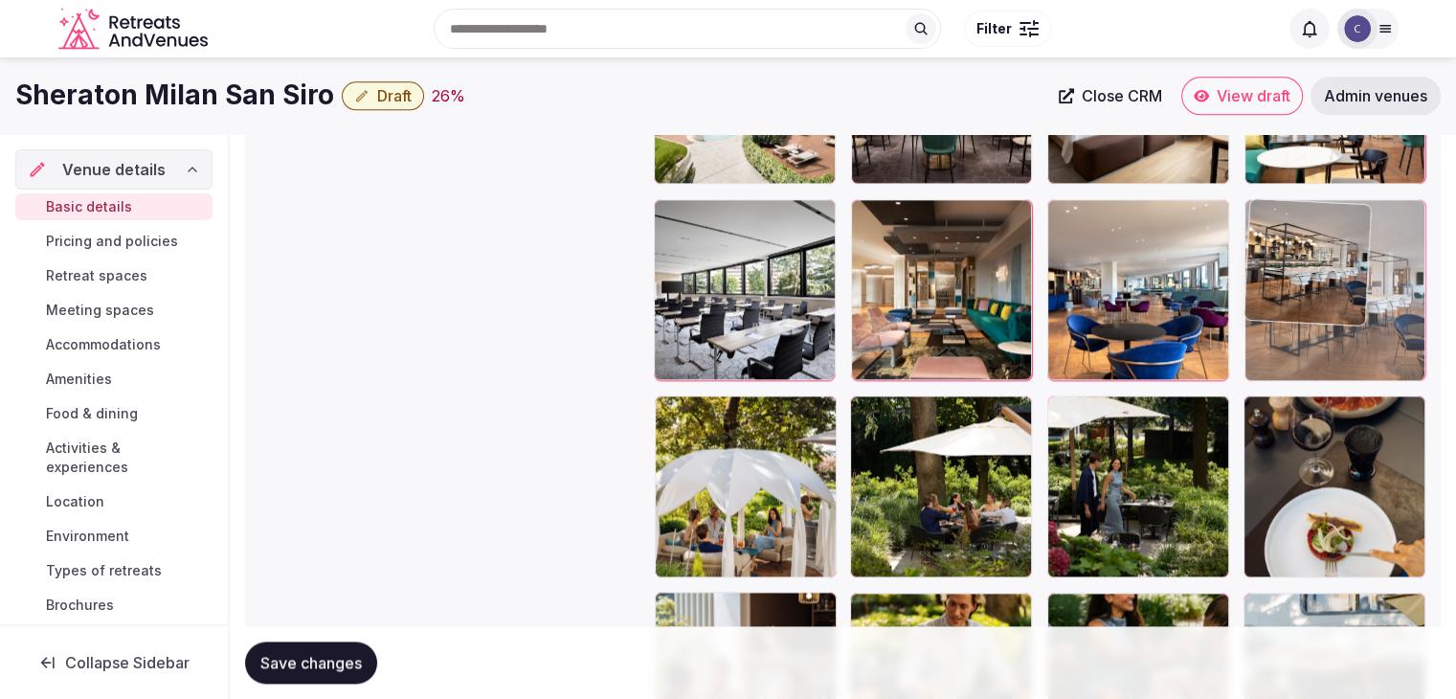
drag, startPoint x: 1264, startPoint y: 472, endPoint x: 1279, endPoint y: 272, distance: 200.7
click at [1279, 272] on body "**********" at bounding box center [728, 133] width 1456 height 5106
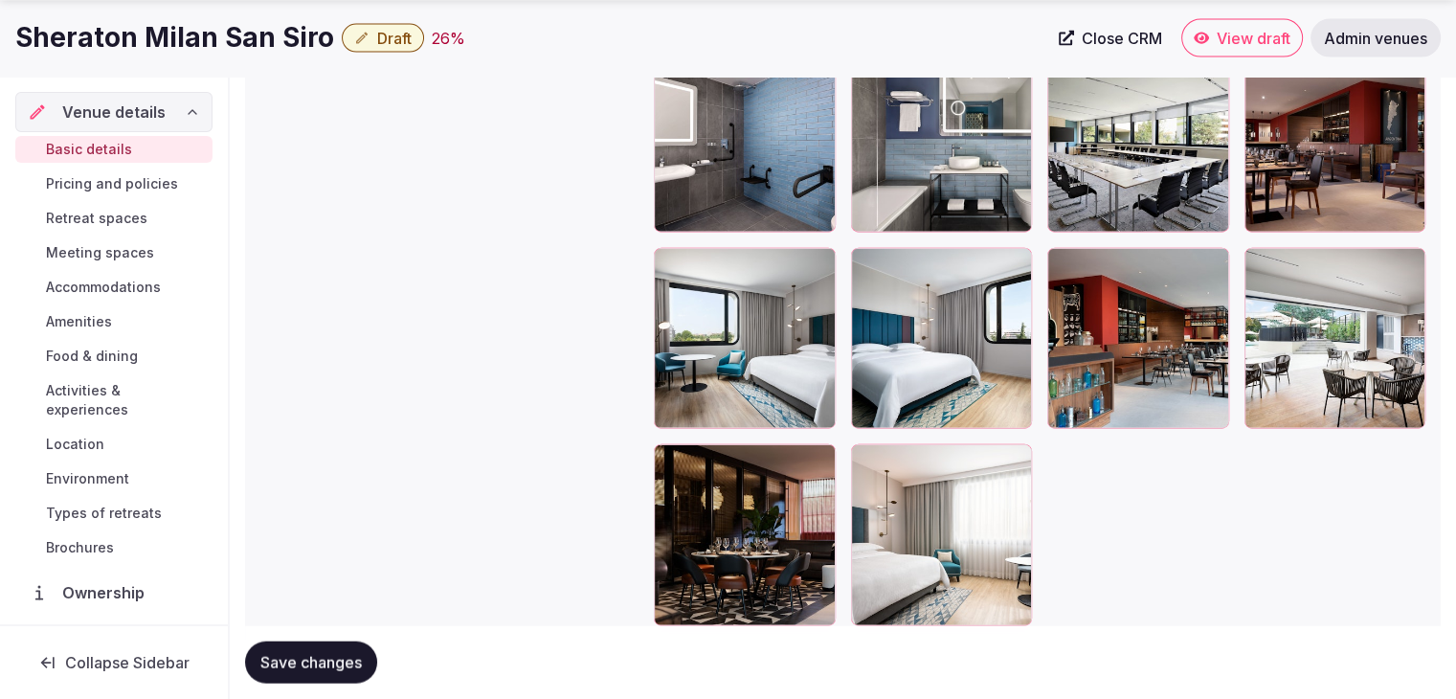
scroll to position [4406, 0]
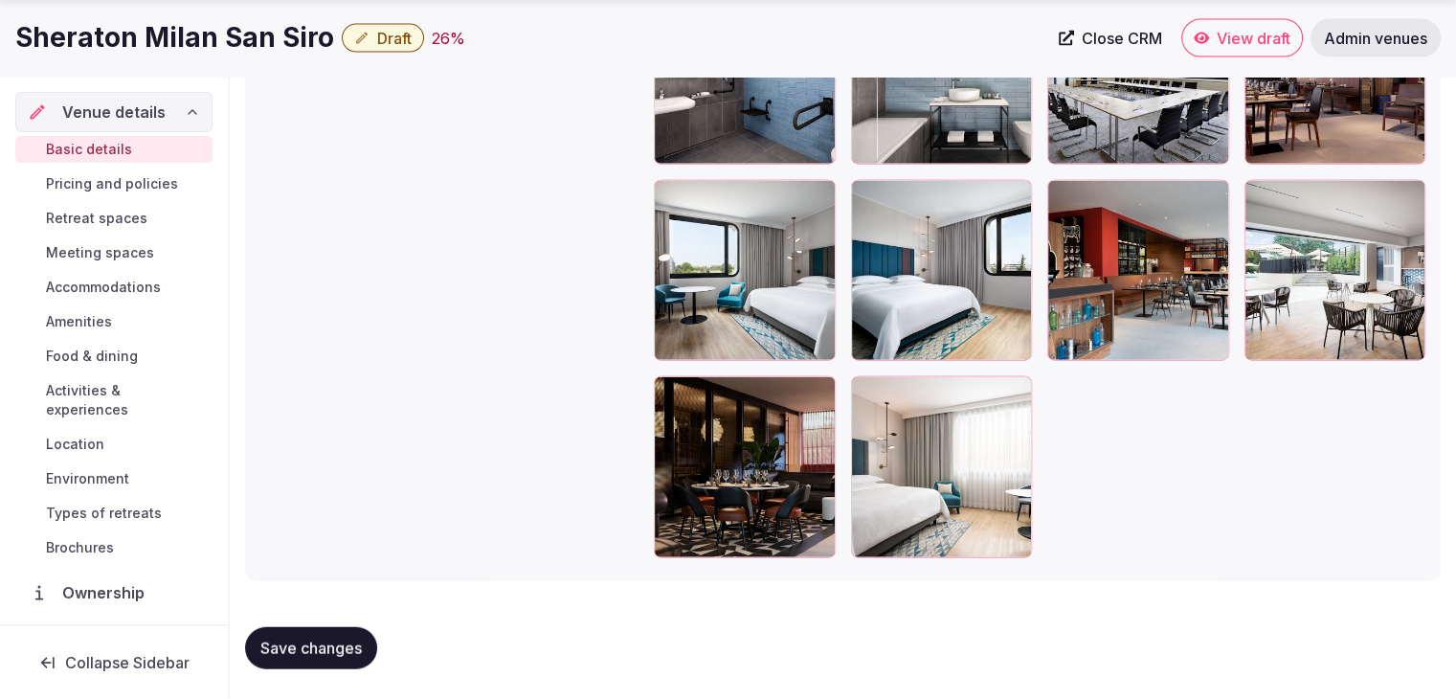
click at [345, 648] on span "Save changes" at bounding box center [310, 648] width 101 height 19
drag, startPoint x: 1219, startPoint y: 28, endPoint x: 164, endPoint y: 39, distance: 1055.0
click at [162, 39] on h1 "Sheraton Milan San Siro" at bounding box center [174, 37] width 319 height 37
click at [164, 39] on h1 "Sheraton Milan San Siro" at bounding box center [174, 37] width 319 height 37
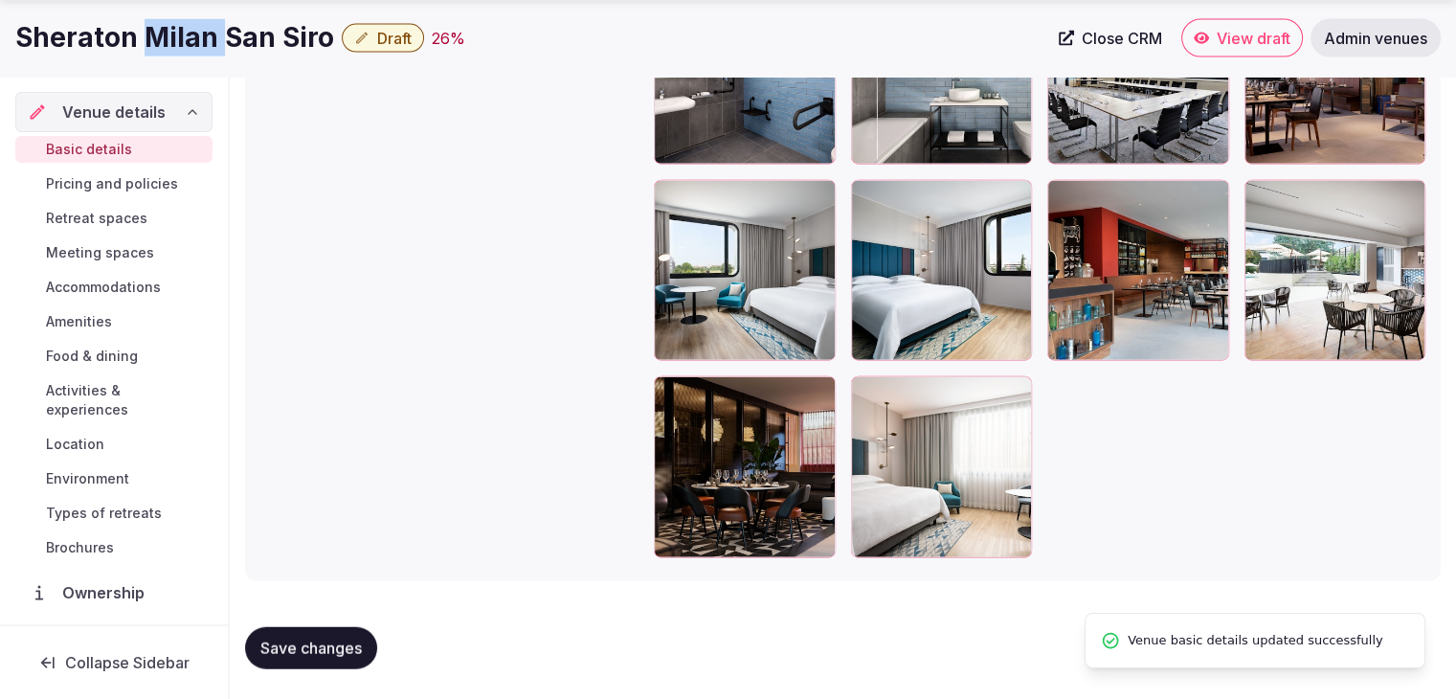
click at [164, 39] on h1 "Sheraton Milan San Siro" at bounding box center [174, 37] width 319 height 37
click at [165, 39] on h1 "Sheraton Milan San Siro" at bounding box center [174, 37] width 319 height 37
copy div "Sheraton Milan San Siro"
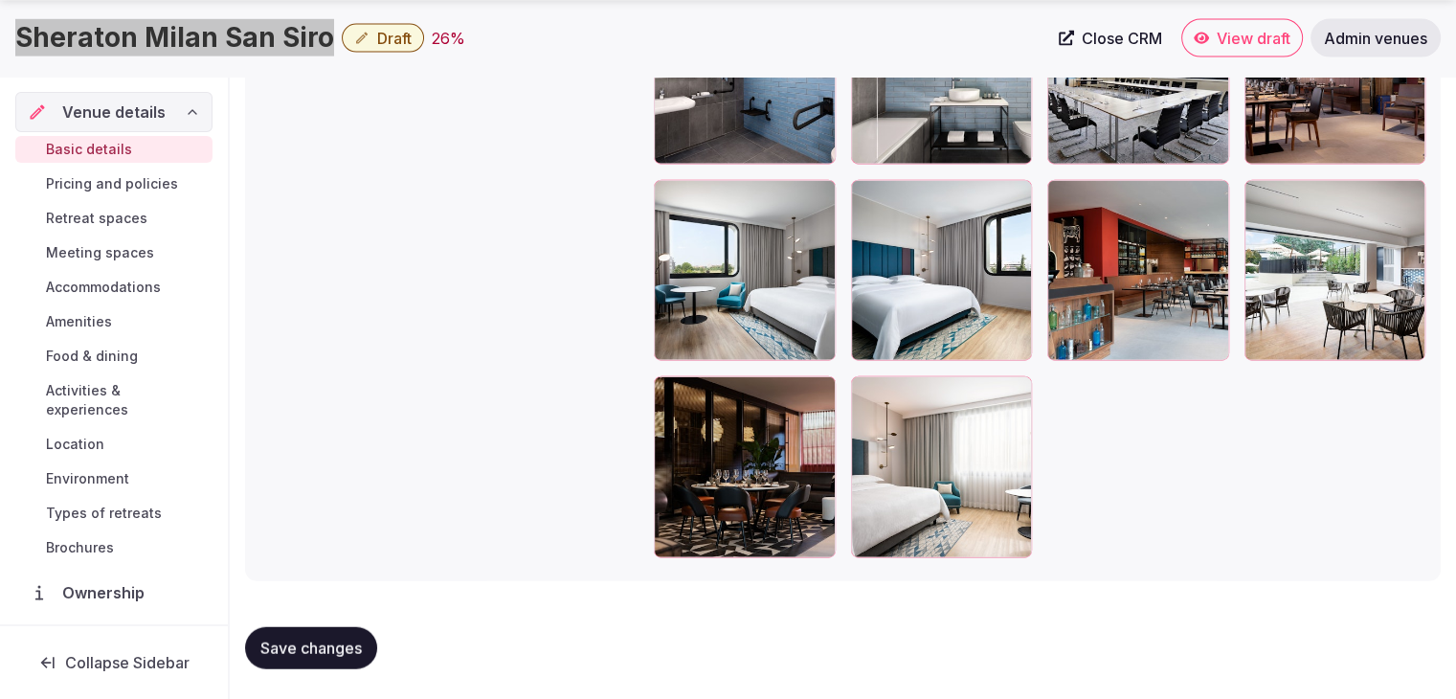
scroll to position [146, 0]
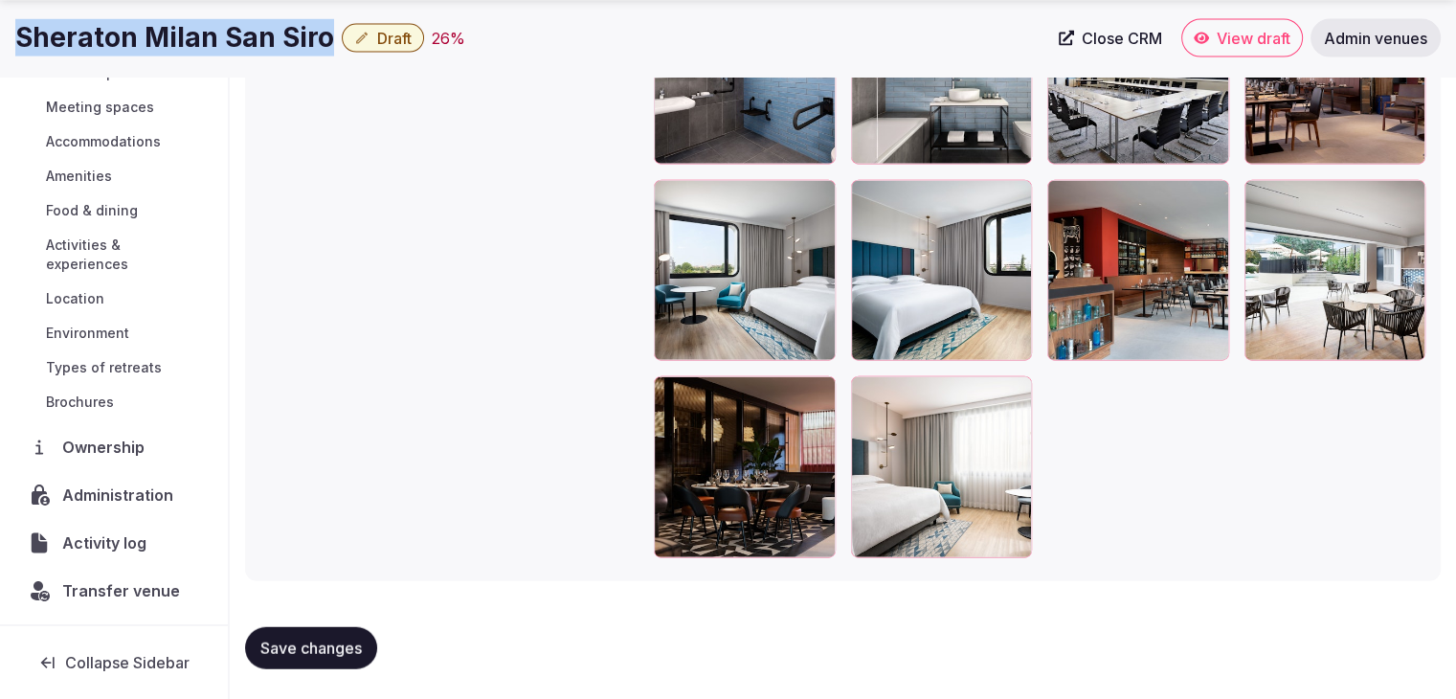
drag, startPoint x: 337, startPoint y: 643, endPoint x: 299, endPoint y: 654, distance: 39.7
click at [337, 643] on span "Save changes" at bounding box center [310, 648] width 101 height 19
click at [133, 488] on span "Administration" at bounding box center [121, 494] width 119 height 23
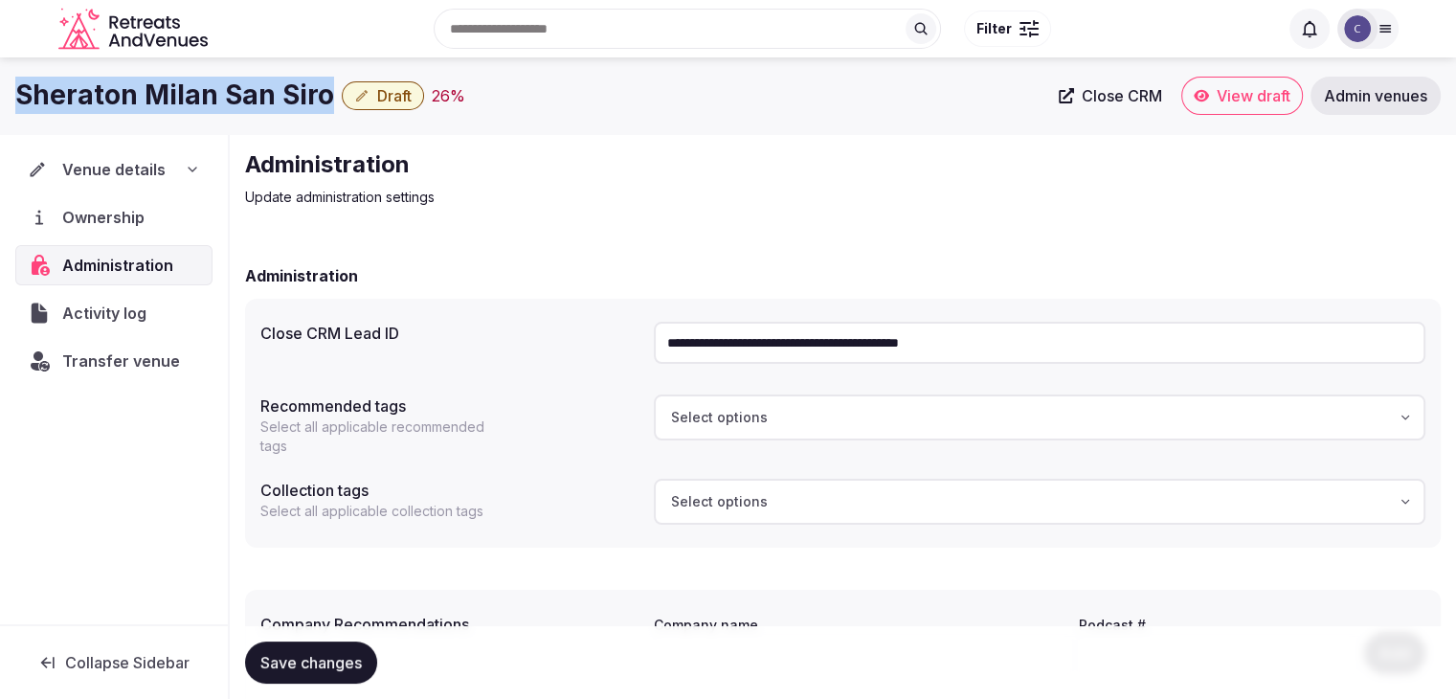
click at [218, 88] on h1 "Sheraton Milan San Siro" at bounding box center [174, 95] width 319 height 37
click at [852, 343] on input "**********" at bounding box center [1040, 343] width 772 height 42
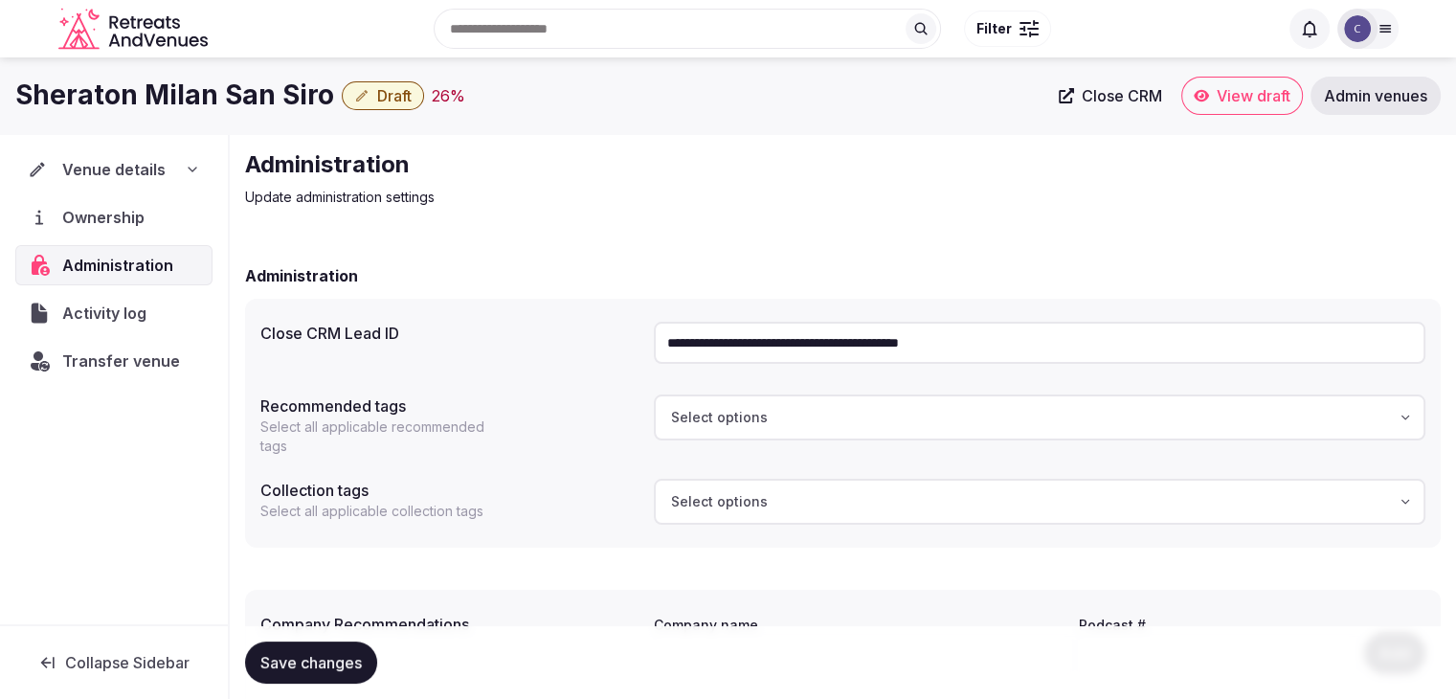
click at [852, 343] on input "**********" at bounding box center [1040, 343] width 772 height 42
click at [103, 361] on span "Transfer venue" at bounding box center [120, 360] width 117 height 23
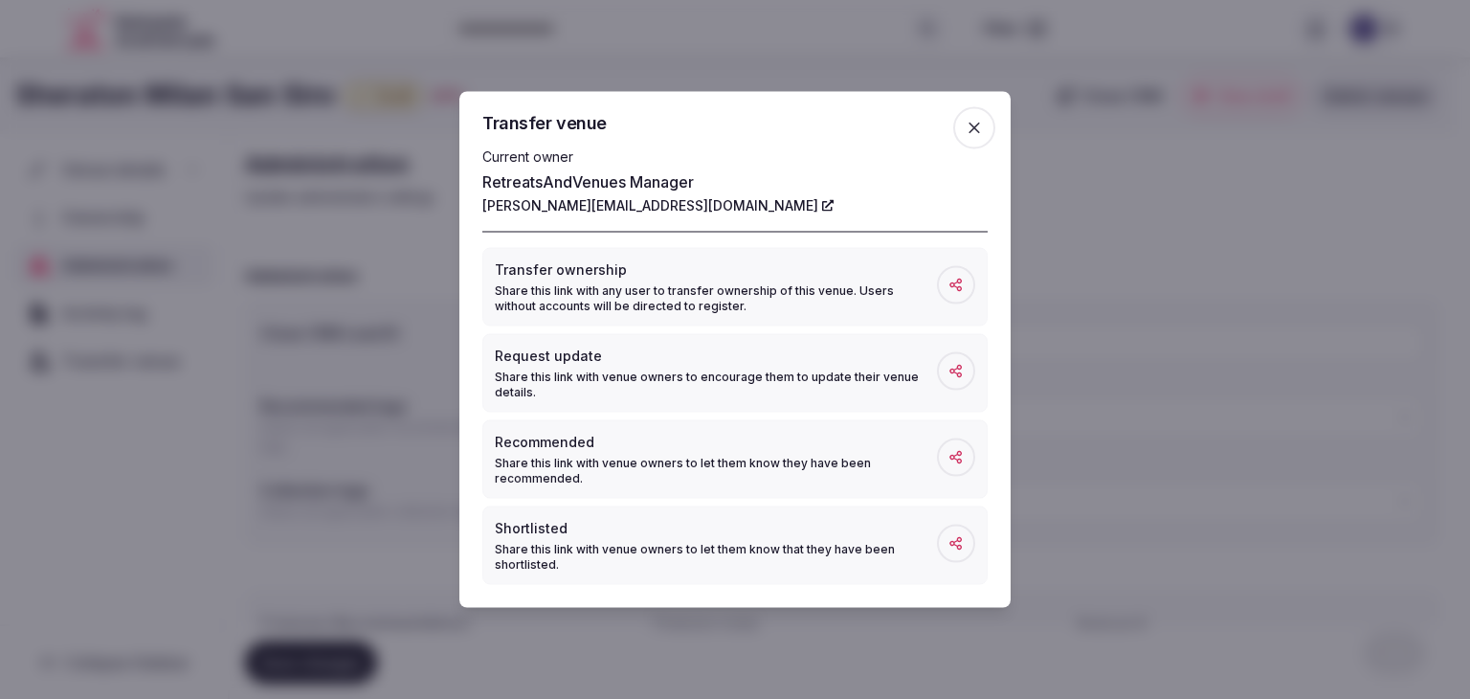
click at [973, 127] on icon "button" at bounding box center [974, 128] width 19 height 19
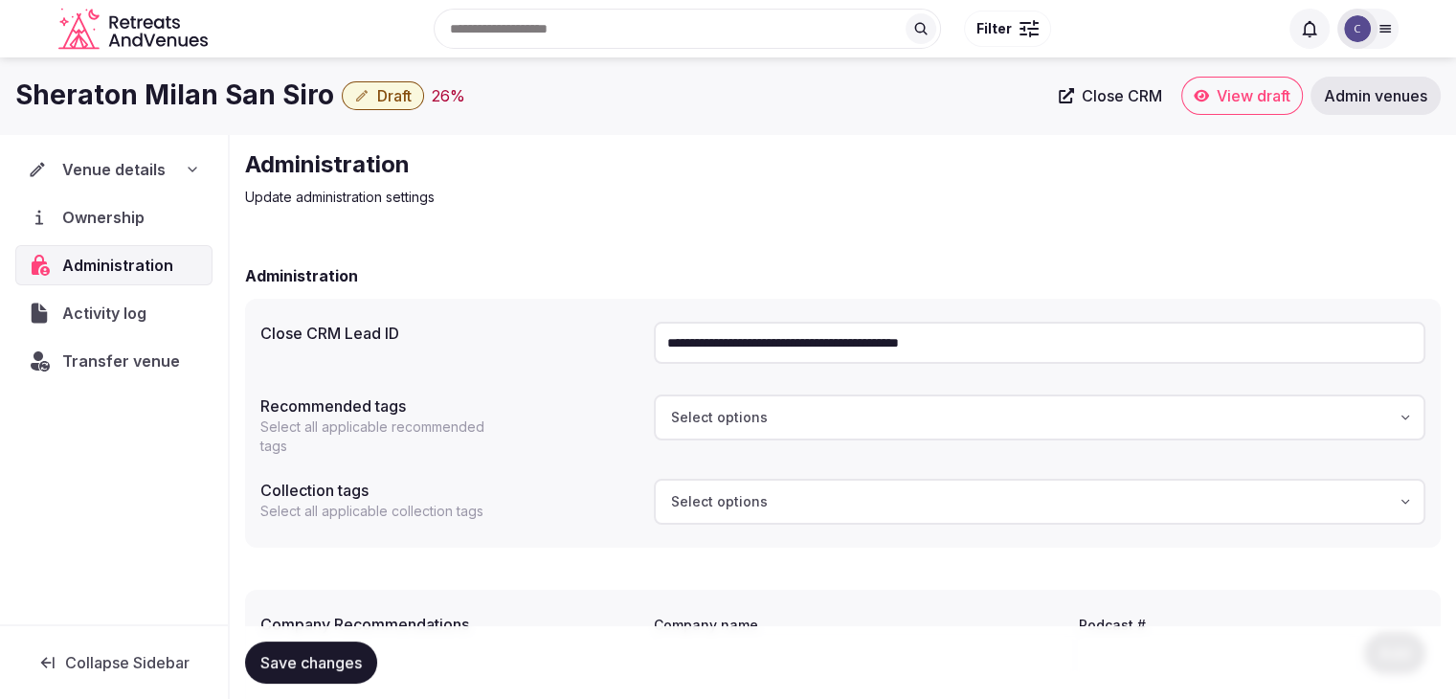
click at [151, 176] on span "Venue details" at bounding box center [113, 169] width 103 height 23
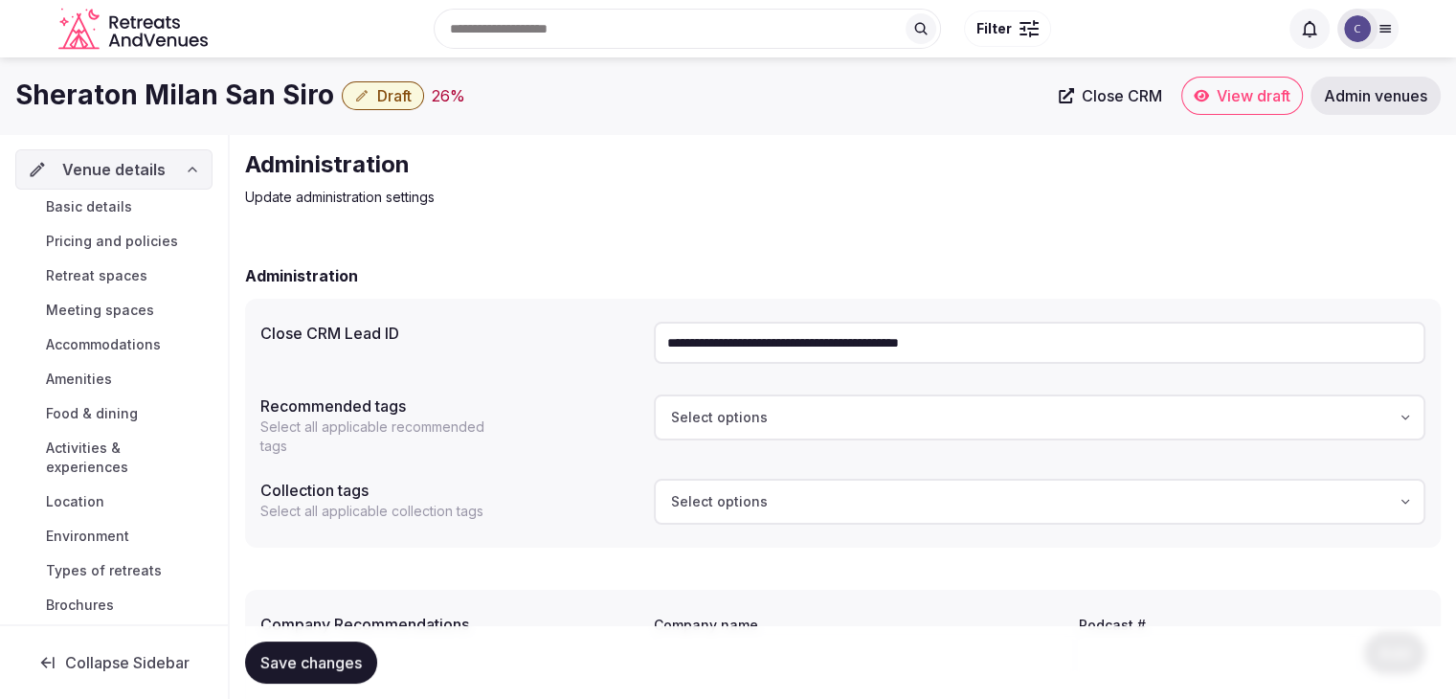
click at [150, 206] on link "Basic details" at bounding box center [113, 206] width 197 height 27
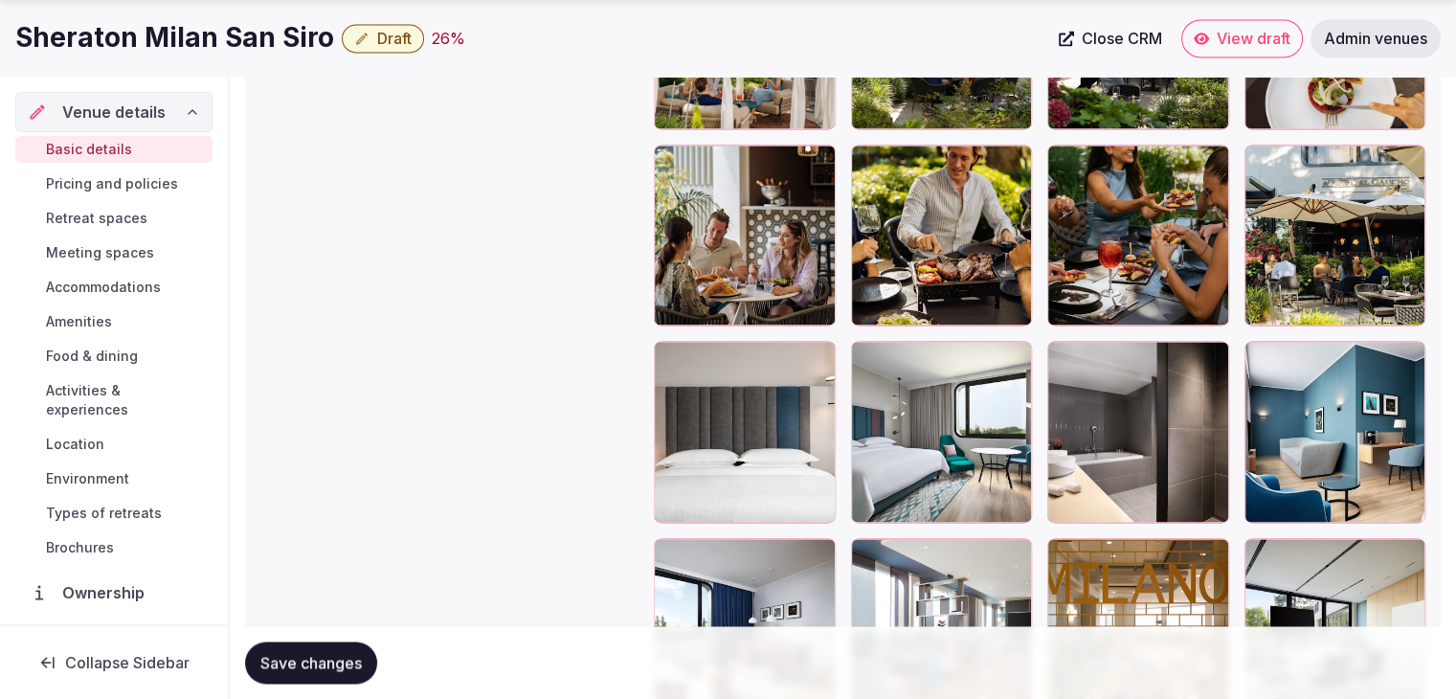
scroll to position [2872, 0]
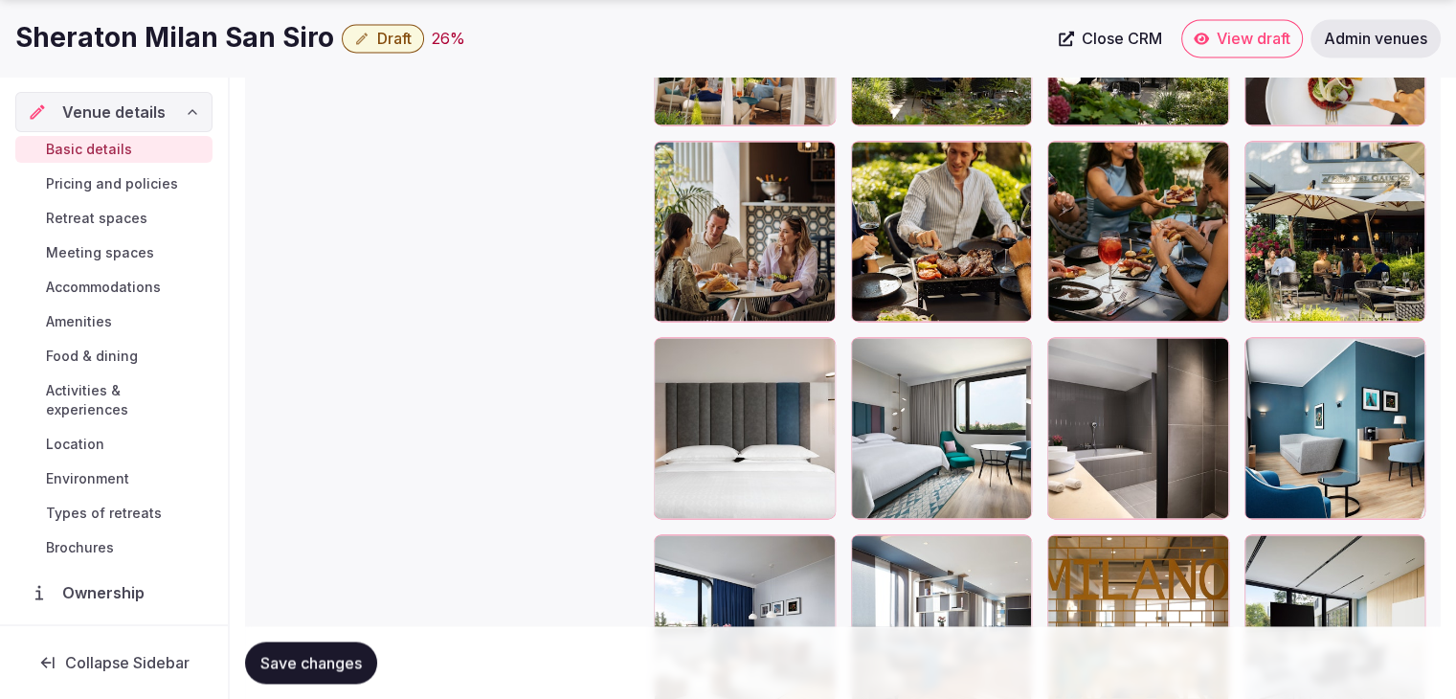
click at [370, 657] on button "Save changes" at bounding box center [311, 662] width 132 height 42
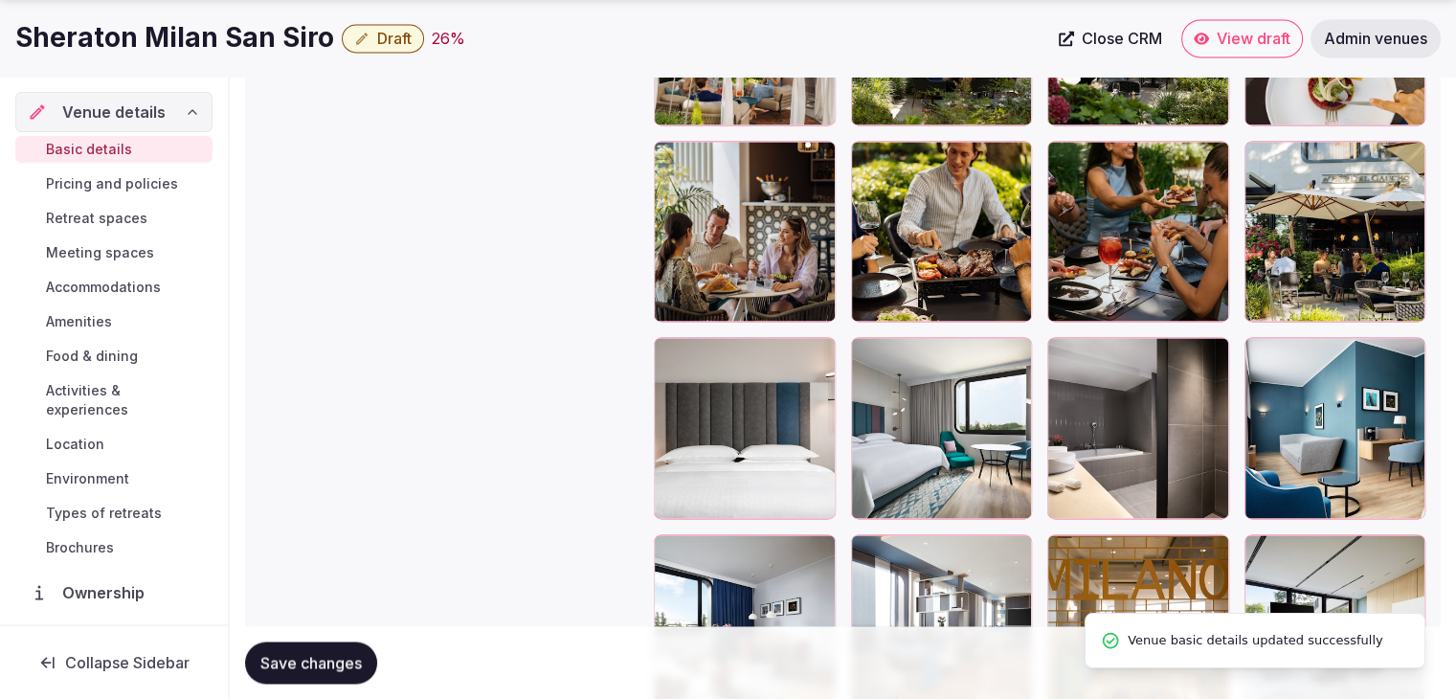
click at [382, 38] on span "Draft" at bounding box center [394, 38] width 34 height 19
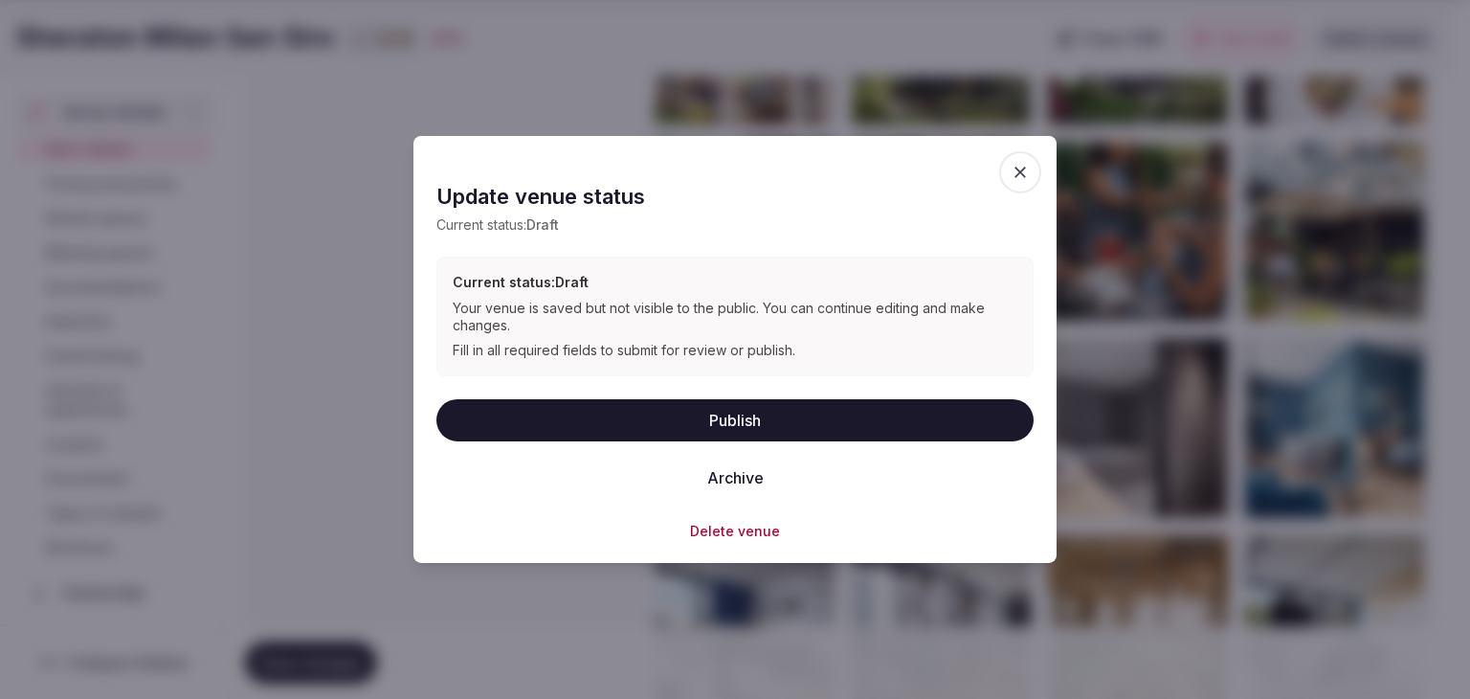
click at [679, 430] on button "Publish" at bounding box center [735, 419] width 597 height 42
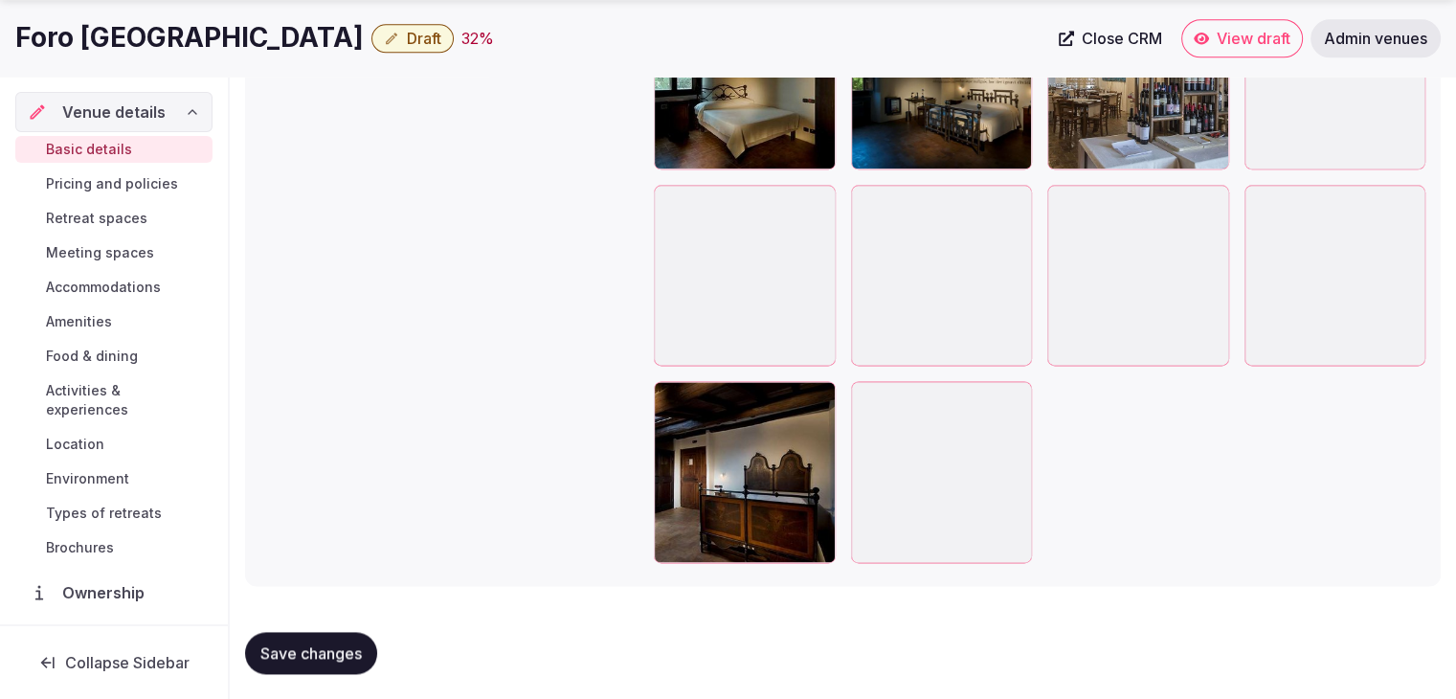
scroll to position [2414, 0]
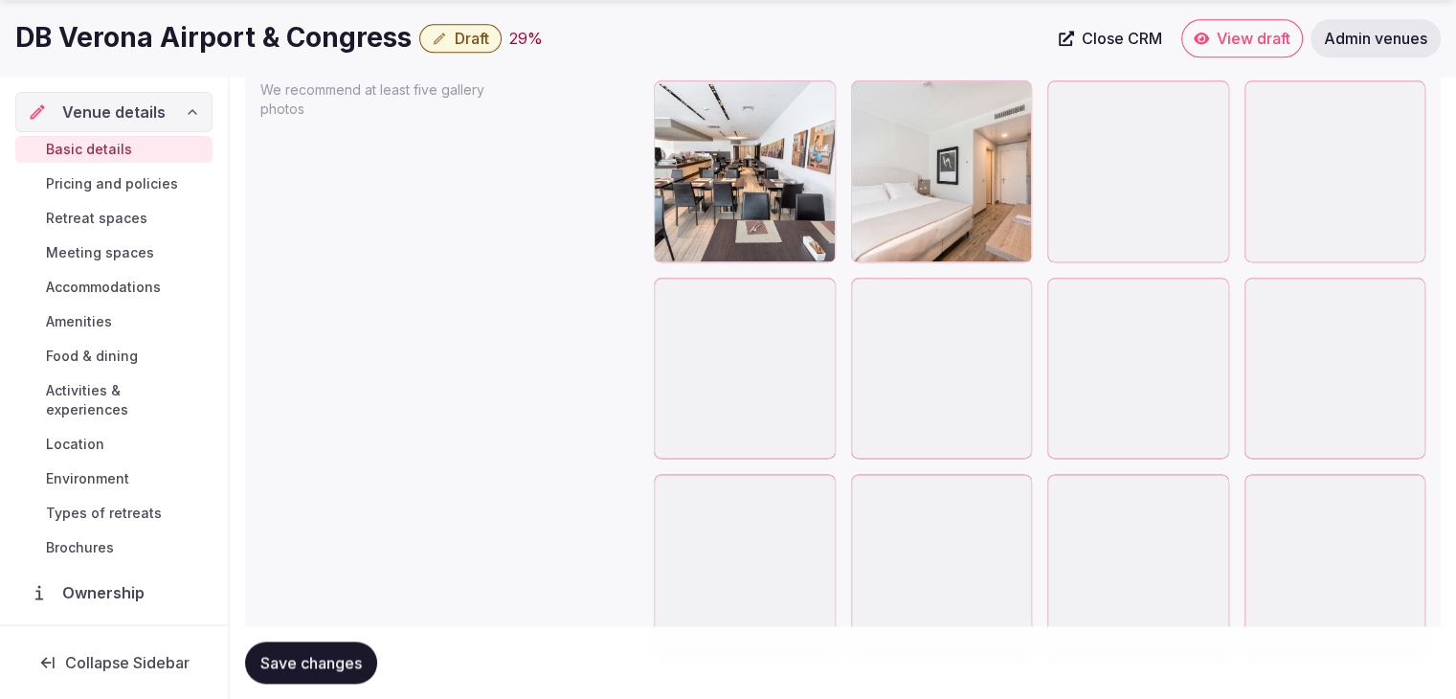
scroll to position [2319, 0]
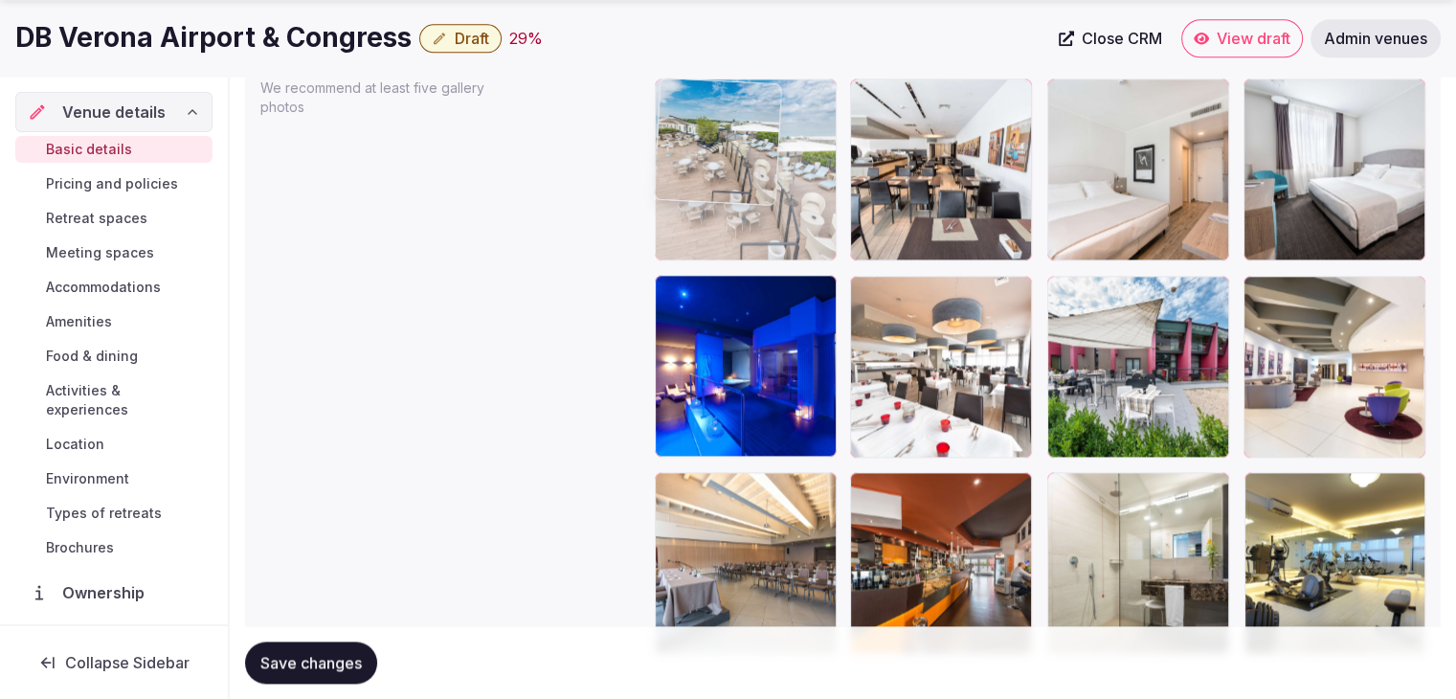
drag, startPoint x: 865, startPoint y: 485, endPoint x: 694, endPoint y: 142, distance: 384.0
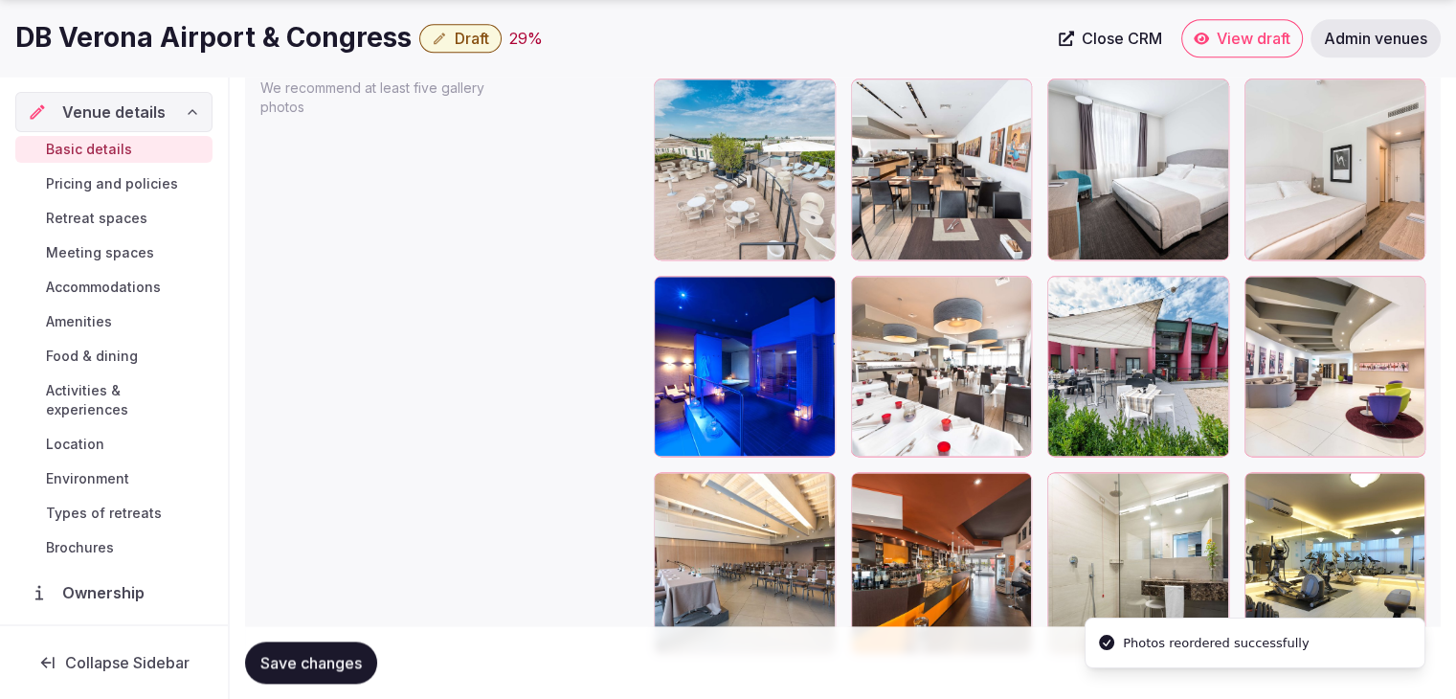
click at [1065, 284] on icon at bounding box center [1062, 291] width 23 height 23
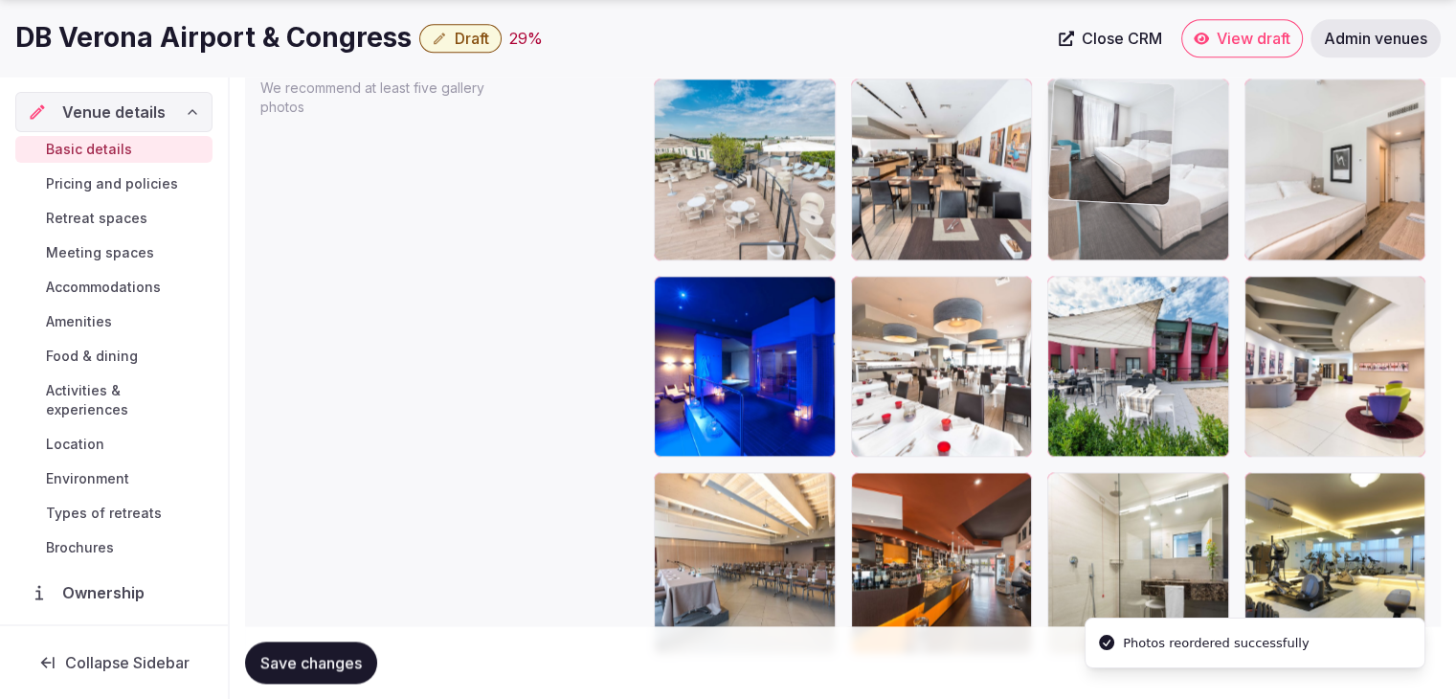
drag, startPoint x: 1176, startPoint y: 215, endPoint x: 1252, endPoint y: 165, distance: 91.9
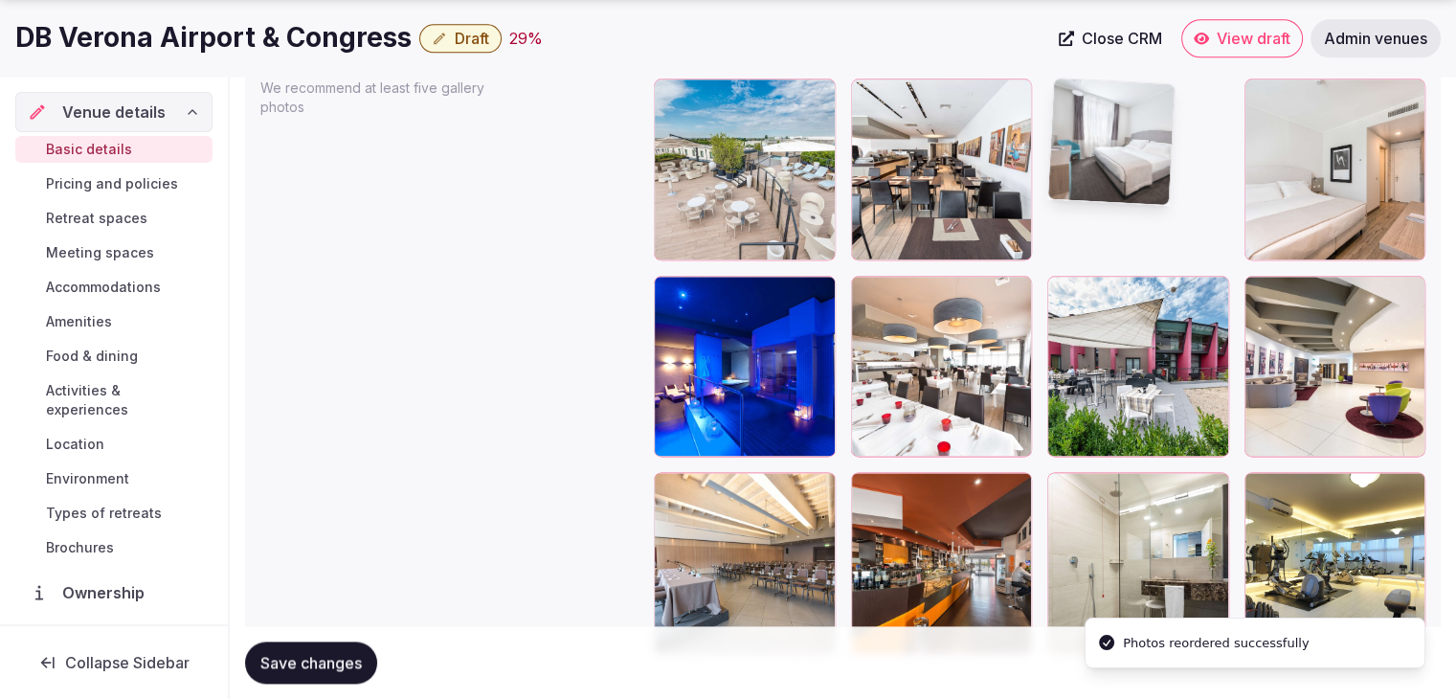
drag, startPoint x: 1252, startPoint y: 165, endPoint x: 1203, endPoint y: 205, distance: 63.2
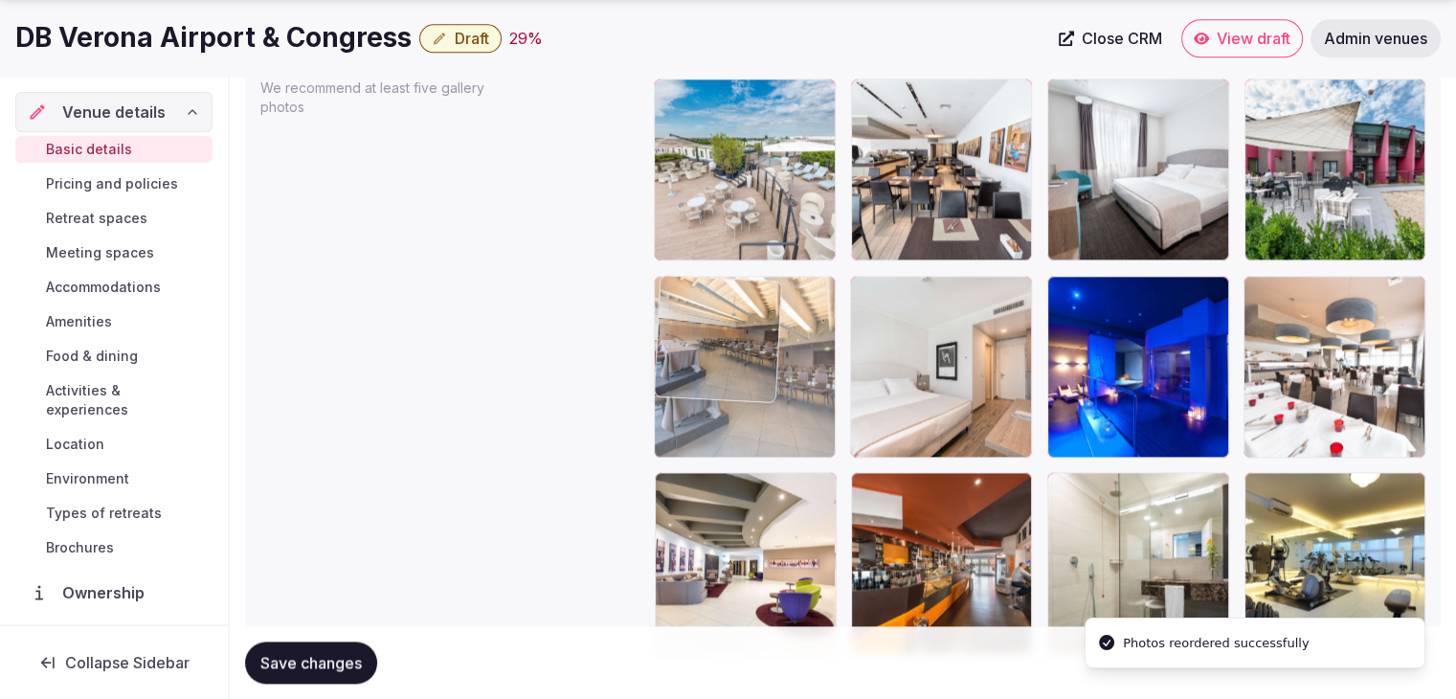
drag, startPoint x: 674, startPoint y: 495, endPoint x: 682, endPoint y: 372, distance: 122.8
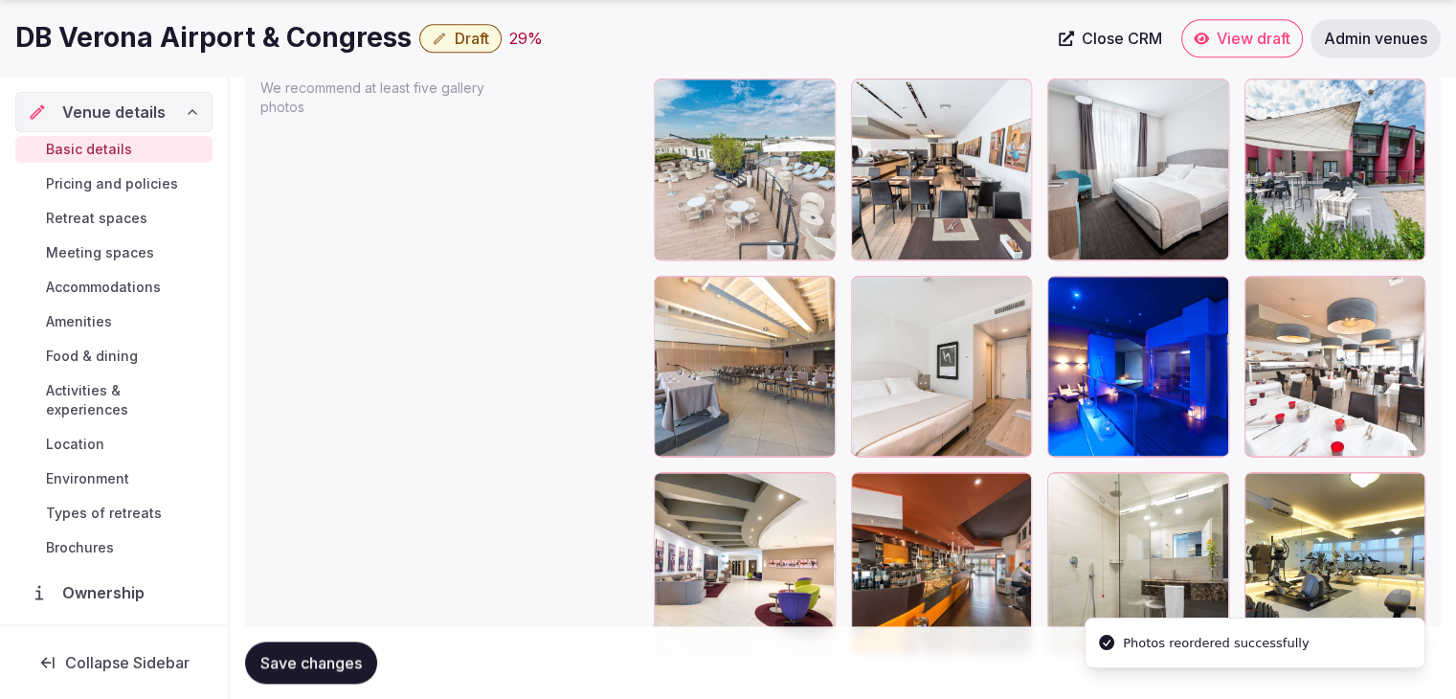
scroll to position [2414, 0]
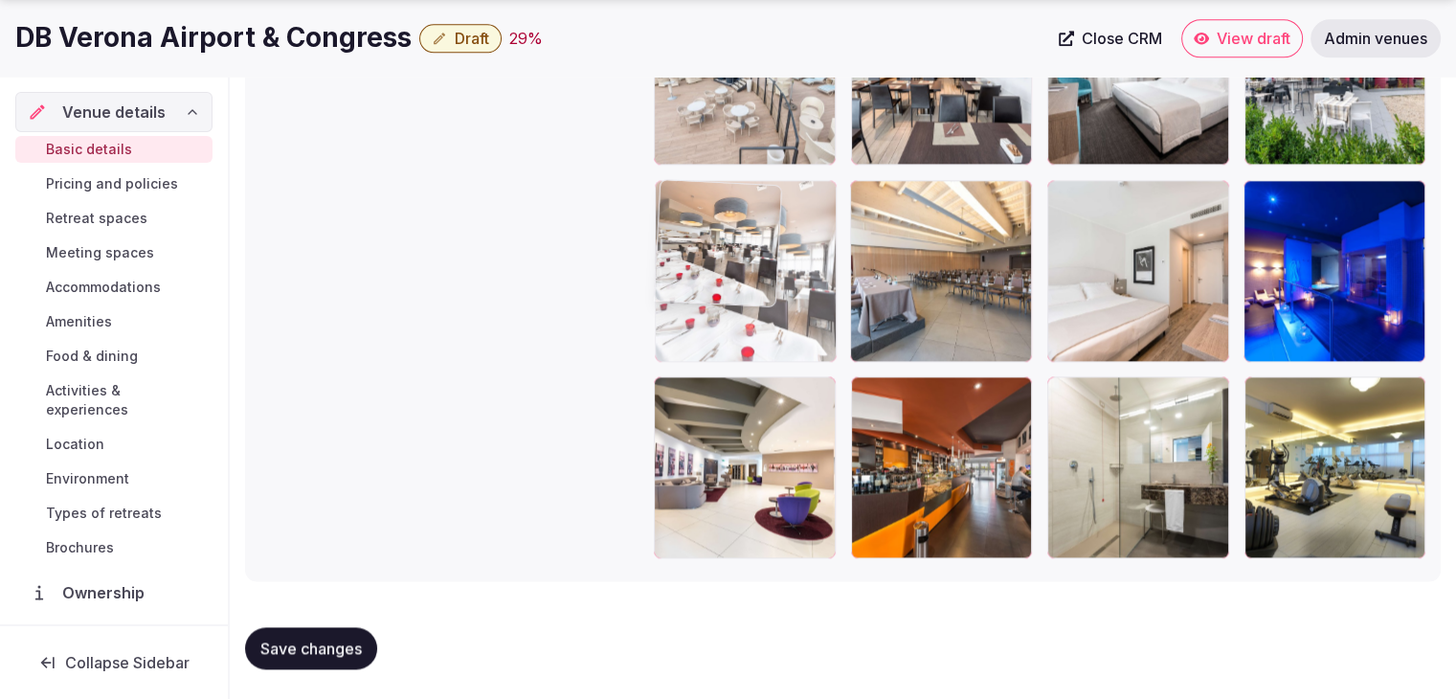
drag, startPoint x: 1251, startPoint y: 198, endPoint x: 724, endPoint y: 218, distance: 527.8
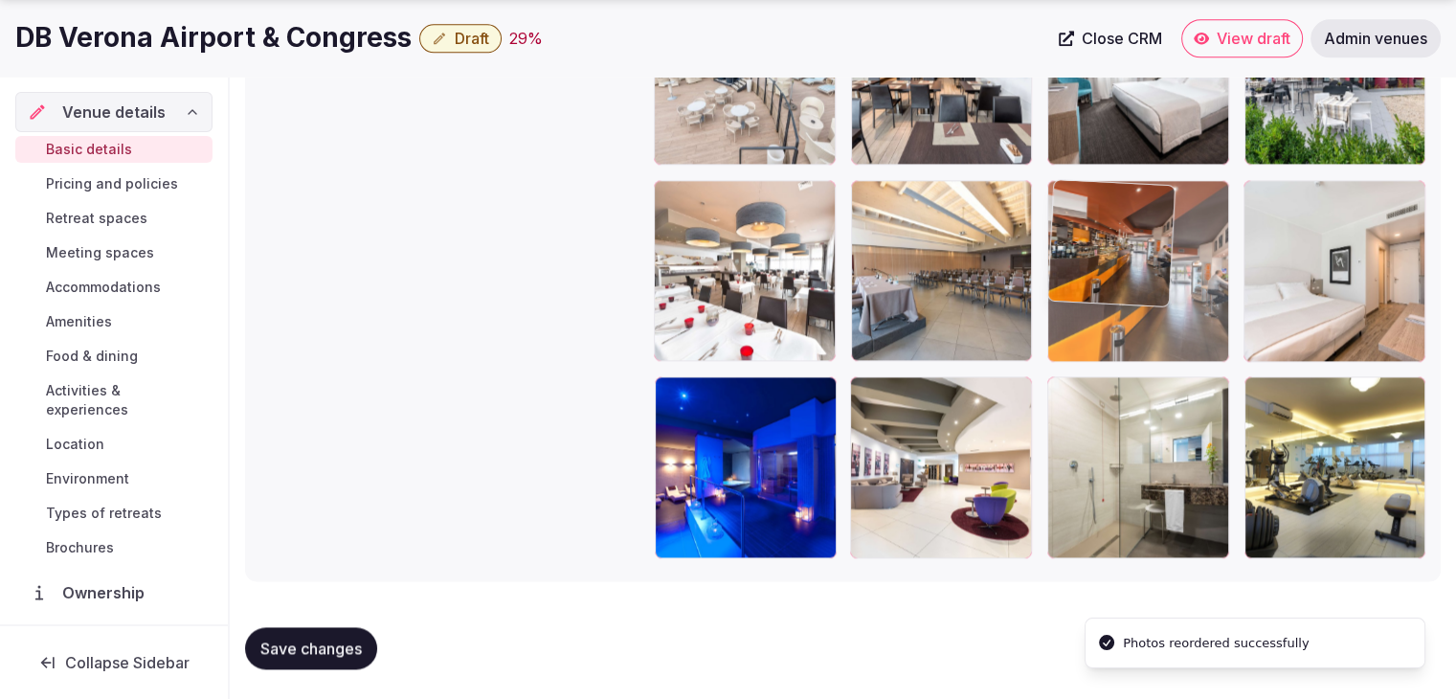
drag, startPoint x: 863, startPoint y: 395, endPoint x: 1018, endPoint y: 281, distance: 192.4
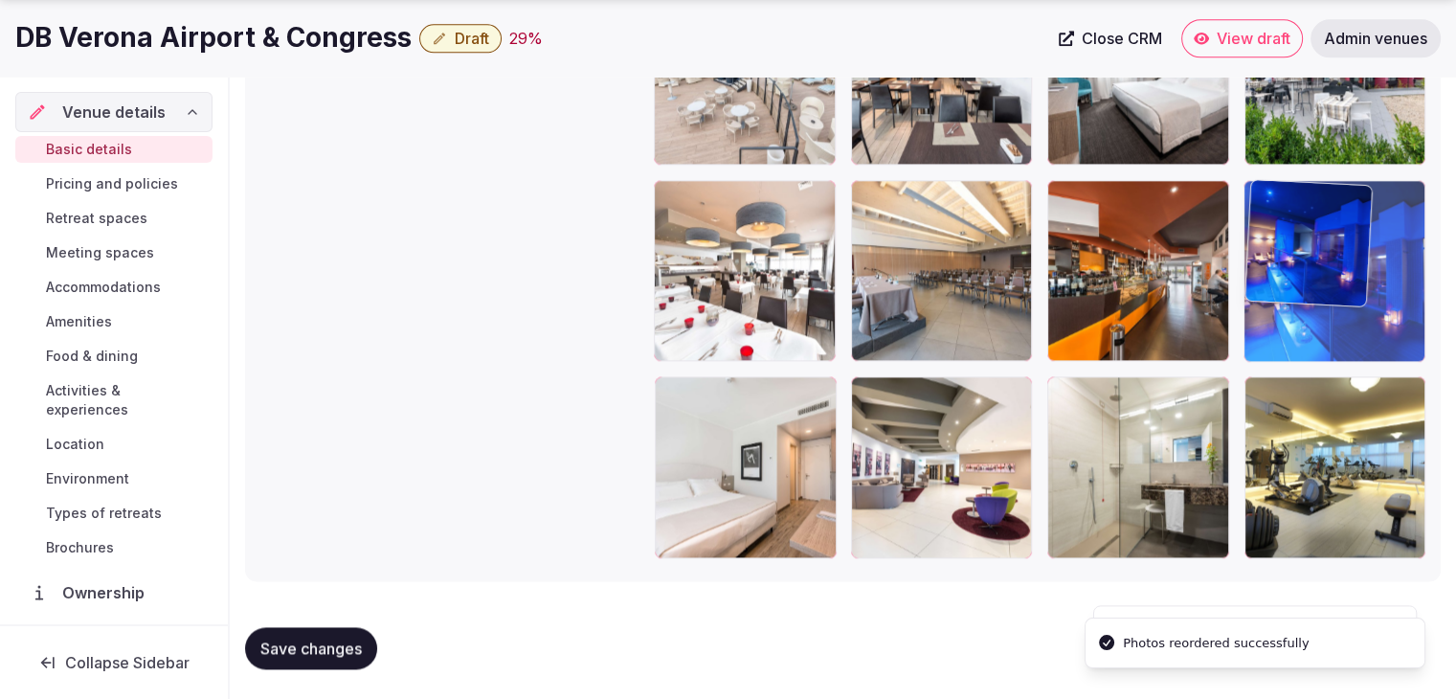
drag, startPoint x: 689, startPoint y: 392, endPoint x: 1287, endPoint y: 251, distance: 613.7
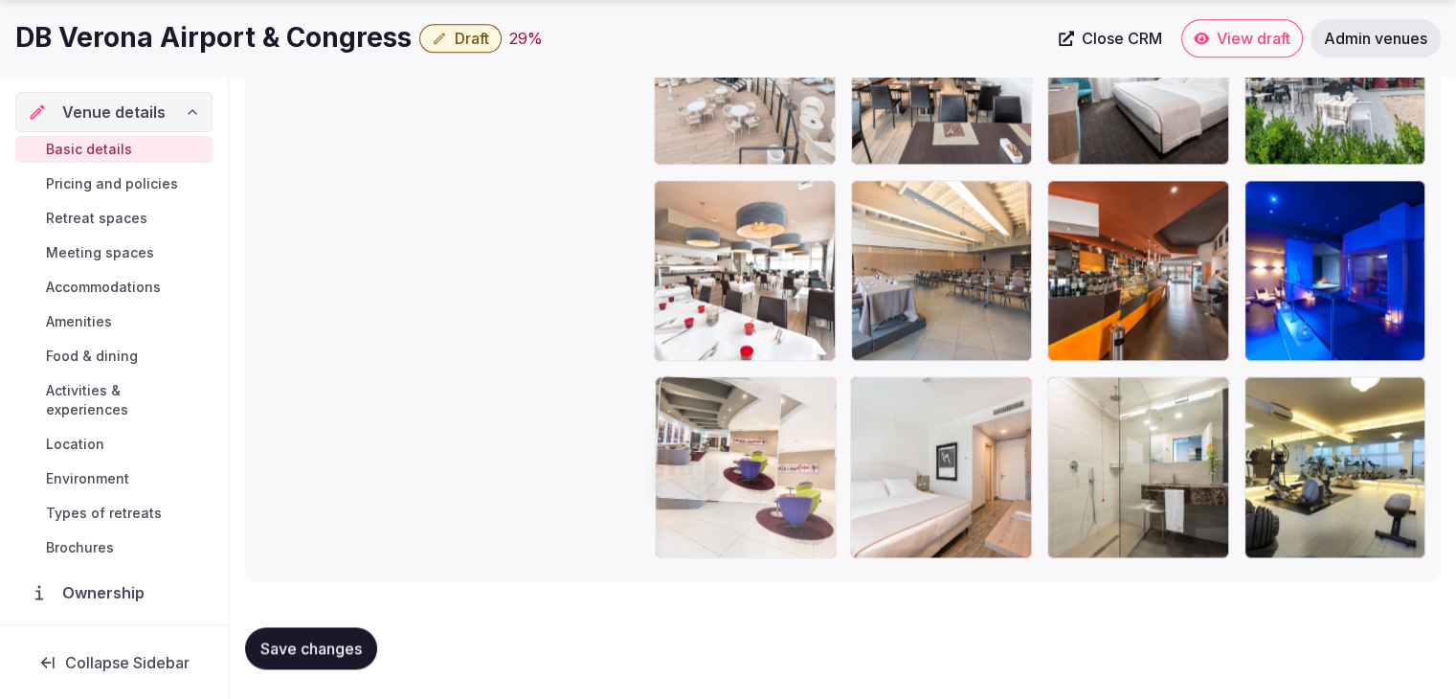
drag, startPoint x: 812, startPoint y: 405, endPoint x: 768, endPoint y: 409, distance: 44.2
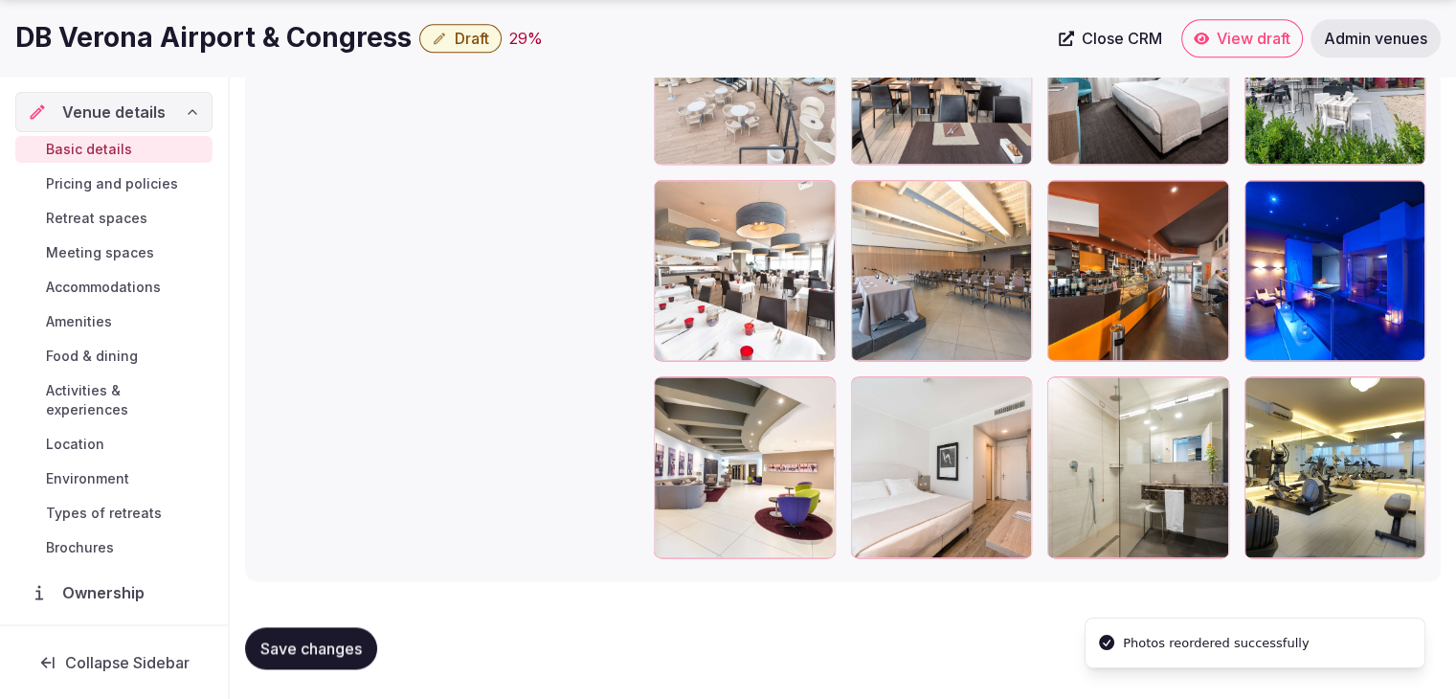
click at [347, 637] on button "Save changes" at bounding box center [311, 648] width 132 height 42
drag, startPoint x: 285, startPoint y: 644, endPoint x: 306, endPoint y: 653, distance: 22.8
click at [287, 644] on span "Save changes" at bounding box center [310, 648] width 101 height 19
click at [220, 43] on h1 "DB Verona Airport & Congress" at bounding box center [213, 37] width 396 height 37
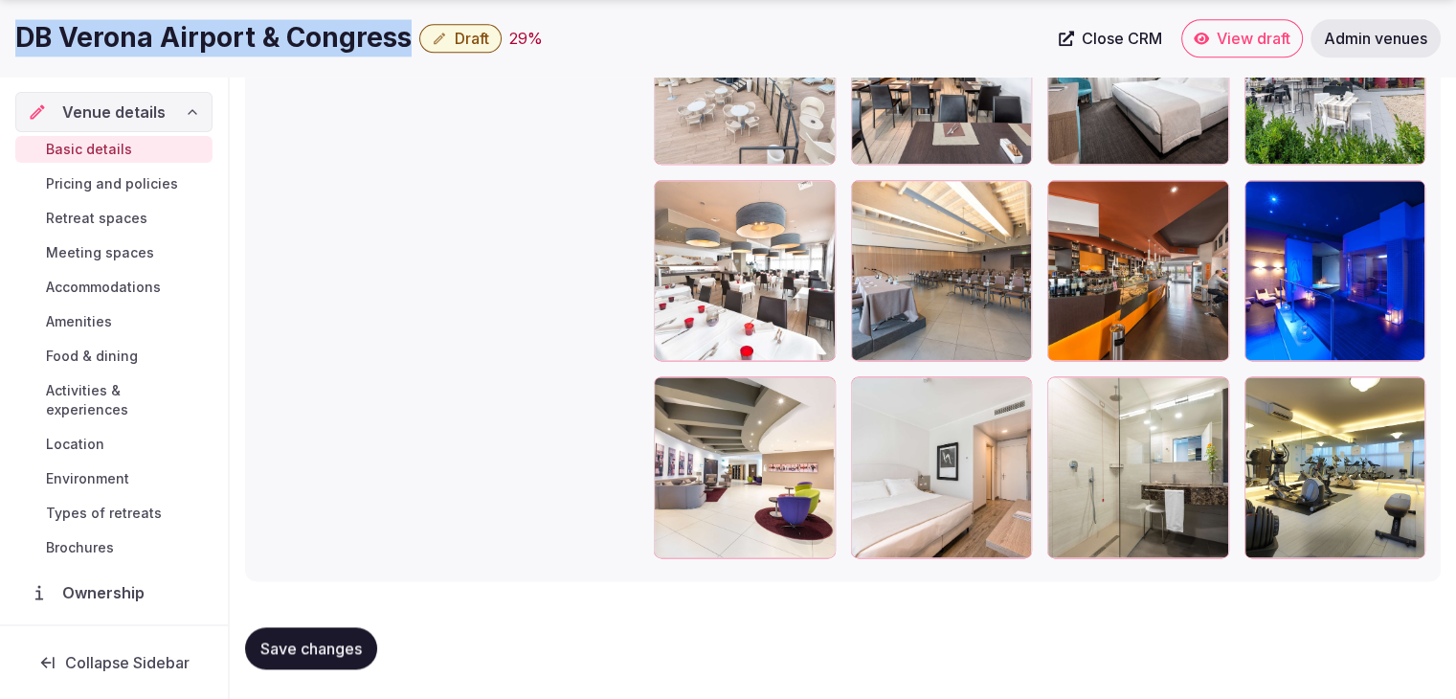
click at [220, 43] on h1 "DB Verona Airport & Congress" at bounding box center [213, 37] width 396 height 37
copy div "DB Verona Airport & Congress"
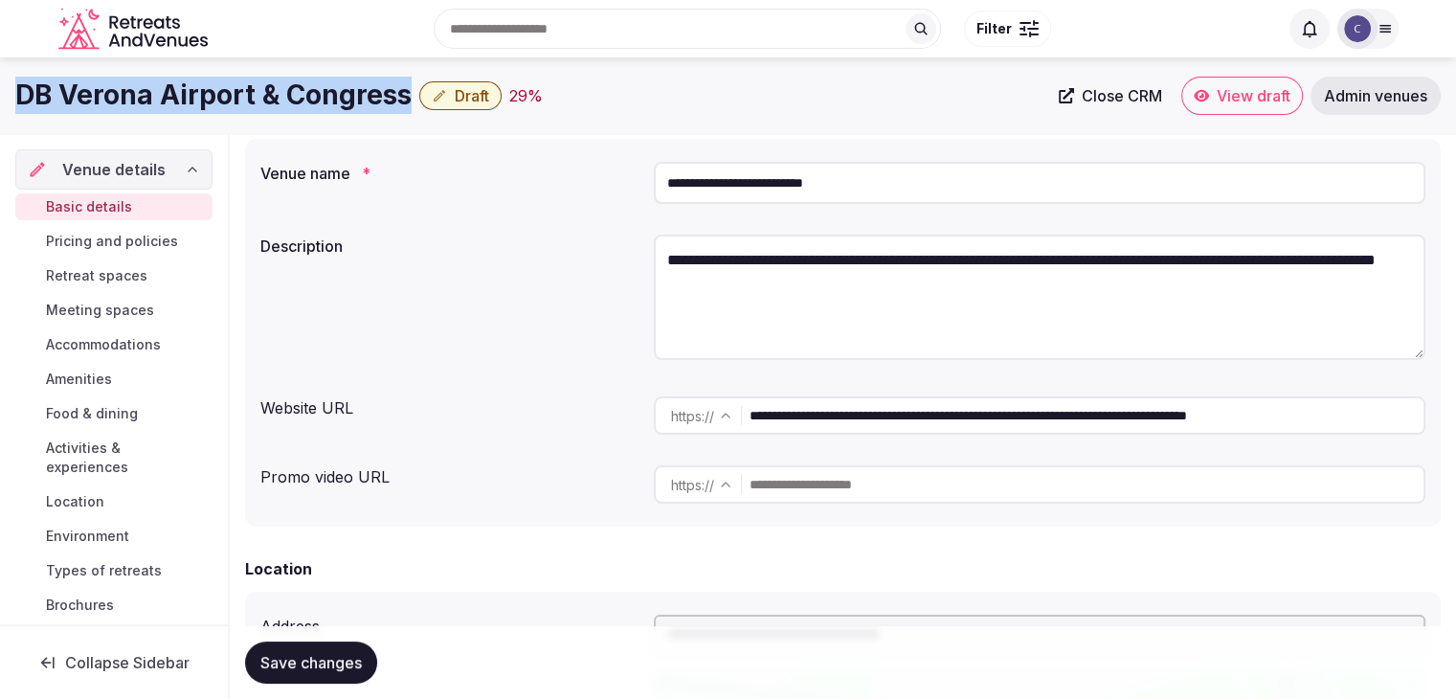
scroll to position [117, 0]
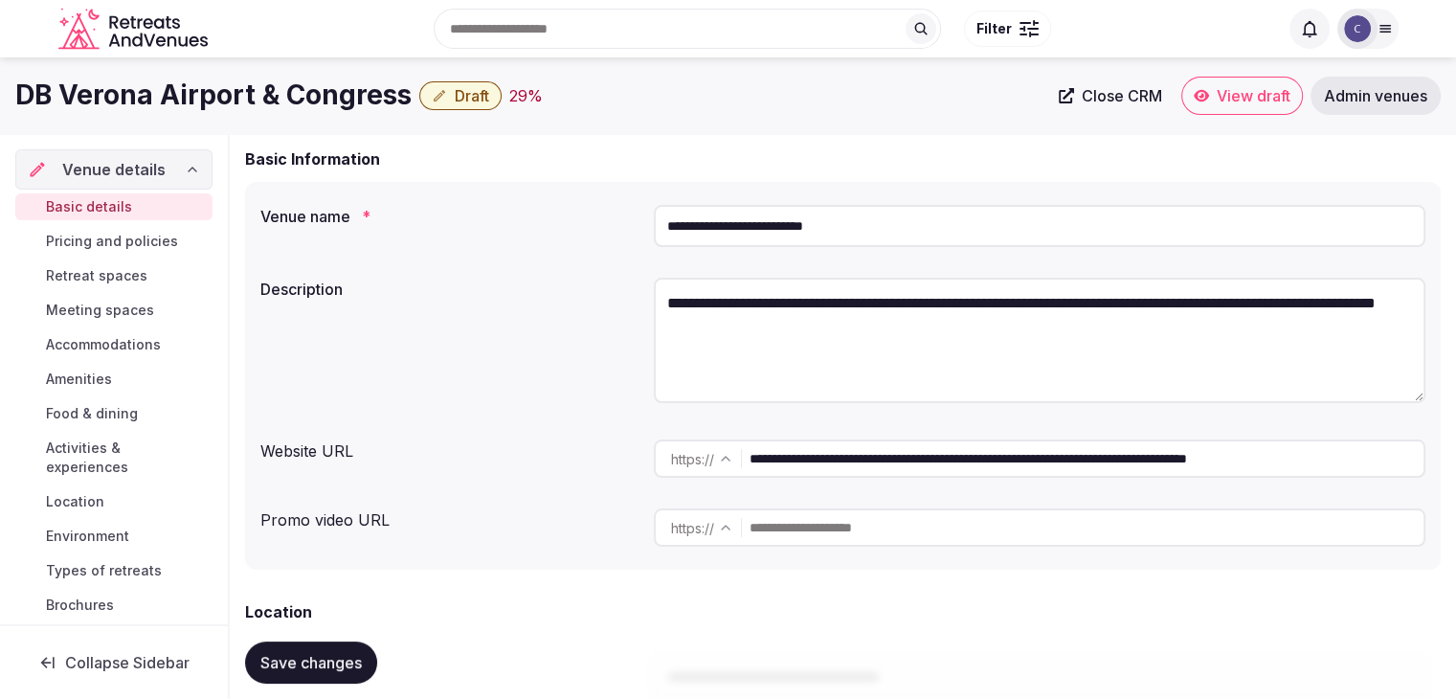
click at [832, 233] on input "**********" at bounding box center [1040, 226] width 772 height 42
paste input "**********"
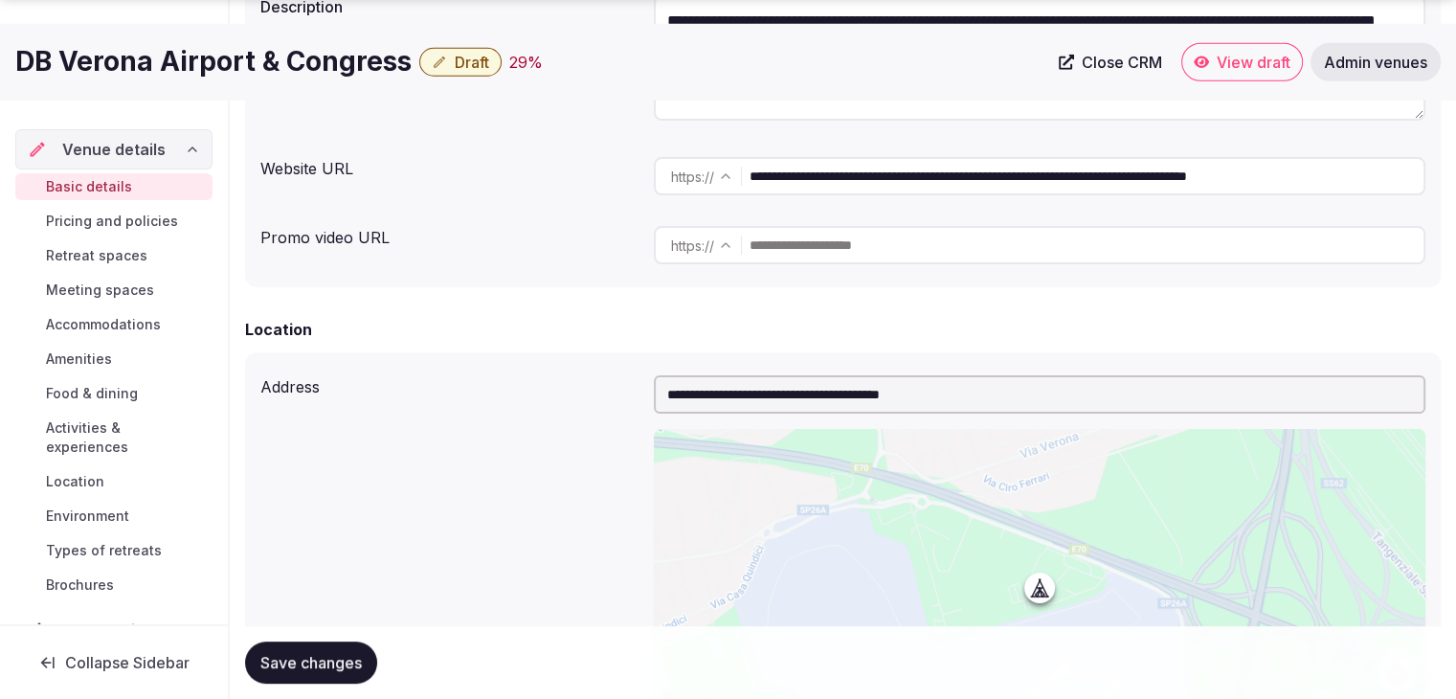
scroll to position [404, 0]
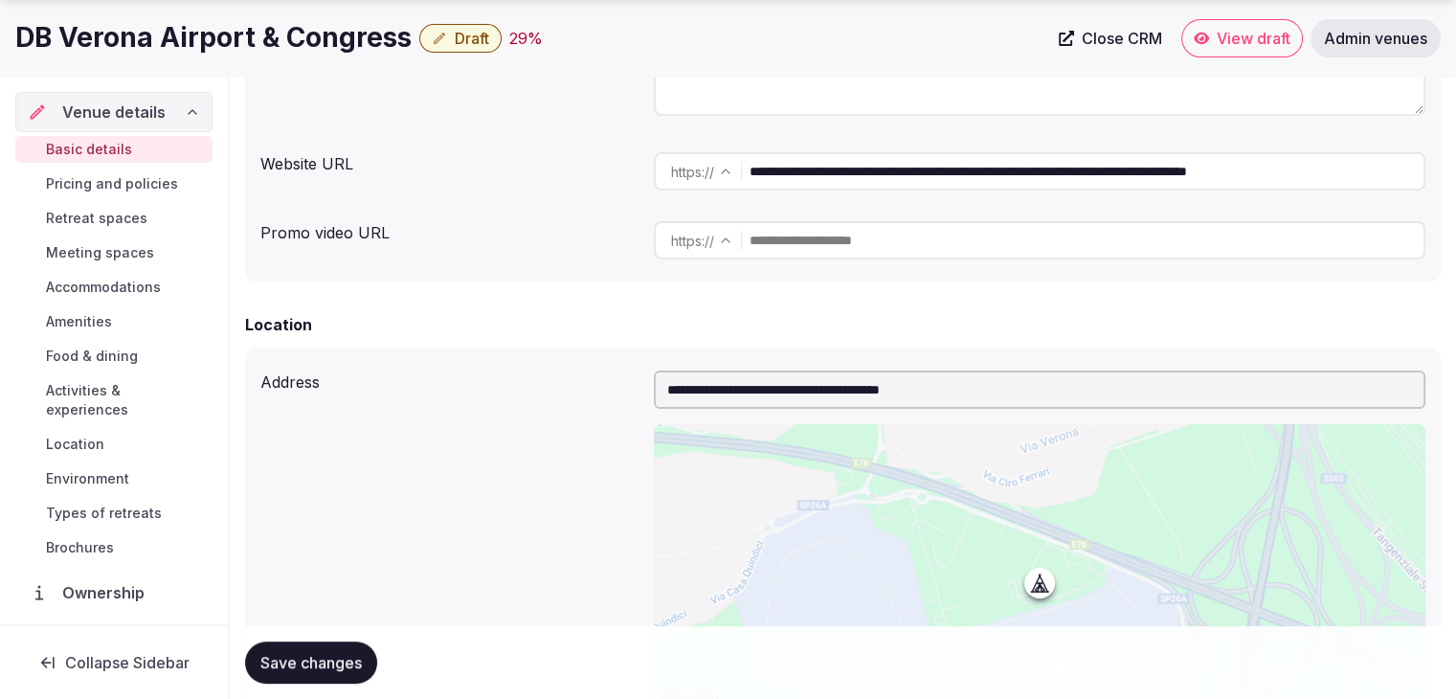
type input "**********"
click at [340, 648] on button "Save changes" at bounding box center [311, 662] width 132 height 42
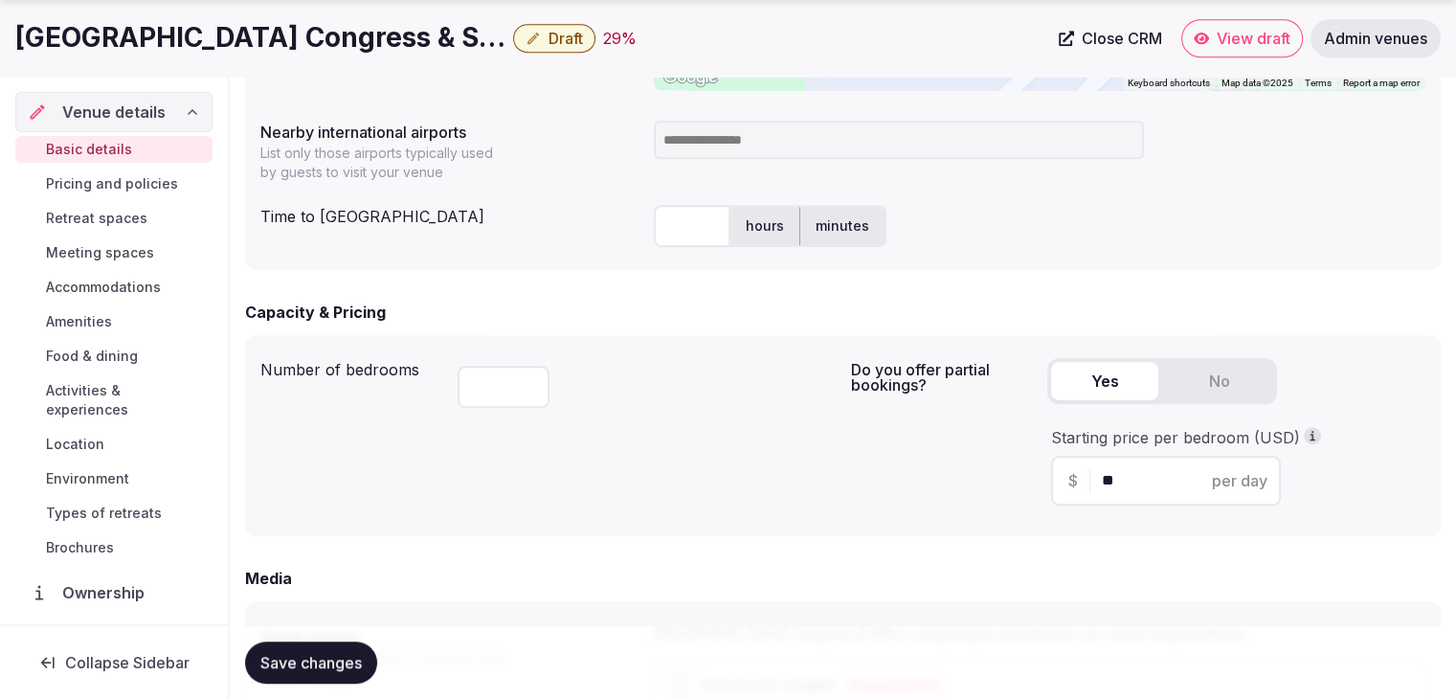
scroll to position [1149, 0]
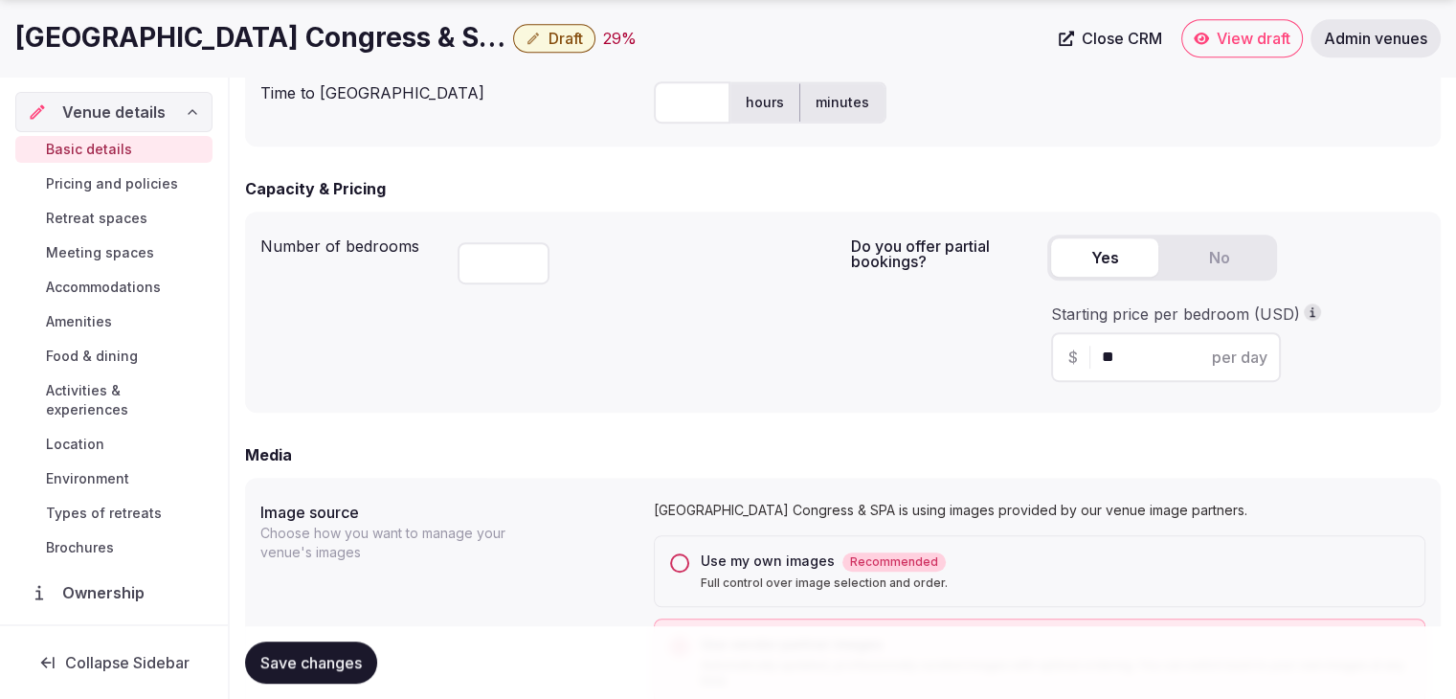
drag, startPoint x: 362, startPoint y: 656, endPoint x: 385, endPoint y: 657, distance: 23.0
click at [362, 656] on span "Save changes" at bounding box center [310, 662] width 101 height 19
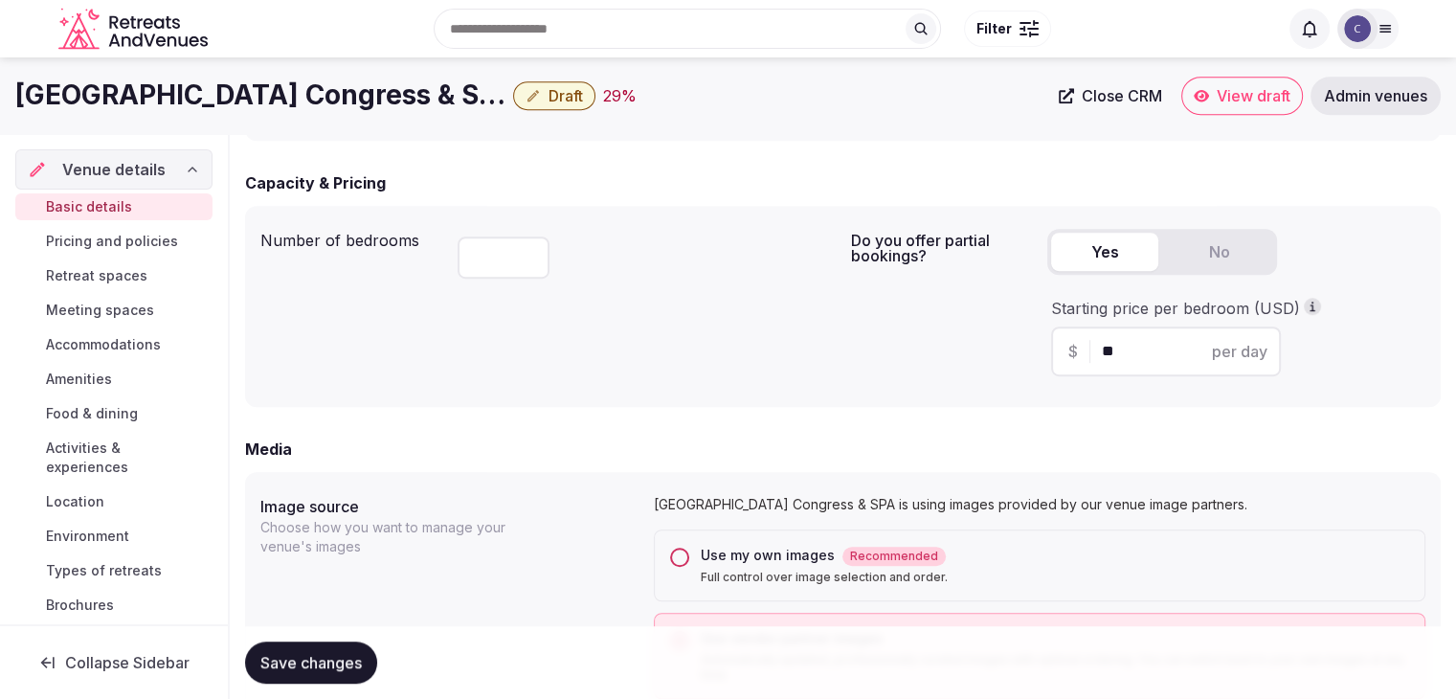
scroll to position [957, 0]
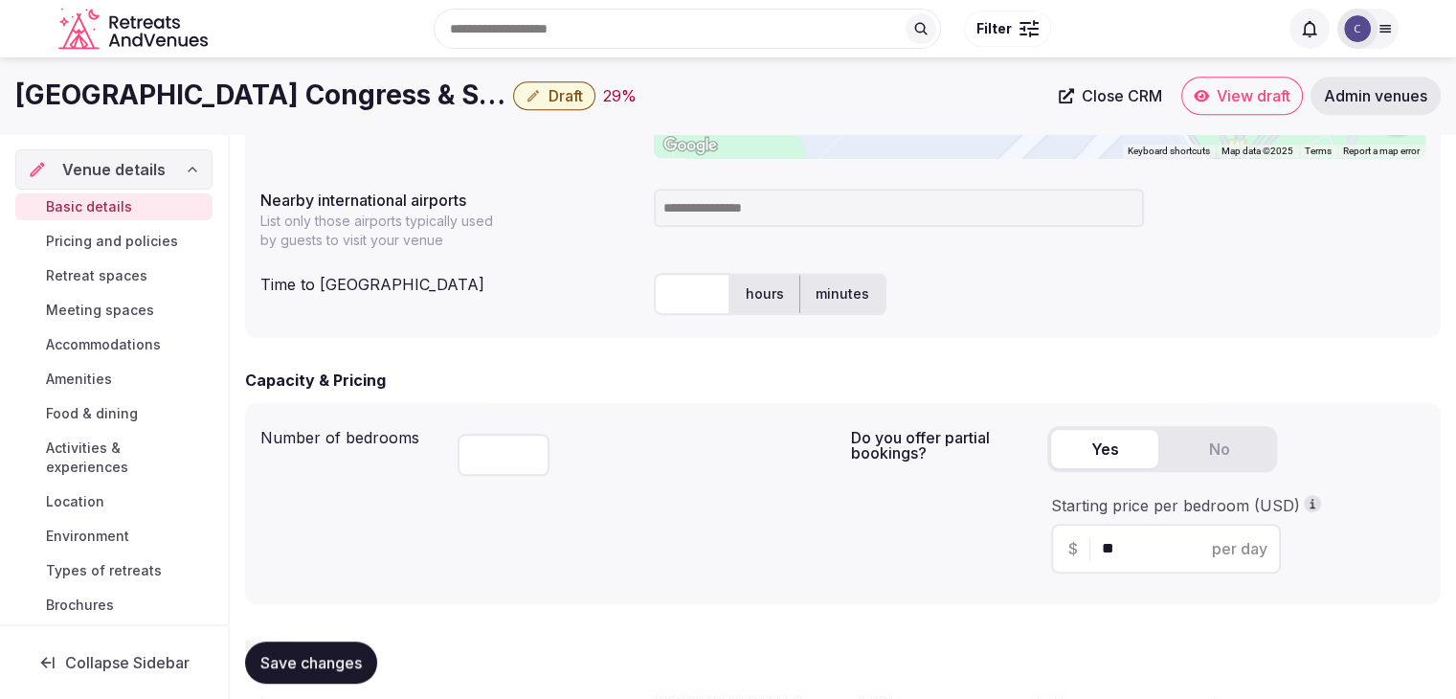
click at [755, 181] on div at bounding box center [1040, 208] width 772 height 54
click at [760, 204] on input at bounding box center [899, 208] width 490 height 38
type input "***"
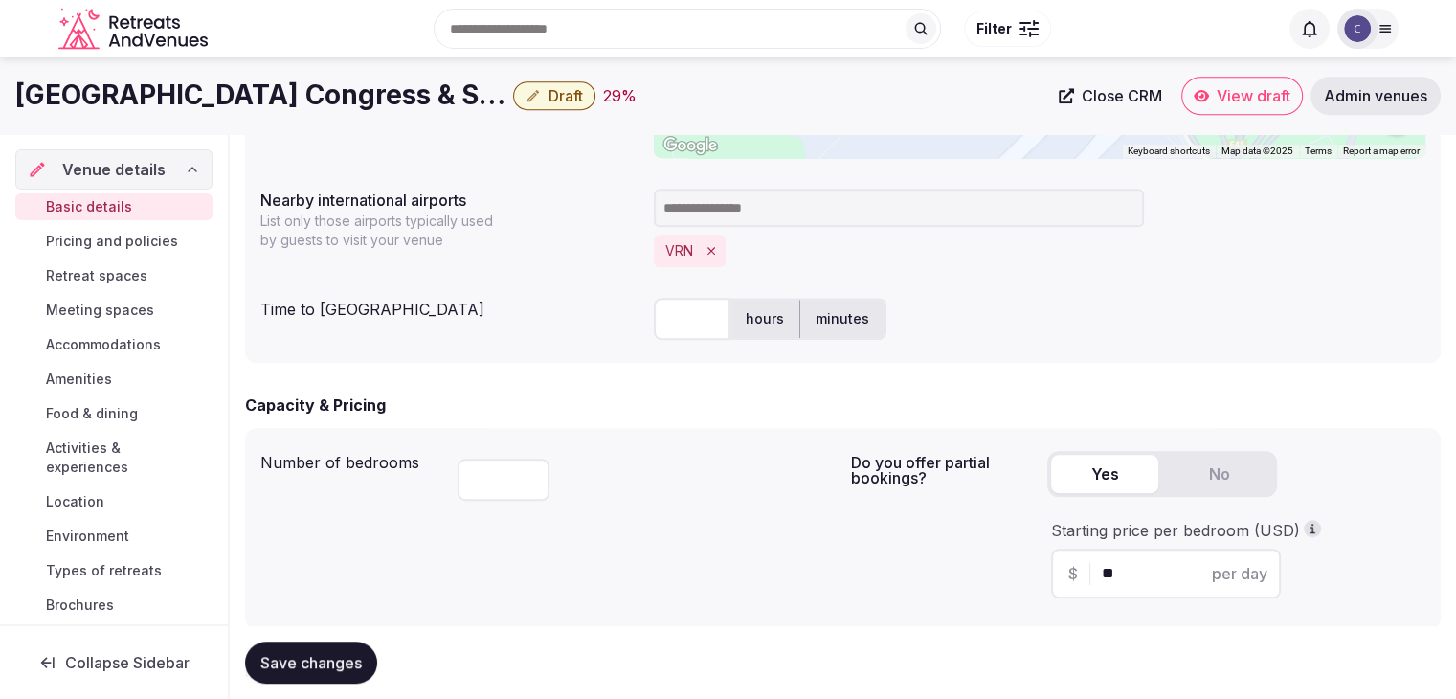
click at [684, 327] on input "text" at bounding box center [692, 319] width 77 height 42
type input "*"
click at [304, 660] on span "Save changes" at bounding box center [310, 662] width 101 height 19
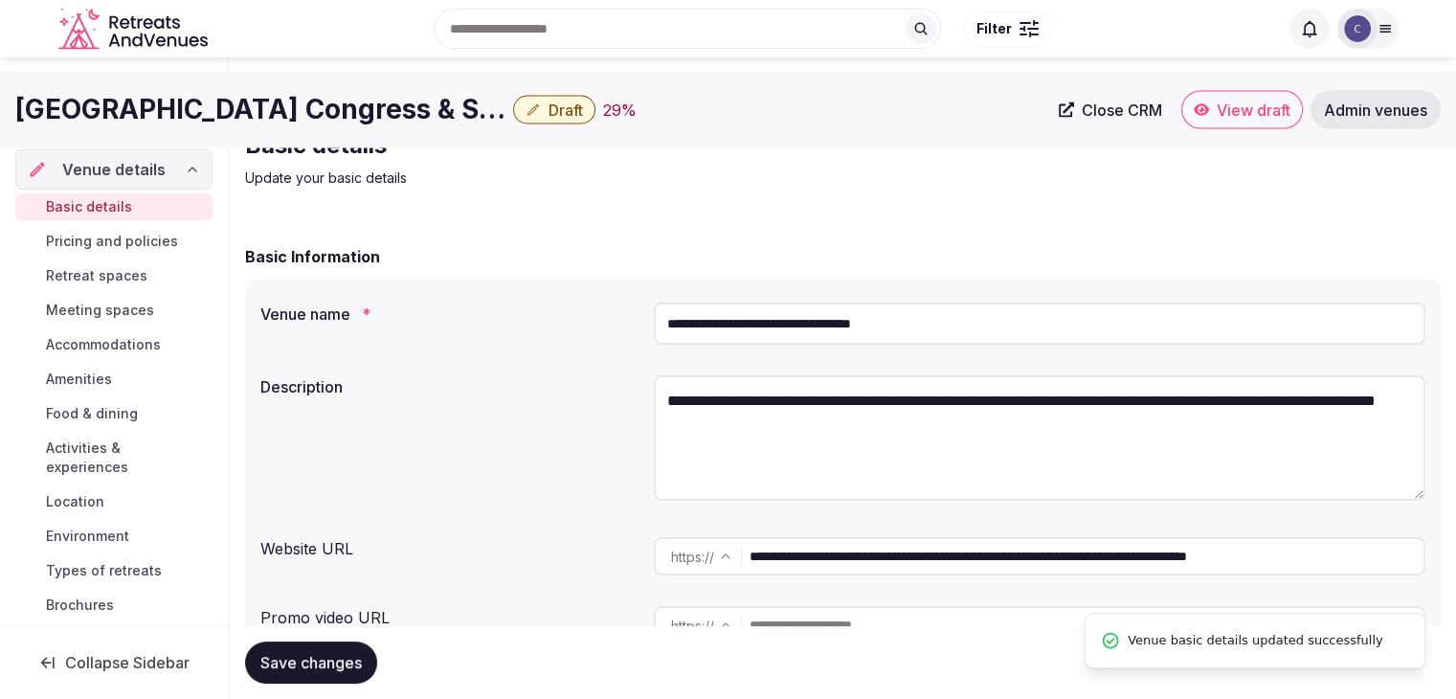
scroll to position [0, 0]
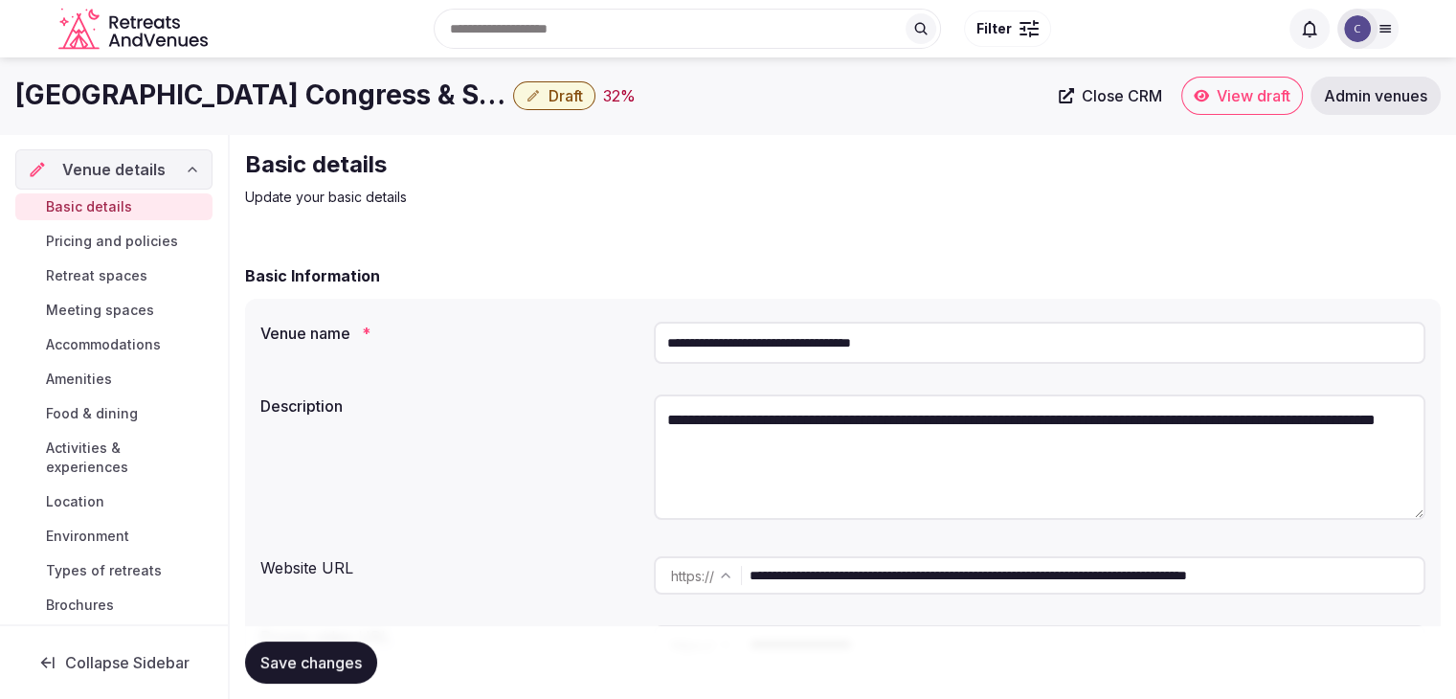
click at [810, 449] on textarea "**********" at bounding box center [1040, 456] width 772 height 125
paste textarea "**********"
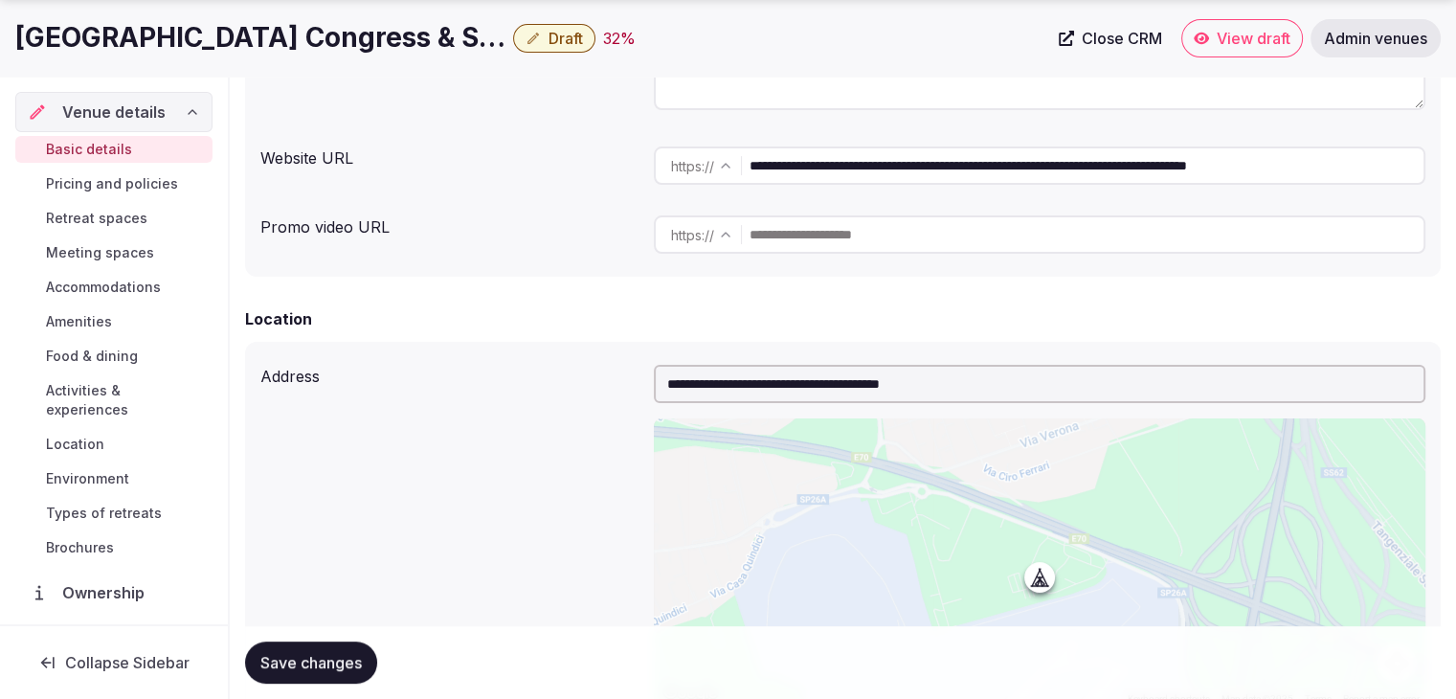
scroll to position [479, 0]
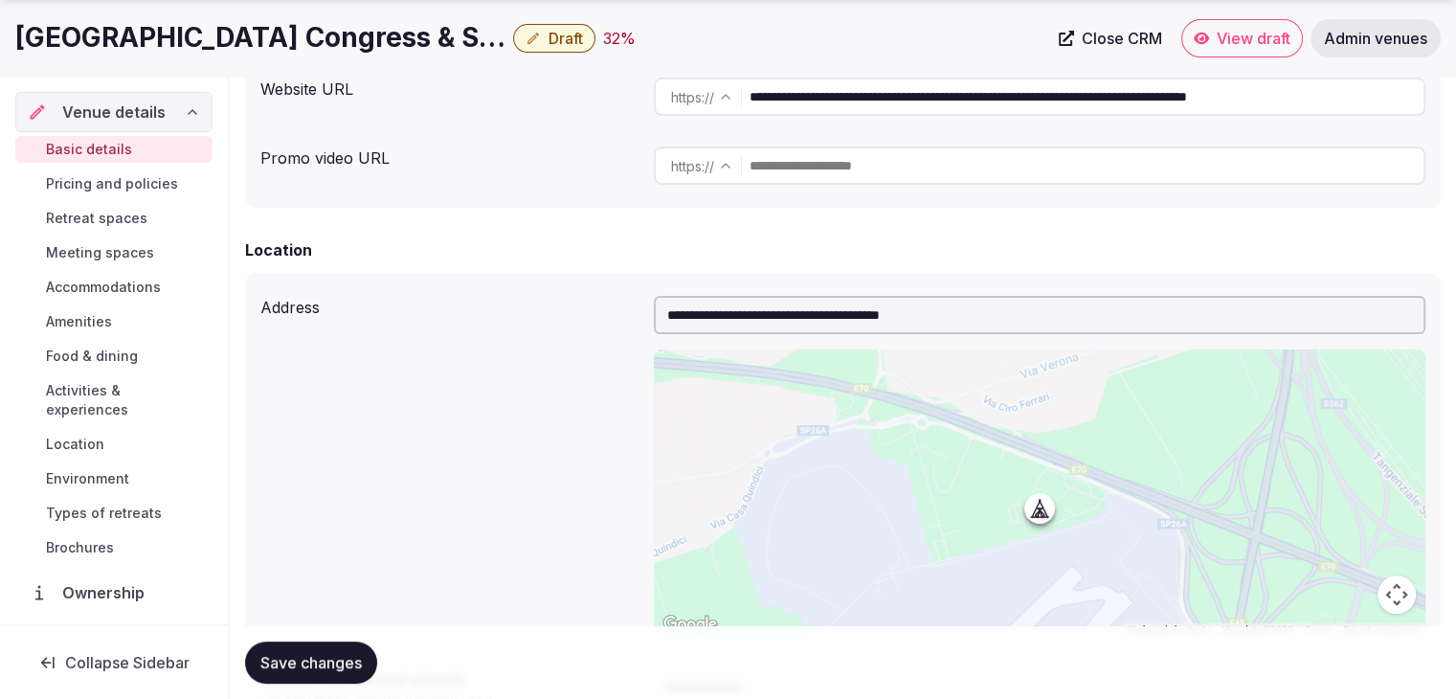
type textarea "**********"
click at [340, 661] on span "Save changes" at bounding box center [310, 662] width 101 height 19
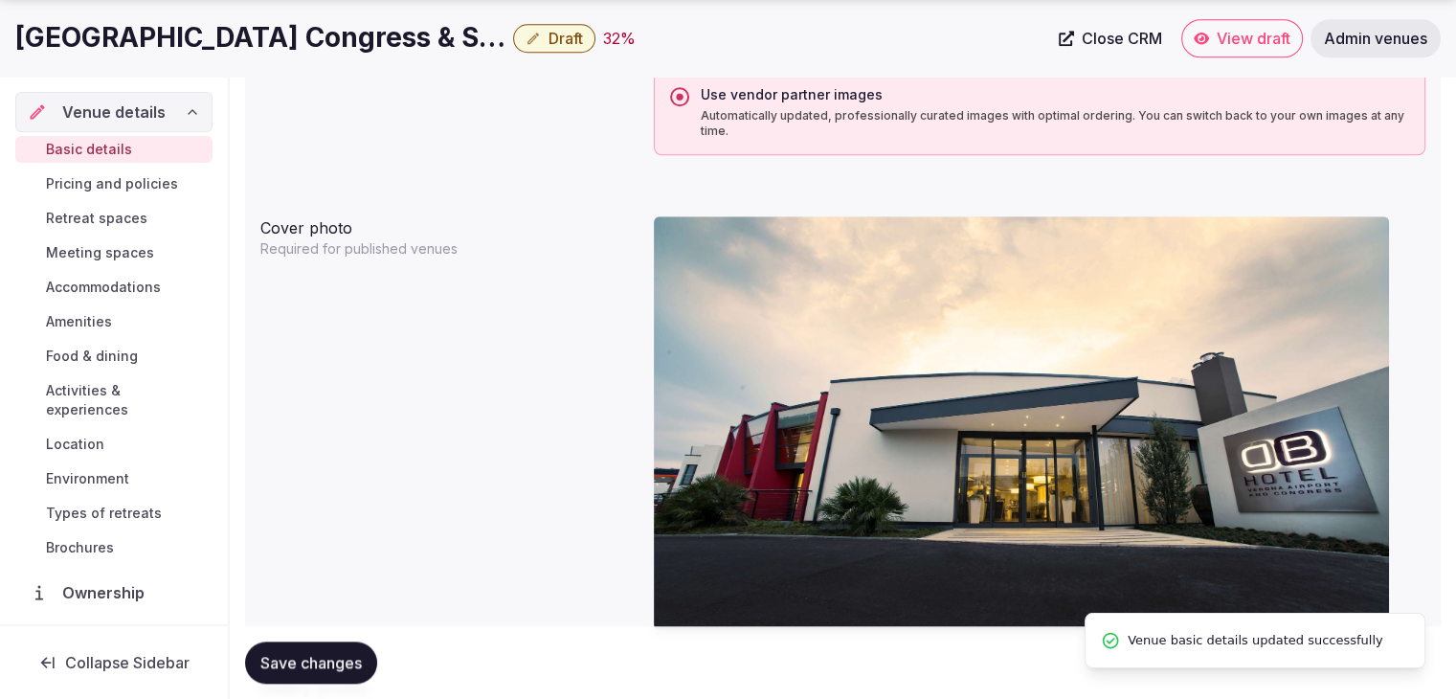
scroll to position [2010, 0]
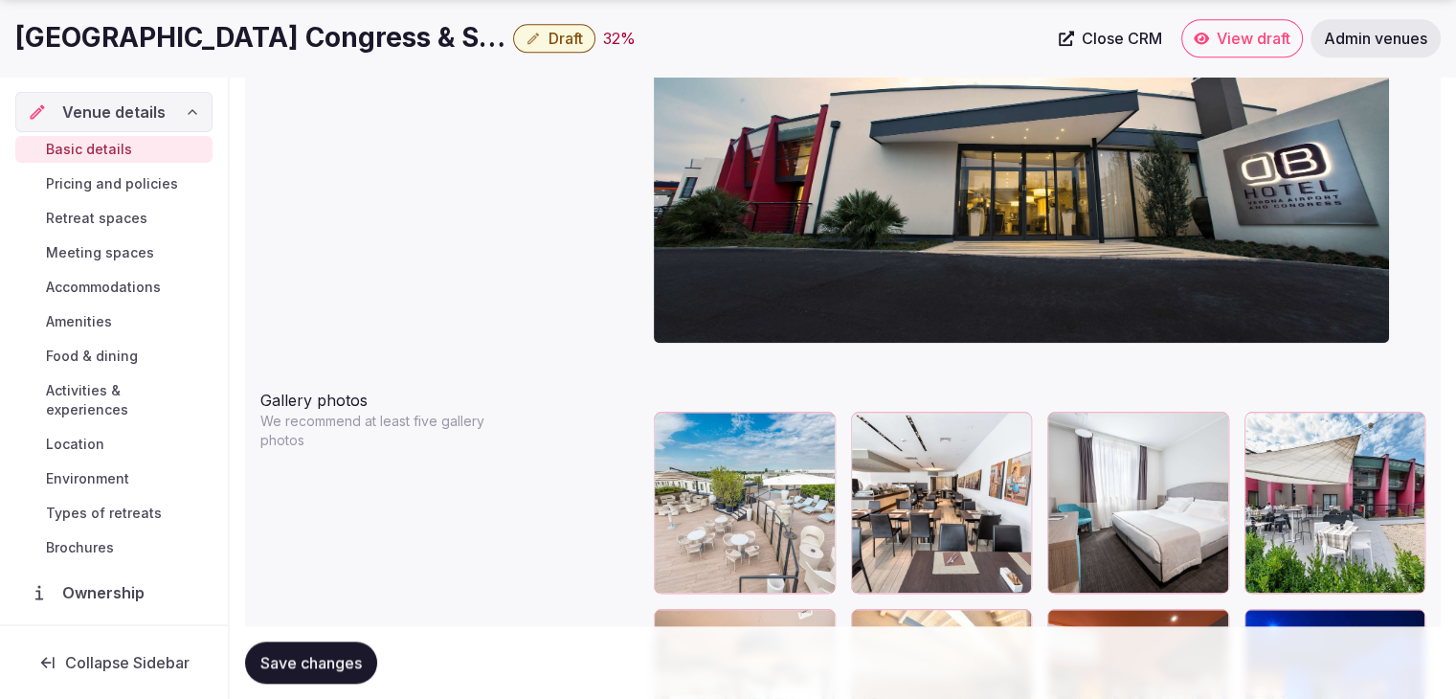
click at [535, 38] on icon "button" at bounding box center [533, 38] width 15 height 15
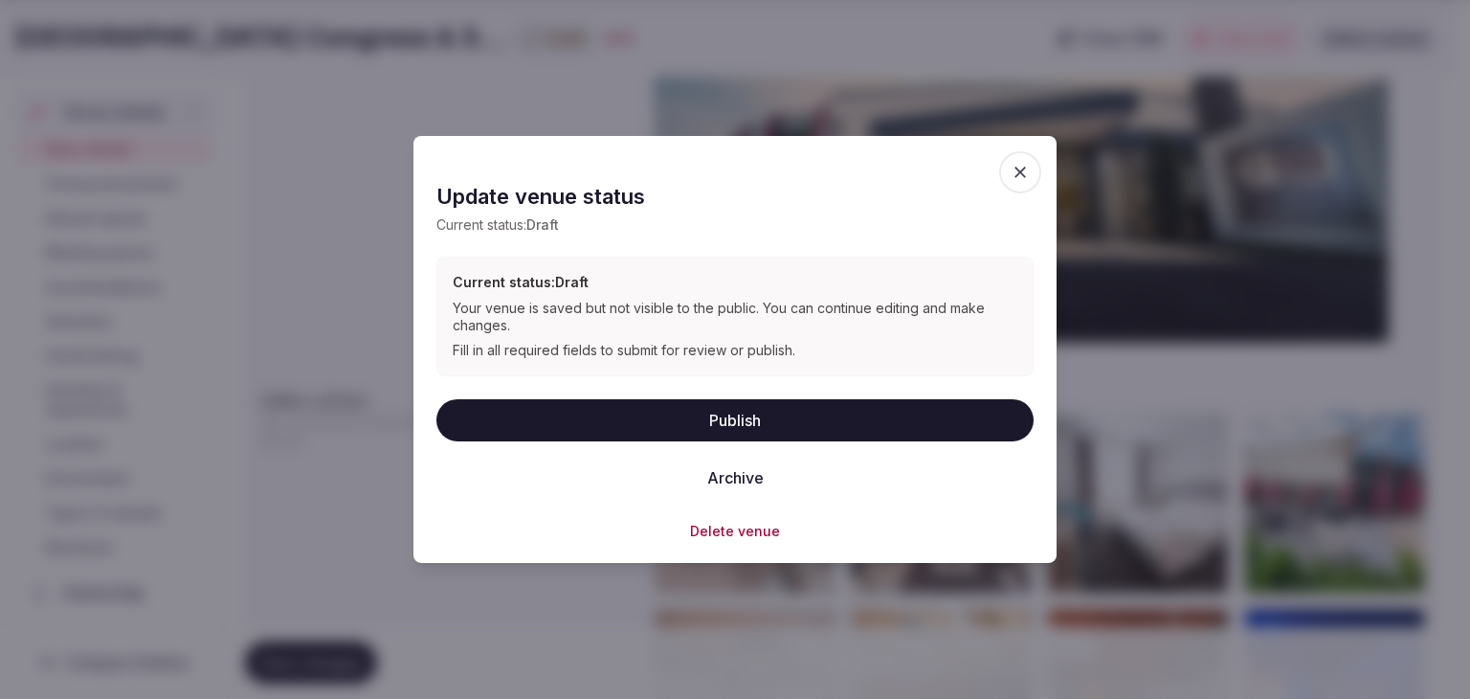
click at [685, 420] on button "Publish" at bounding box center [735, 419] width 597 height 42
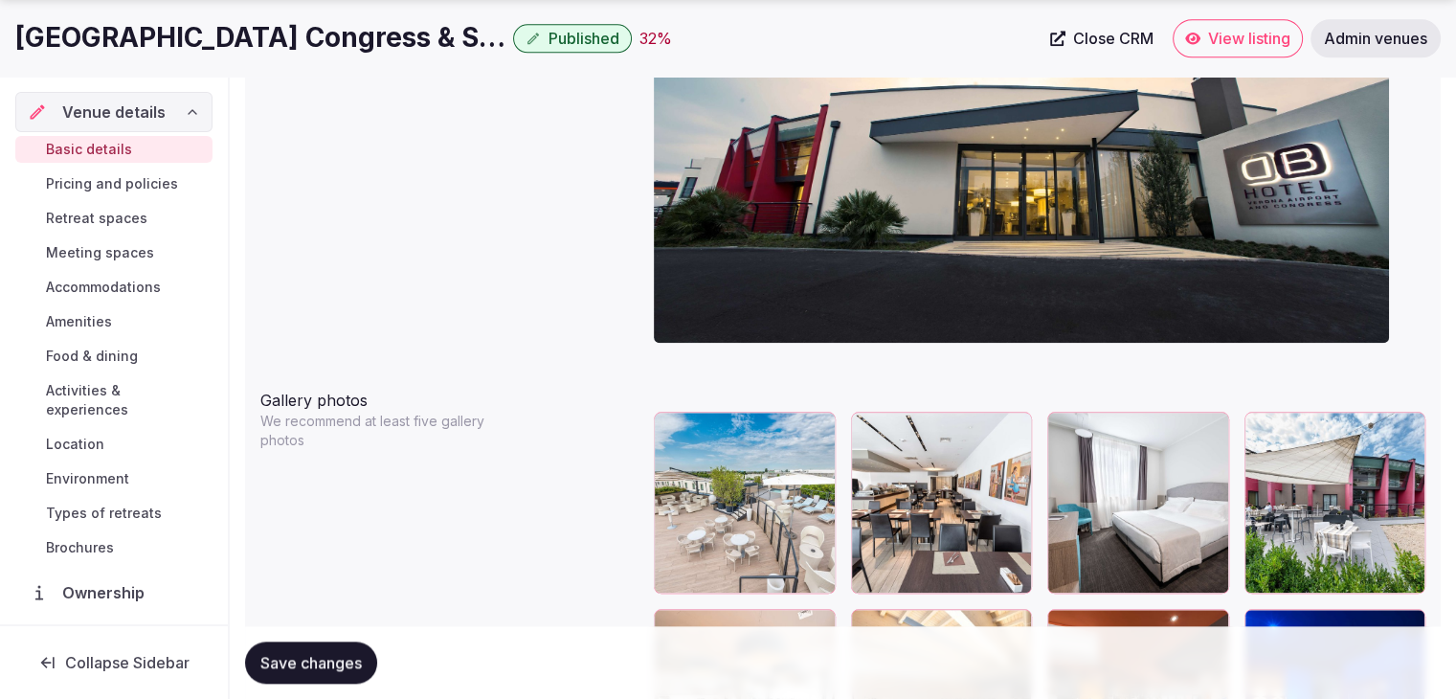
scroll to position [146, 0]
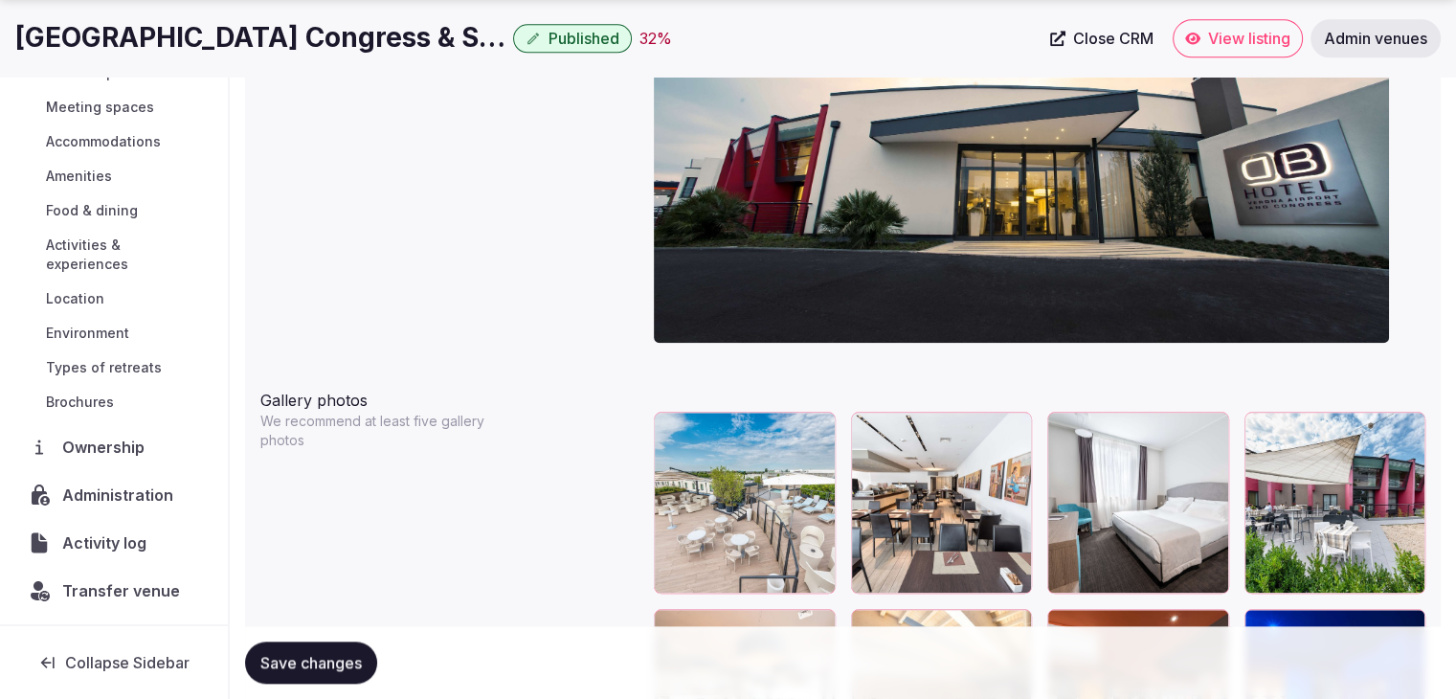
click at [149, 497] on span "Administration" at bounding box center [121, 494] width 119 height 23
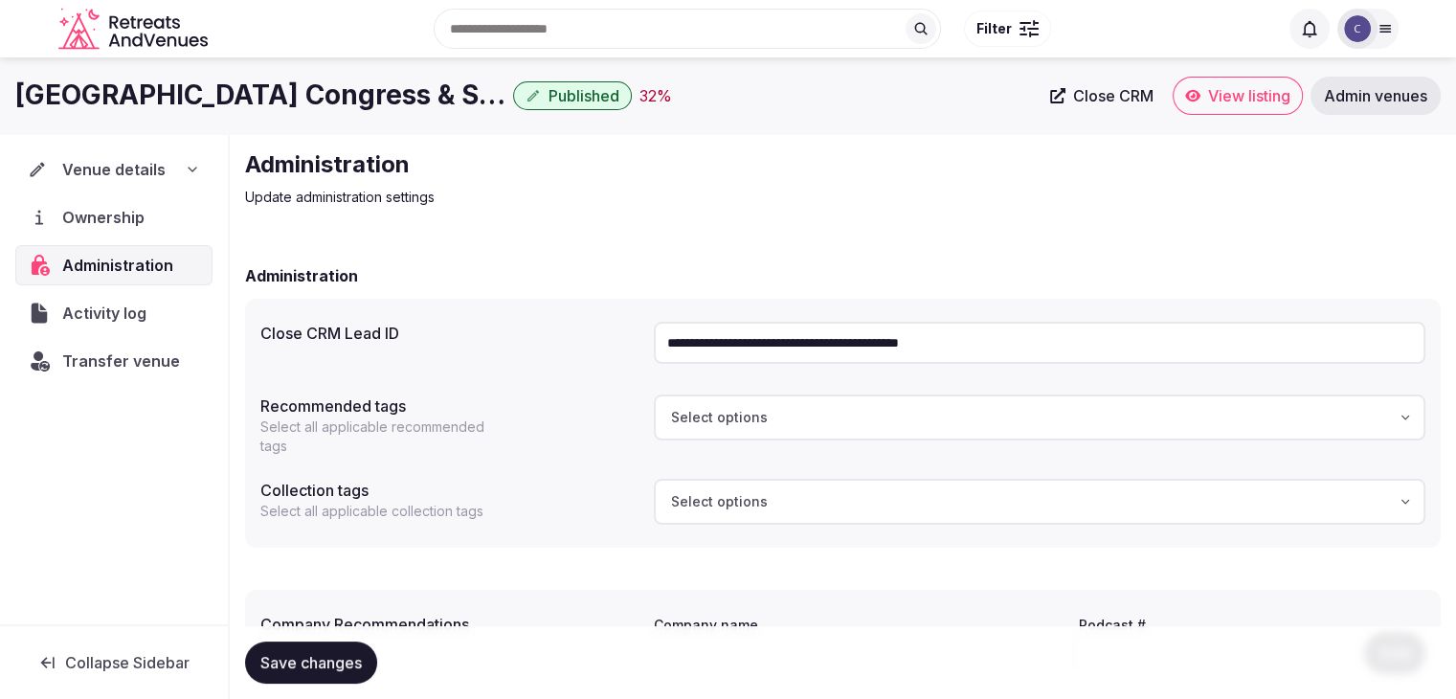
click at [142, 350] on span "Transfer venue" at bounding box center [121, 360] width 118 height 23
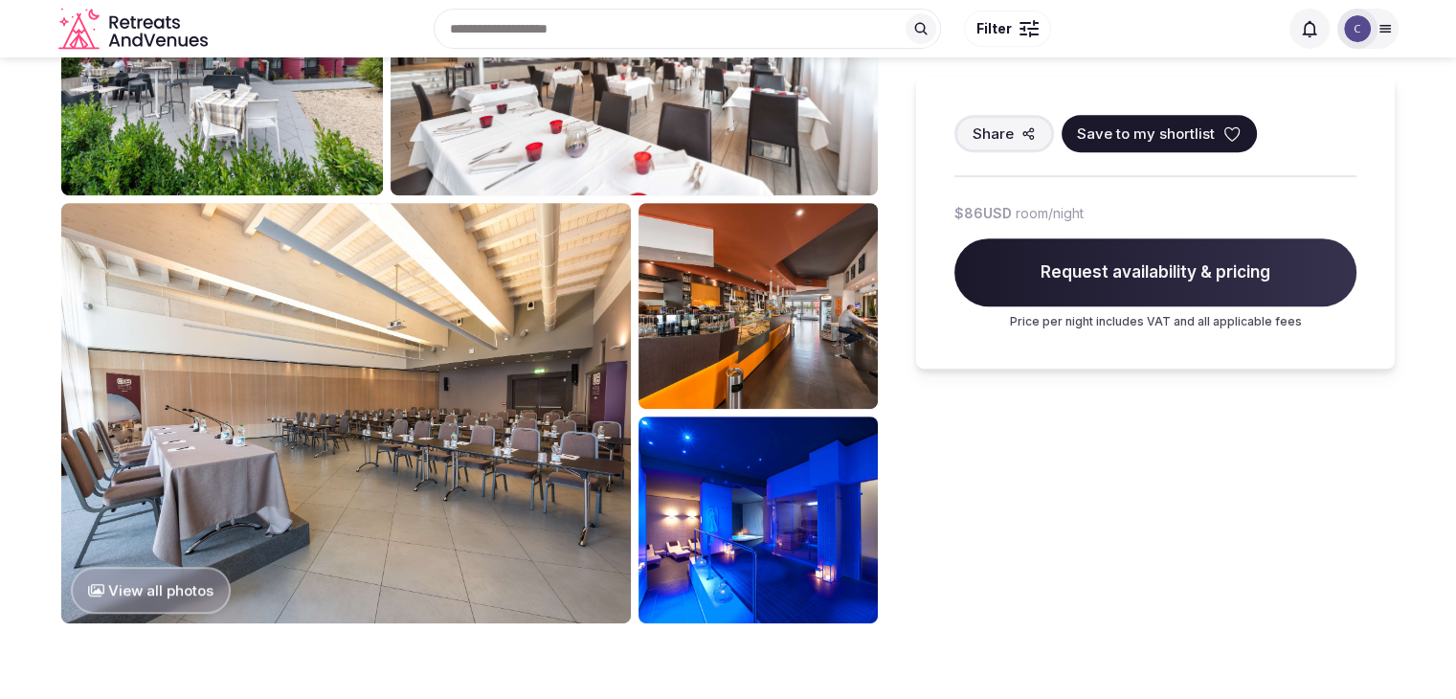
scroll to position [862, 0]
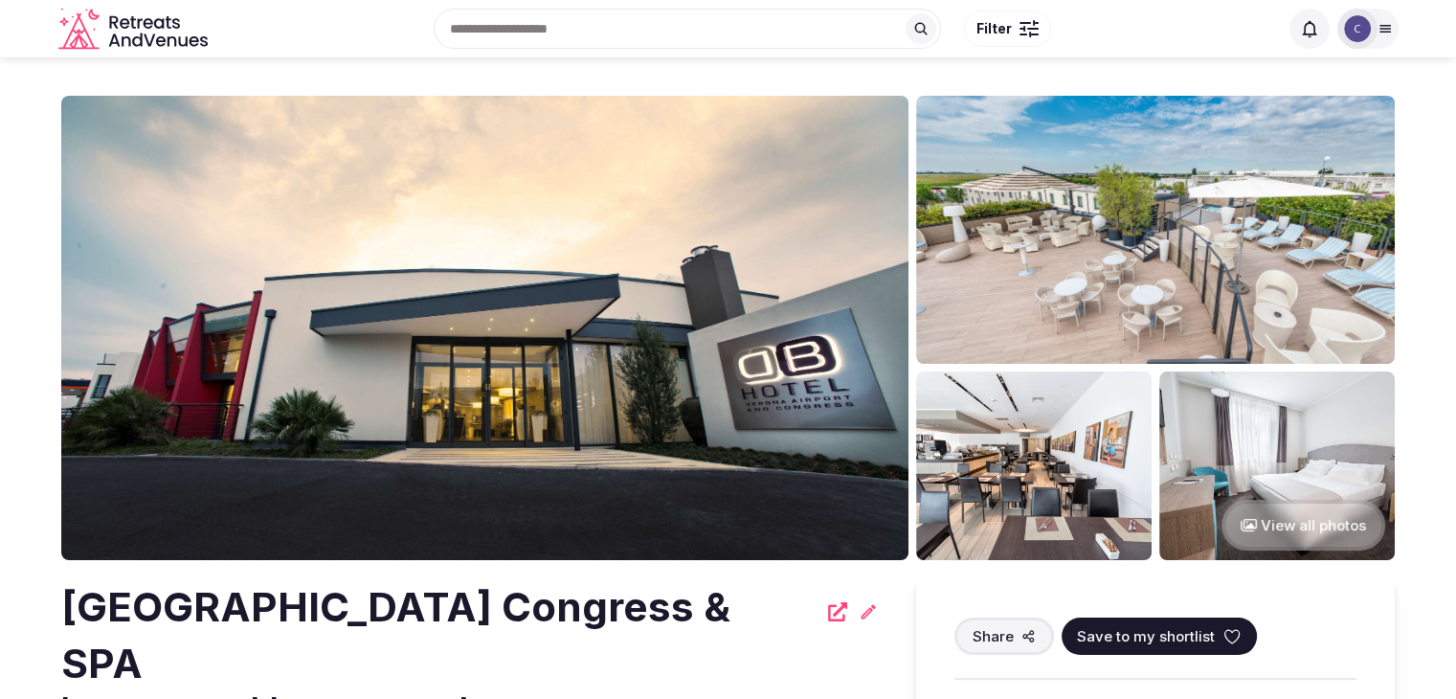
click at [607, 1] on div "Search Popular Destinations [GEOGRAPHIC_DATA], [GEOGRAPHIC_DATA] [GEOGRAPHIC_DA…" at bounding box center [746, 29] width 1063 height 82
click at [421, 610] on h2 "[GEOGRAPHIC_DATA] Congress & SPA" at bounding box center [438, 635] width 755 height 113
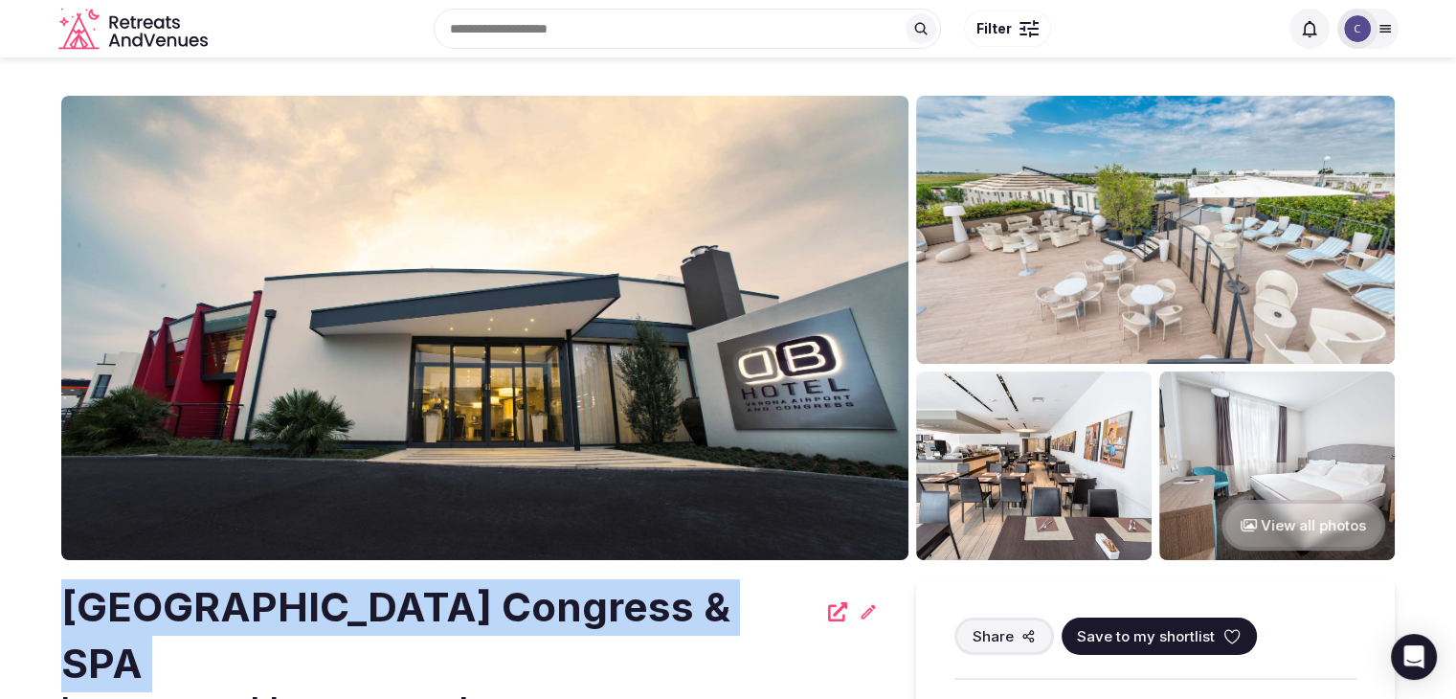
click at [421, 610] on h2 "[GEOGRAPHIC_DATA] Congress & SPA" at bounding box center [438, 635] width 755 height 113
copy div "[GEOGRAPHIC_DATA] Congress & SPA"
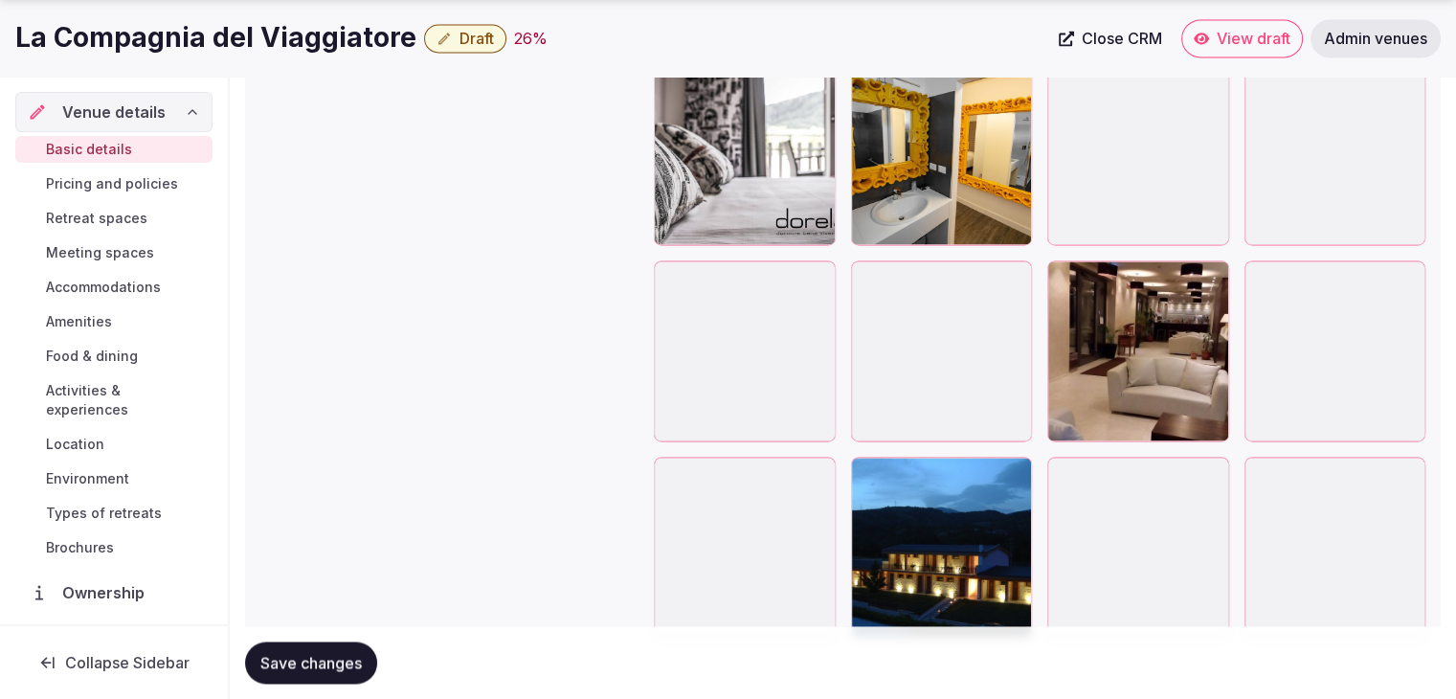
scroll to position [2808, 0]
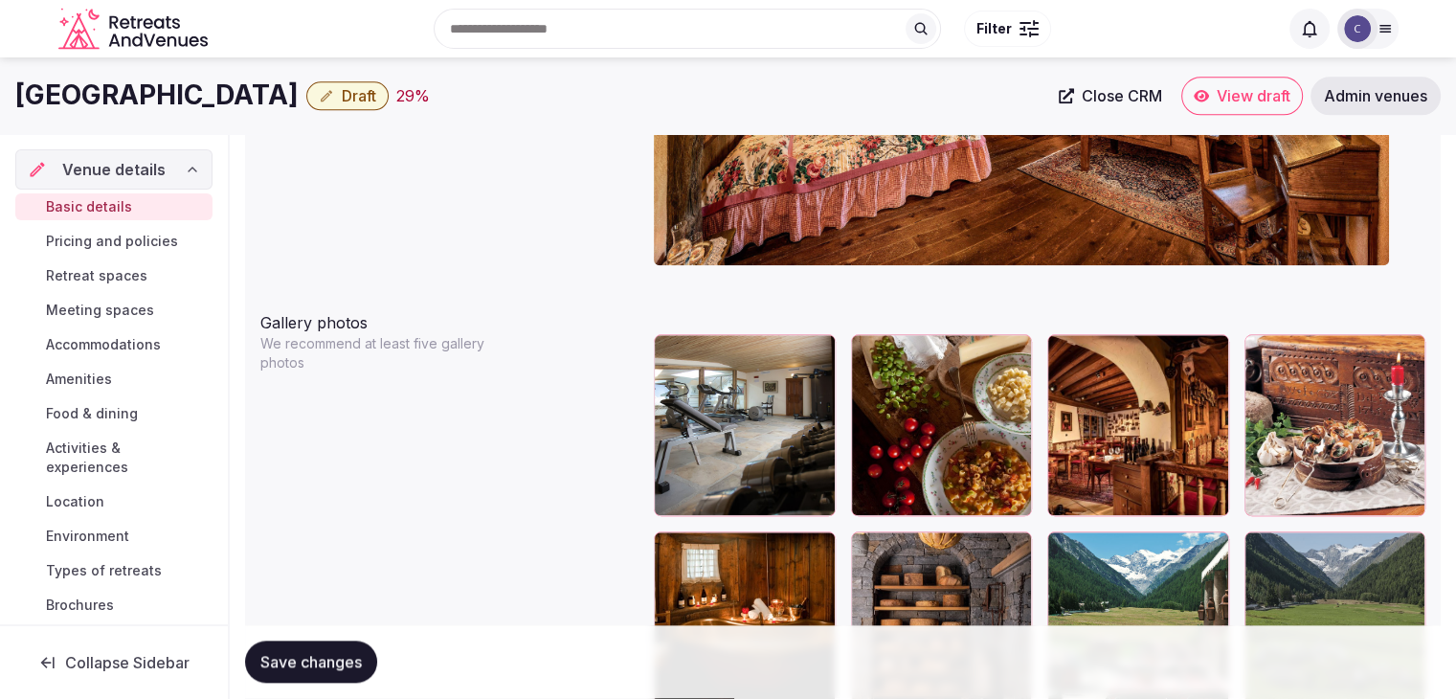
scroll to position [2058, 0]
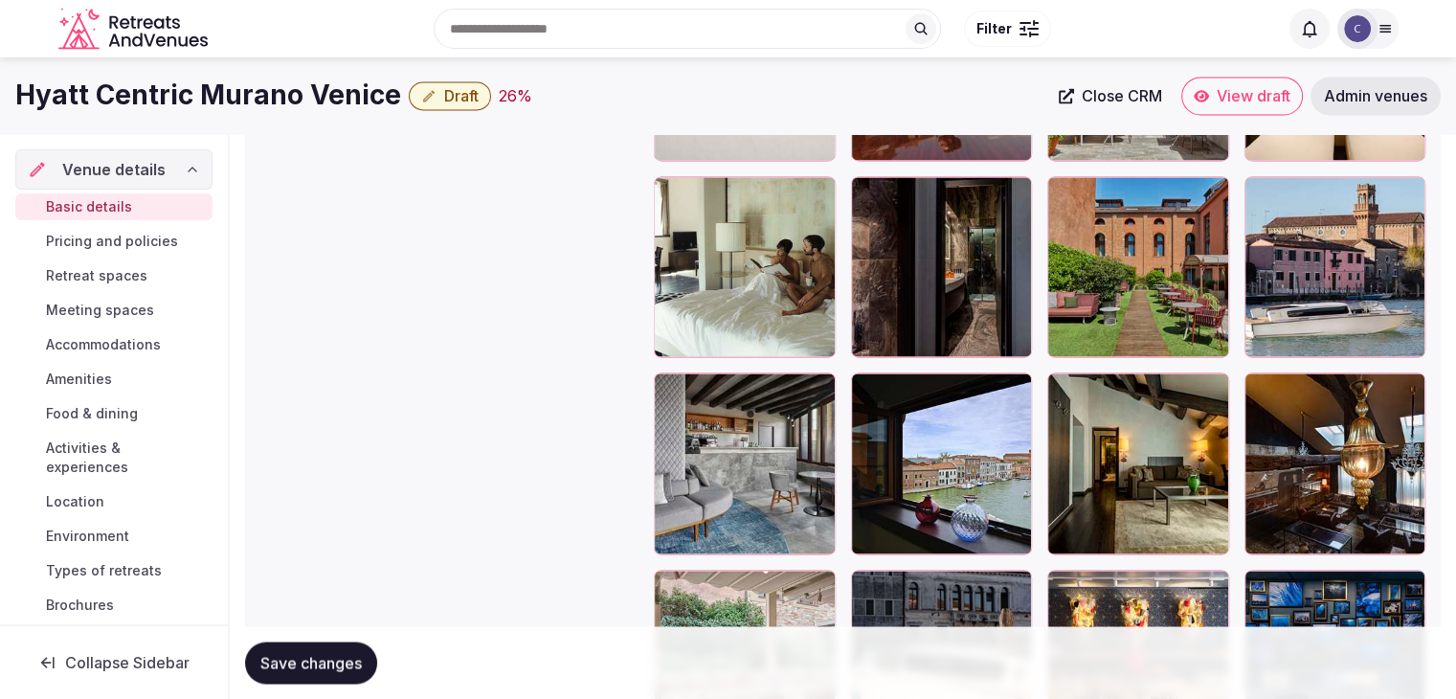
scroll to position [3137, 0]
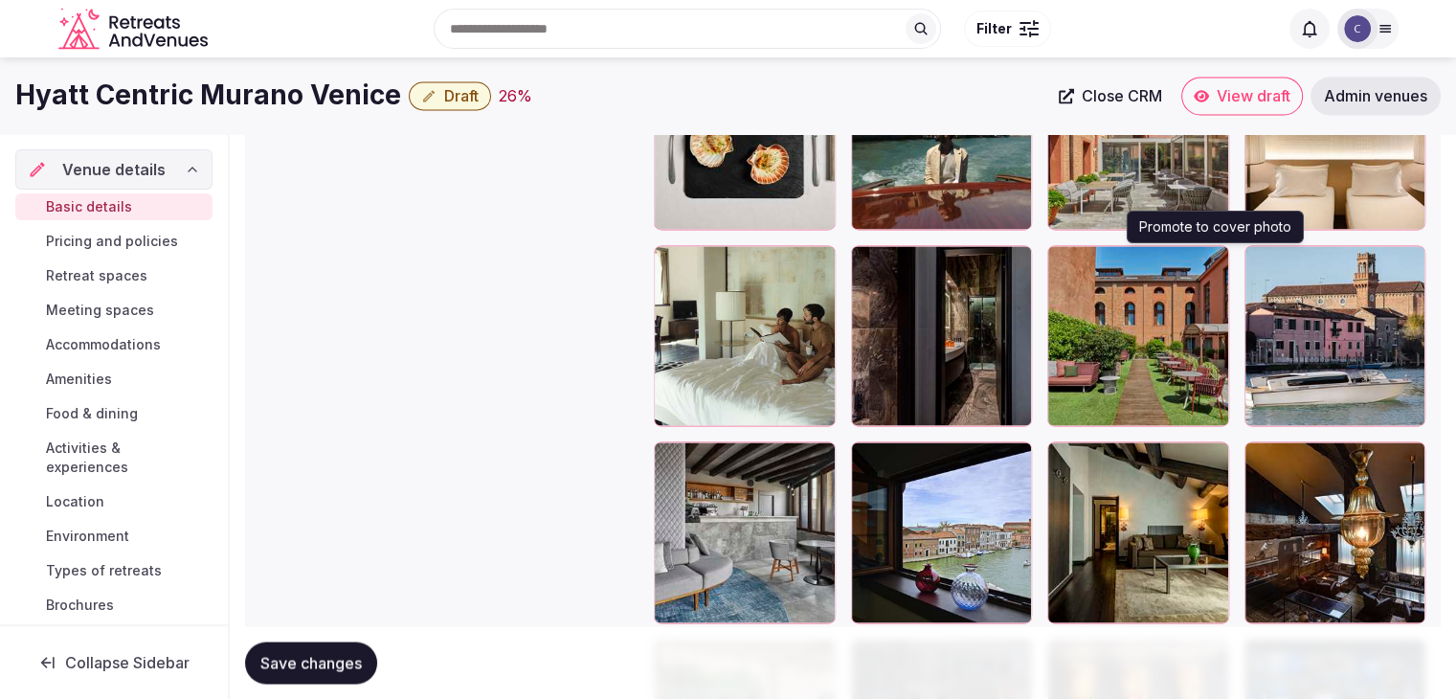
click at [1206, 261] on icon "button" at bounding box center [1209, 264] width 15 height 15
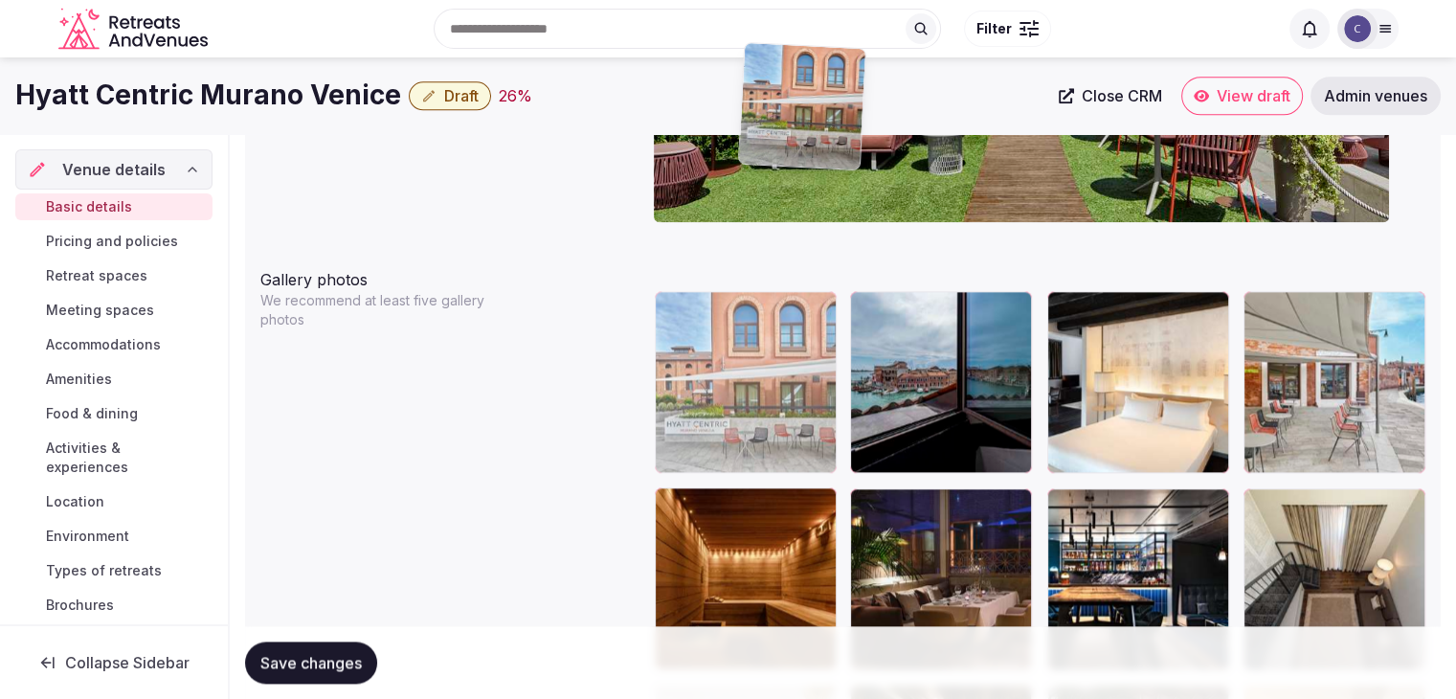
scroll to position [2091, 0]
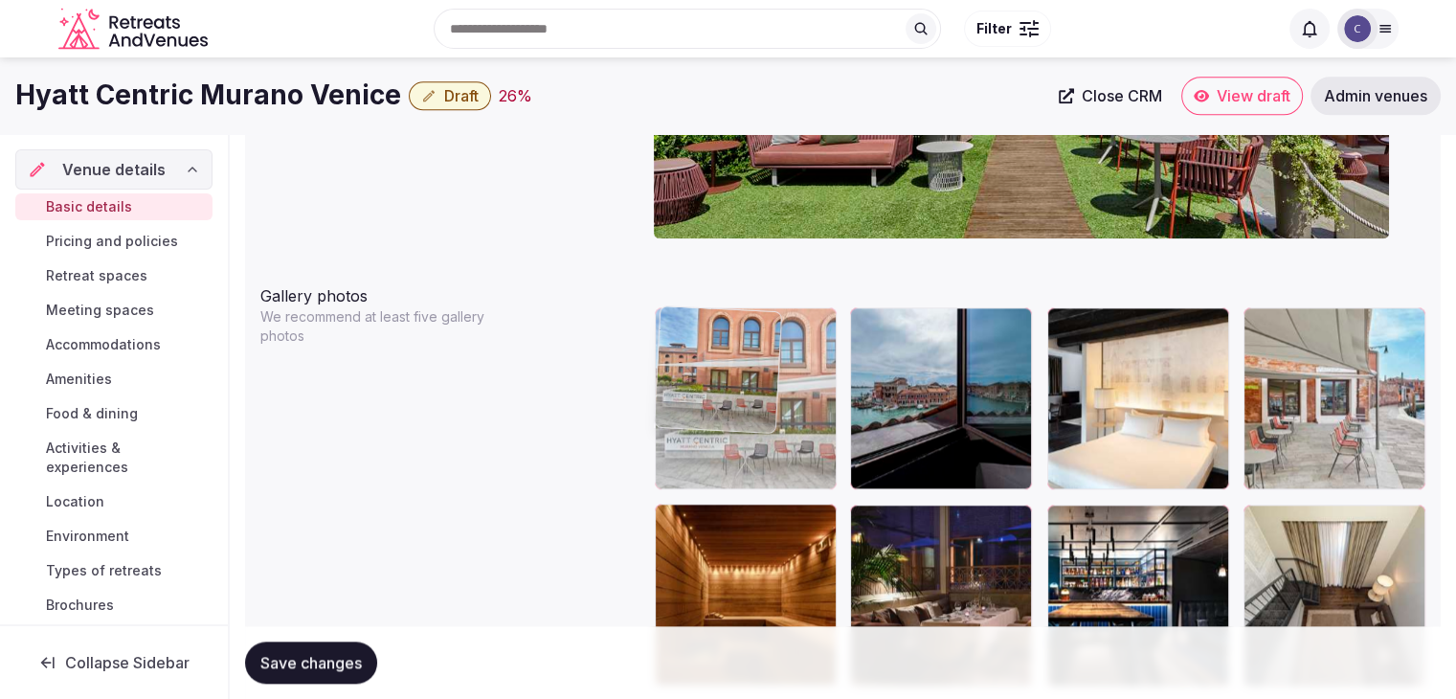
drag, startPoint x: 1248, startPoint y: 260, endPoint x: 680, endPoint y: 349, distance: 575.6
click at [680, 349] on body "**********" at bounding box center [728, 450] width 1456 height 5082
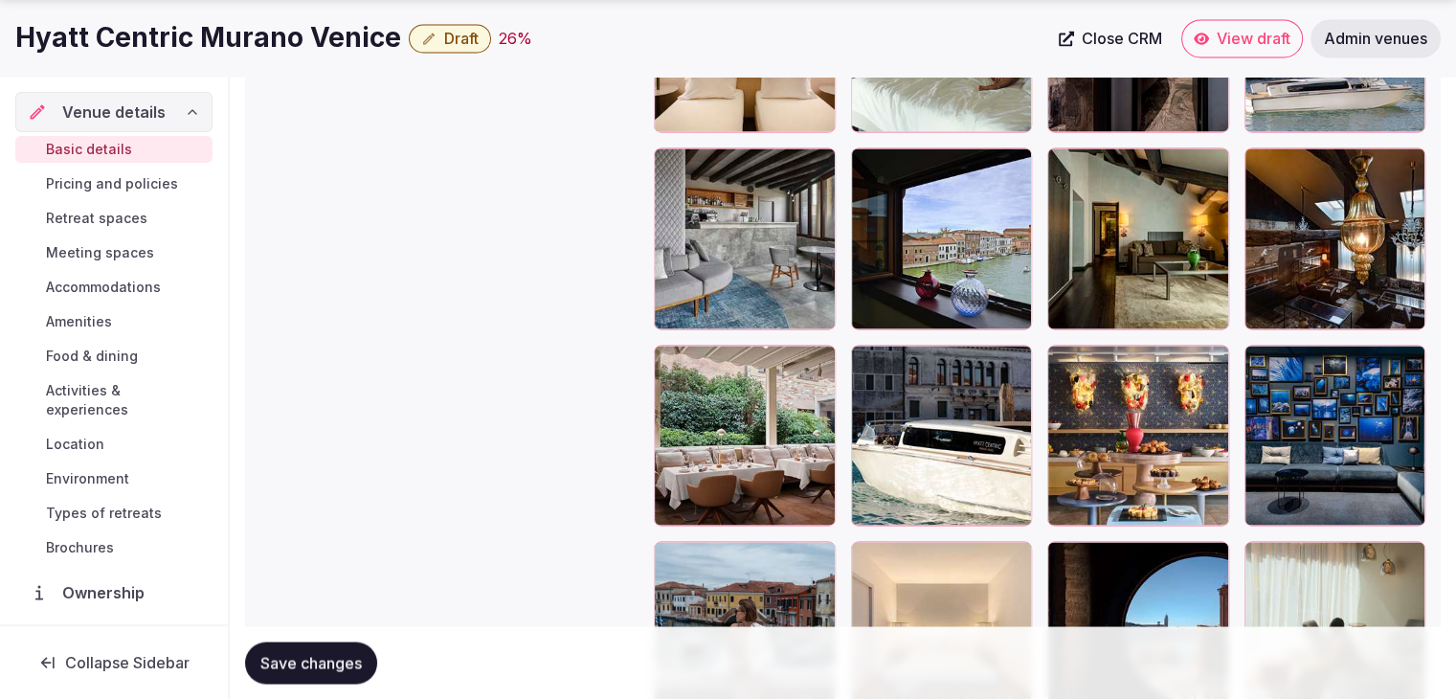
scroll to position [3622, 0]
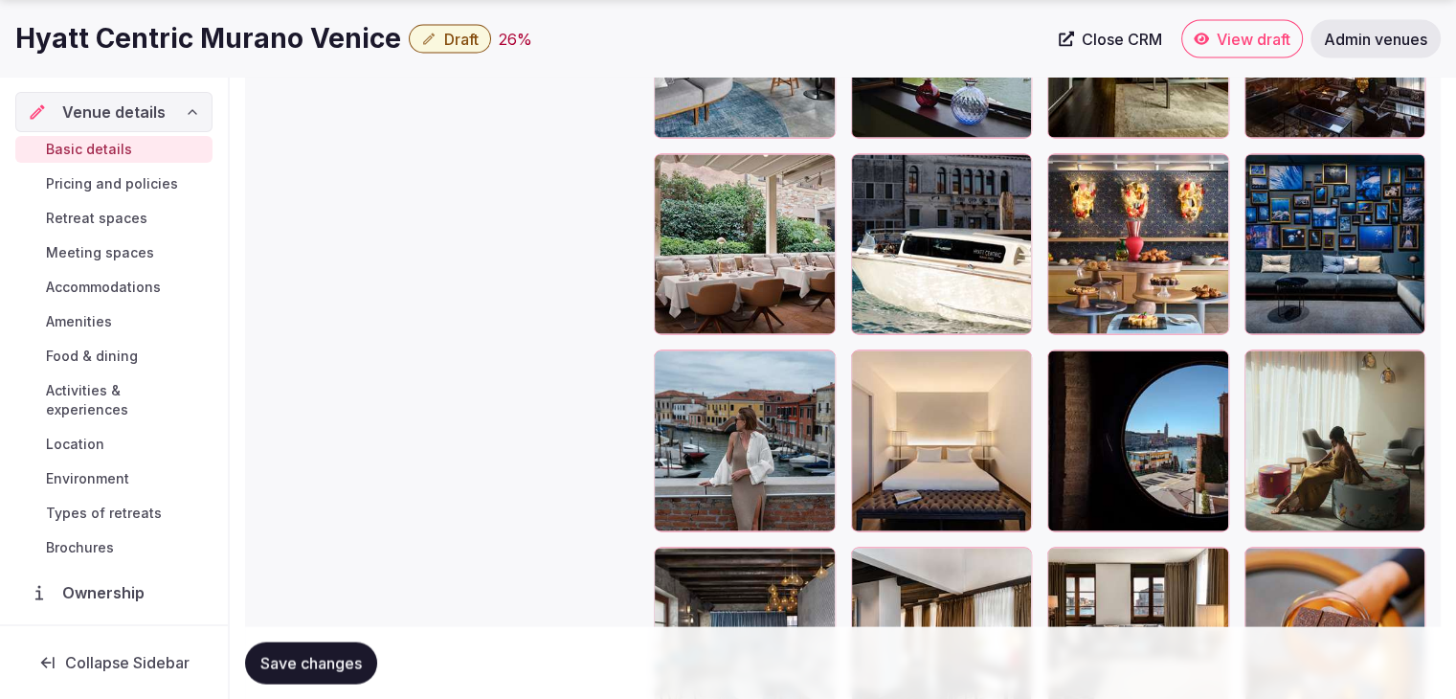
click at [1262, 170] on icon at bounding box center [1259, 168] width 23 height 23
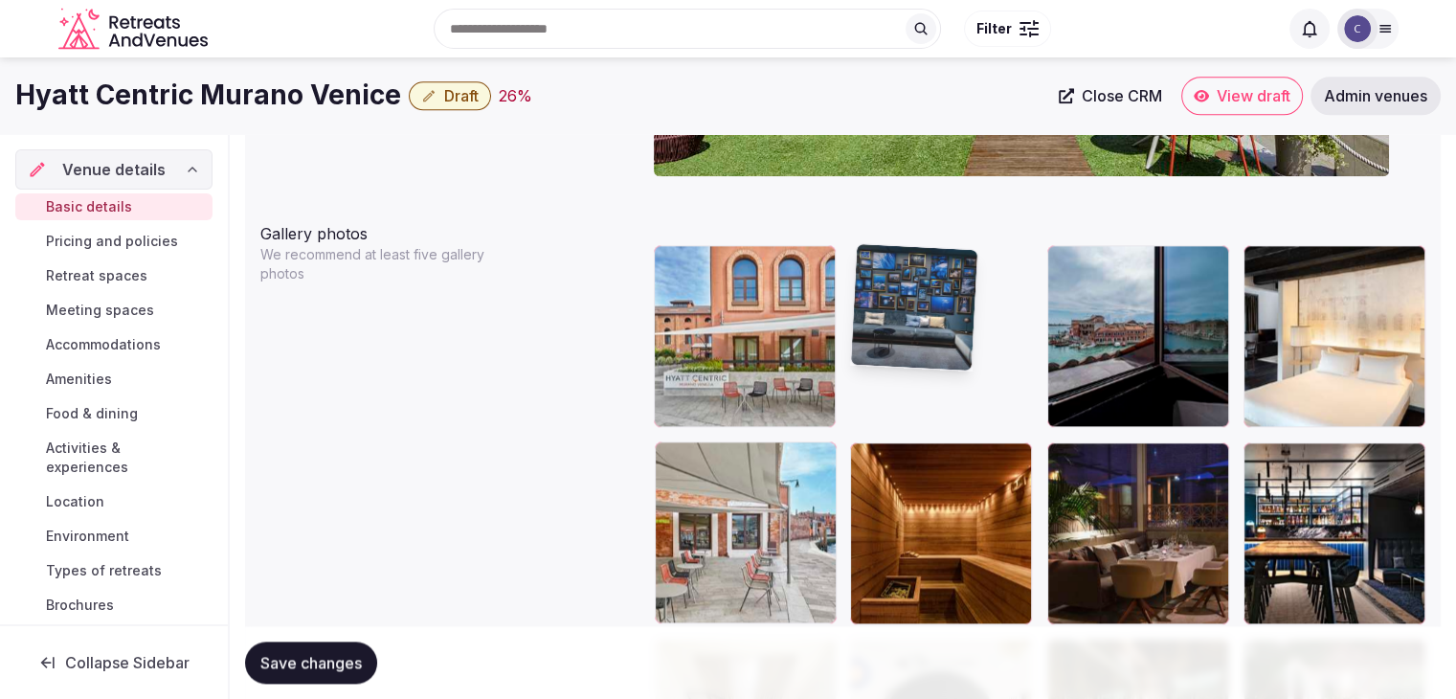
drag, startPoint x: 1259, startPoint y: 169, endPoint x: 882, endPoint y: 276, distance: 391.9
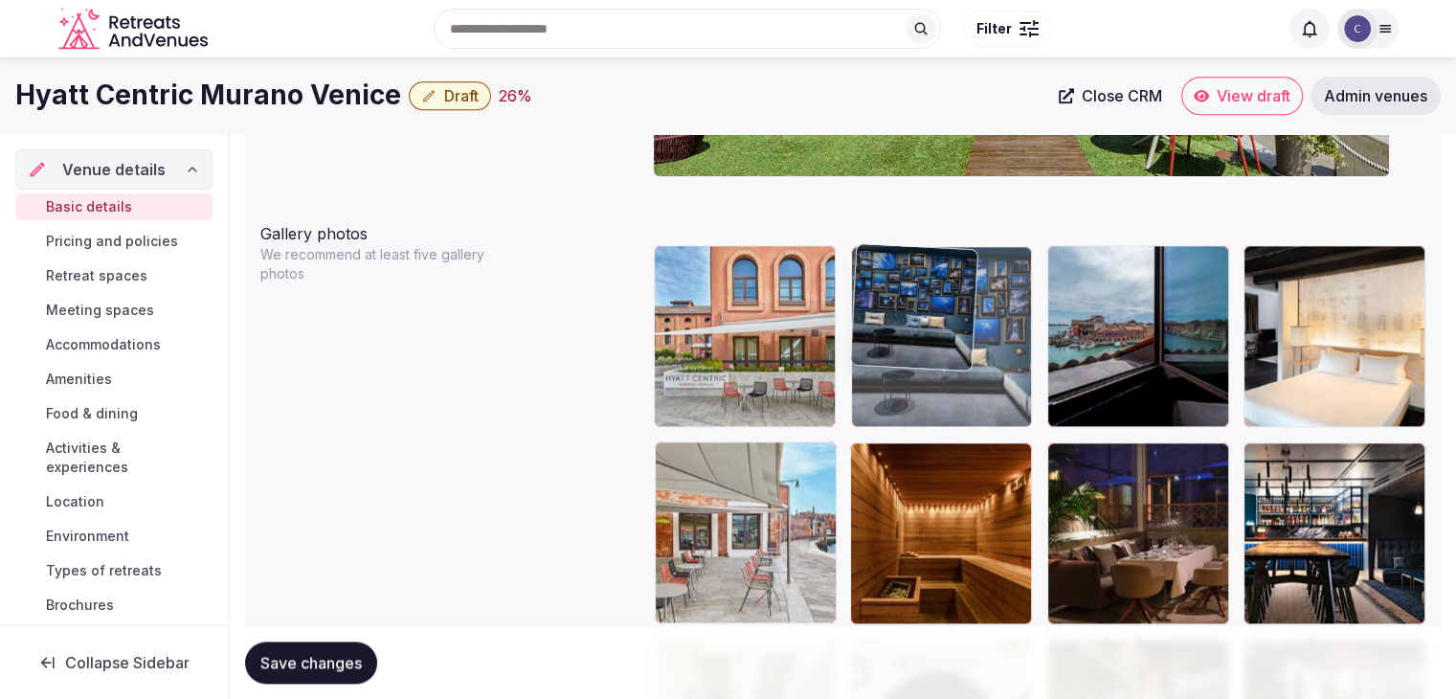
click at [882, 275] on body "**********" at bounding box center [728, 388] width 1456 height 5082
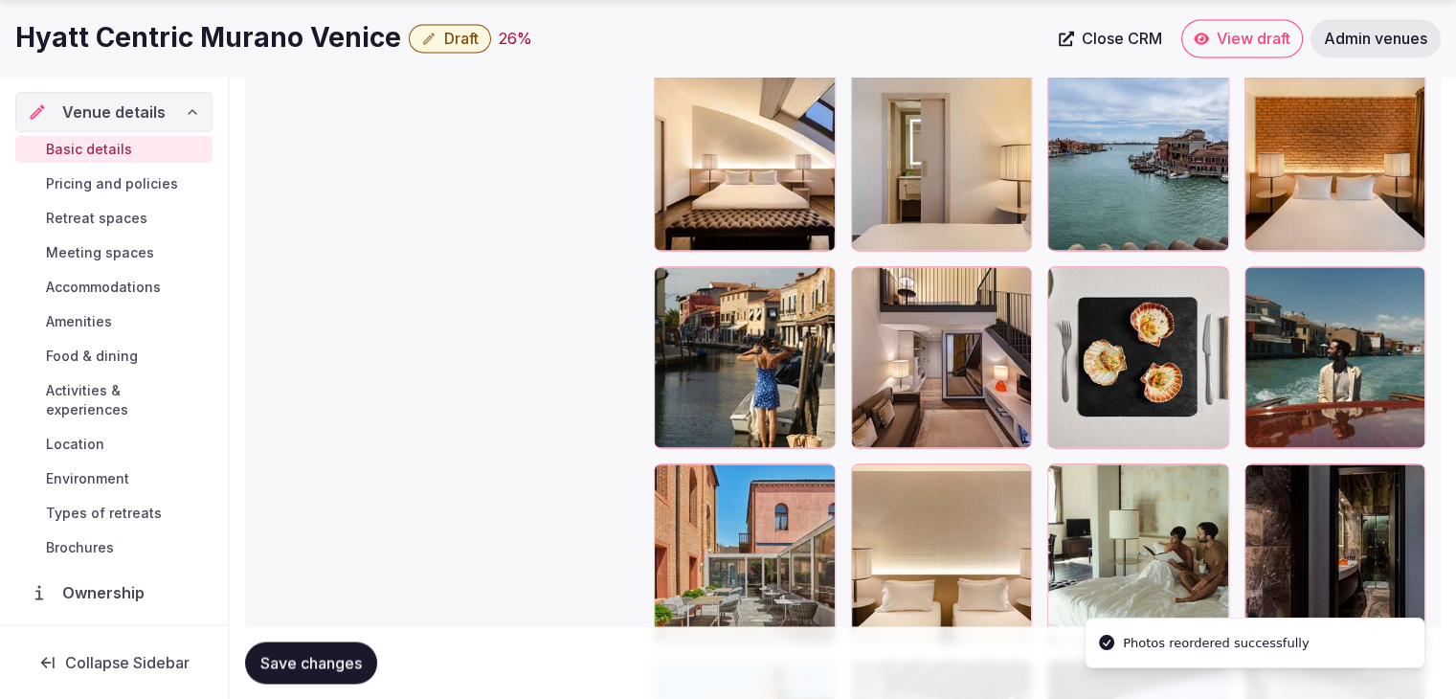
scroll to position [3206, 0]
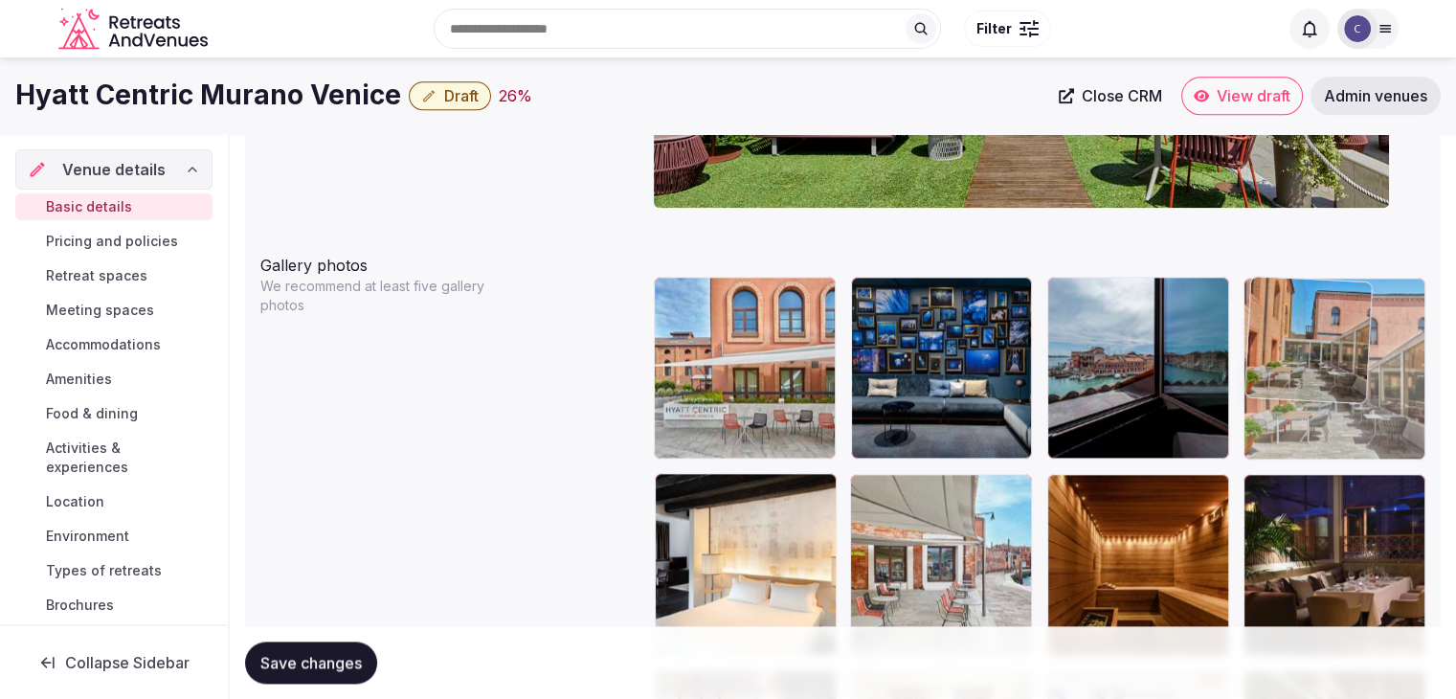
drag, startPoint x: 680, startPoint y: 178, endPoint x: 1302, endPoint y: 322, distance: 638.6
click at [1299, 311] on body "**********" at bounding box center [728, 420] width 1456 height 5082
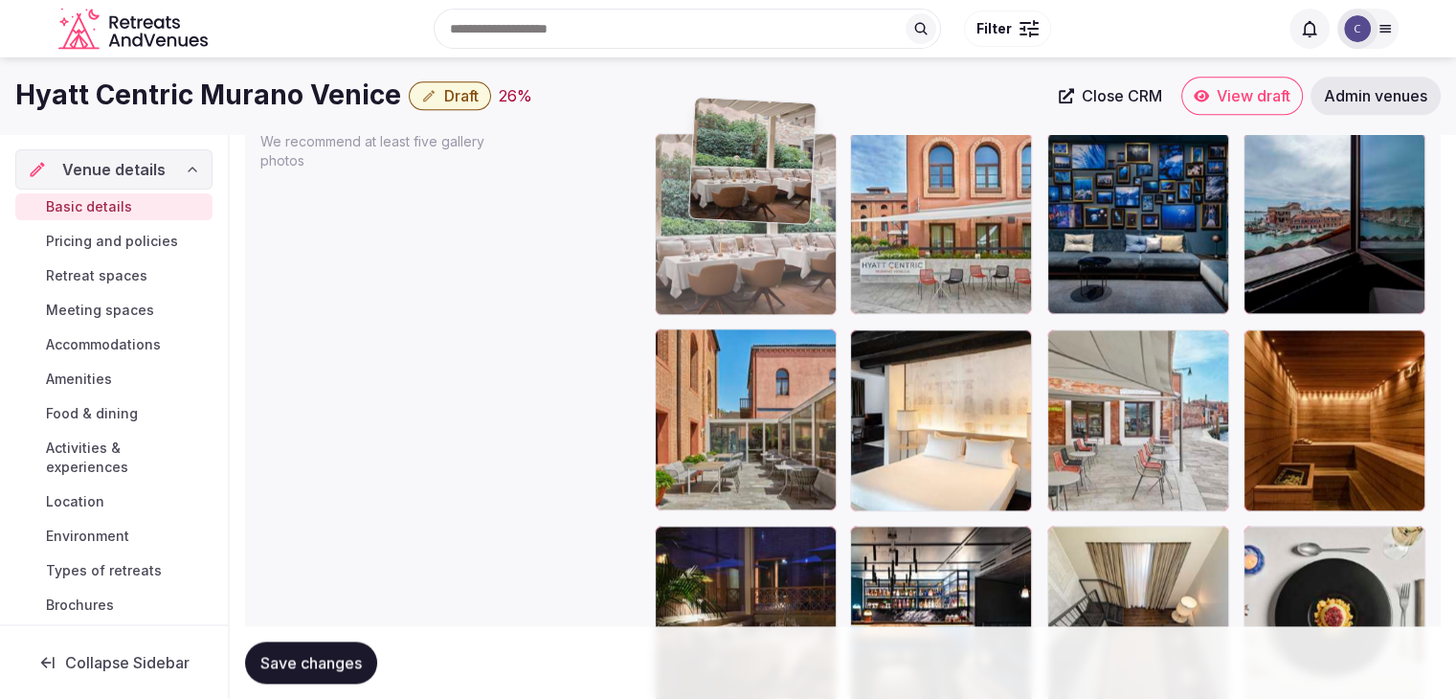
scroll to position [2263, 0]
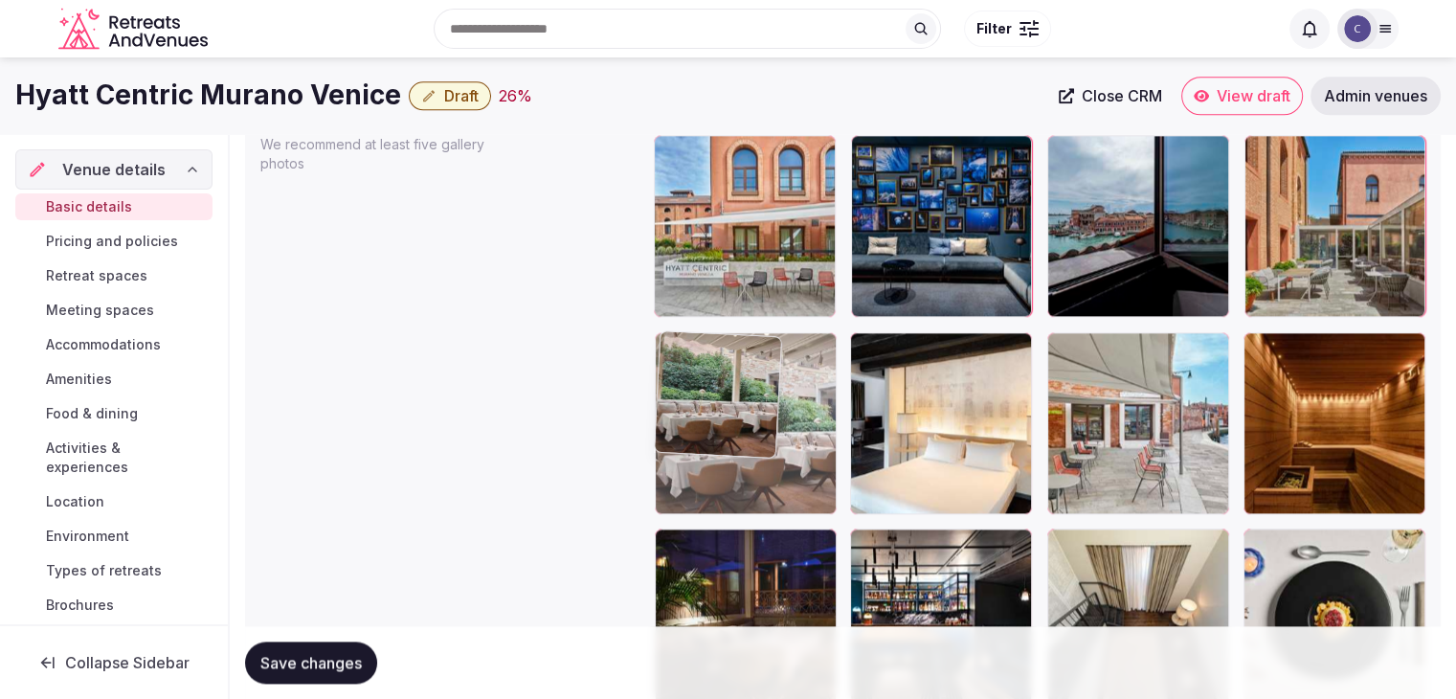
drag, startPoint x: 871, startPoint y: 313, endPoint x: 735, endPoint y: 361, distance: 144.1
click at [682, 294] on body "**********" at bounding box center [728, 278] width 1456 height 5082
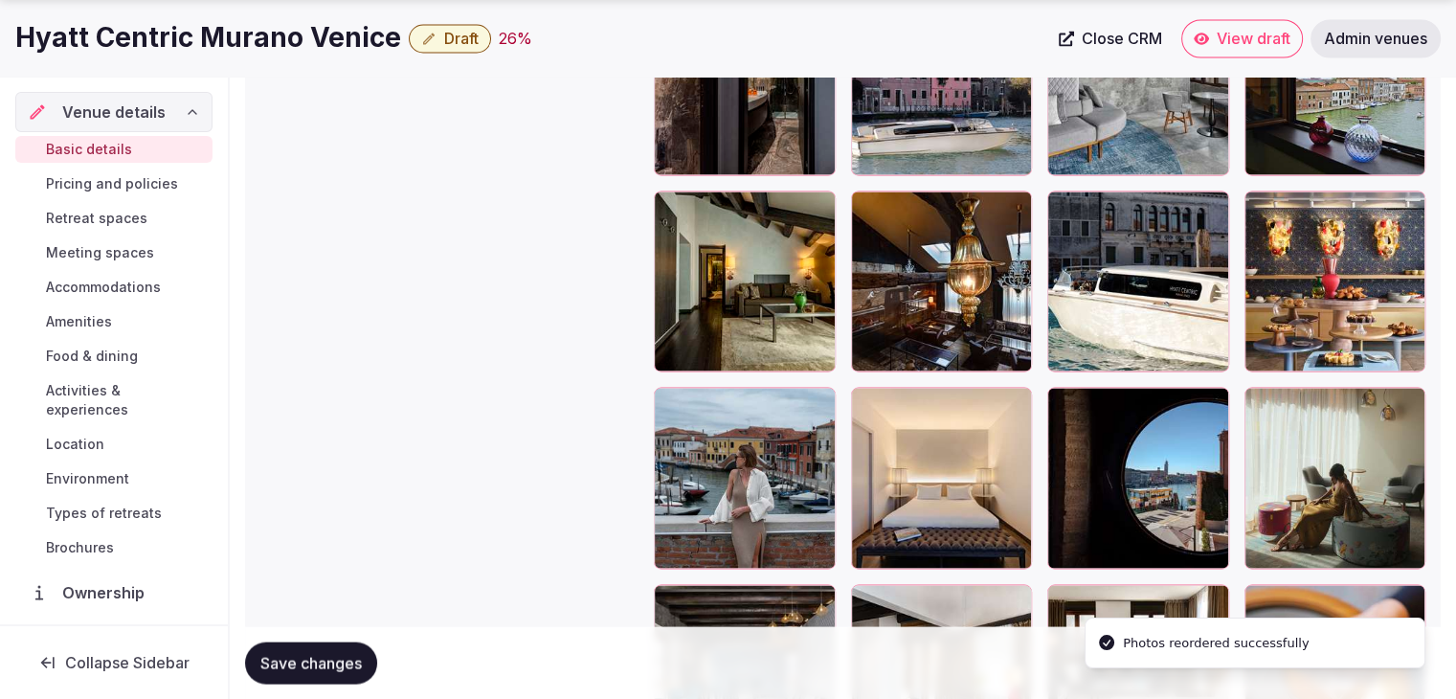
scroll to position [3603, 0]
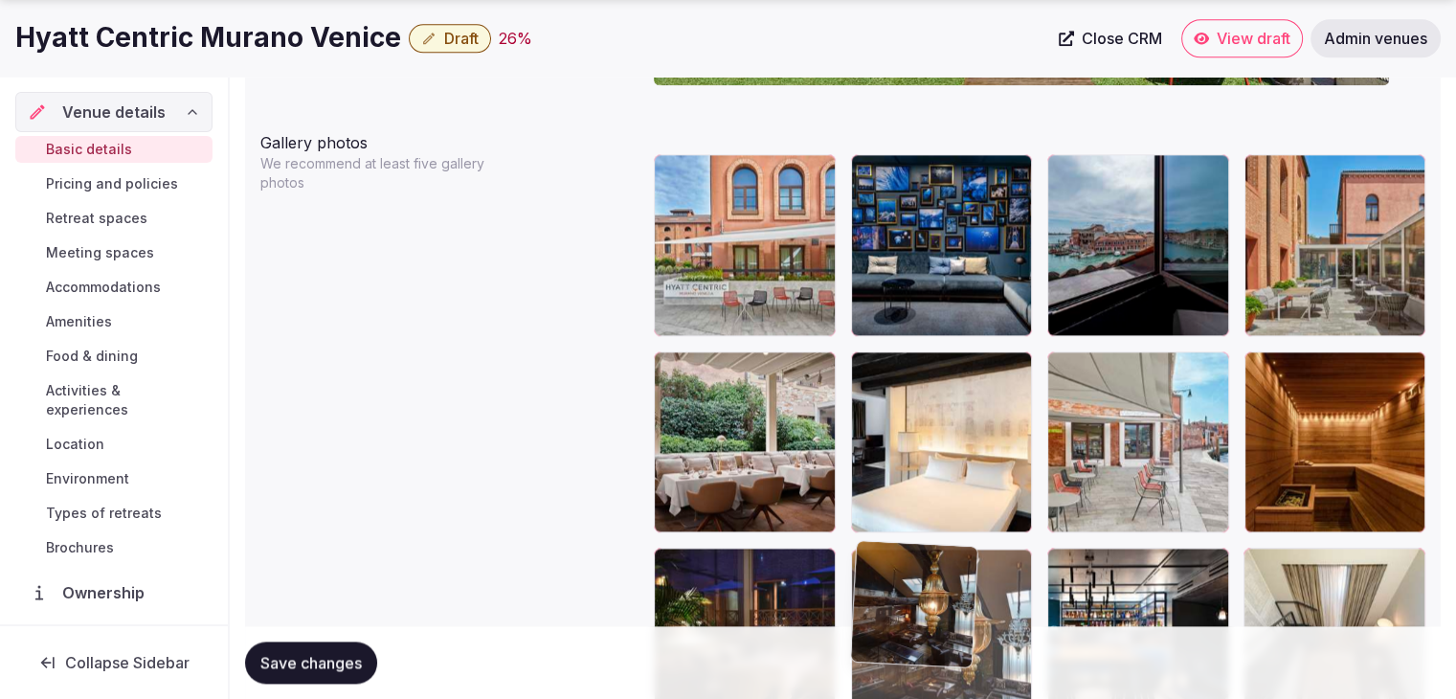
drag, startPoint x: 859, startPoint y: 191, endPoint x: 885, endPoint y: 486, distance: 296.1
click at [881, 525] on body "**********" at bounding box center [728, 297] width 1456 height 5082
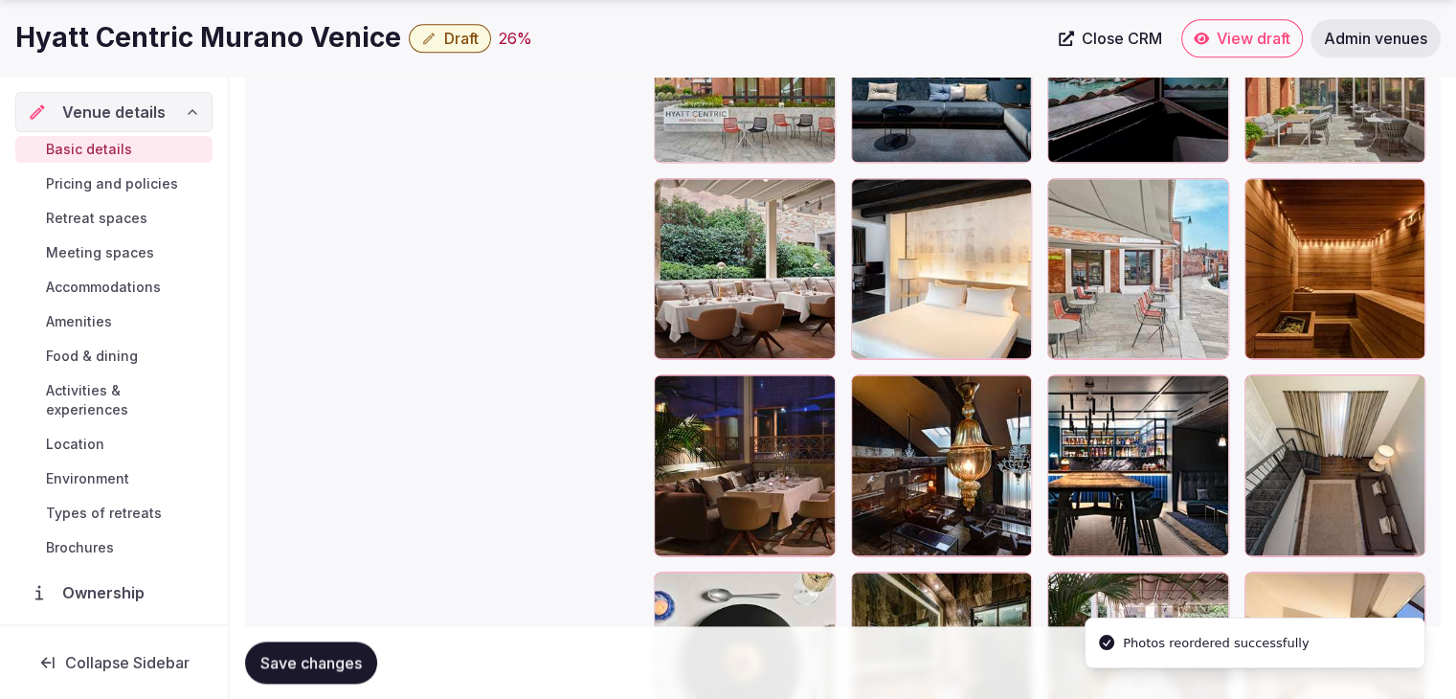
scroll to position [2537, 0]
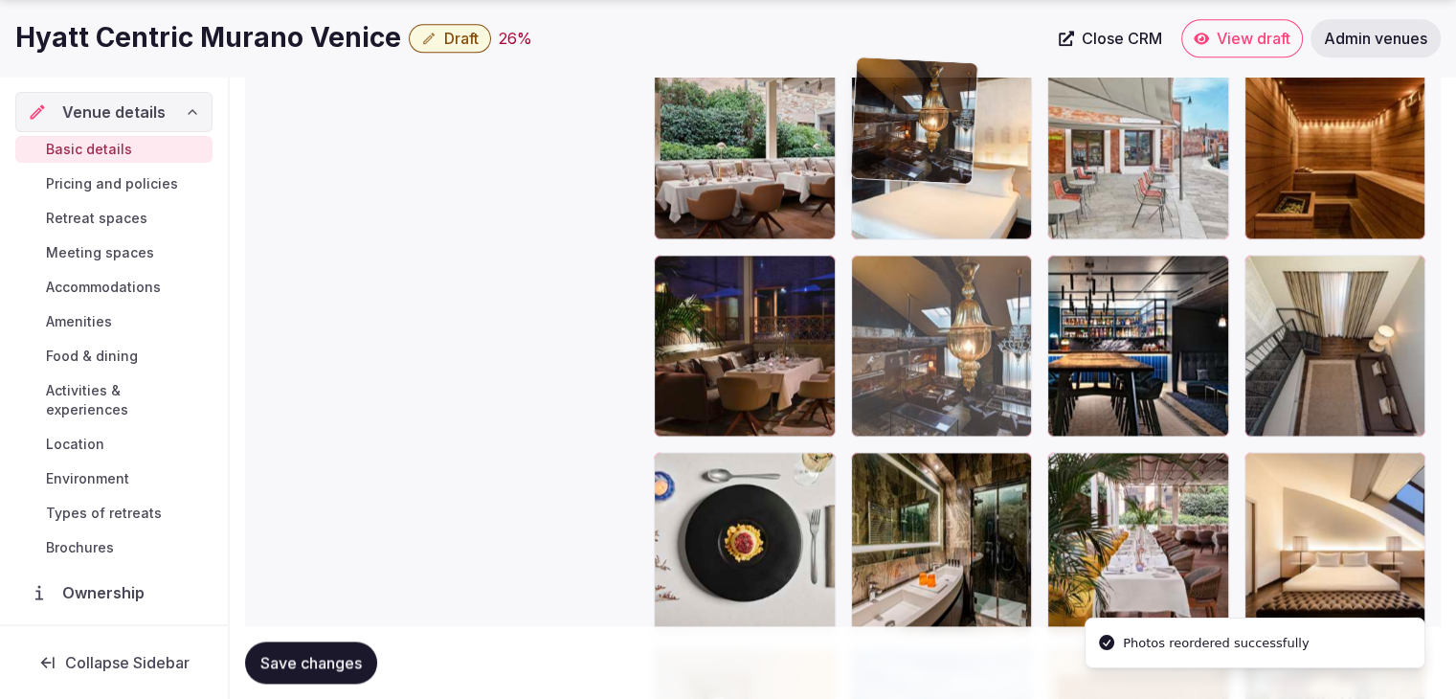
click at [865, 173] on body "**********" at bounding box center [728, 4] width 1456 height 5082
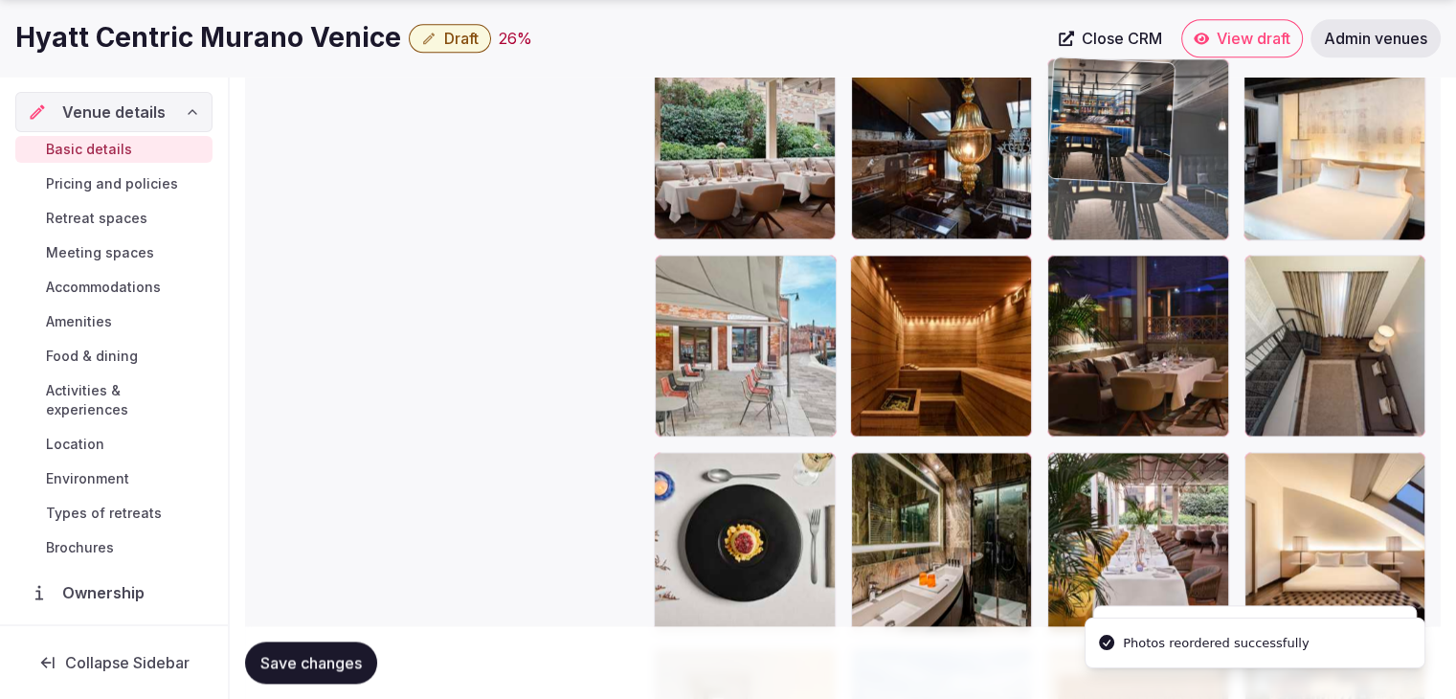
drag, startPoint x: 1057, startPoint y: 192, endPoint x: 1055, endPoint y: 183, distance: 9.8
click at [1055, 183] on body "**********" at bounding box center [728, 4] width 1456 height 5082
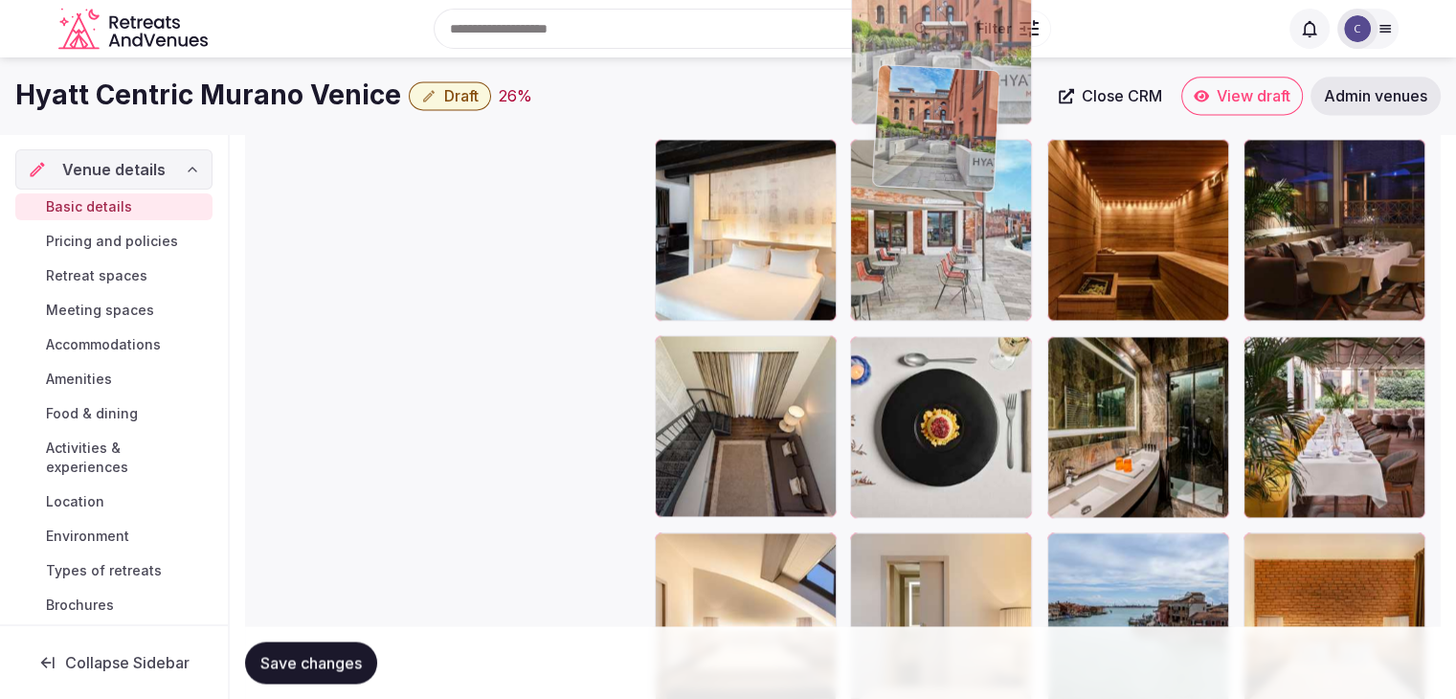
scroll to position [2634, 0]
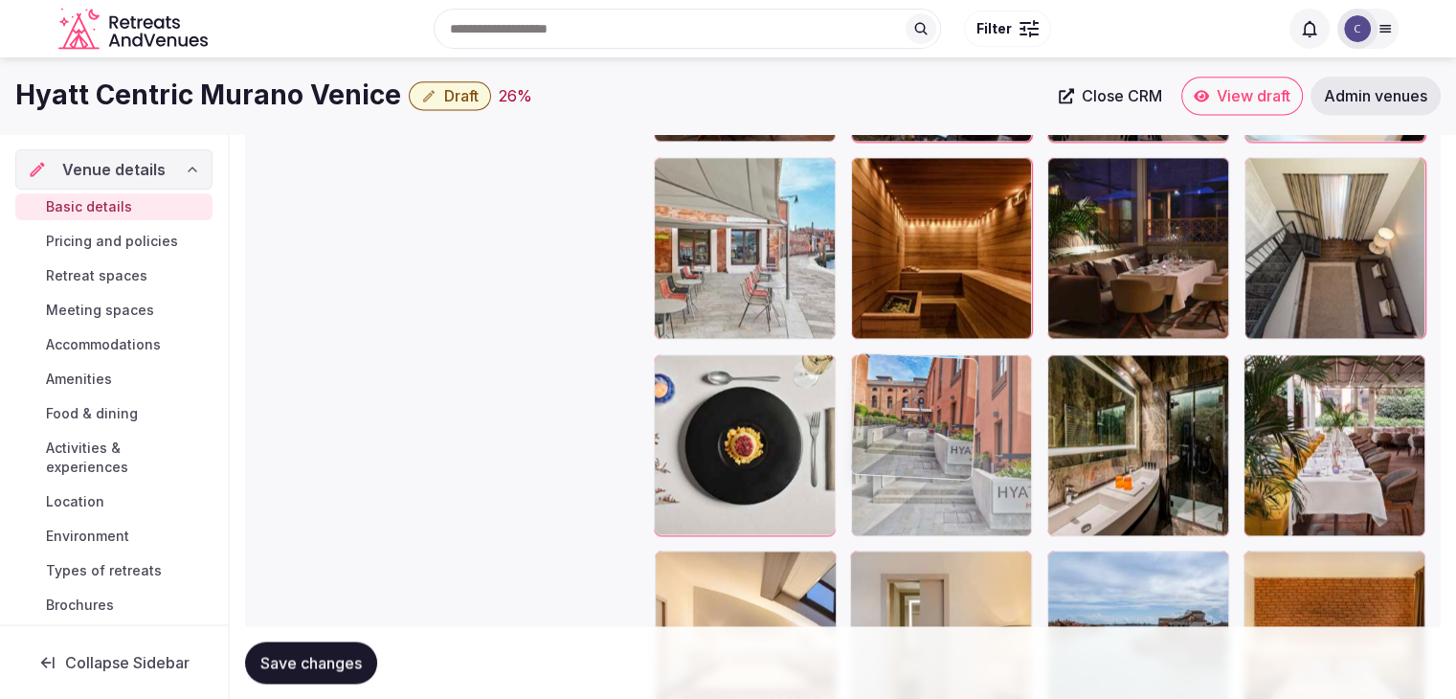
drag, startPoint x: 870, startPoint y: 401, endPoint x: 889, endPoint y: 333, distance: 70.6
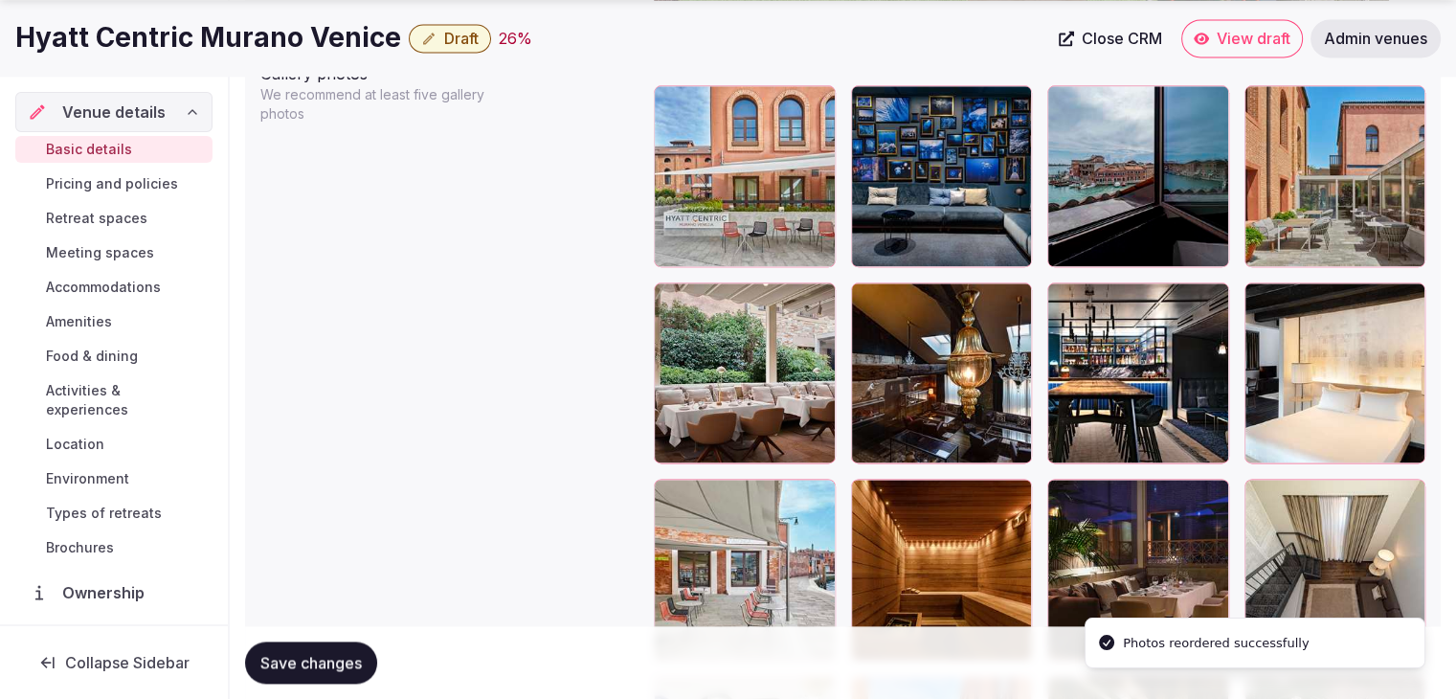
scroll to position [2443, 0]
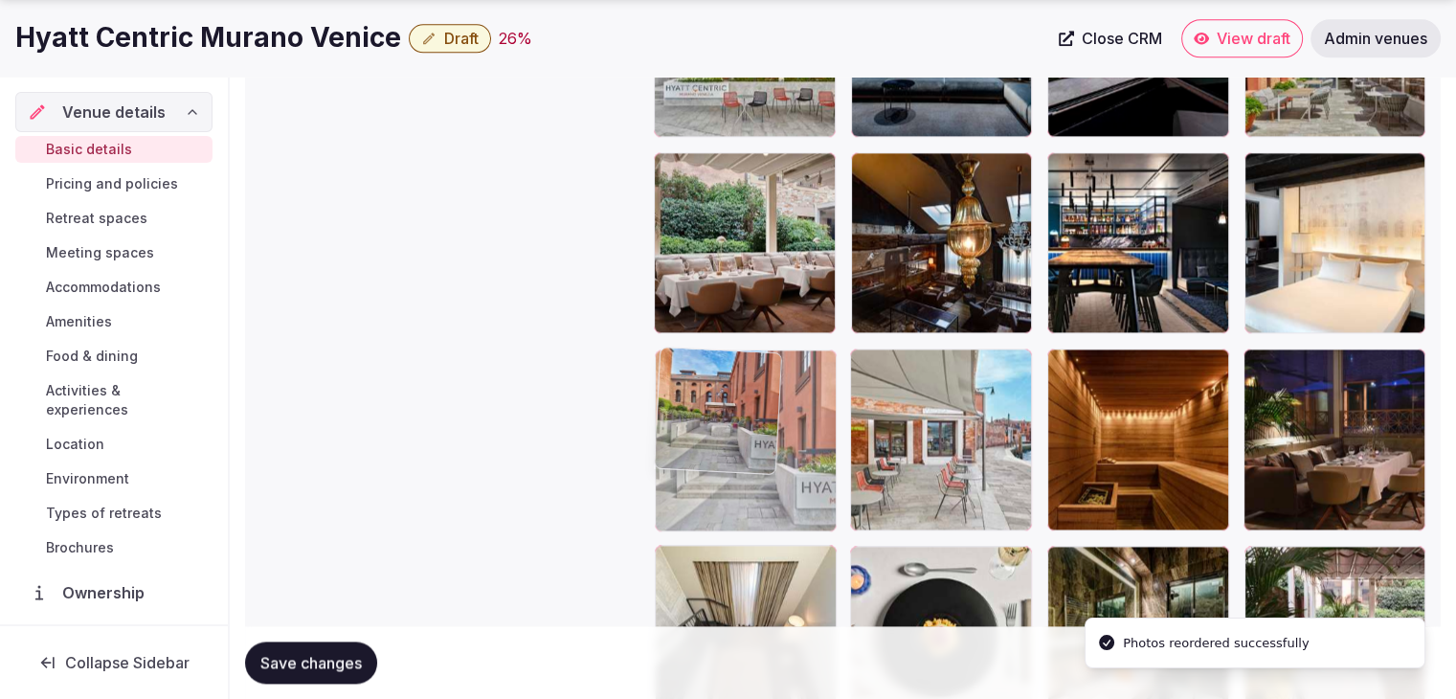
drag, startPoint x: 869, startPoint y: 550, endPoint x: 764, endPoint y: 380, distance: 200.3
click at [764, 380] on body "**********" at bounding box center [728, 98] width 1456 height 5082
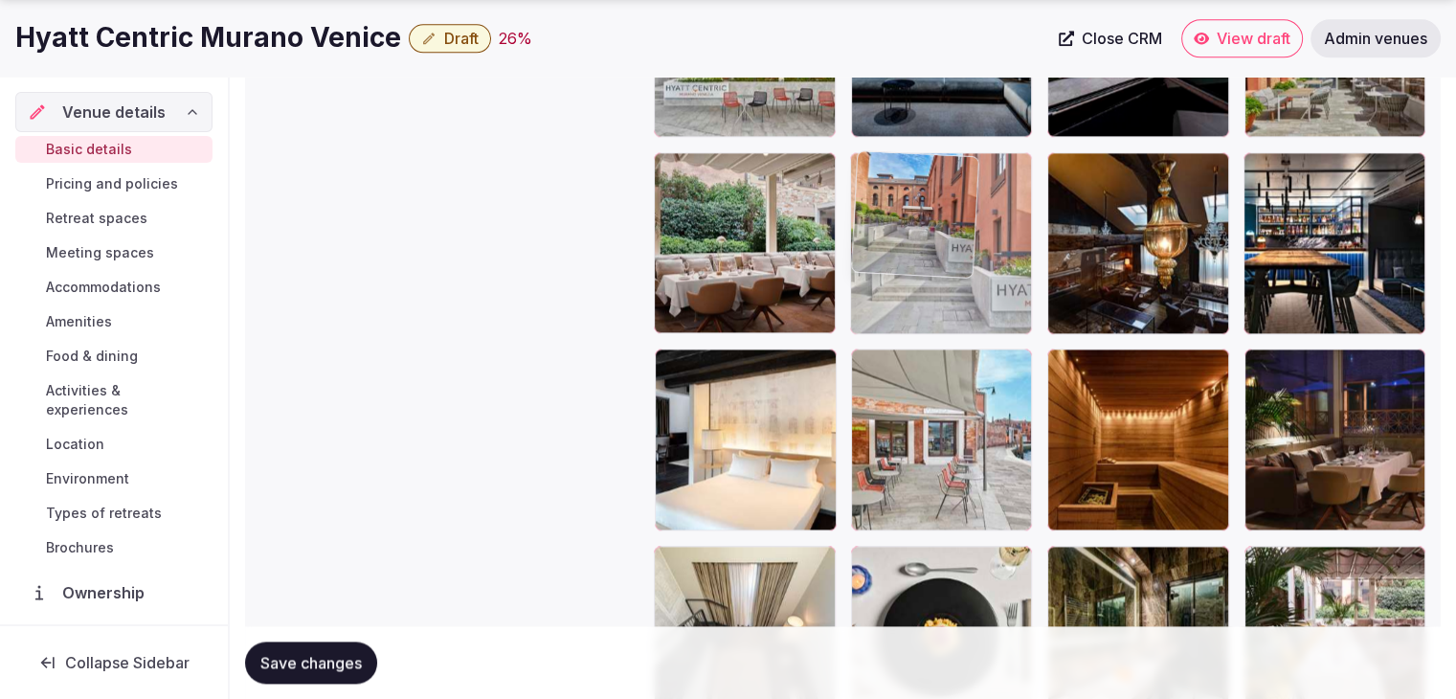
drag, startPoint x: 686, startPoint y: 365, endPoint x: 885, endPoint y: 238, distance: 235.8
click at [885, 238] on body "**********" at bounding box center [728, 98] width 1456 height 5082
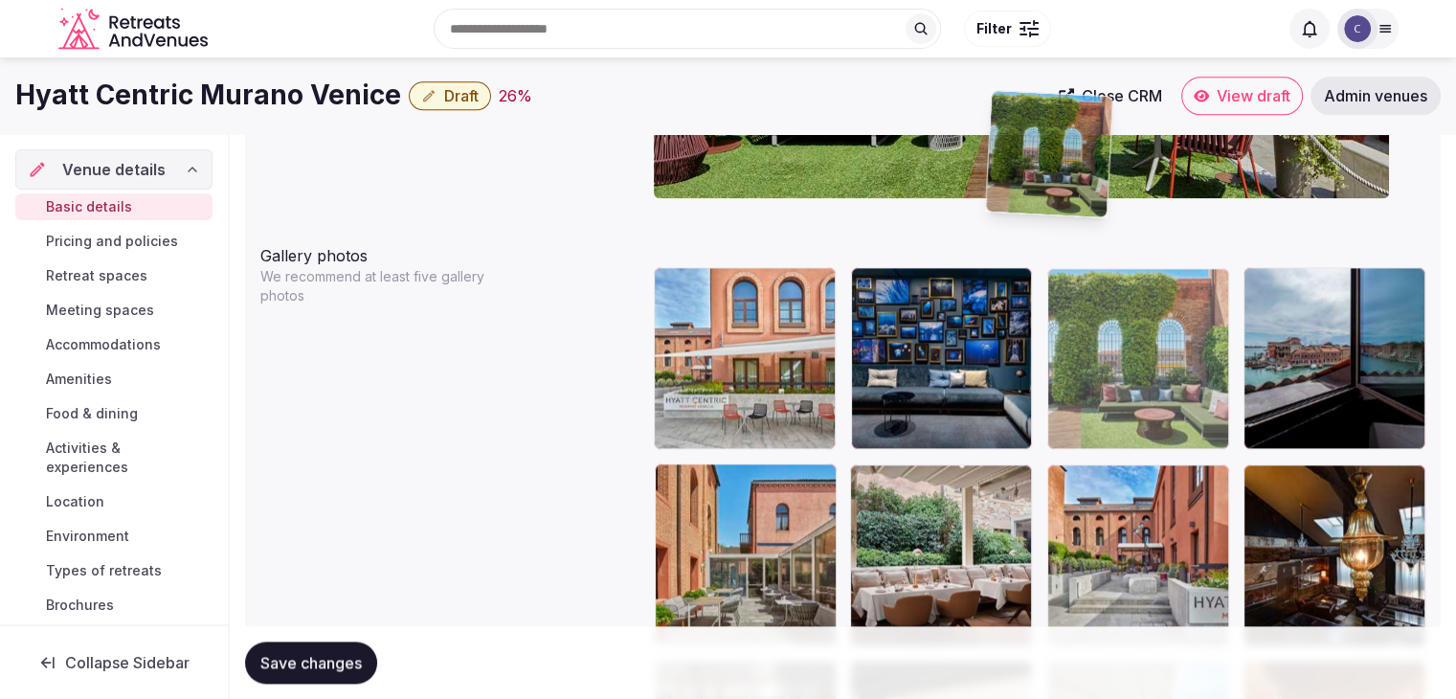
scroll to position [2129, 0]
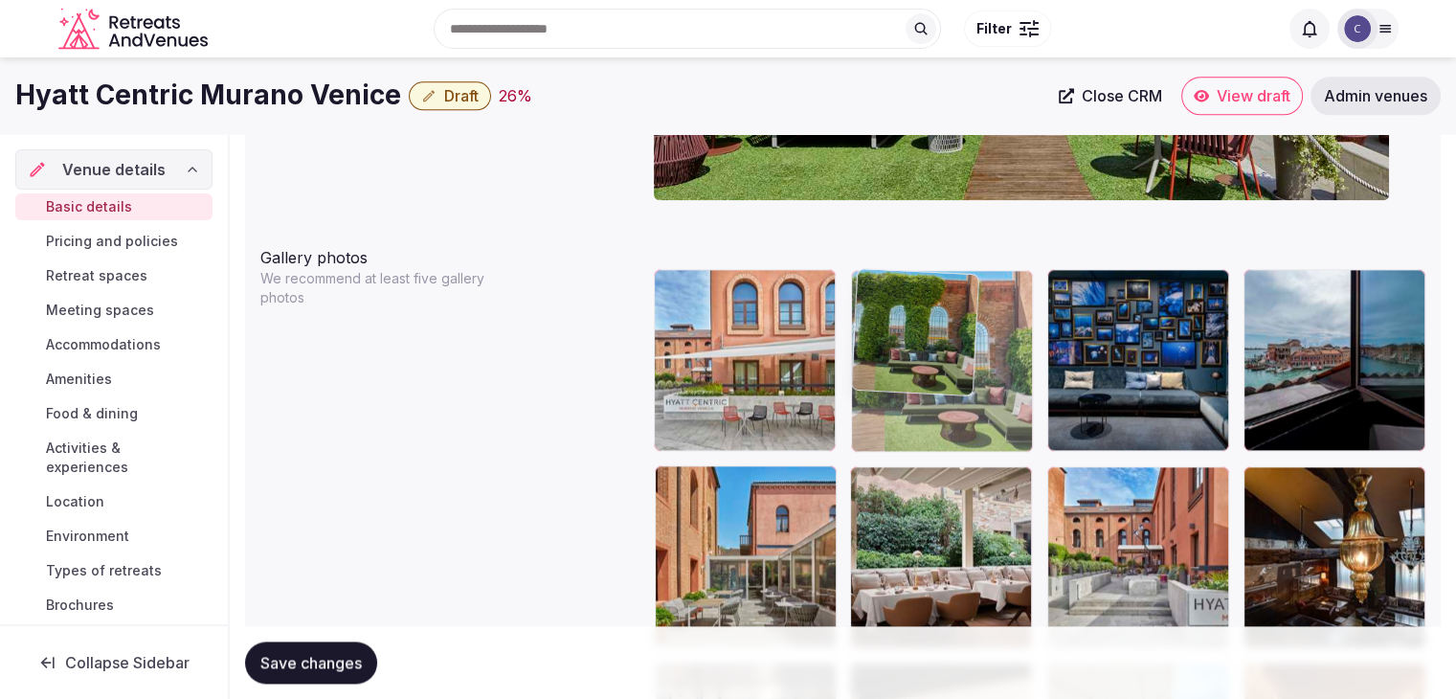
drag, startPoint x: 1070, startPoint y: 212, endPoint x: 898, endPoint y: 298, distance: 192.7
click at [898, 298] on body "**********" at bounding box center [728, 412] width 1456 height 5082
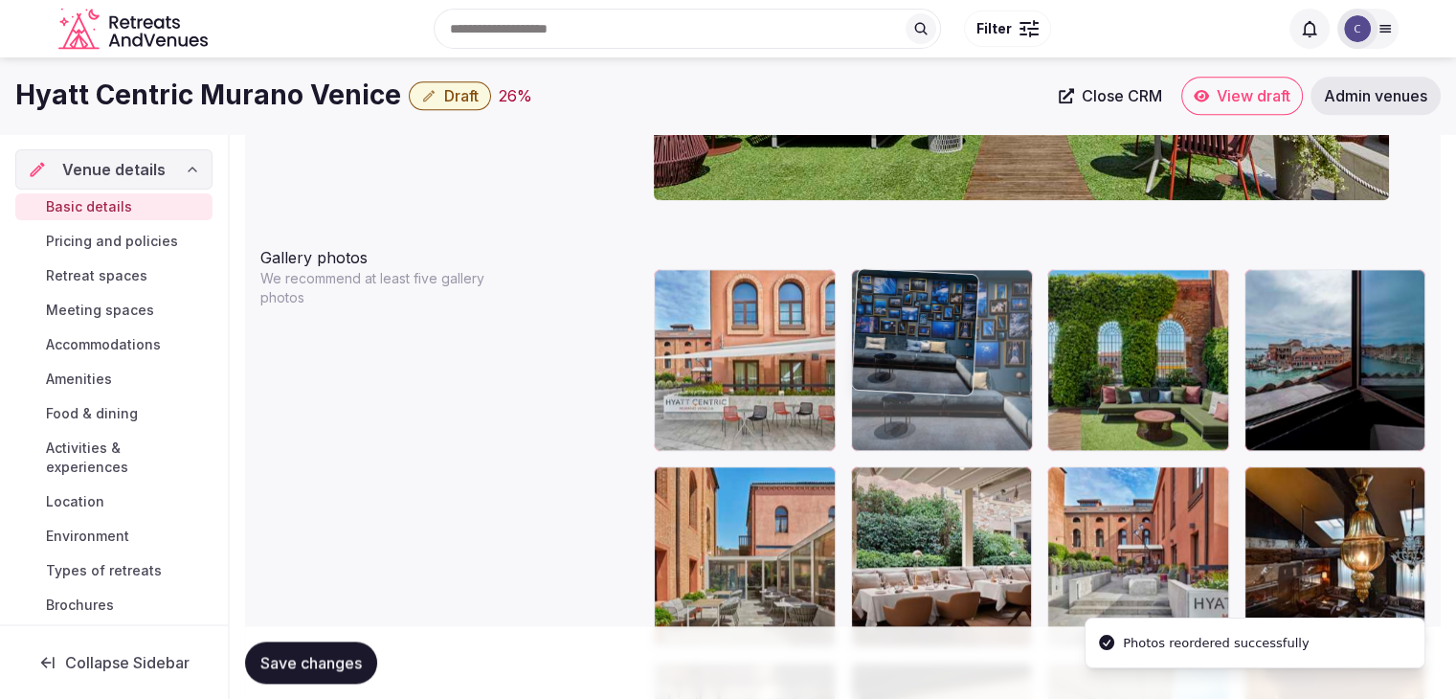
drag, startPoint x: 1064, startPoint y: 287, endPoint x: 952, endPoint y: 285, distance: 111.1
click at [951, 285] on body "**********" at bounding box center [728, 412] width 1456 height 5082
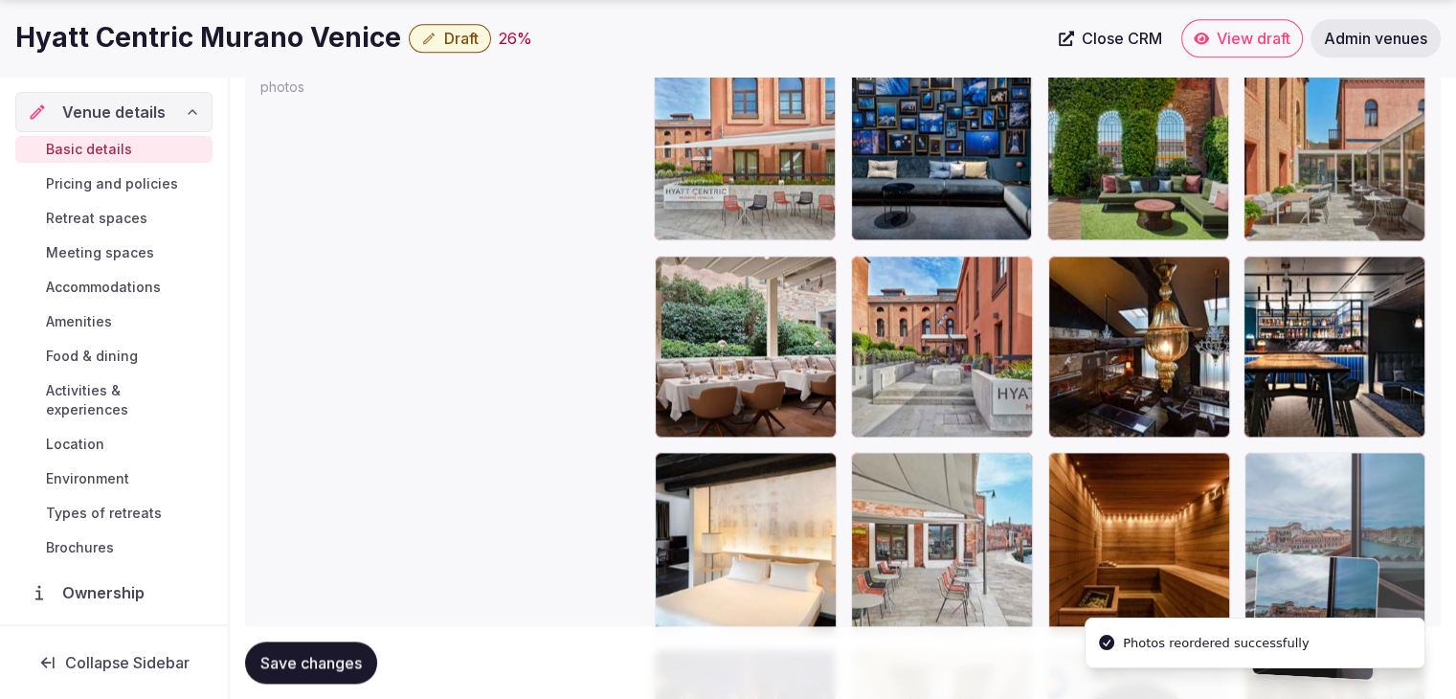
scroll to position [2363, 0]
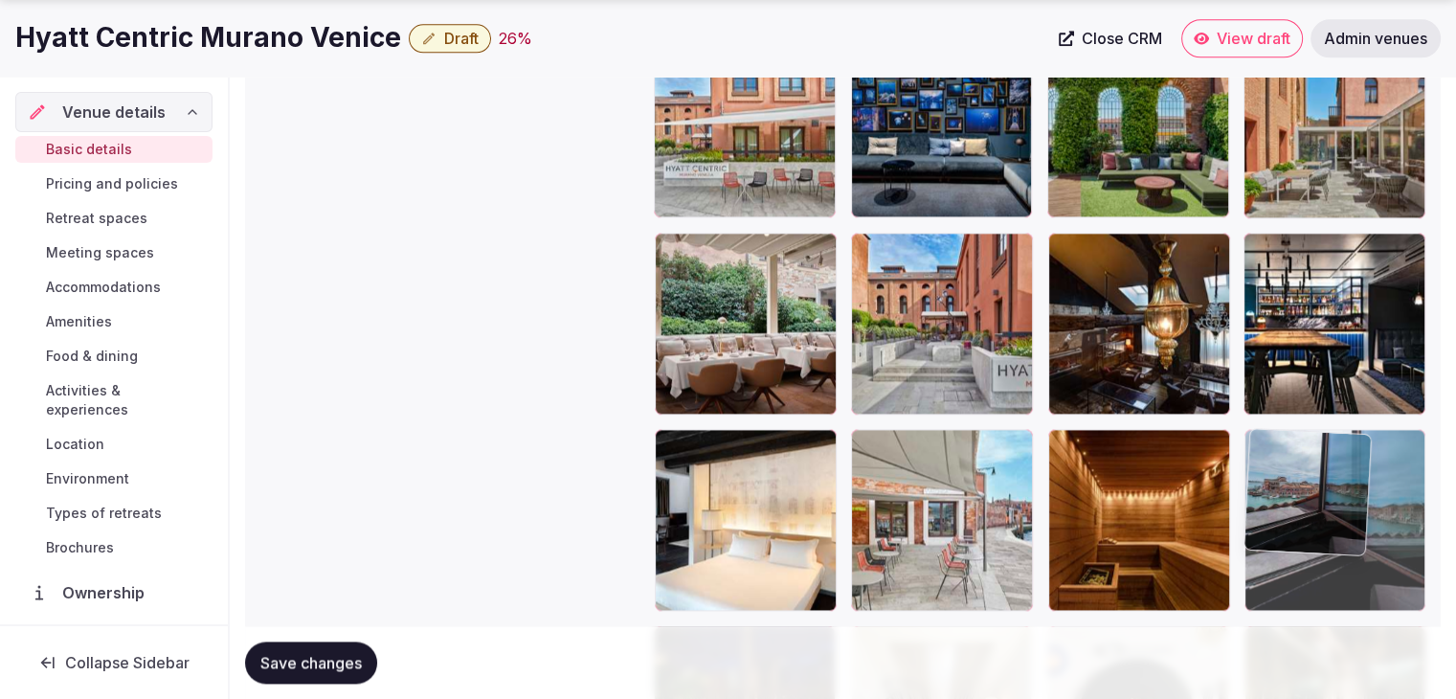
drag, startPoint x: 1256, startPoint y: 296, endPoint x: 1277, endPoint y: 470, distance: 175.5
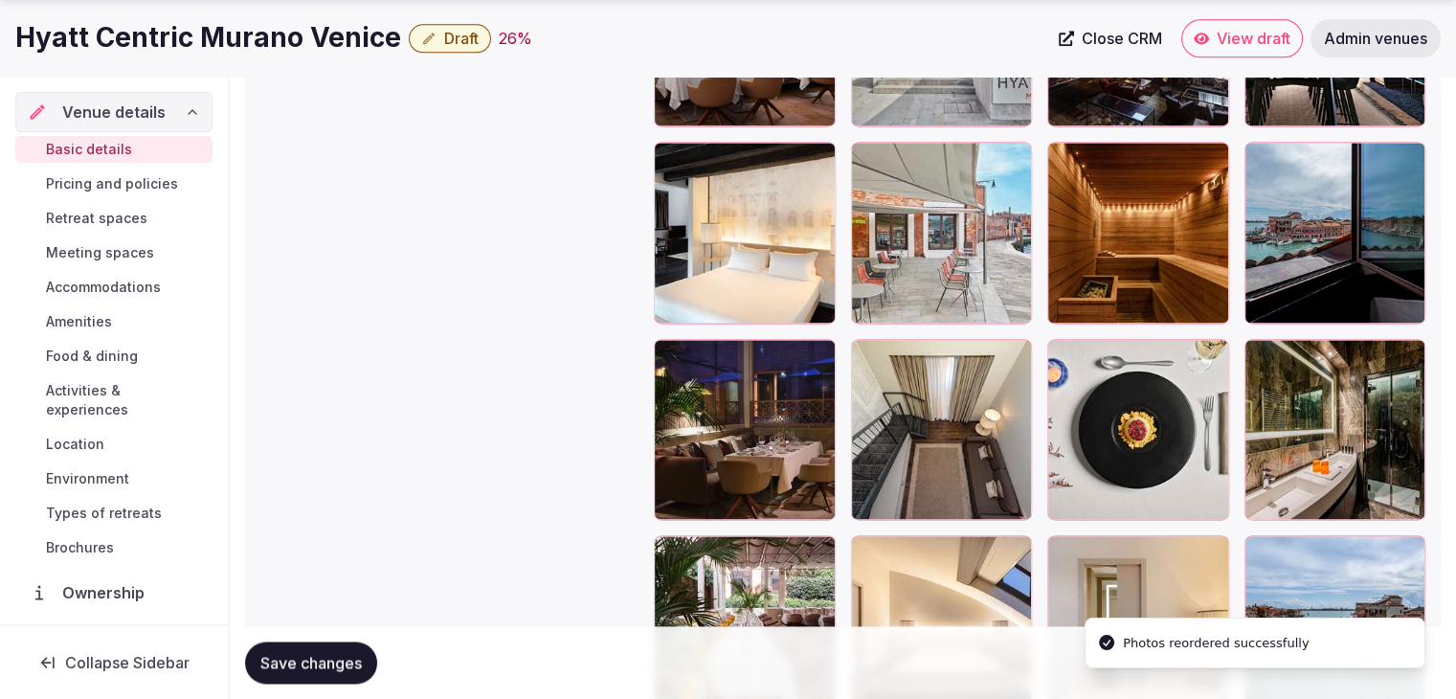
scroll to position [2841, 0]
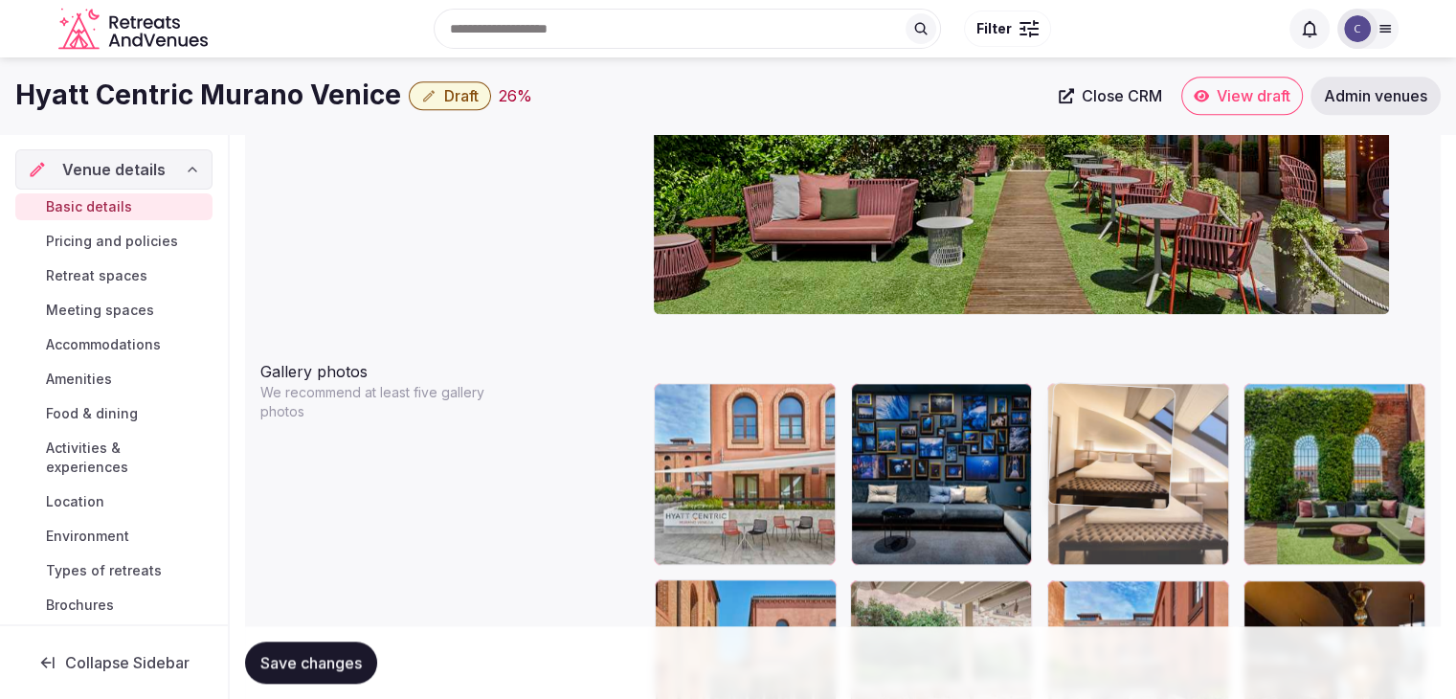
drag, startPoint x: 847, startPoint y: 365, endPoint x: 1076, endPoint y: 373, distance: 229.0
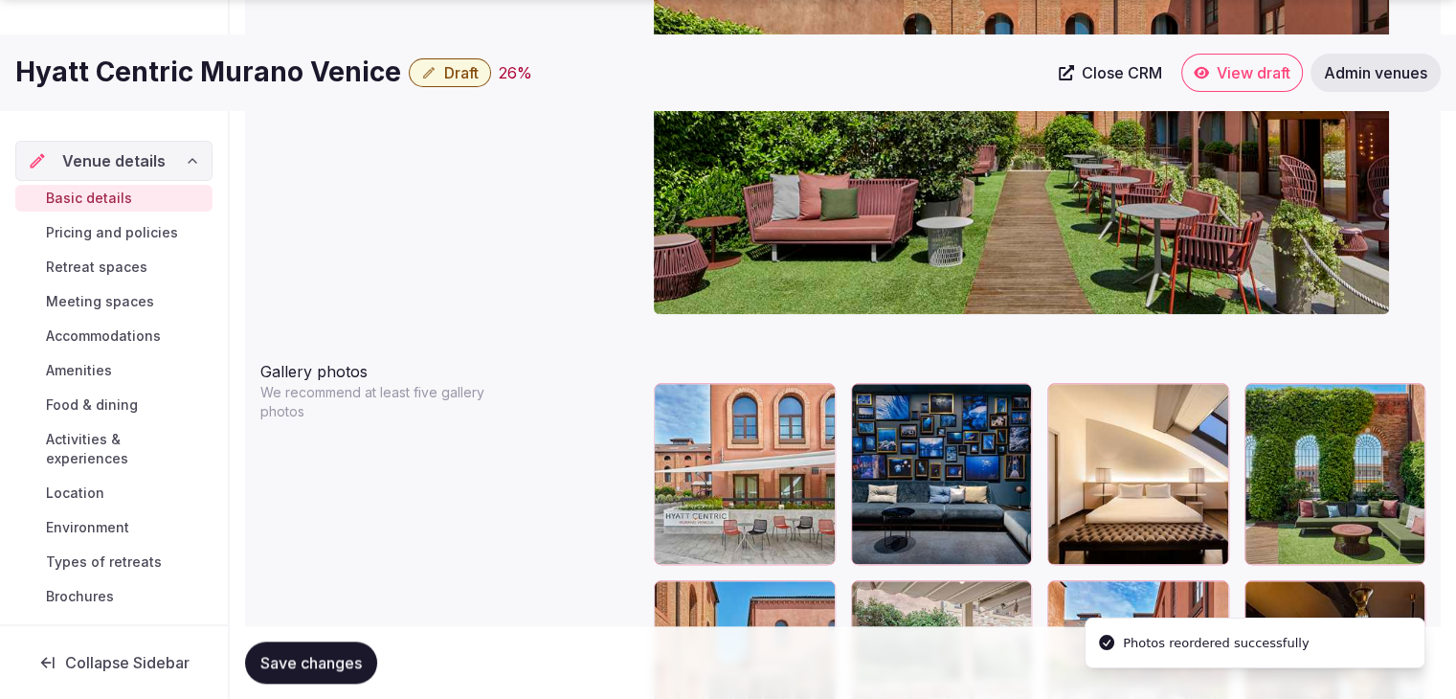
scroll to position [2302, 0]
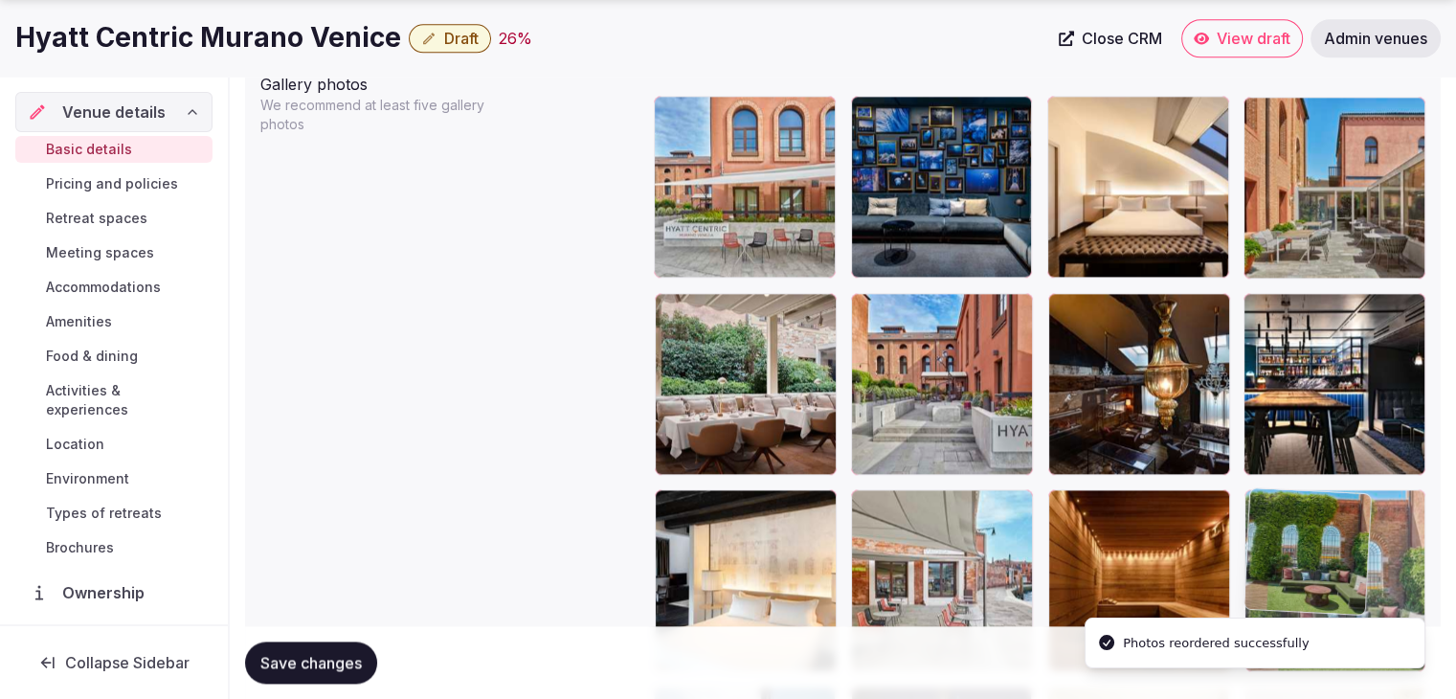
drag, startPoint x: 1272, startPoint y: 123, endPoint x: 1296, endPoint y: 481, distance: 358.8
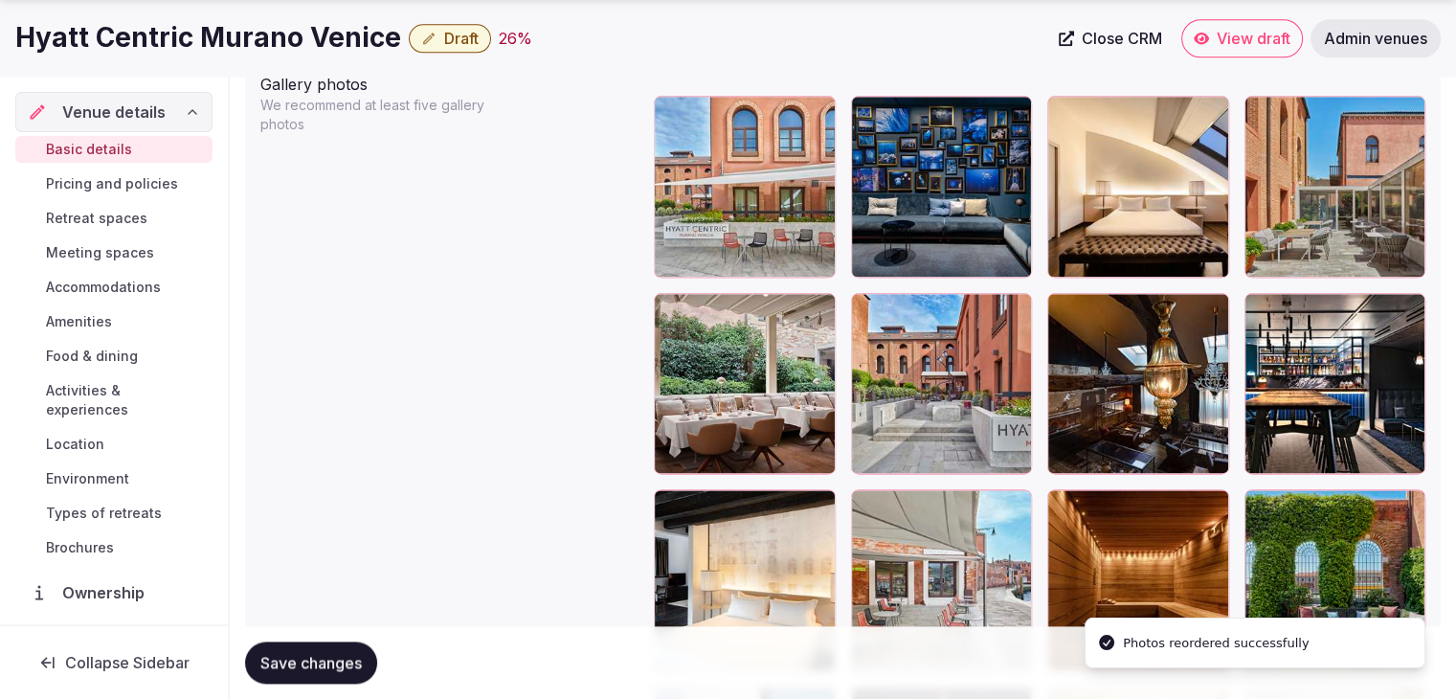
click at [346, 675] on button "Save changes" at bounding box center [311, 662] width 132 height 42
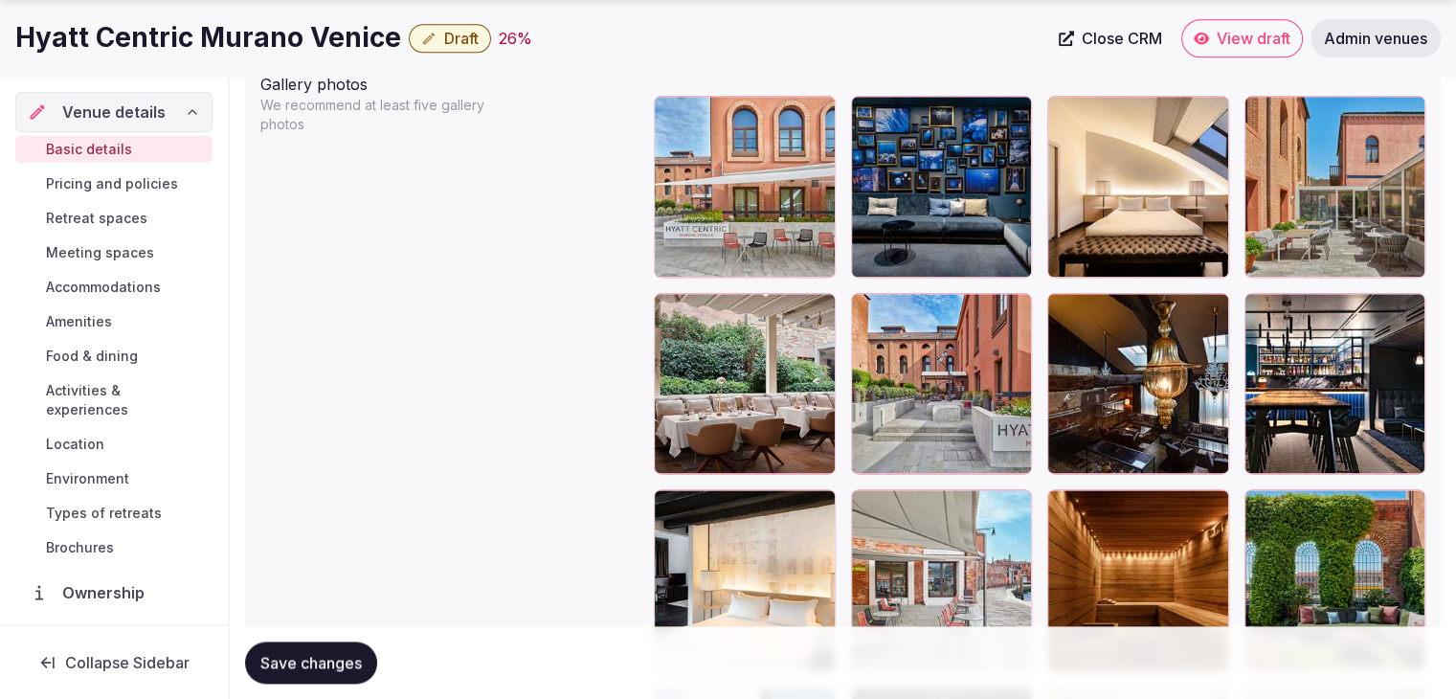
click at [1017, 312] on icon "button" at bounding box center [1012, 311] width 15 height 15
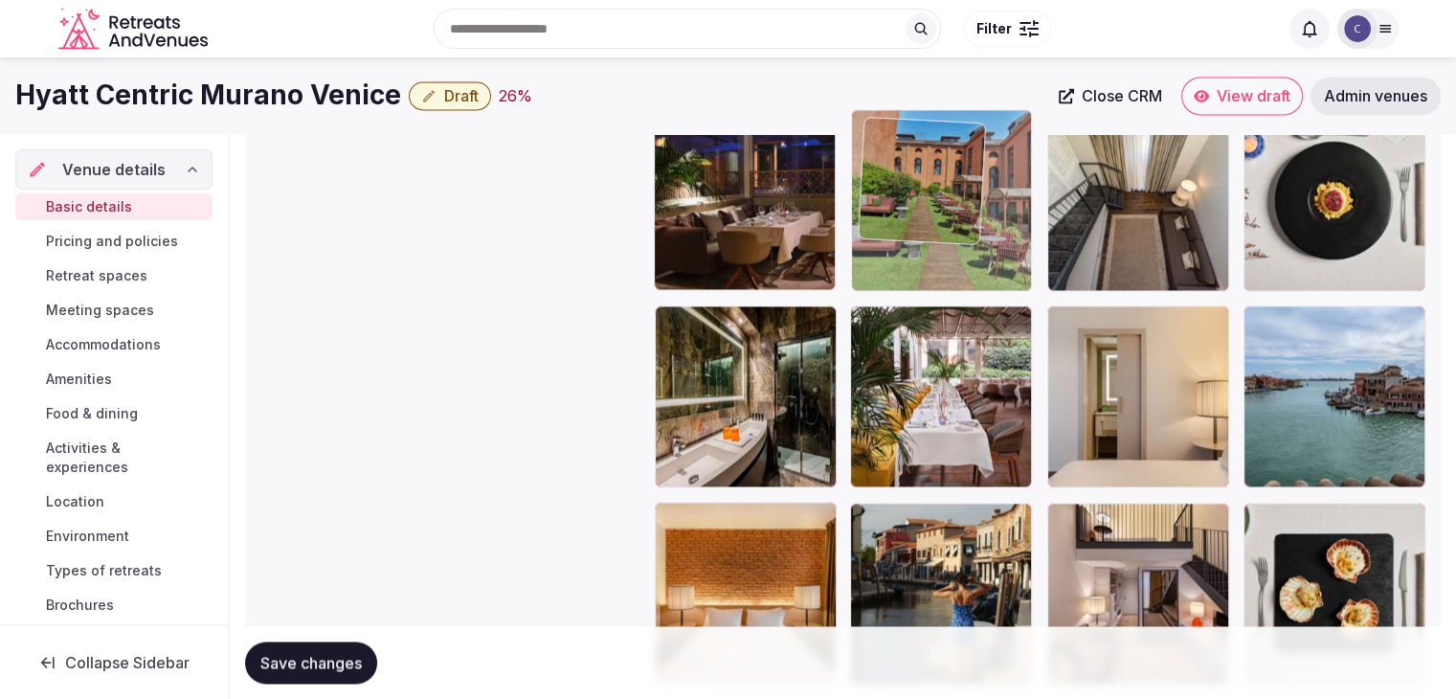
scroll to position [2872, 0]
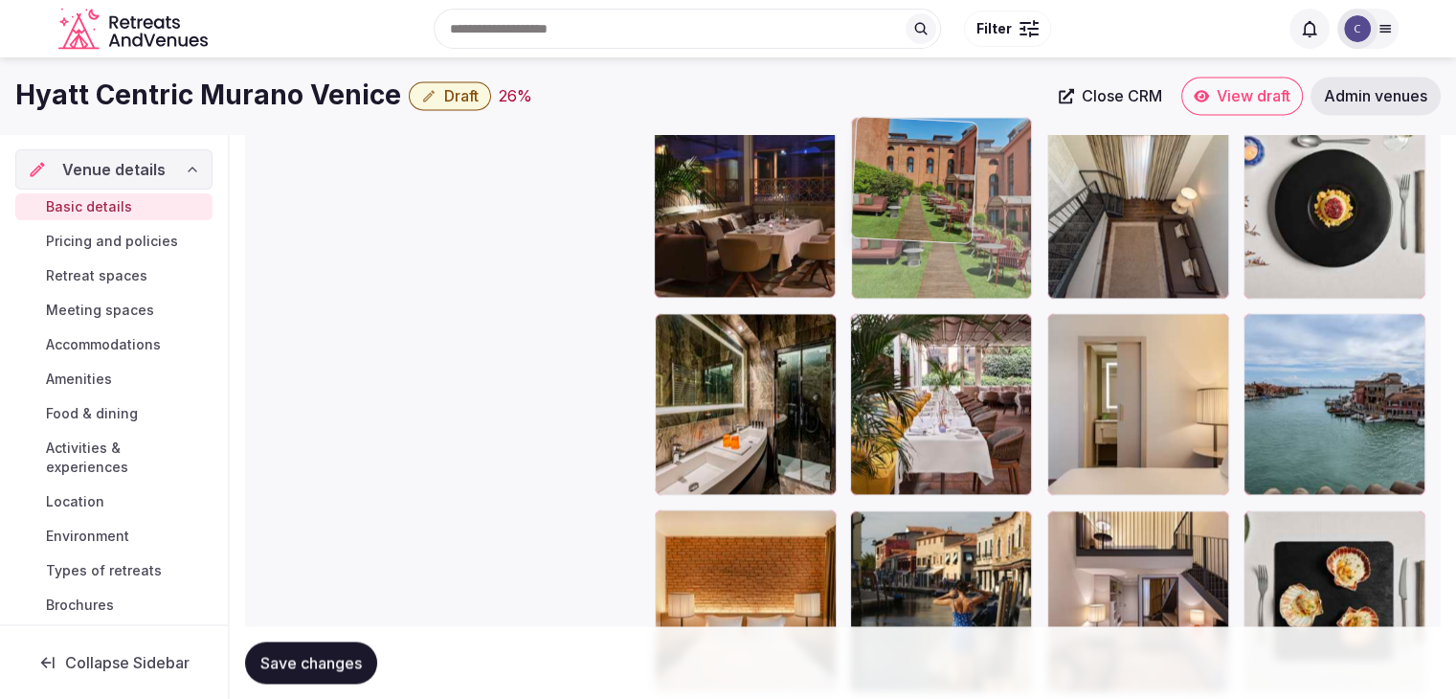
drag, startPoint x: 867, startPoint y: 399, endPoint x: 878, endPoint y: 150, distance: 249.1
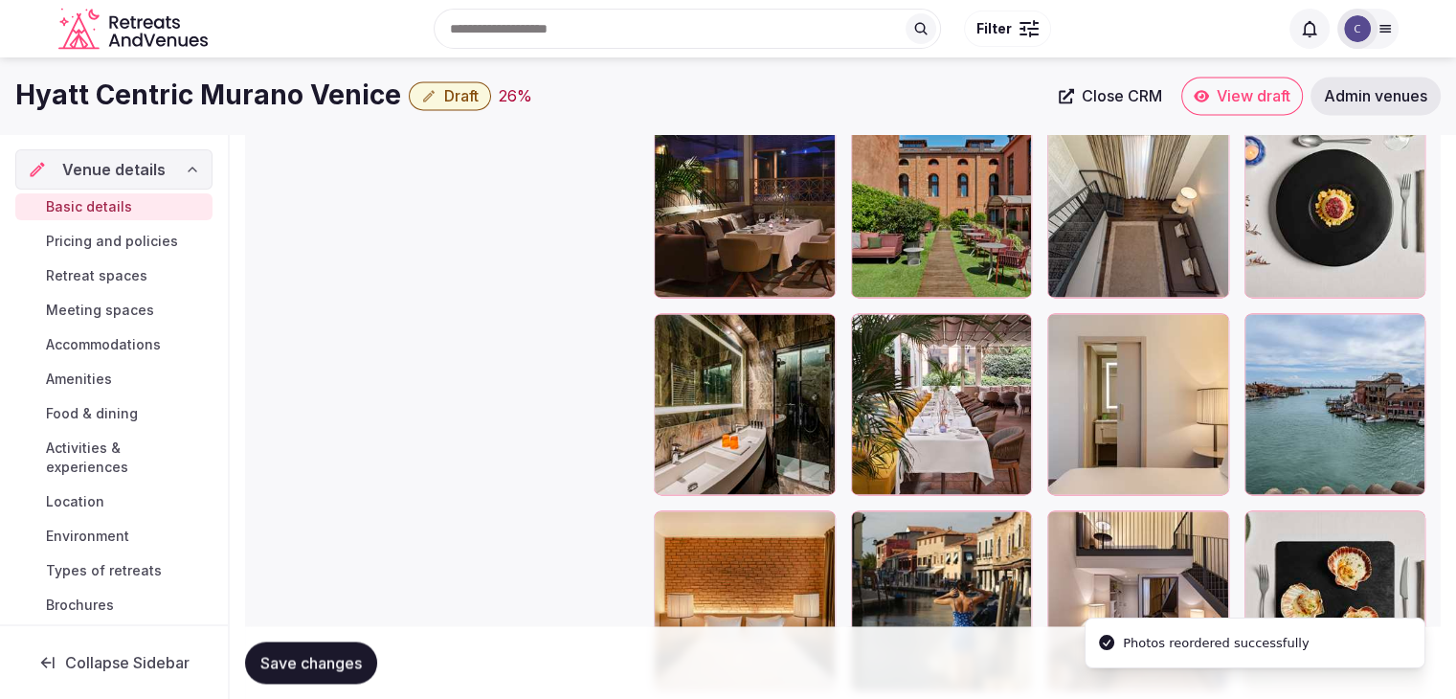
scroll to position [2585, 0]
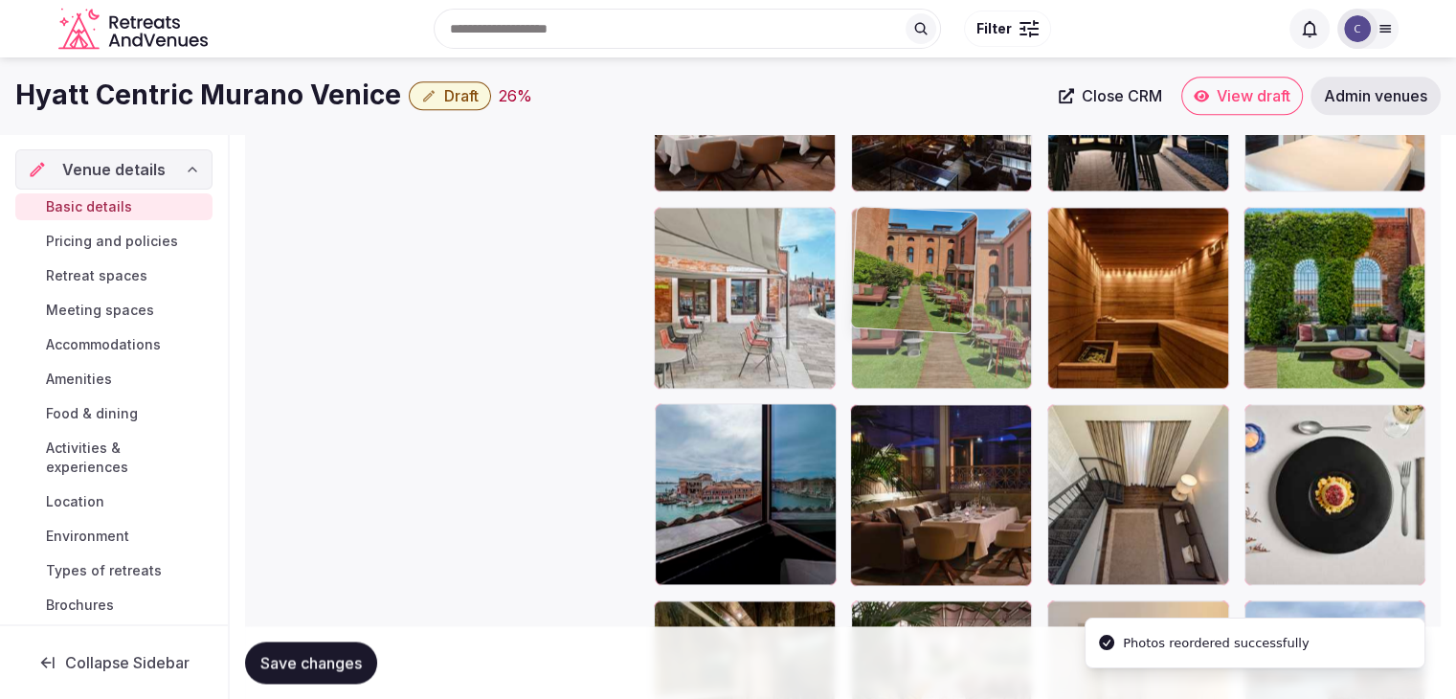
drag, startPoint x: 865, startPoint y: 422, endPoint x: 866, endPoint y: 278, distance: 144.6
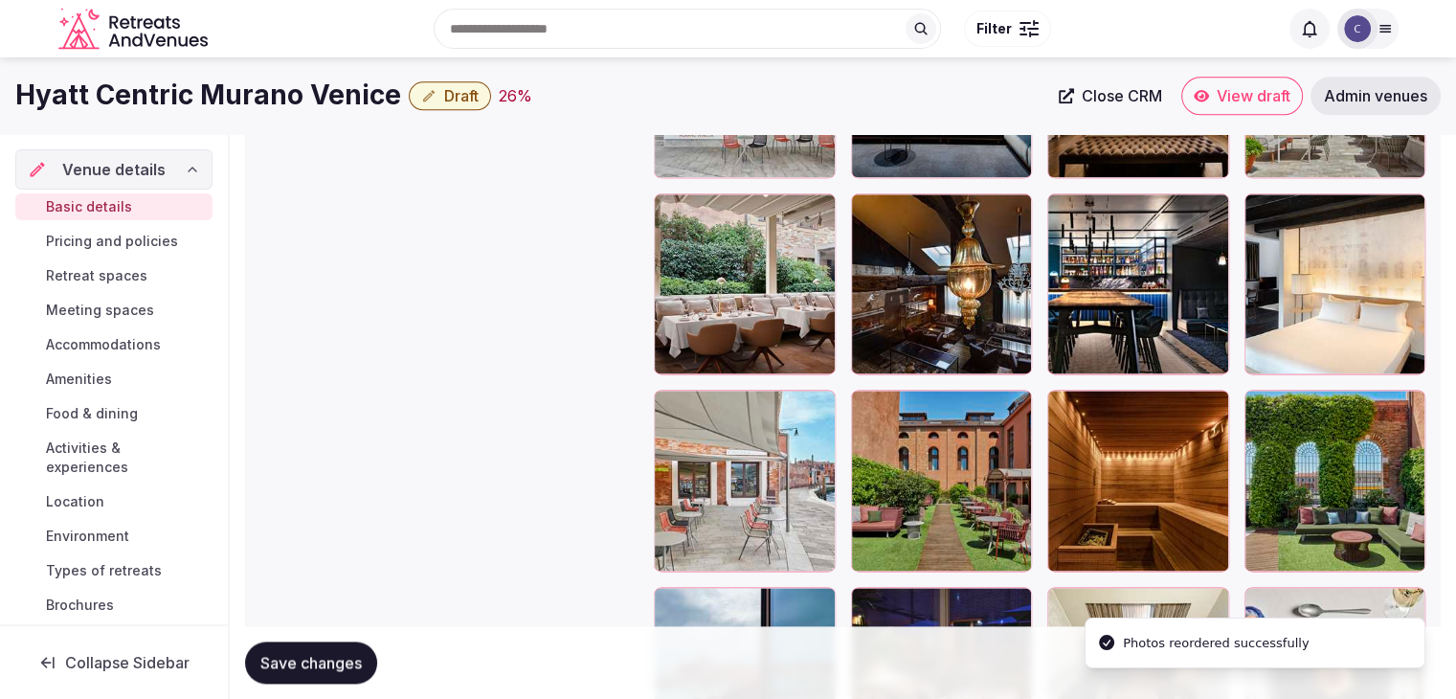
scroll to position [2393, 0]
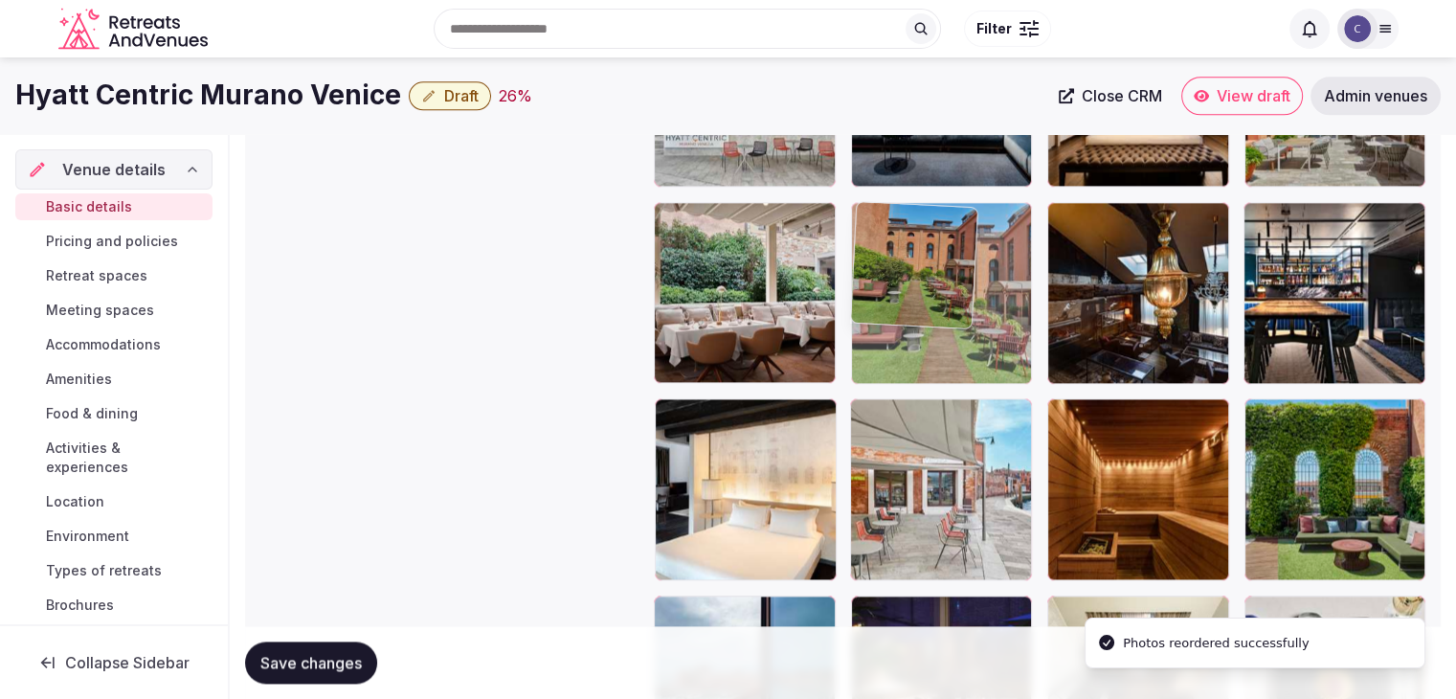
click at [862, 282] on body "**********" at bounding box center [728, 148] width 1456 height 5082
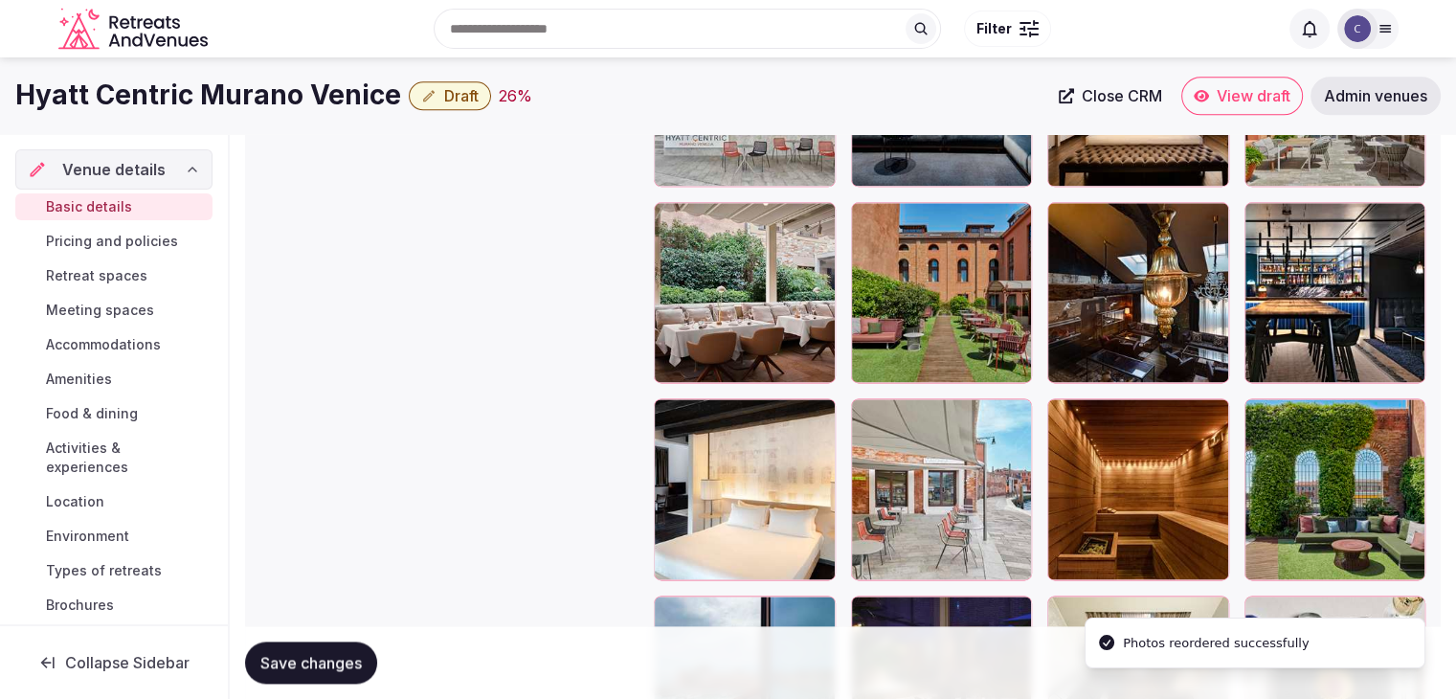
click at [329, 653] on span "Save changes" at bounding box center [310, 662] width 101 height 19
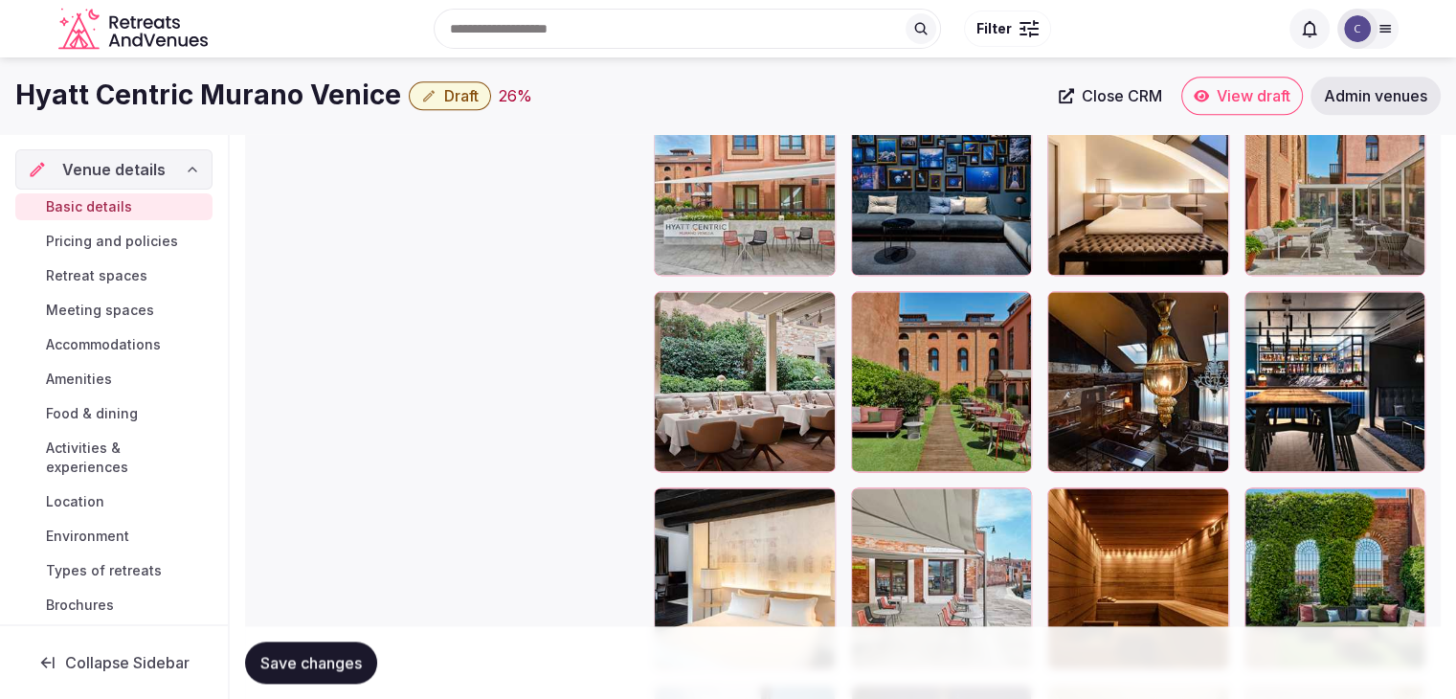
scroll to position [2202, 0]
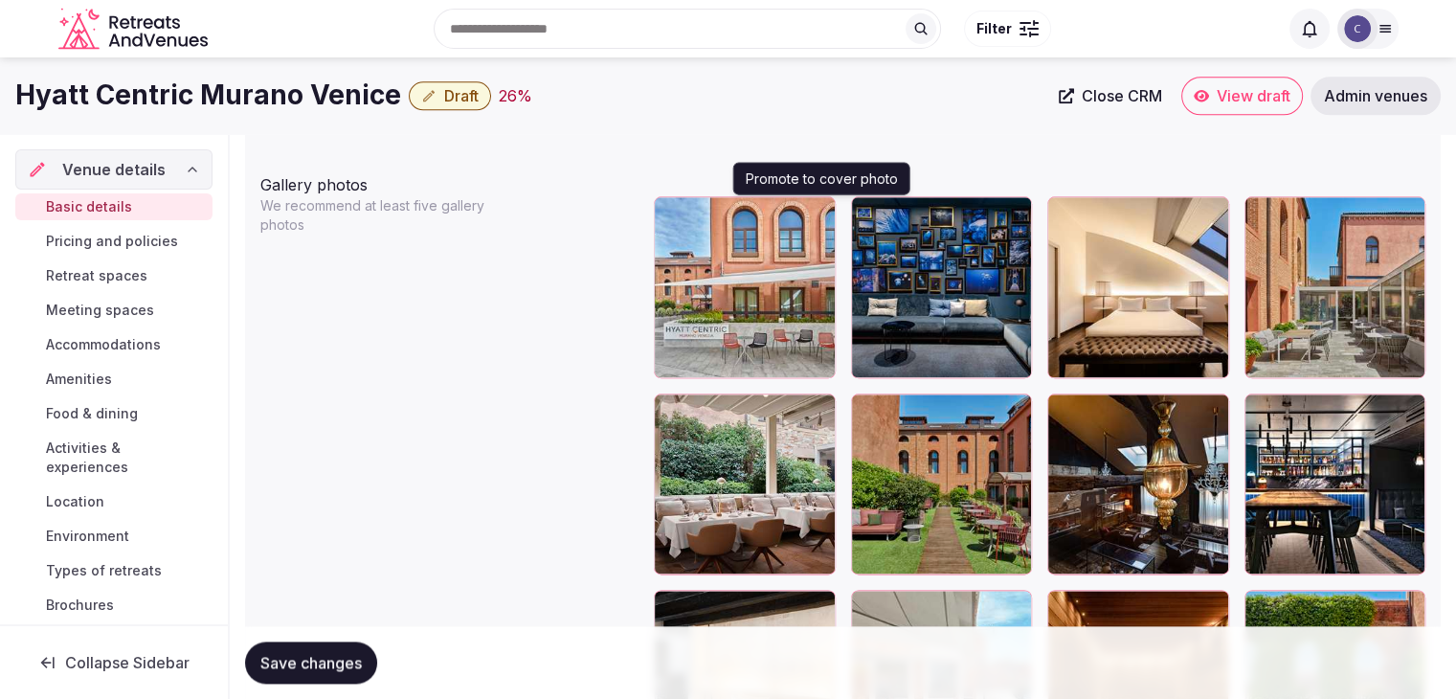
click at [815, 213] on icon "button" at bounding box center [816, 215] width 15 height 15
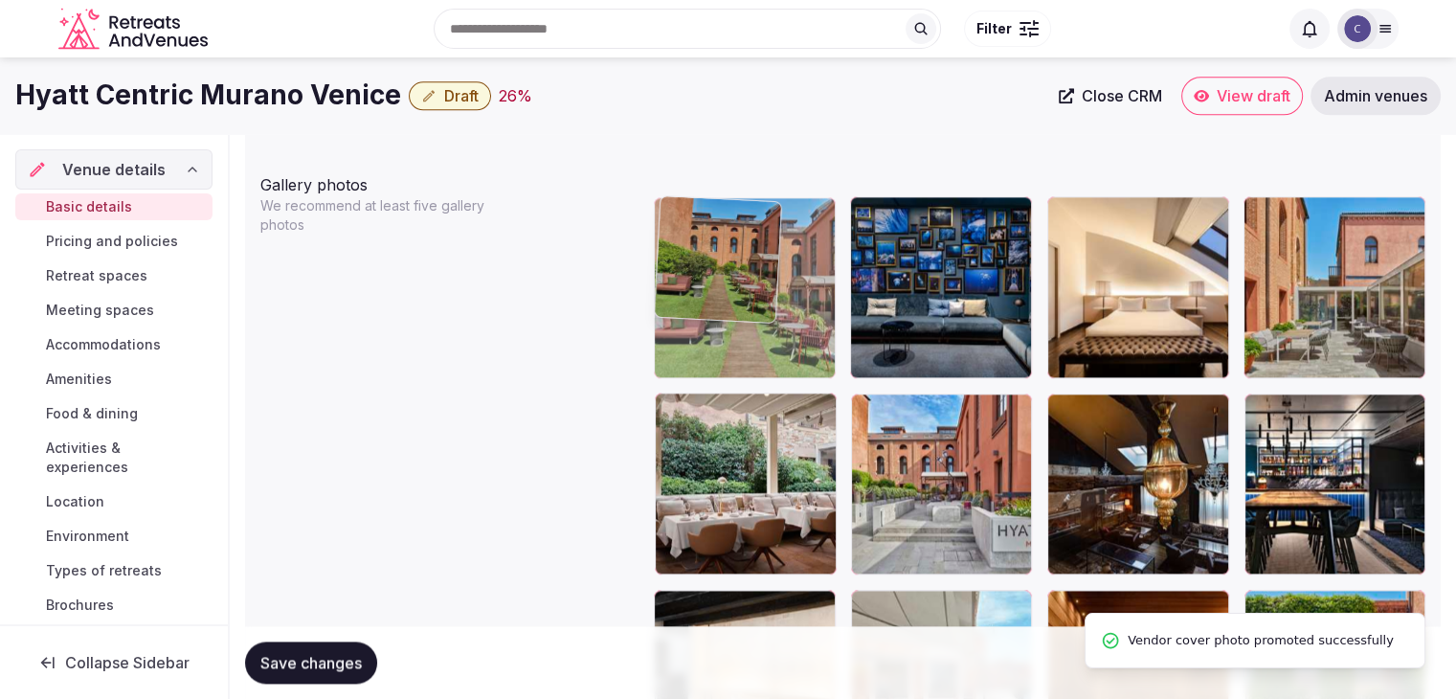
click at [681, 292] on body "**********" at bounding box center [728, 339] width 1456 height 5082
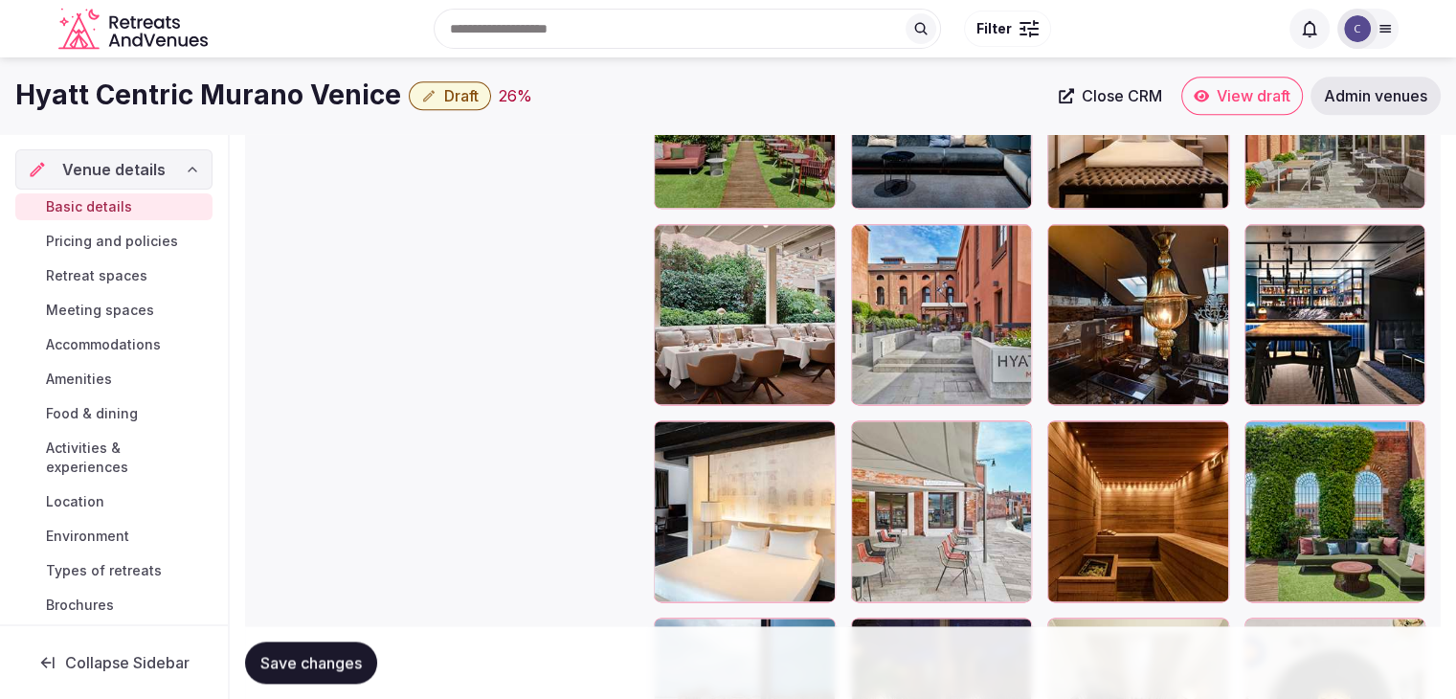
scroll to position [2275, 0]
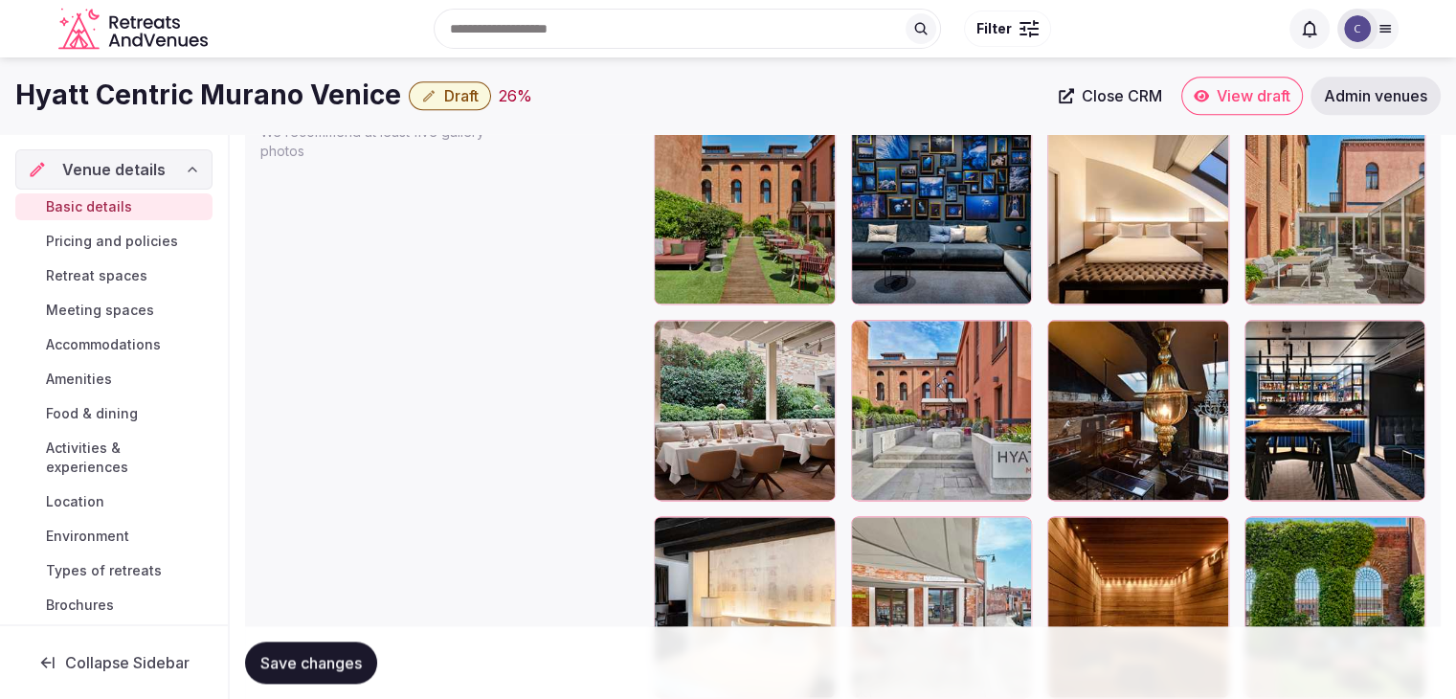
click at [328, 666] on span "Save changes" at bounding box center [310, 662] width 101 height 19
click at [326, 666] on div "Save changes" at bounding box center [311, 662] width 132 height 42
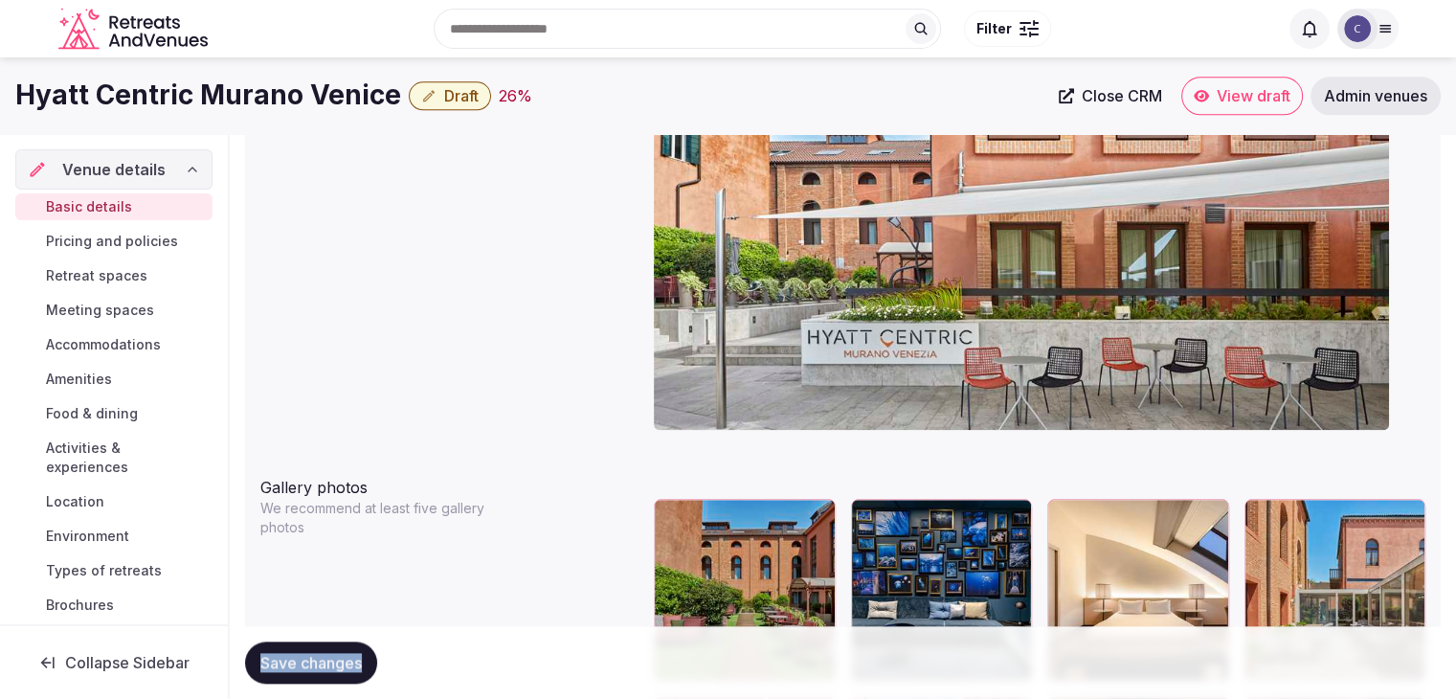
scroll to position [2084, 0]
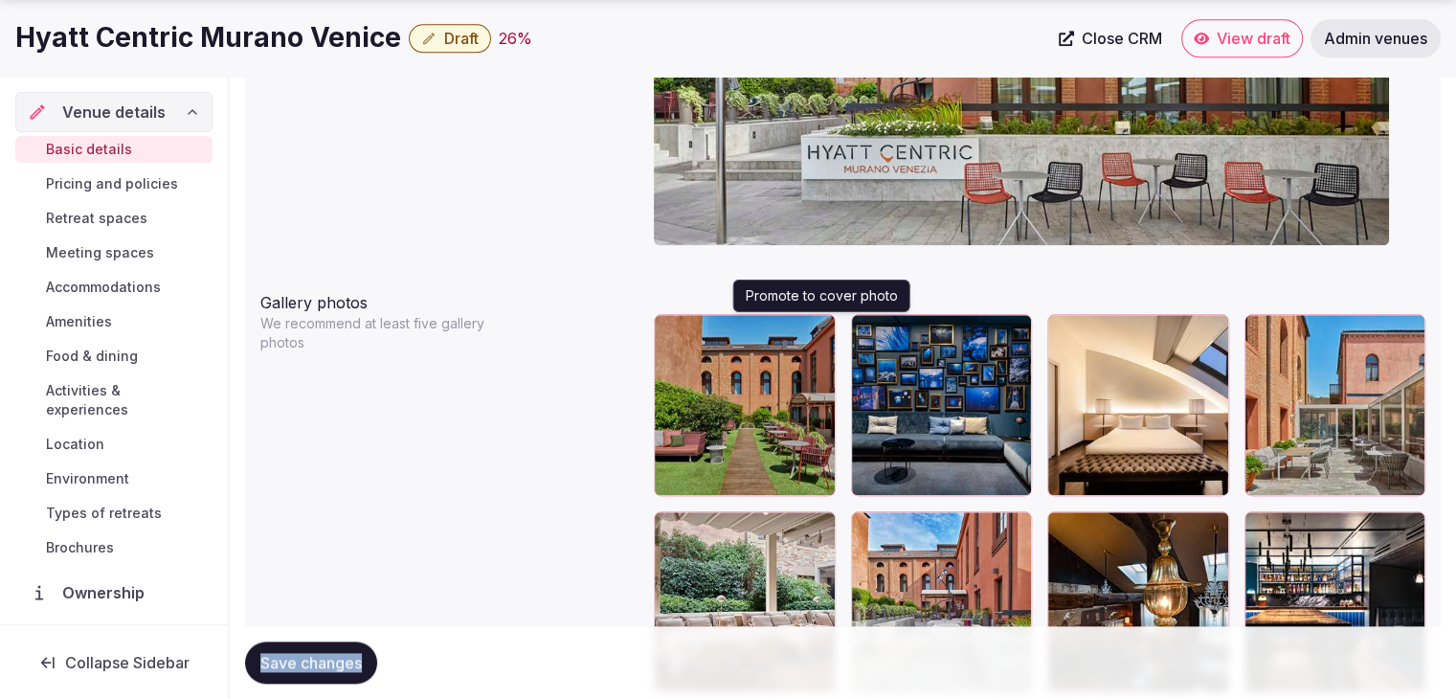
click at [816, 325] on icon "button" at bounding box center [816, 332] width 15 height 15
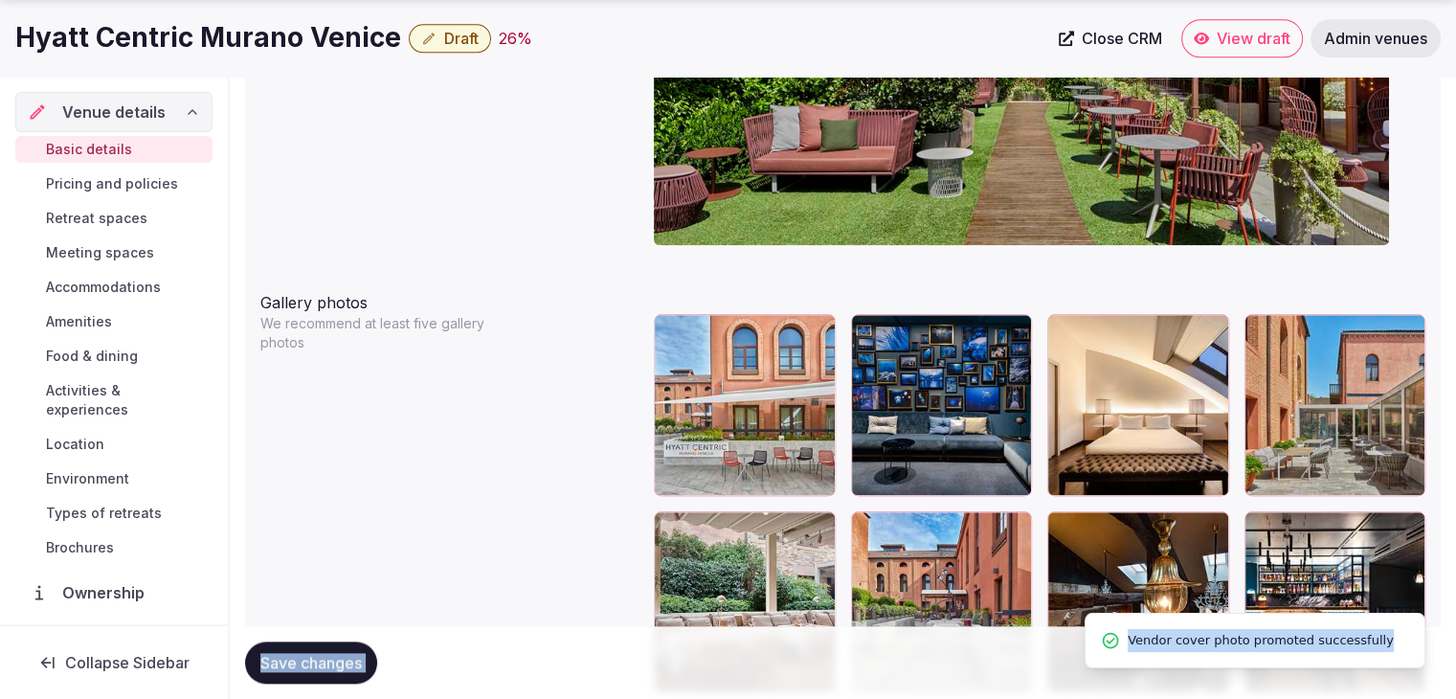
click at [337, 656] on span "Save changes" at bounding box center [310, 662] width 101 height 19
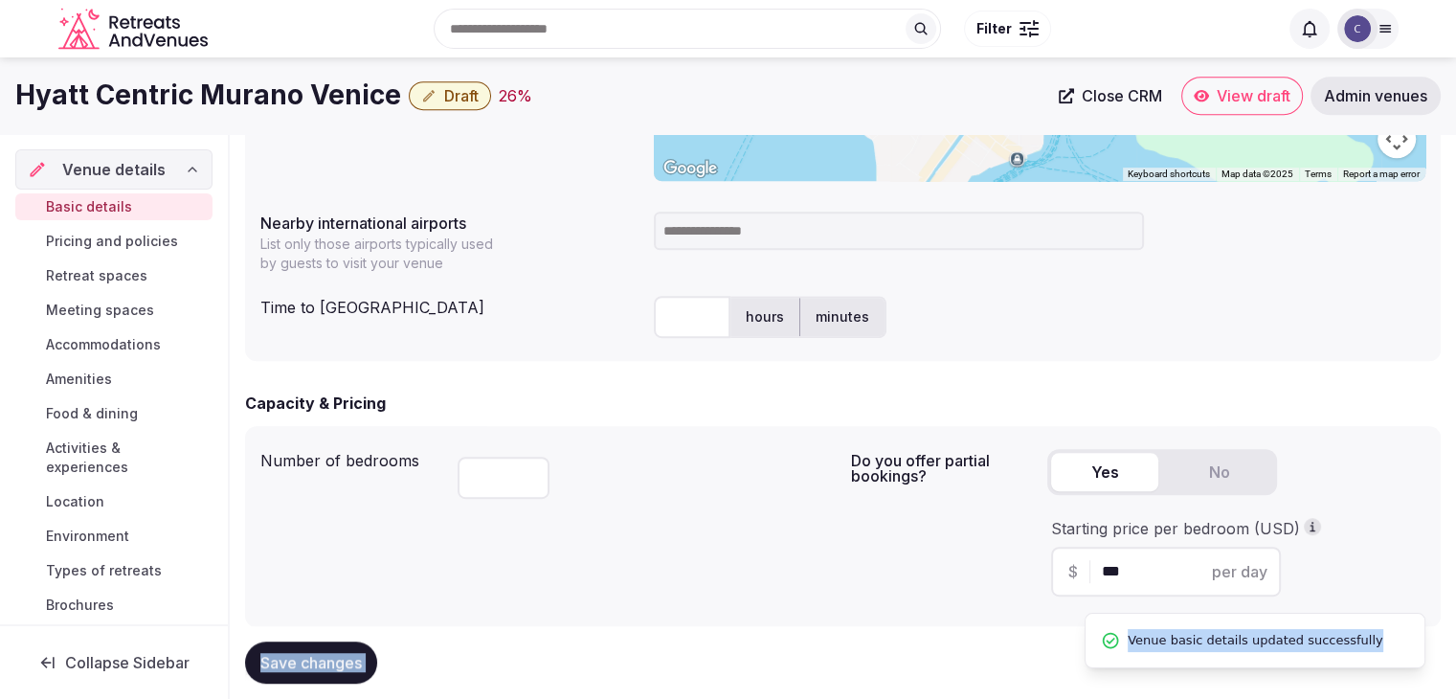
scroll to position [648, 0]
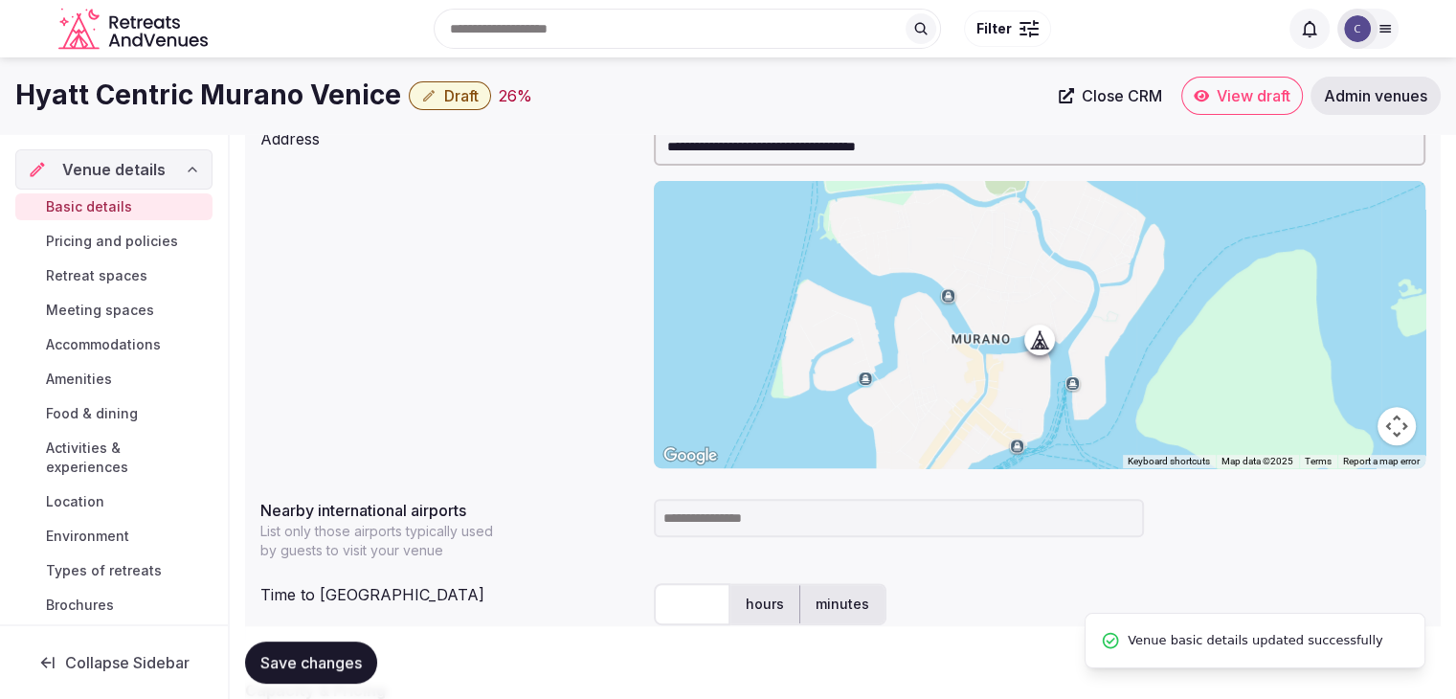
click at [251, 76] on div "Search Popular Destinations Toscana, Italy Riviera Maya, Mexico Indonesia, Bali…" at bounding box center [728, 29] width 1340 height 98
click at [251, 75] on div "Search Popular Destinations Toscana, Italy Riviera Maya, Mexico Indonesia, Bali…" at bounding box center [728, 29] width 1340 height 98
click at [262, 103] on h1 "Hyatt Centric Murano Venice" at bounding box center [208, 95] width 386 height 37
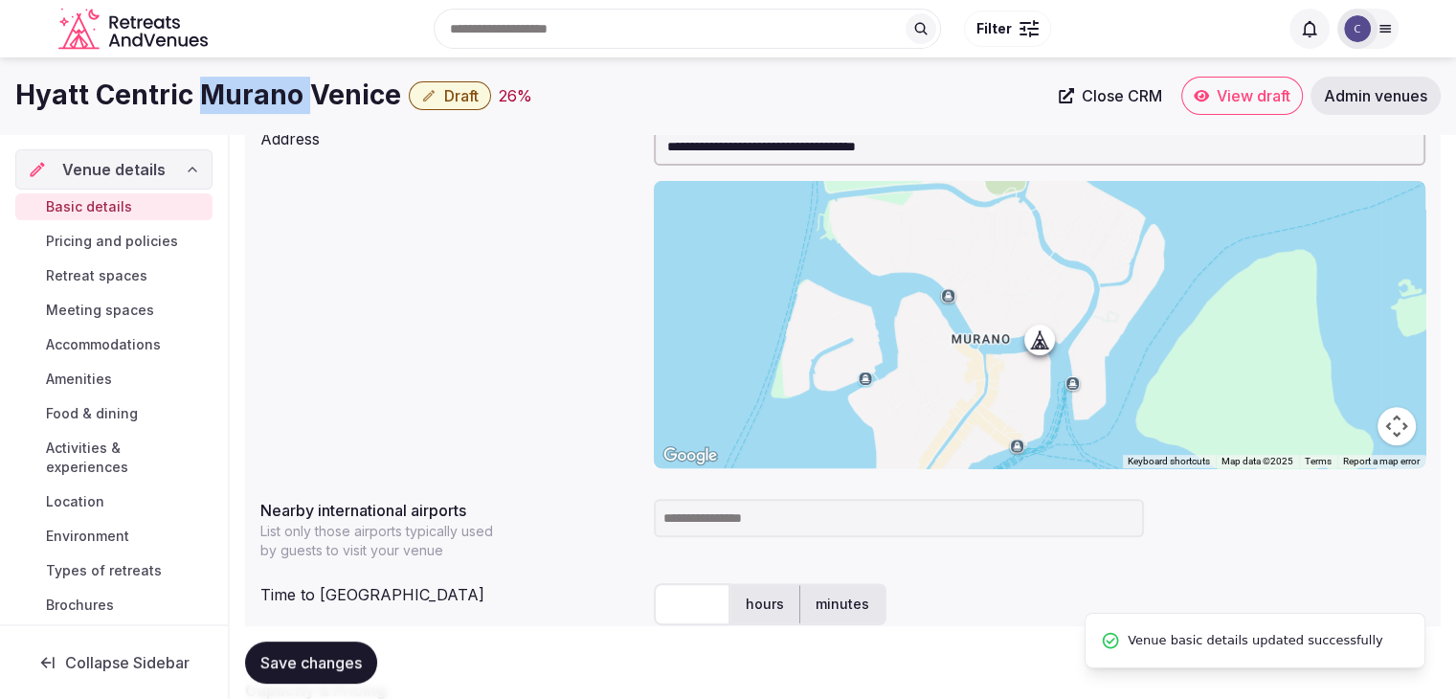
click at [262, 103] on h1 "Hyatt Centric Murano Venice" at bounding box center [208, 95] width 386 height 37
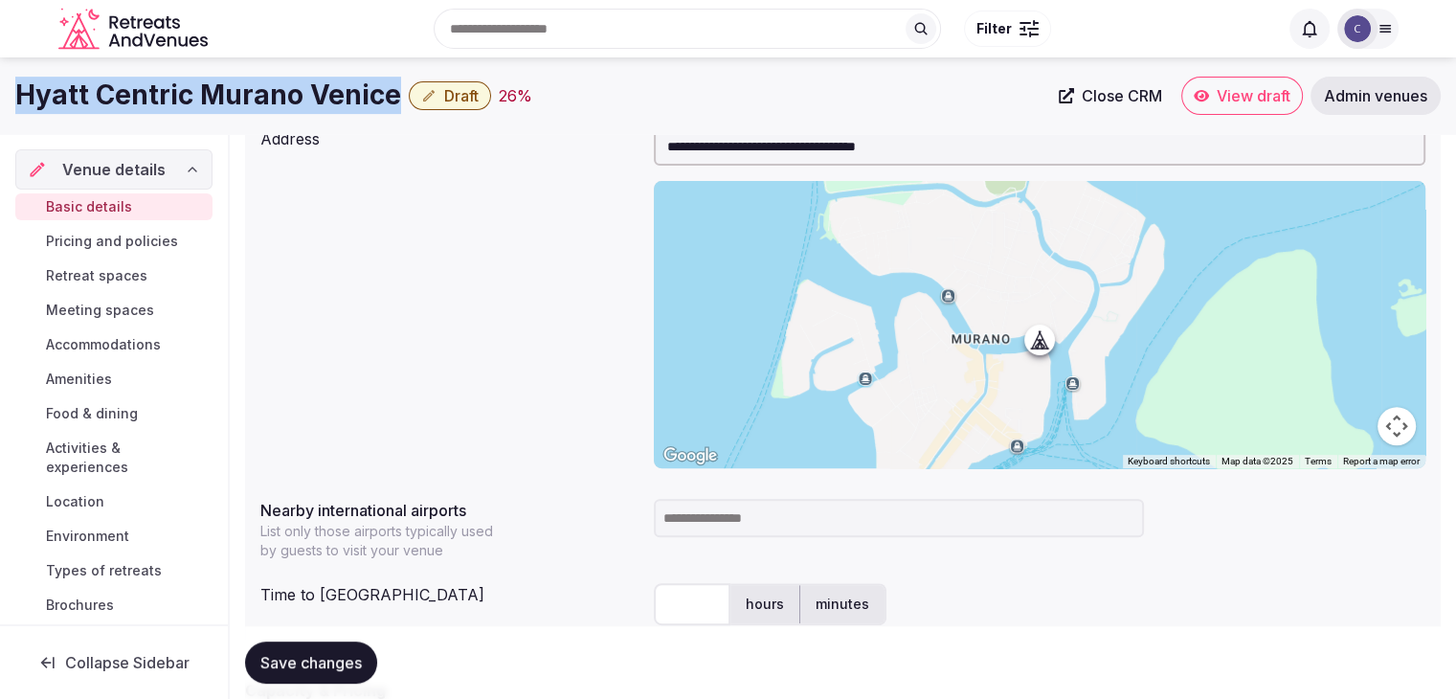
copy div "Hyatt Centric Murano Venice"
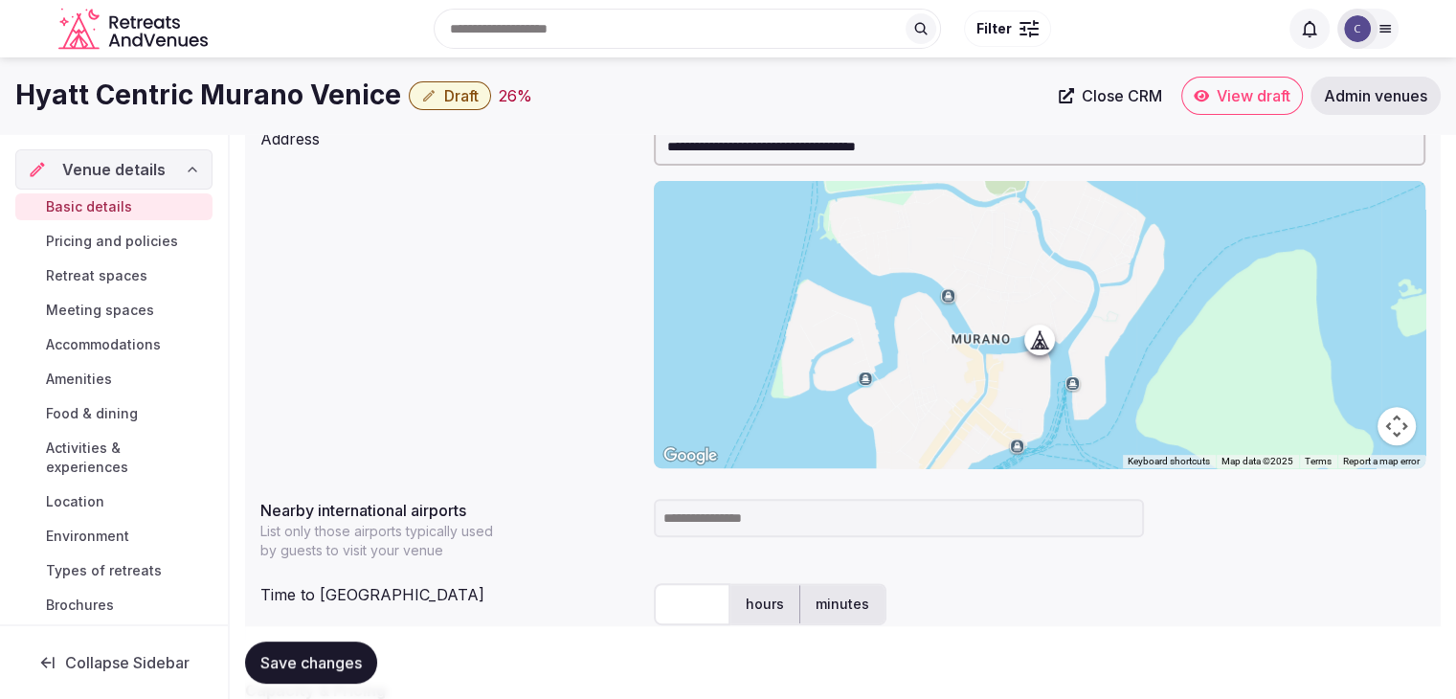
click at [704, 522] on input at bounding box center [899, 518] width 490 height 38
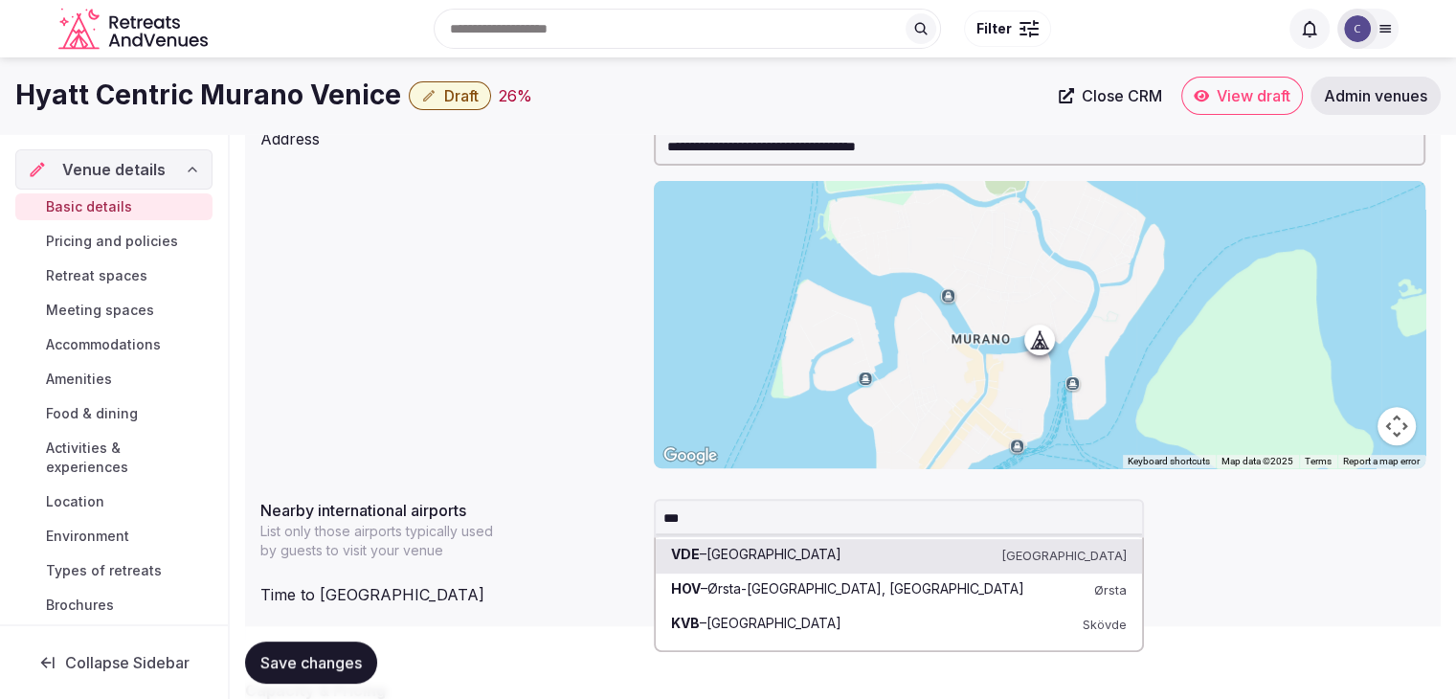
click at [643, 518] on div "Nearby international airports List only those airports typically used by guests…" at bounding box center [842, 525] width 1165 height 69
type input "***"
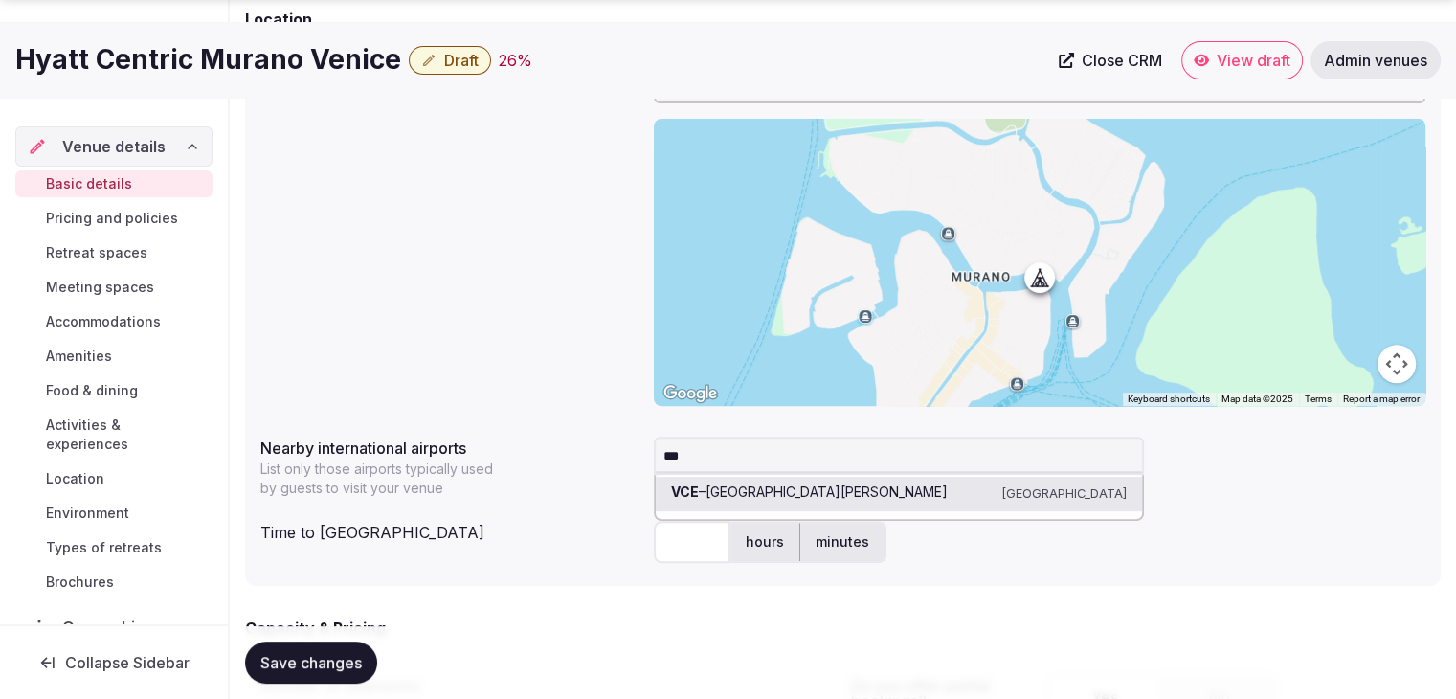
scroll to position [744, 0]
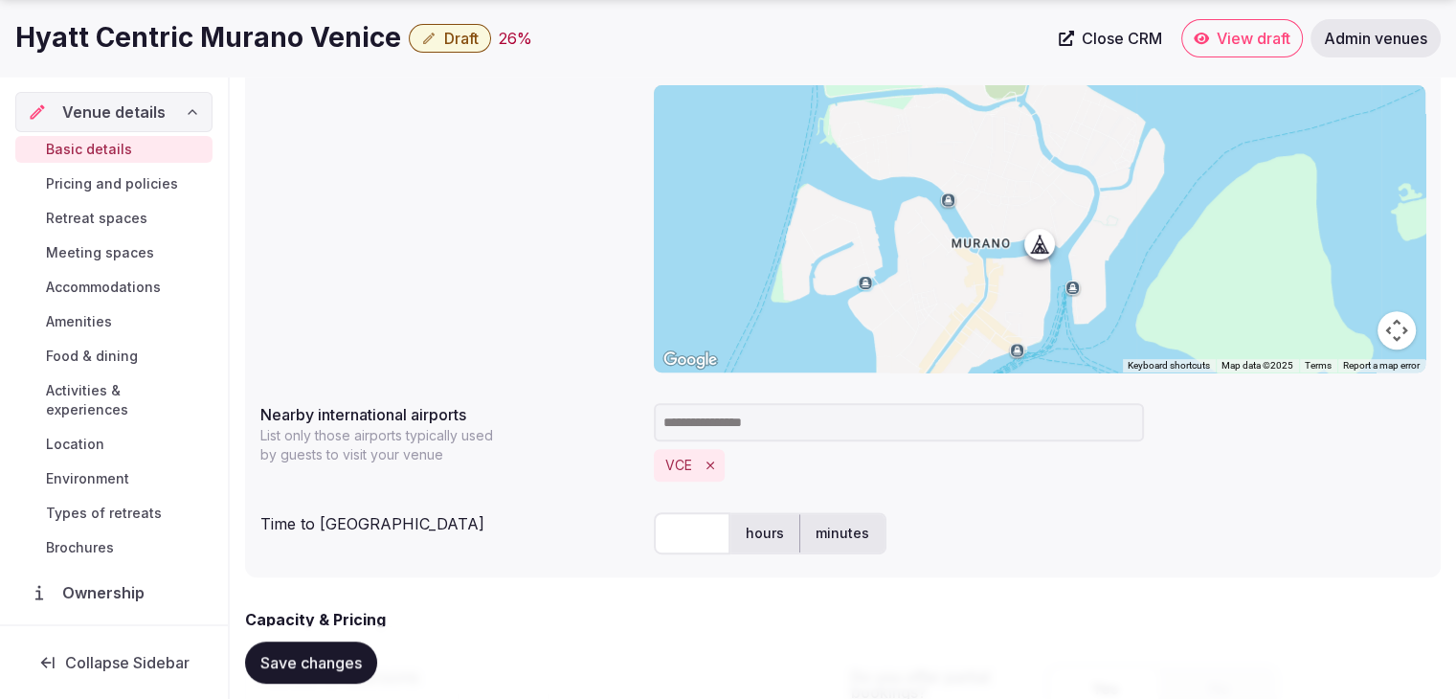
click at [695, 515] on input "text" at bounding box center [692, 533] width 77 height 42
type input "**"
click at [584, 522] on div "Time to international airport" at bounding box center [449, 519] width 378 height 31
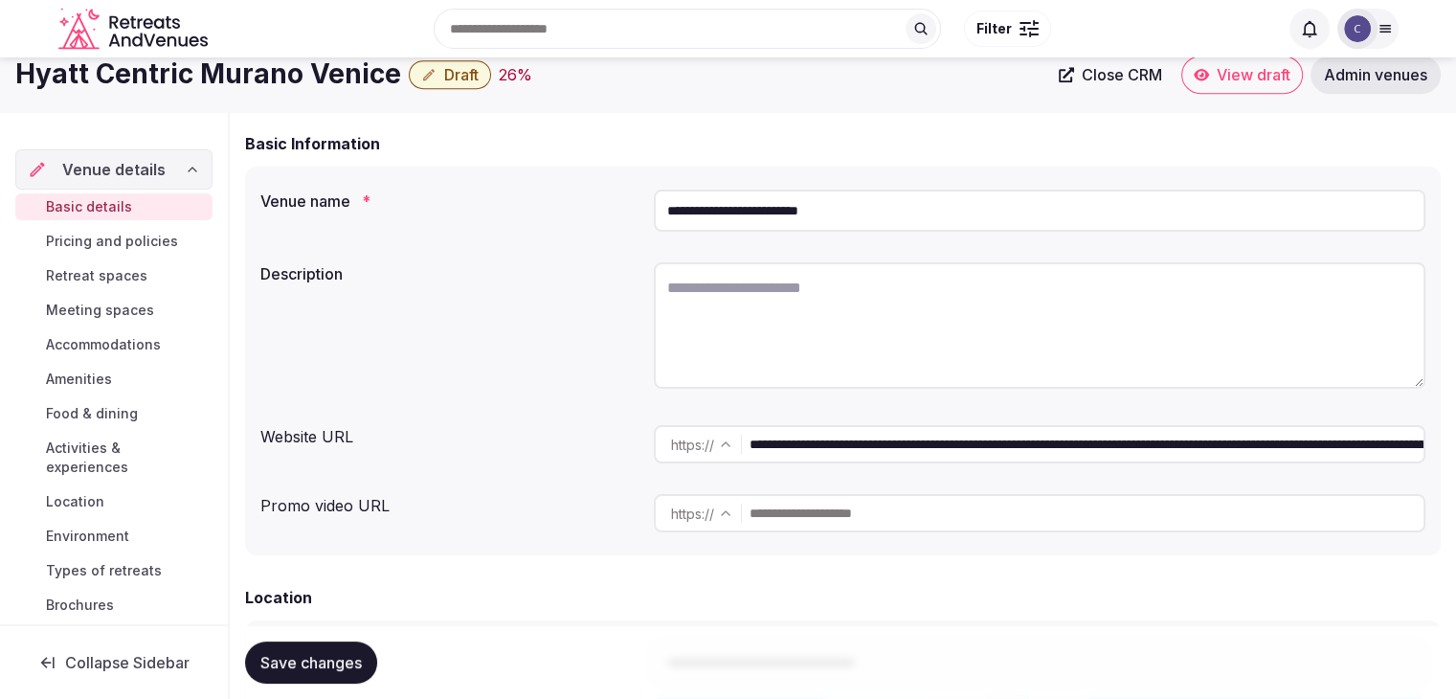
scroll to position [0, 0]
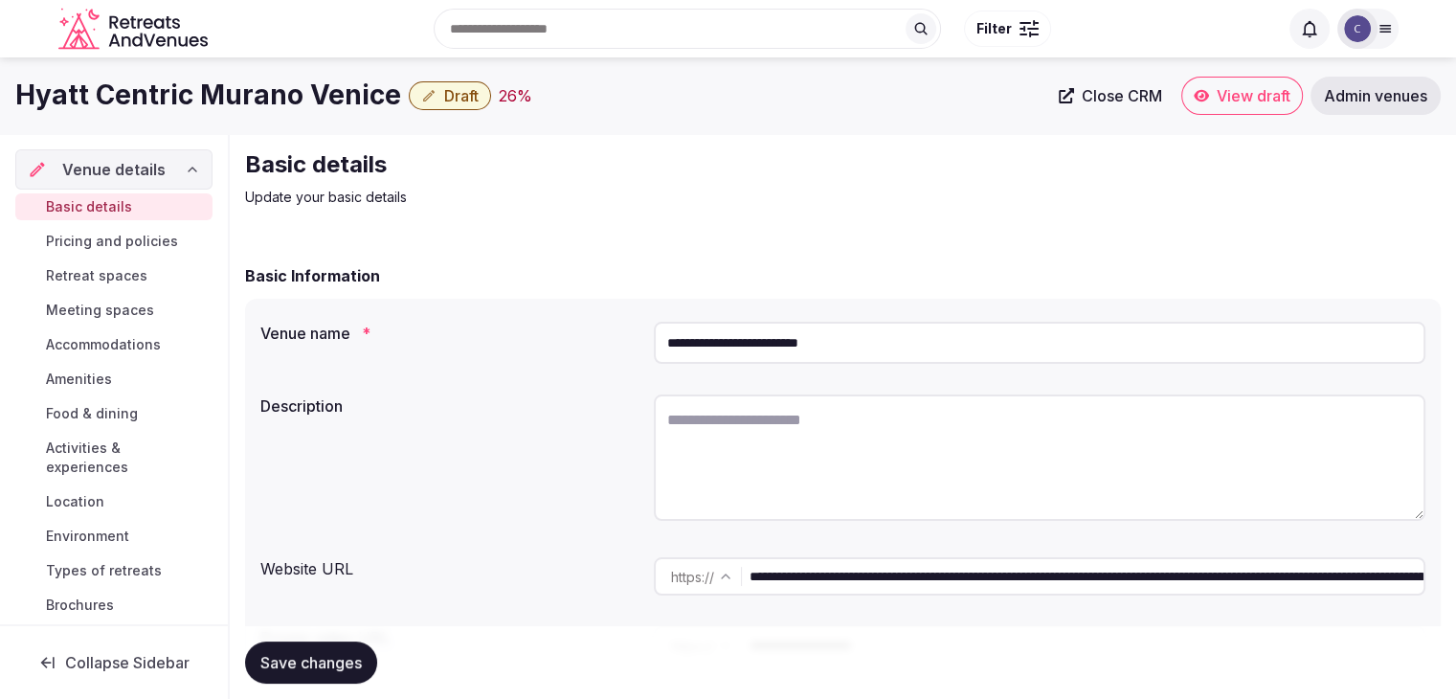
click at [325, 663] on span "Save changes" at bounding box center [310, 662] width 101 height 19
click at [184, 89] on h1 "Hyatt Centric Murano Venice" at bounding box center [208, 95] width 386 height 37
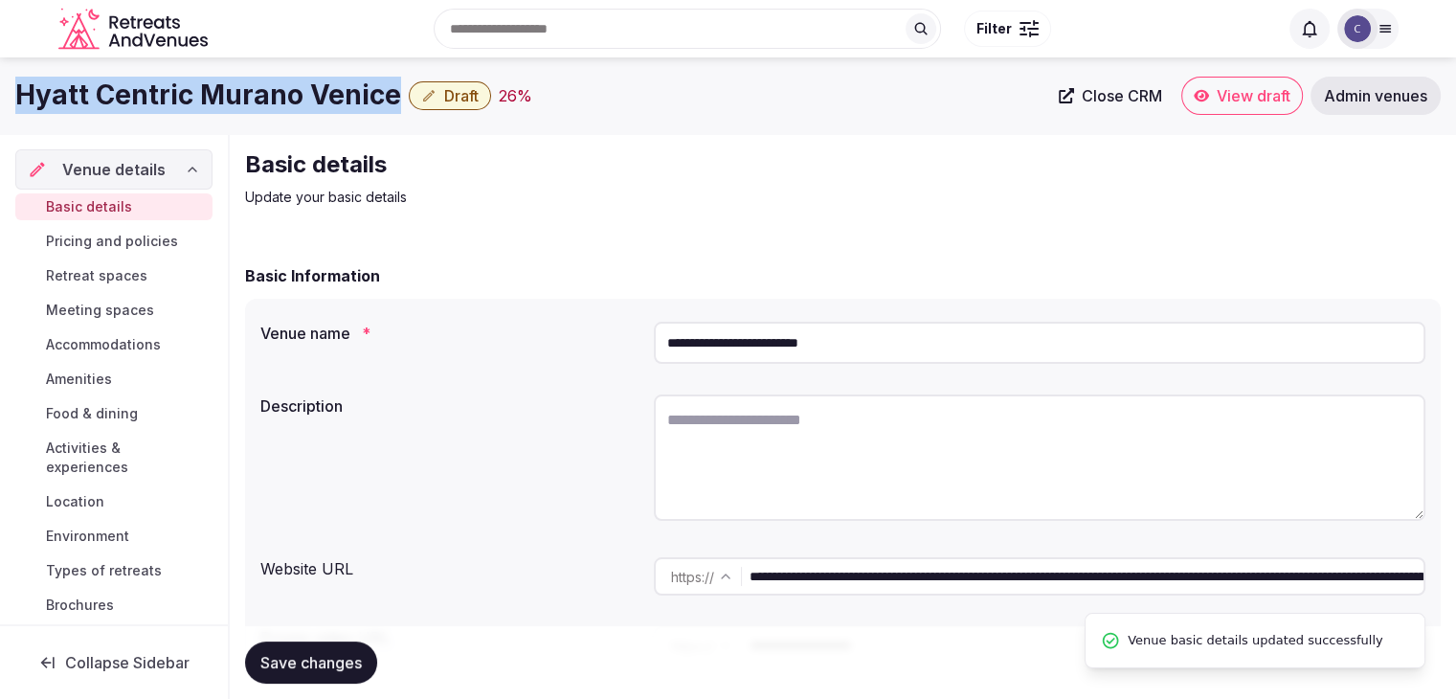
click at [184, 89] on h1 "Hyatt Centric Murano Venice" at bounding box center [208, 95] width 386 height 37
copy div "Hyatt Centric Murano Venice"
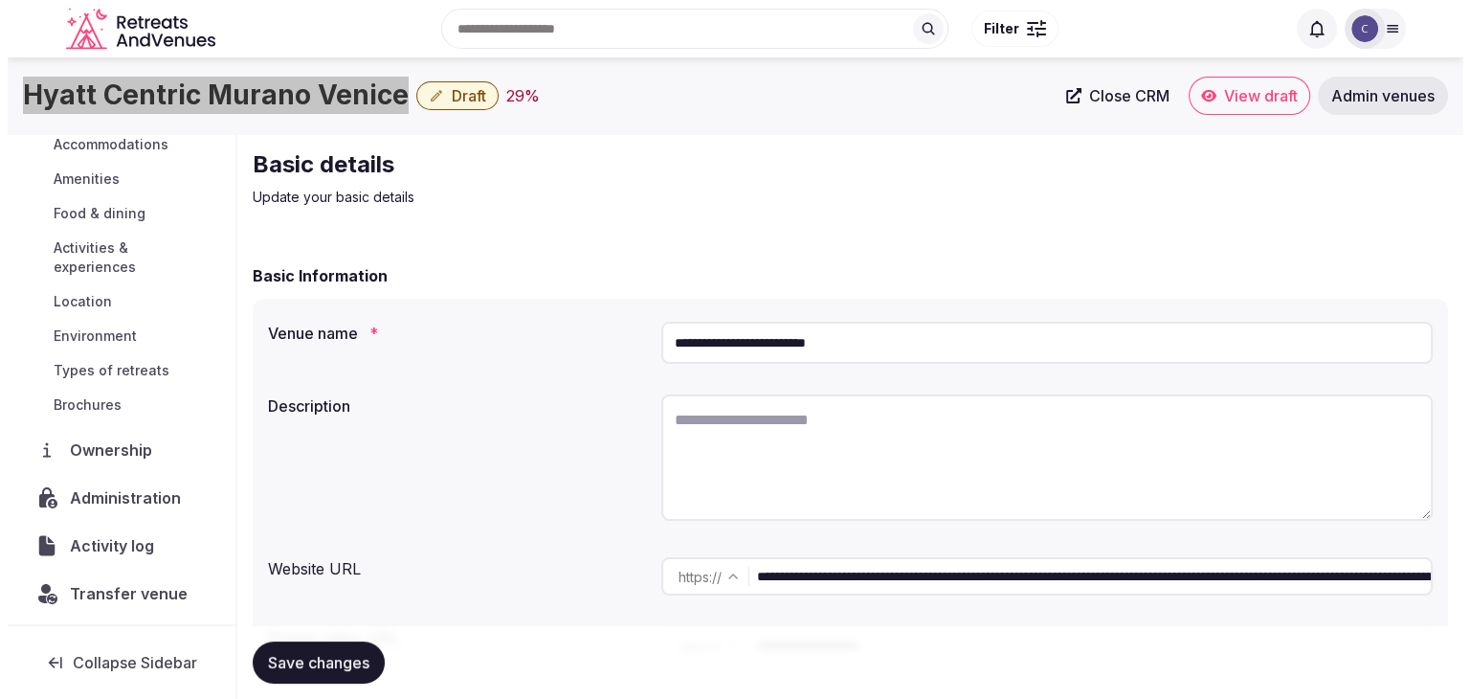
scroll to position [203, 0]
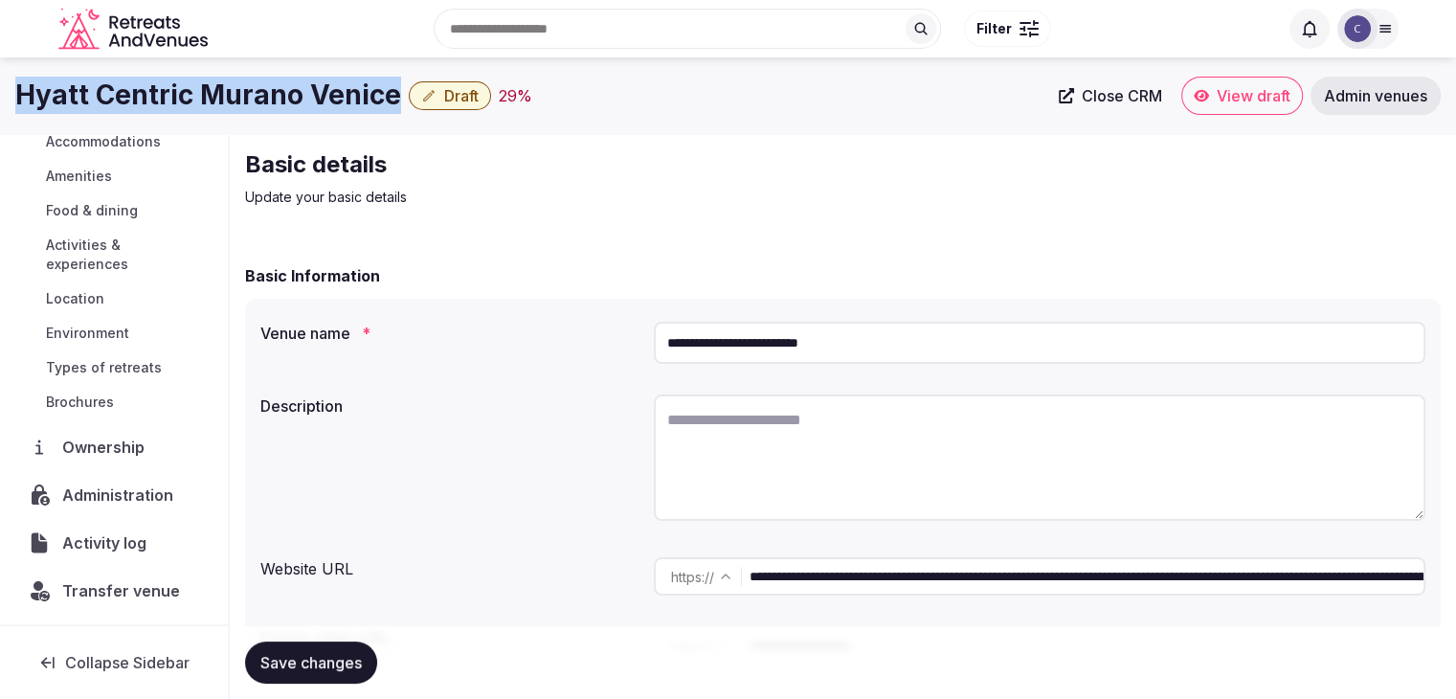
click at [123, 495] on span "Administration" at bounding box center [121, 494] width 119 height 23
click at [123, 495] on span "Administration" at bounding box center [121, 494] width 118 height 23
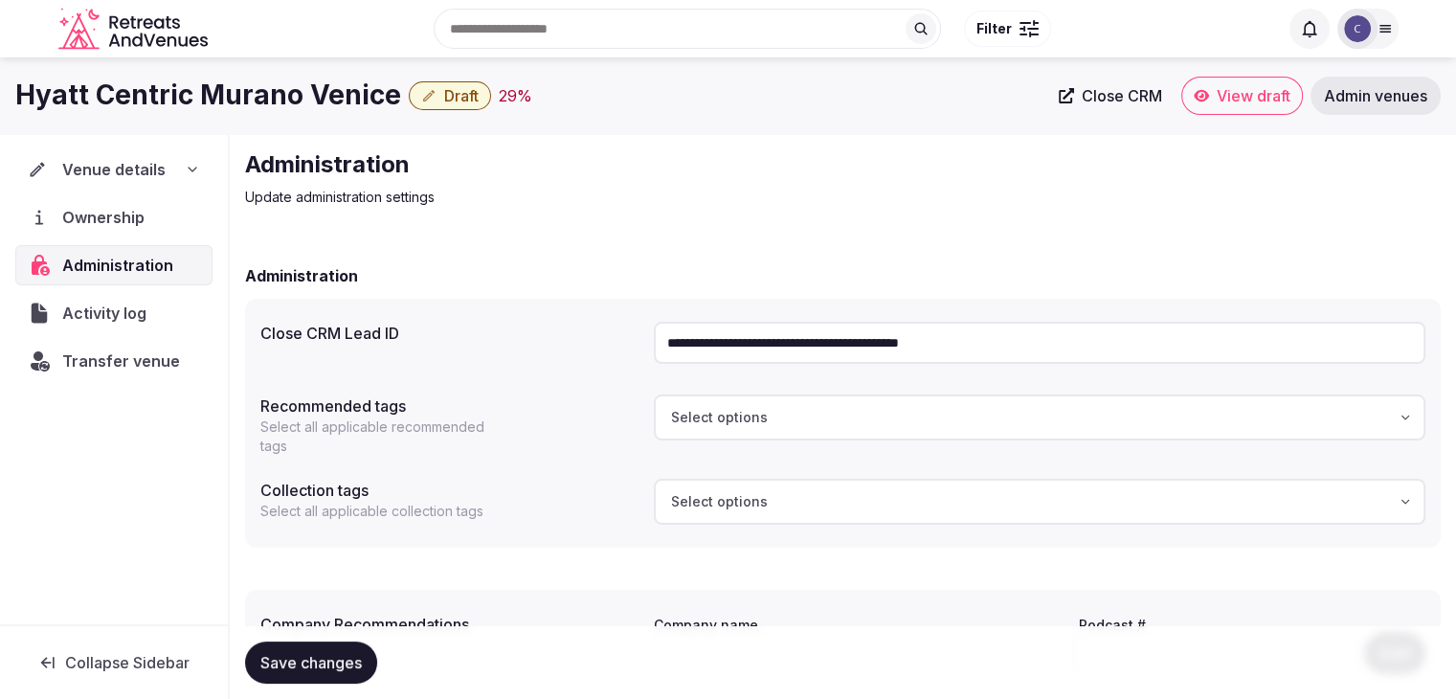
click at [835, 336] on input "**********" at bounding box center [1040, 343] width 772 height 42
click at [100, 363] on span "Transfer venue" at bounding box center [121, 360] width 118 height 23
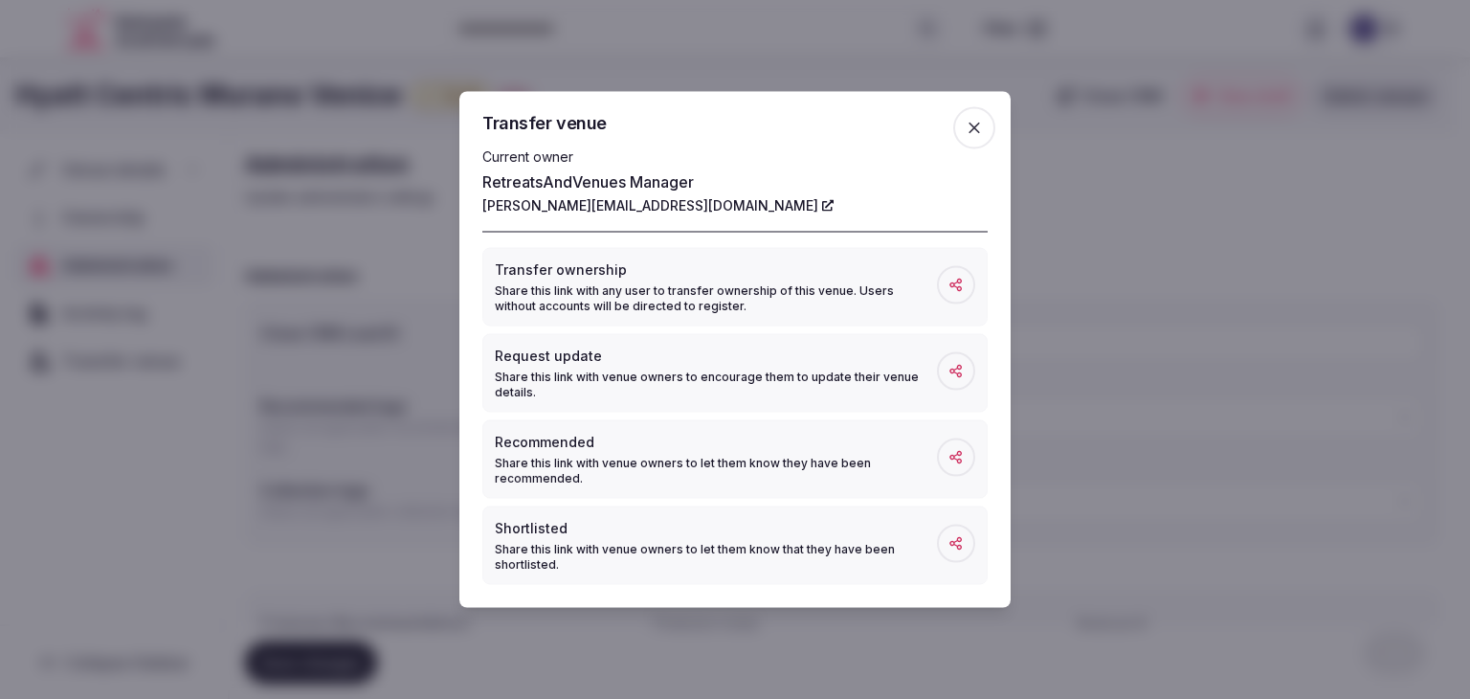
click at [993, 131] on span "button" at bounding box center [974, 128] width 42 height 42
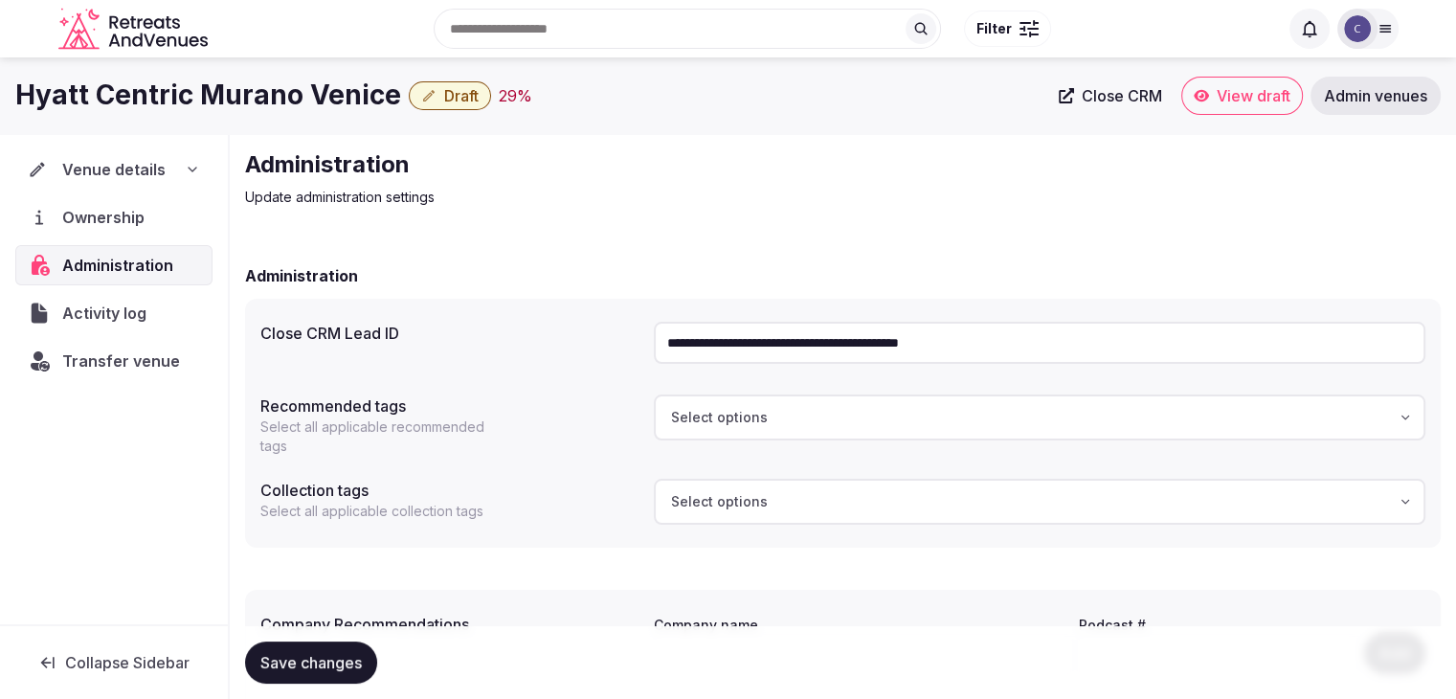
click at [168, 173] on div "Venue details" at bounding box center [114, 169] width 172 height 23
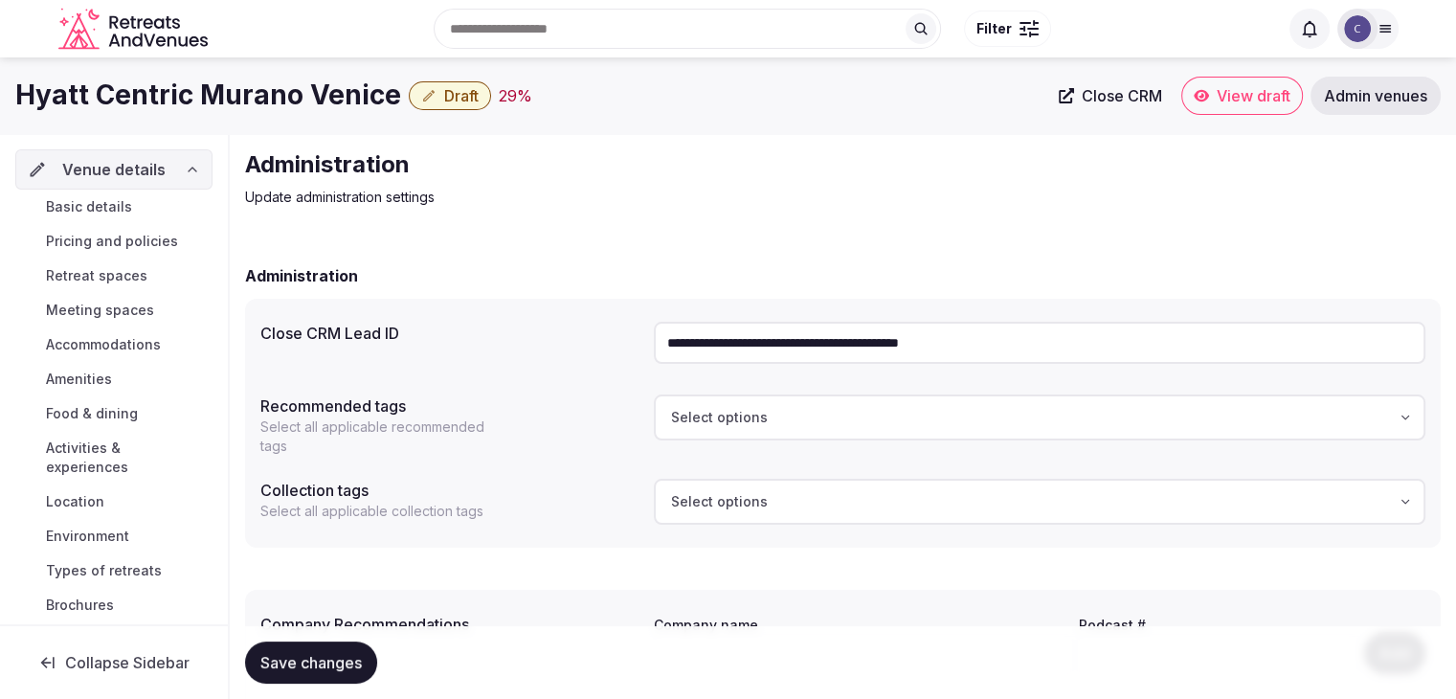
click at [168, 203] on link "Basic details" at bounding box center [113, 206] width 197 height 27
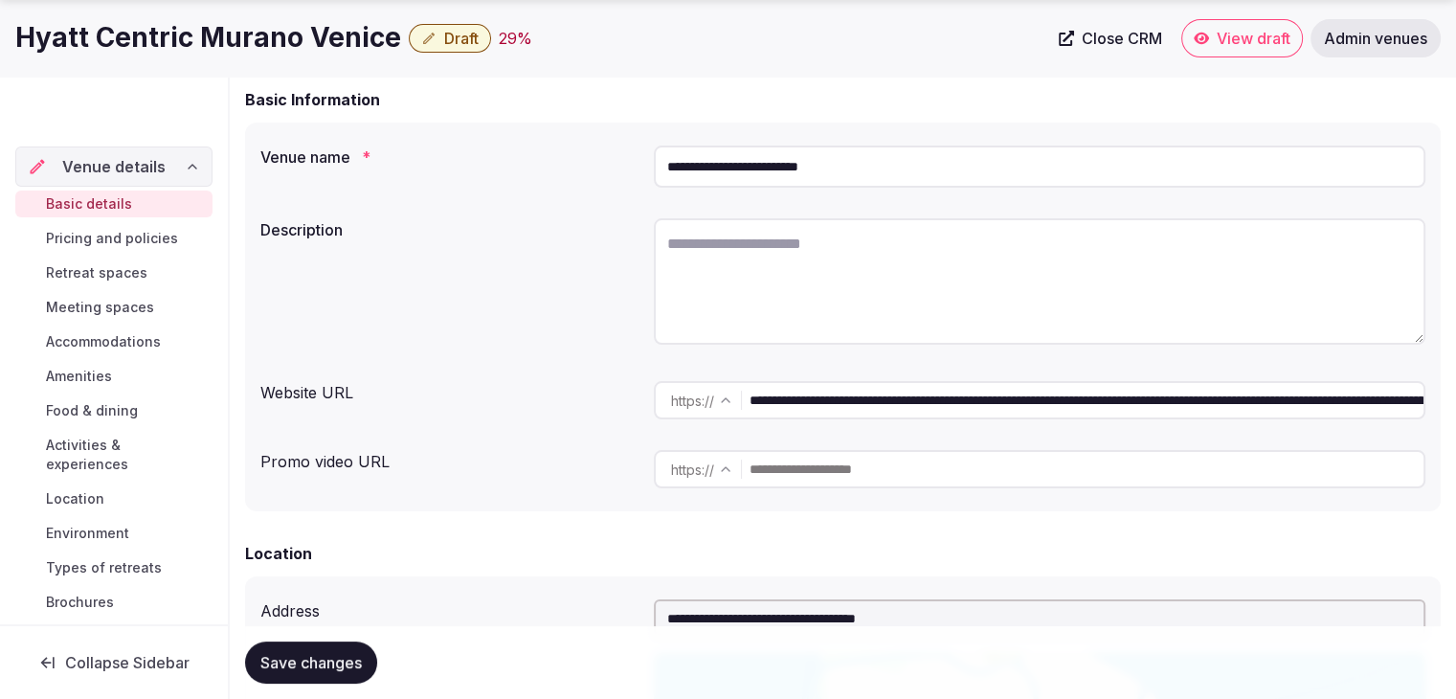
scroll to position [287, 0]
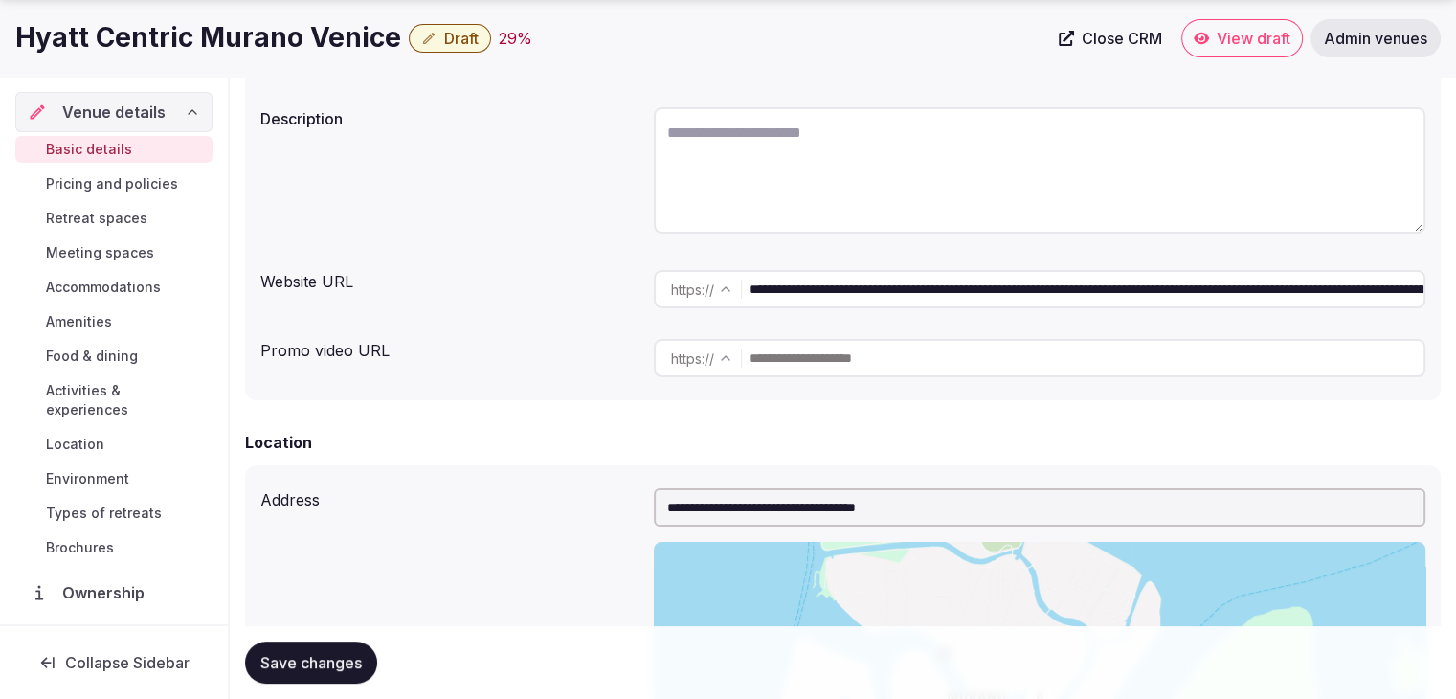
click at [780, 166] on textarea at bounding box center [1040, 170] width 772 height 126
paste textarea "**********"
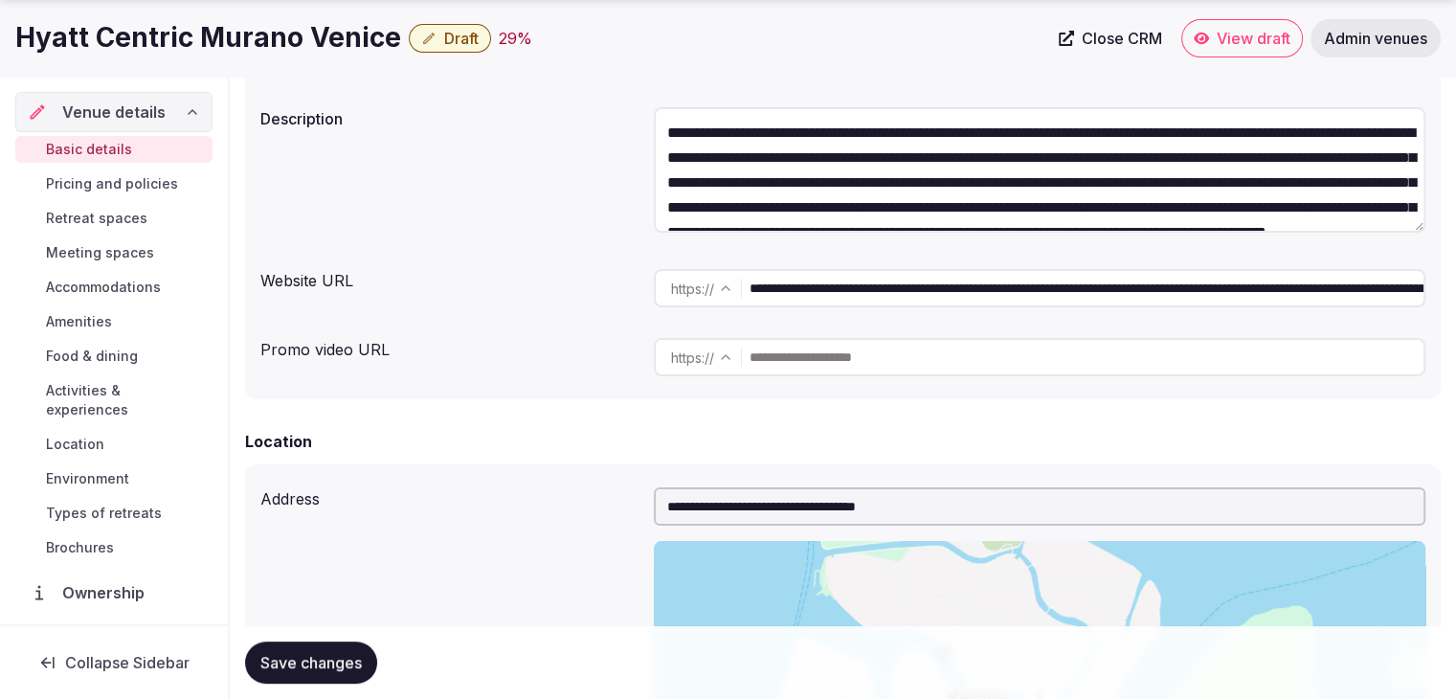
scroll to position [84, 0]
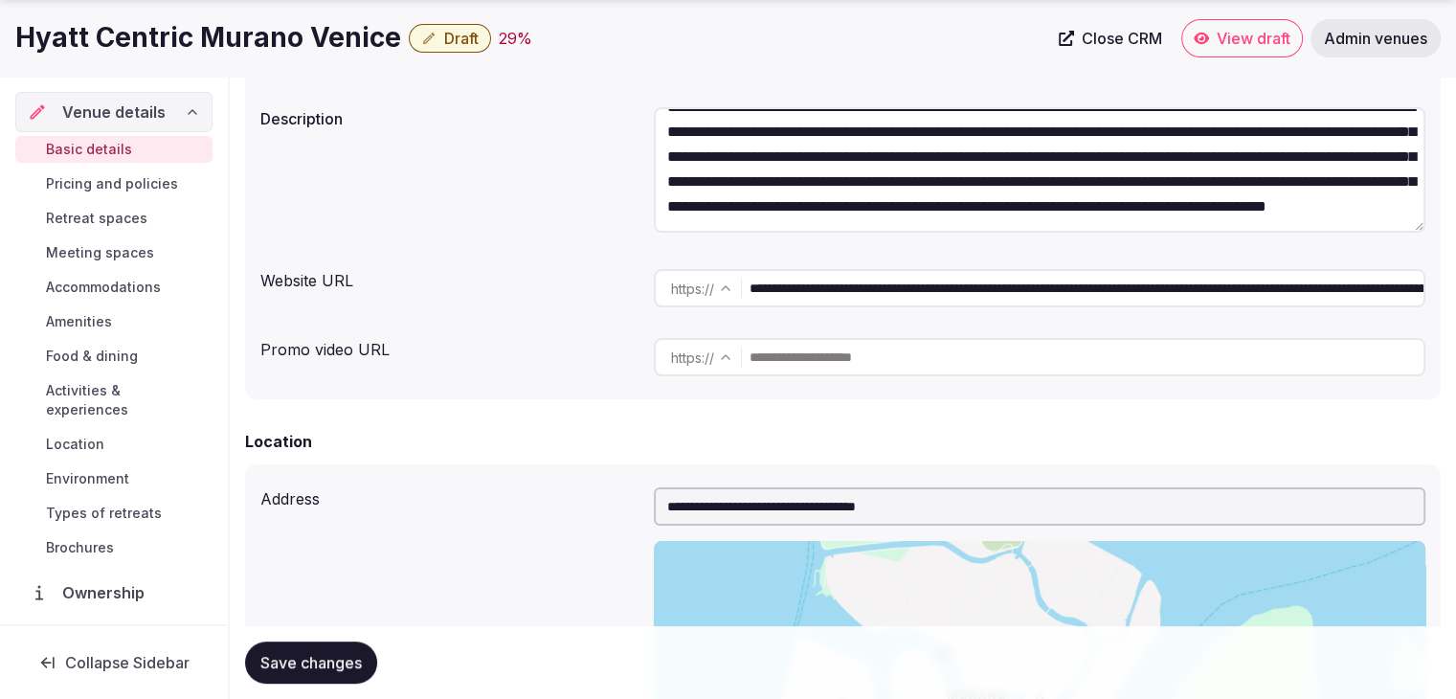
type textarea "**********"
drag, startPoint x: 364, startPoint y: 656, endPoint x: 406, endPoint y: 652, distance: 42.3
click at [364, 656] on button "Save changes" at bounding box center [311, 662] width 132 height 42
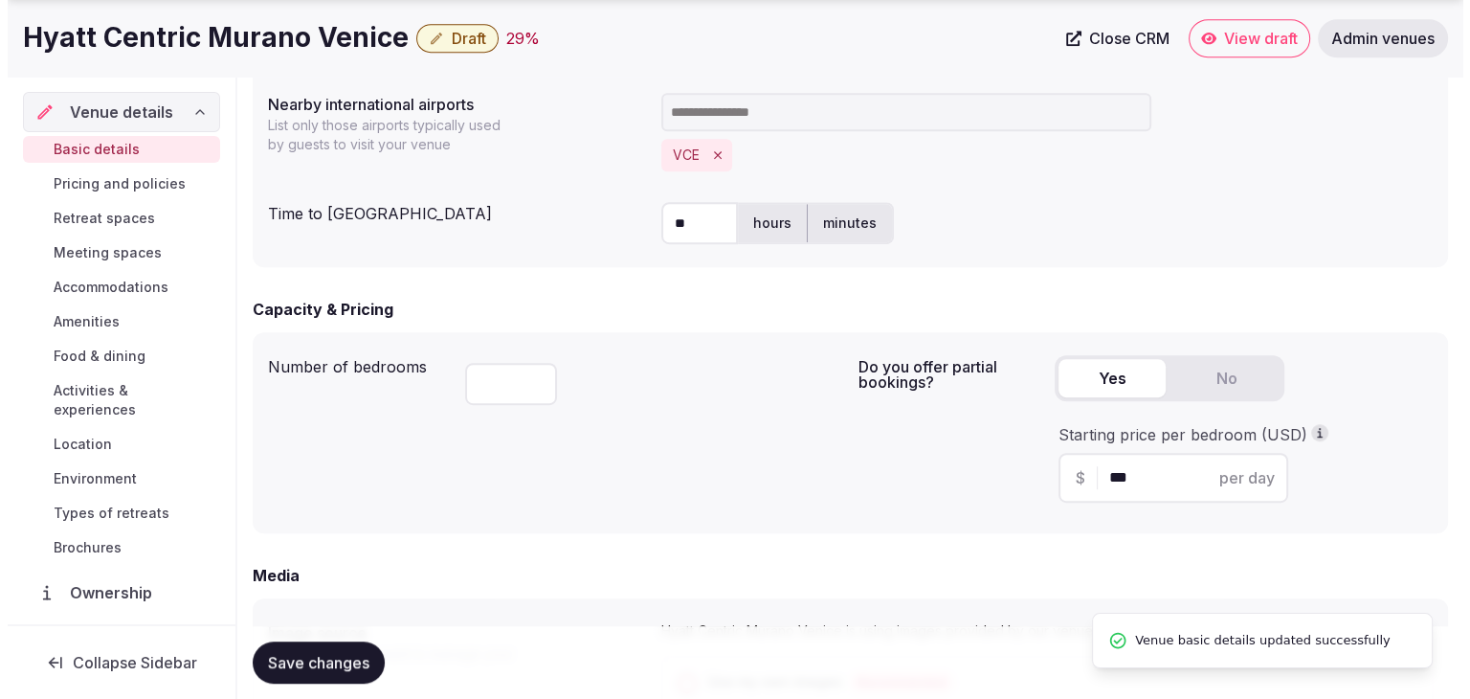
scroll to position [1244, 0]
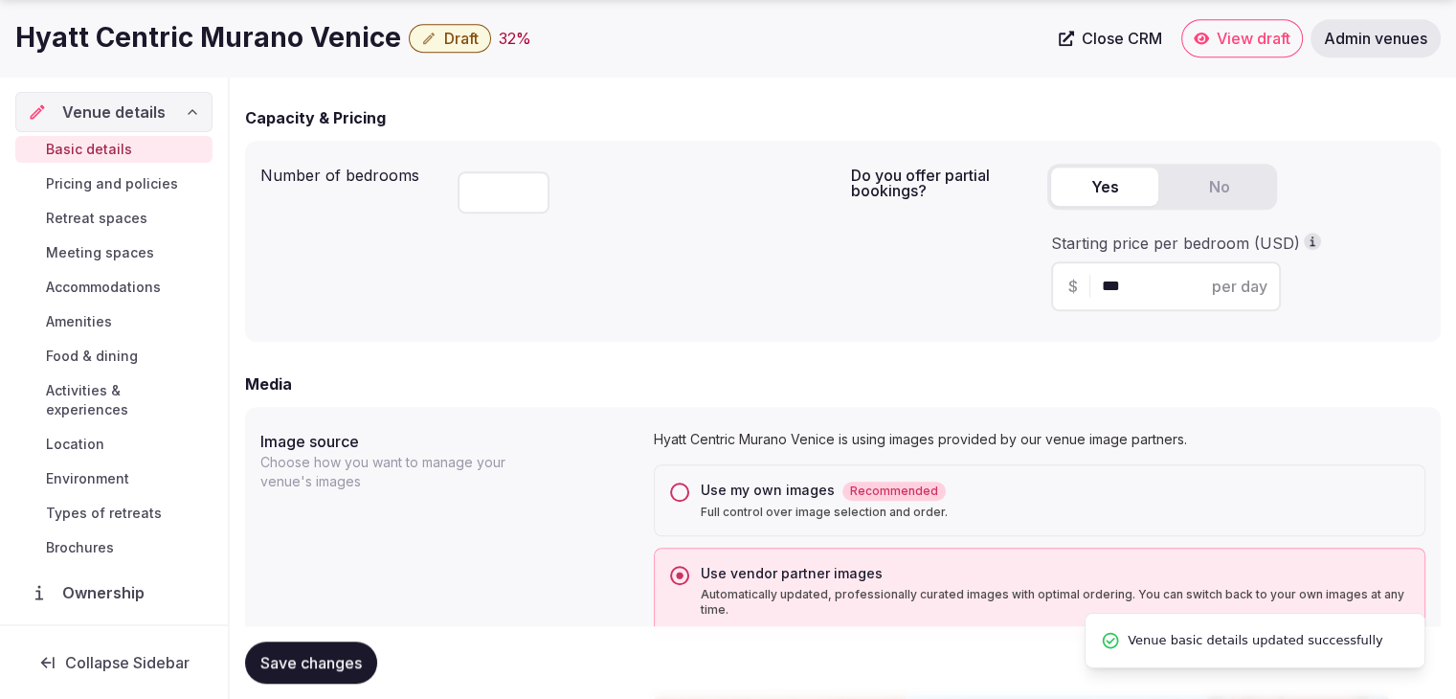
click at [444, 35] on span "Draft" at bounding box center [461, 38] width 34 height 19
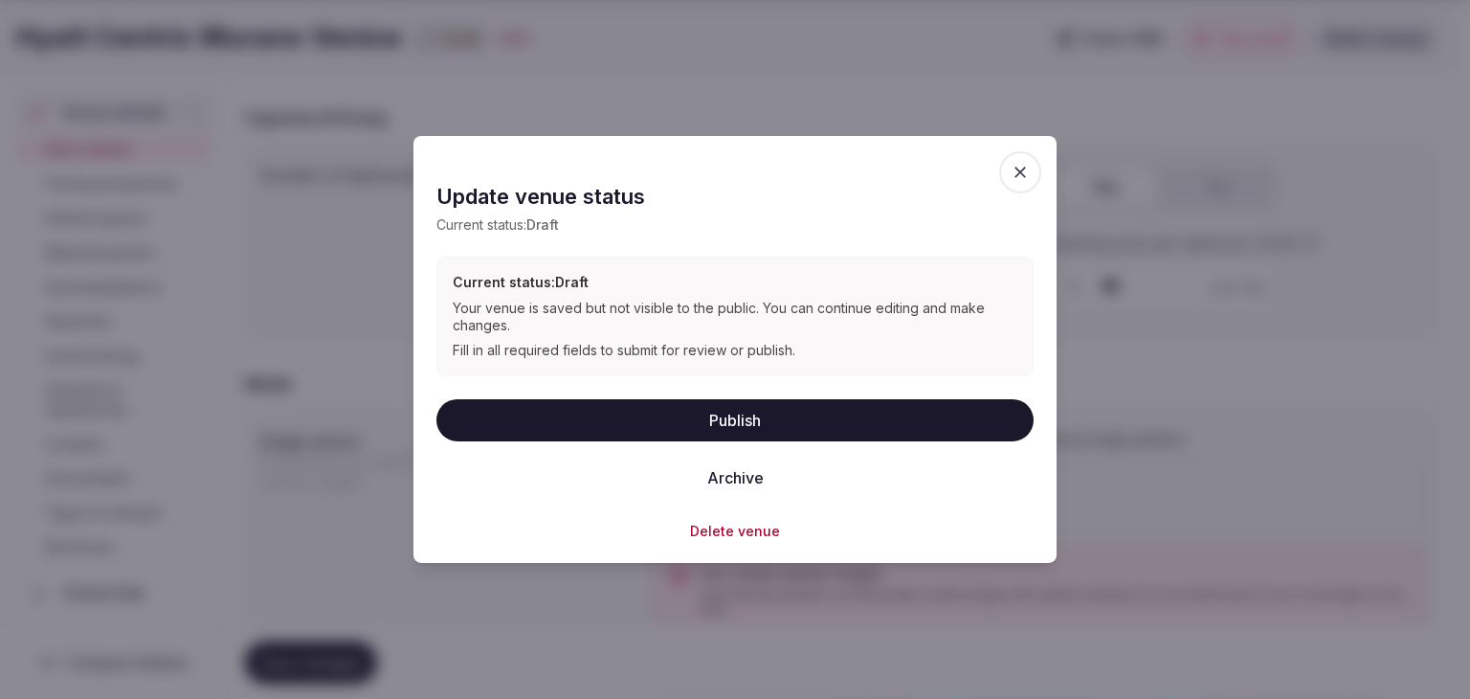
click at [756, 426] on button "Publish" at bounding box center [735, 419] width 597 height 42
